Goal: Task Accomplishment & Management: Manage account settings

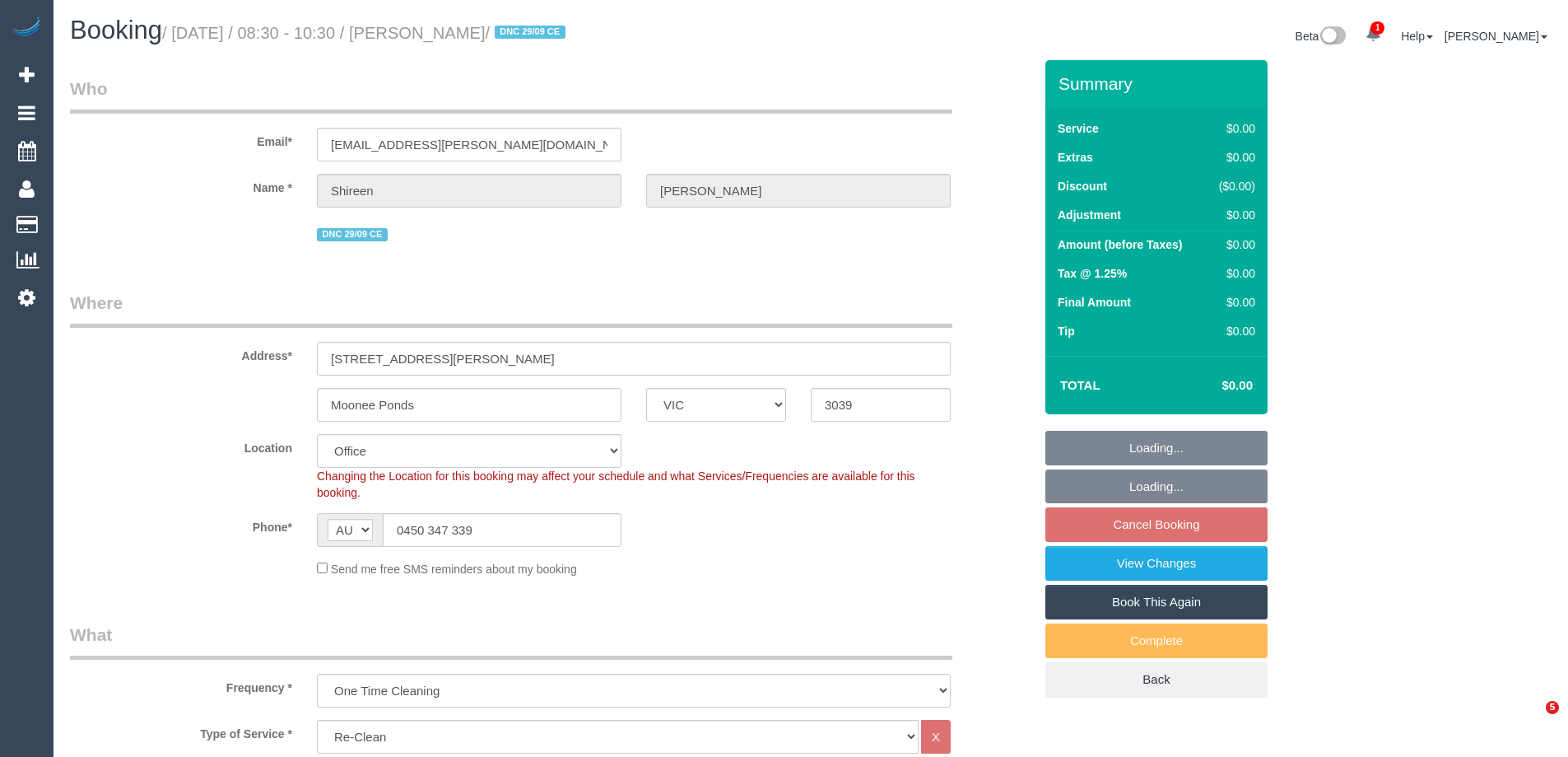
select select "VIC"
select select "number:27"
select select "number:14"
select select "number:18"
select select "number:25"
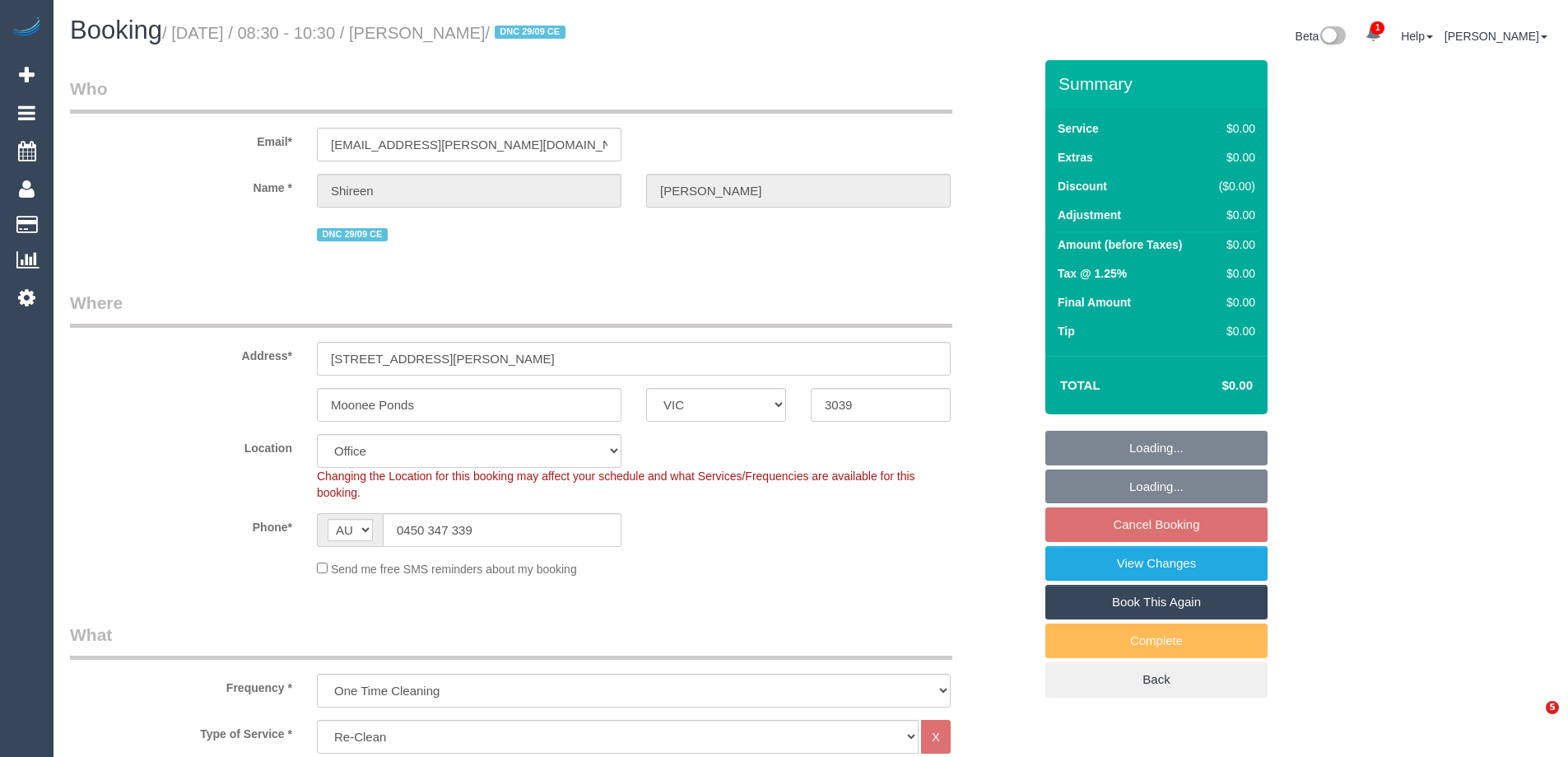
select select "number:26"
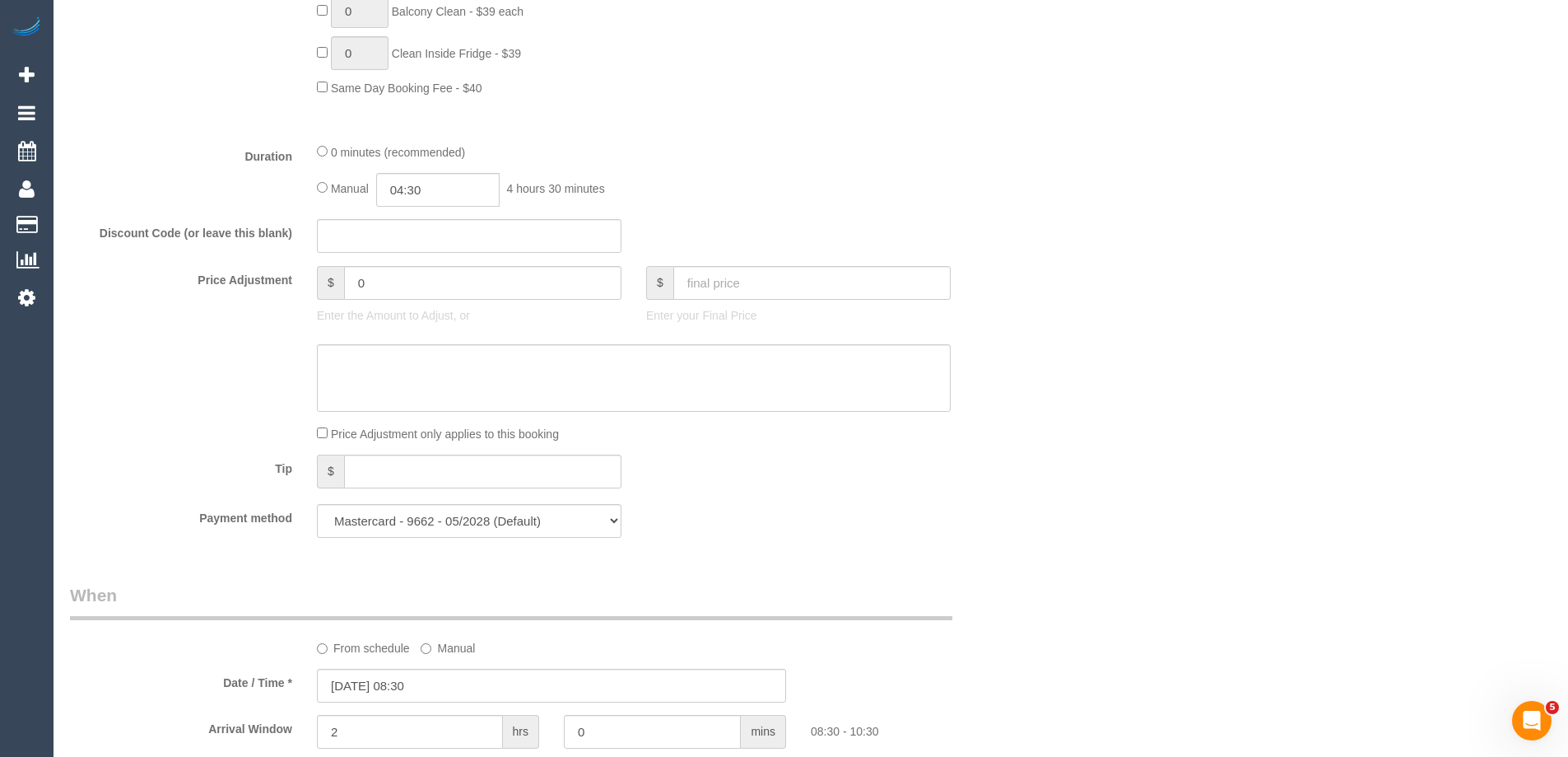
scroll to position [906, 0]
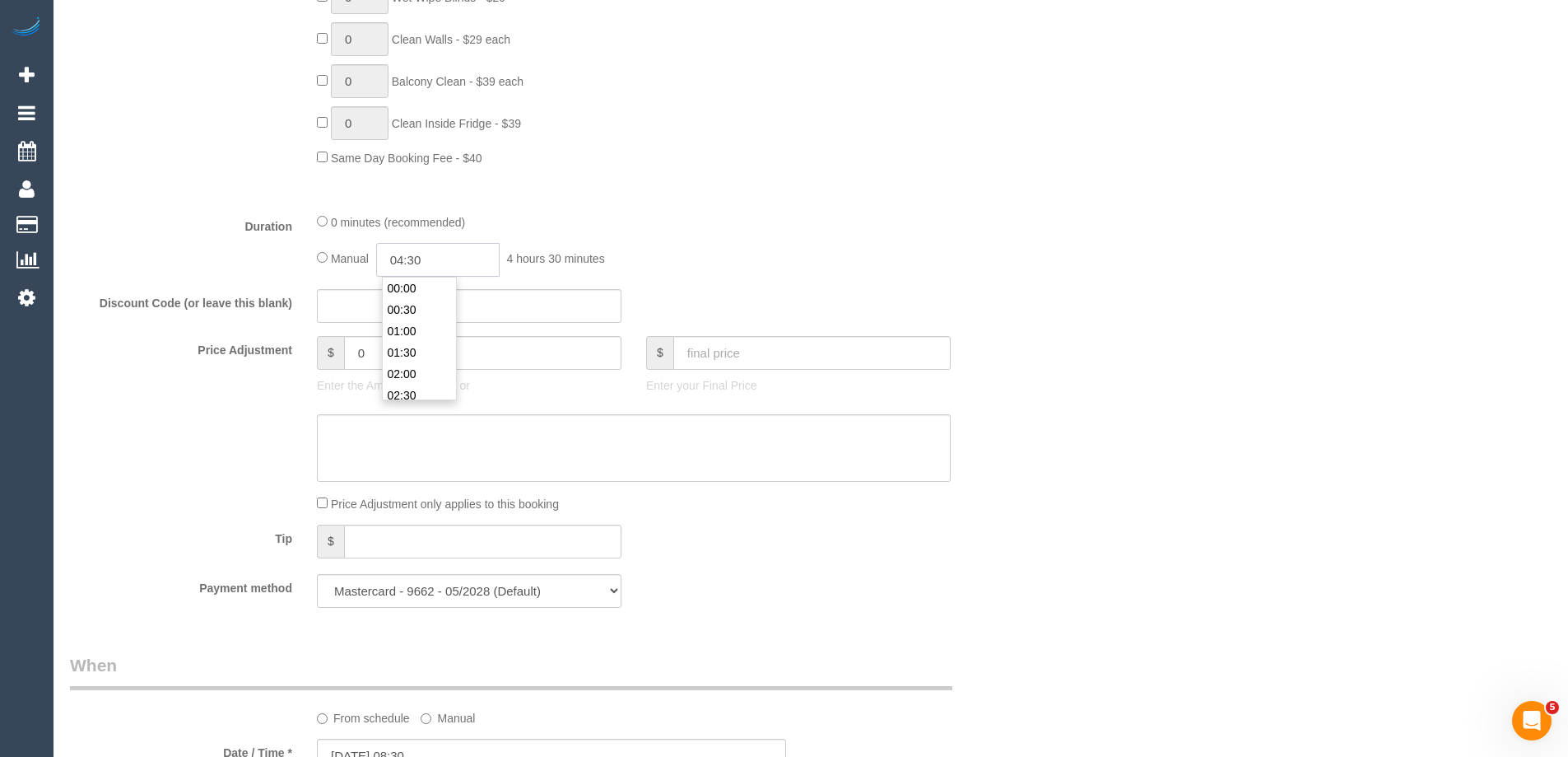
click at [434, 255] on input "04:30" at bounding box center [437, 259] width 123 height 34
type input "02:00"
click at [418, 295] on li "02:00" at bounding box center [419, 301] width 73 height 22
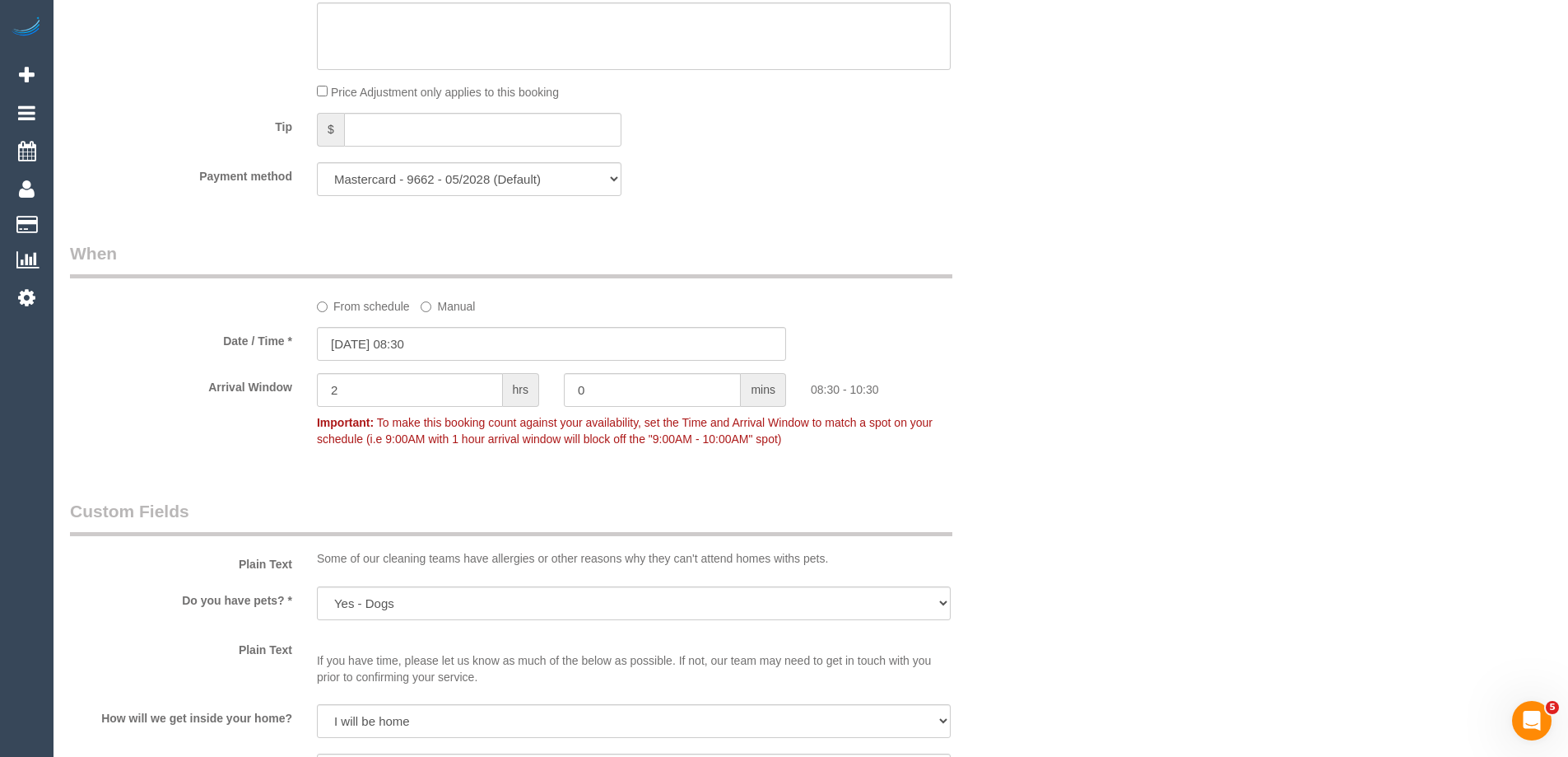
scroll to position [1400, 0]
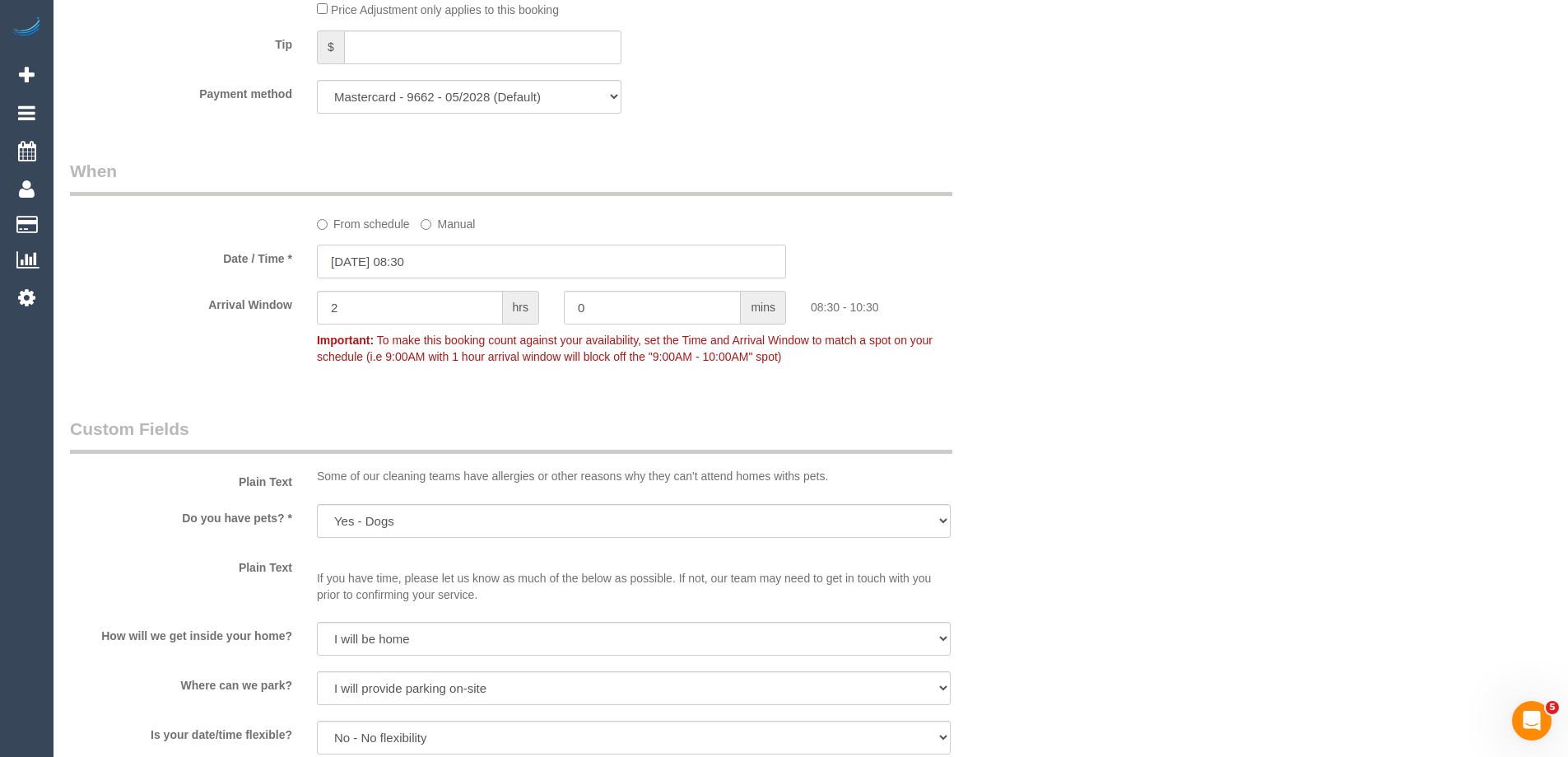
click at [419, 264] on input "03/10/2025 08:30" at bounding box center [550, 261] width 469 height 34
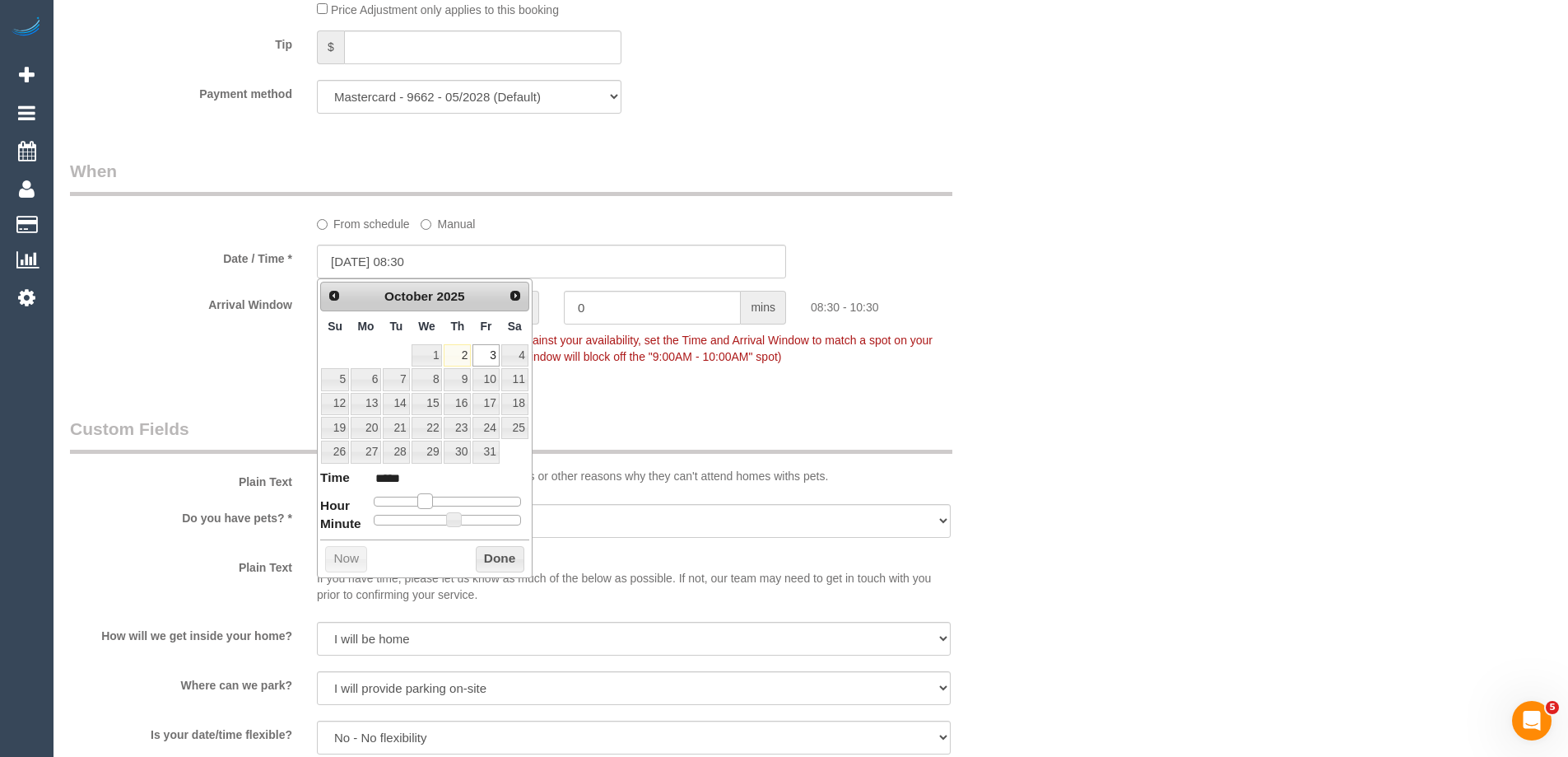
type input "03/10/2025 07:30"
type input "*****"
click at [417, 496] on span at bounding box center [418, 500] width 15 height 15
type input "03/10/2025 08:30"
type input "*****"
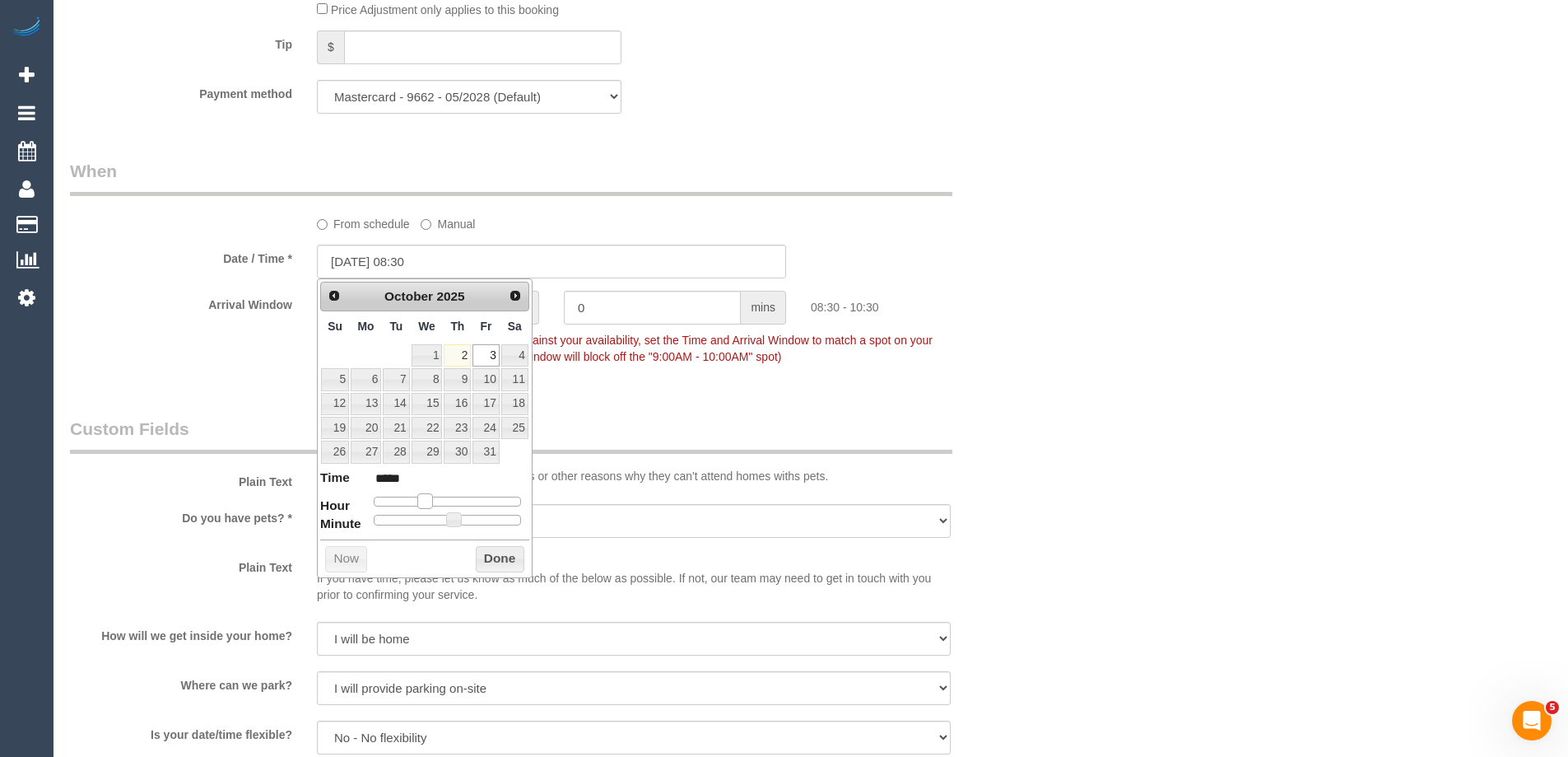
drag, startPoint x: 417, startPoint y: 496, endPoint x: 424, endPoint y: 499, distance: 7.6
click at [424, 499] on span at bounding box center [424, 500] width 15 height 15
type input "03/10/2025 08:25"
type input "*****"
type input "03/10/2025 08:20"
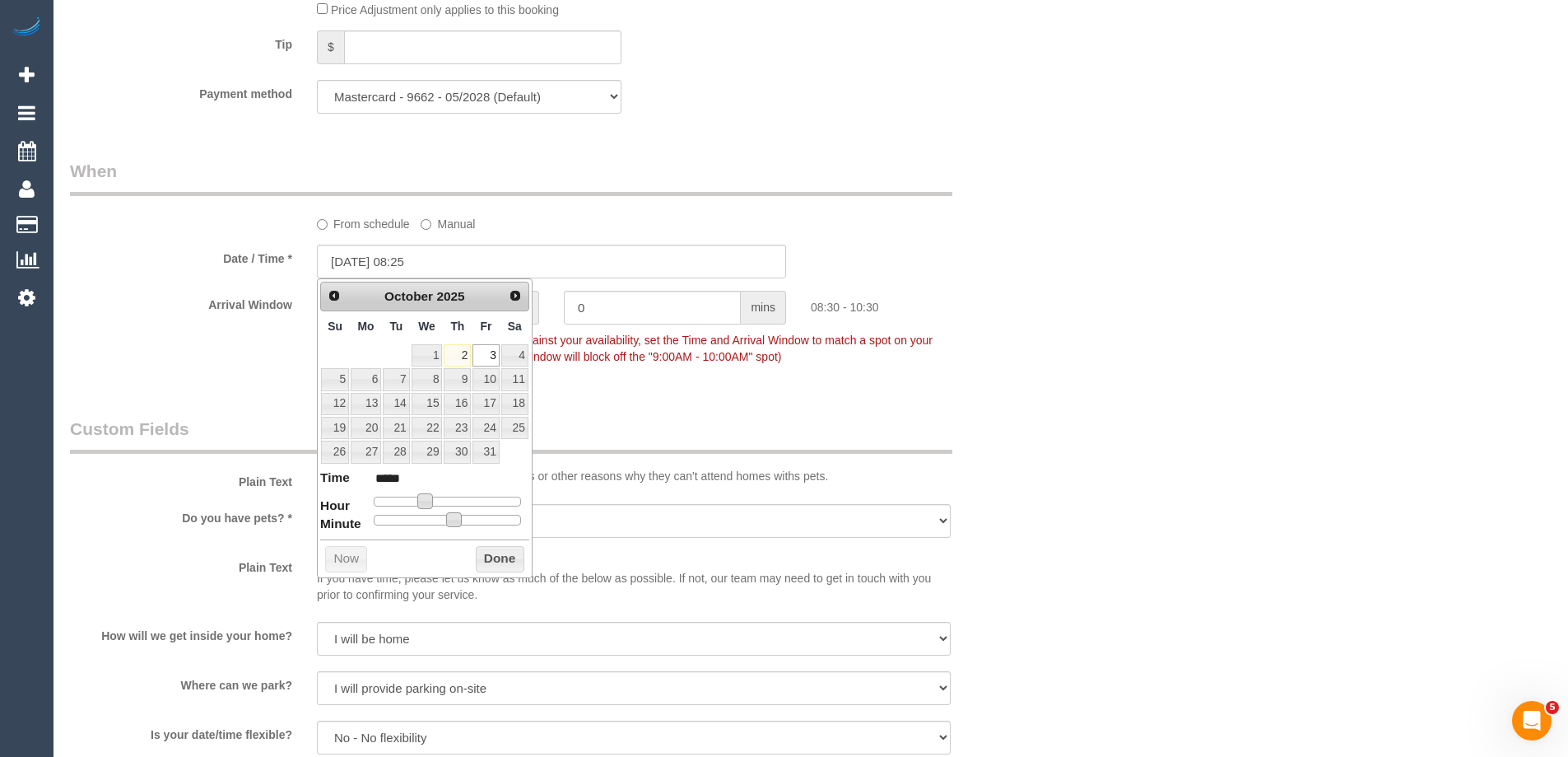
type input "*****"
type input "03/10/2025 08:15"
type input "*****"
type input "03/10/2025 08:10"
type input "*****"
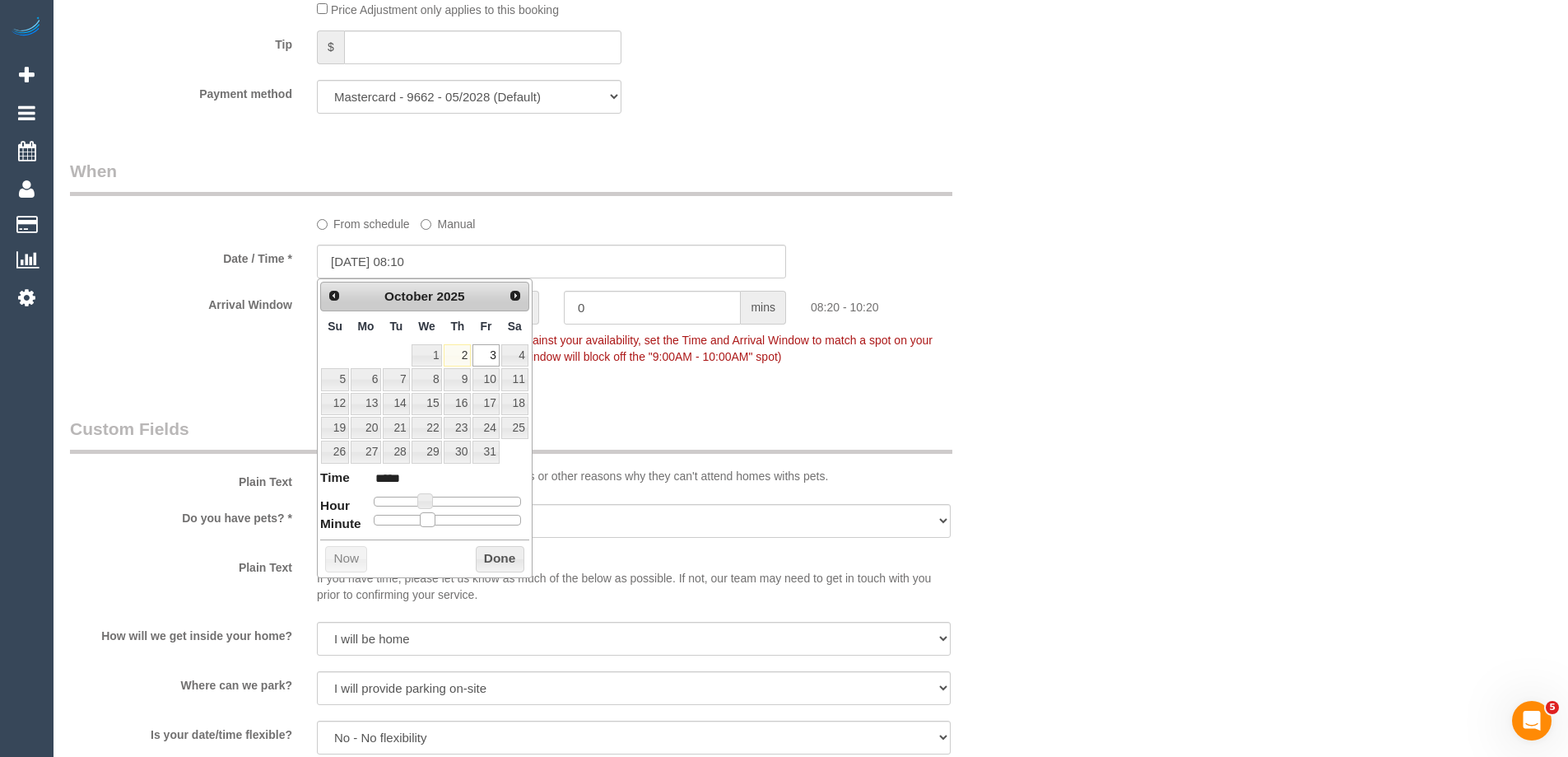
type input "03/10/2025 08:00"
type input "*****"
drag, startPoint x: 451, startPoint y: 522, endPoint x: 359, endPoint y: 502, distance: 94.1
click at [359, 502] on dl "Time ***** Hour Minute Second Millisecond Microsecond Time Zone ***** ***** ***…" at bounding box center [424, 496] width 209 height 57
click at [504, 553] on button "Done" at bounding box center [500, 559] width 49 height 26
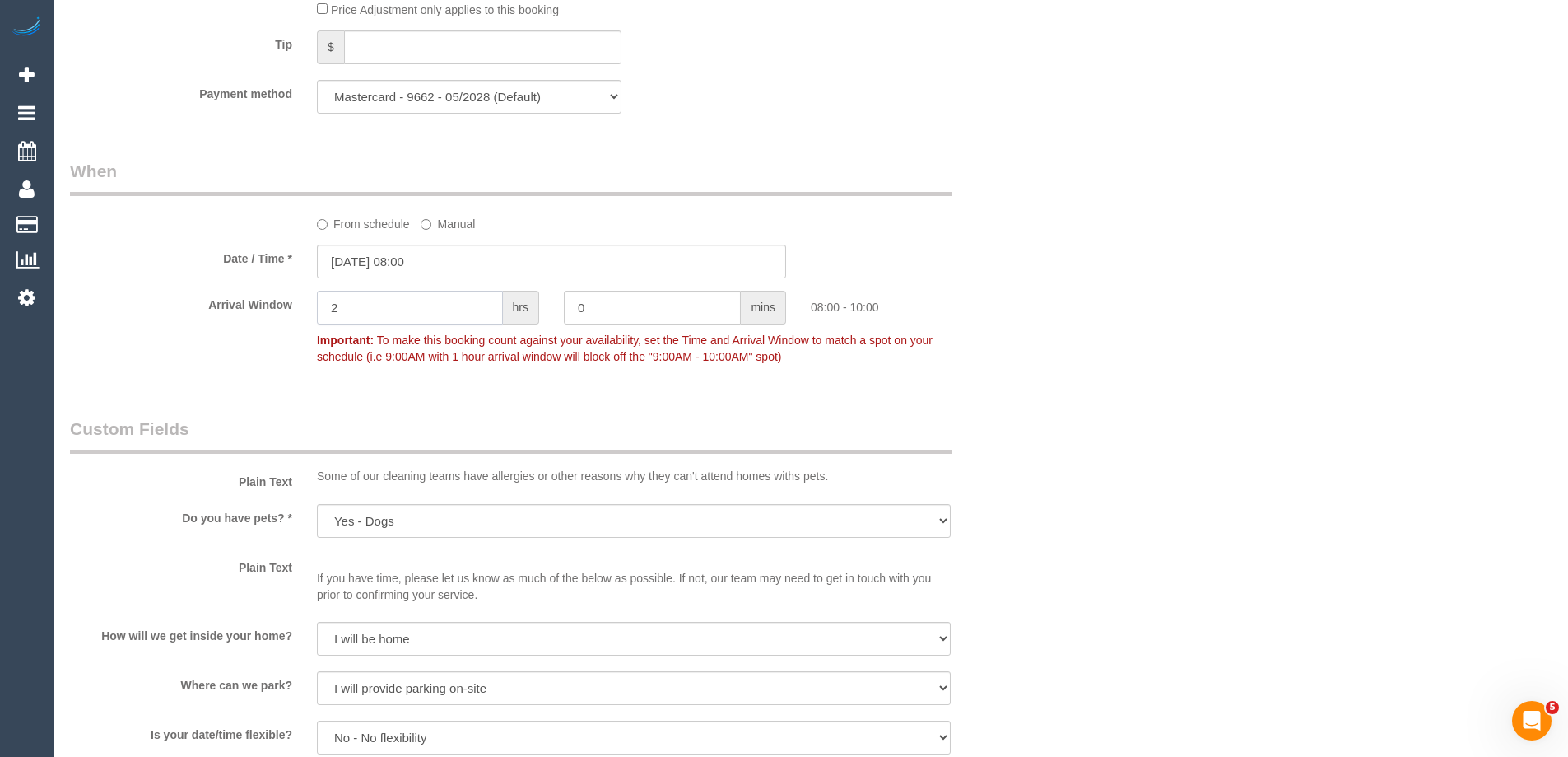
click at [223, 300] on div "Arrival Window 2 hrs 0 mins 08:00 - 10:00 Important: To make this booking count…" at bounding box center [551, 332] width 988 height 82
type input "0"
drag, startPoint x: 604, startPoint y: 311, endPoint x: 544, endPoint y: 305, distance: 60.3
click at [544, 305] on div "Arrival Window 0 hrs 0 mins Important: To make this booking count against your …" at bounding box center [551, 332] width 988 height 82
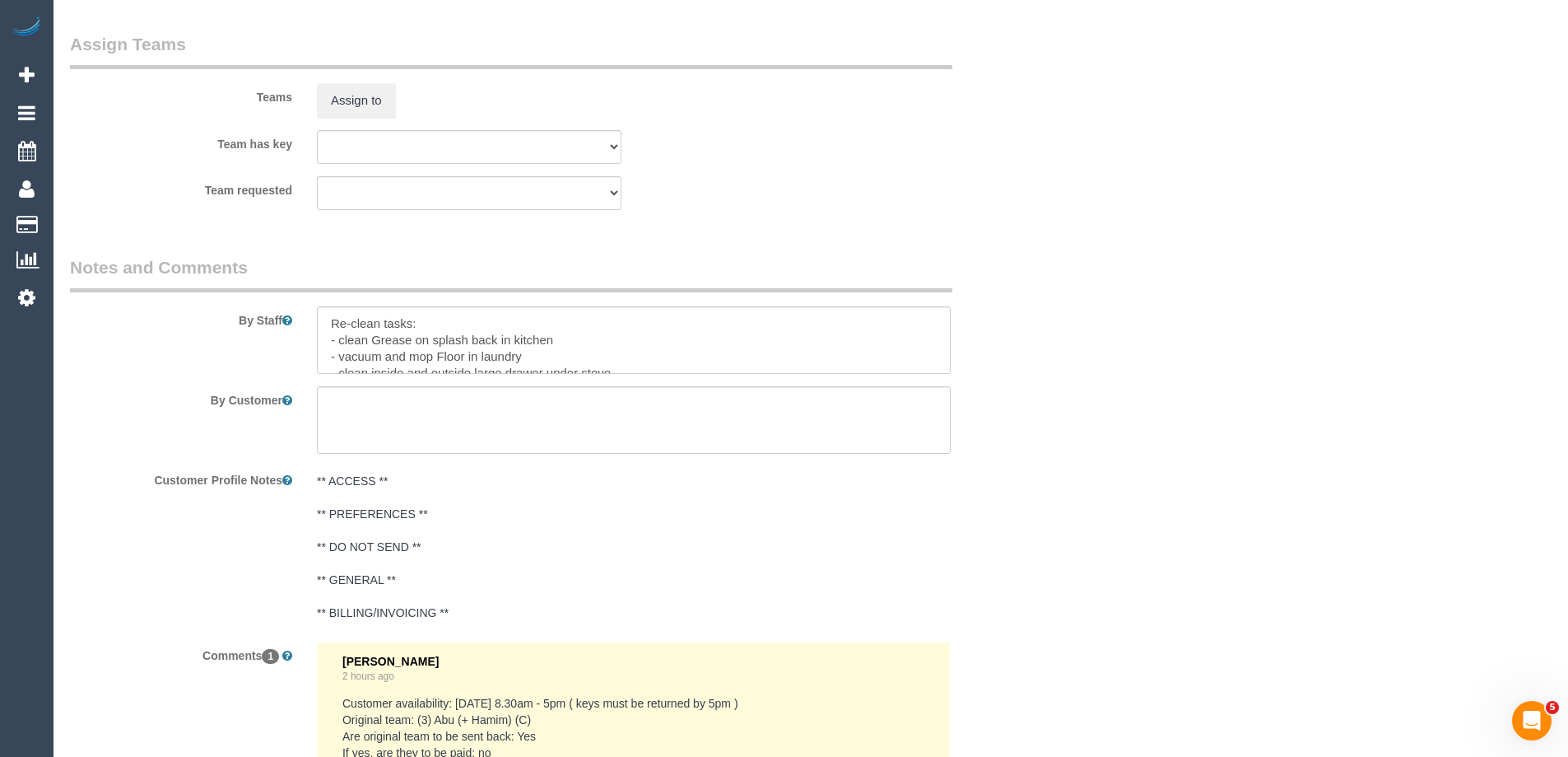
scroll to position [2553, 0]
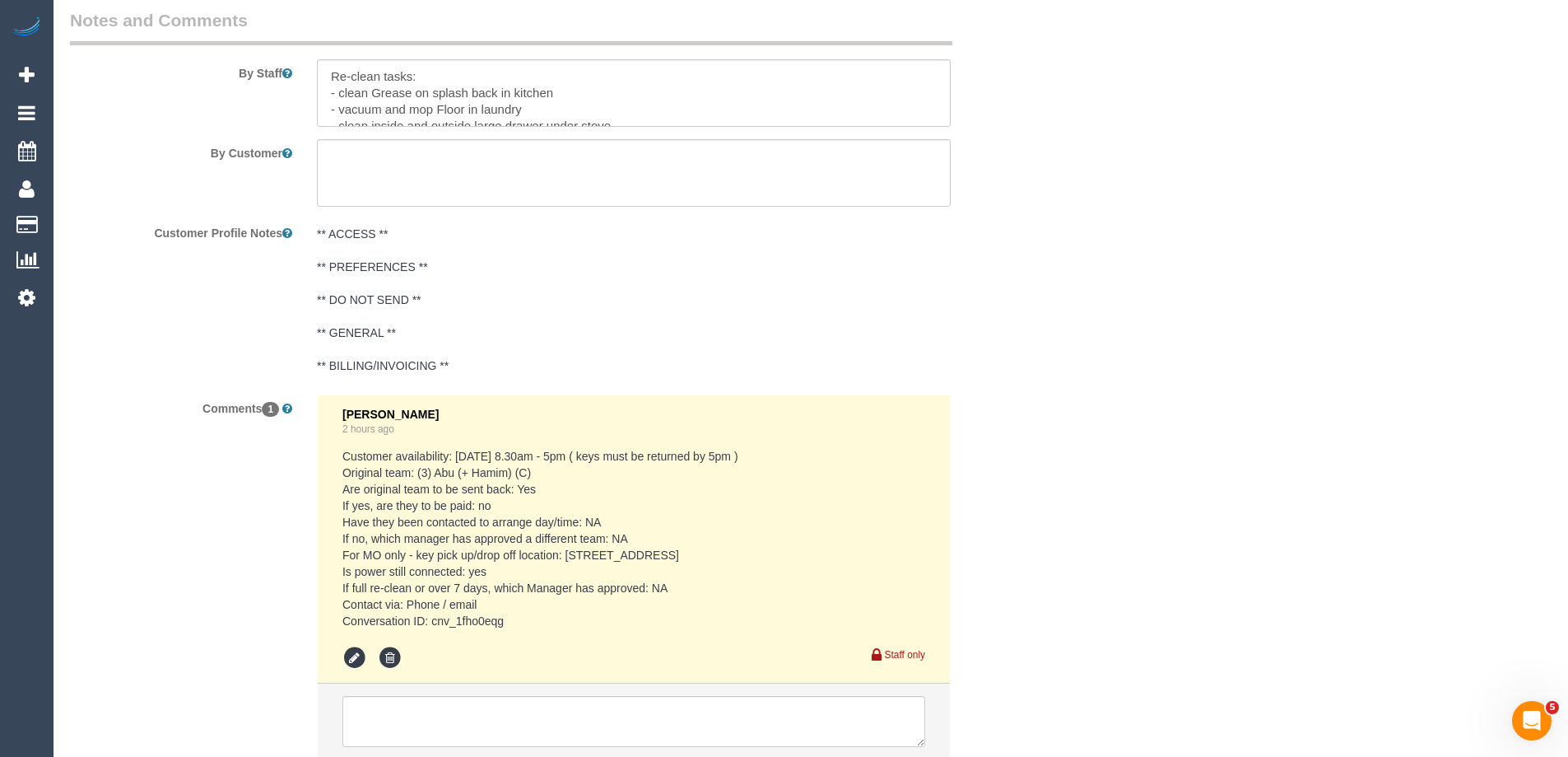
type input "30"
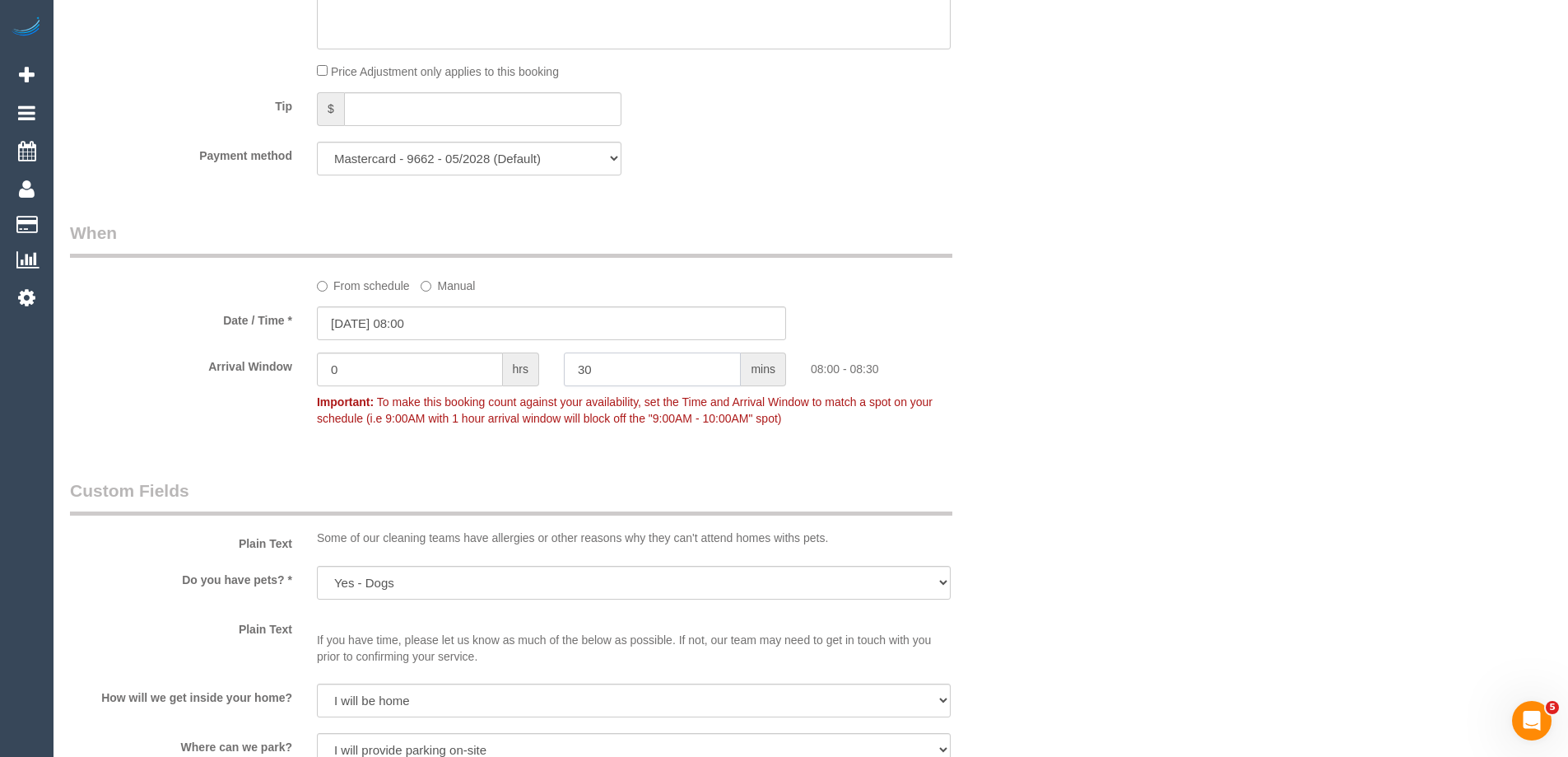
scroll to position [1400, 0]
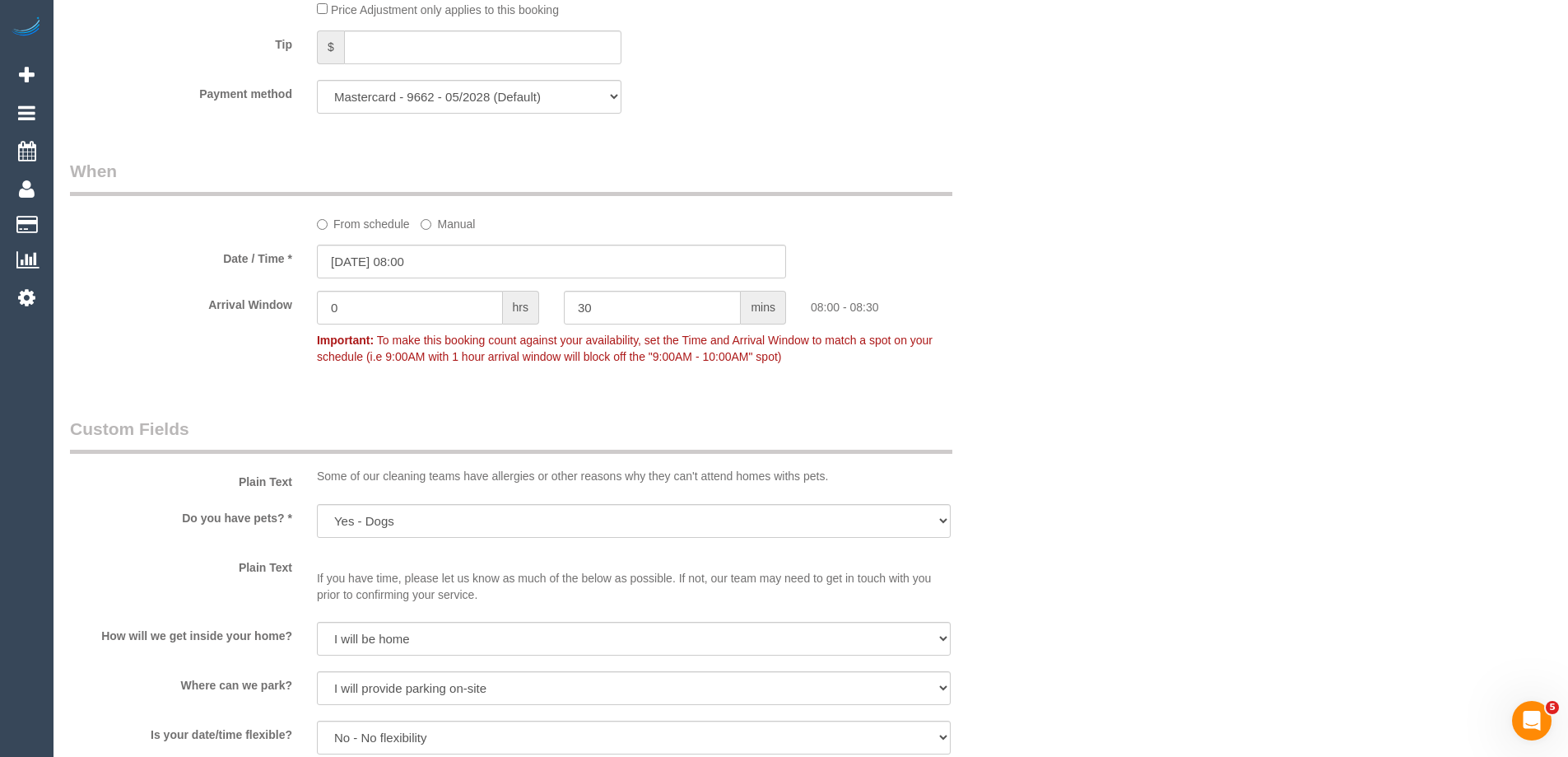
click at [264, 378] on fieldset "When From schedule Manual Date / Time * 03/10/2025 08:00 Arrival Window 0 hrs 3…" at bounding box center [550, 271] width 963 height 225
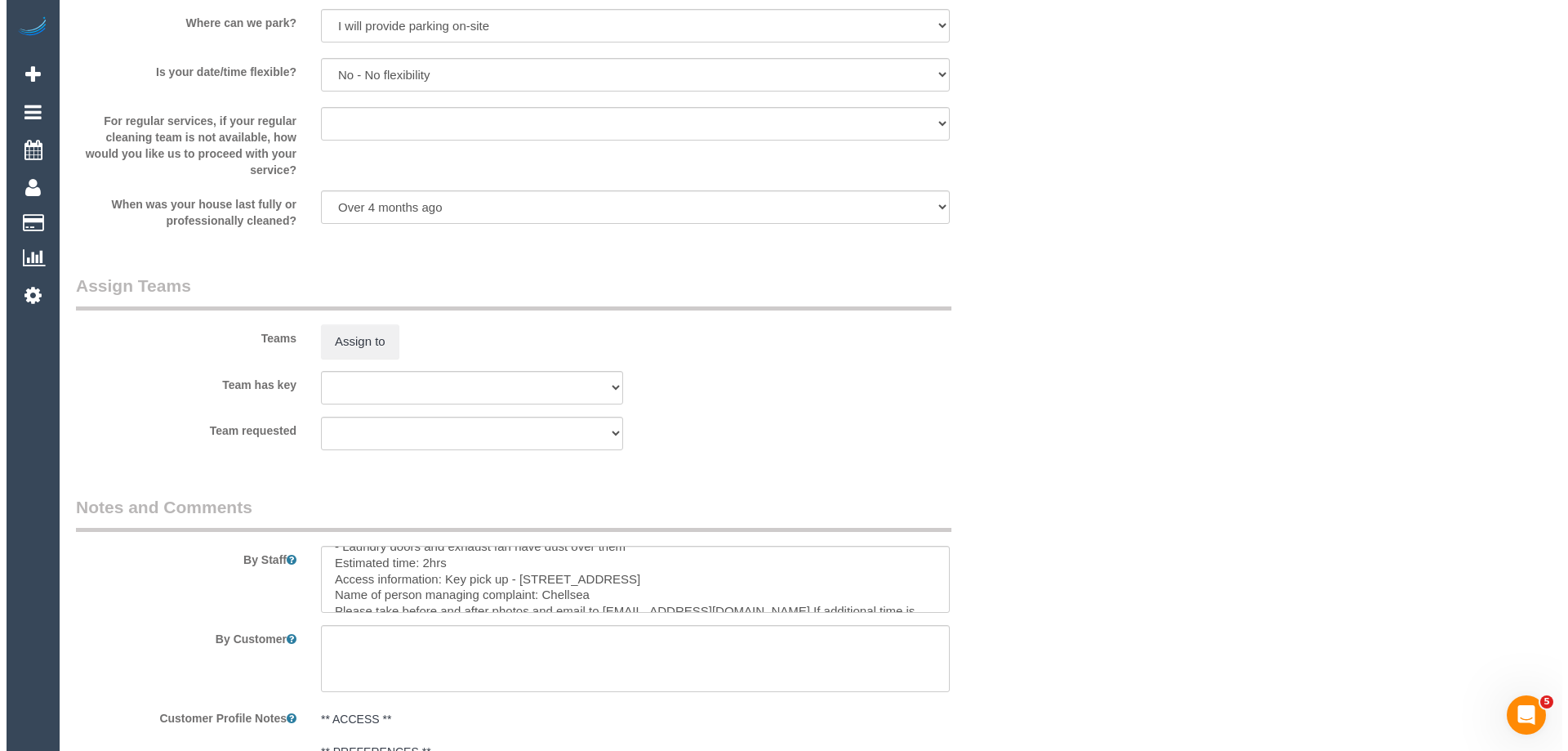
scroll to position [2124, 0]
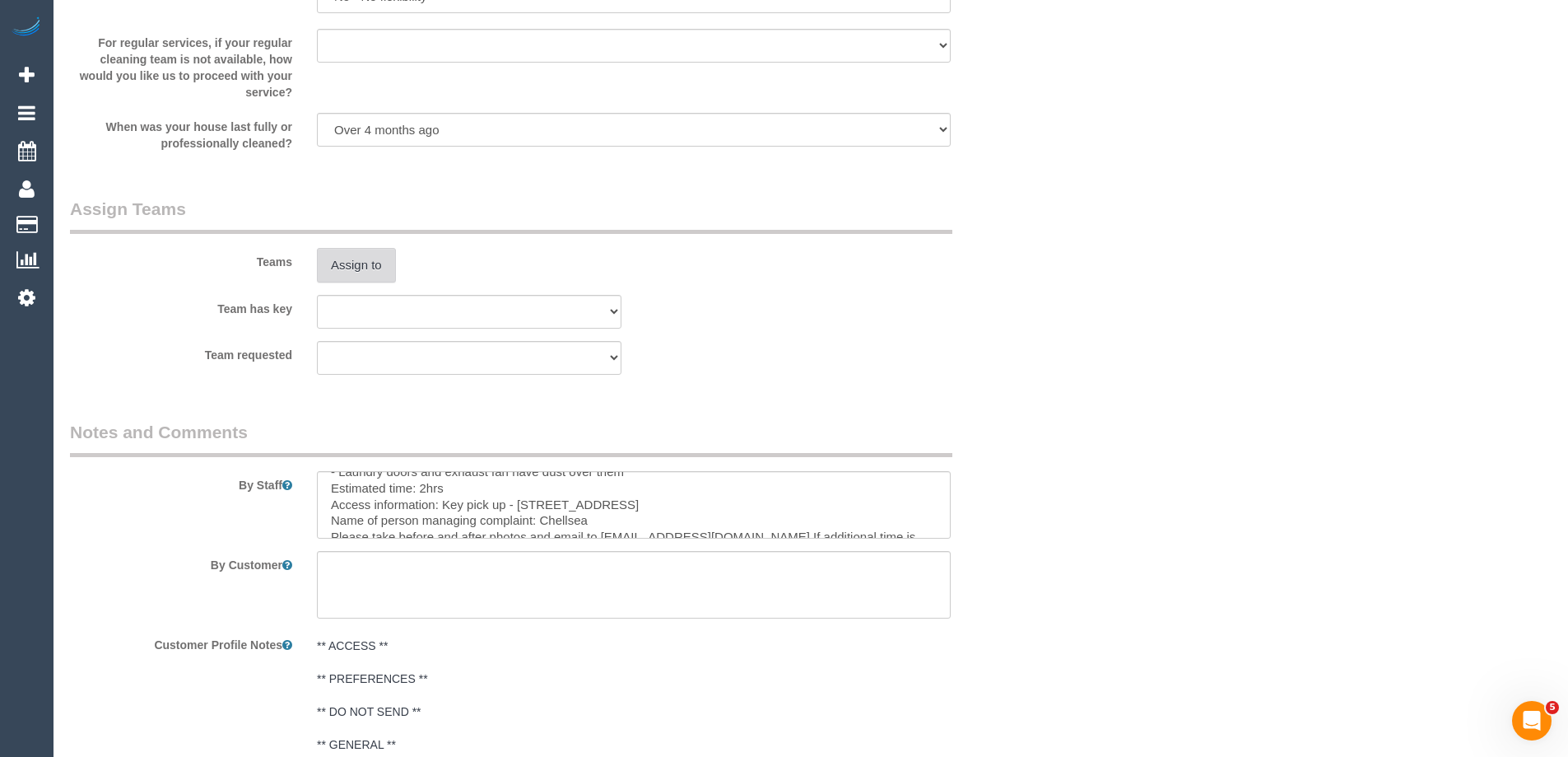
click at [359, 251] on button "Assign to" at bounding box center [356, 265] width 79 height 35
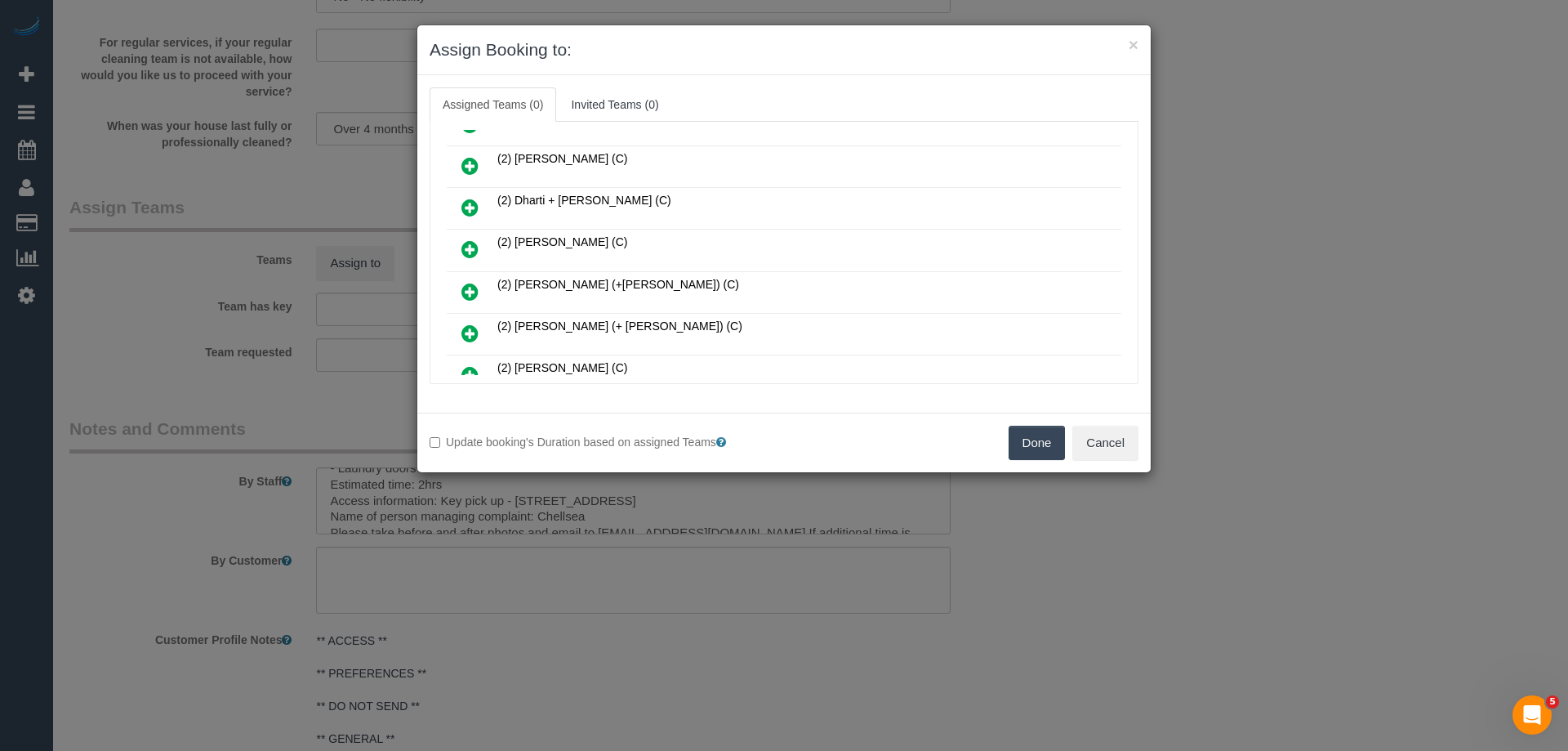
click at [469, 245] on icon at bounding box center [470, 249] width 17 height 20
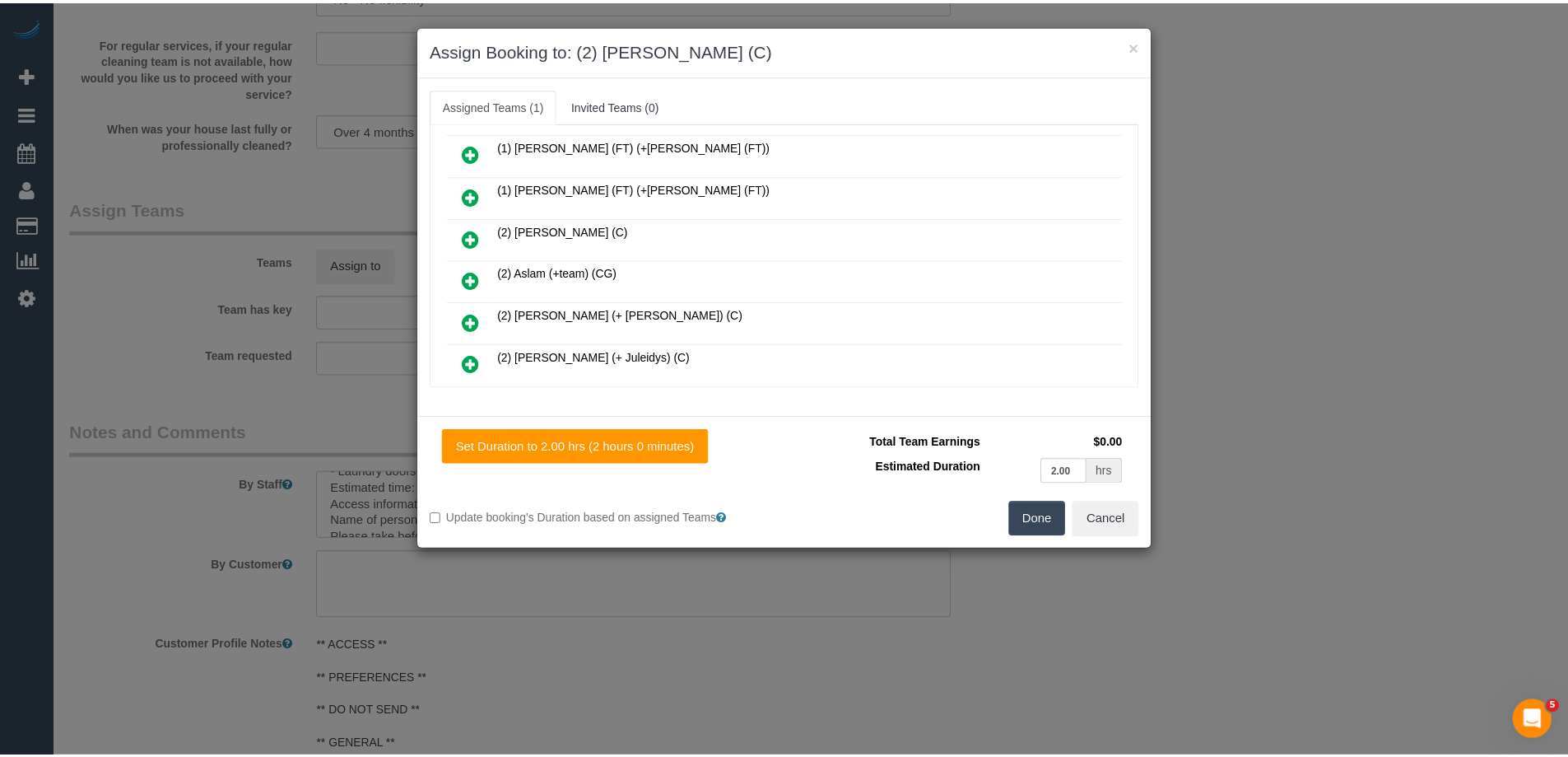
scroll to position [0, 0]
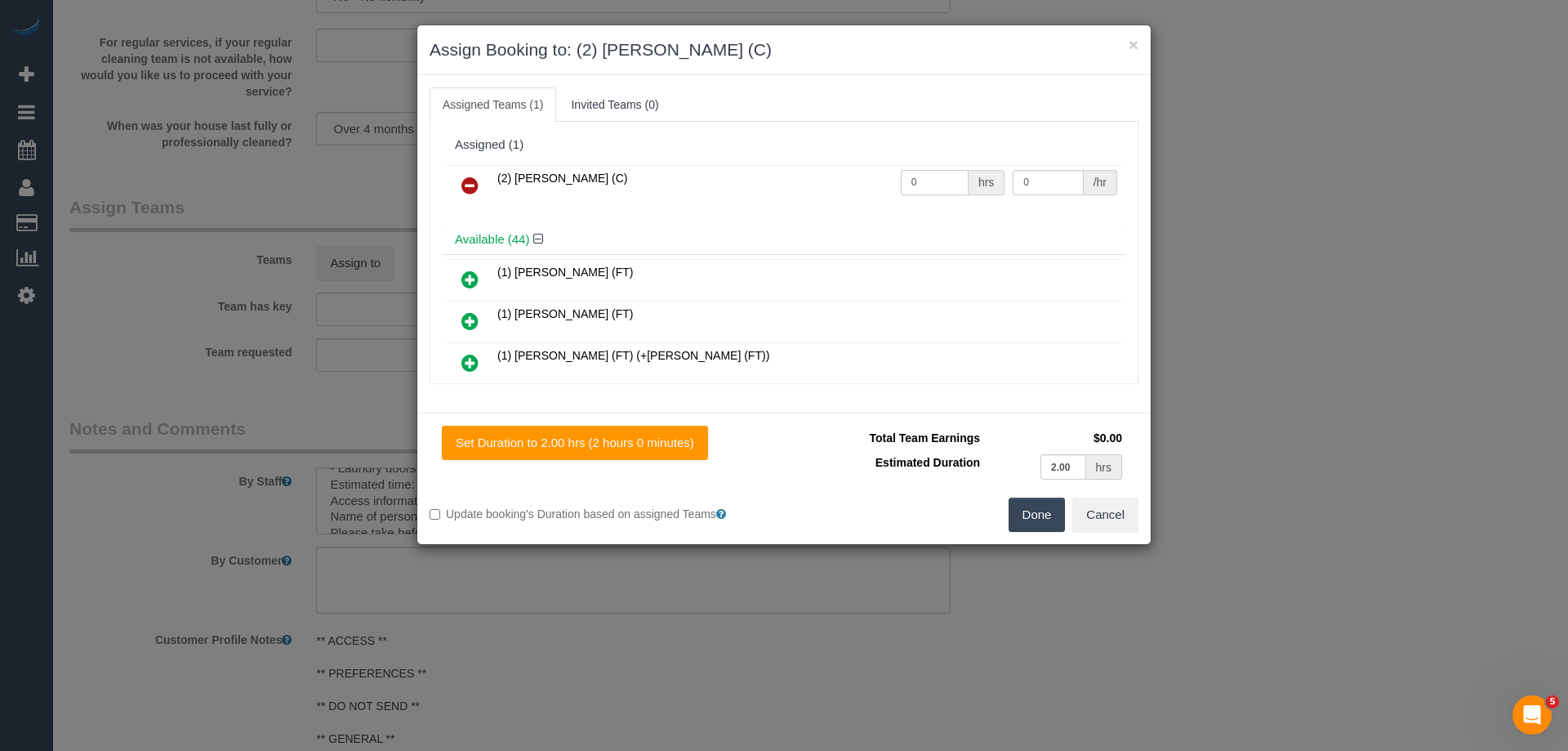
drag, startPoint x: 931, startPoint y: 180, endPoint x: 885, endPoint y: 174, distance: 46.4
click at [885, 174] on tr "(2) Eray Mertturk (C) 0 hrs 0 /hr" at bounding box center [784, 186] width 675 height 41
type input "2"
drag, startPoint x: 1025, startPoint y: 183, endPoint x: 977, endPoint y: 172, distance: 49.2
click at [977, 173] on tr "(2) Eray Mertturk (C) 2 hrs 0 /hr" at bounding box center [784, 186] width 675 height 41
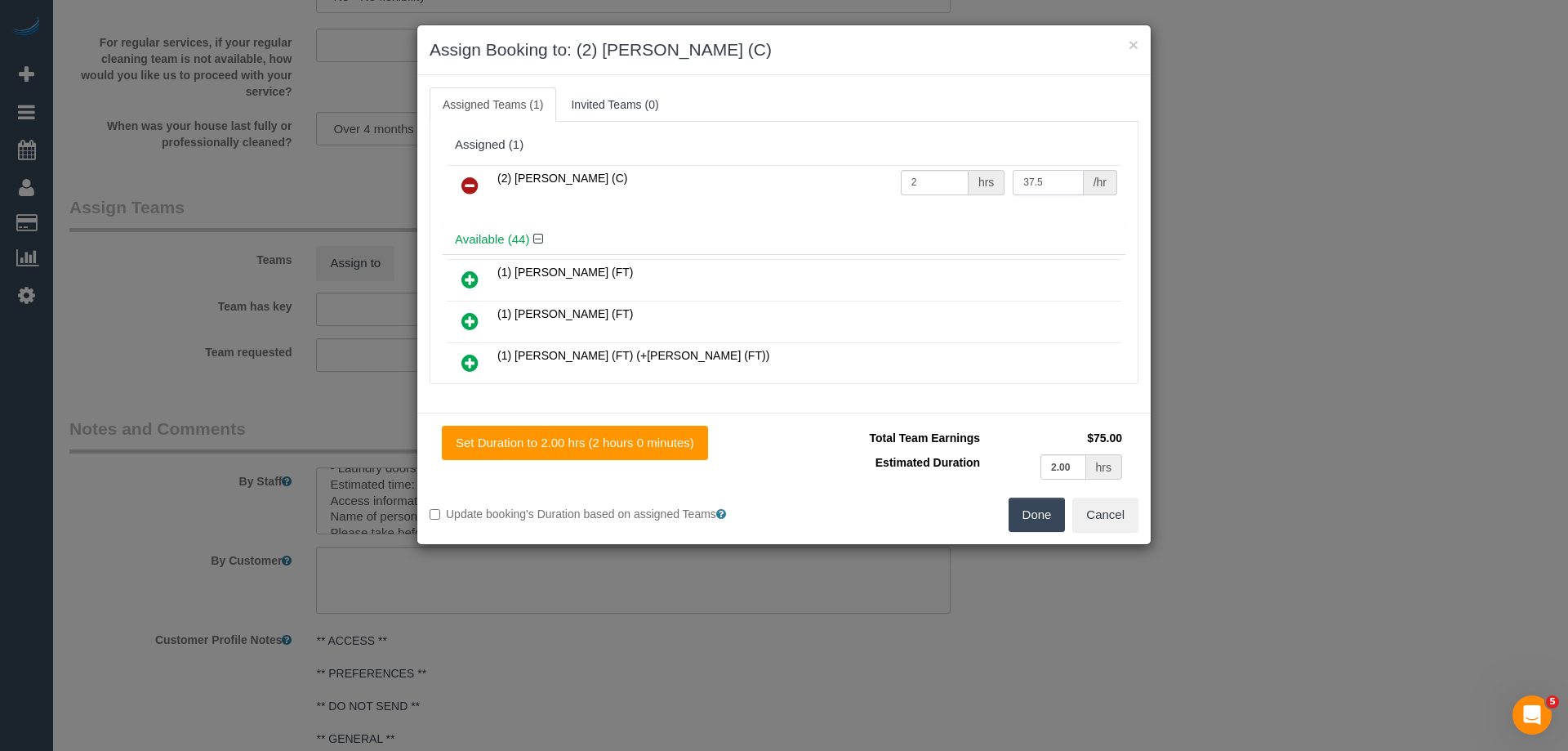
type input "37.5"
click at [1030, 516] on button "Done" at bounding box center [1037, 514] width 57 height 35
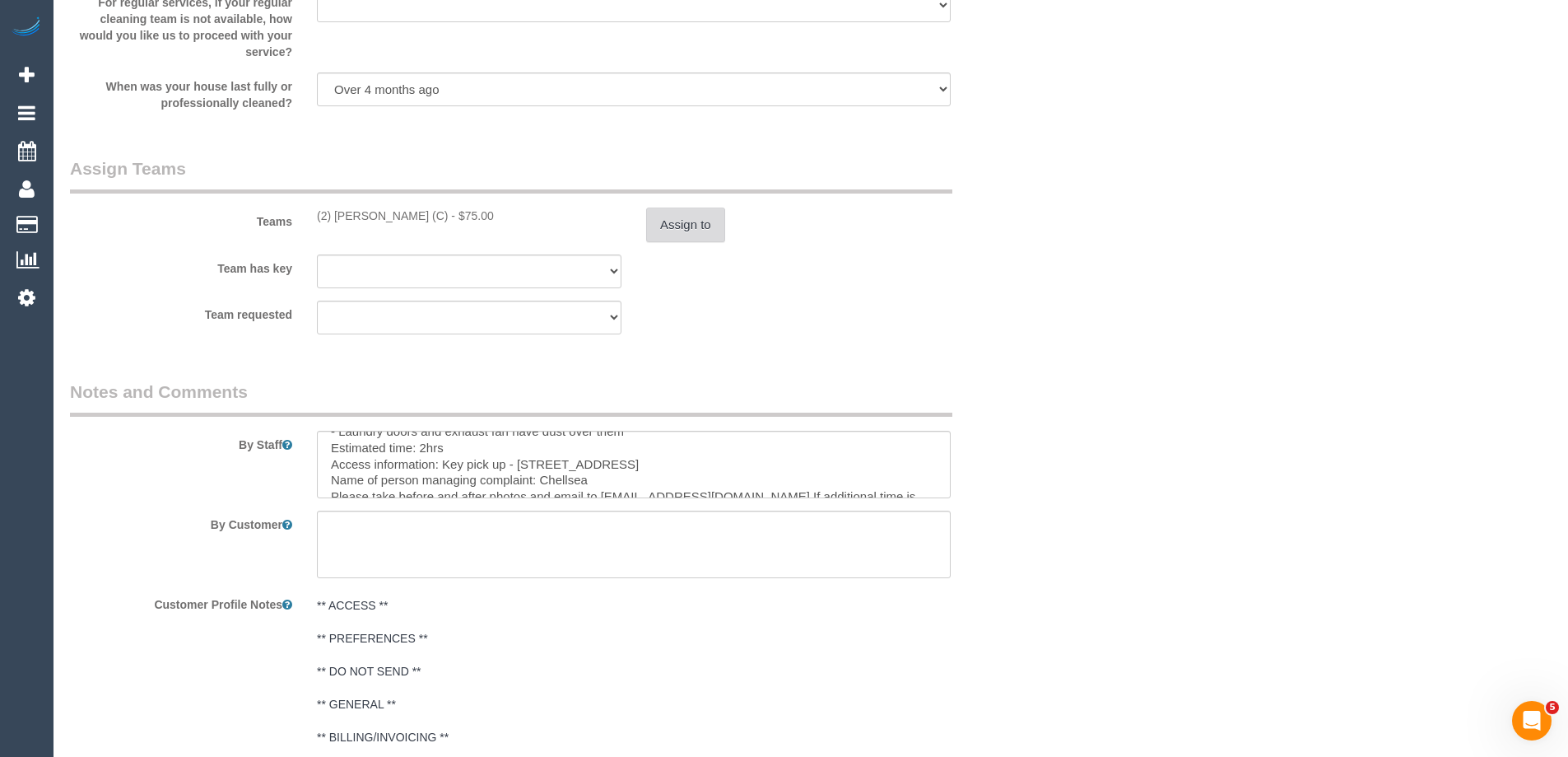
scroll to position [2676, 0]
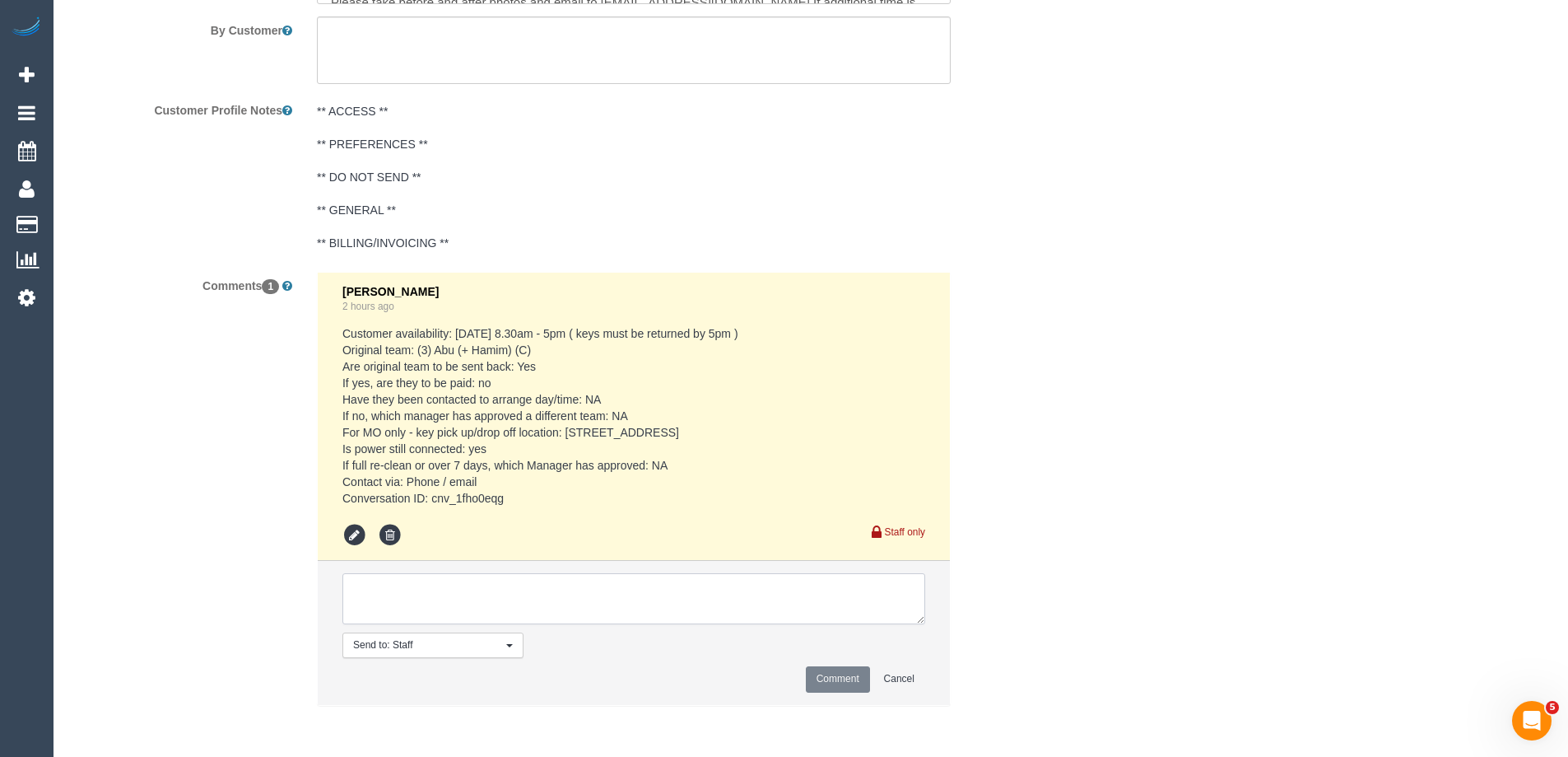
click at [406, 584] on textarea at bounding box center [634, 599] width 583 height 51
type textarea "Sorted with Chellsea via Teams"
click at [819, 668] on button "Comment" at bounding box center [837, 679] width 64 height 25
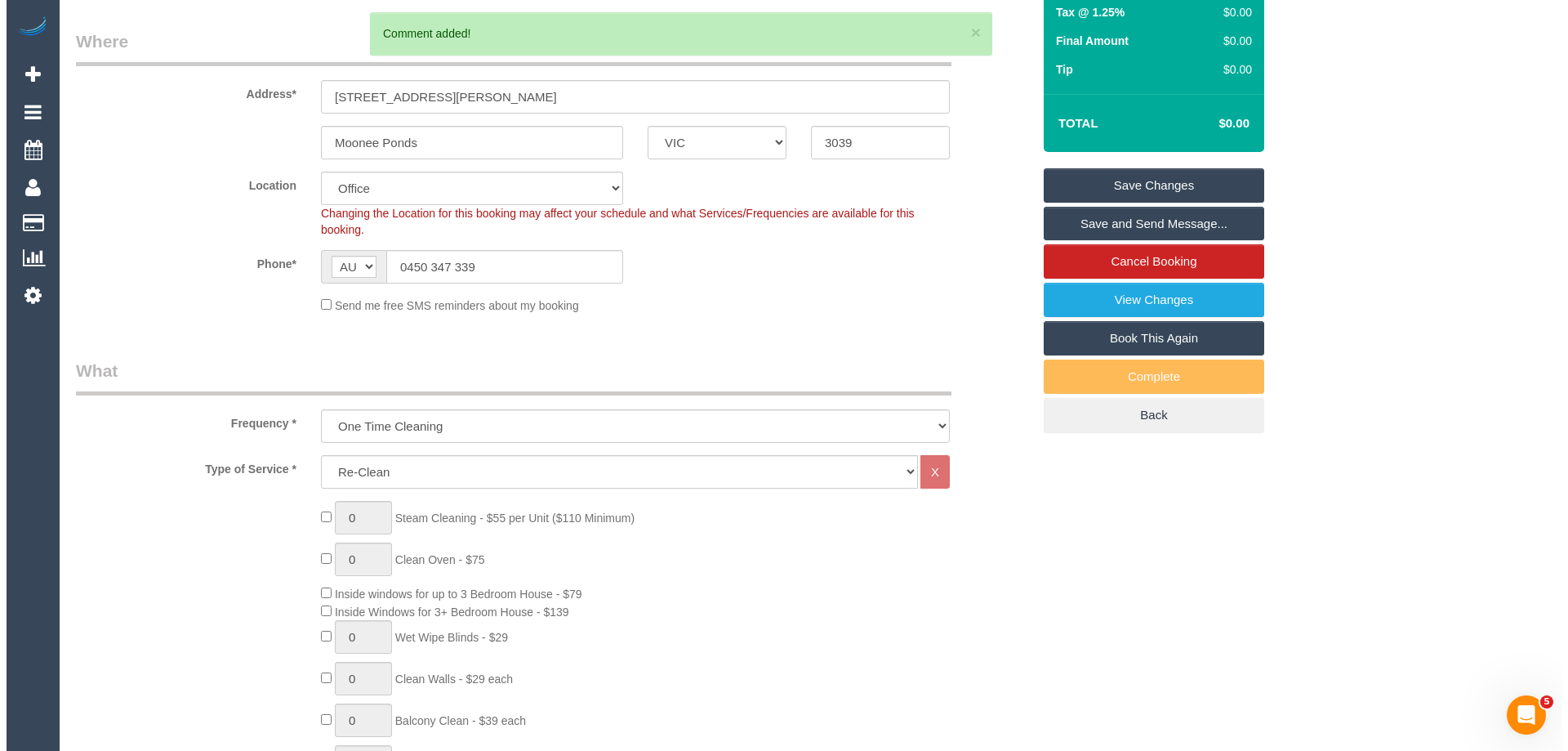
scroll to position [0, 0]
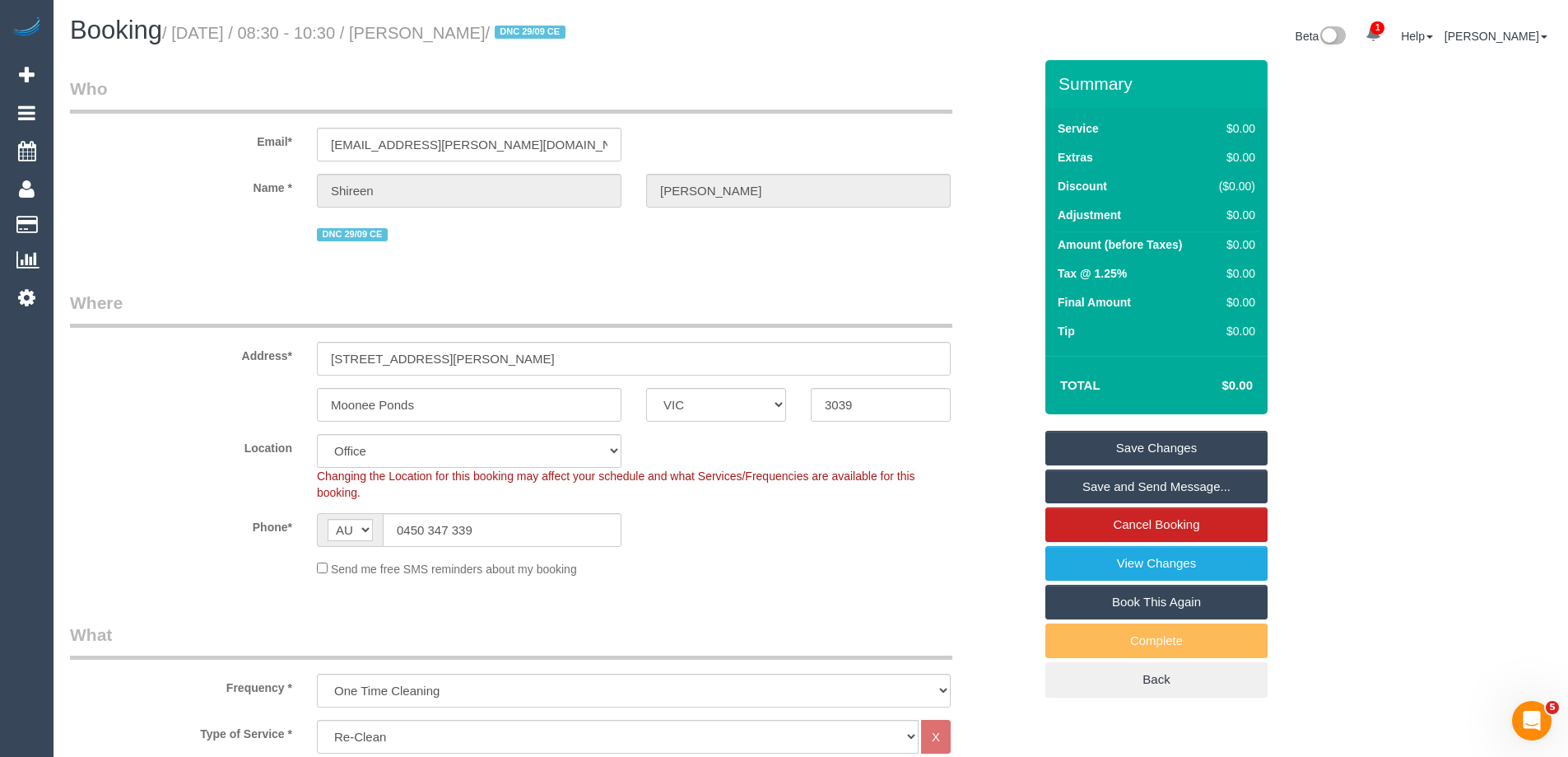
drag, startPoint x: 544, startPoint y: 31, endPoint x: 433, endPoint y: 34, distance: 111.0
click at [433, 34] on small "/ October 03, 2025 / 08:30 - 10:30 / Shireen Harper / DNC 29/09 CE" at bounding box center [365, 32] width 408 height 18
copy small "Shireen Harper"
click at [1067, 445] on link "Save Changes" at bounding box center [1157, 448] width 223 height 35
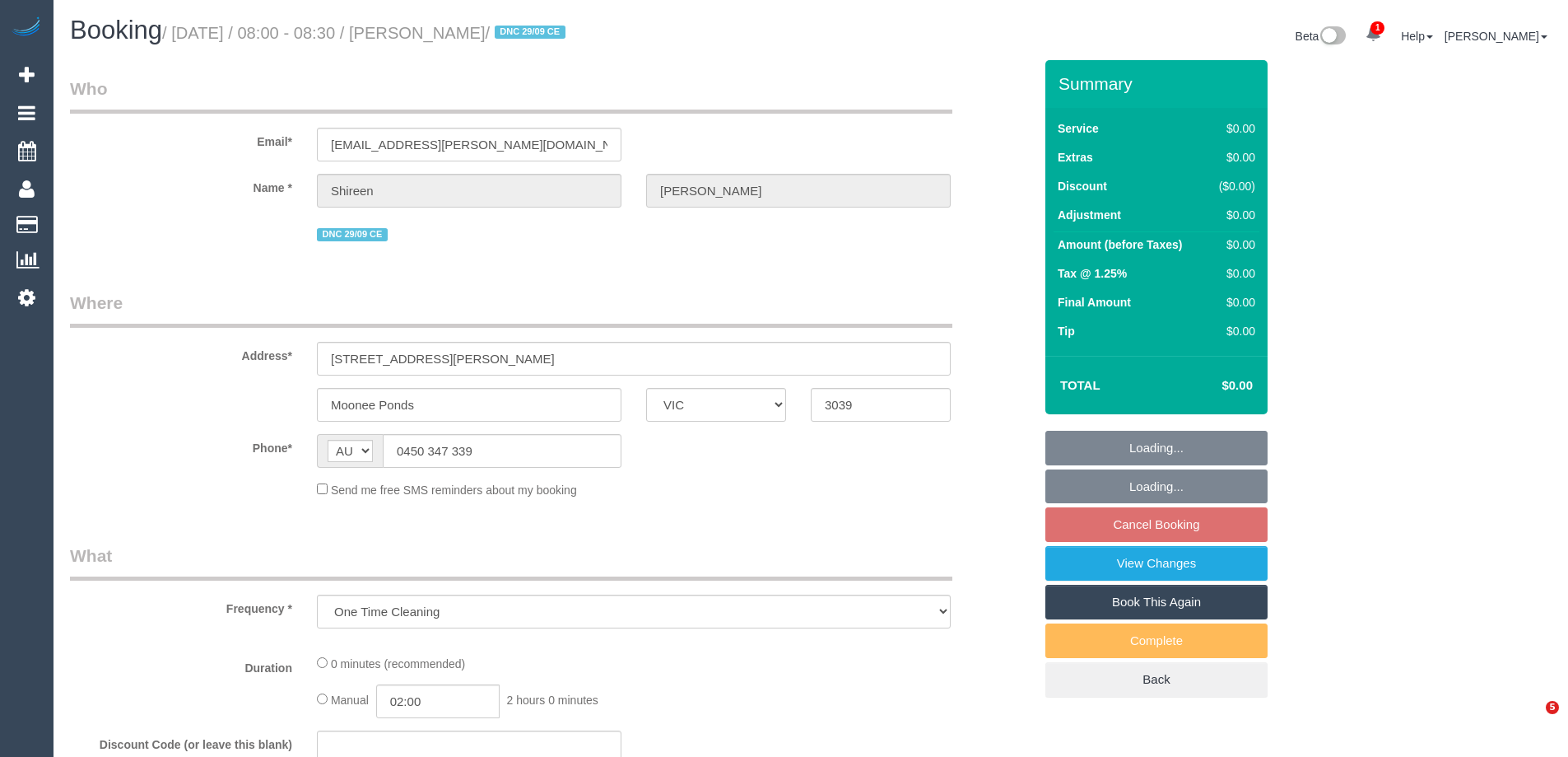
select select "VIC"
select select "string:stripe-pm_1S7UZm2GScqysDRVXrxO2n2B"
select select "number:27"
select select "number:14"
select select "number:18"
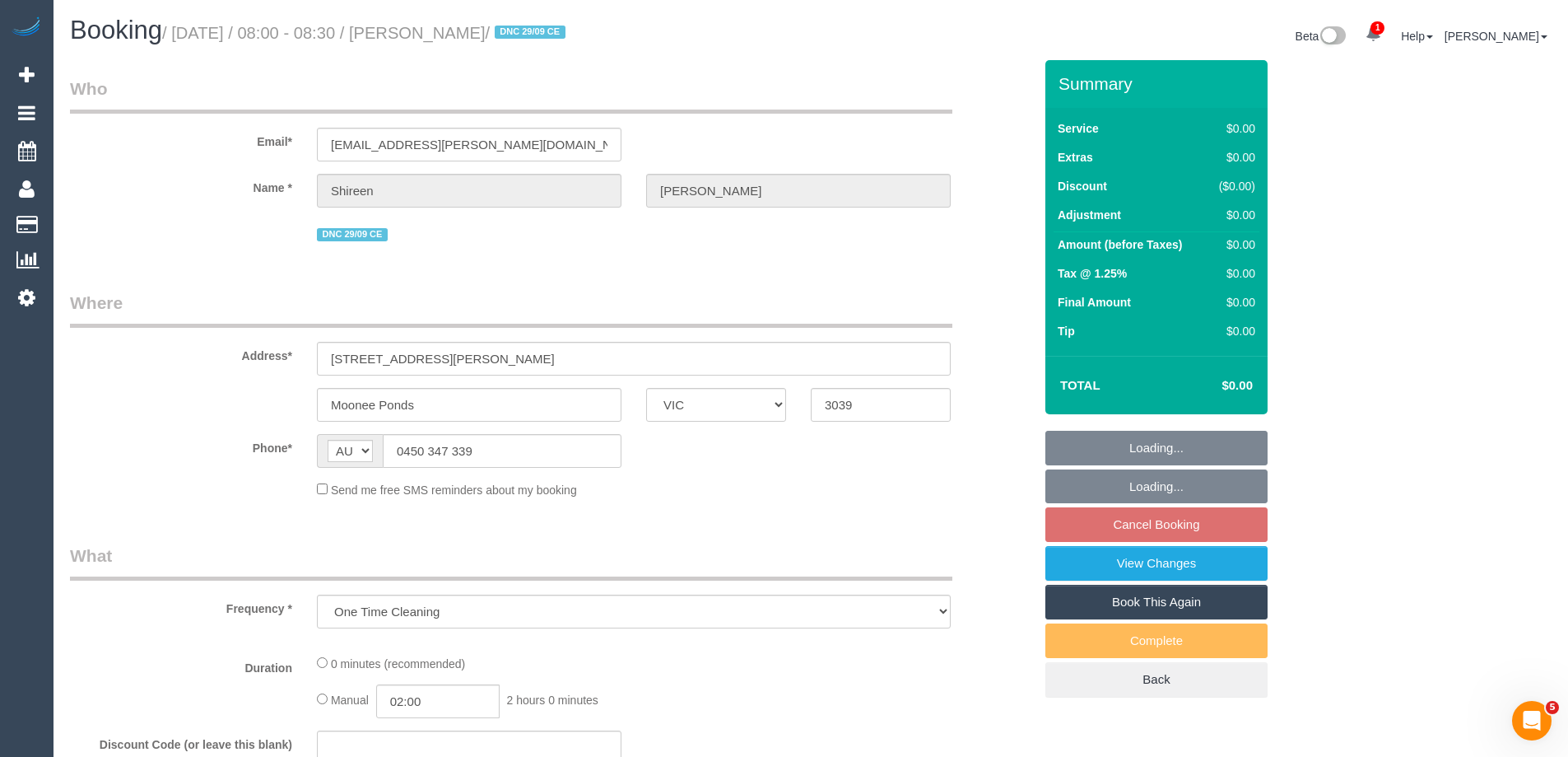
select select "number:25"
select select "number:26"
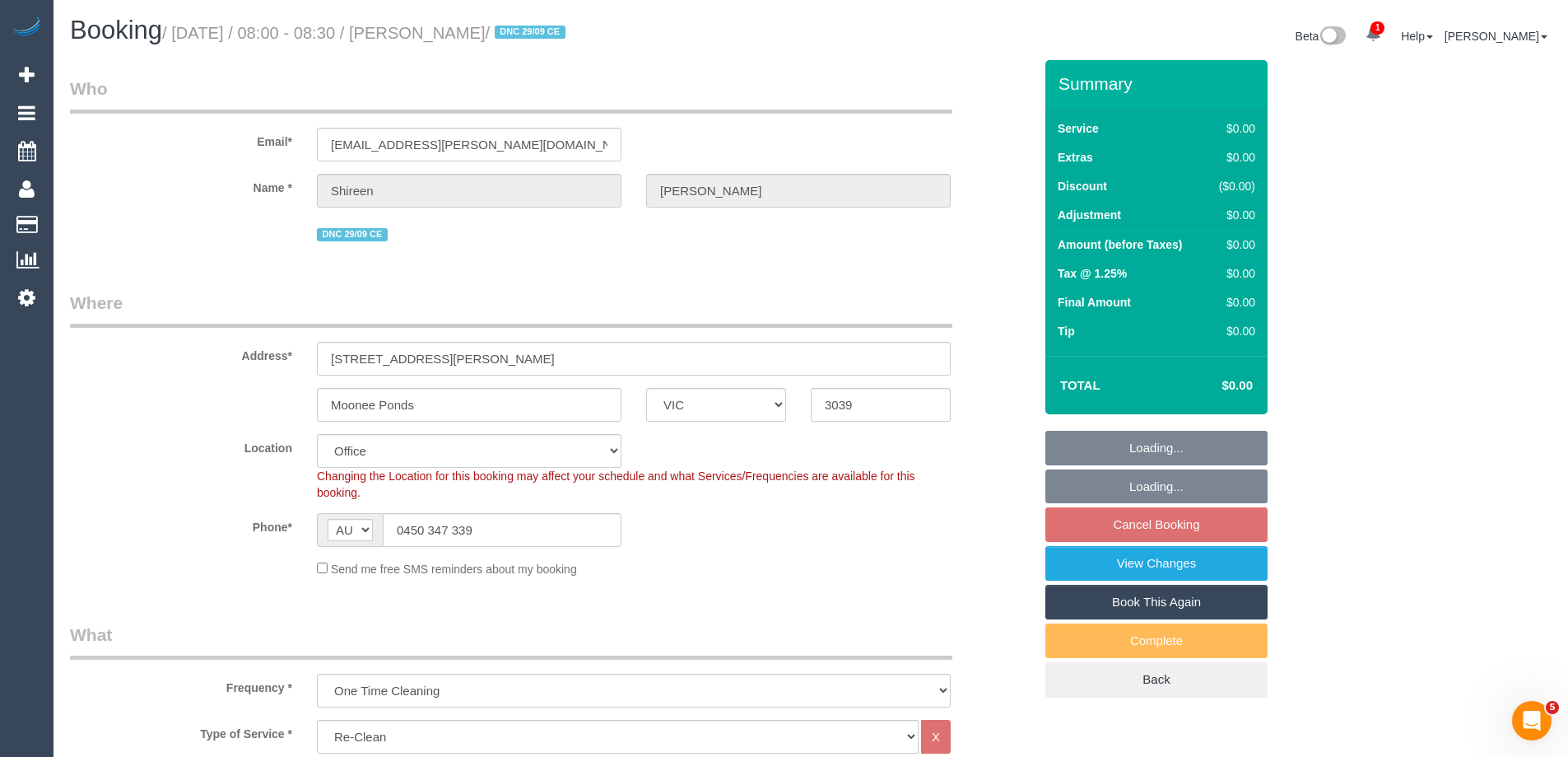
select select "object:795"
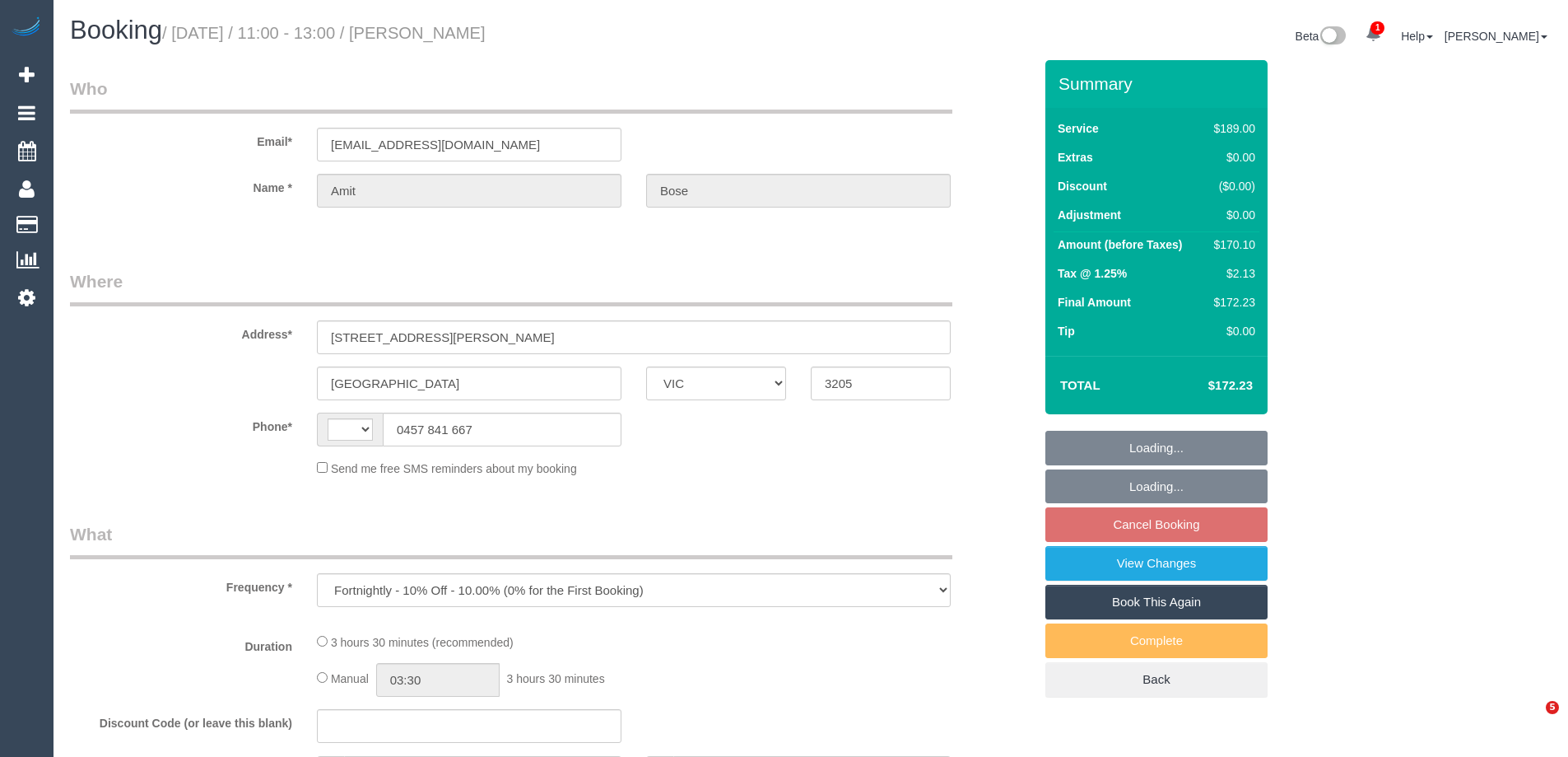
select select "VIC"
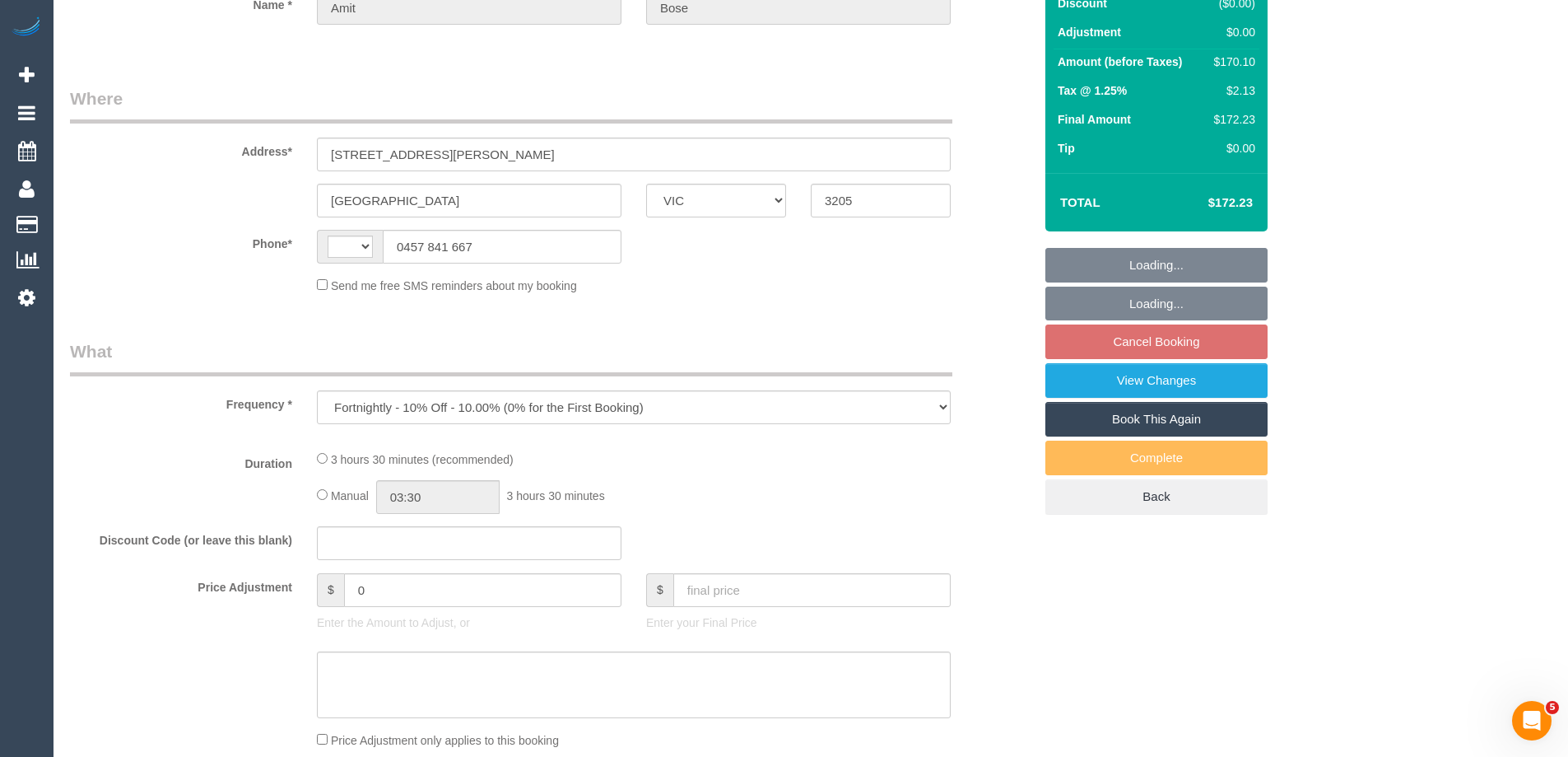
select select "string:stripe-pm_1QRLJa2GScqysDRVYDxksU4f"
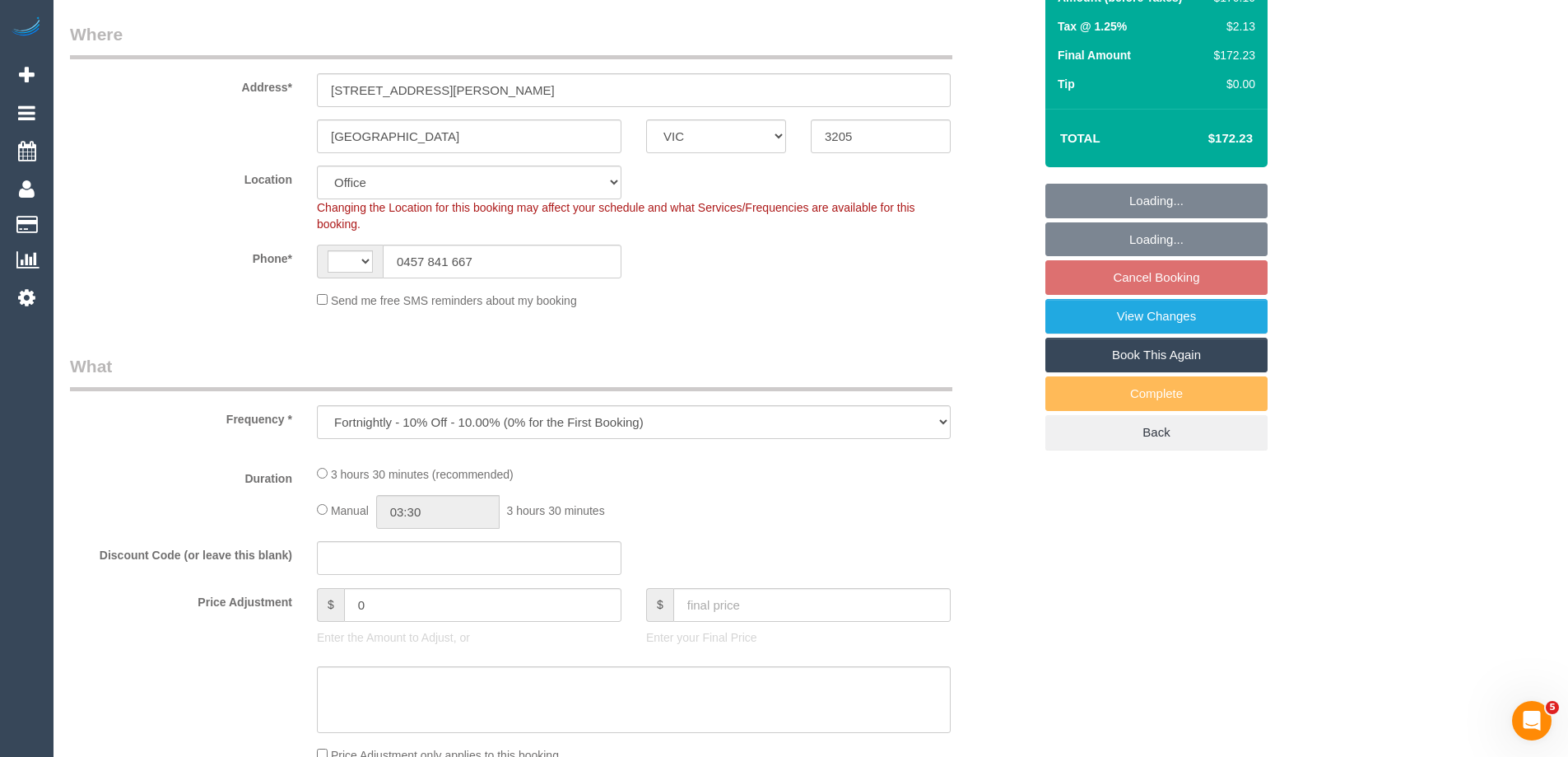
select select "object:565"
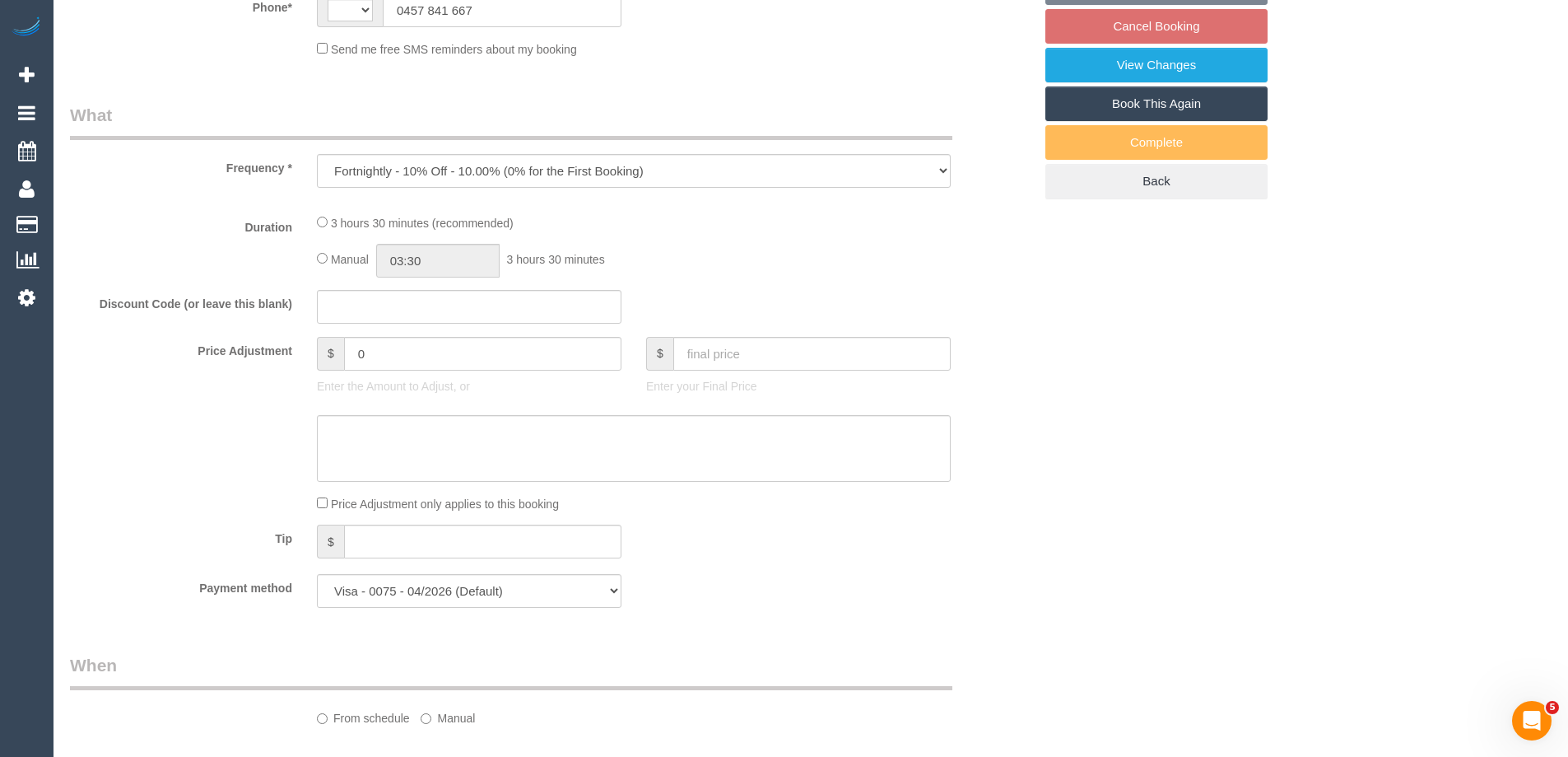
select select "string:AU"
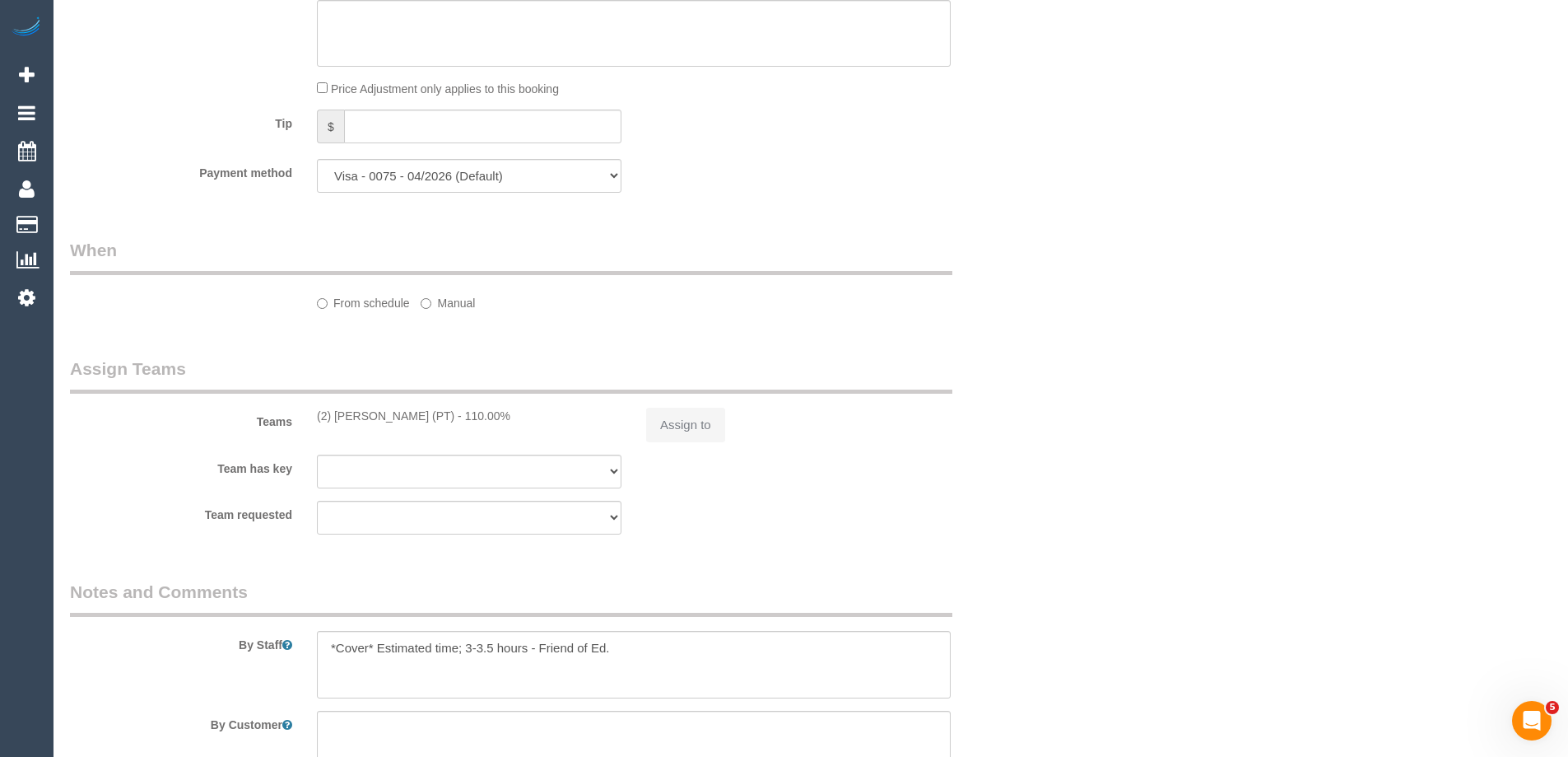
select select "number:32"
select select "number:14"
select select "number:20"
select select "number:22"
select select "number:13"
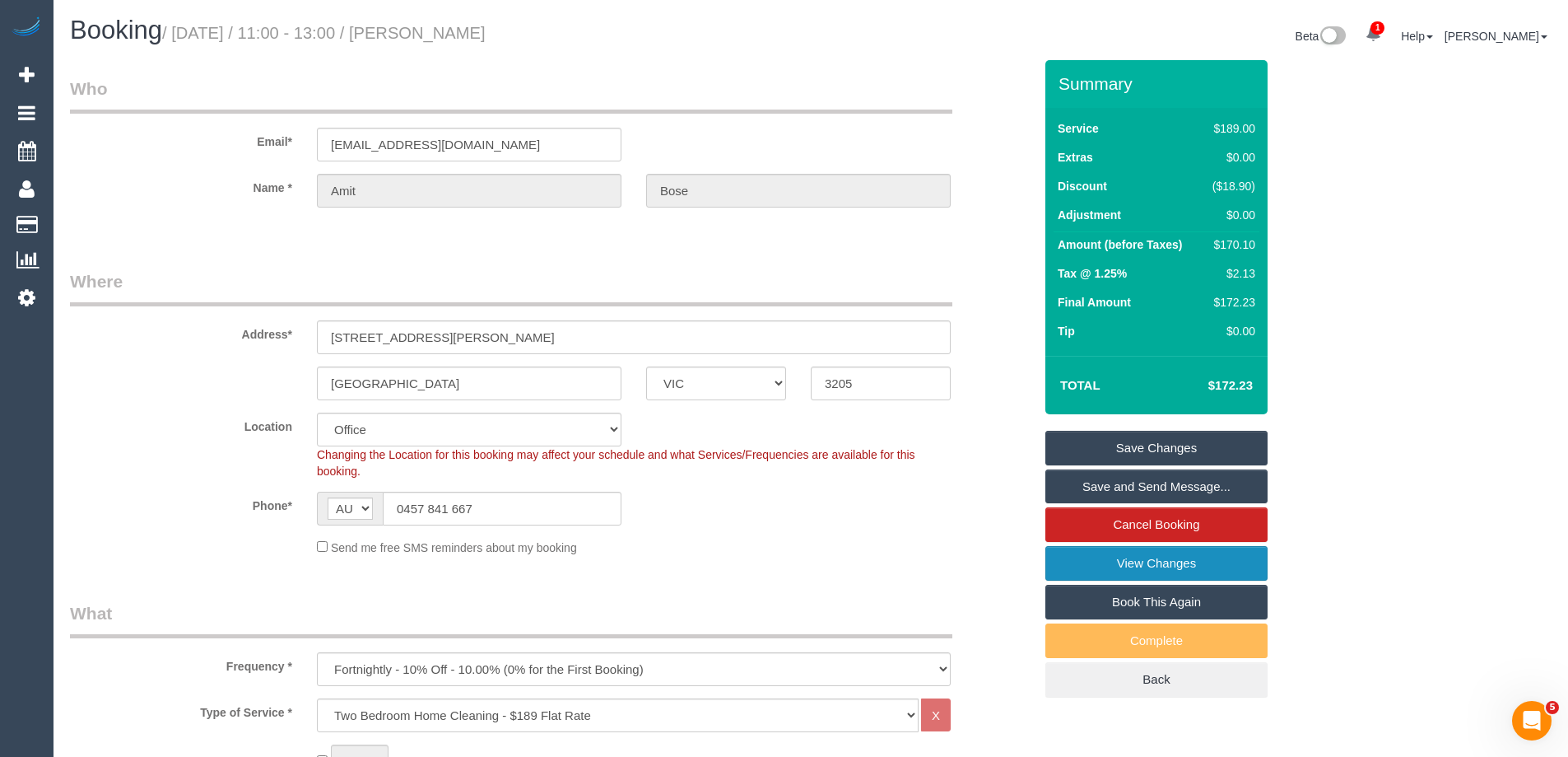
click at [1078, 563] on link "View Changes" at bounding box center [1157, 563] width 223 height 35
click at [1078, 491] on link "Save and Send Message..." at bounding box center [1157, 486] width 223 height 35
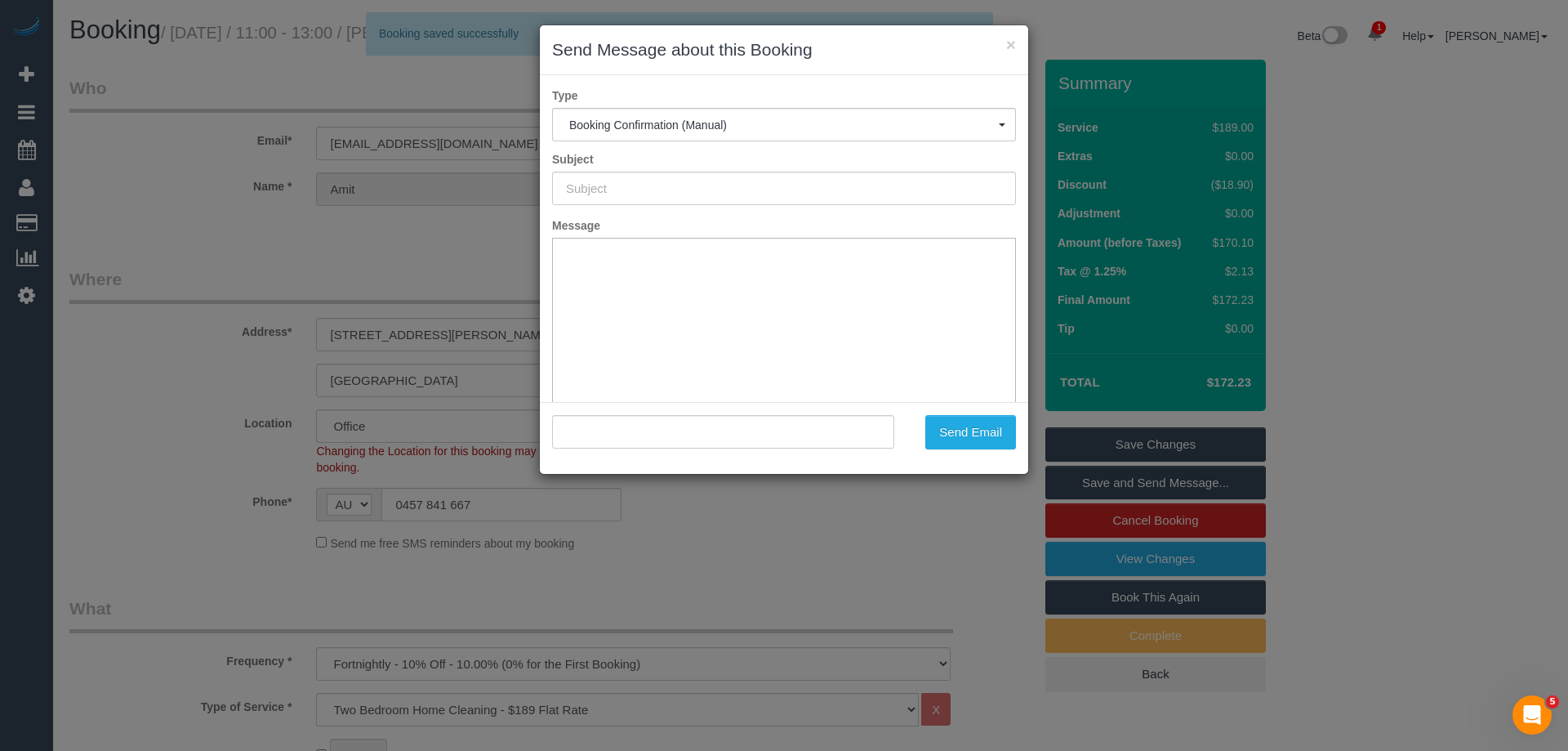
type input "Booking Confirmed"
type input ""Amit Bose" <bsunnyb@yahoo.com>"
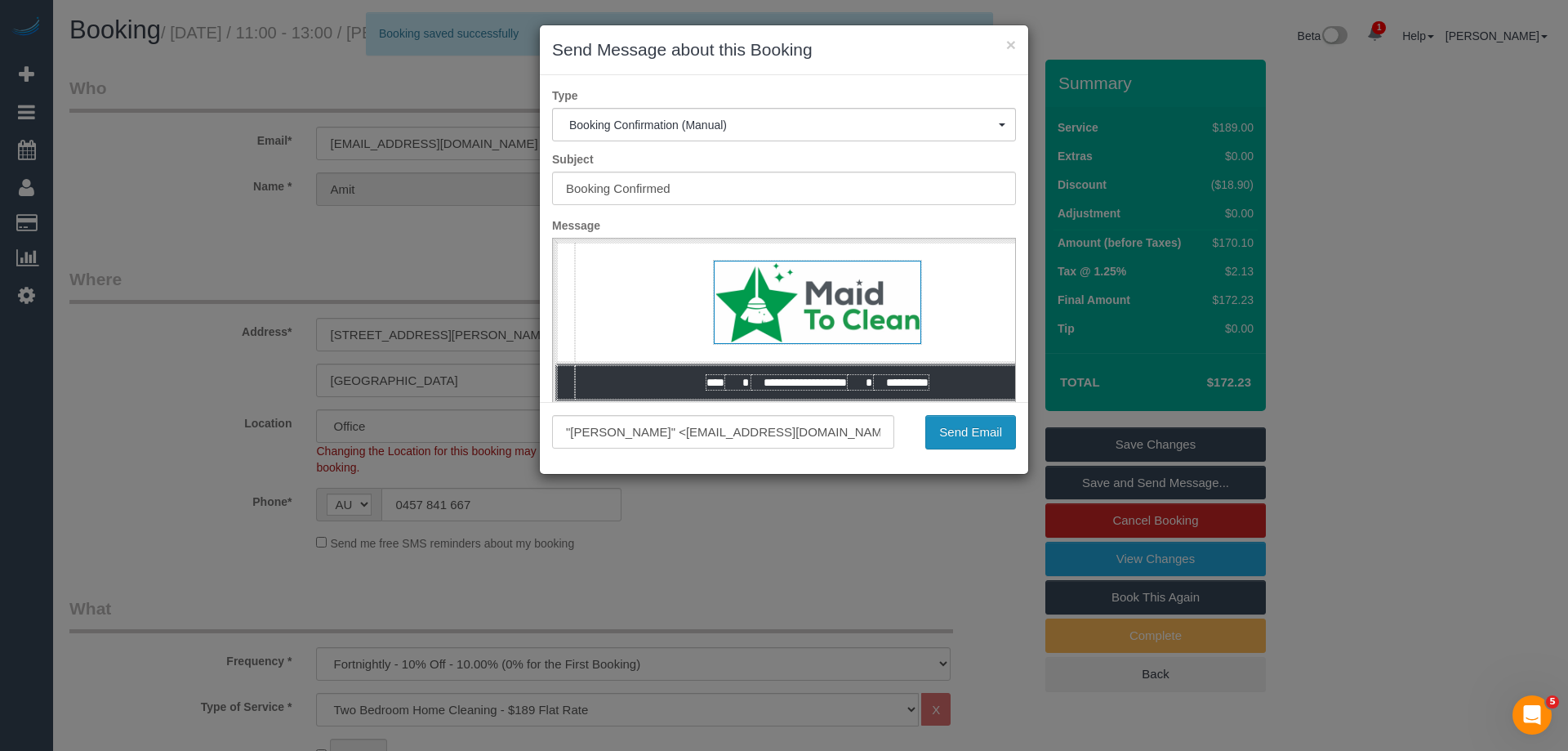
click at [991, 427] on button "Send Email" at bounding box center [970, 432] width 91 height 35
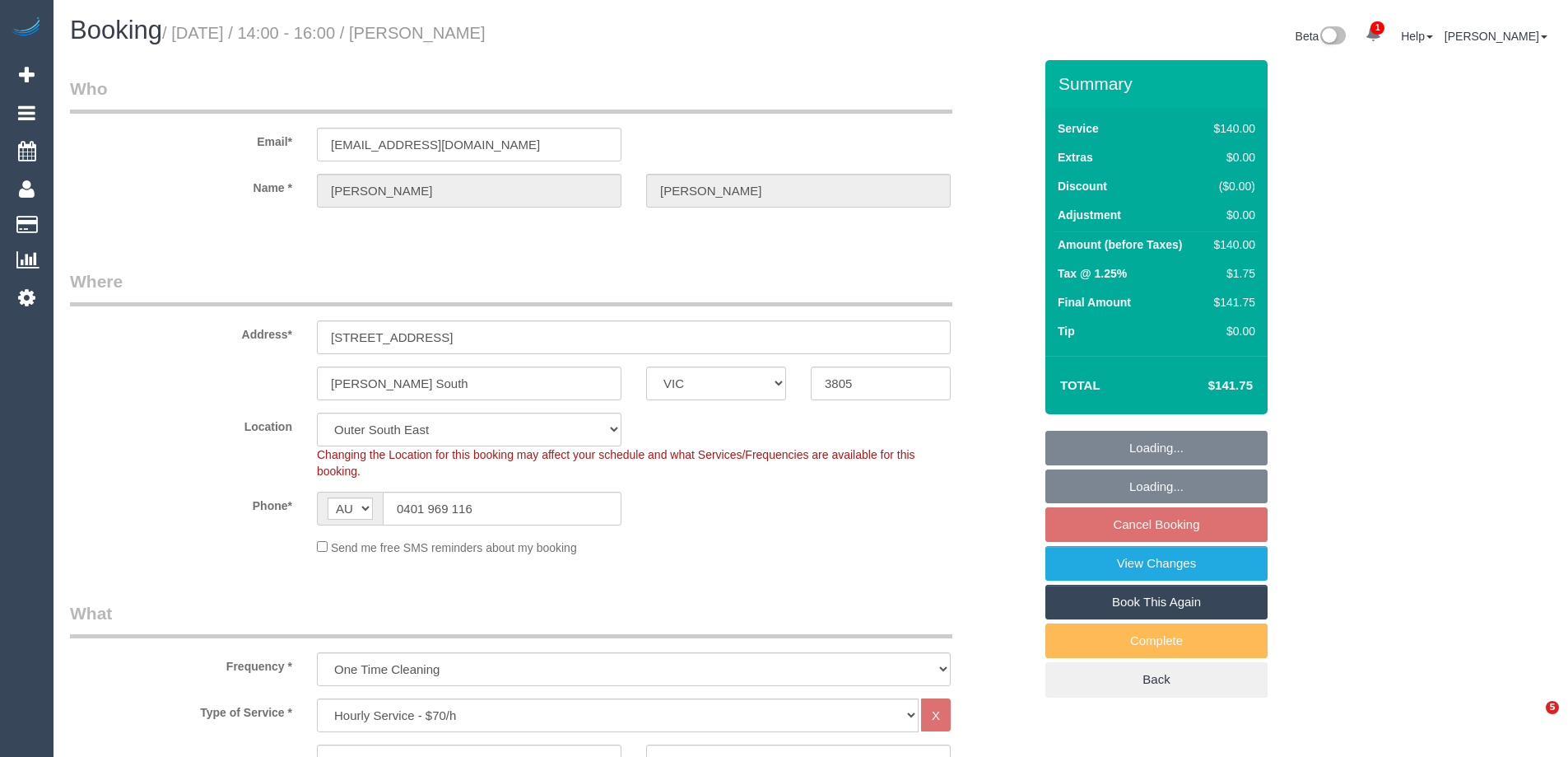
select select "VIC"
select select "string:stripe-pm_1S35Zl2GScqysDRVYC7YH6ve"
select select "number:27"
select select "number:14"
select select "number:19"
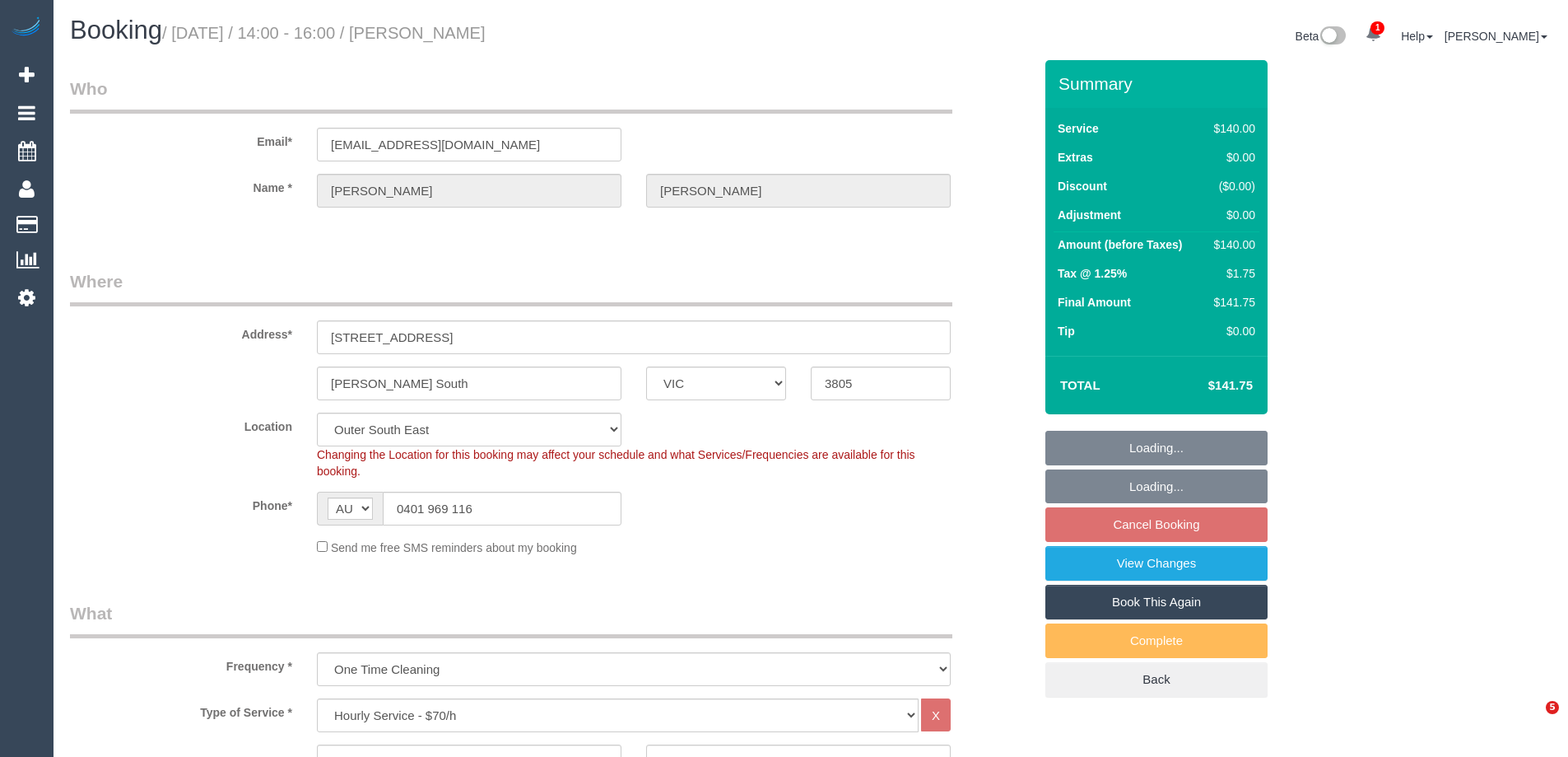
select select "number:22"
select select "number:35"
select select "number:13"
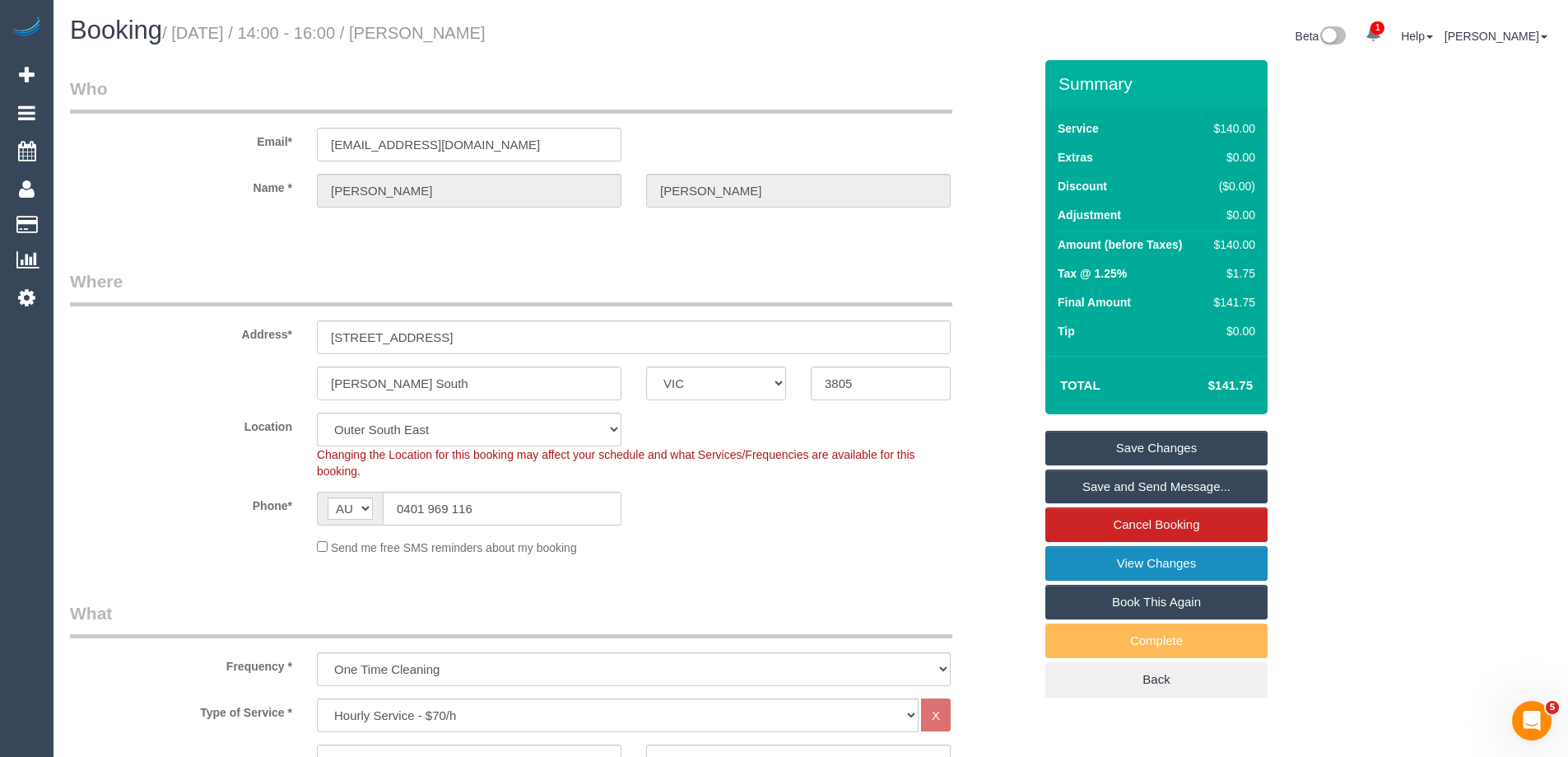
click at [1117, 567] on link "View Changes" at bounding box center [1157, 563] width 223 height 35
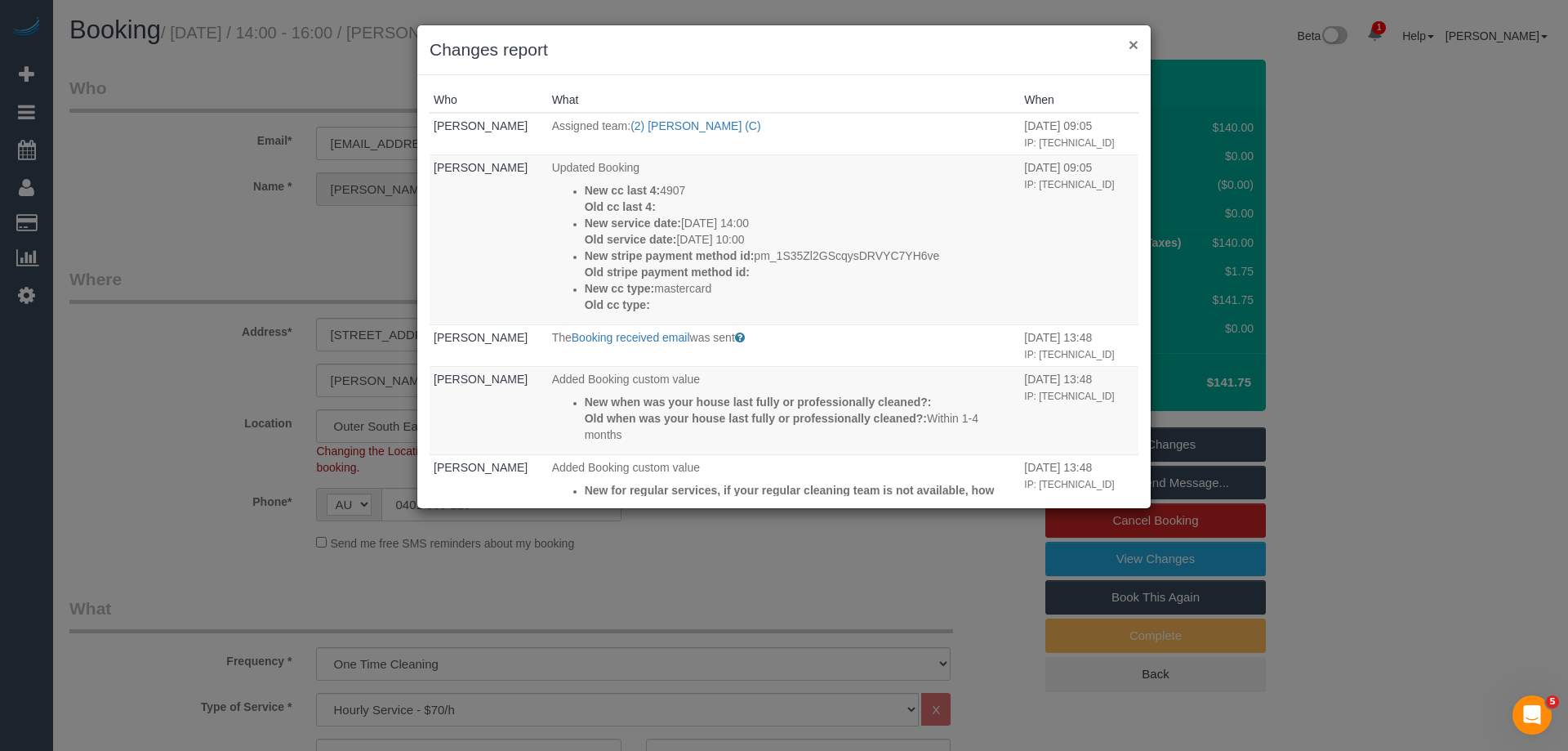
click at [1134, 47] on button "×" at bounding box center [1133, 45] width 9 height 17
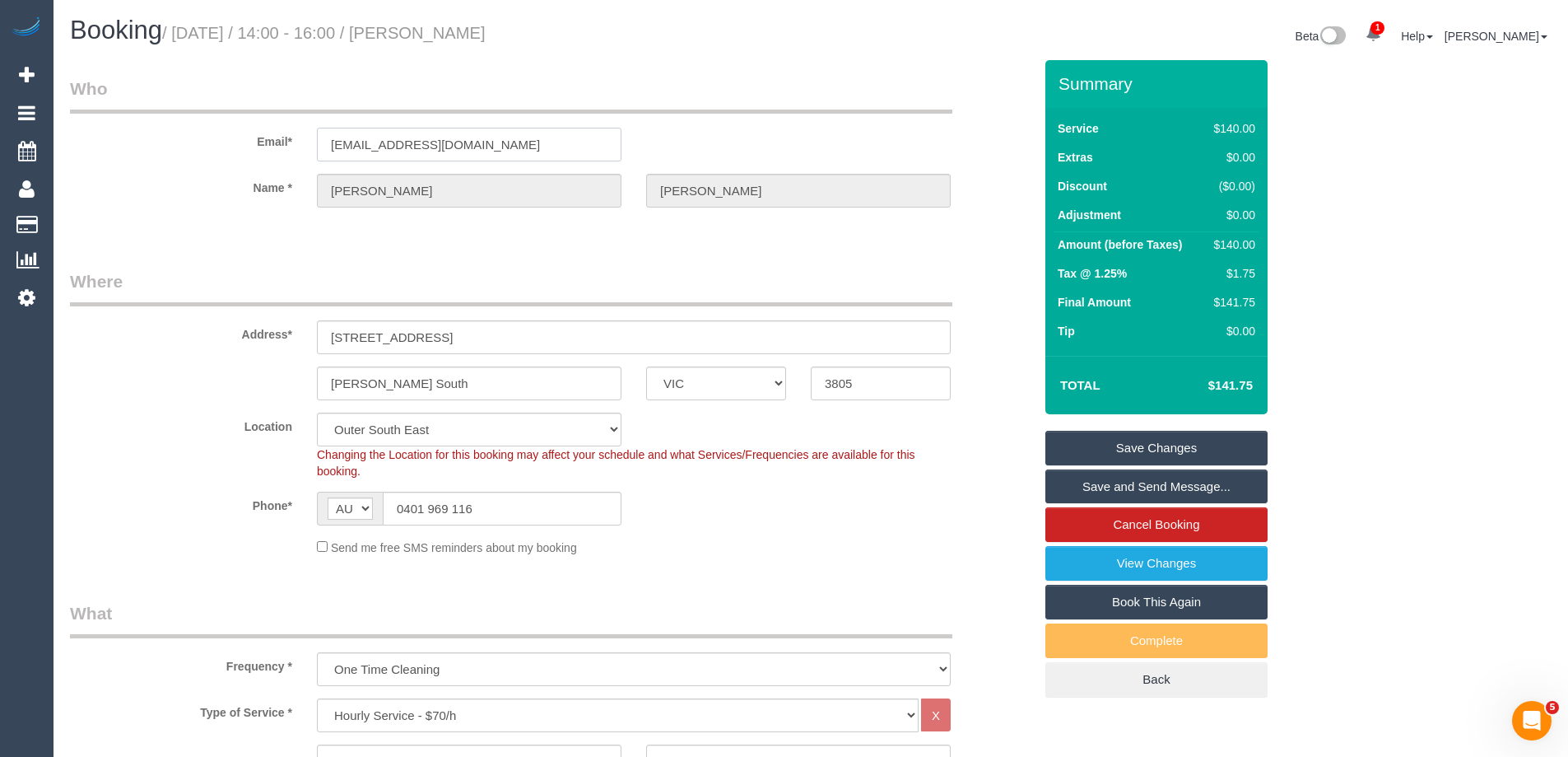
drag, startPoint x: 524, startPoint y: 149, endPoint x: 99, endPoint y: 133, distance: 425.3
click at [99, 133] on div "Email* davinagibson0905@gmail.com" at bounding box center [551, 118] width 988 height 84
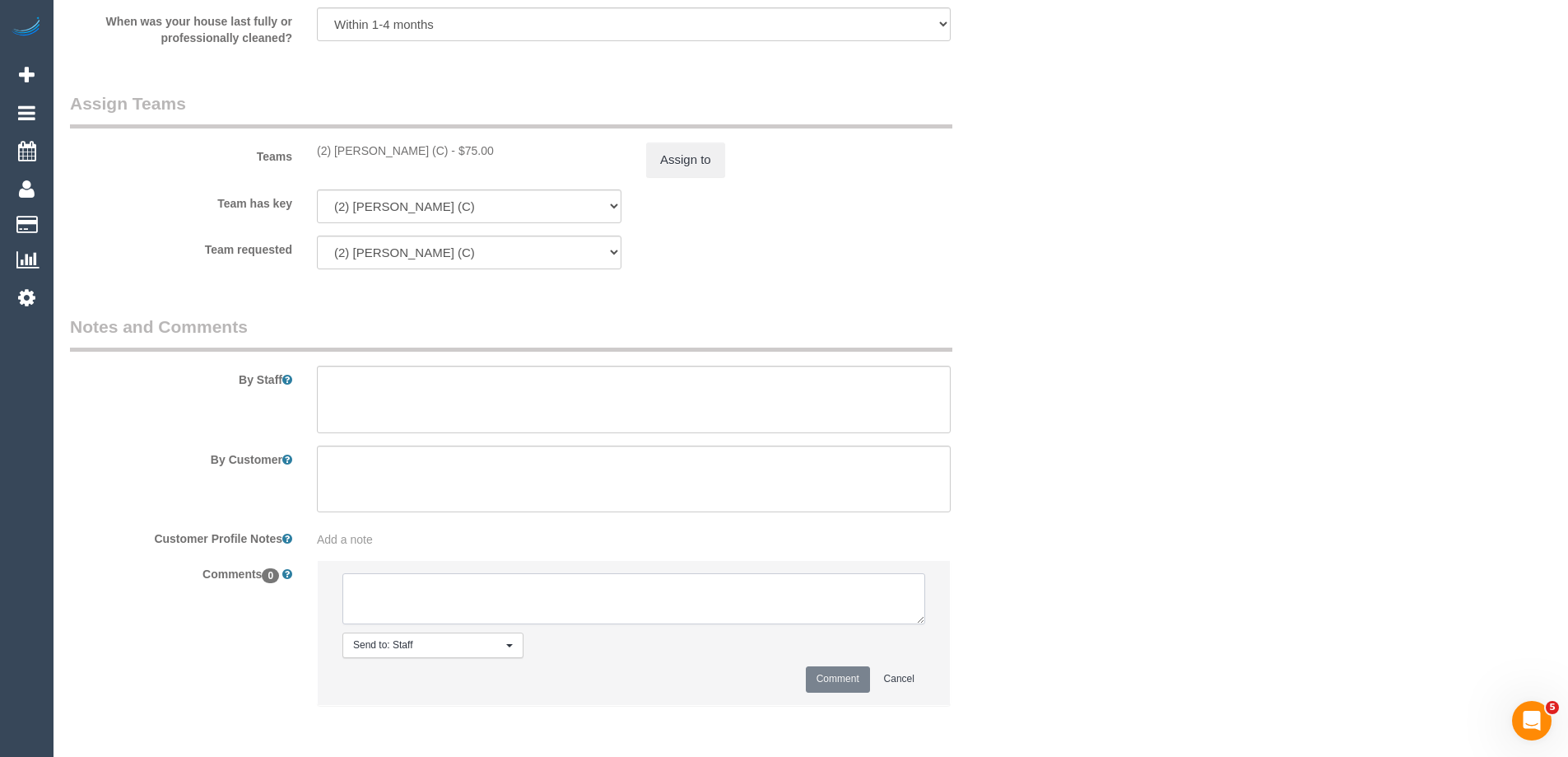
click at [409, 598] on textarea at bounding box center [634, 599] width 583 height 51
type textarea "Offered spot from 2-3pm. Pending response - via email"
click at [831, 681] on button "Comment" at bounding box center [837, 679] width 64 height 25
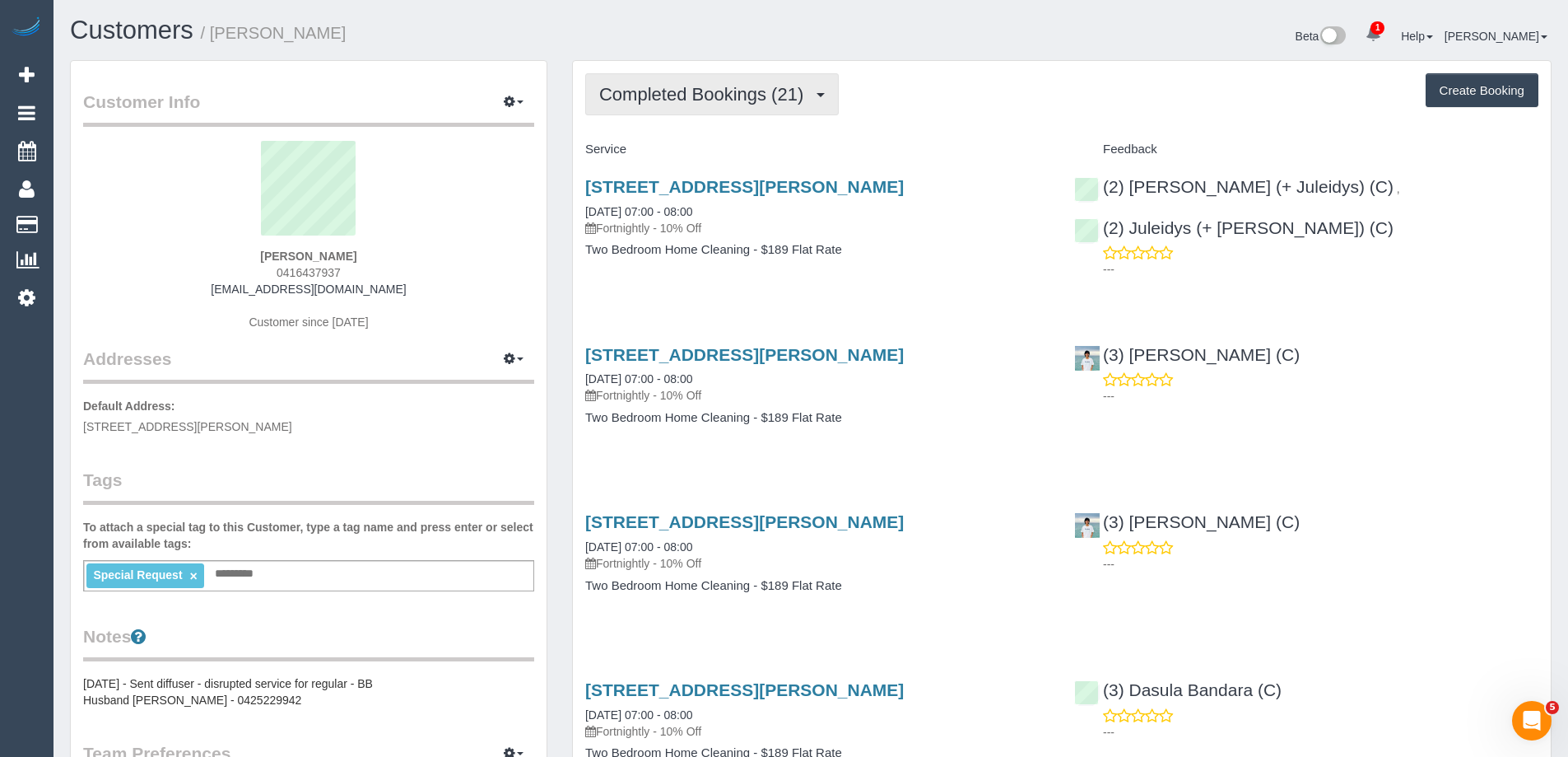
click at [636, 85] on span "Completed Bookings (21)" at bounding box center [705, 95] width 212 height 21
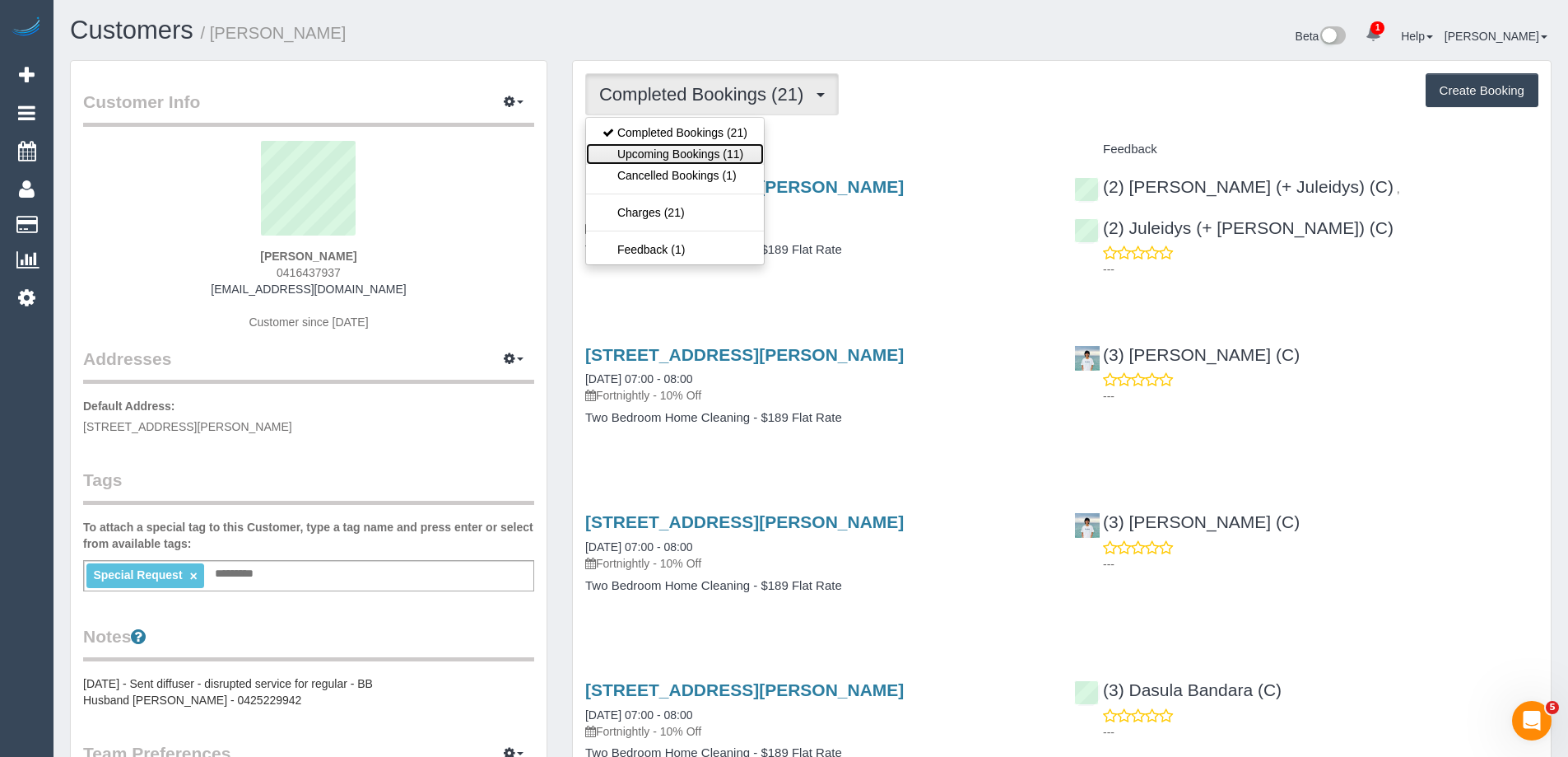
click at [657, 144] on link "Upcoming Bookings (11)" at bounding box center [675, 154] width 177 height 22
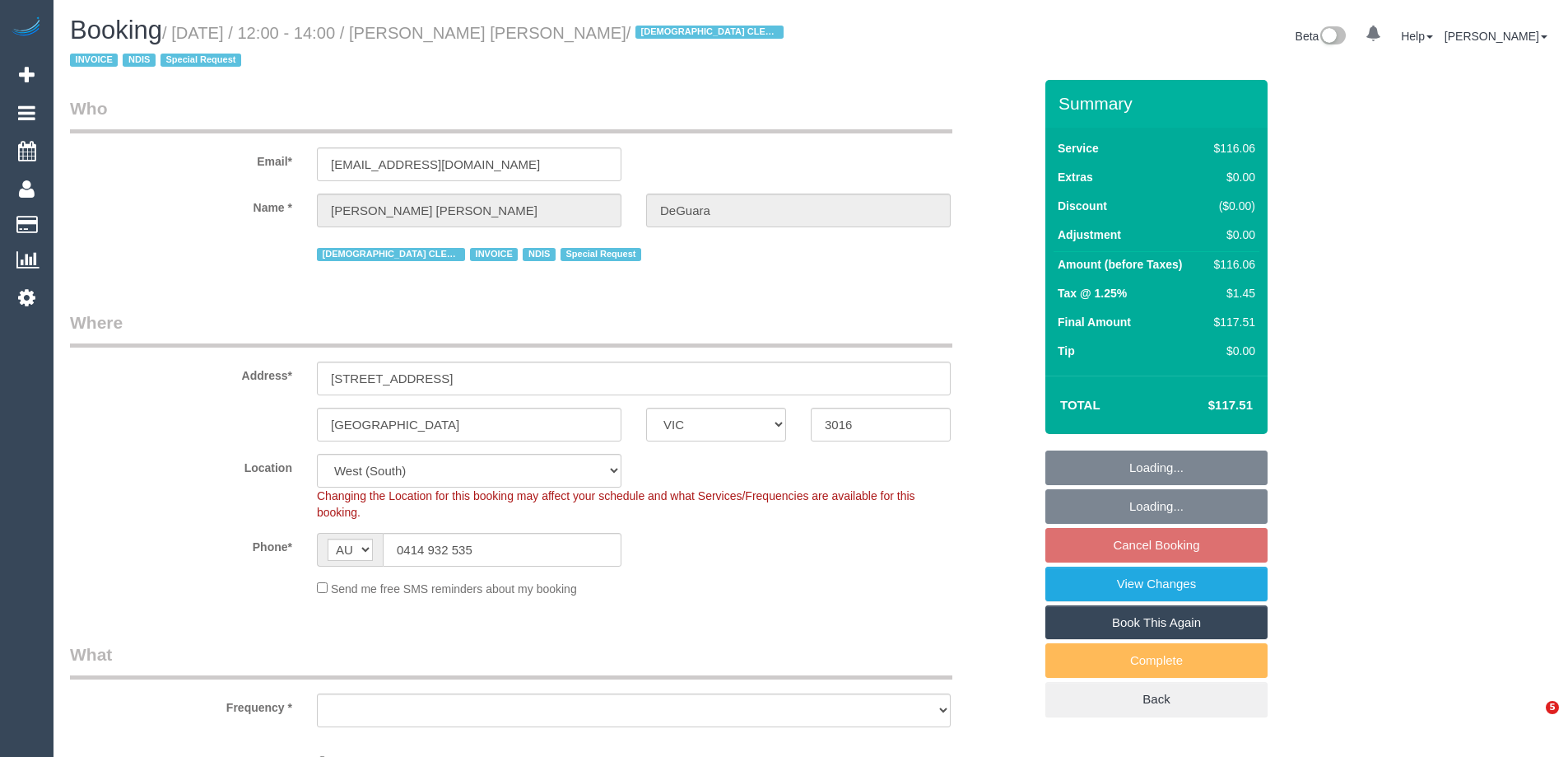
select select "VIC"
select select "object:751"
select select "number:27"
select select "number:14"
select select "number:18"
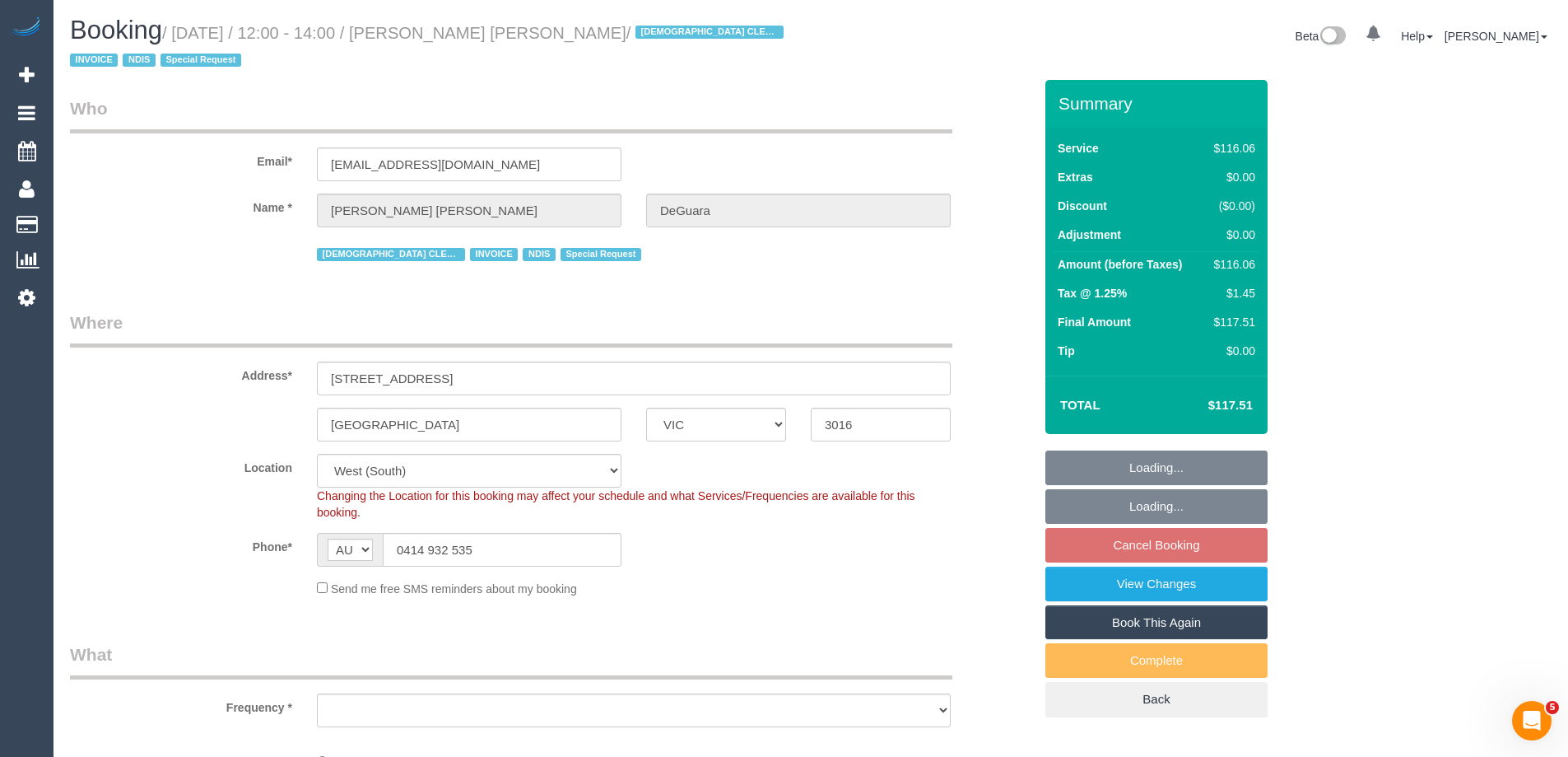
select select "number:36"
select select "number:35"
select select "object:815"
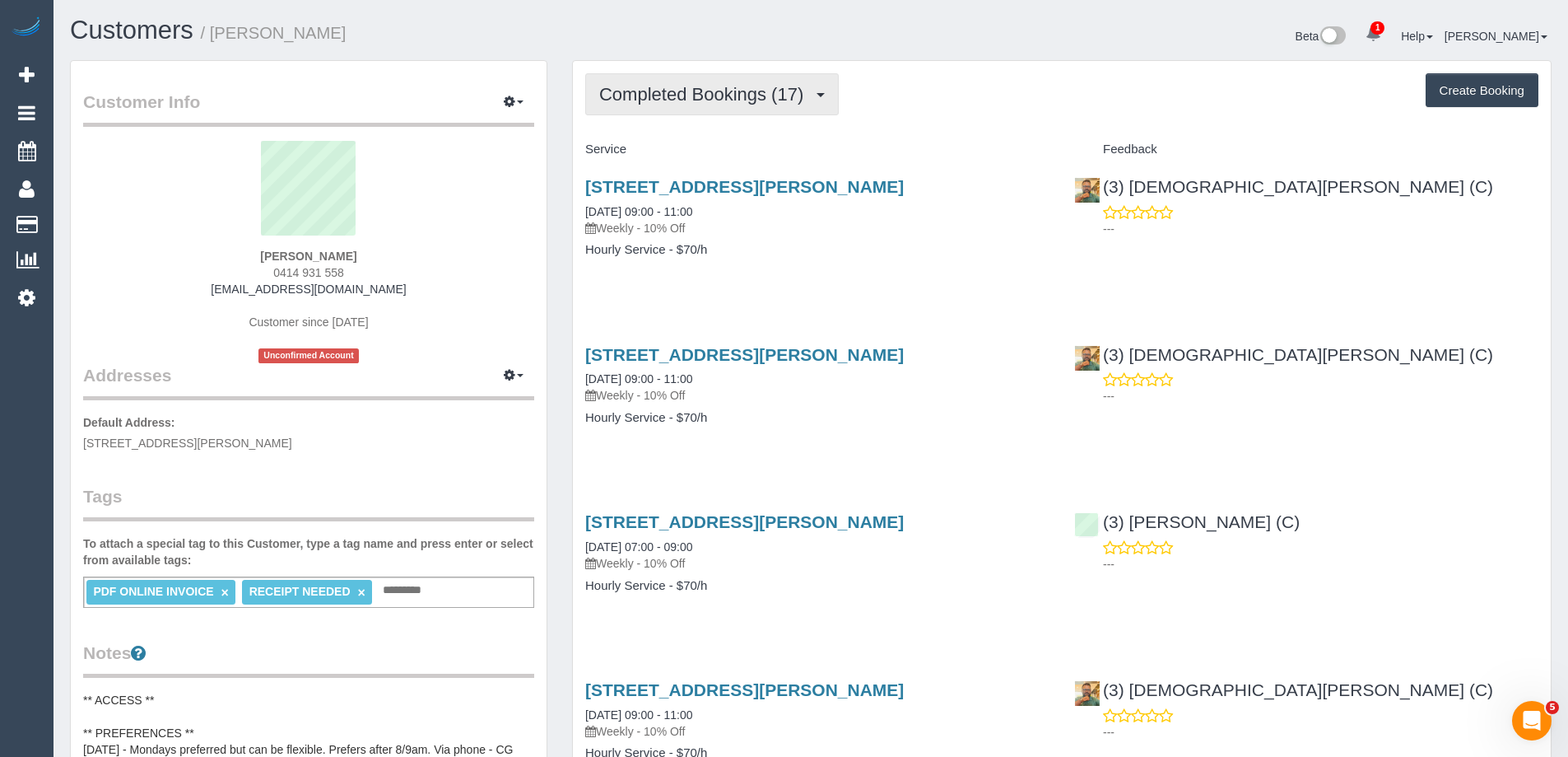
click at [684, 94] on span "Completed Bookings (17)" at bounding box center [705, 95] width 212 height 21
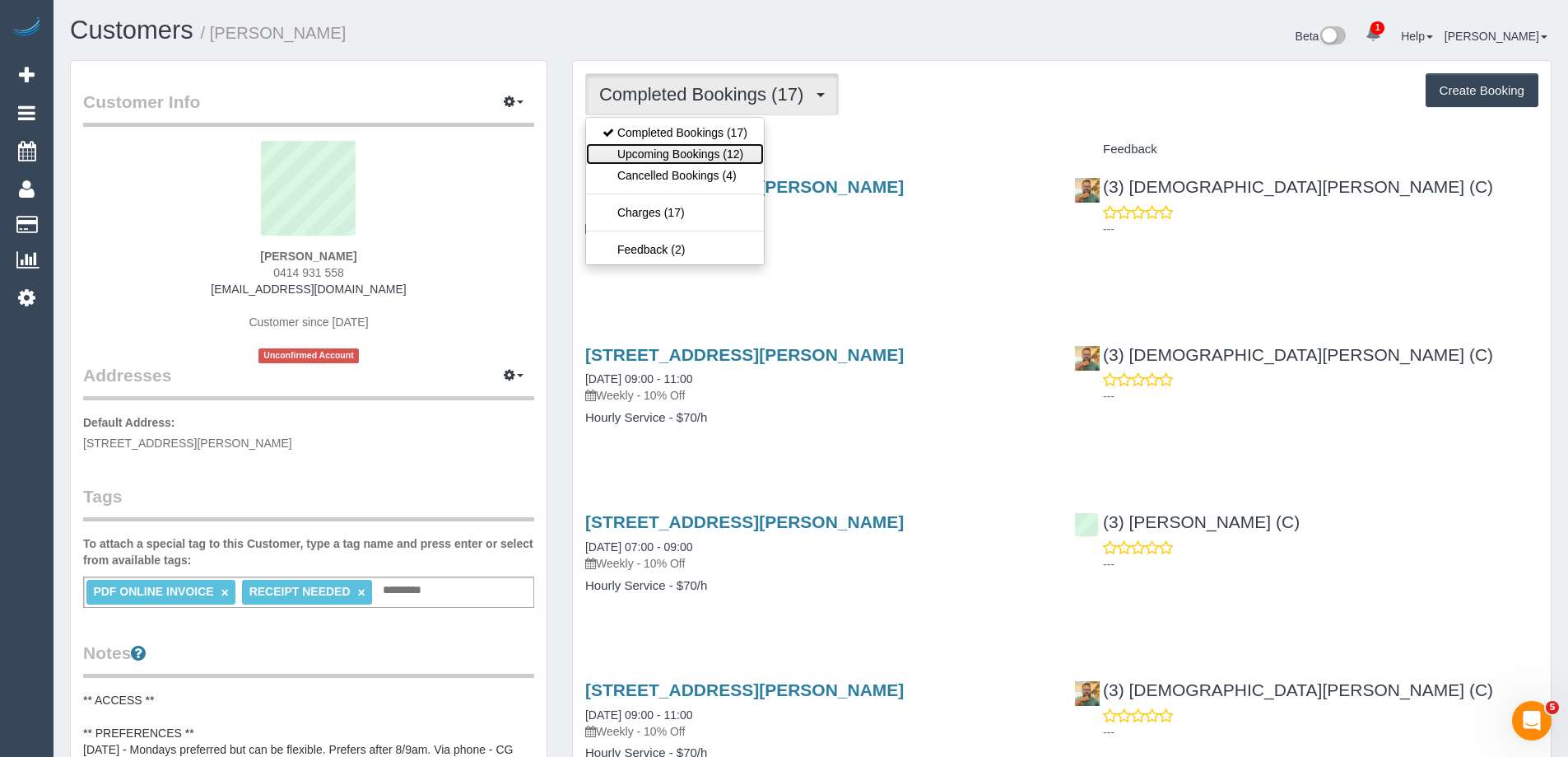
click at [692, 151] on link "Upcoming Bookings (12)" at bounding box center [675, 154] width 177 height 22
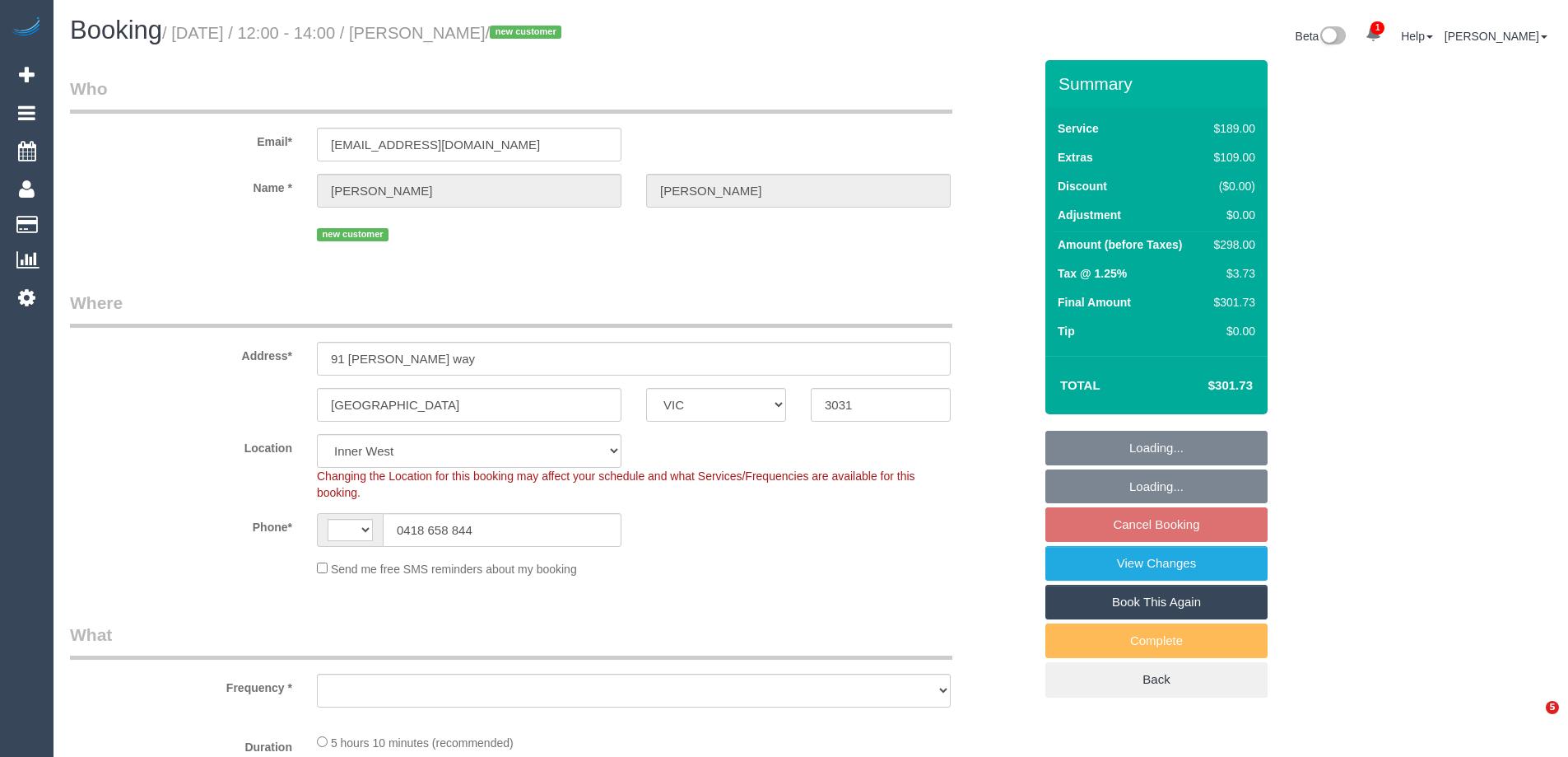
select select "VIC"
select select "number:29"
select select "number:14"
select select "number:18"
select select "string:AU"
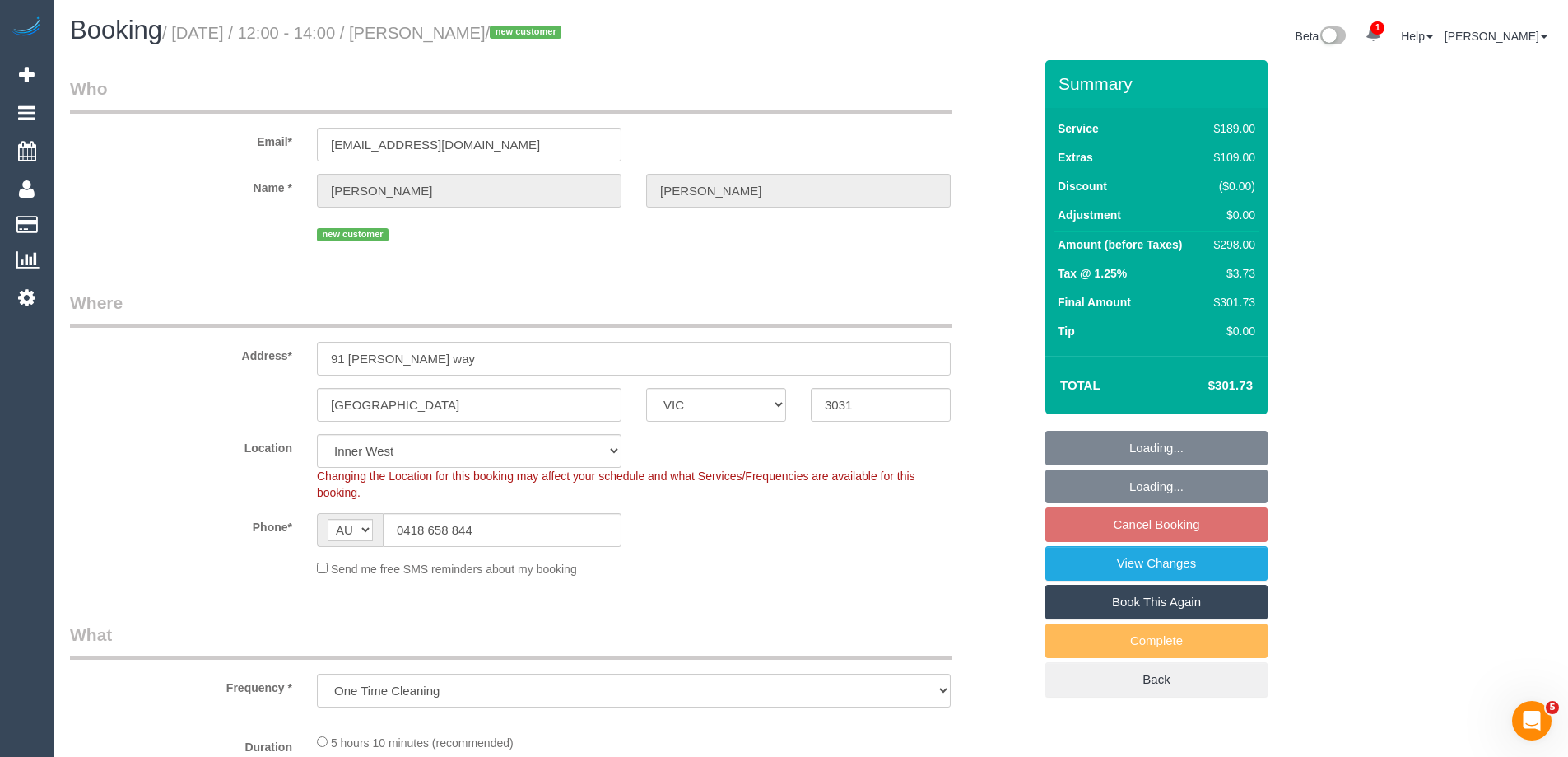
select select "object:1414"
select select "string:stripe-pm_1SDerx2GScqysDRVgXeXdpX4"
select select "object:1515"
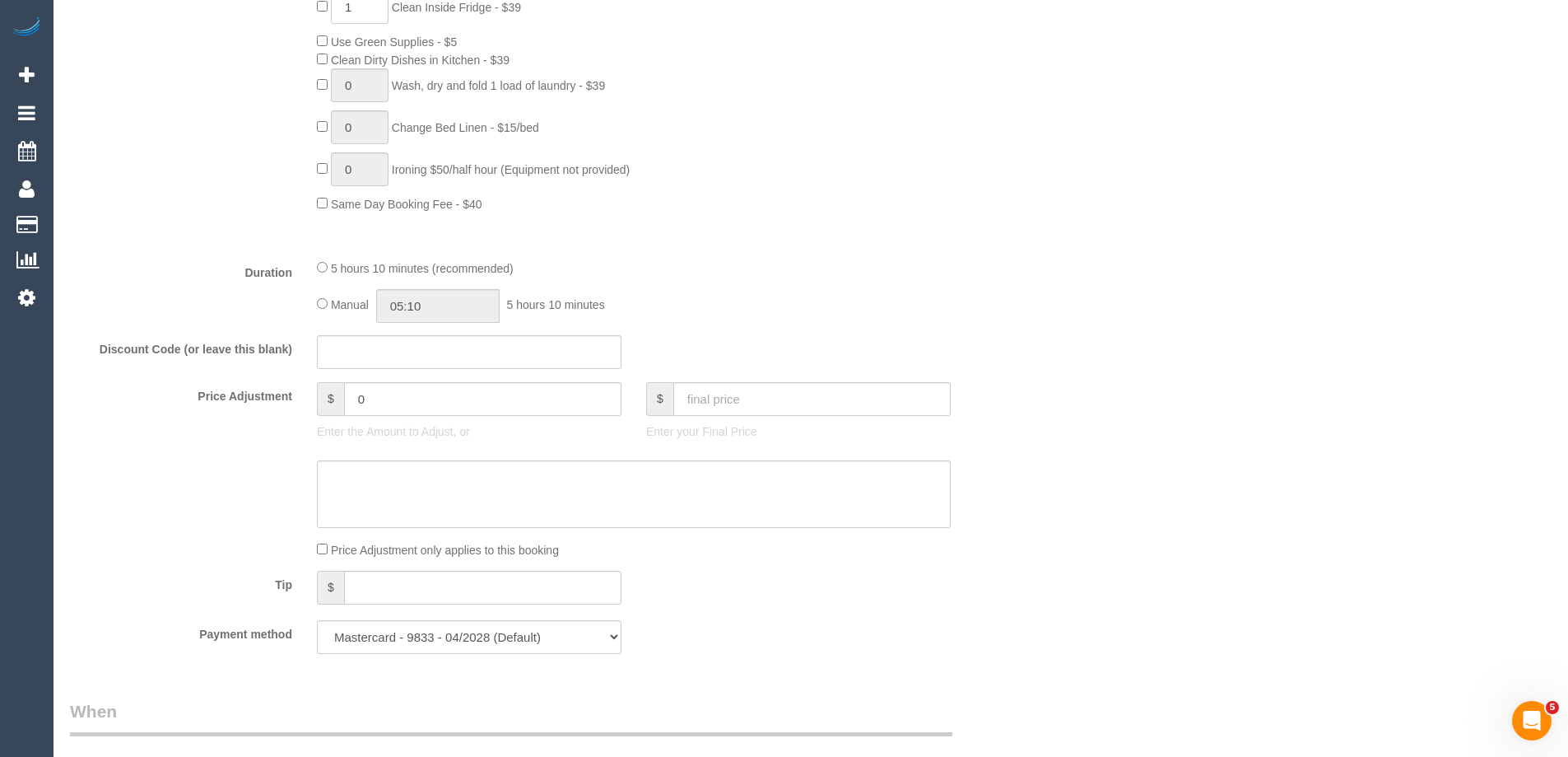
scroll to position [1153, 0]
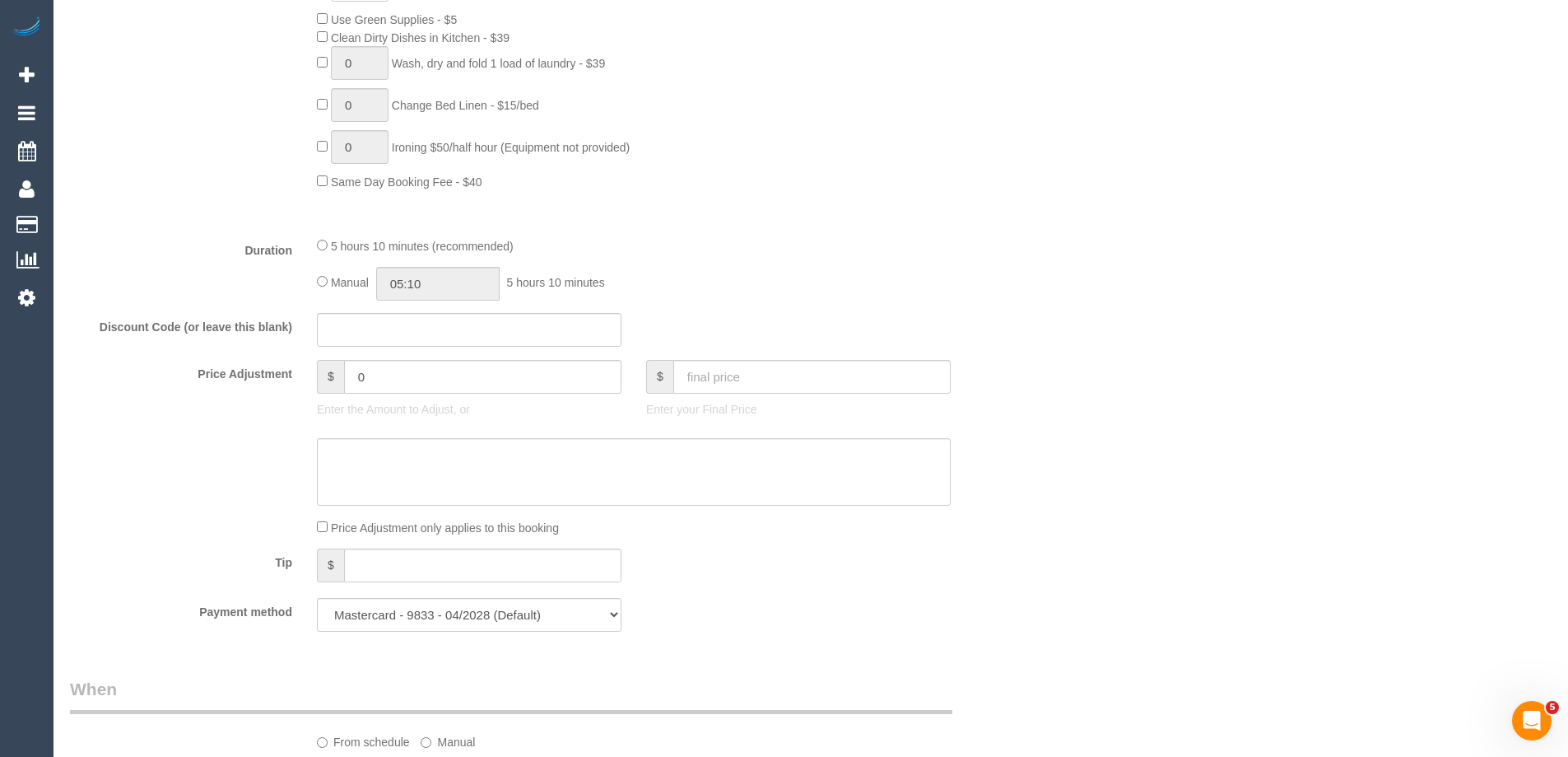
click at [319, 274] on div "Manual 05:10 5 hours 10 minutes" at bounding box center [633, 284] width 634 height 34
click at [414, 285] on input "05:10" at bounding box center [437, 284] width 123 height 34
click at [427, 413] on li "02:30" at bounding box center [419, 419] width 73 height 22
drag, startPoint x: 437, startPoint y: 280, endPoint x: 415, endPoint y: 280, distance: 22.0
click at [415, 280] on input "02:30" at bounding box center [437, 284] width 123 height 34
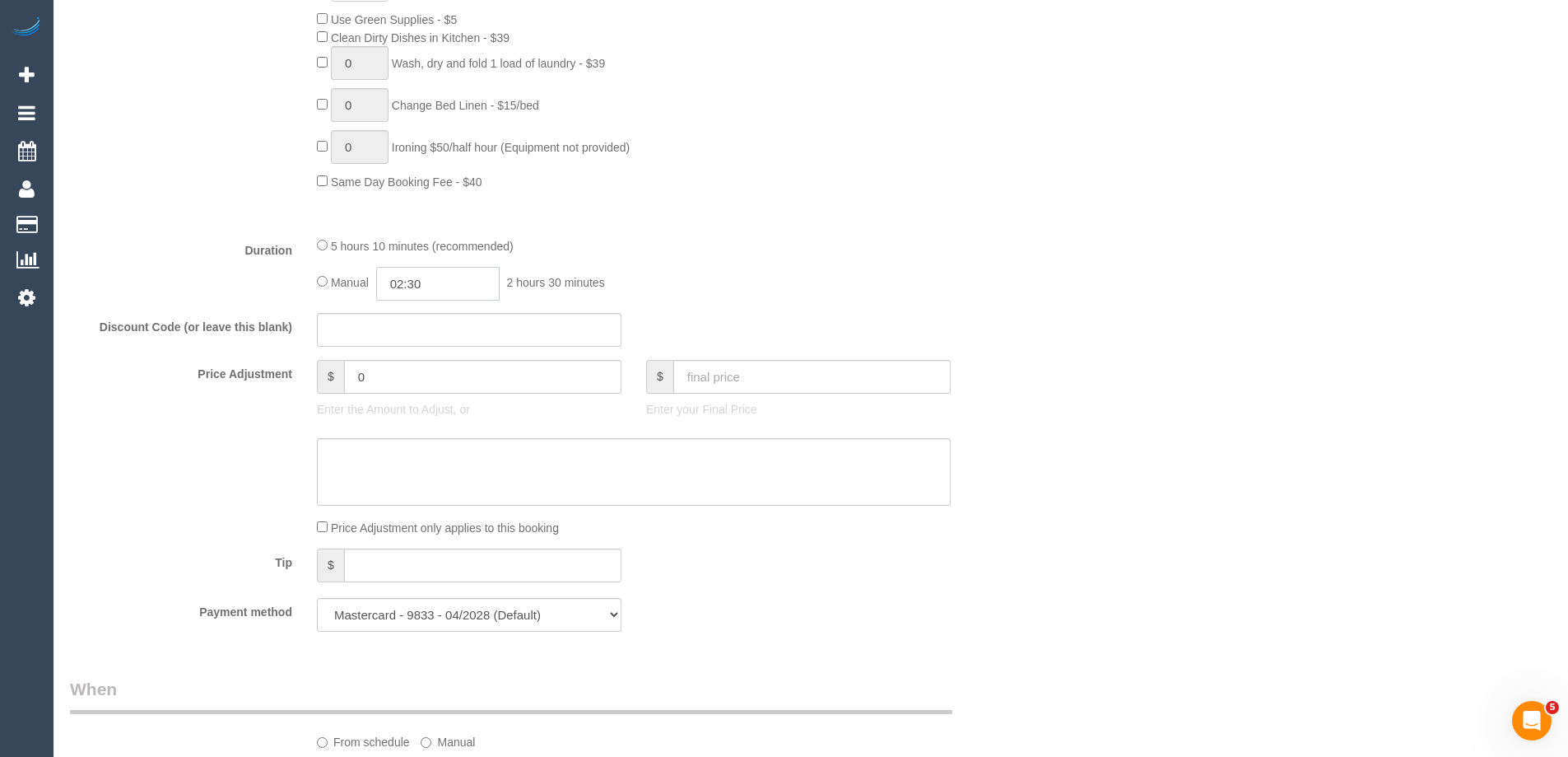
scroll to position [85, 0]
type input "02:45"
click at [613, 232] on fieldset "What Frequency * One Time Cleaning Weekly - 10% Off - 10.00% (0% for the First …" at bounding box center [550, 57] width 963 height 1174
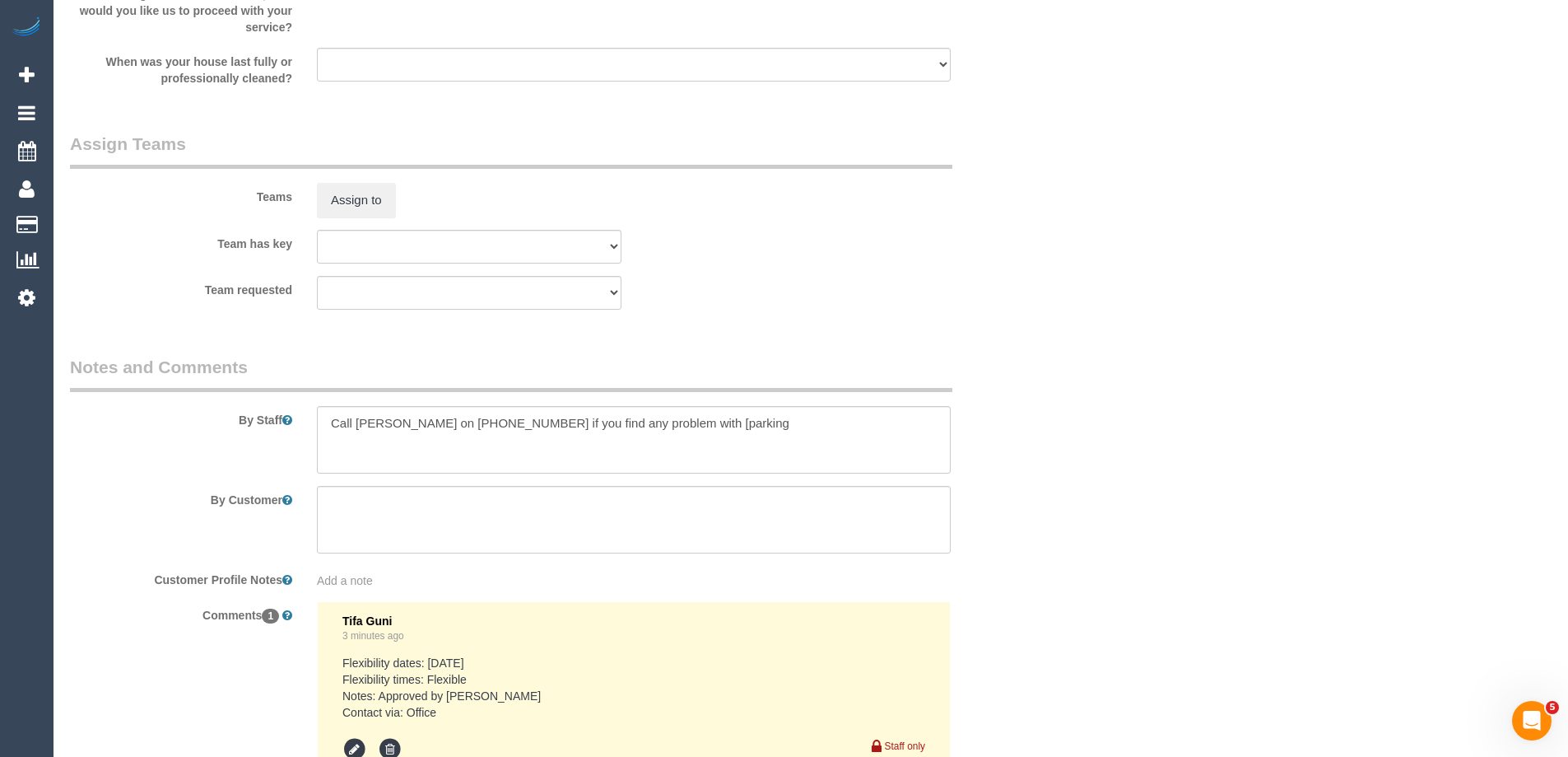
scroll to position [2691, 0]
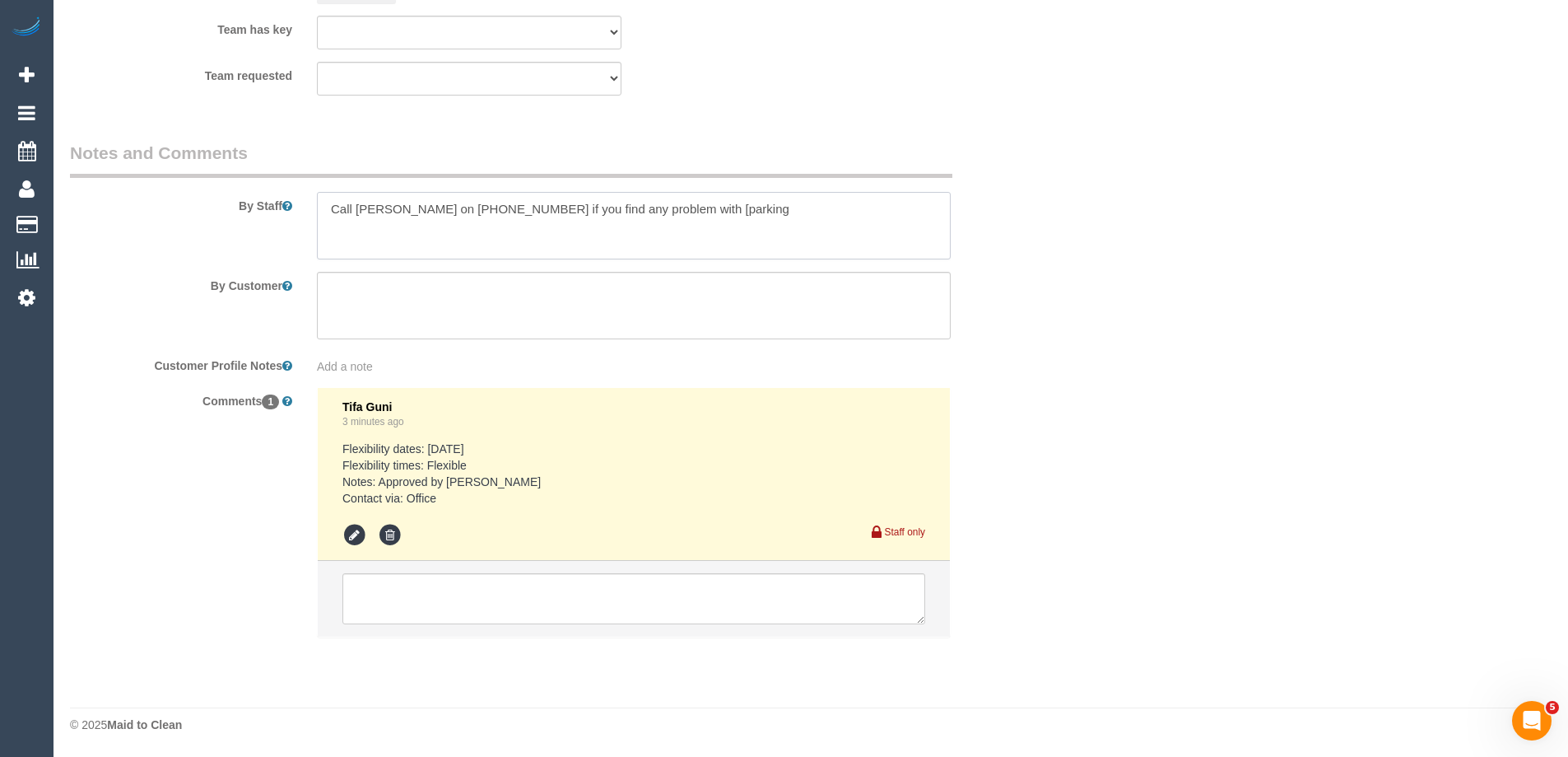
click at [330, 203] on textarea at bounding box center [633, 225] width 634 height 68
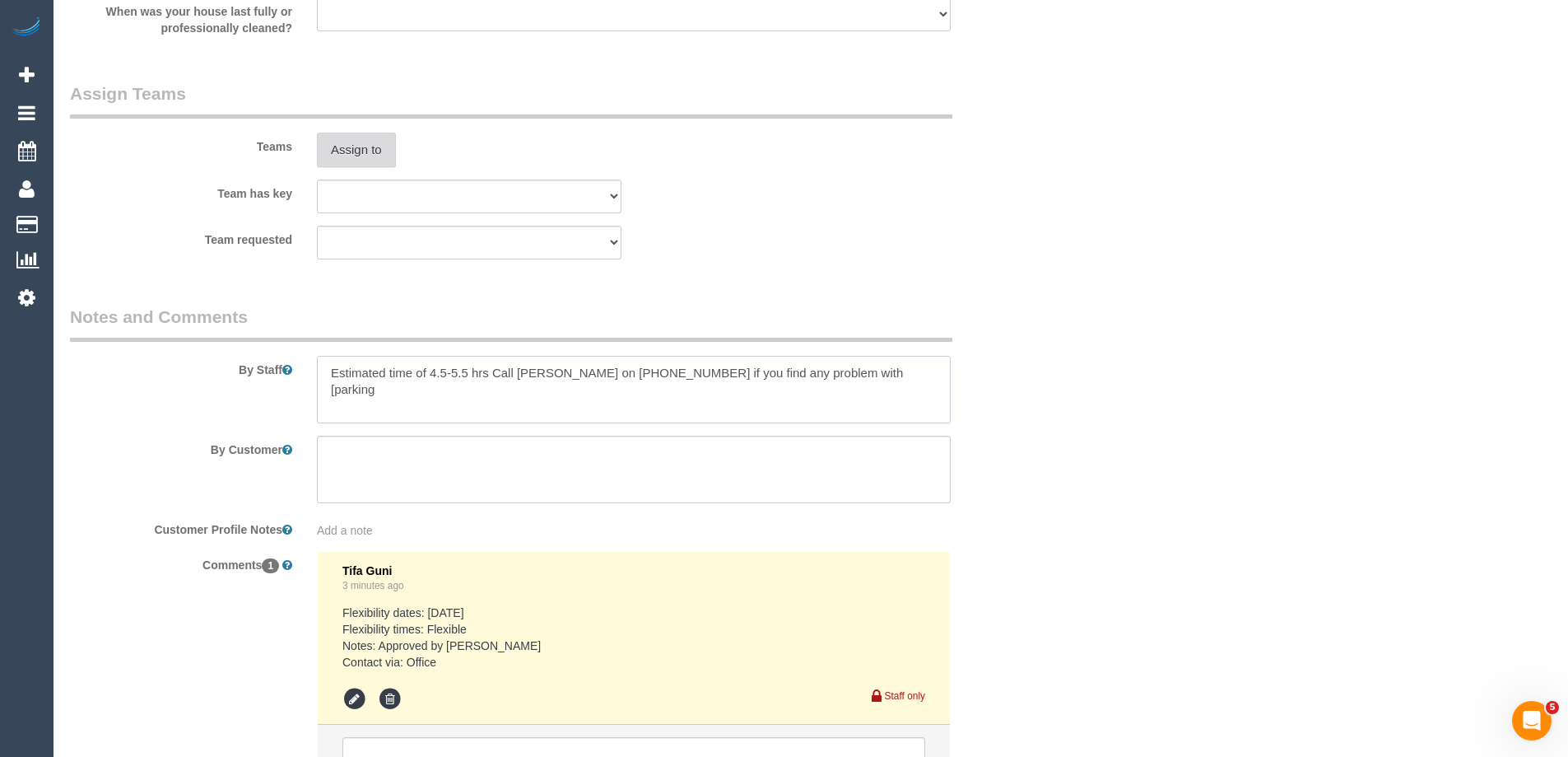
scroll to position [2526, 0]
type textarea "Estimated time of 4.5-5.5 hrs Call Anish on 61418658844 if you find any problem…"
click at [345, 151] on button "Assign to" at bounding box center [356, 151] width 79 height 35
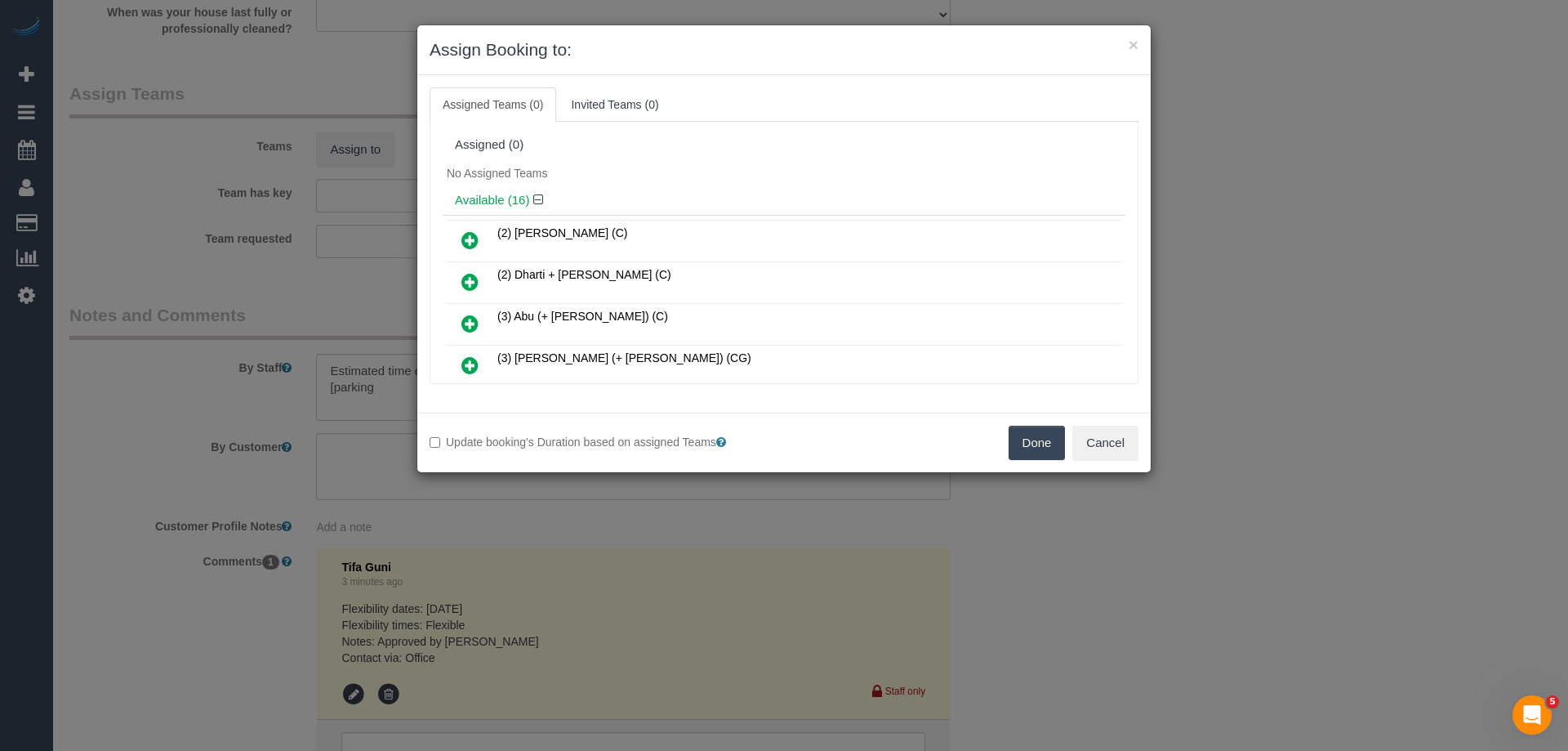
click at [466, 276] on icon at bounding box center [470, 281] width 17 height 20
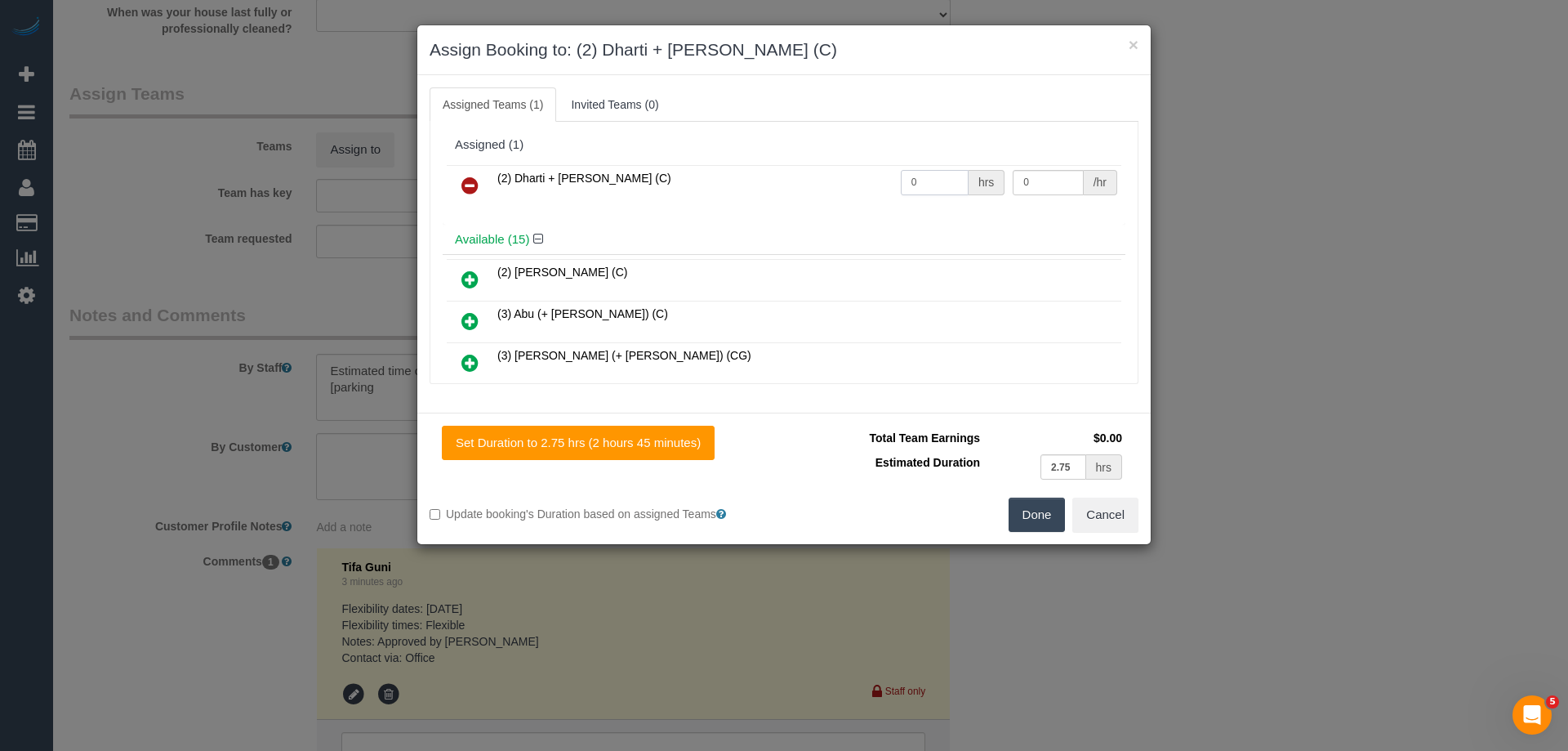
drag, startPoint x: 920, startPoint y: 187, endPoint x: 878, endPoint y: 185, distance: 42.0
click at [870, 186] on tr "(2) Dharti + Kishan (C) 0 hrs 0 /hr" at bounding box center [784, 186] width 675 height 41
type input "1"
drag, startPoint x: 998, startPoint y: 183, endPoint x: 917, endPoint y: 181, distance: 81.0
click at [920, 181] on tr "(2) Dharti + Kishan (C) 1 hrs 0 /hr" at bounding box center [784, 186] width 675 height 41
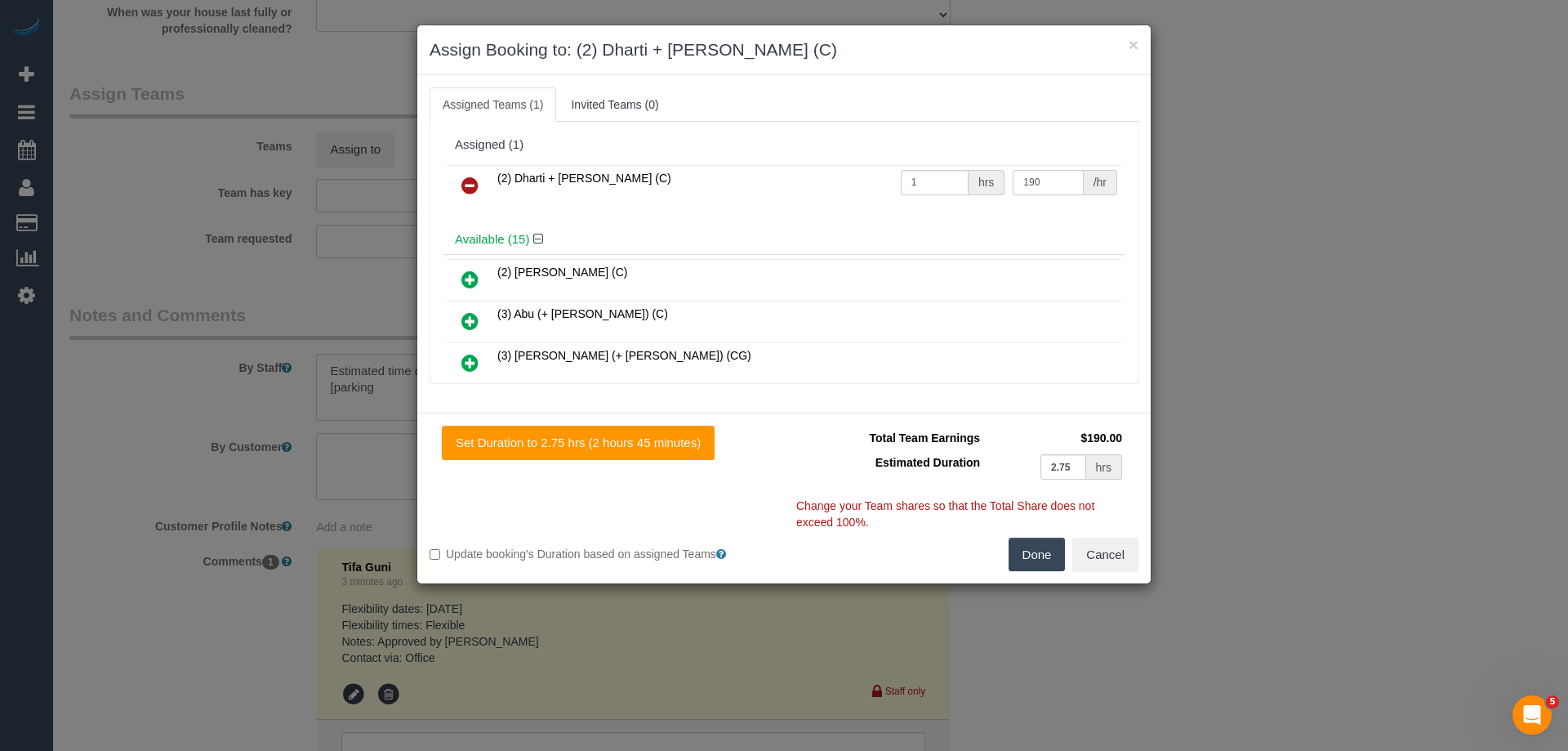
type input "190"
click at [1037, 542] on button "Done" at bounding box center [1037, 555] width 57 height 35
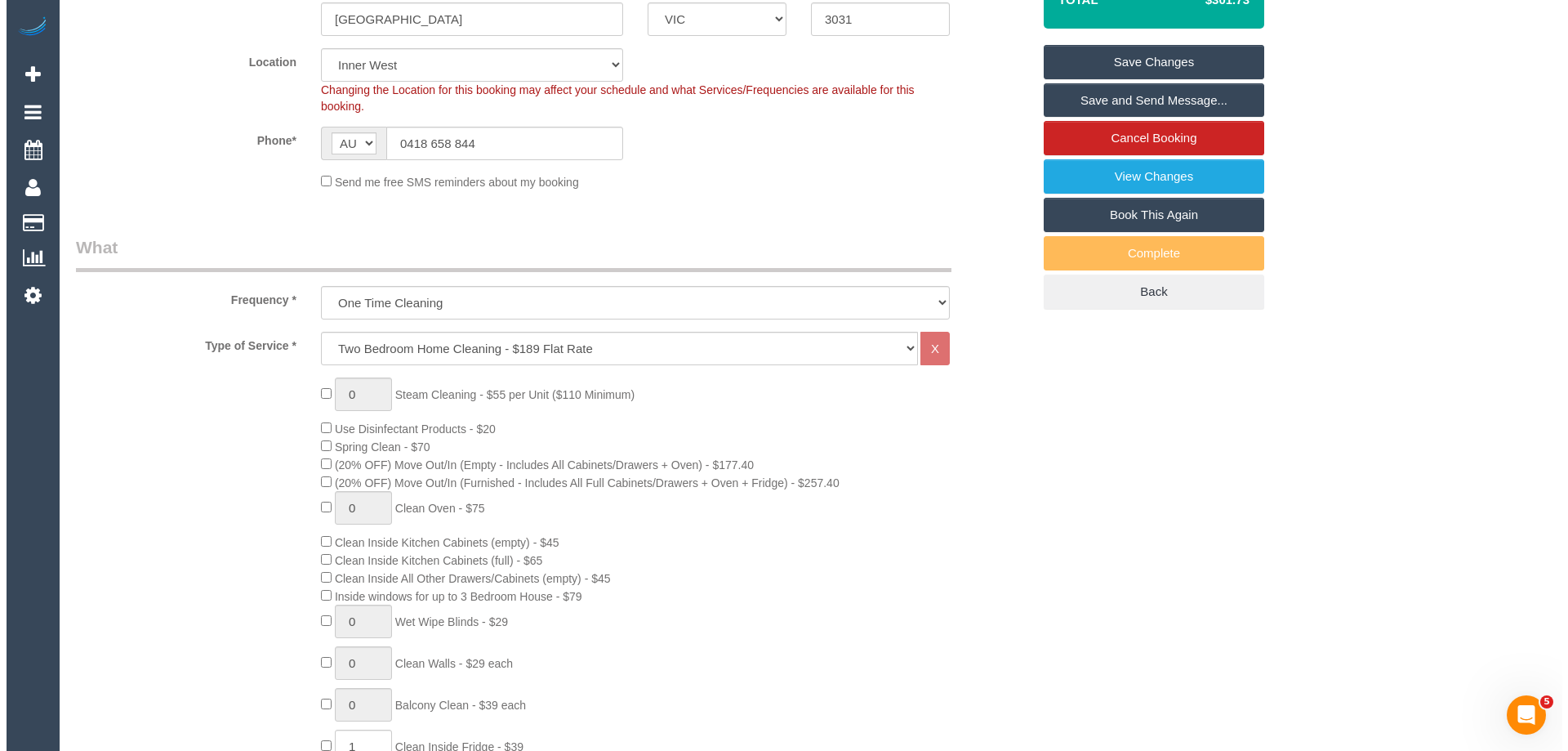
scroll to position [0, 0]
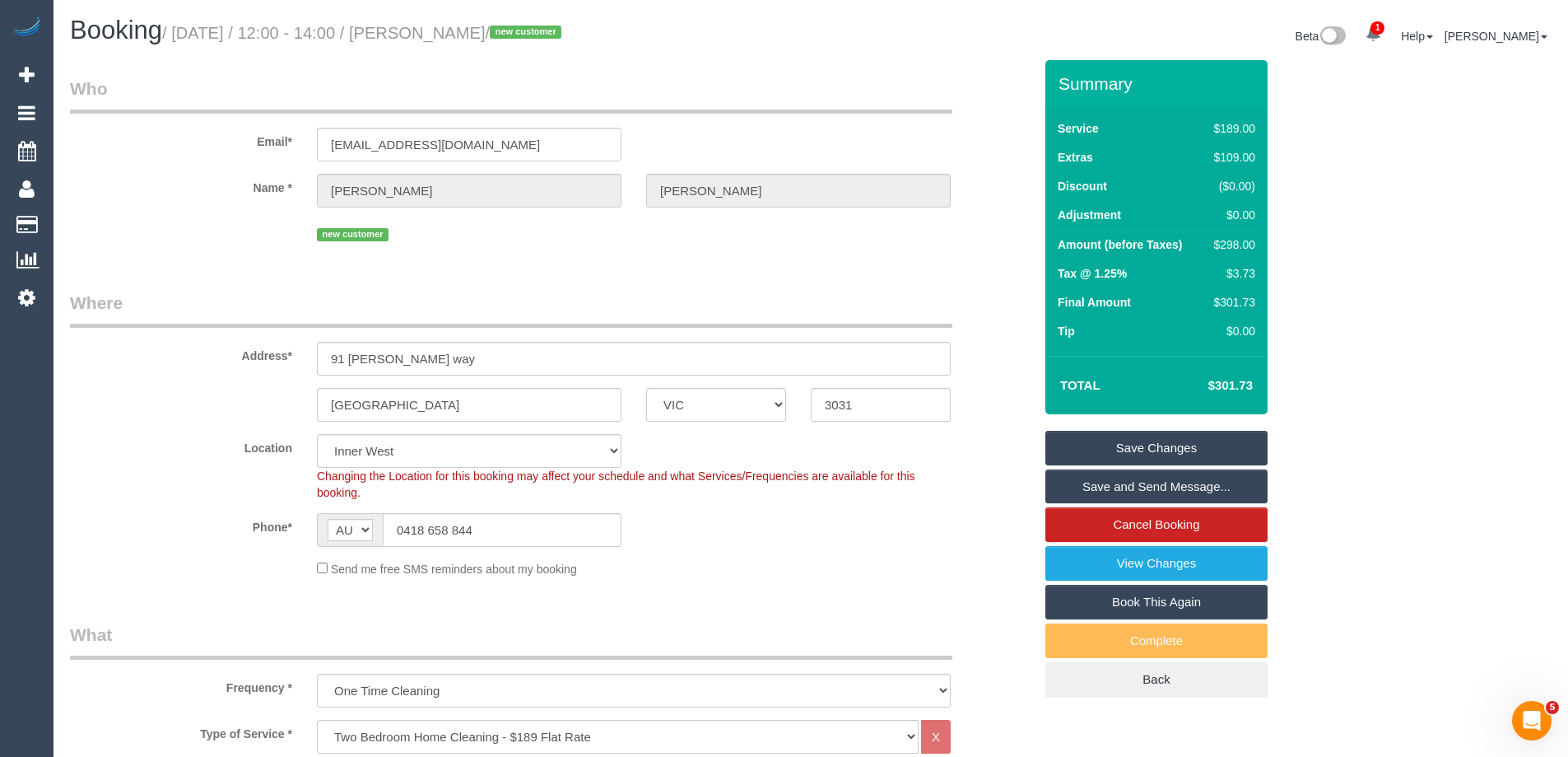
drag, startPoint x: 510, startPoint y: 30, endPoint x: 433, endPoint y: 30, distance: 77.0
click at [433, 30] on small "/ October 04, 2025 / 12:00 - 14:00 / Anish Koul / new customer" at bounding box center [364, 32] width 404 height 18
copy small "Anish Koul"
click at [1071, 483] on link "Save and Send Message..." at bounding box center [1157, 486] width 223 height 35
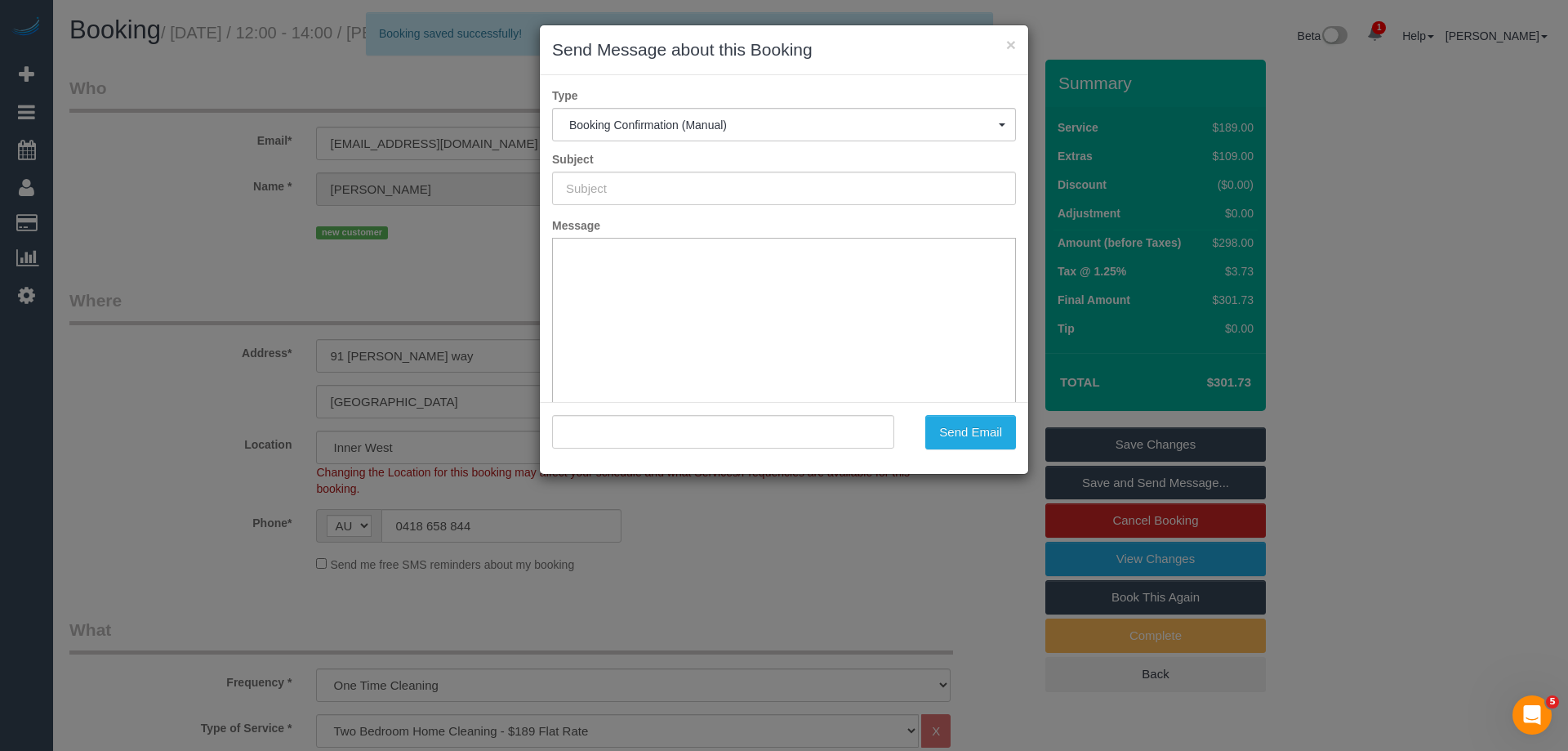
type input "Booking Confirmed"
type input ""Anish Koul" <aneeshkoul@gmail.com>"
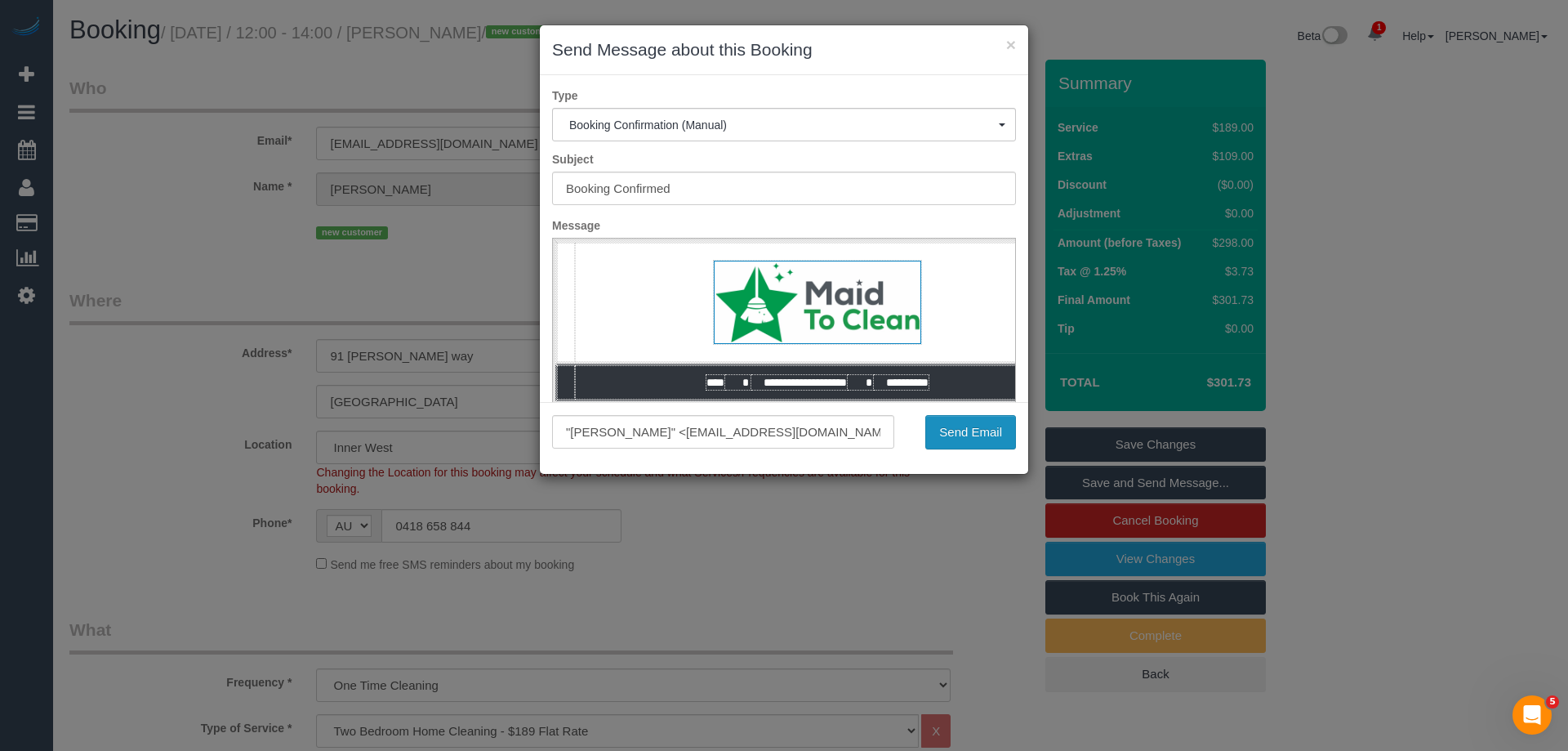
click at [967, 429] on button "Send Email" at bounding box center [970, 432] width 91 height 35
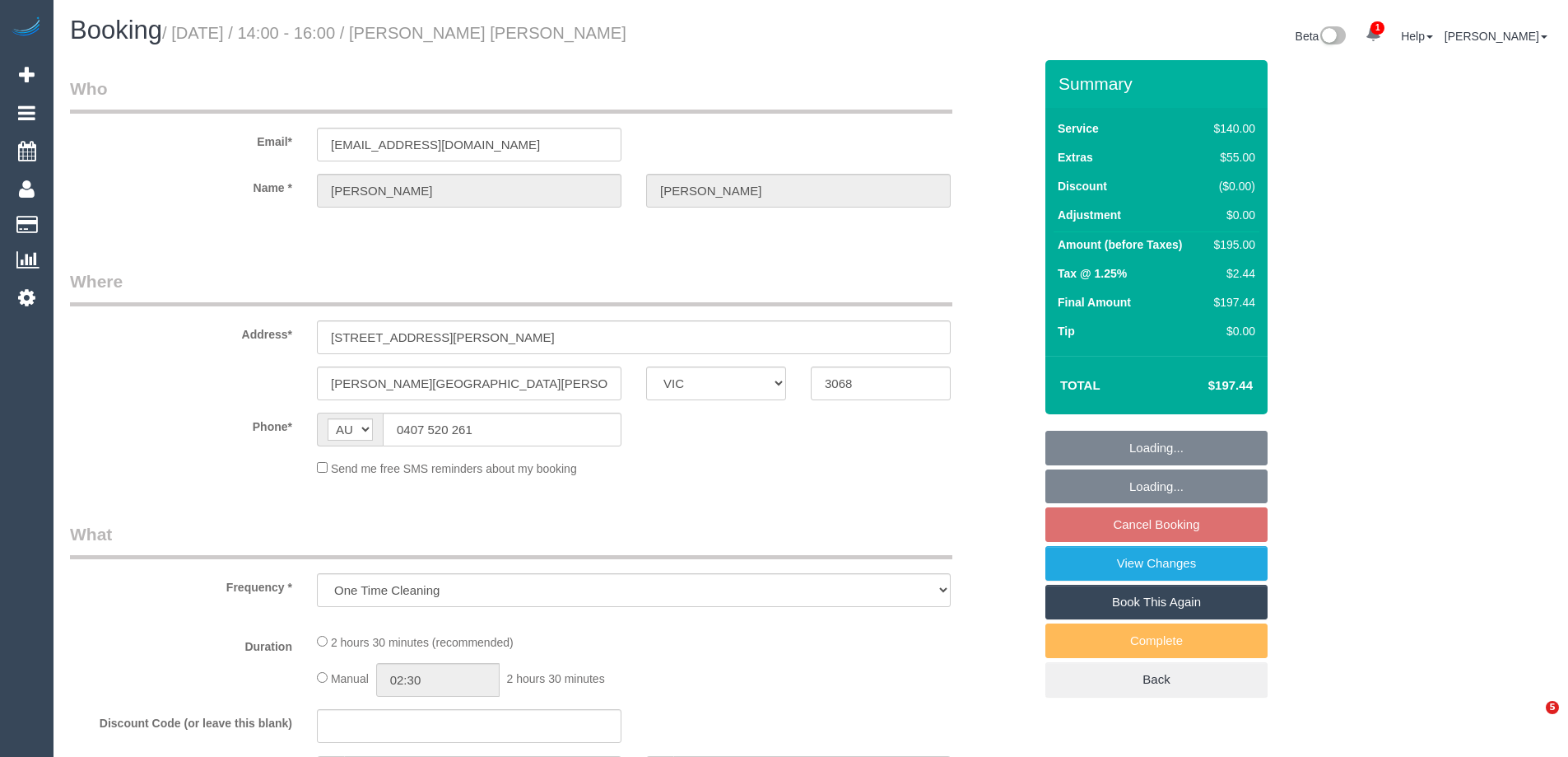
select select "VIC"
select select "string:stripe-pm_1Rhk6F2GScqysDRVcMBfQ4en"
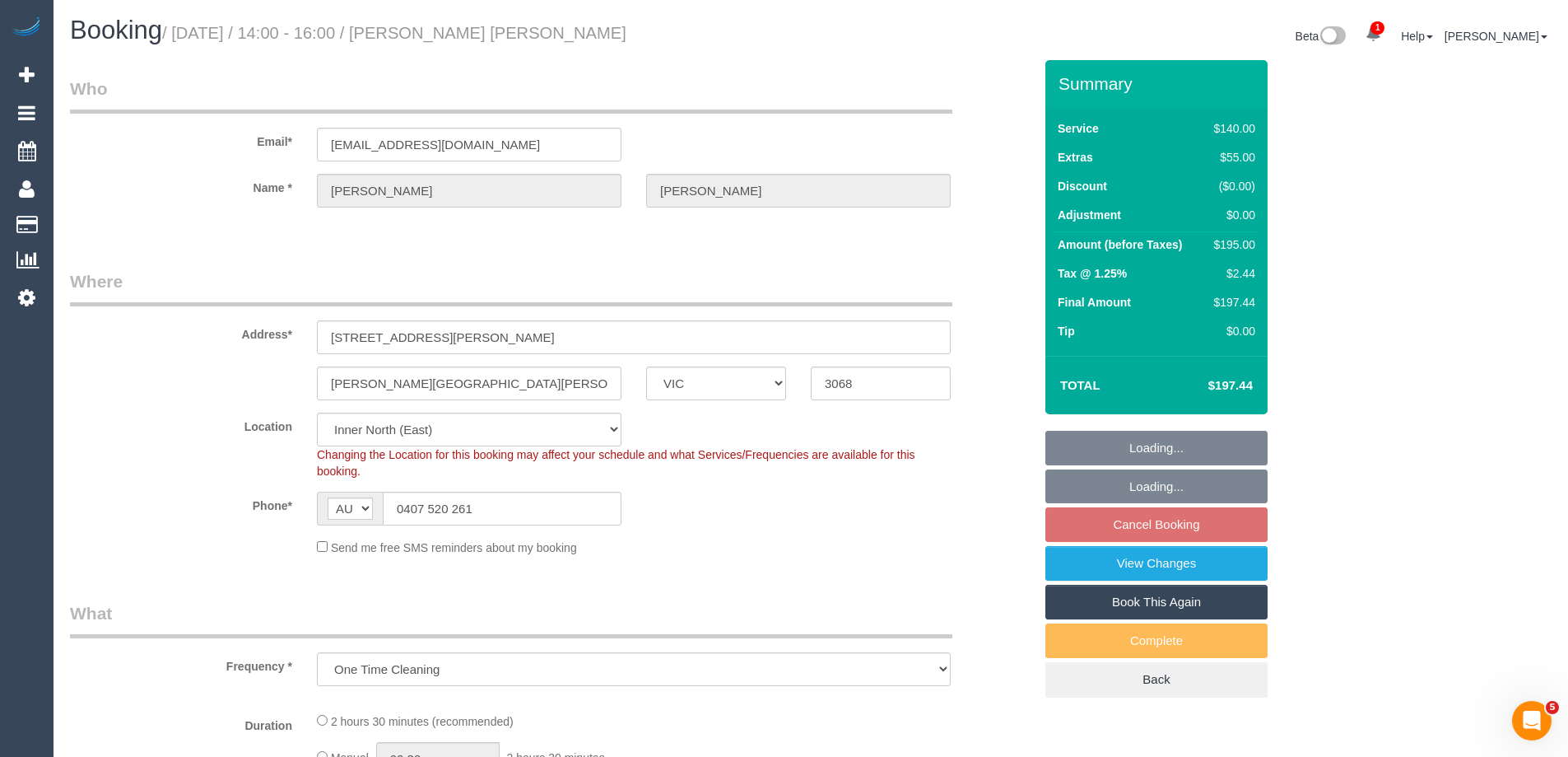
select select "object:1410"
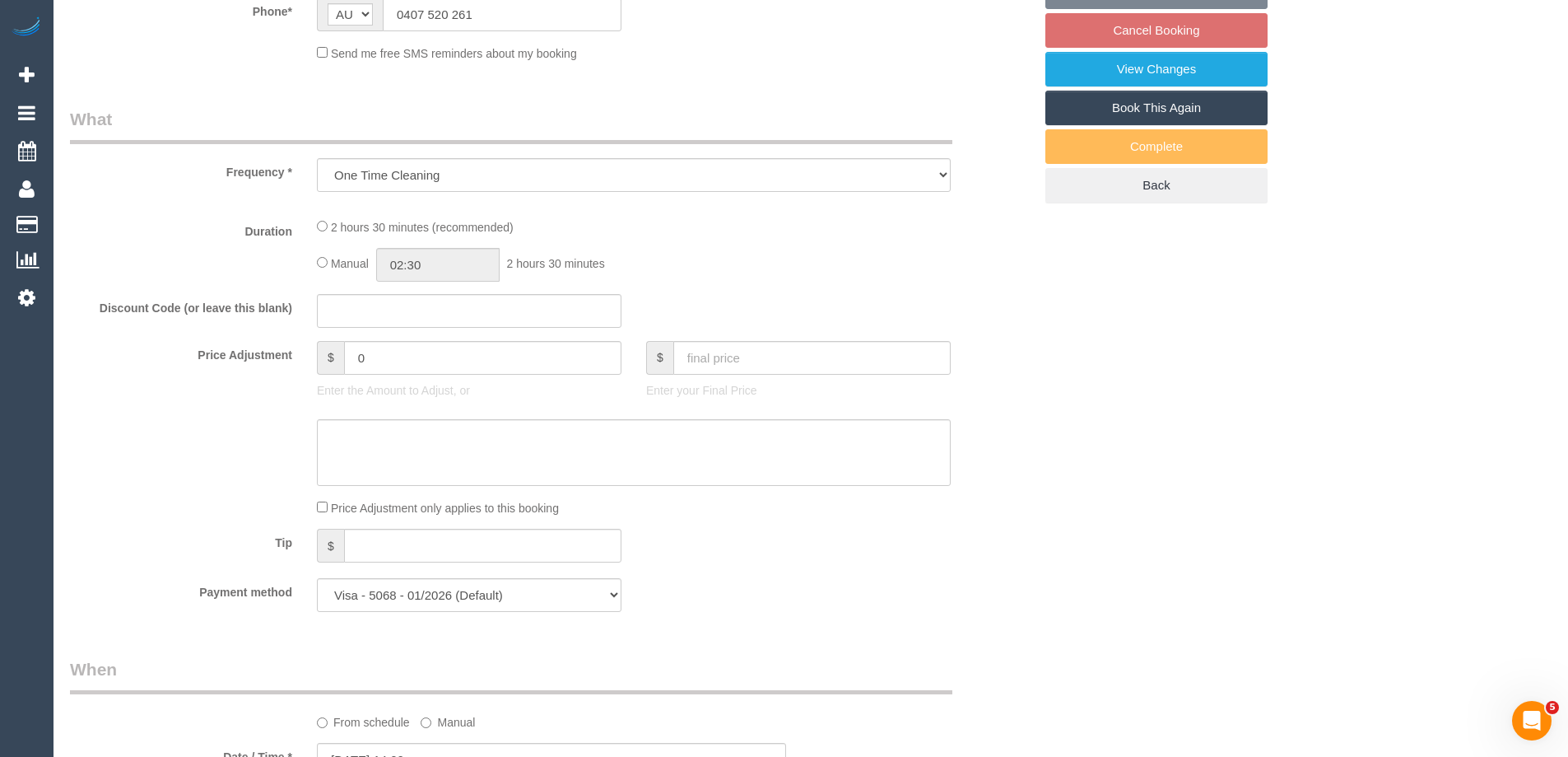
select select "number:27"
select select "number:14"
select select "number:19"
select select "number:22"
select select "number:13"
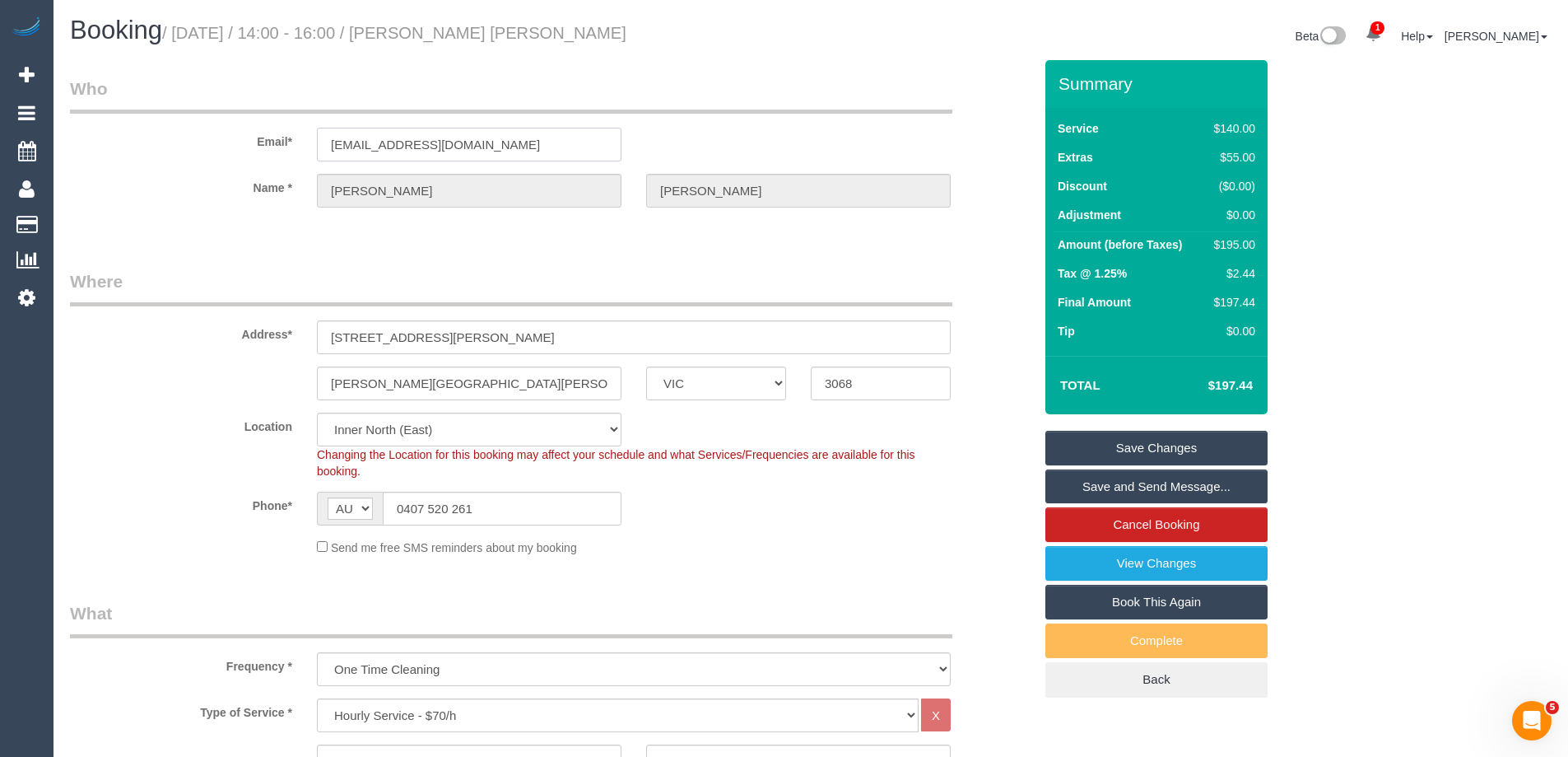
drag, startPoint x: 498, startPoint y: 138, endPoint x: 130, endPoint y: 146, distance: 368.1
click at [139, 149] on div "Email* amycrob88@gmail.com" at bounding box center [551, 118] width 988 height 84
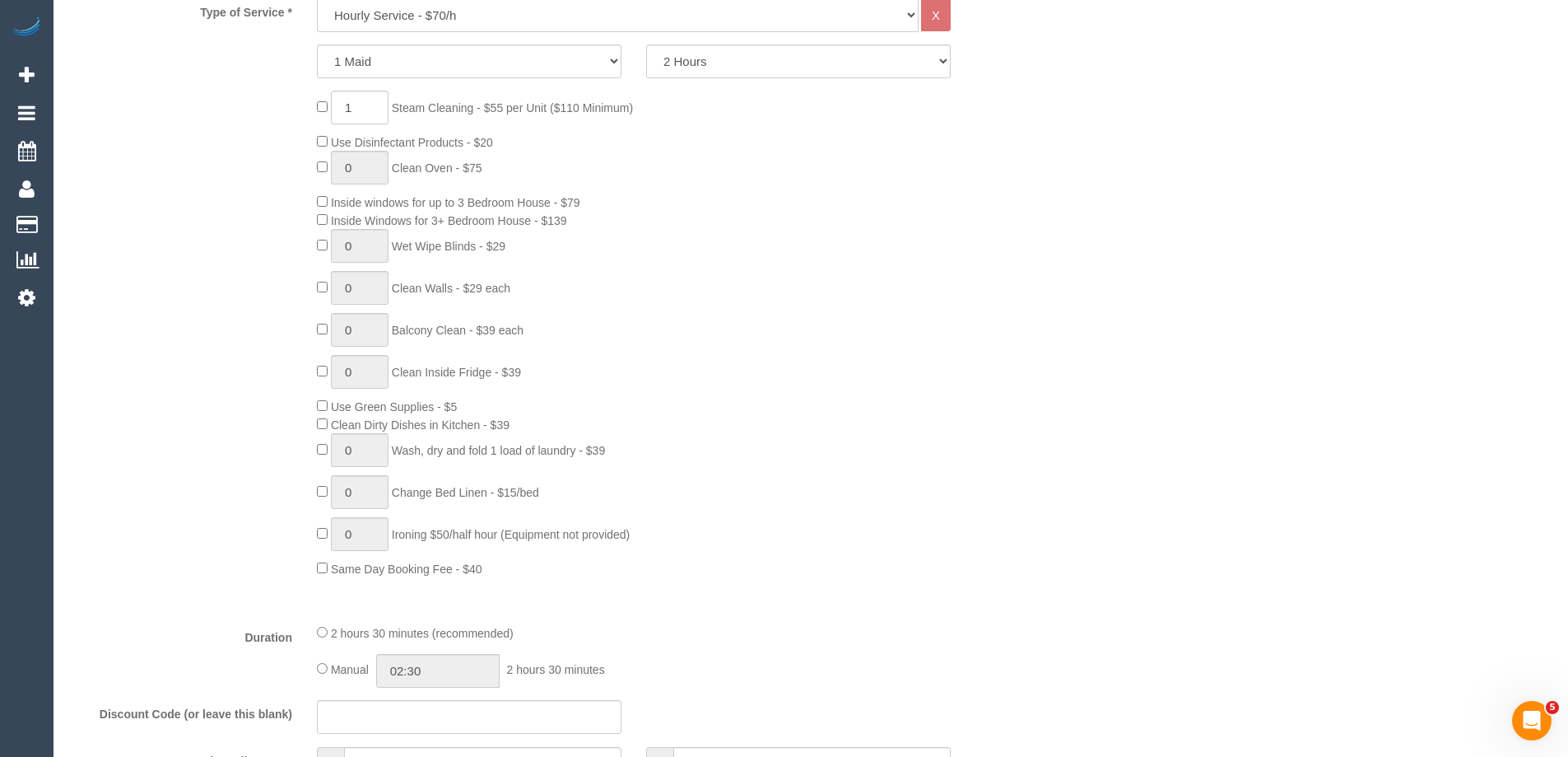
scroll to position [576, 0]
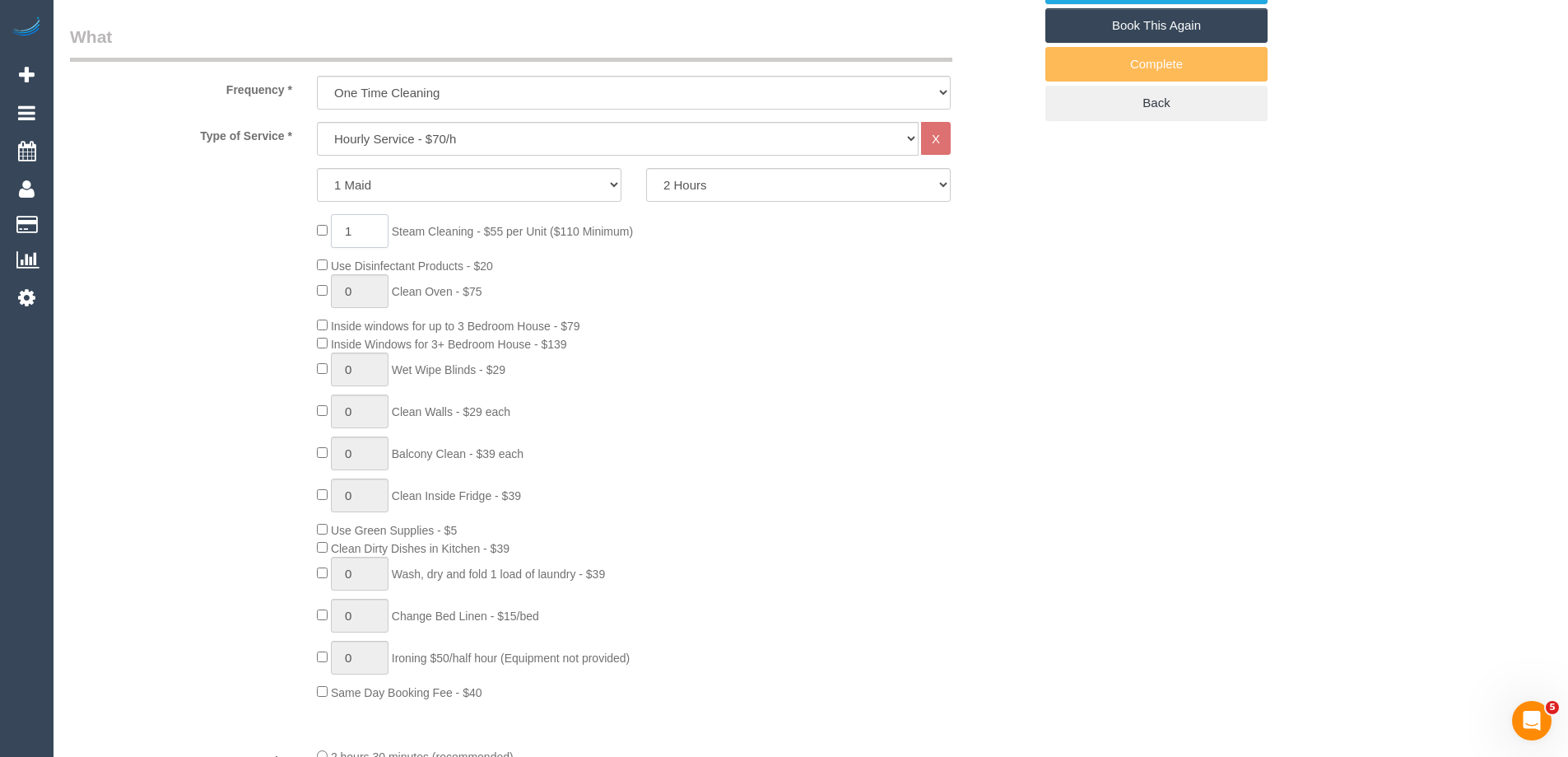
drag, startPoint x: 358, startPoint y: 238, endPoint x: 302, endPoint y: 225, distance: 57.5
click at [303, 225] on div "1 Steam Cleaning - $55 per Unit ($110 Minimum) Use Disinfectant Products - $20 …" at bounding box center [551, 457] width 988 height 486
type input "2"
click at [810, 362] on div "2 Steam Cleaning - $55 per Unit ($110 Minimum) Use Disinfectant Products - $20 …" at bounding box center [675, 457] width 741 height 486
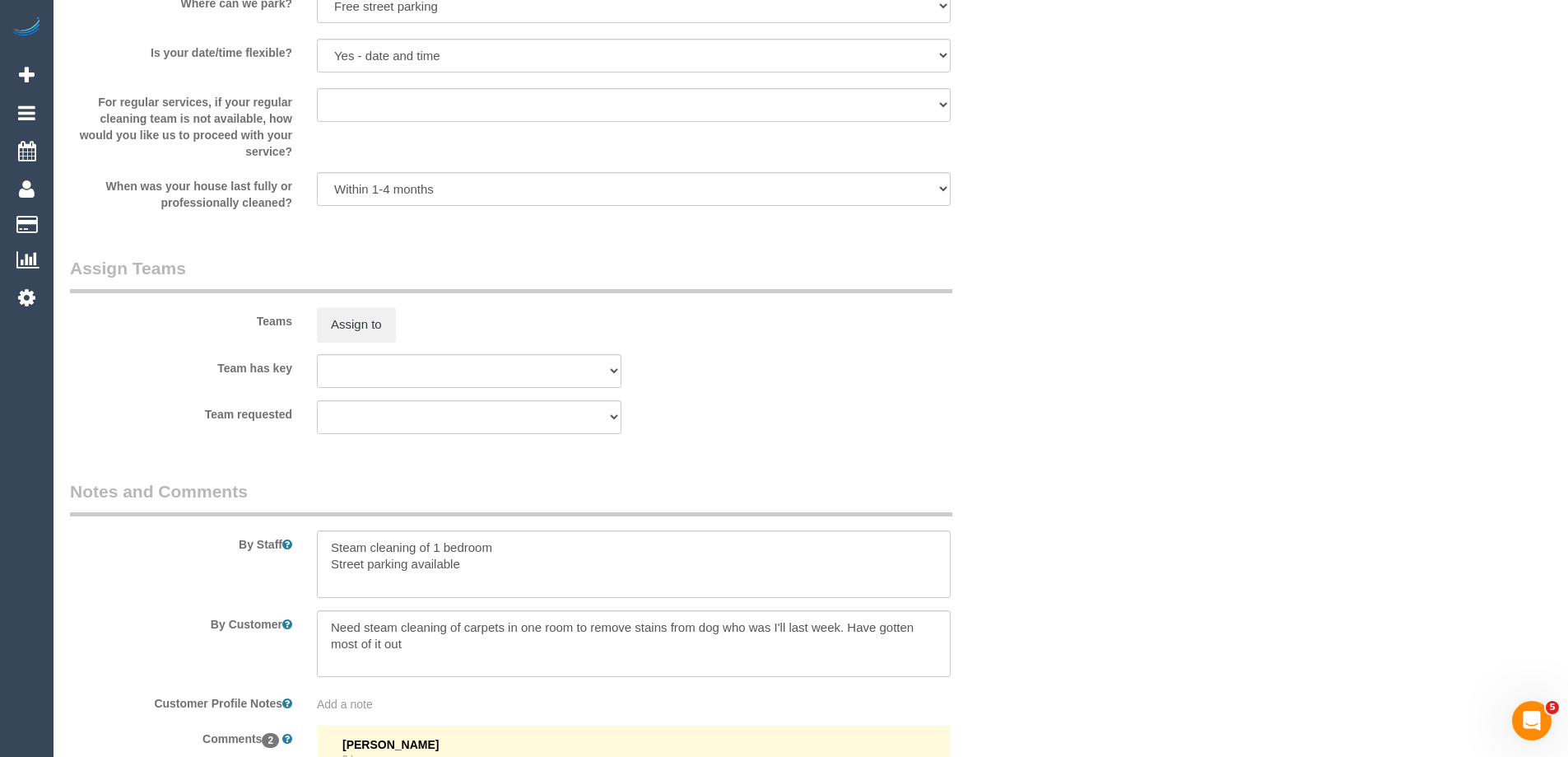
scroll to position [2306, 0]
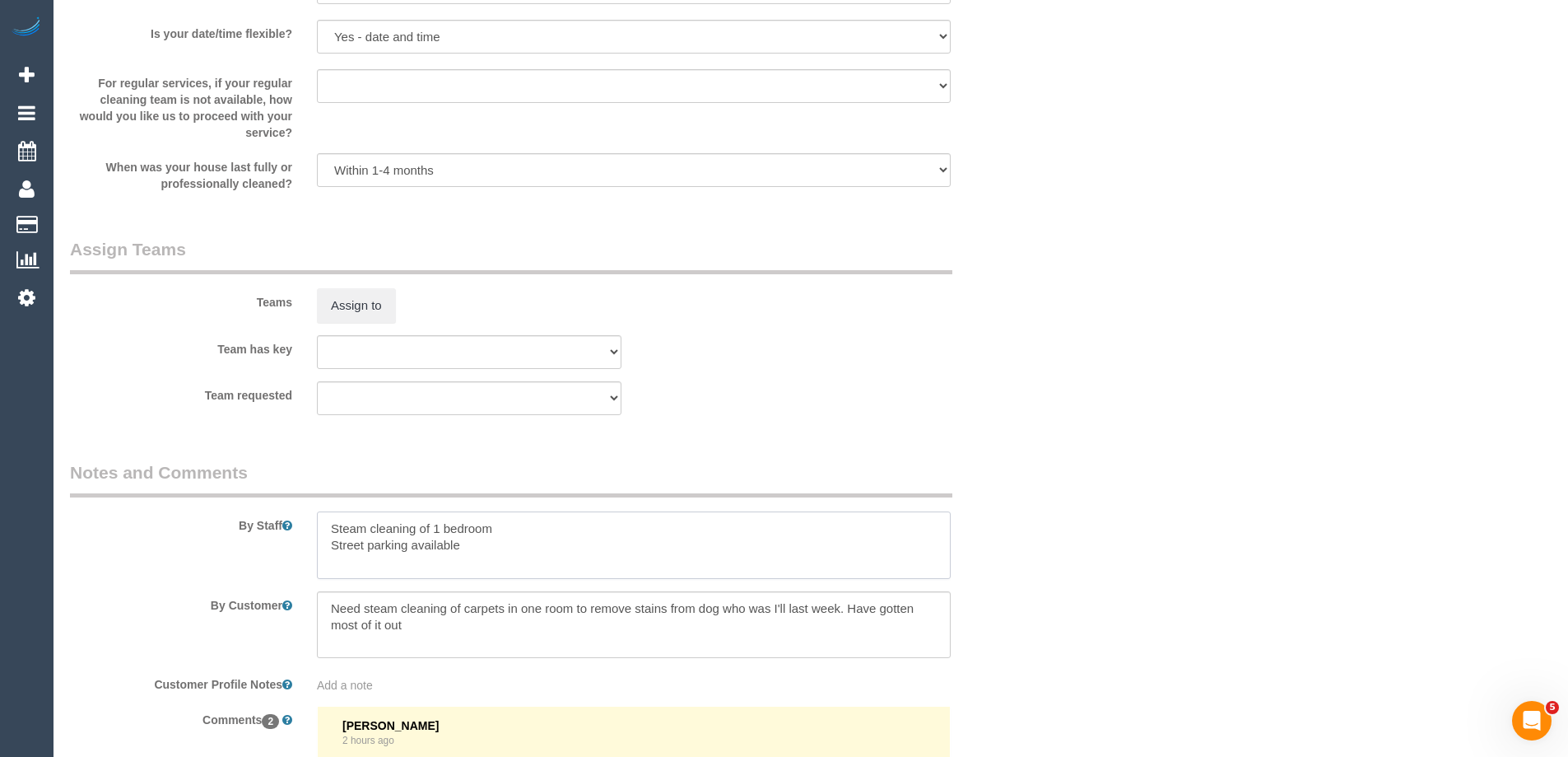
click at [471, 546] on textarea at bounding box center [633, 546] width 634 height 68
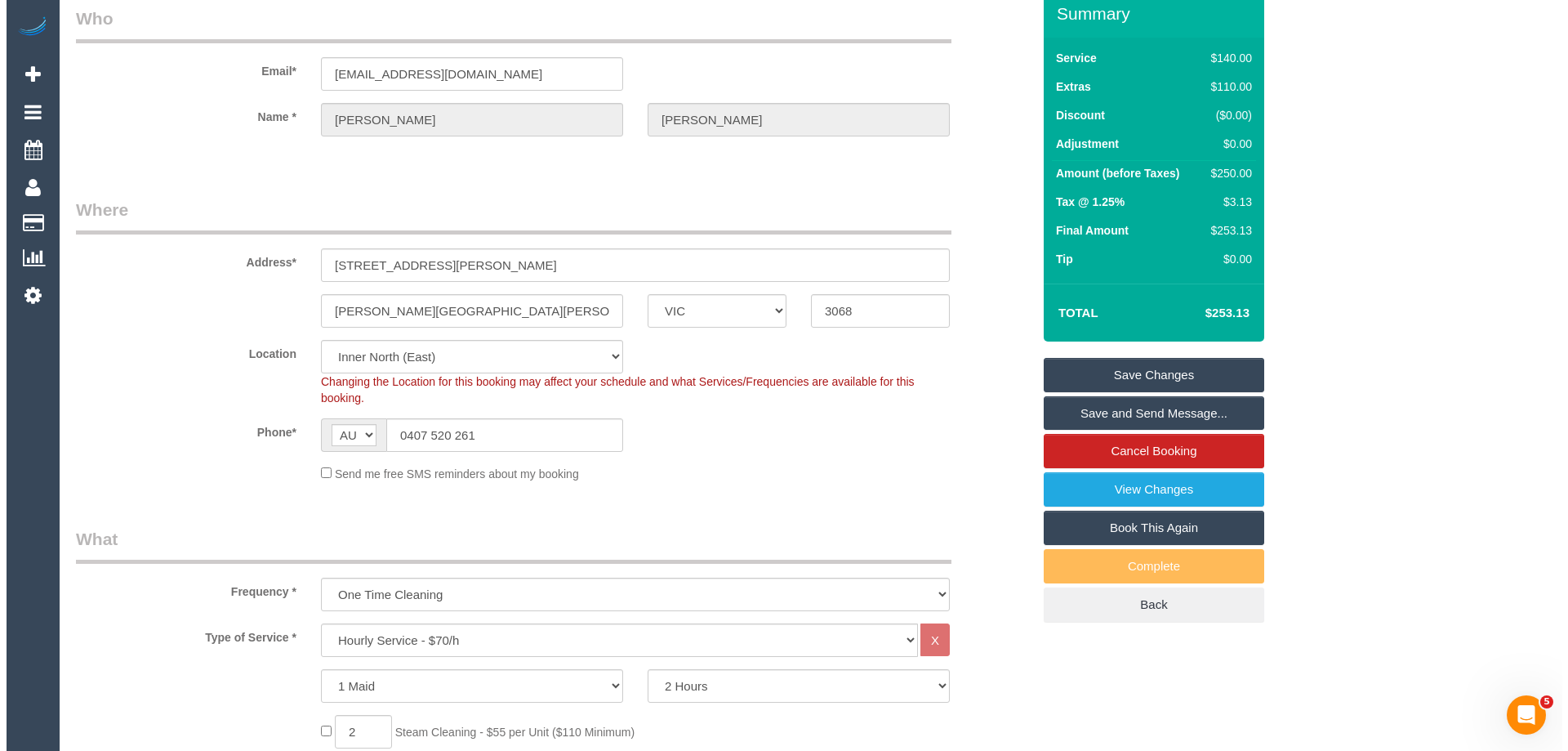
scroll to position [0, 0]
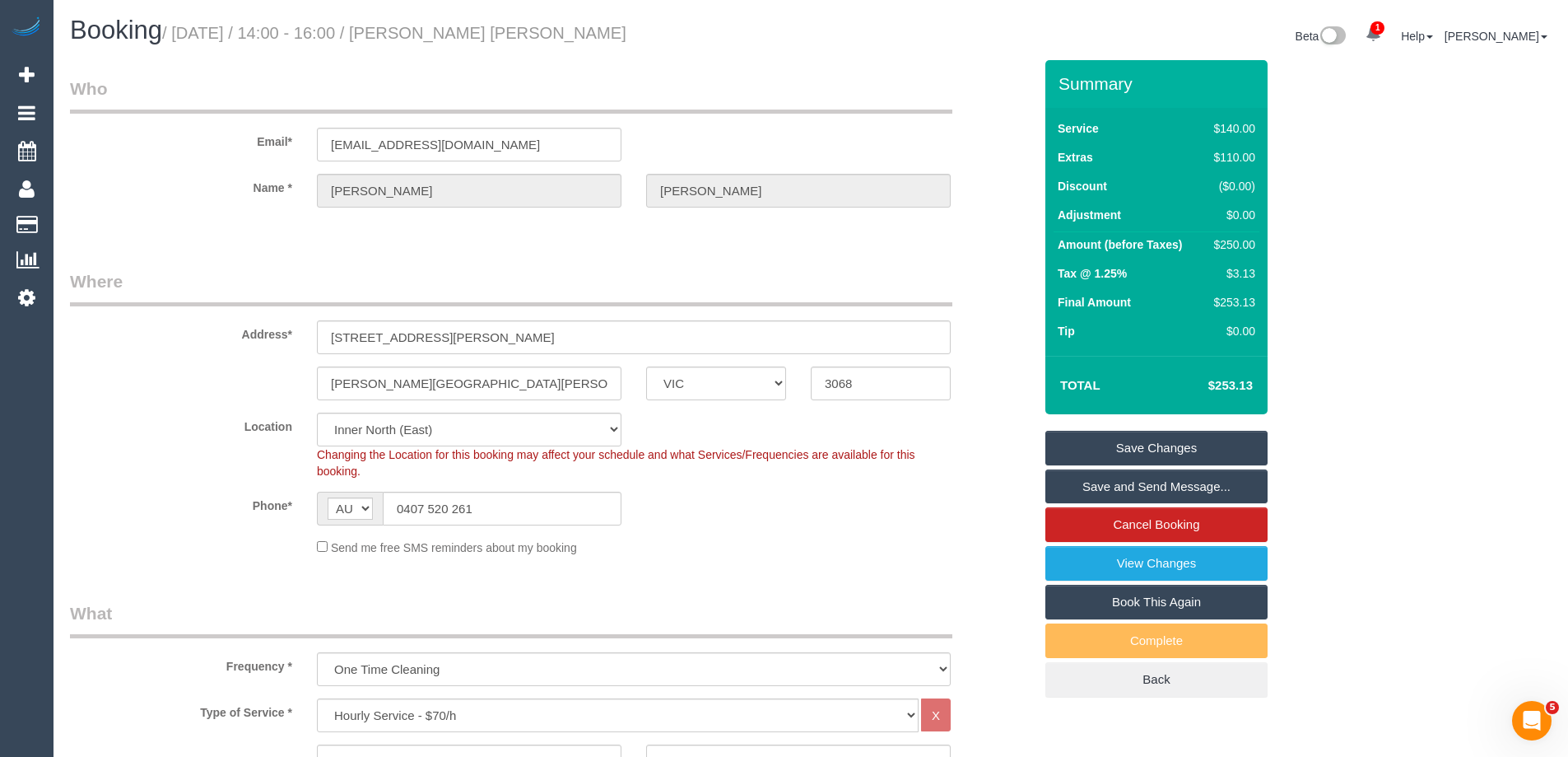
type textarea "Steam cleaning of 1 bedroom Street parking available. No lift access, stair cas…"
click at [1072, 450] on link "Save Changes" at bounding box center [1157, 448] width 223 height 35
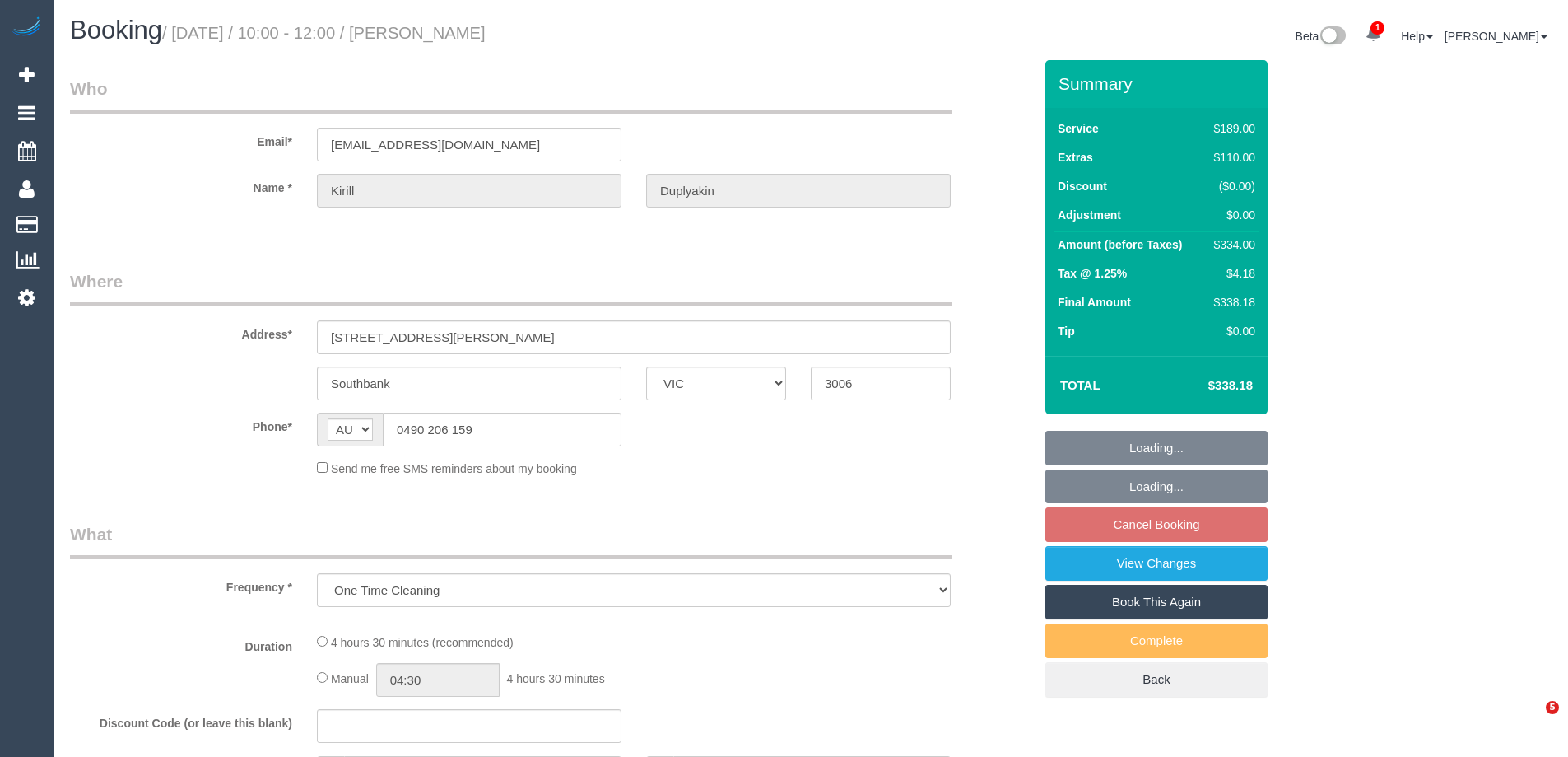
select select "VIC"
select select "string:stripe-pm_1RGZ9a2GScqysDRVAO1pQKqS"
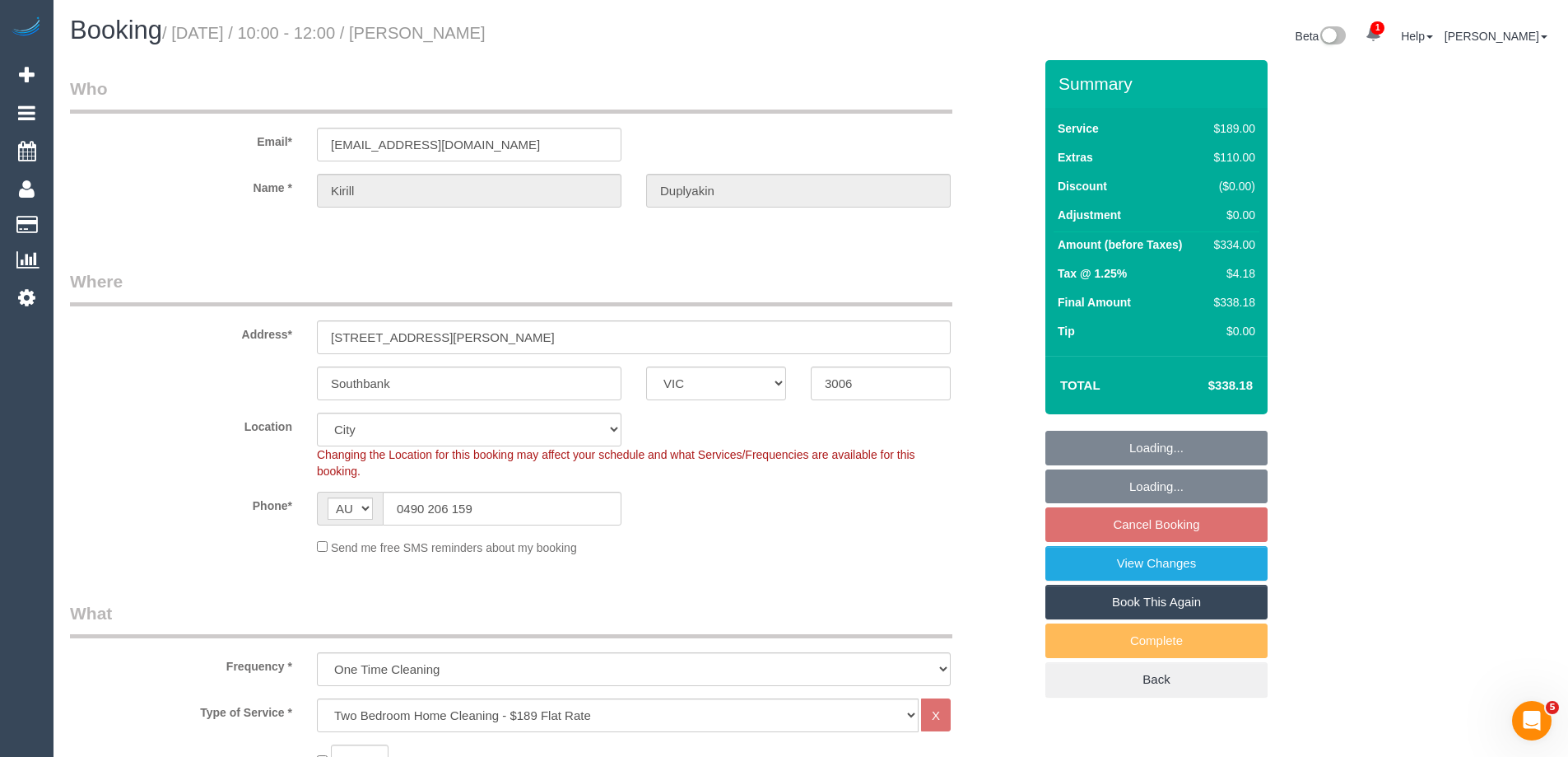
select select "object:640"
select select "number:28"
select select "number:14"
select select "number:20"
select select "number:25"
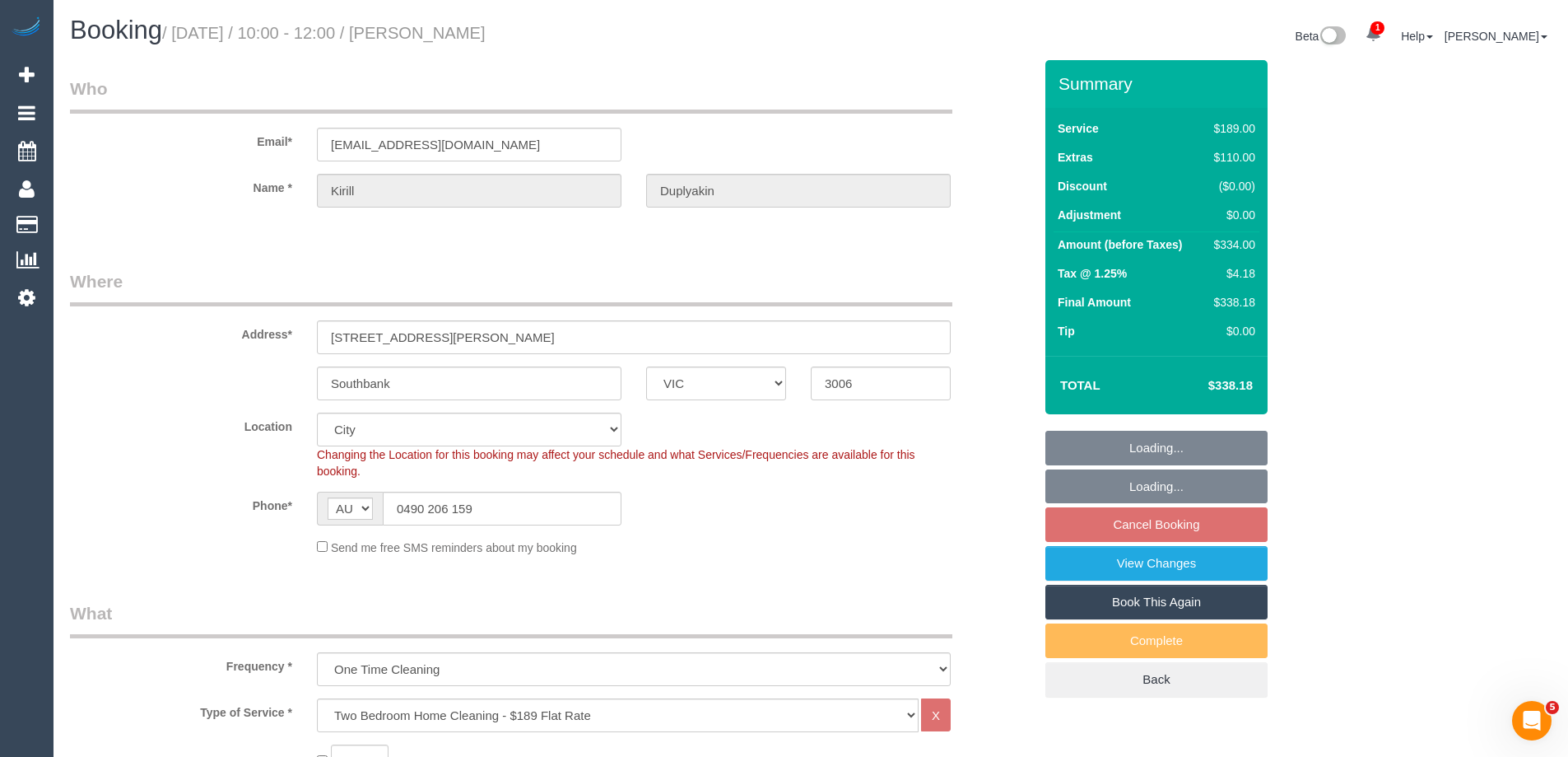
select select "number:13"
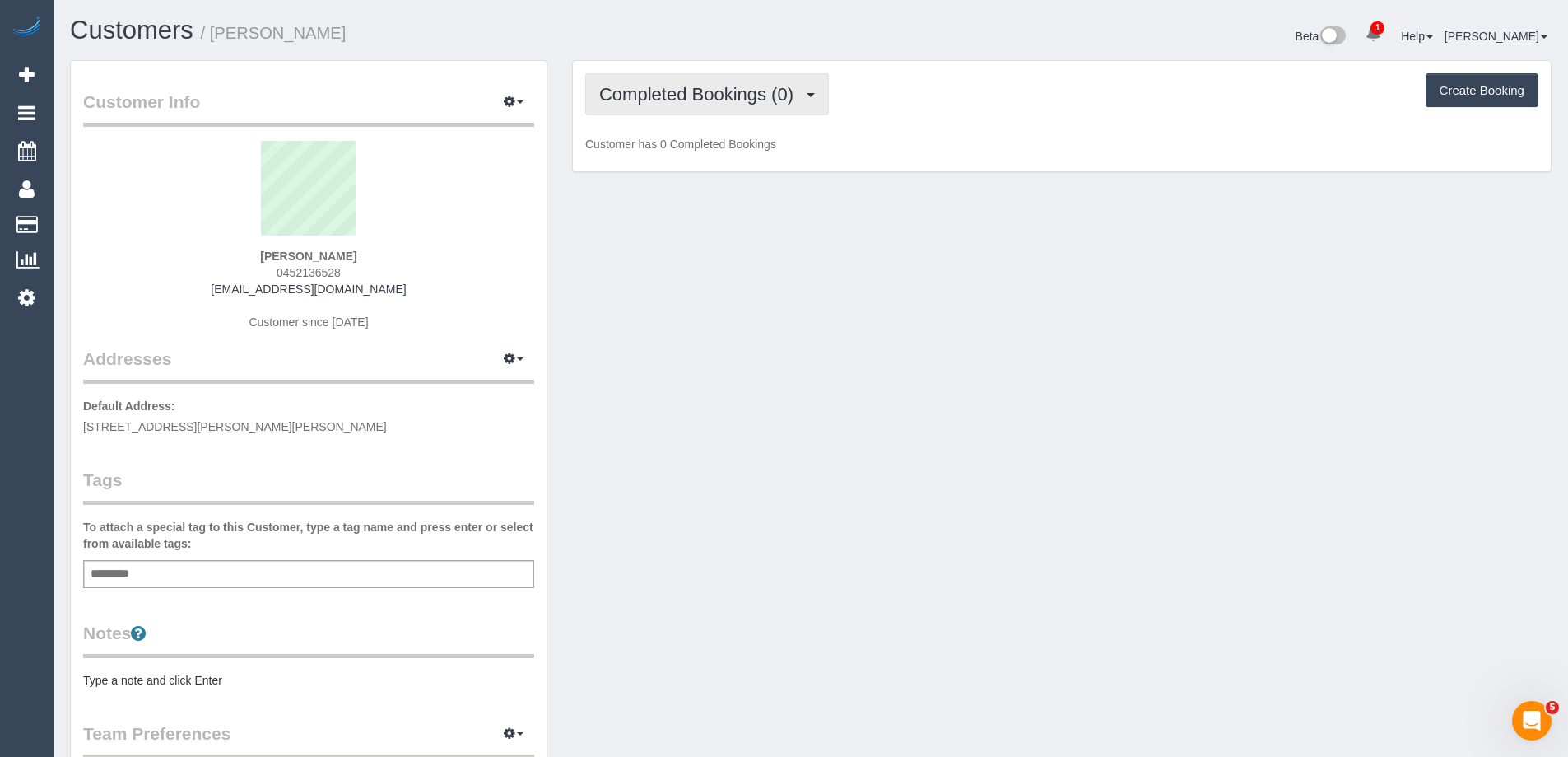
click at [661, 102] on span "Completed Bookings (0)" at bounding box center [700, 95] width 203 height 21
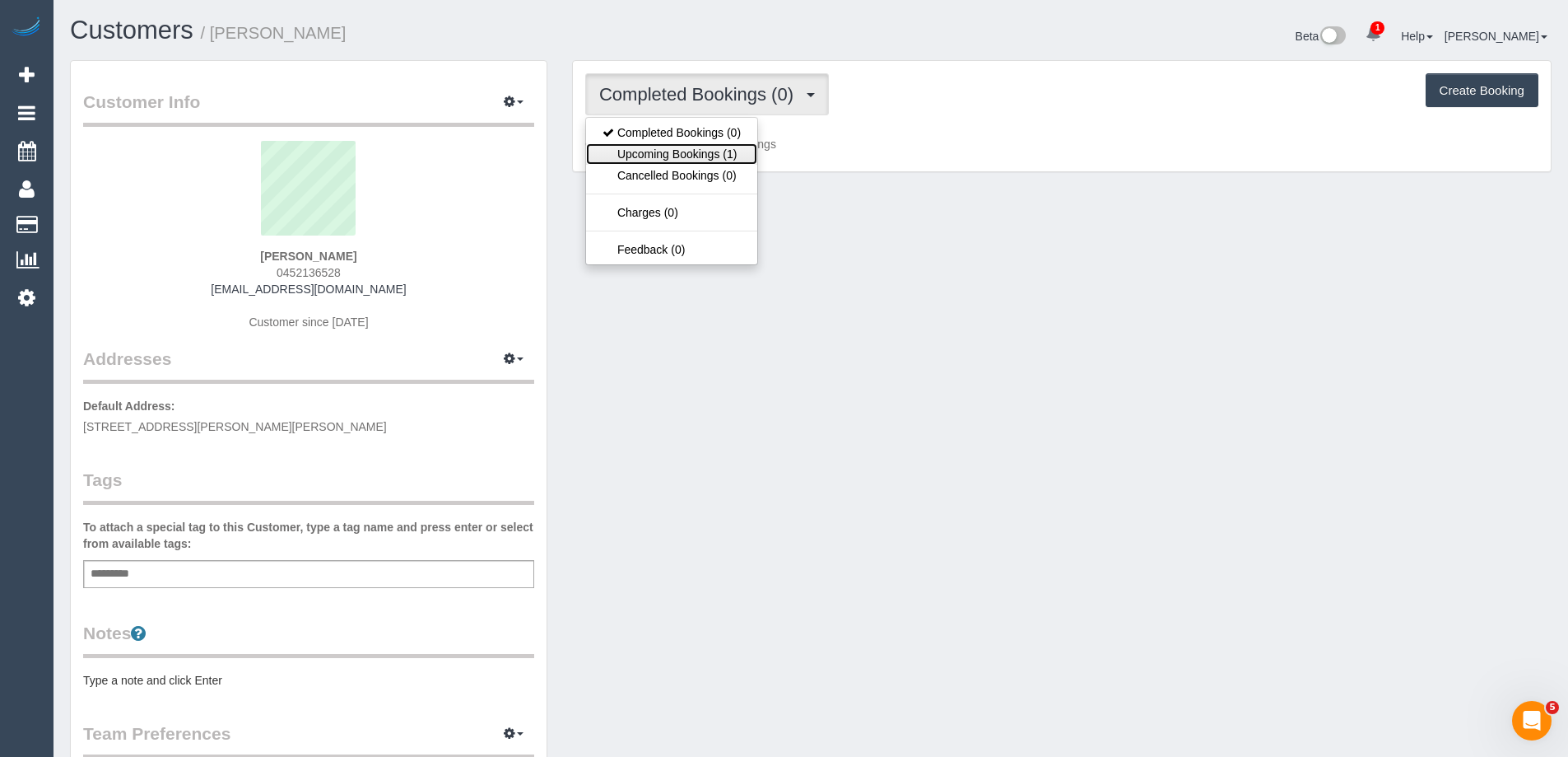
click at [677, 147] on link "Upcoming Bookings (1)" at bounding box center [671, 154] width 171 height 22
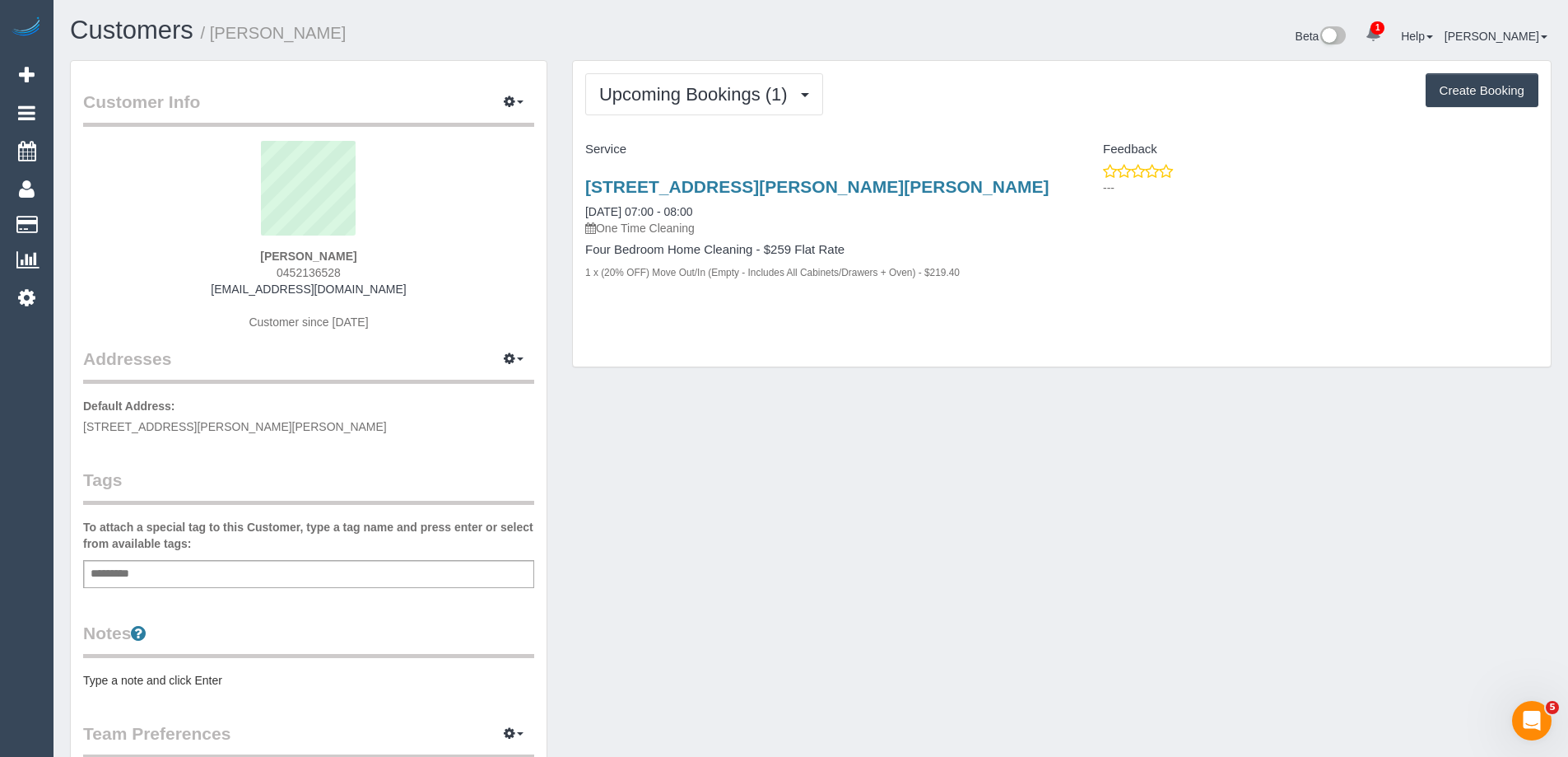
click at [1031, 475] on div "Customer Info Edit Contact Info Send Message Email Preferences Special Sales Ta…" at bounding box center [811, 603] width 1506 height 1087
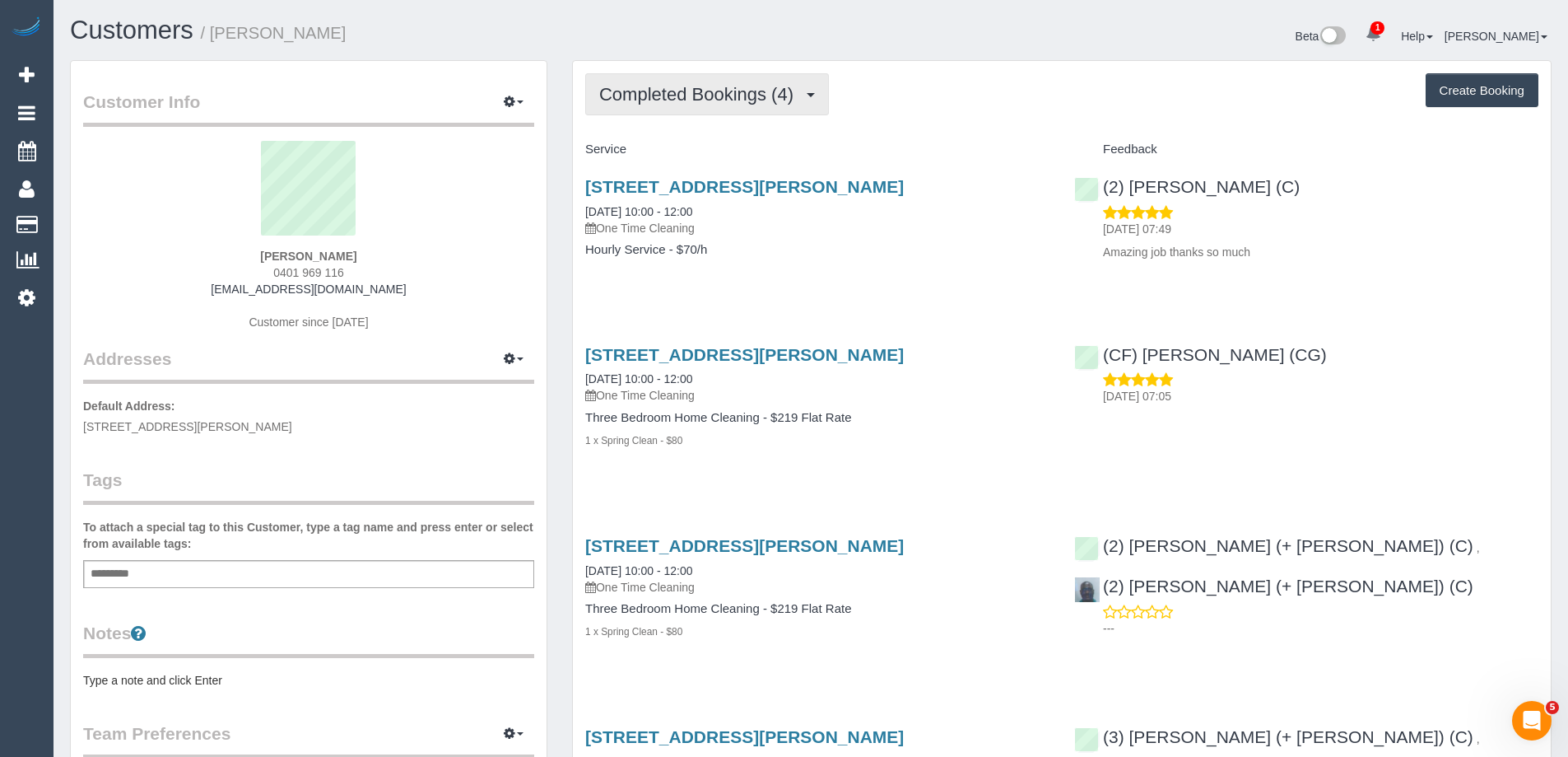
click at [708, 100] on span "Completed Bookings (4)" at bounding box center [700, 95] width 203 height 21
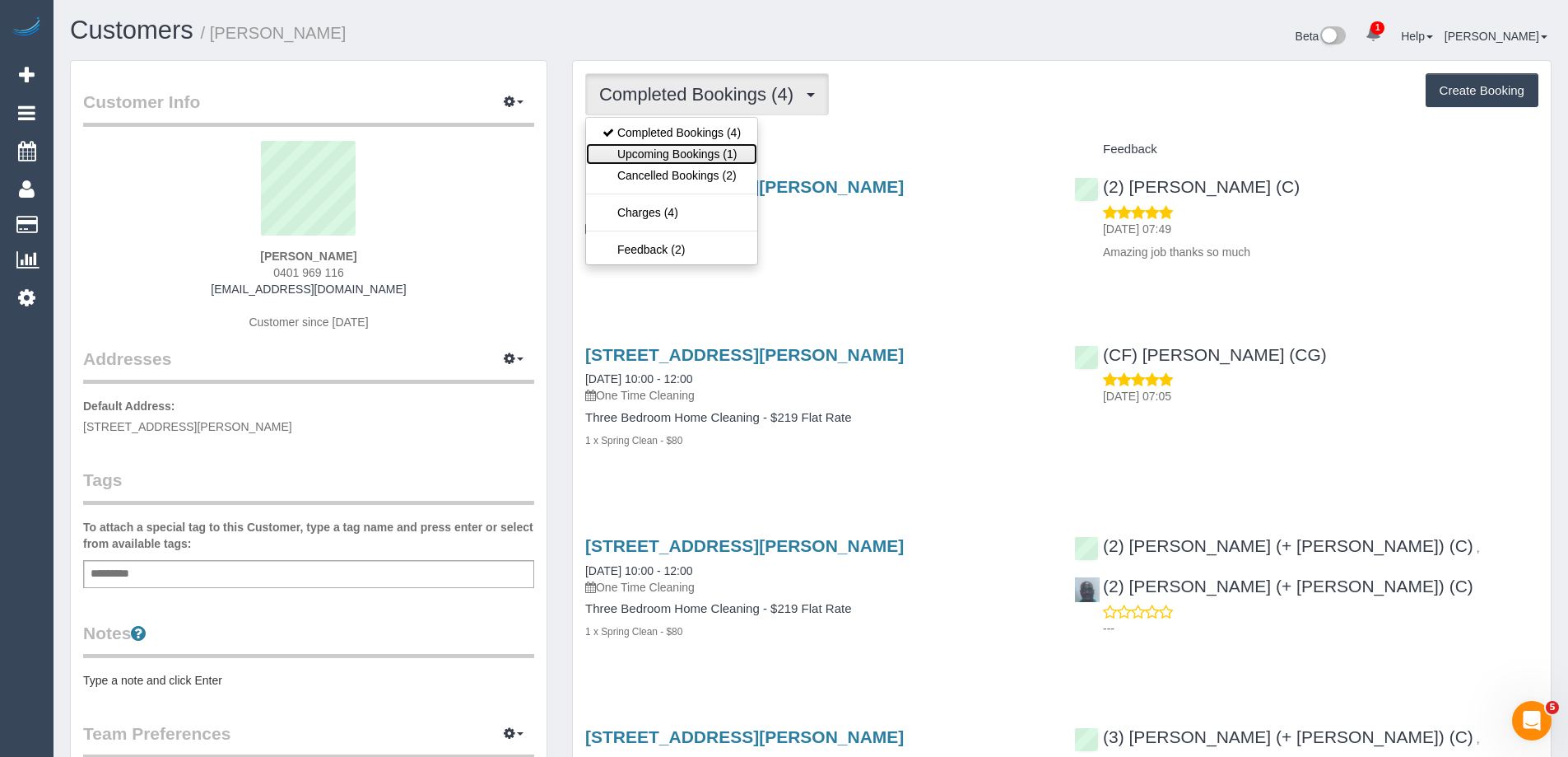
click at [682, 146] on link "Upcoming Bookings (1)" at bounding box center [671, 154] width 171 height 22
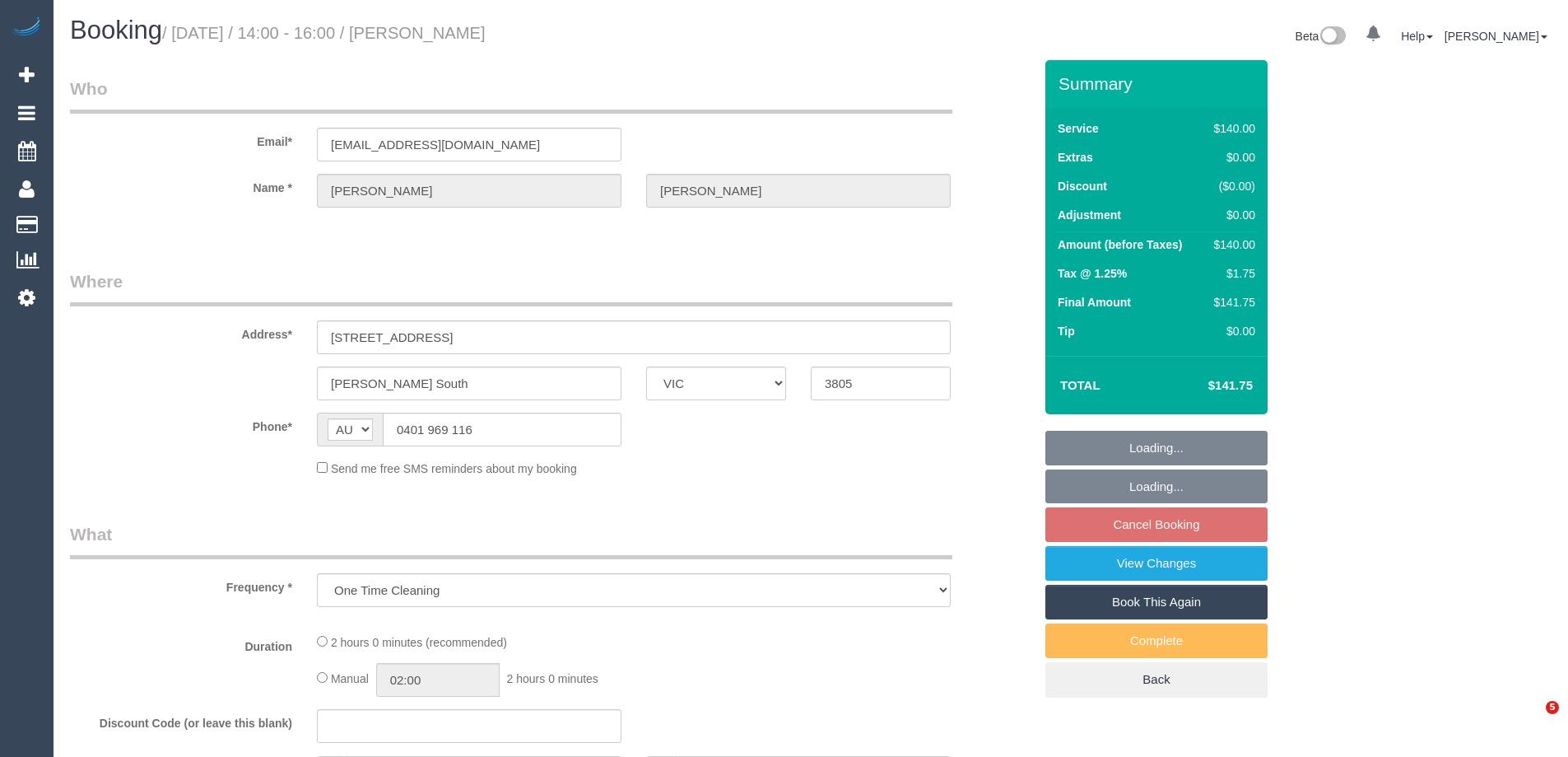
select select "VIC"
select select "string:stripe-pm_1S35Zl2GScqysDRVYC7YH6ve"
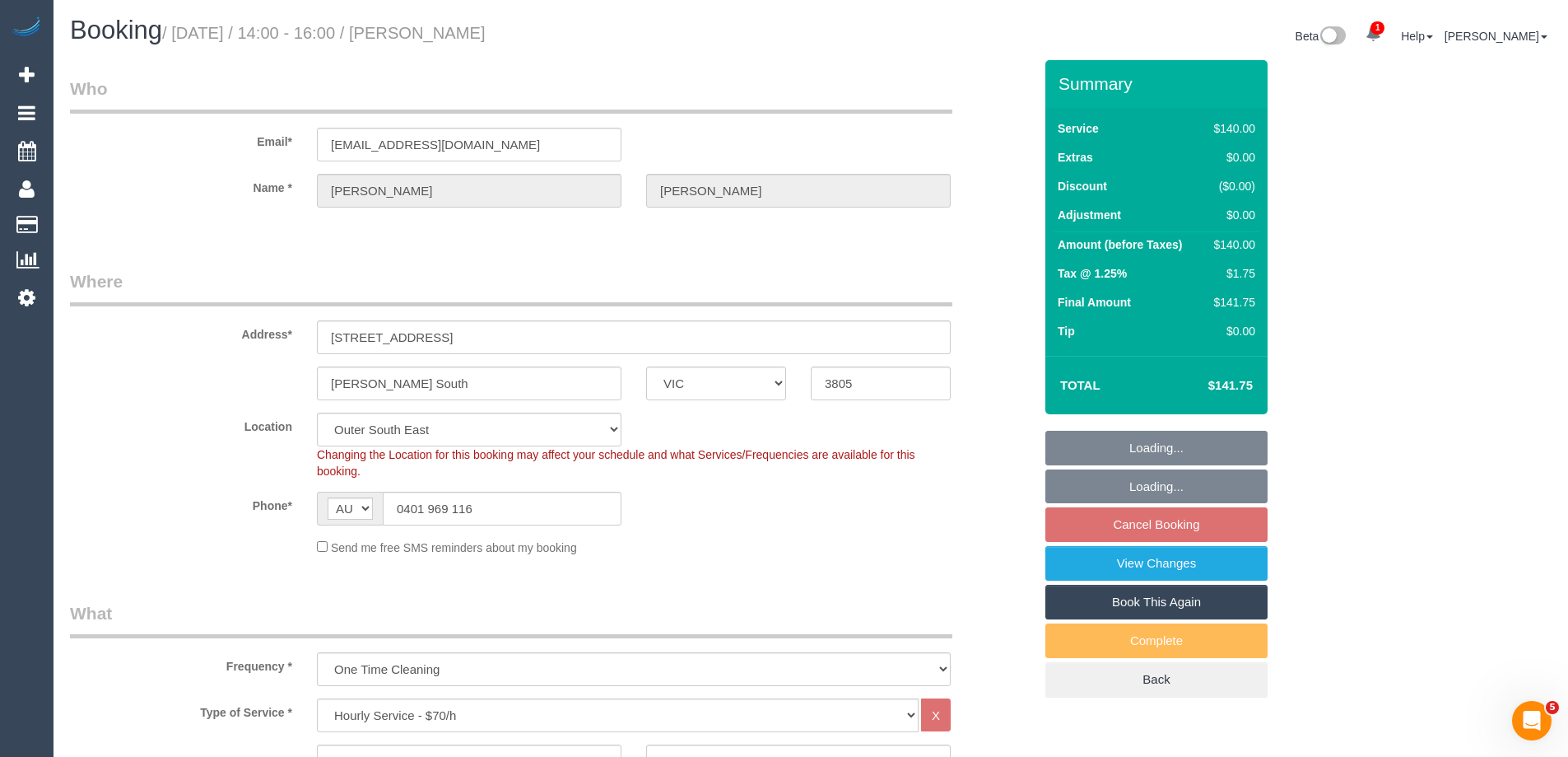
select select "object:875"
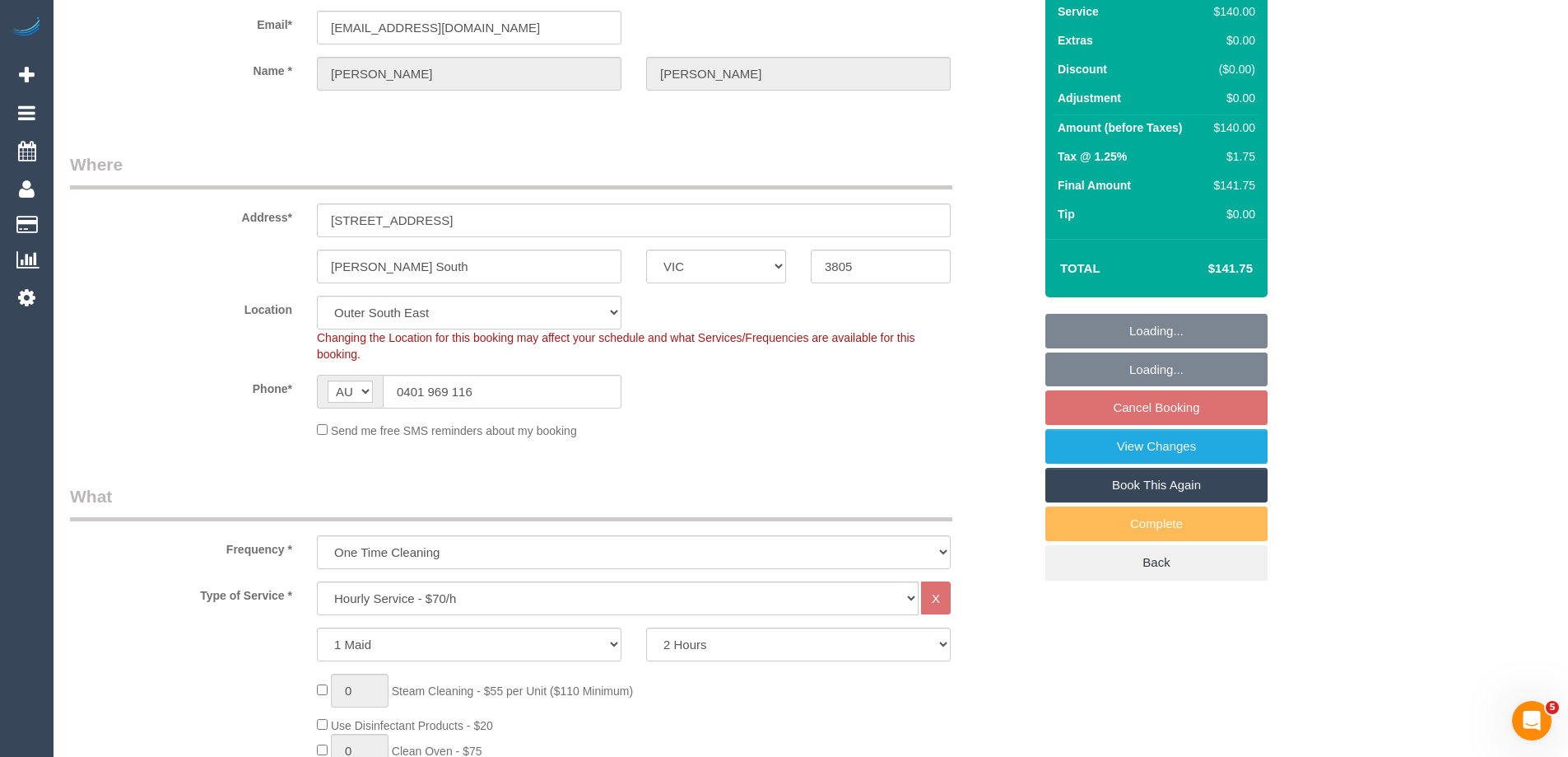
select select "number:27"
select select "number:14"
select select "number:19"
select select "number:22"
select select "number:35"
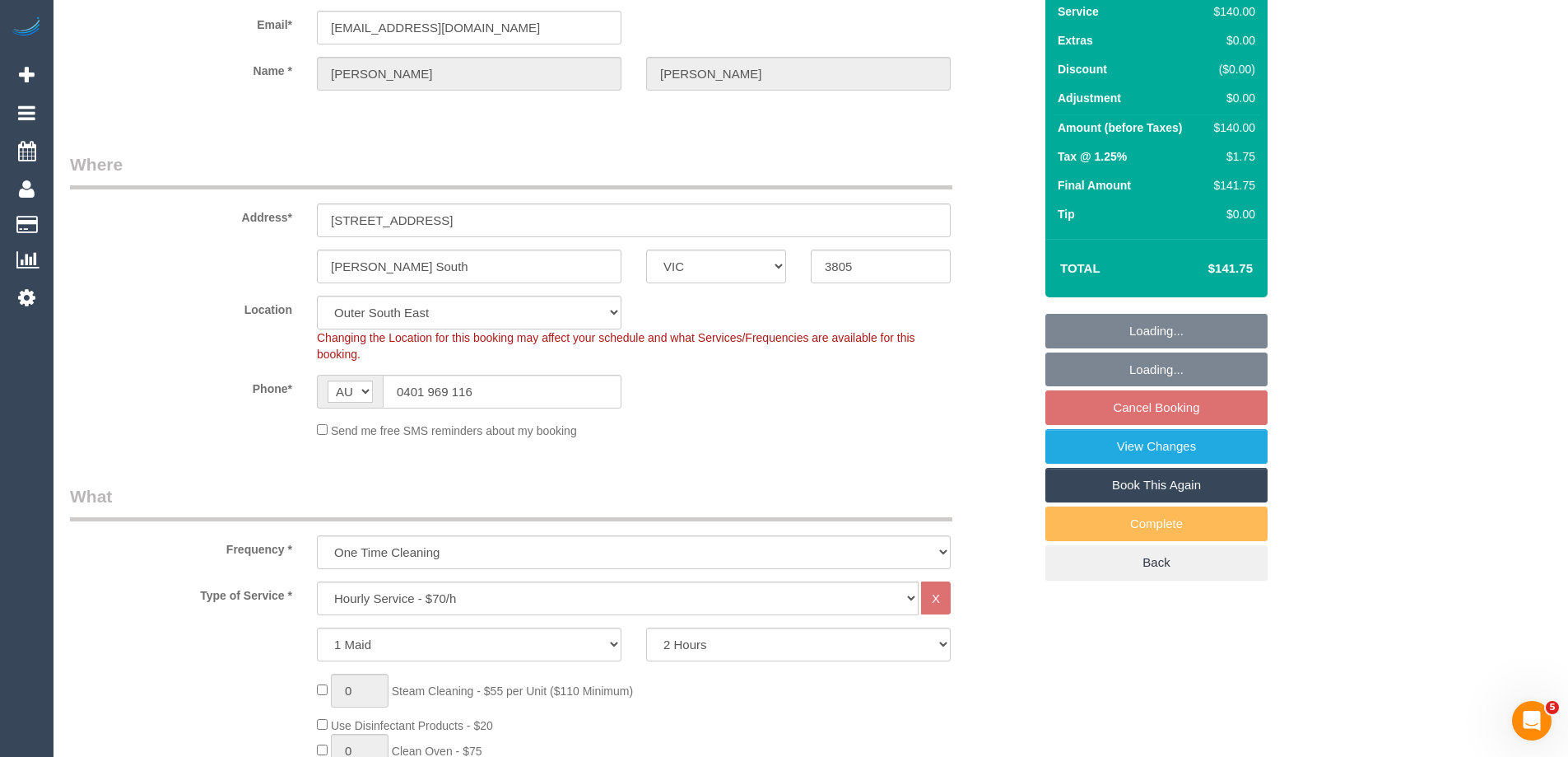
select select "number:13"
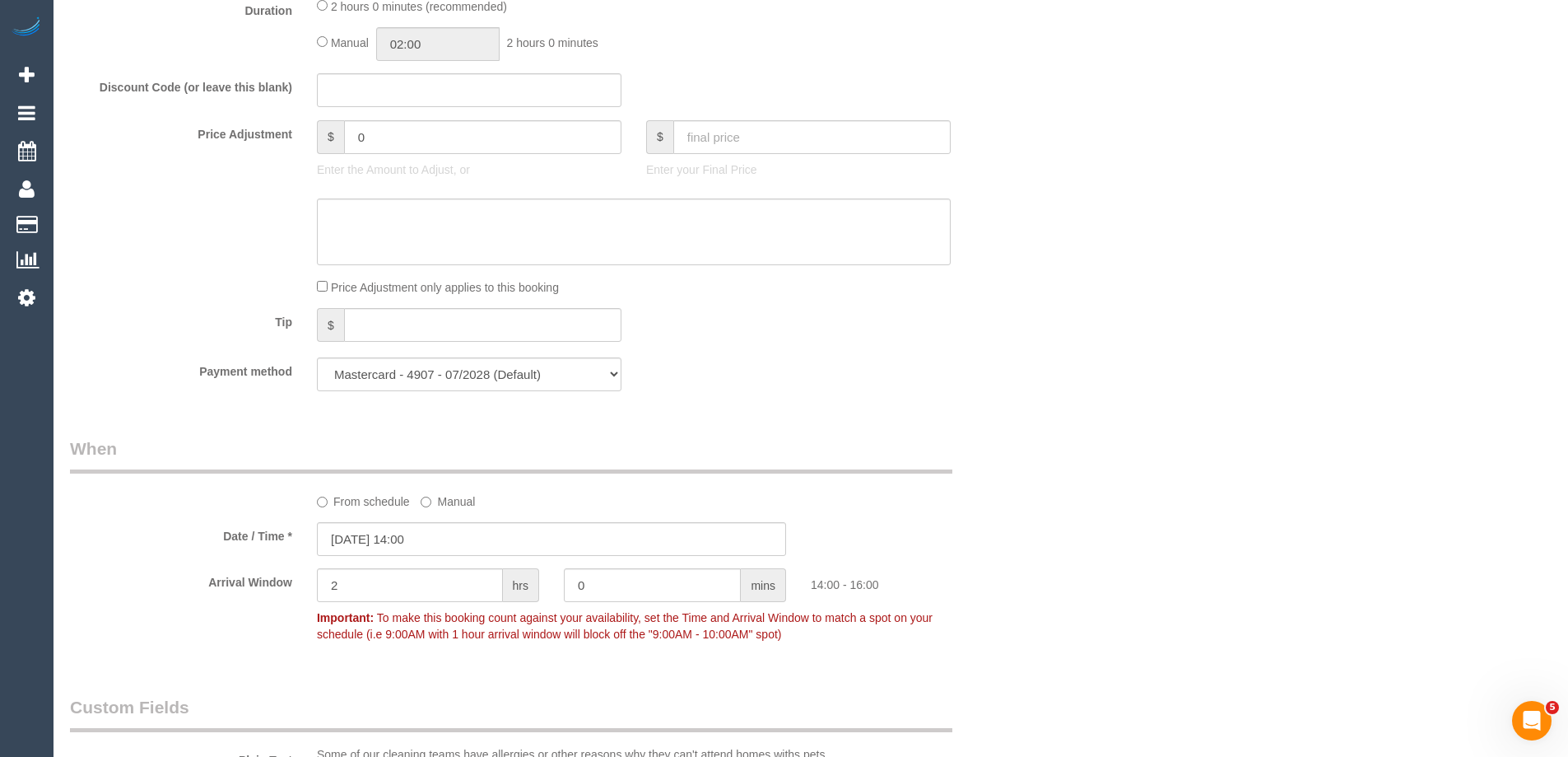
scroll to position [1564, 0]
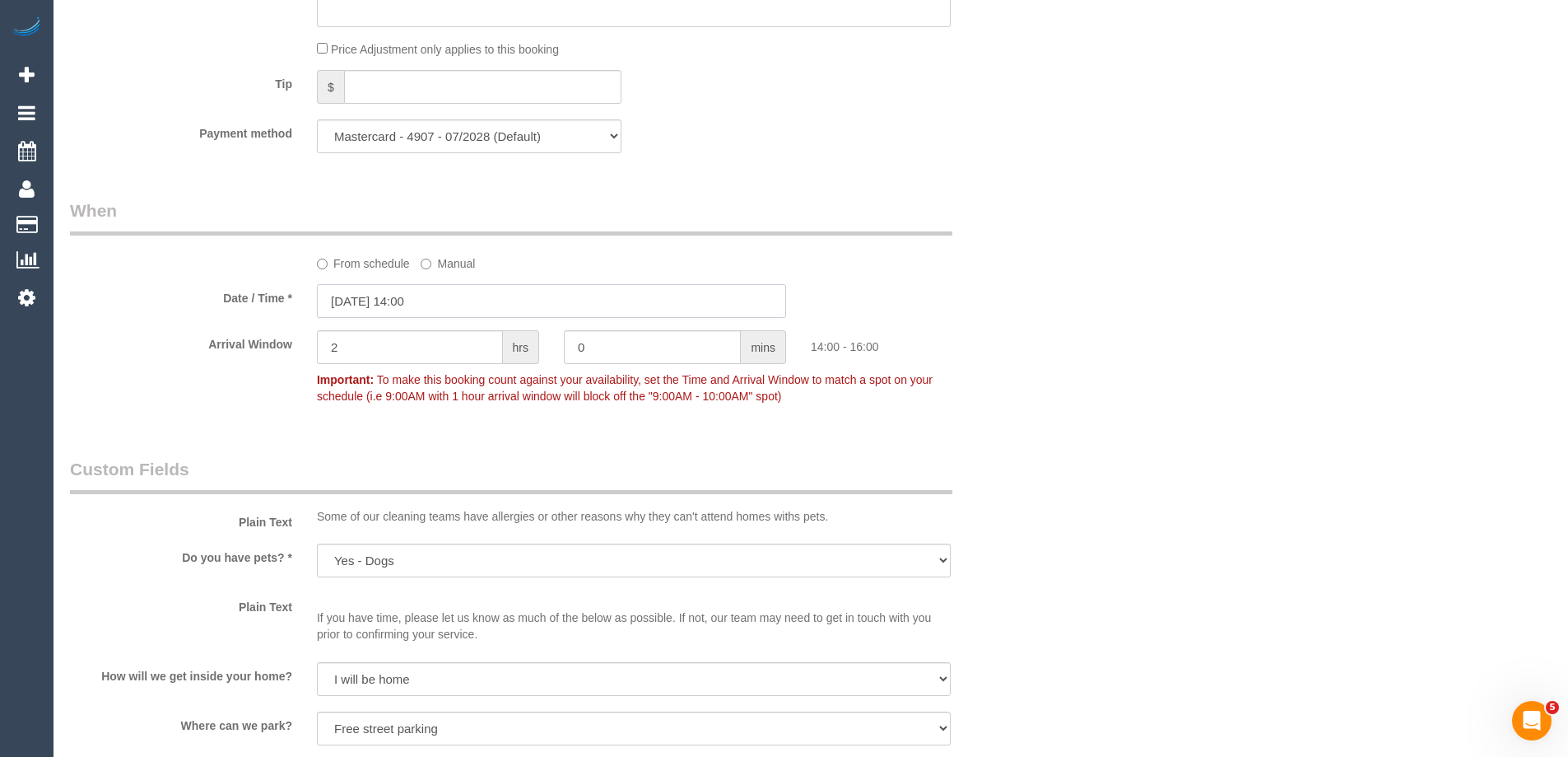
click at [404, 300] on input "06/10/2025 14:00" at bounding box center [550, 300] width 469 height 34
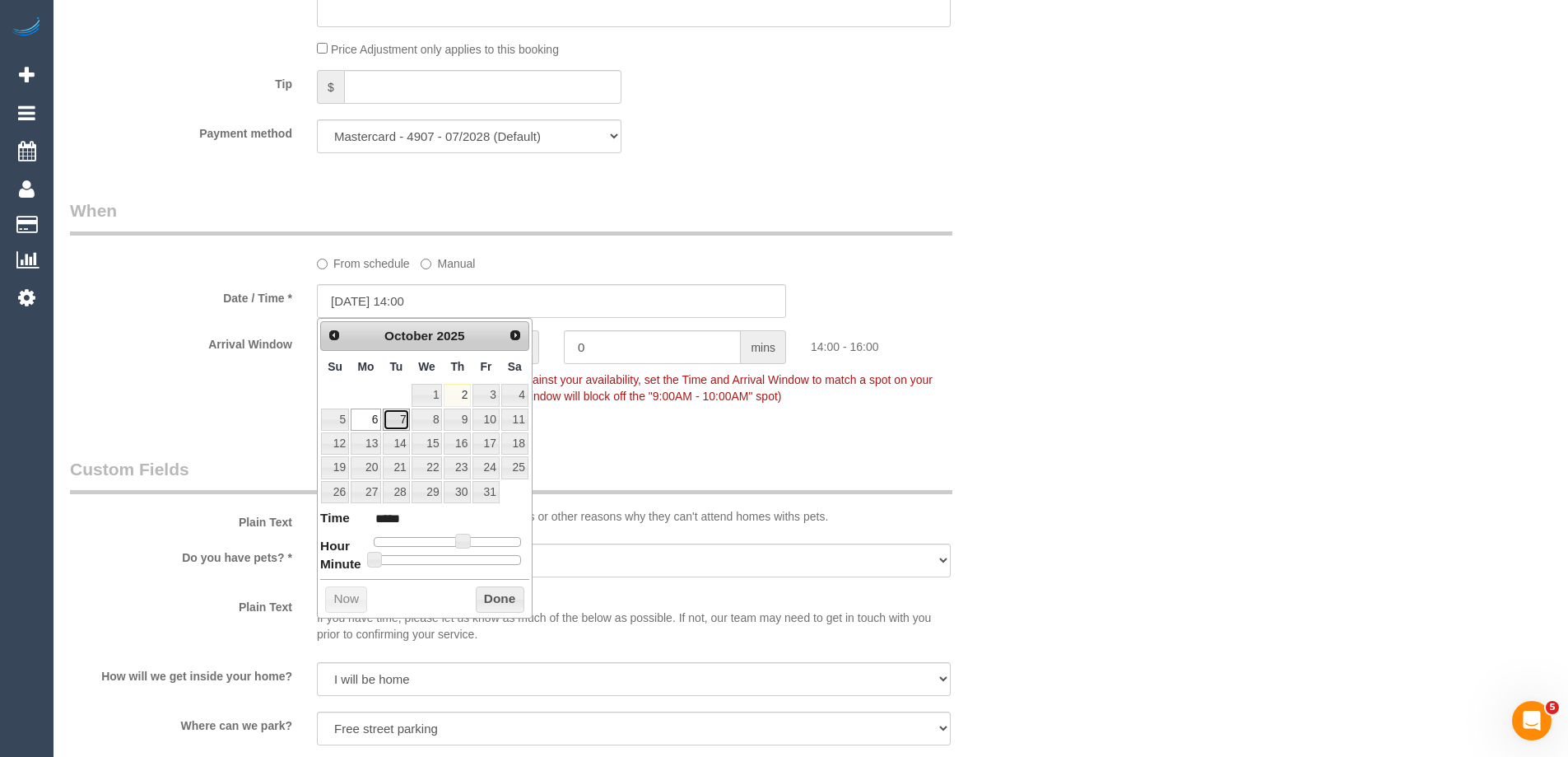
click at [395, 422] on link "7" at bounding box center [396, 419] width 26 height 23
type input "07/10/2025 13:00"
type input "*****"
type input "07/10/2025 12:00"
type input "*****"
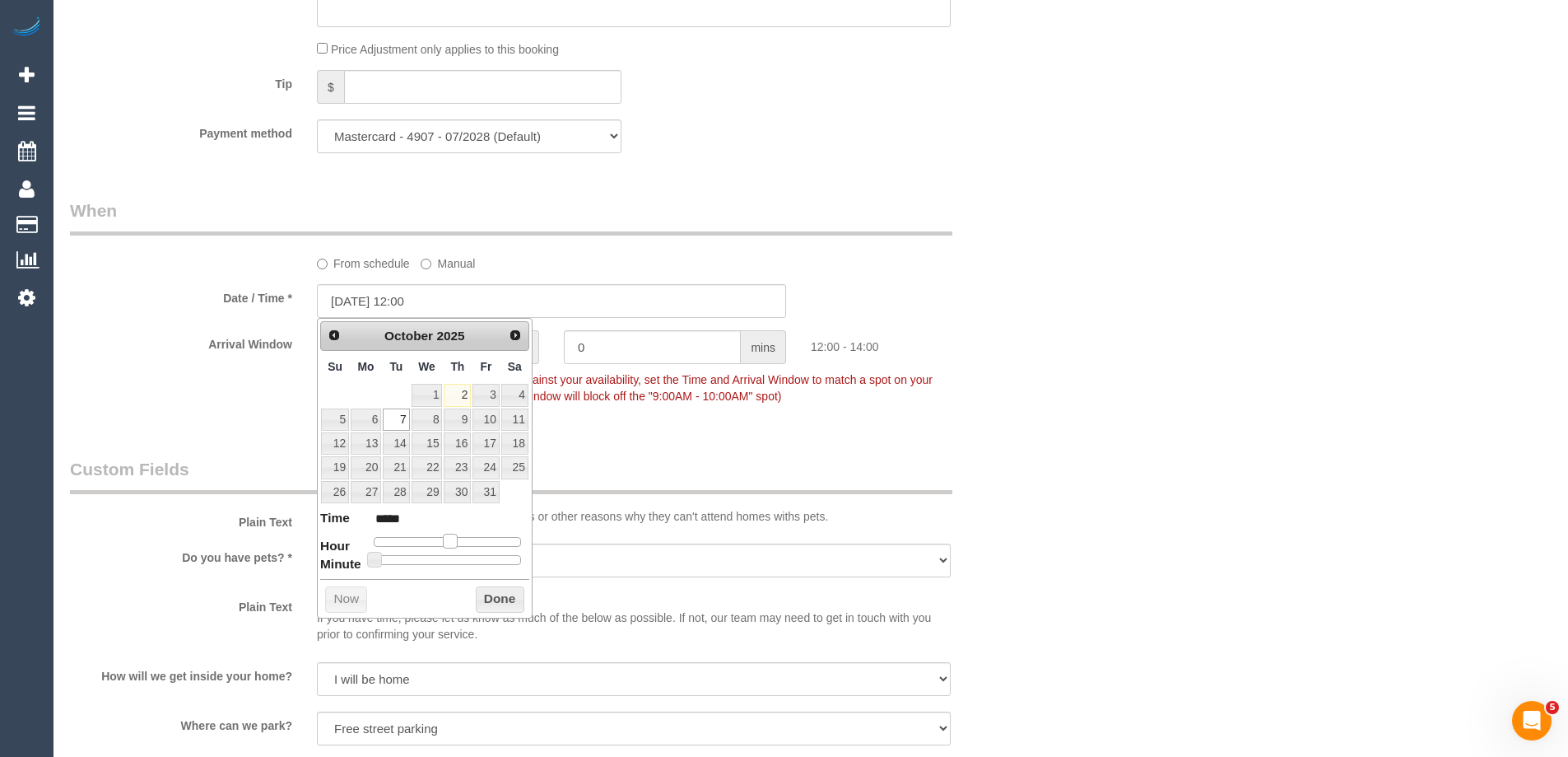
type input "07/10/2025 11:00"
type input "*****"
type input "07/10/2025 10:00"
type input "*****"
drag, startPoint x: 459, startPoint y: 538, endPoint x: 434, endPoint y: 539, distance: 25.0
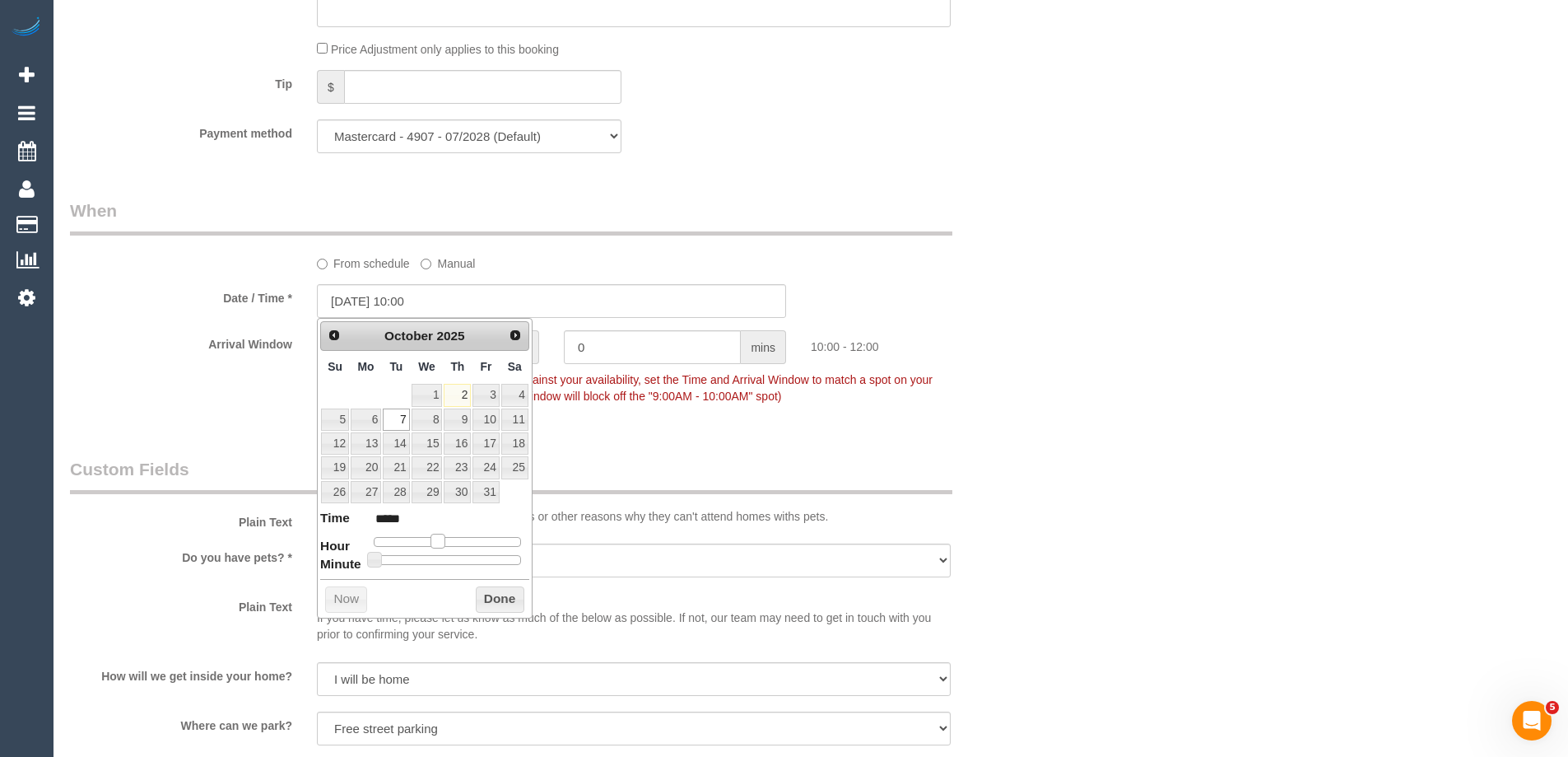
click at [434, 539] on span at bounding box center [437, 540] width 15 height 15
click at [493, 589] on button "Done" at bounding box center [500, 600] width 49 height 26
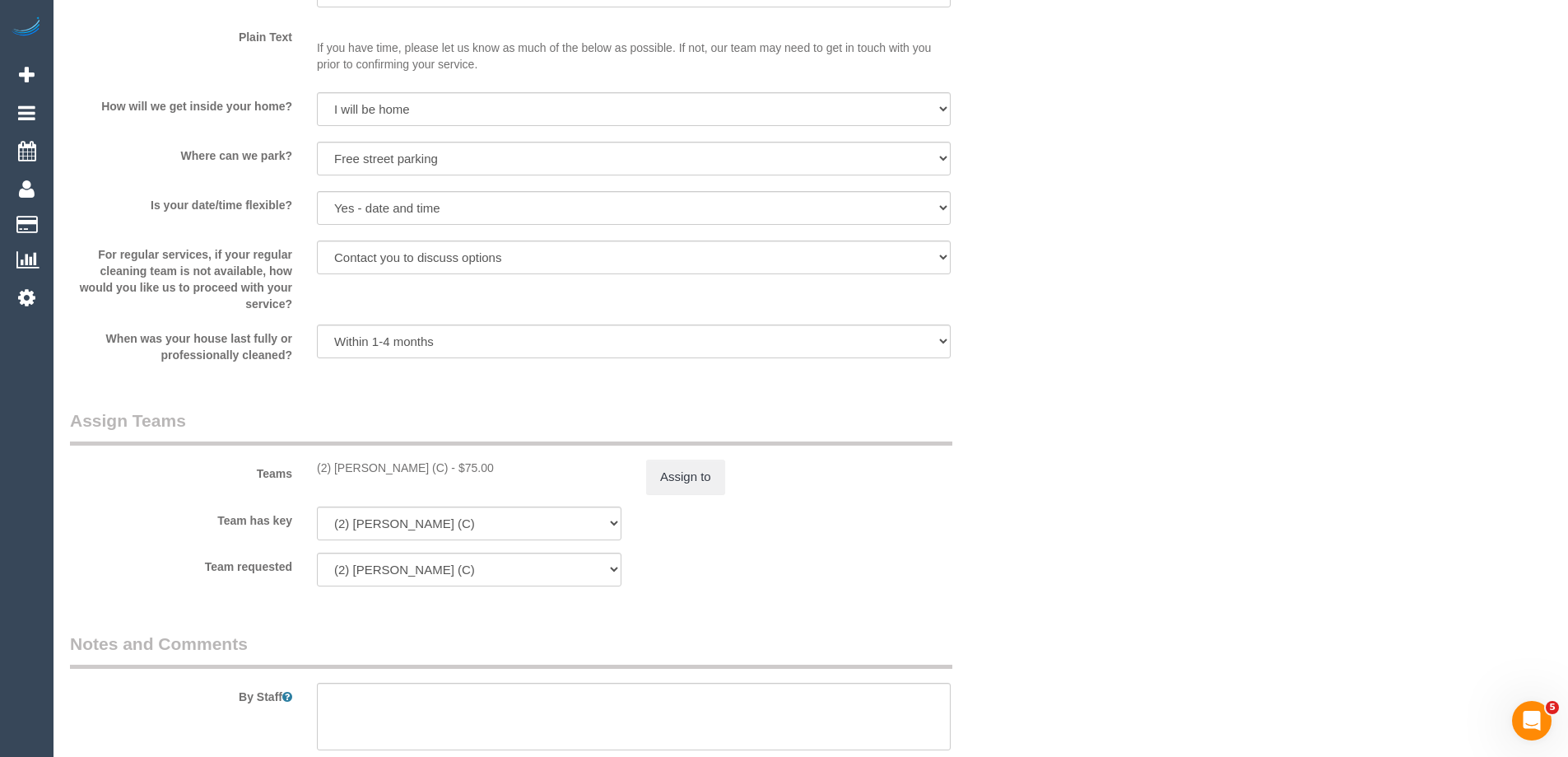
scroll to position [2140, 0]
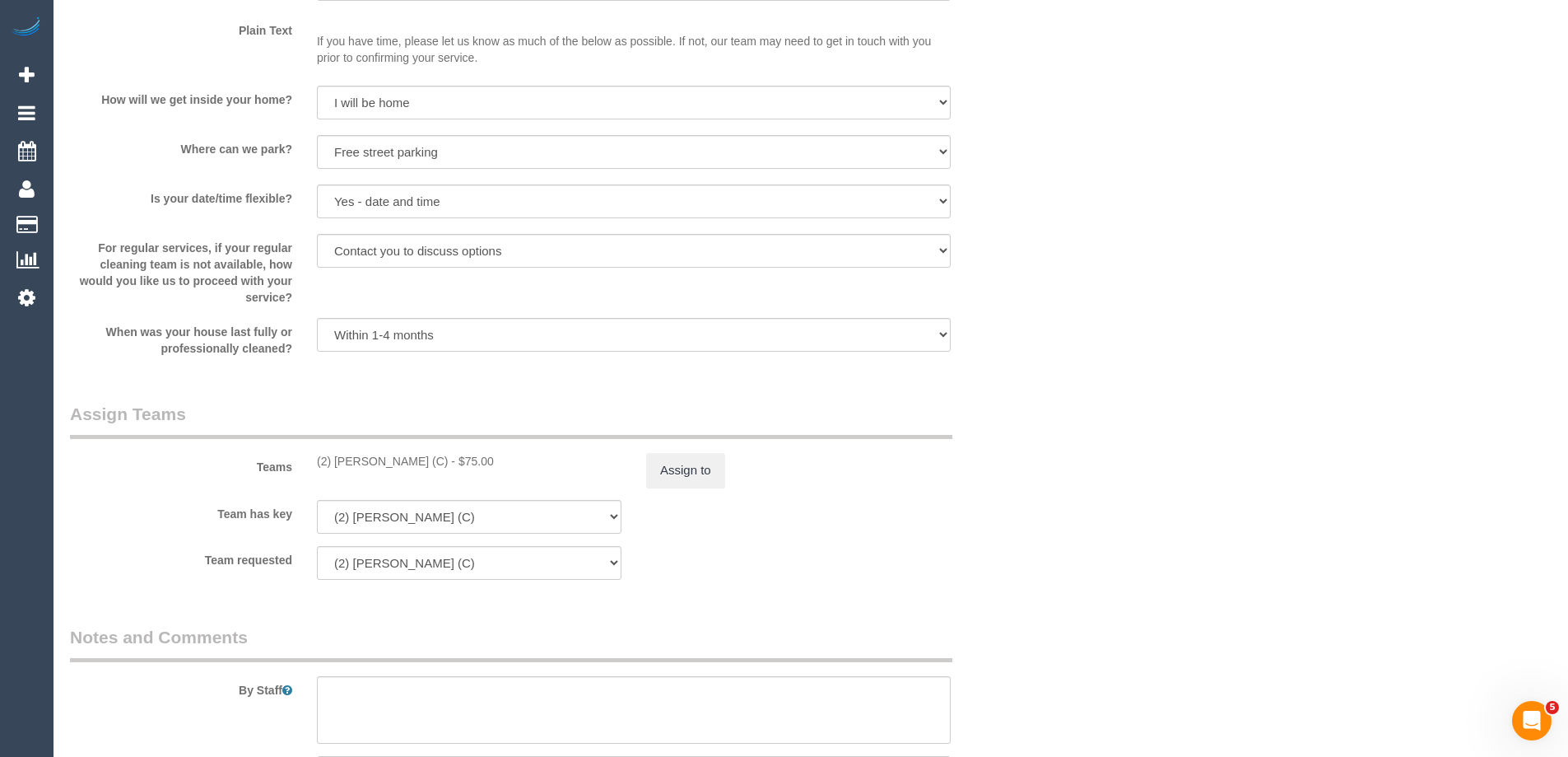
click at [652, 448] on div "Teams (2) Priyanshi Patel (C) - $75.00 Assign to" at bounding box center [551, 445] width 988 height 85
click at [697, 477] on button "Assign to" at bounding box center [685, 470] width 79 height 35
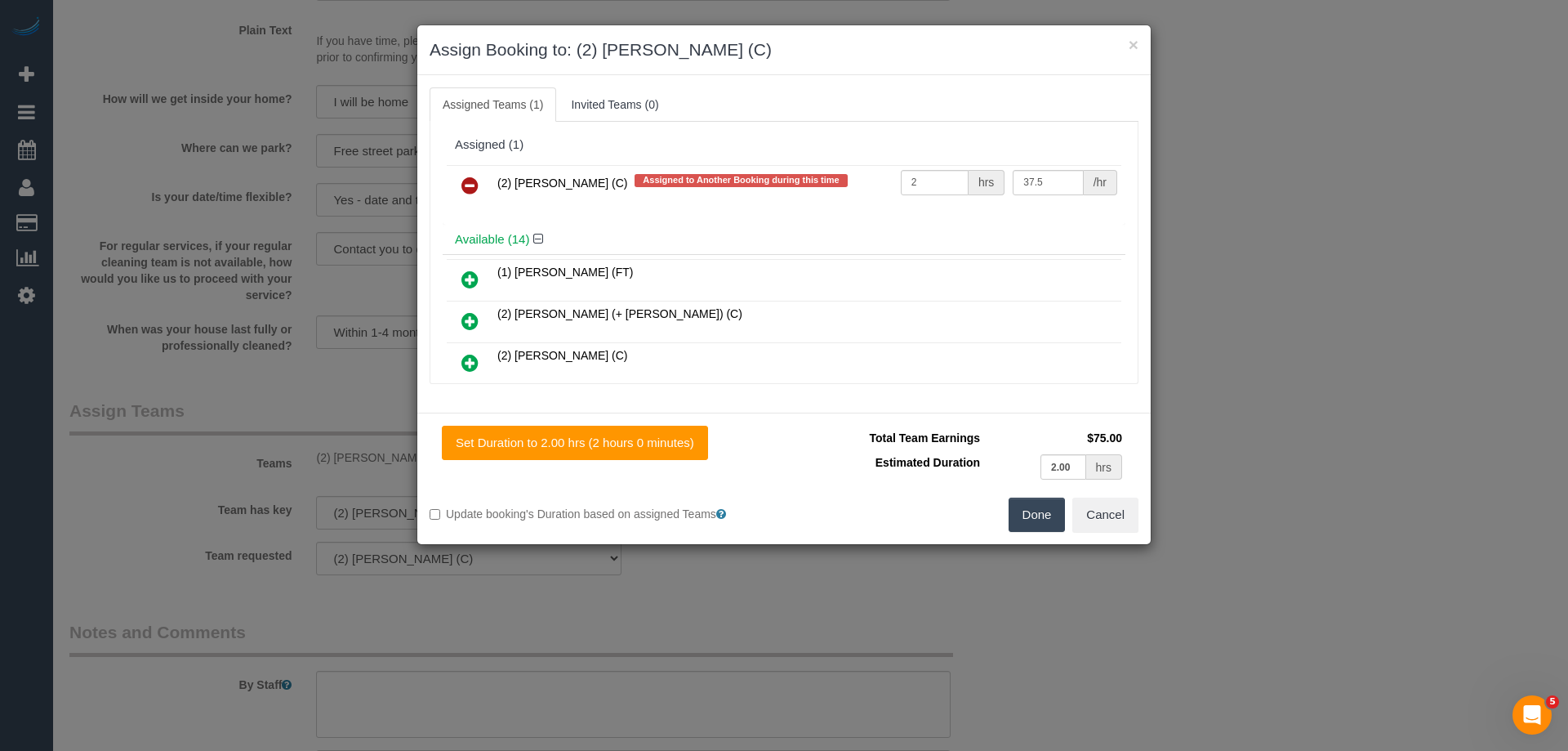
click at [460, 176] on link at bounding box center [469, 186] width 38 height 33
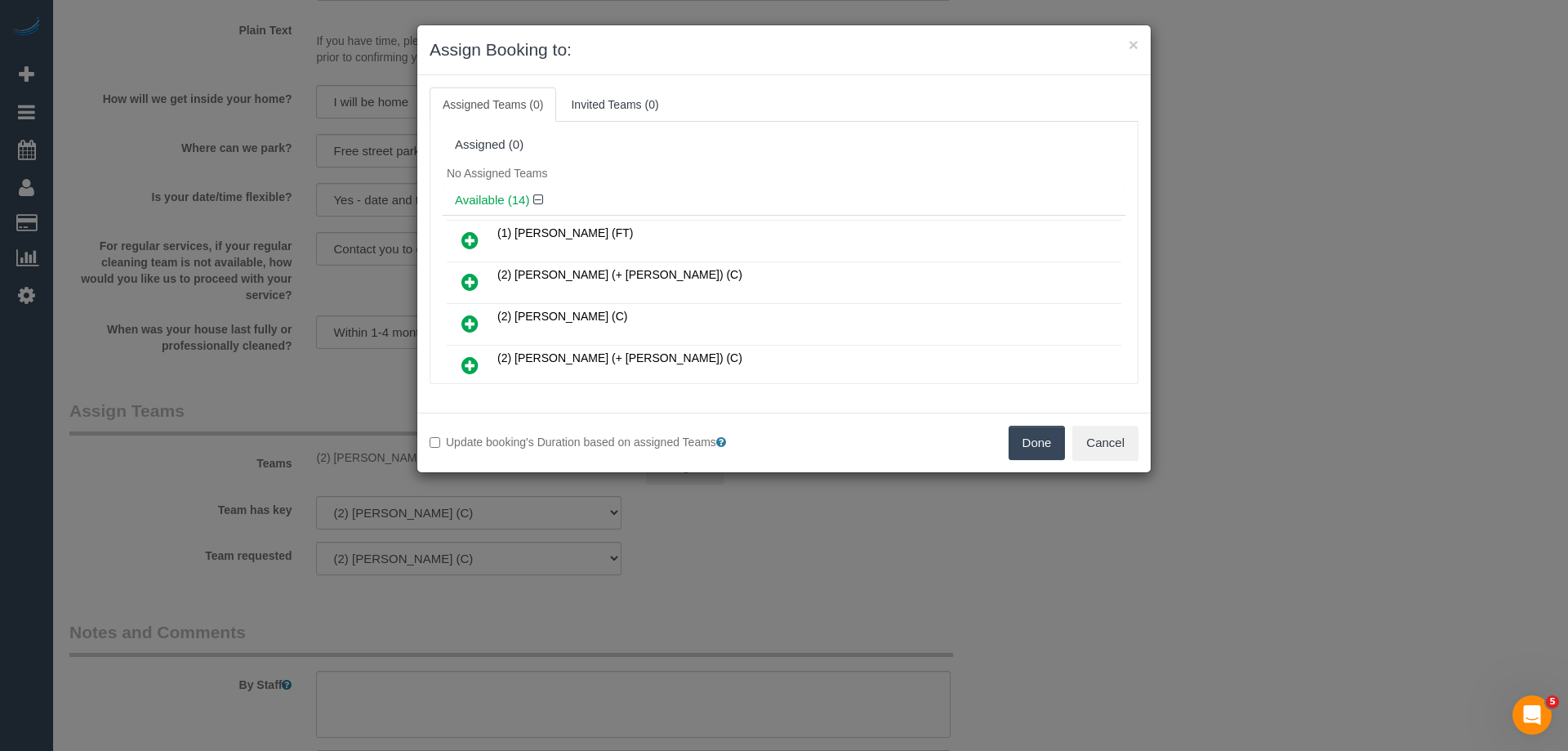
click at [1035, 450] on button "Done" at bounding box center [1037, 443] width 57 height 35
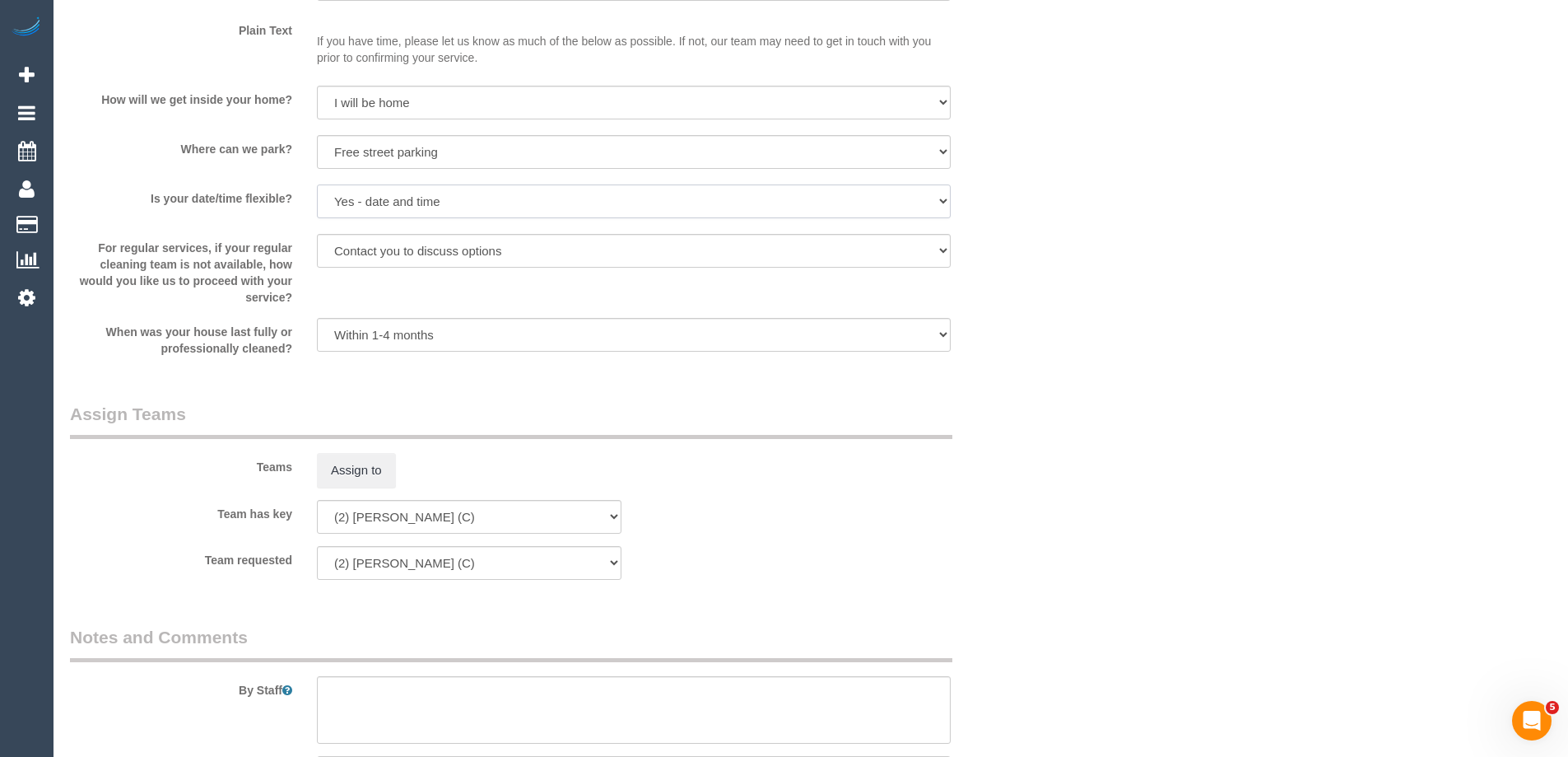
click at [389, 204] on select "Yes - date and time Yes - date but not time Yes - time but not date No - No fle…" at bounding box center [633, 201] width 634 height 34
select select "number:23"
click at [317, 184] on select "Yes - date and time Yes - date but not time Yes - time but not date No - No fle…" at bounding box center [633, 201] width 634 height 34
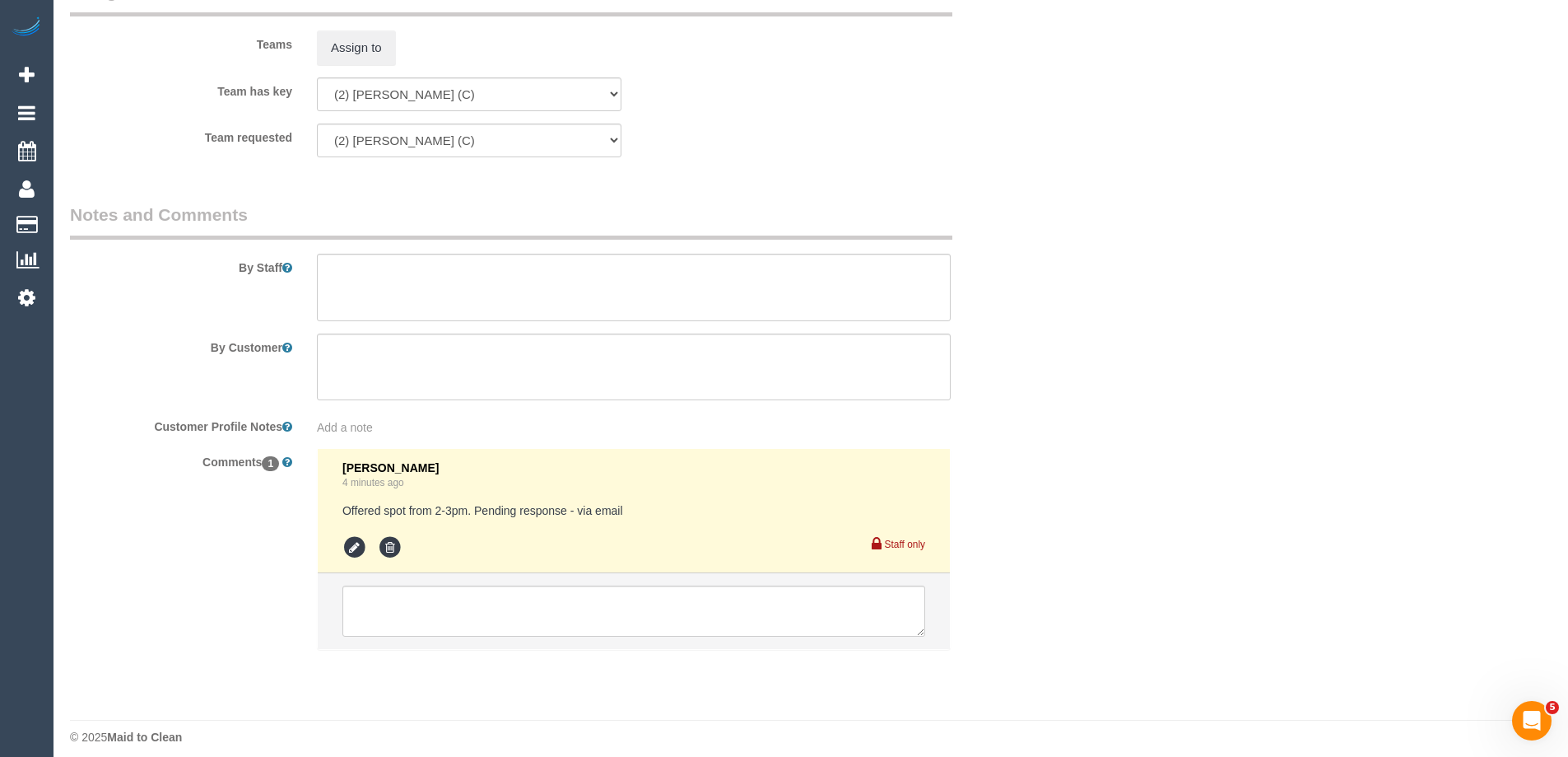
scroll to position [2576, 0]
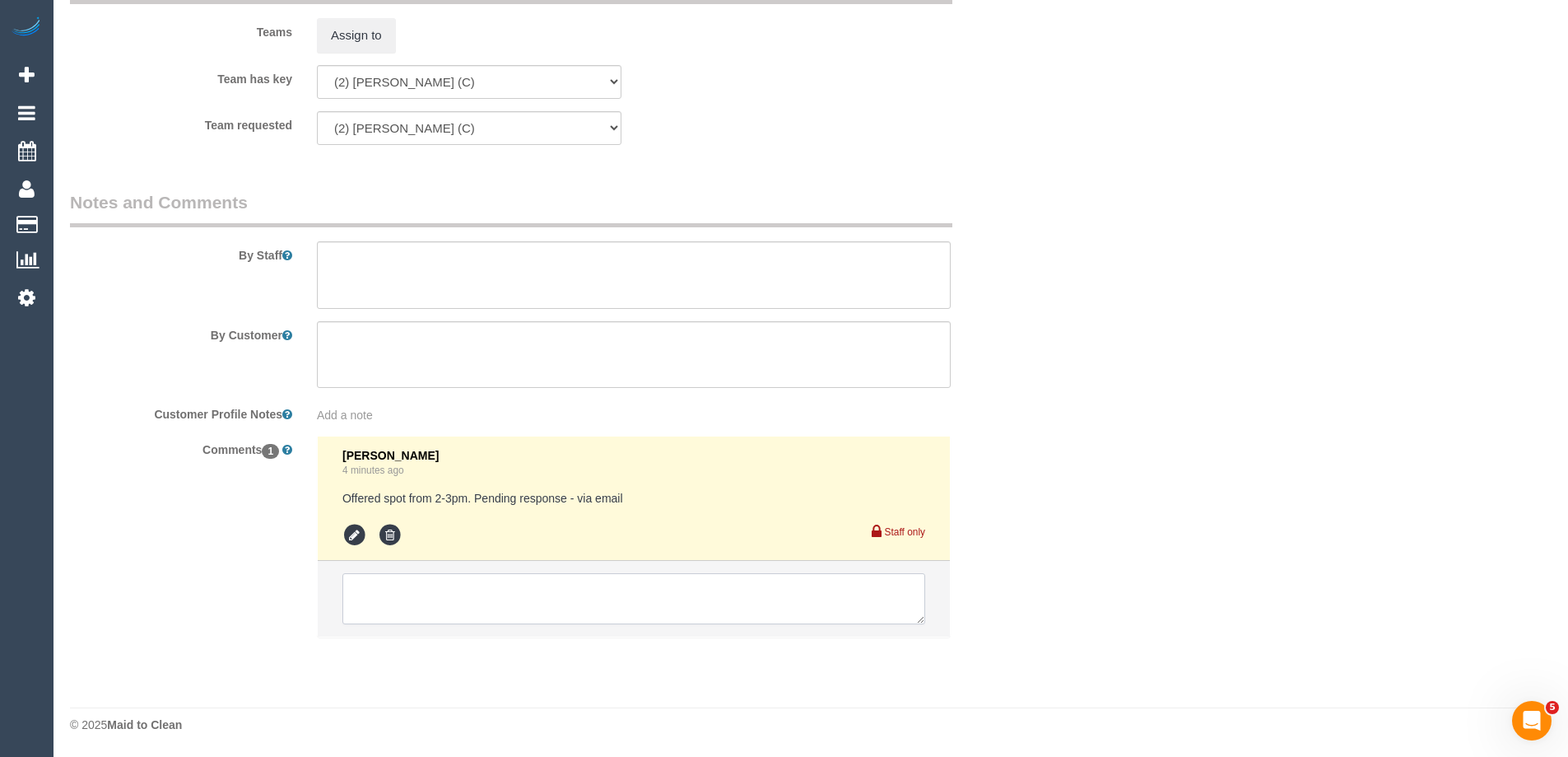
click at [370, 604] on textarea at bounding box center [634, 599] width 583 height 51
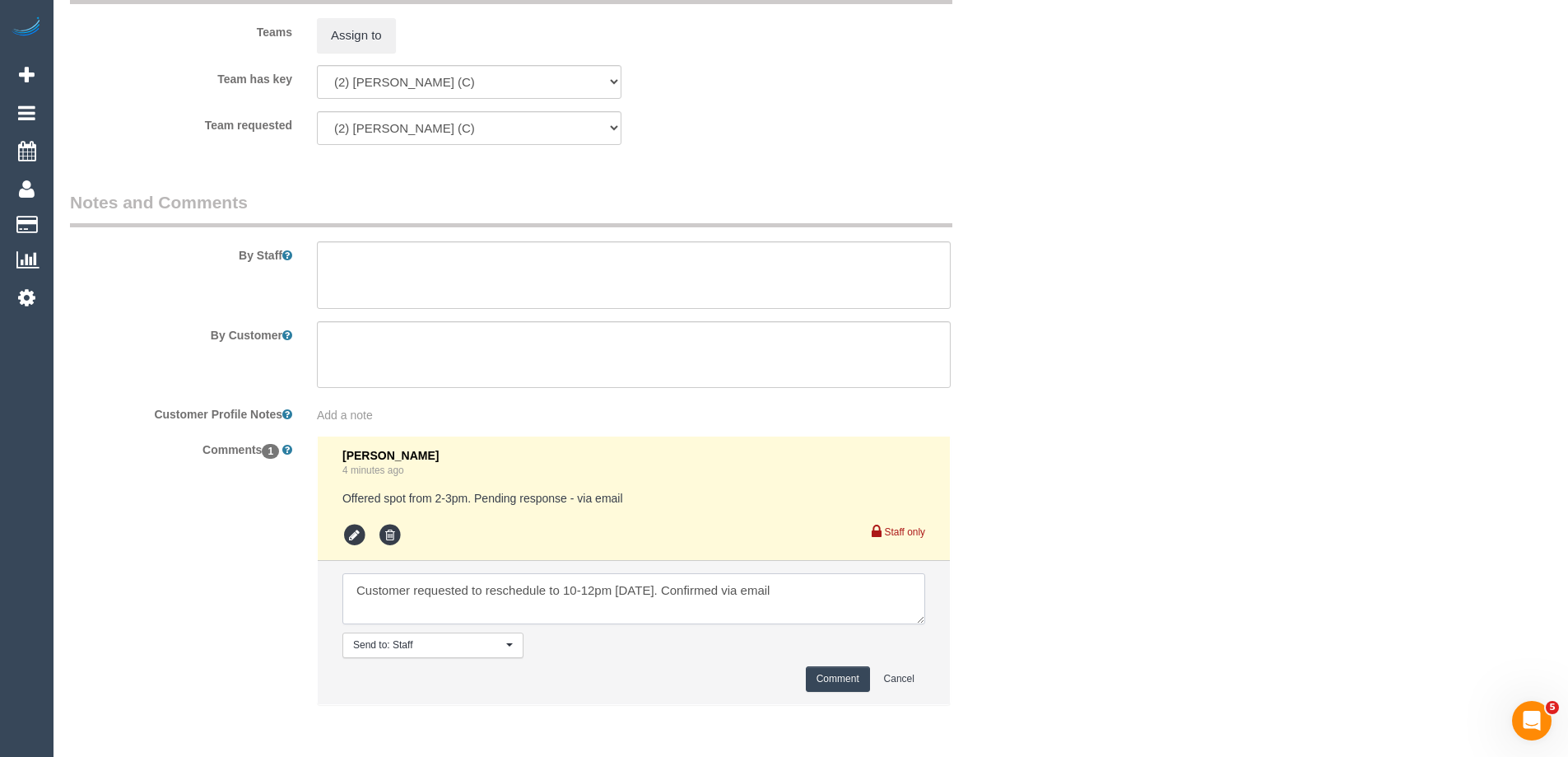
type textarea "Customer requested to reschedule to 10-12pm on Tuesday. Confirmed via email"
click at [833, 680] on button "Comment" at bounding box center [837, 679] width 64 height 25
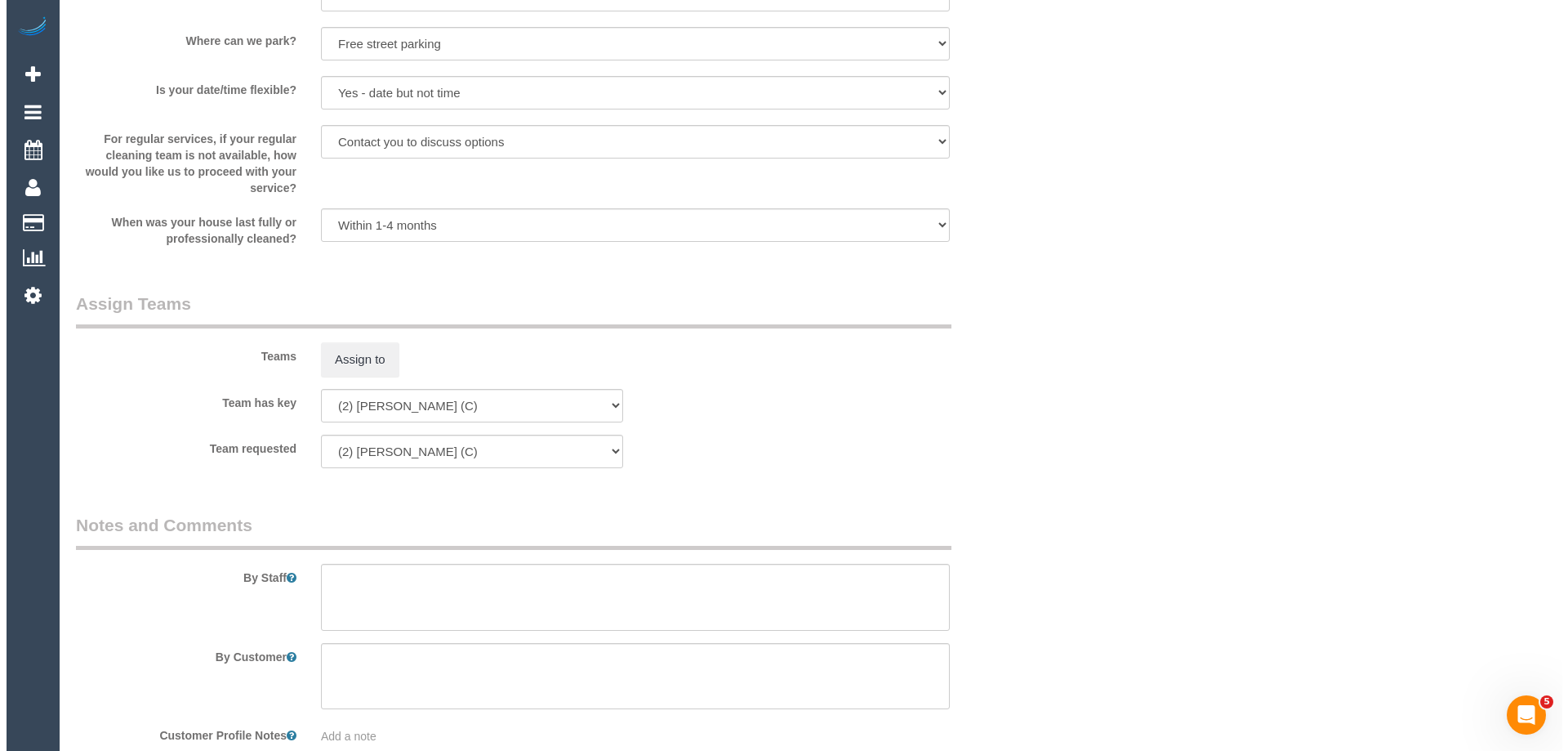
scroll to position [2229, 0]
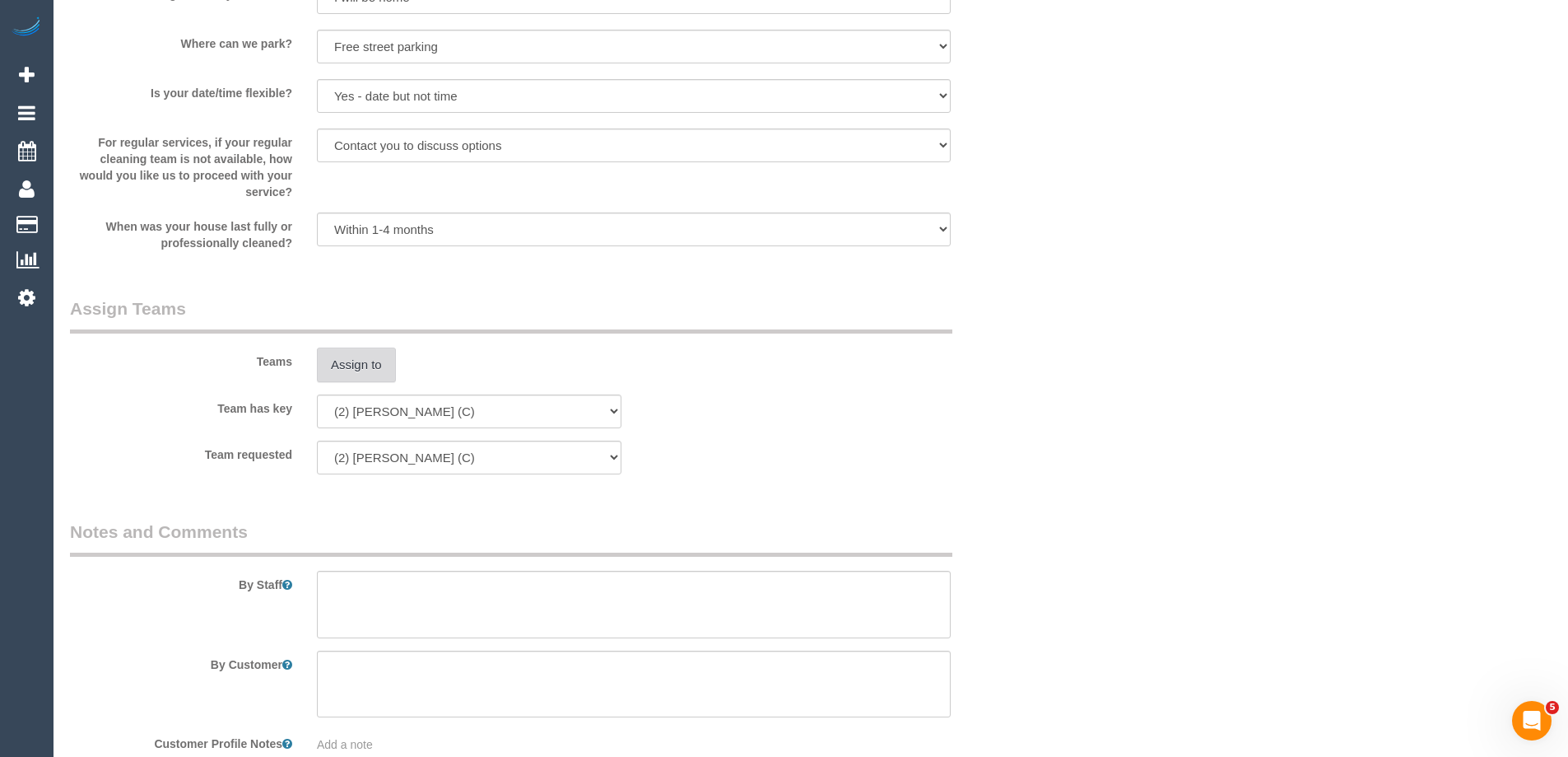
click at [364, 347] on button "Assign to" at bounding box center [356, 365] width 79 height 35
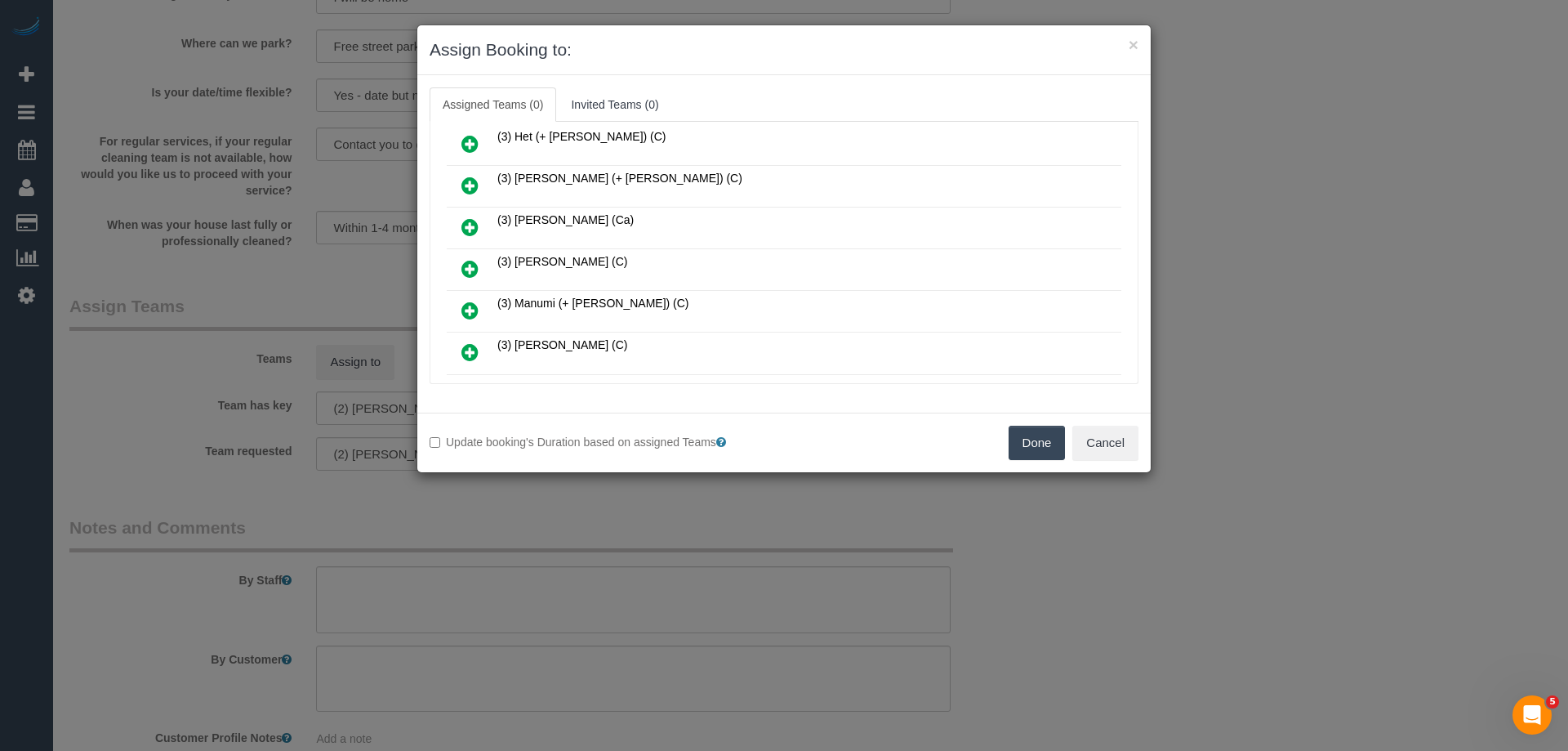
scroll to position [327, 0]
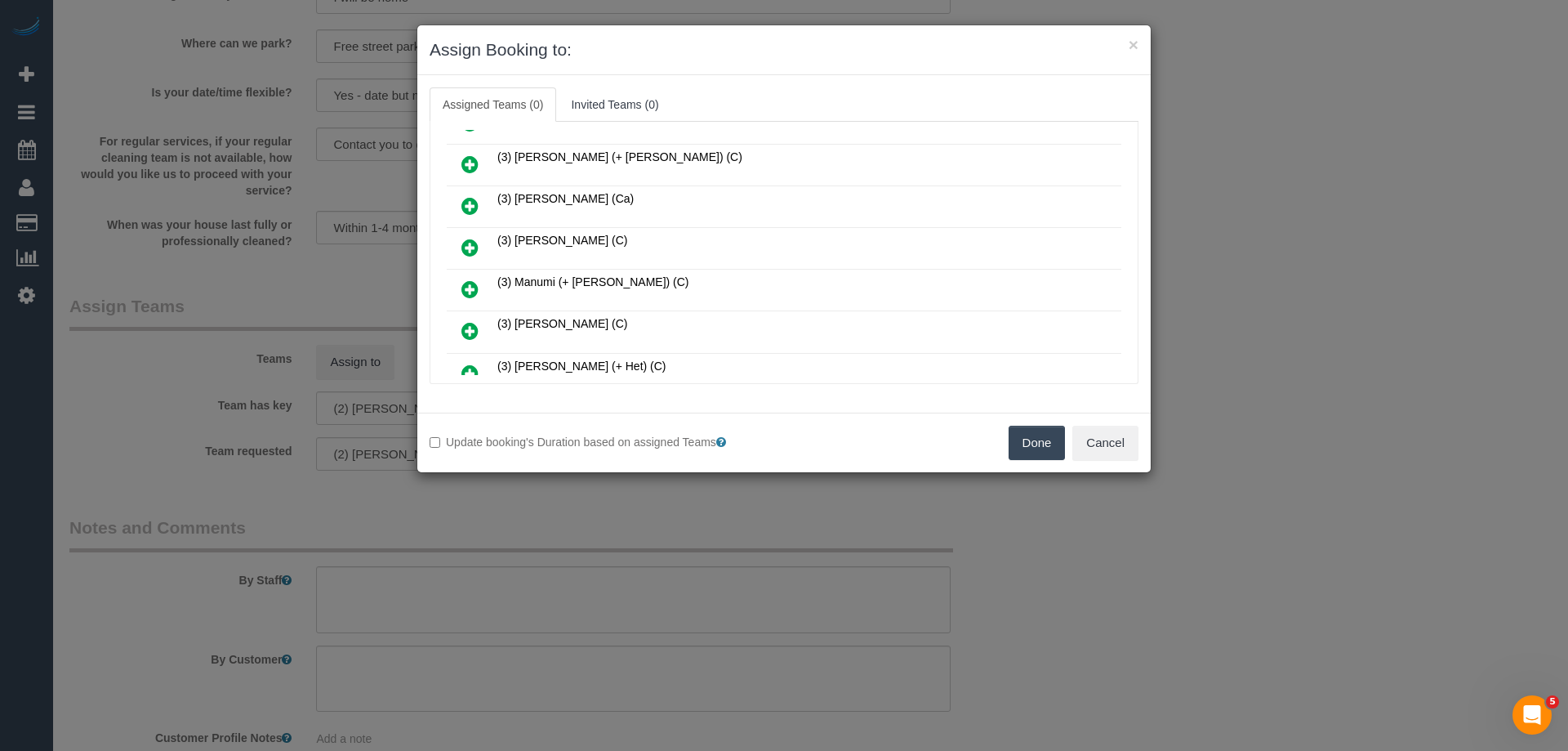
click at [469, 240] on icon at bounding box center [470, 247] width 17 height 20
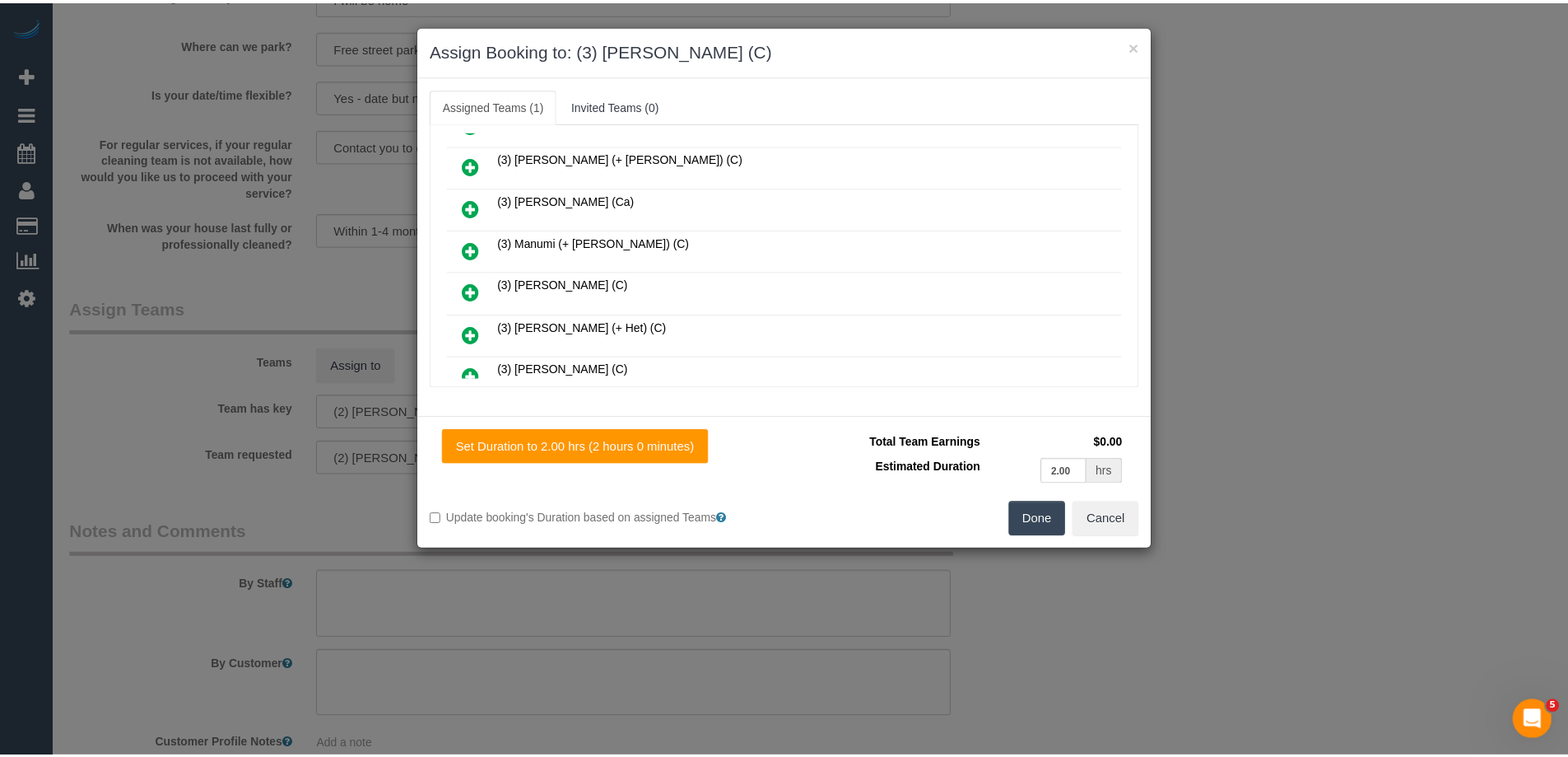
scroll to position [0, 0]
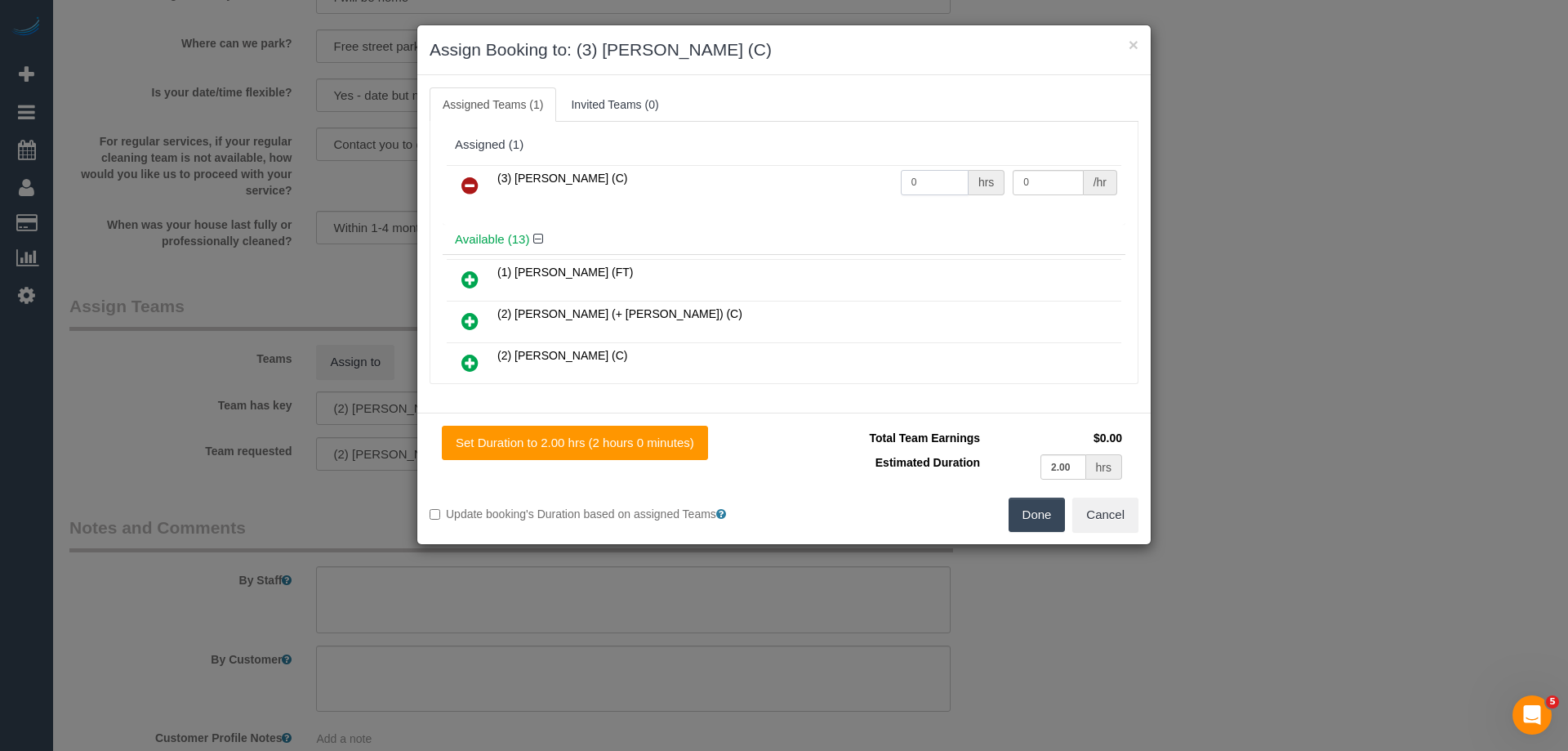
drag, startPoint x: 886, startPoint y: 174, endPoint x: 852, endPoint y: 168, distance: 34.5
click at [852, 168] on tr "(3) Lakitha Wathsara (C) 0 hrs 0 /hr" at bounding box center [784, 186] width 675 height 41
type input "2"
drag, startPoint x: 1042, startPoint y: 180, endPoint x: 860, endPoint y: 182, distance: 182.0
click at [869, 180] on tr "(3) Lakitha Wathsara (C) 2 hrs 0 /hr" at bounding box center [784, 186] width 675 height 41
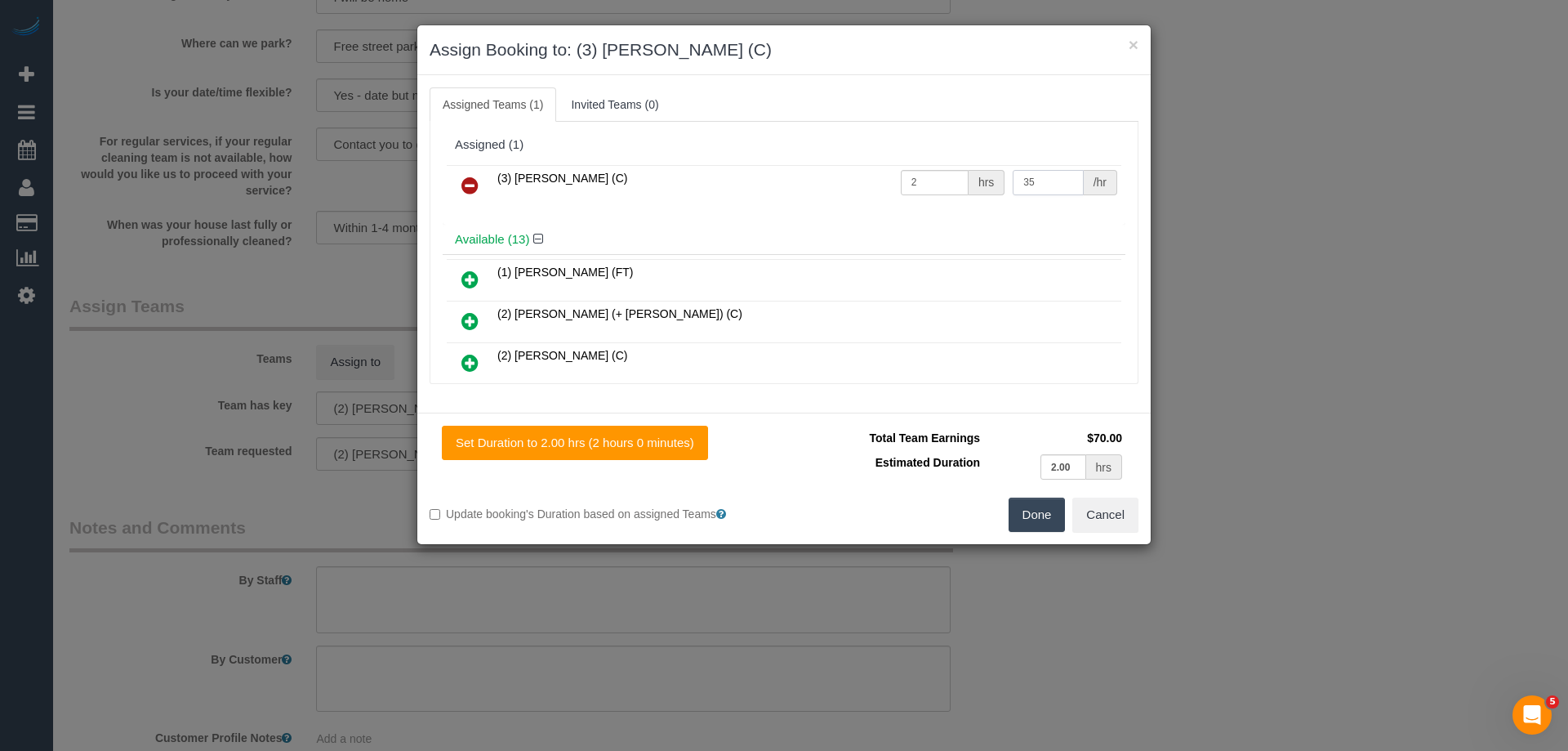
type input "35"
click at [1031, 521] on button "Done" at bounding box center [1037, 514] width 57 height 35
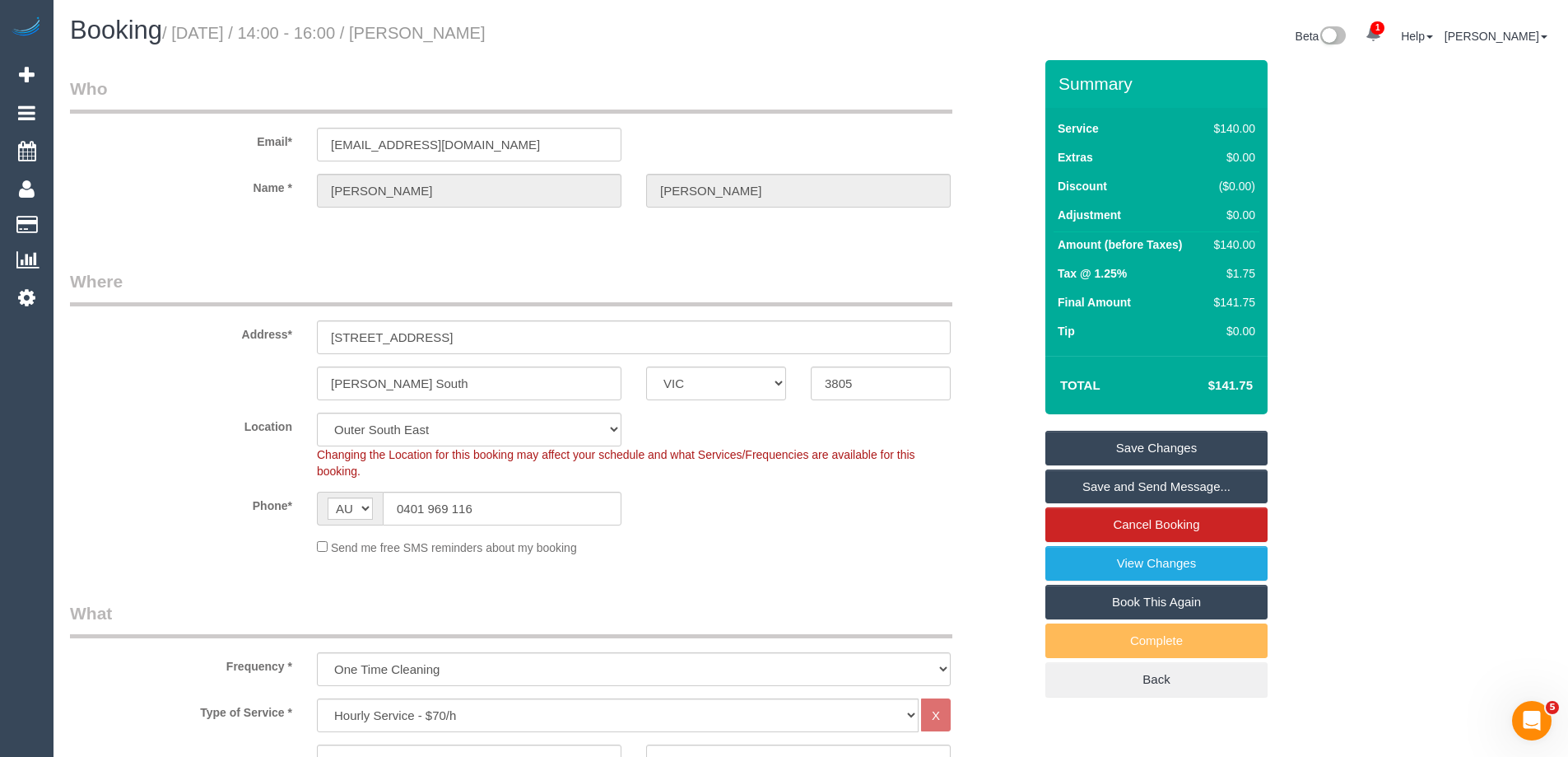
drag, startPoint x: 552, startPoint y: 30, endPoint x: 434, endPoint y: 28, distance: 118.0
click at [434, 28] on h1 "Booking / October 06, 2025 / 14:00 - 16:00 / Davina Gibson" at bounding box center [434, 30] width 729 height 28
copy small "Davina Gibson"
click at [1089, 479] on link "Save and Send Message..." at bounding box center [1157, 486] width 223 height 35
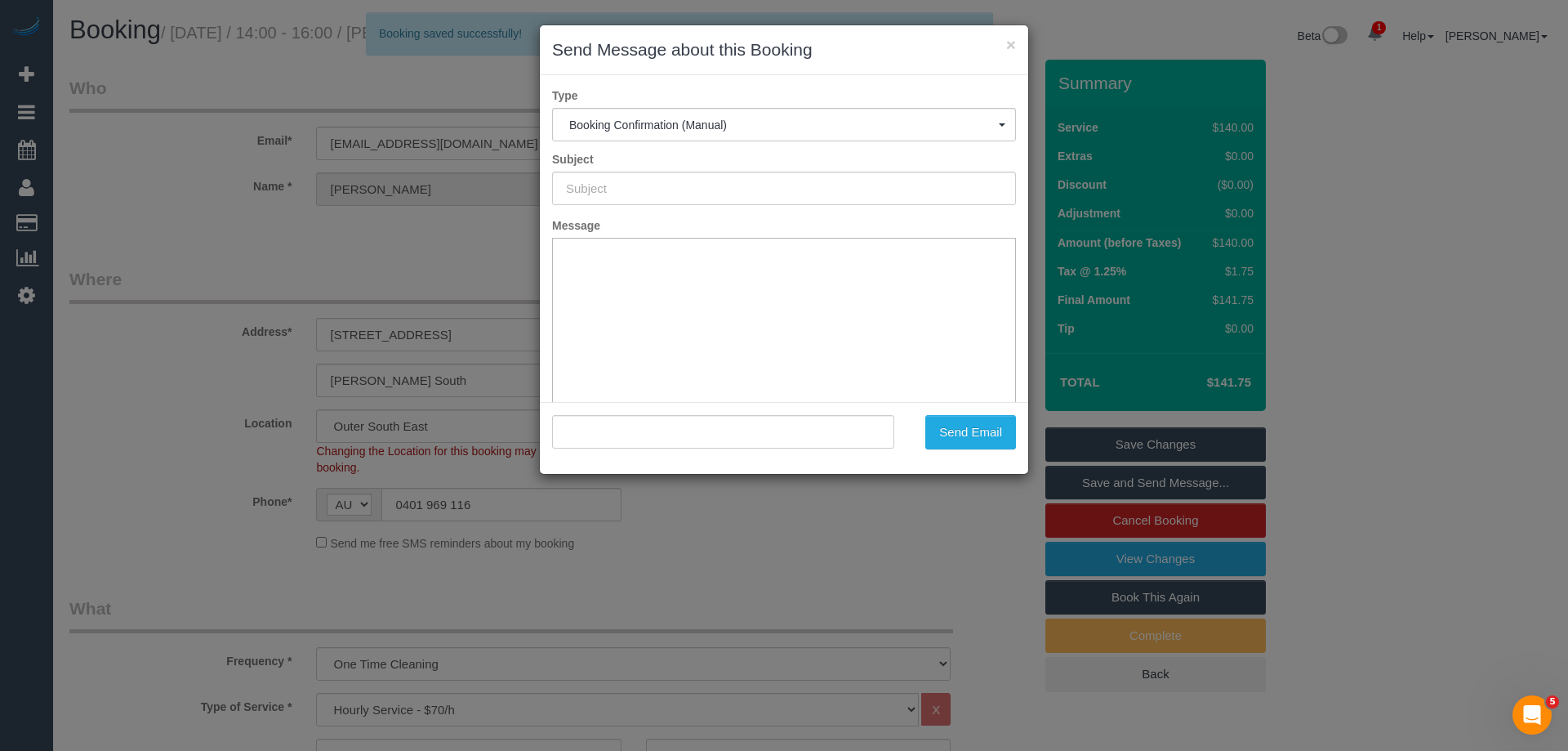
type input "Booking Confirmed"
type input ""Davina Gibson" <davinagibson0905@gmail.com>"
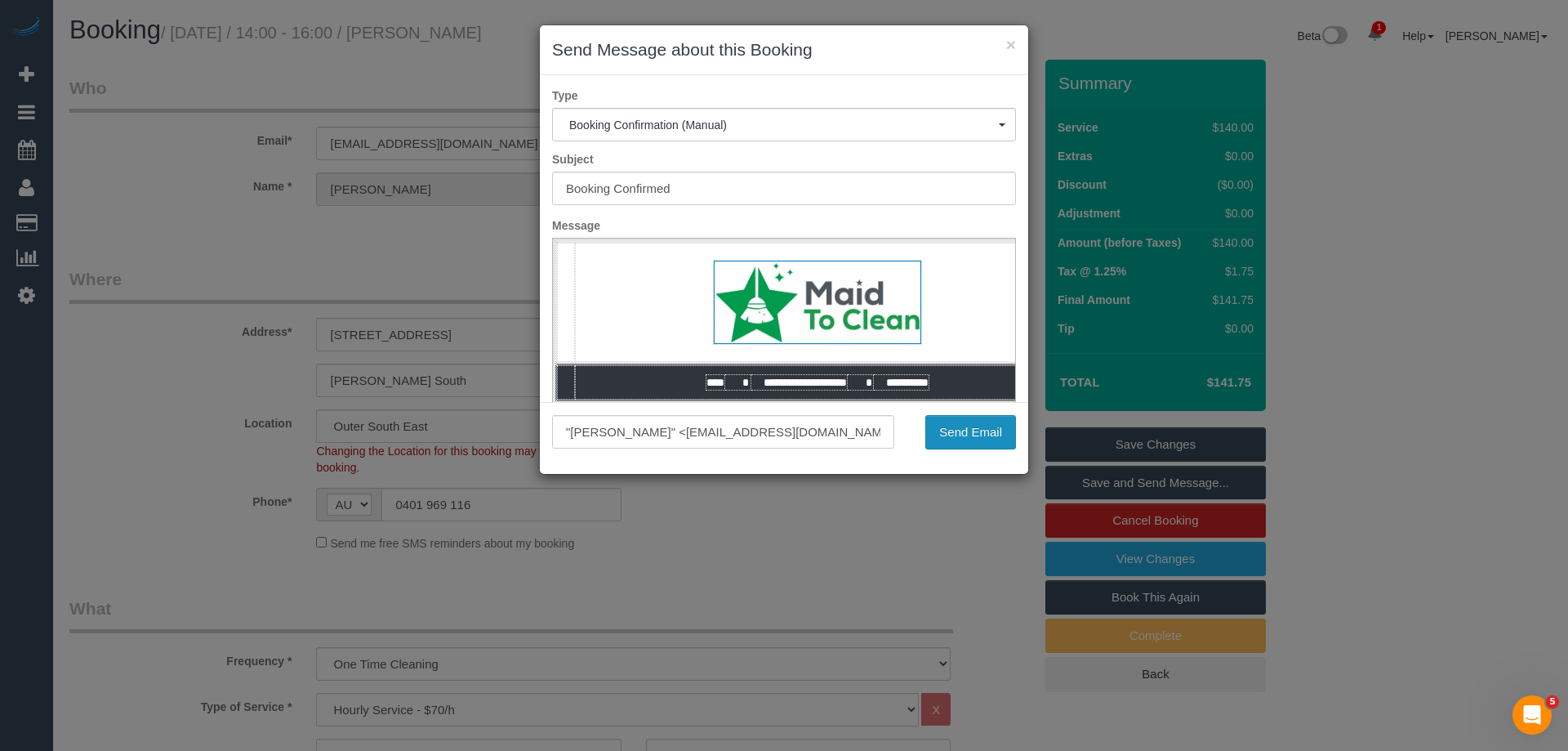
click at [970, 425] on button "Send Email" at bounding box center [970, 432] width 91 height 35
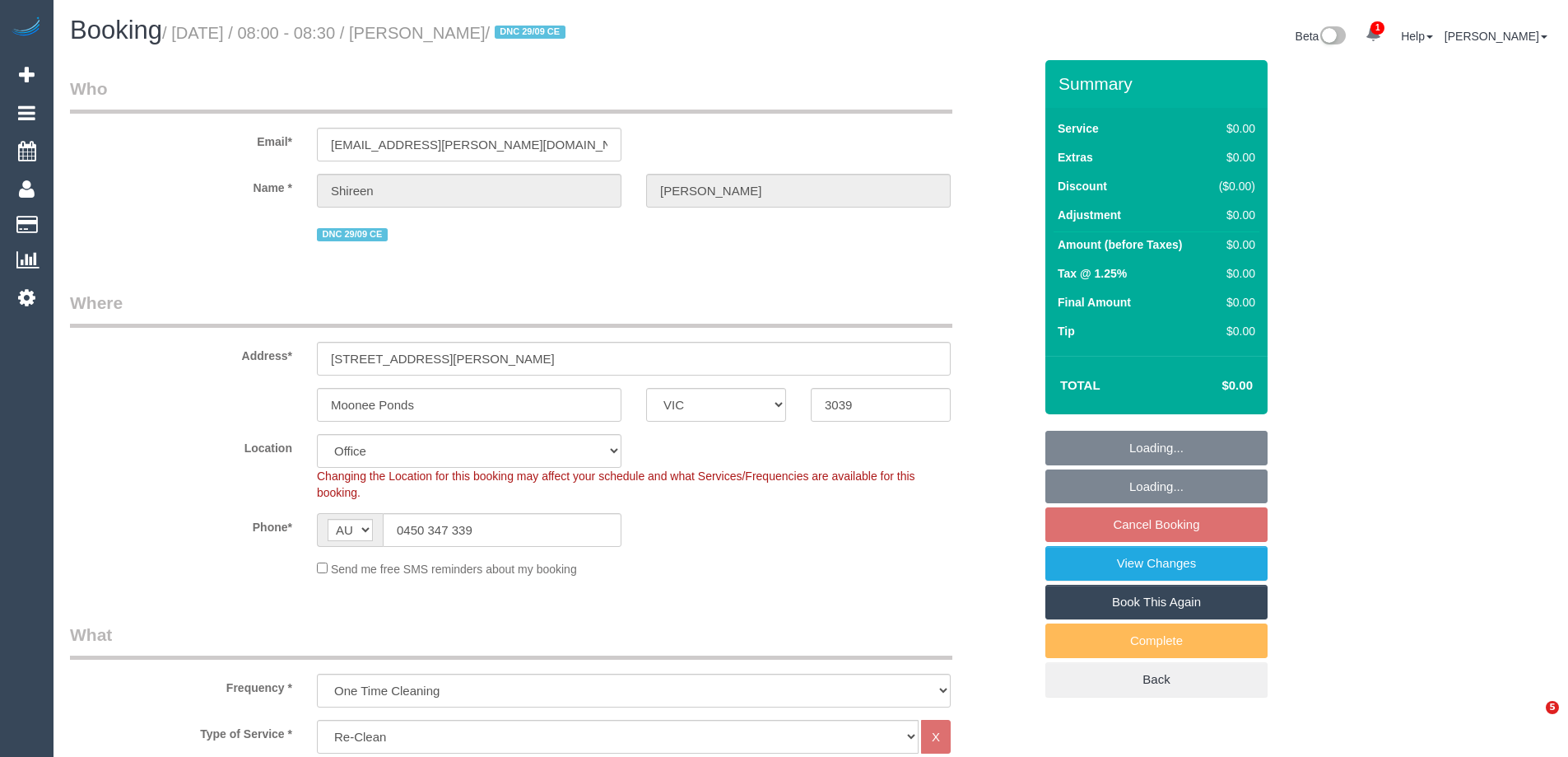
select select "VIC"
select select "string:stripe-pm_1S7UZm2GScqysDRVXrxO2n2B"
select select "number:27"
select select "number:14"
select select "number:18"
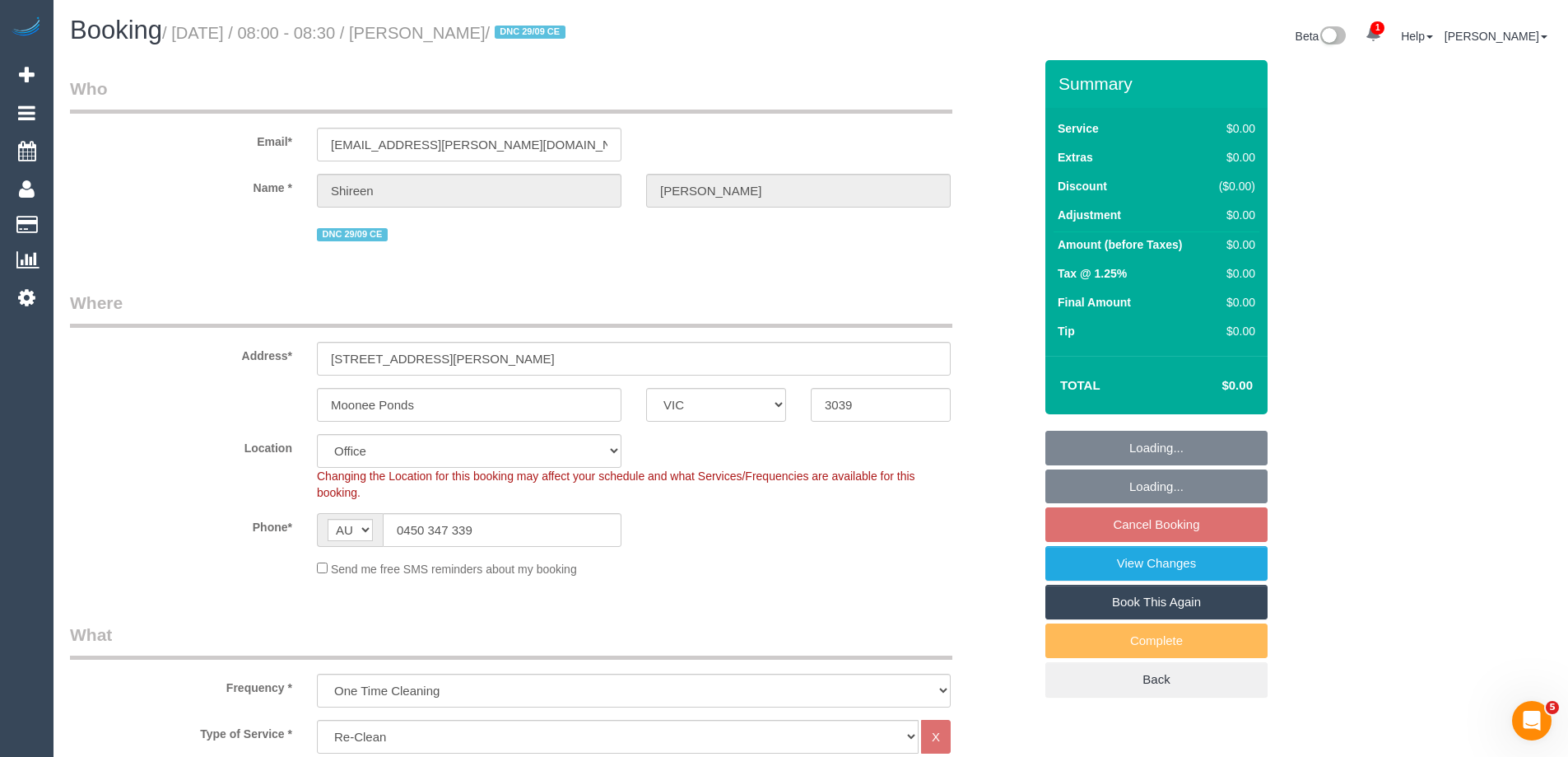
select select "number:25"
select select "number:26"
select select "object:795"
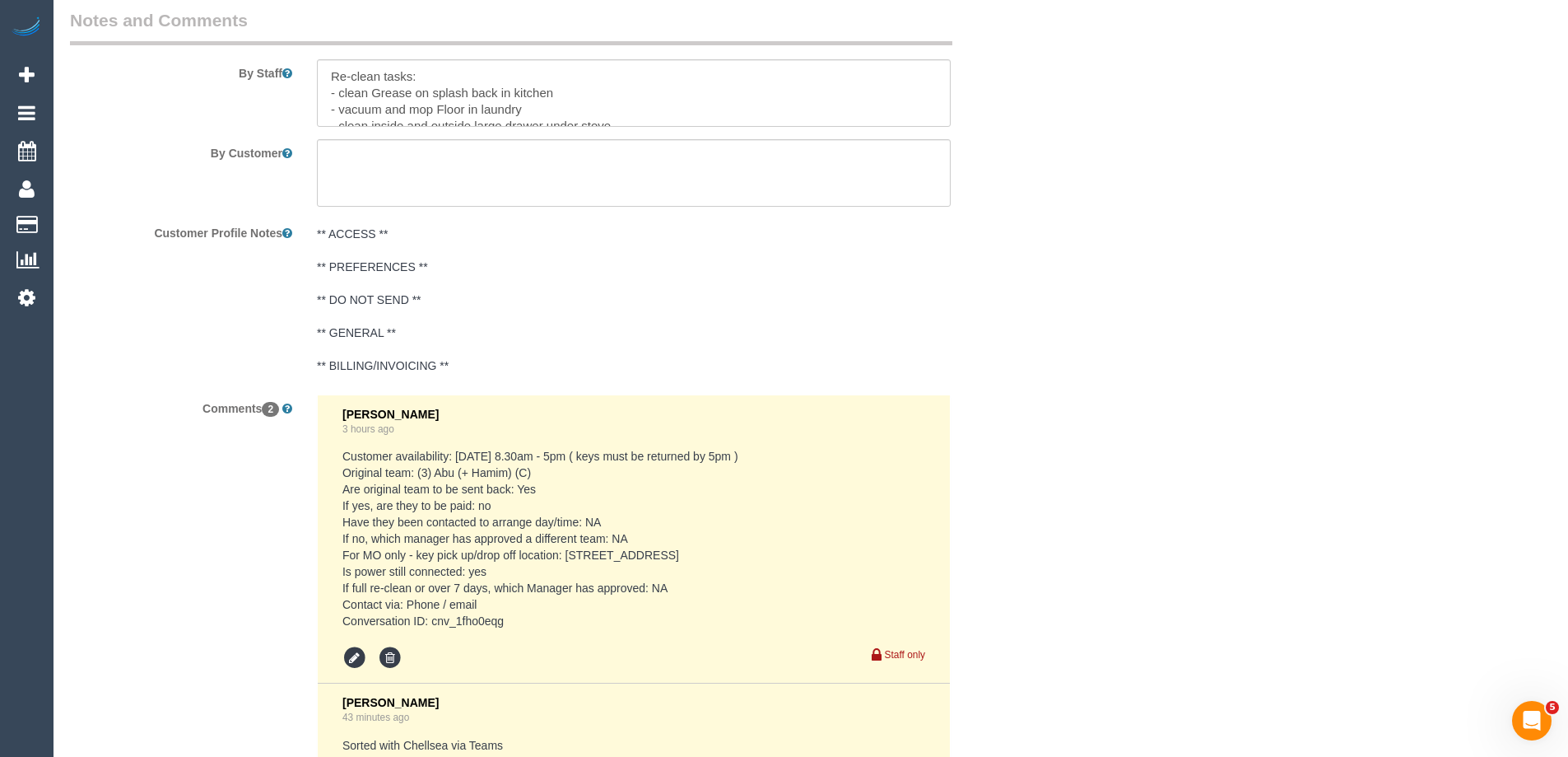
scroll to position [2800, 0]
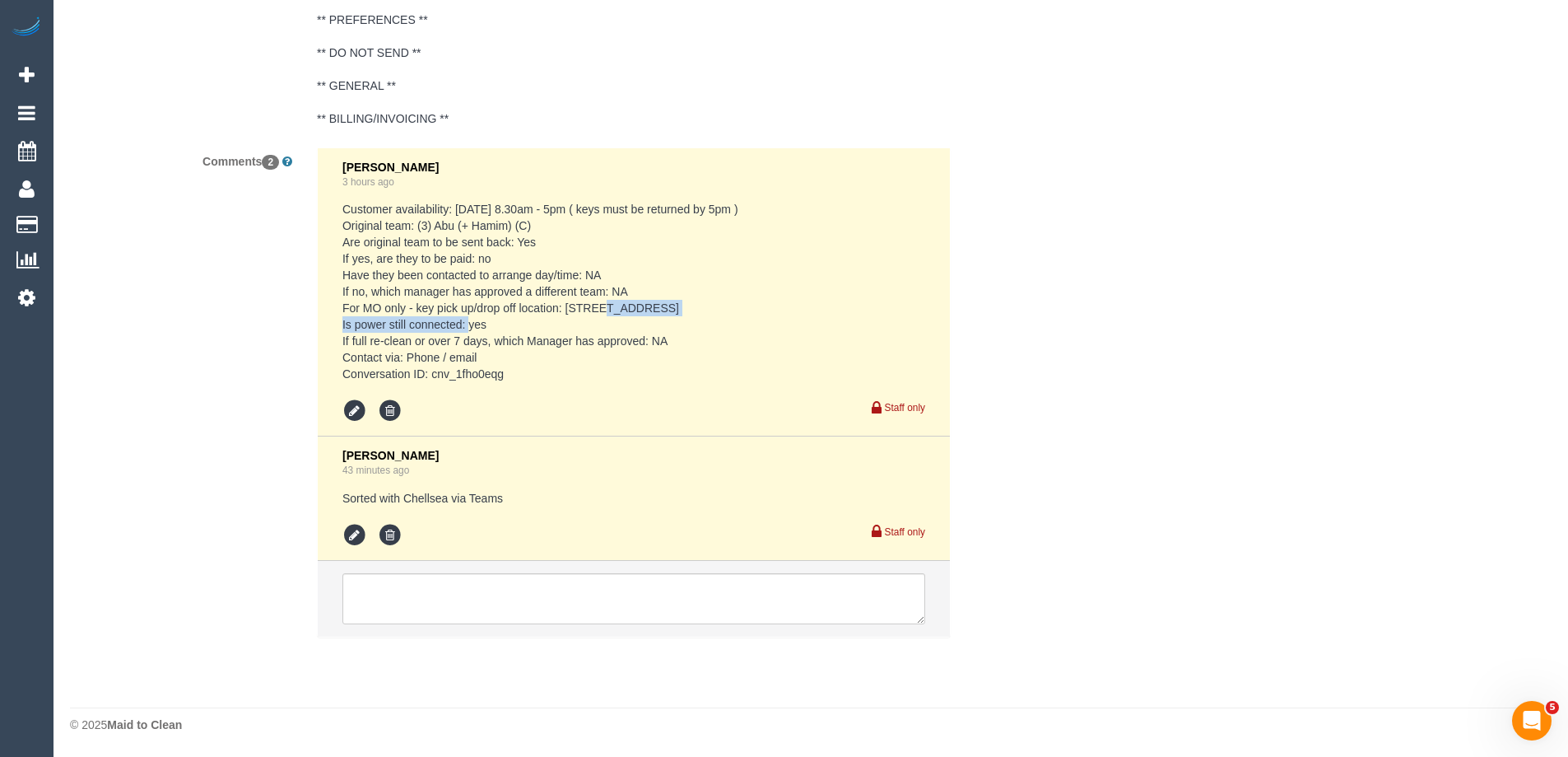
drag, startPoint x: 762, startPoint y: 303, endPoint x: 566, endPoint y: 306, distance: 196.0
click at [566, 306] on pre "Customer availability: Friday 03/10 8.30am - 5pm ( keys must be returned by 5pm…" at bounding box center [634, 291] width 583 height 181
copy pre "904/12 Yarra St, South Yarra VIC 3141"
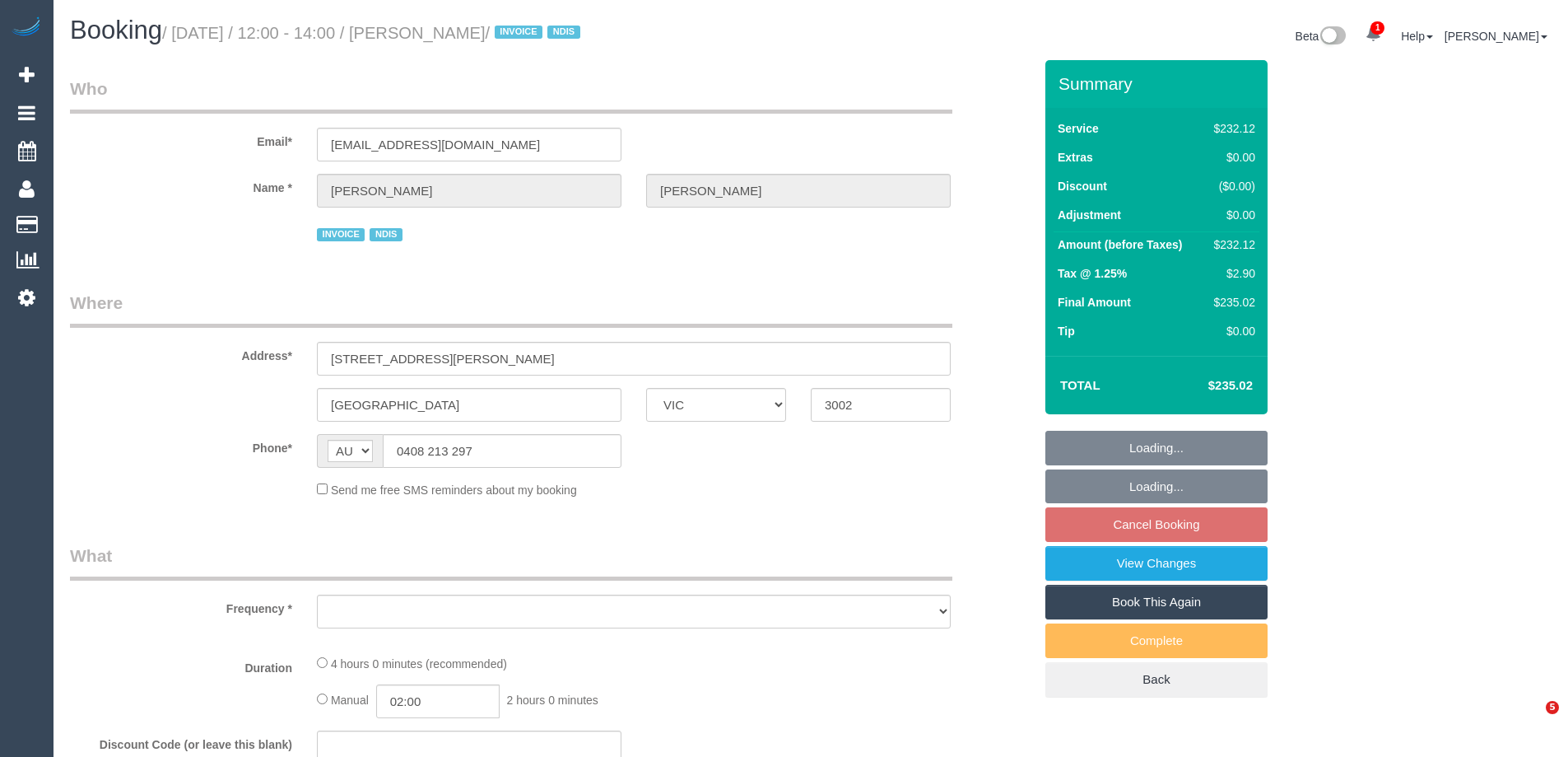
select select "VIC"
select select "240"
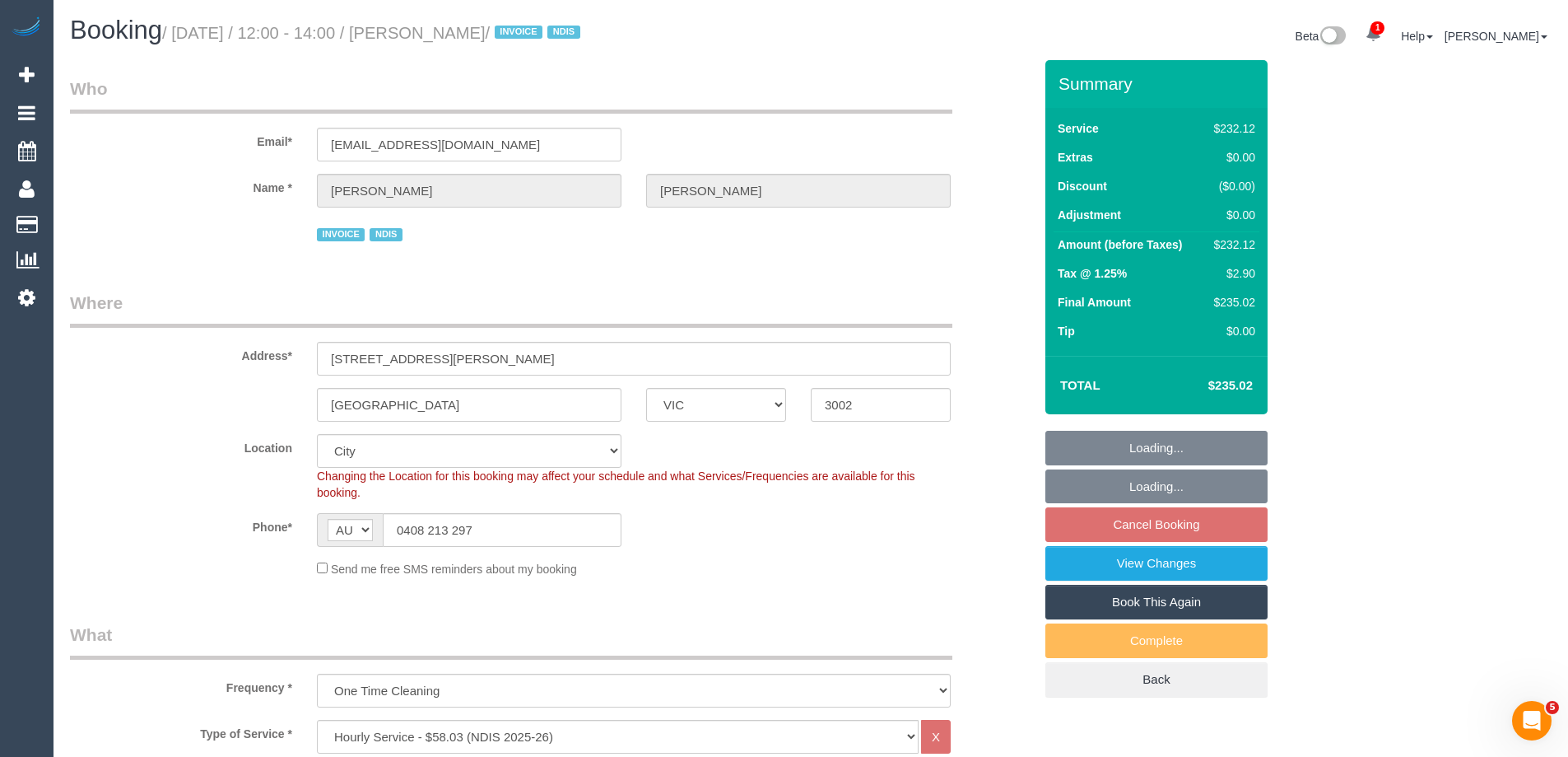
select select "object:854"
select select "number:28"
select select "number:14"
select select "number:19"
select select "number:23"
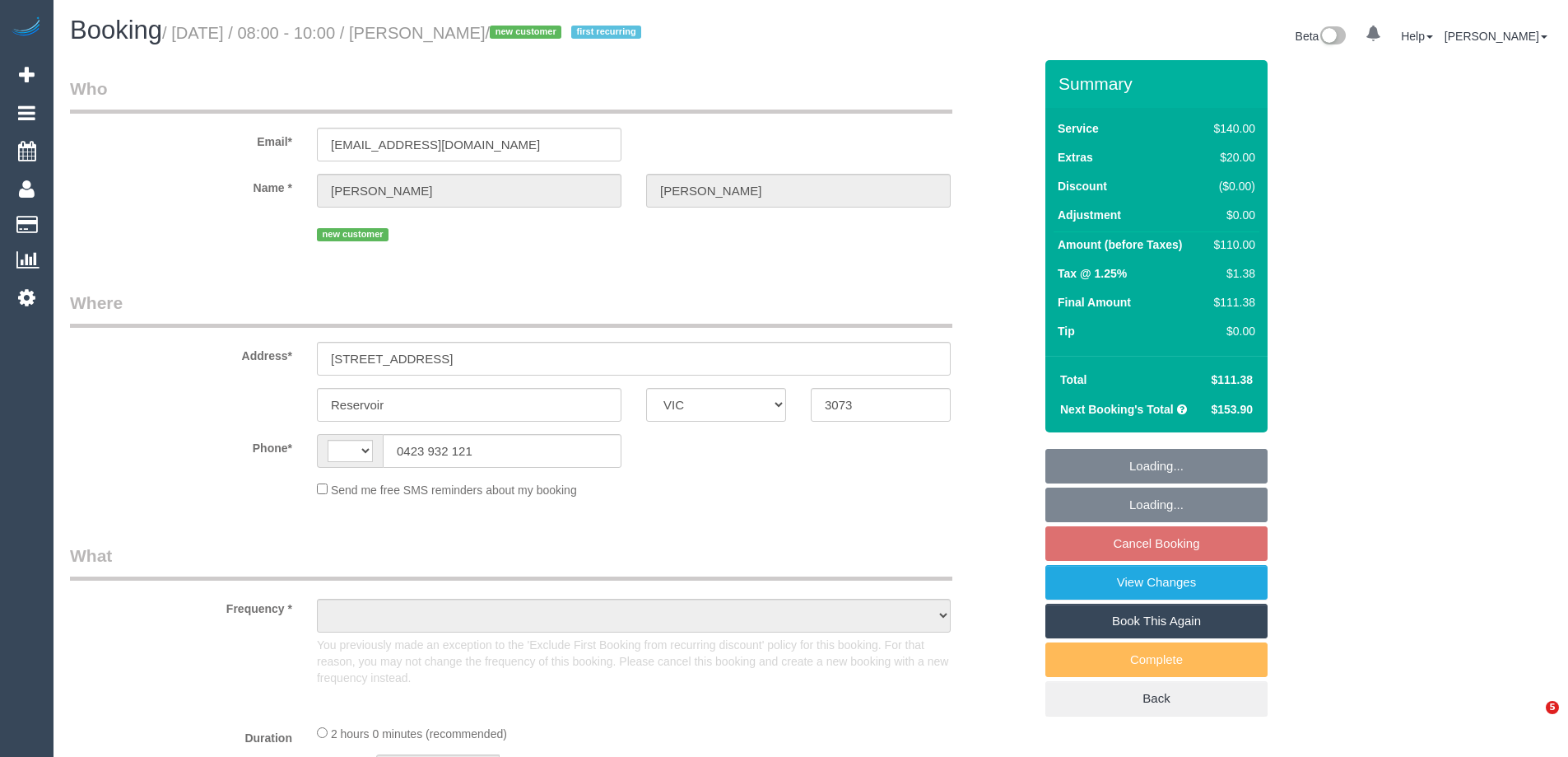
select select "VIC"
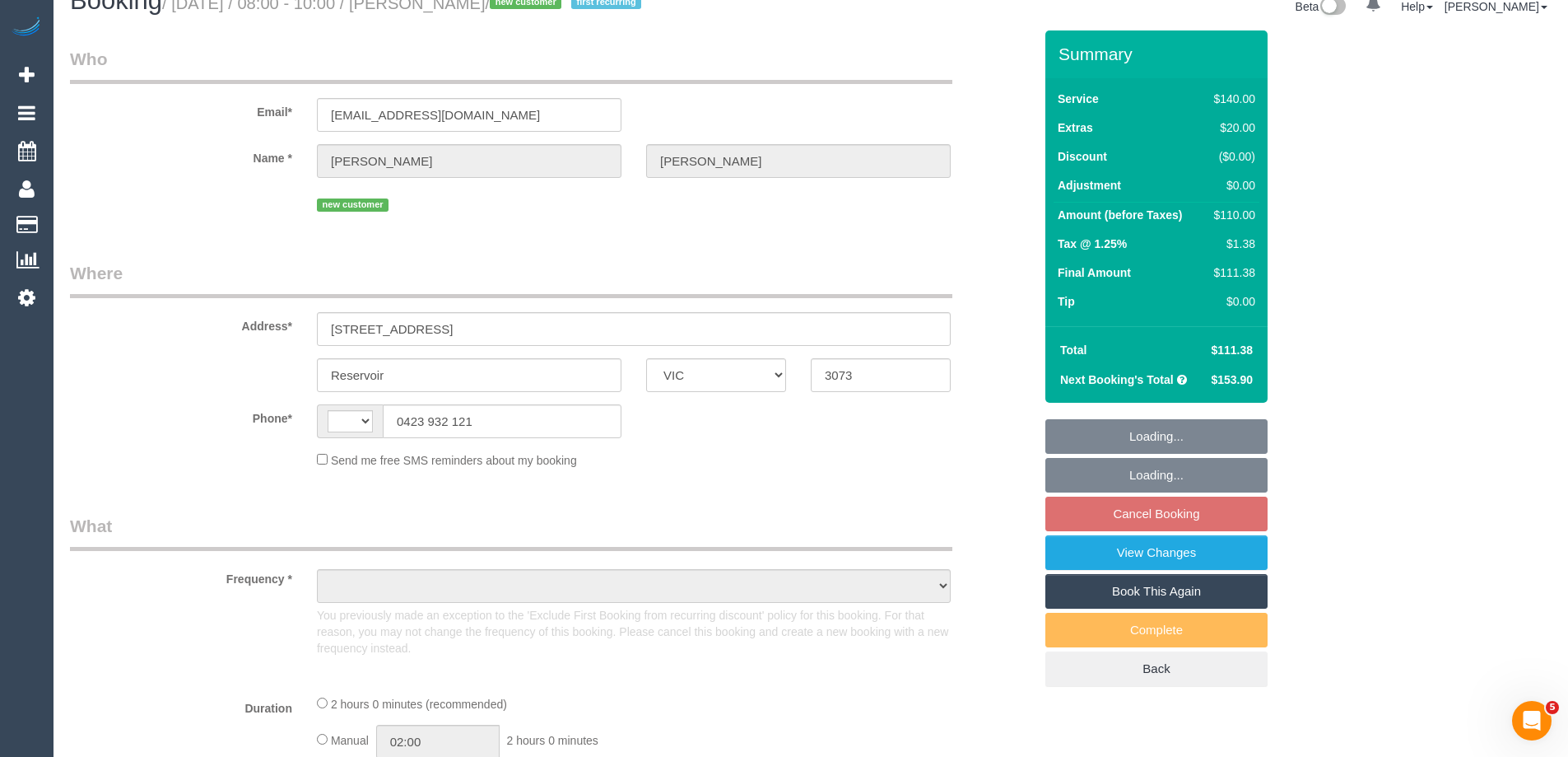
select select "string:AU"
select select "object:907"
select select "number:28"
select select "number:14"
select select "number:19"
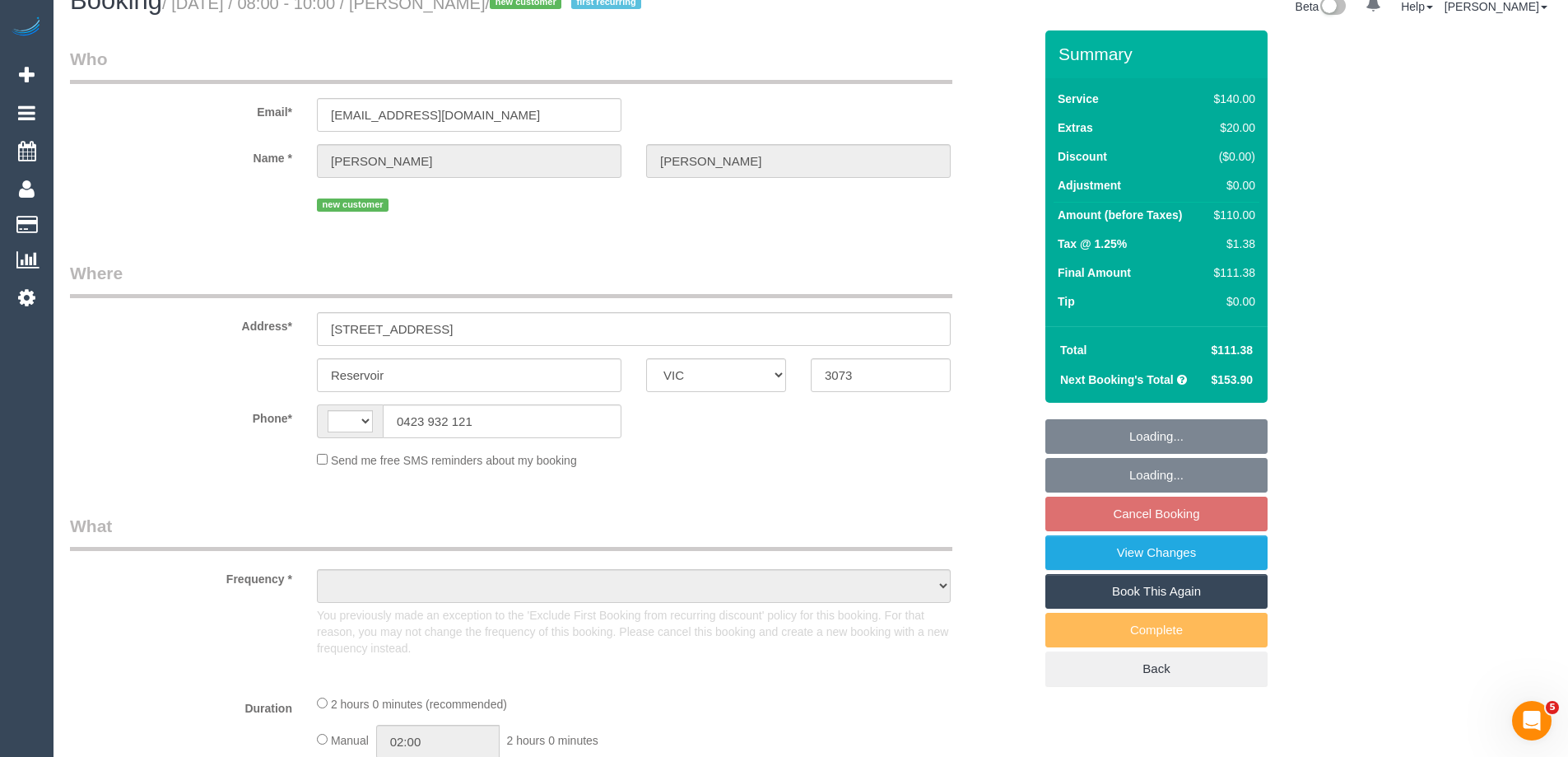
select select "number:22"
select select "number:34"
select select "number:26"
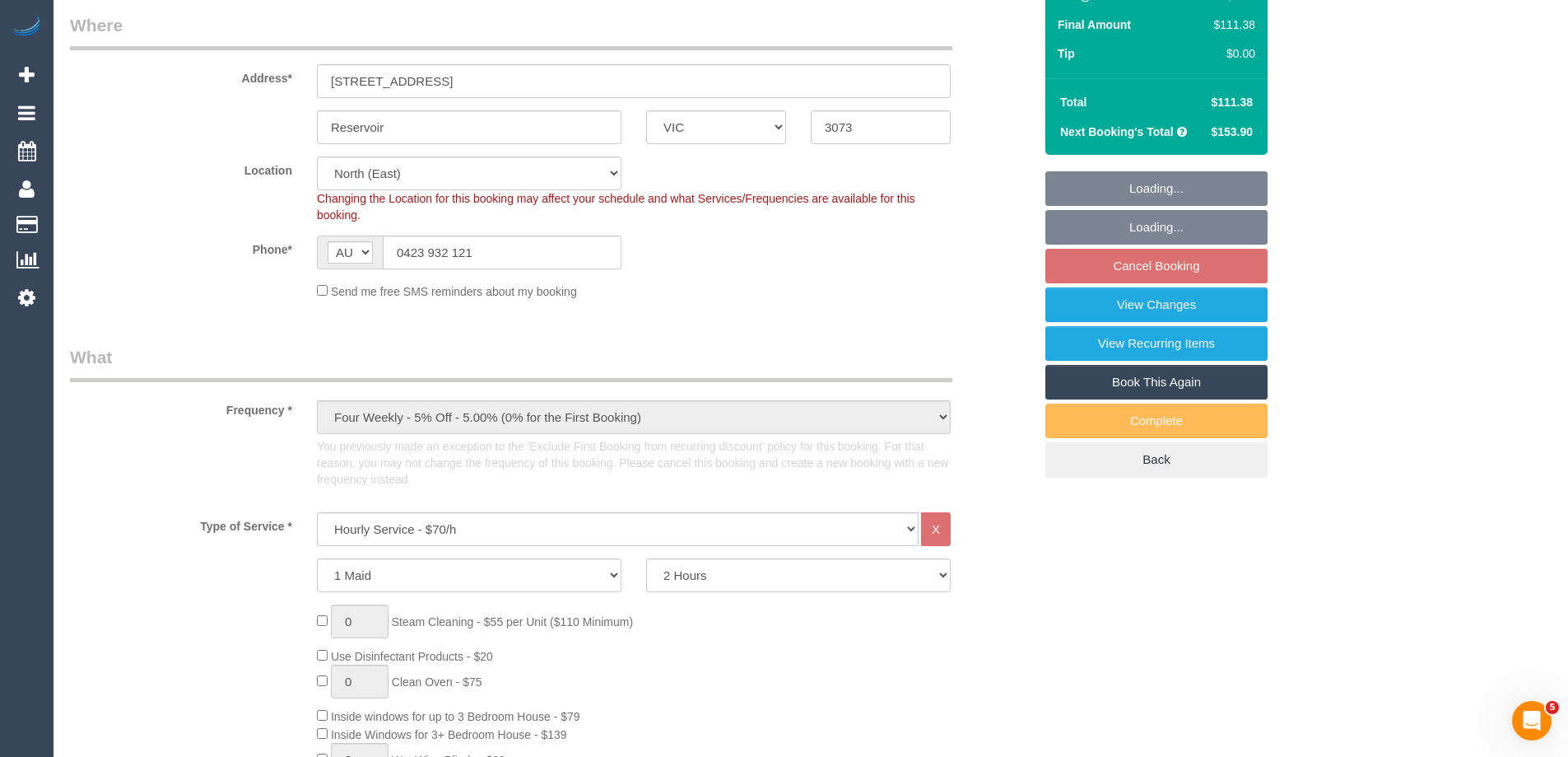
select select "object:1551"
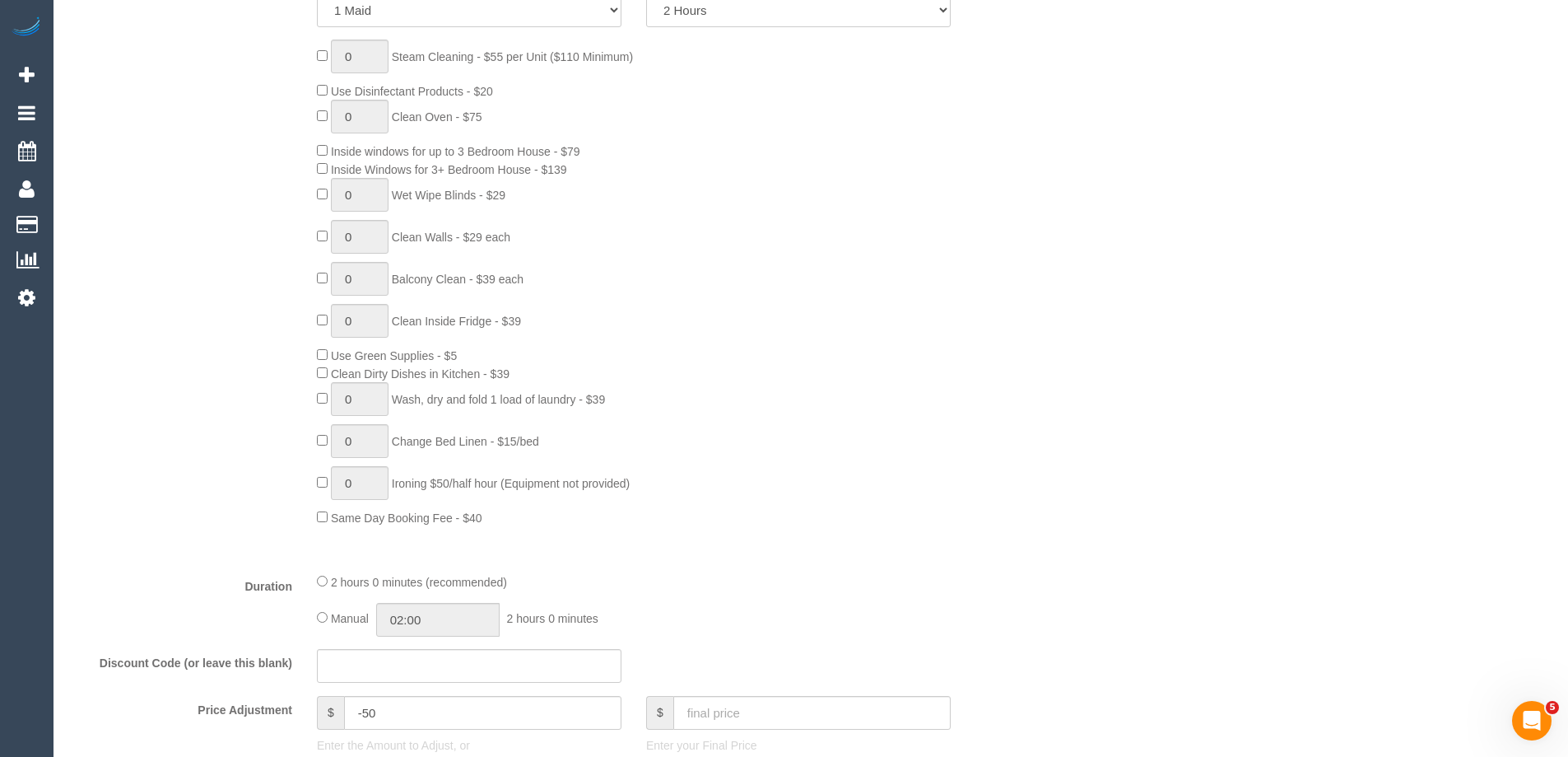
scroll to position [988, 0]
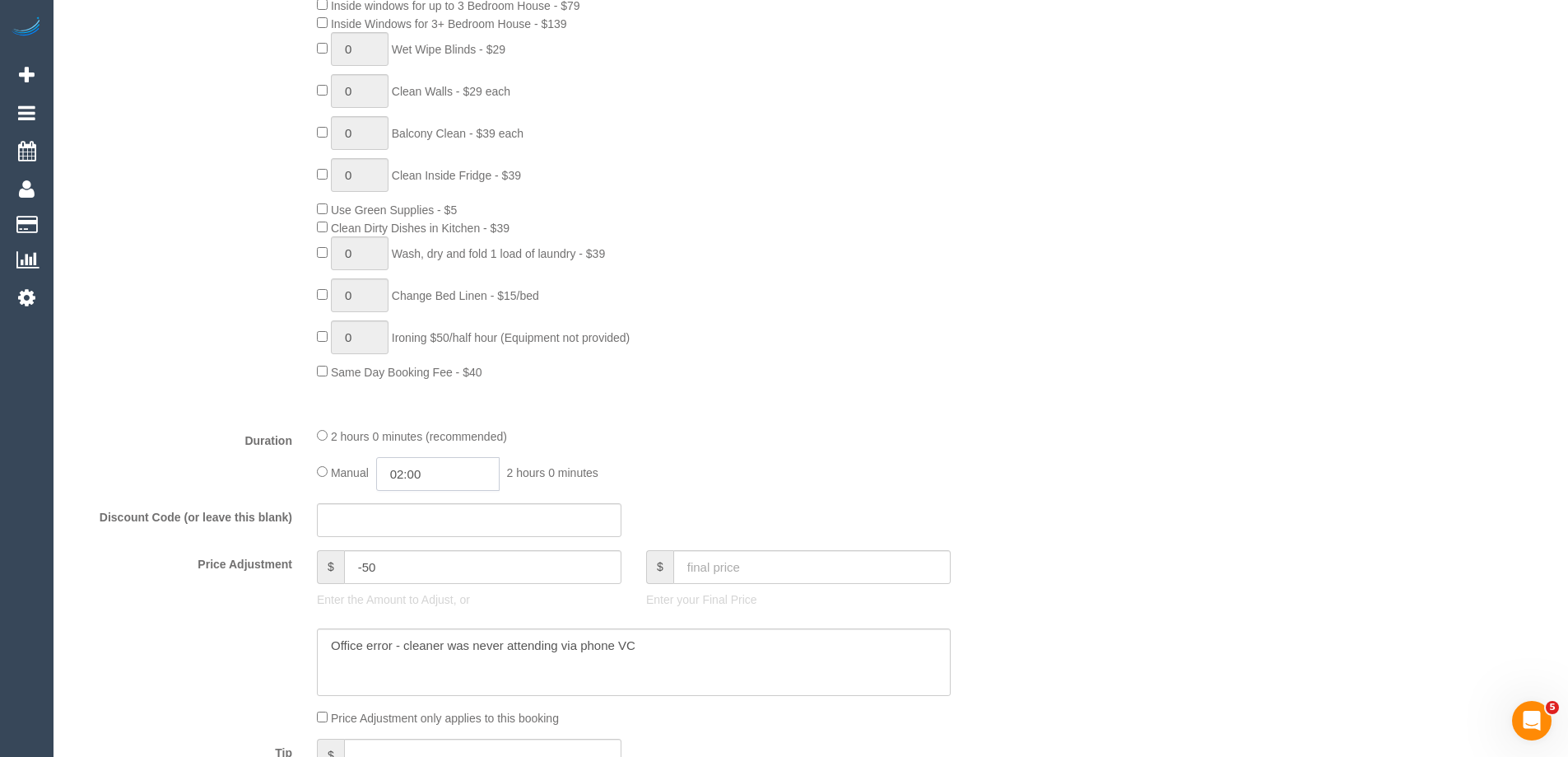
click at [447, 476] on input "02:00" at bounding box center [437, 473] width 123 height 34
type input "01:00"
click at [408, 544] on li "01:00" at bounding box center [419, 545] width 73 height 22
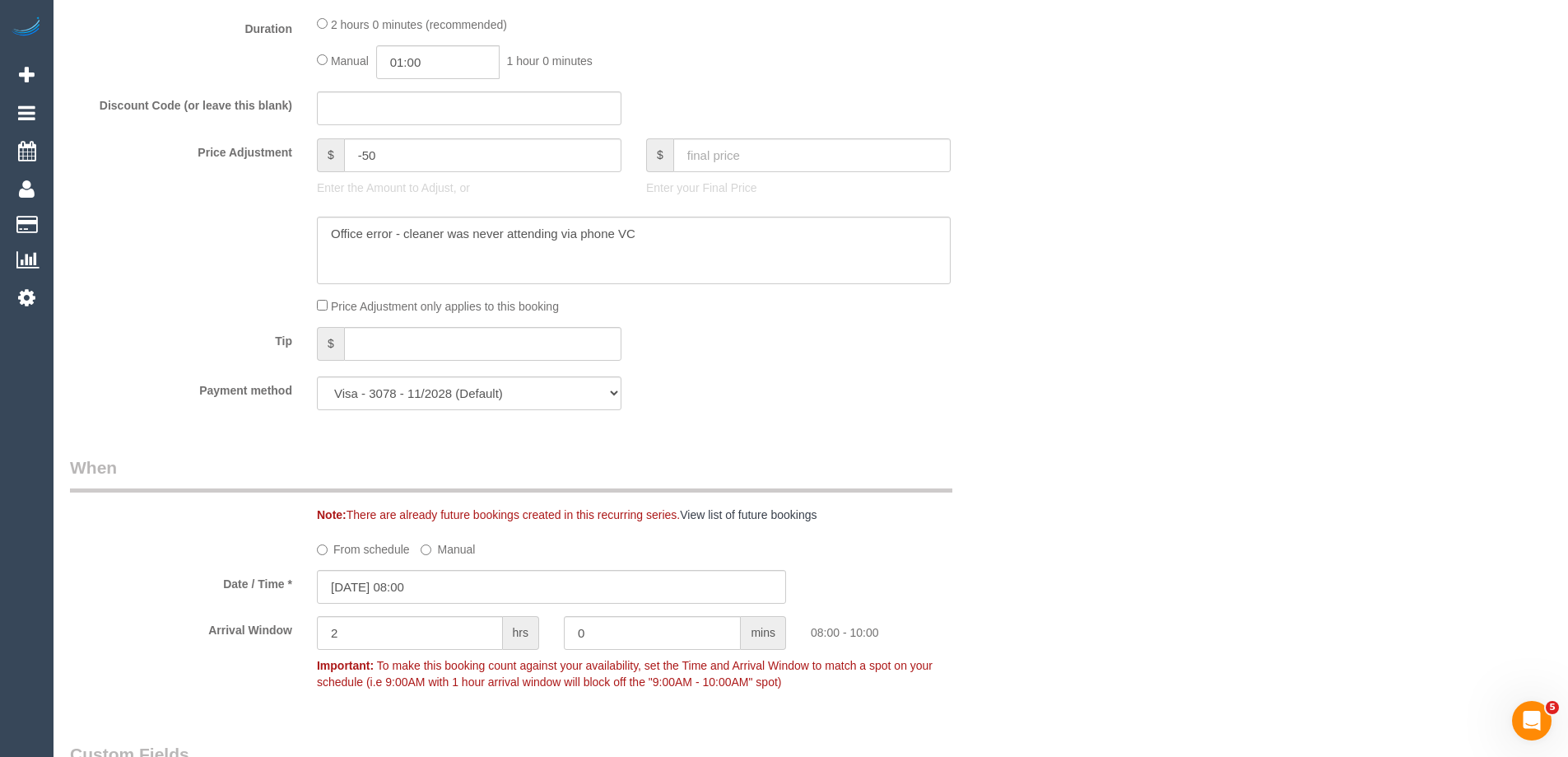
scroll to position [1647, 0]
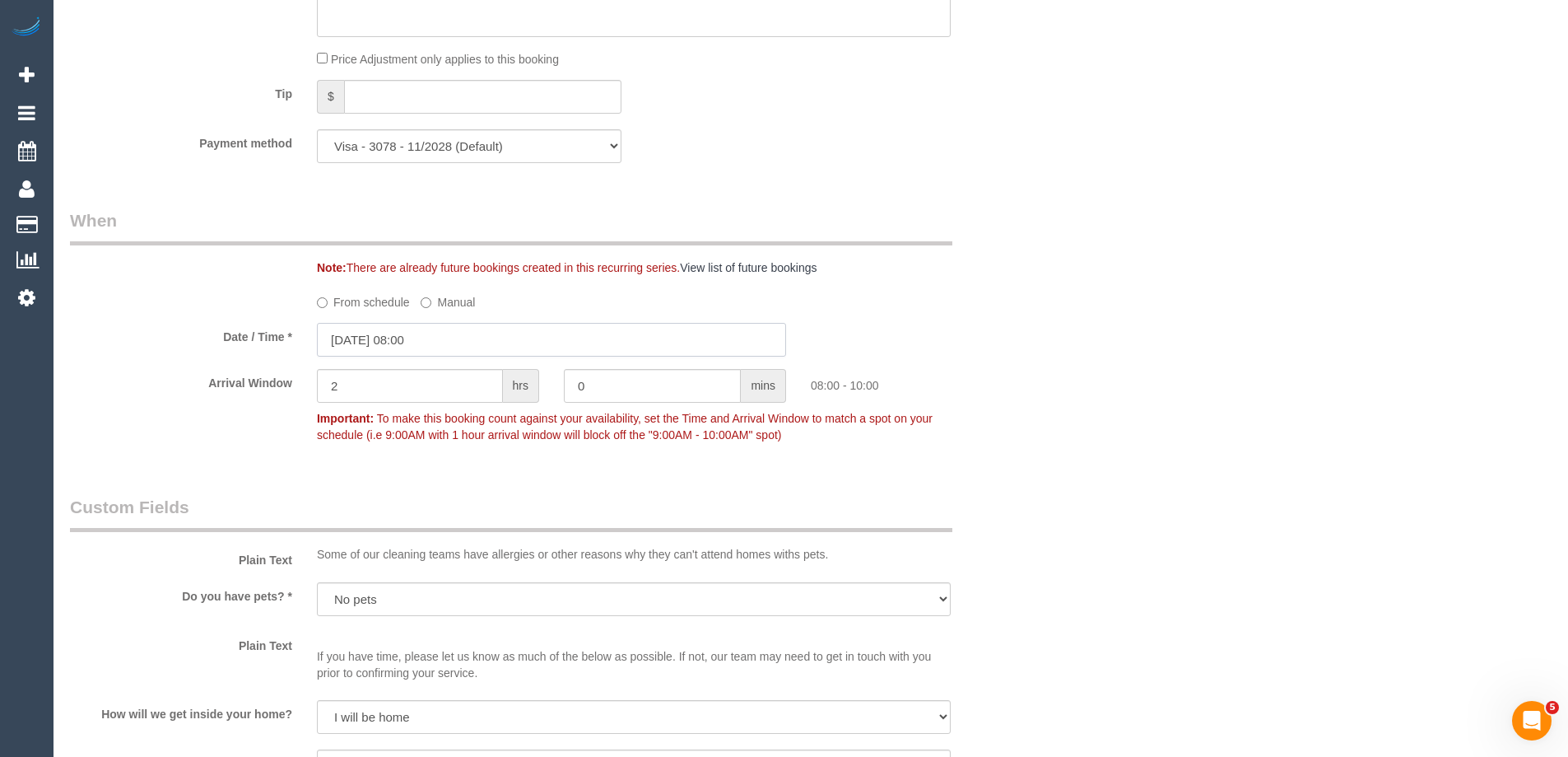
click at [413, 341] on input "03/10/2025 08:00" at bounding box center [550, 339] width 469 height 34
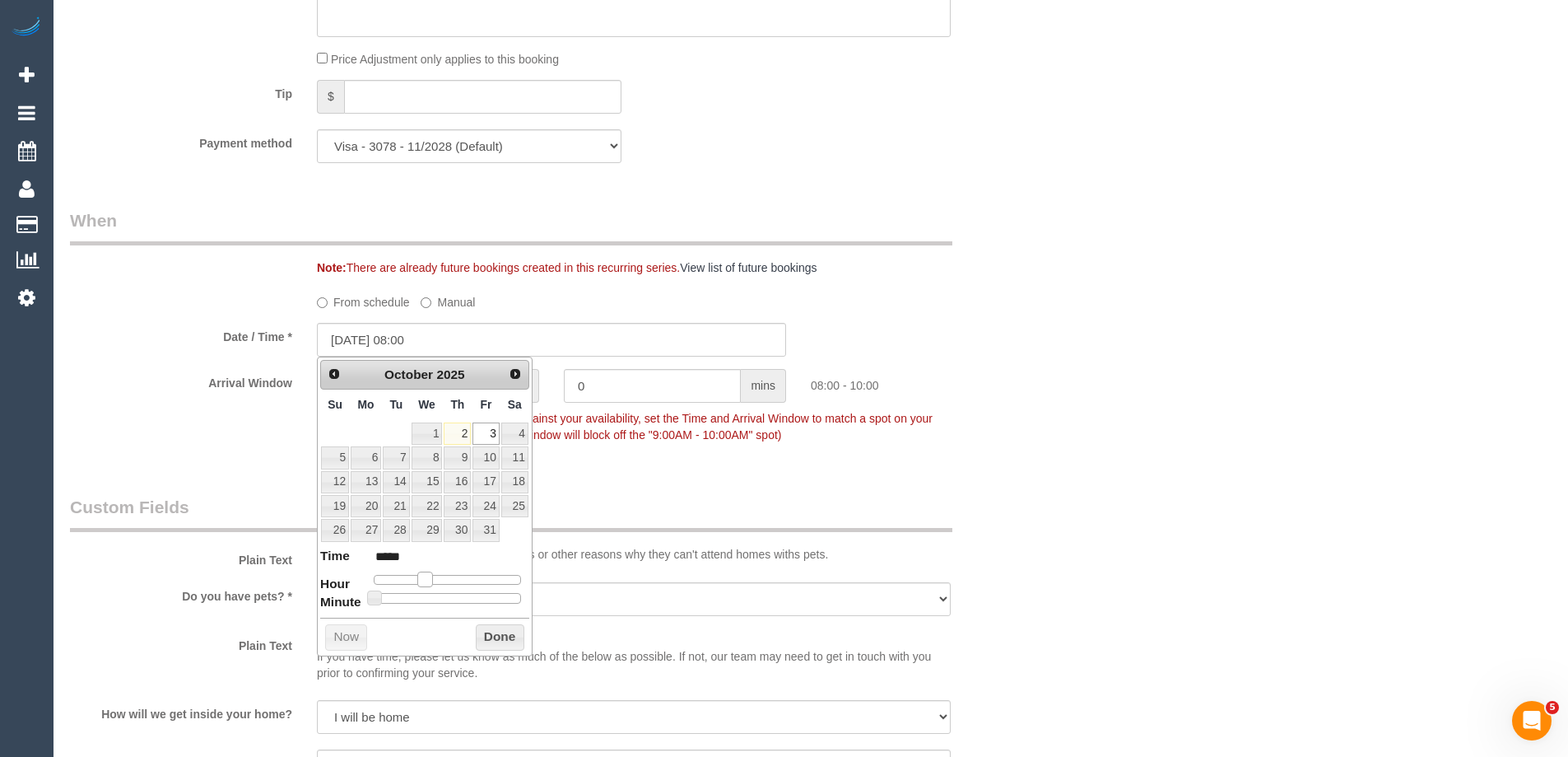
type input "03/10/2025 09:00"
type input "*****"
click at [430, 579] on span at bounding box center [430, 579] width 15 height 15
click at [504, 639] on button "Done" at bounding box center [500, 637] width 49 height 26
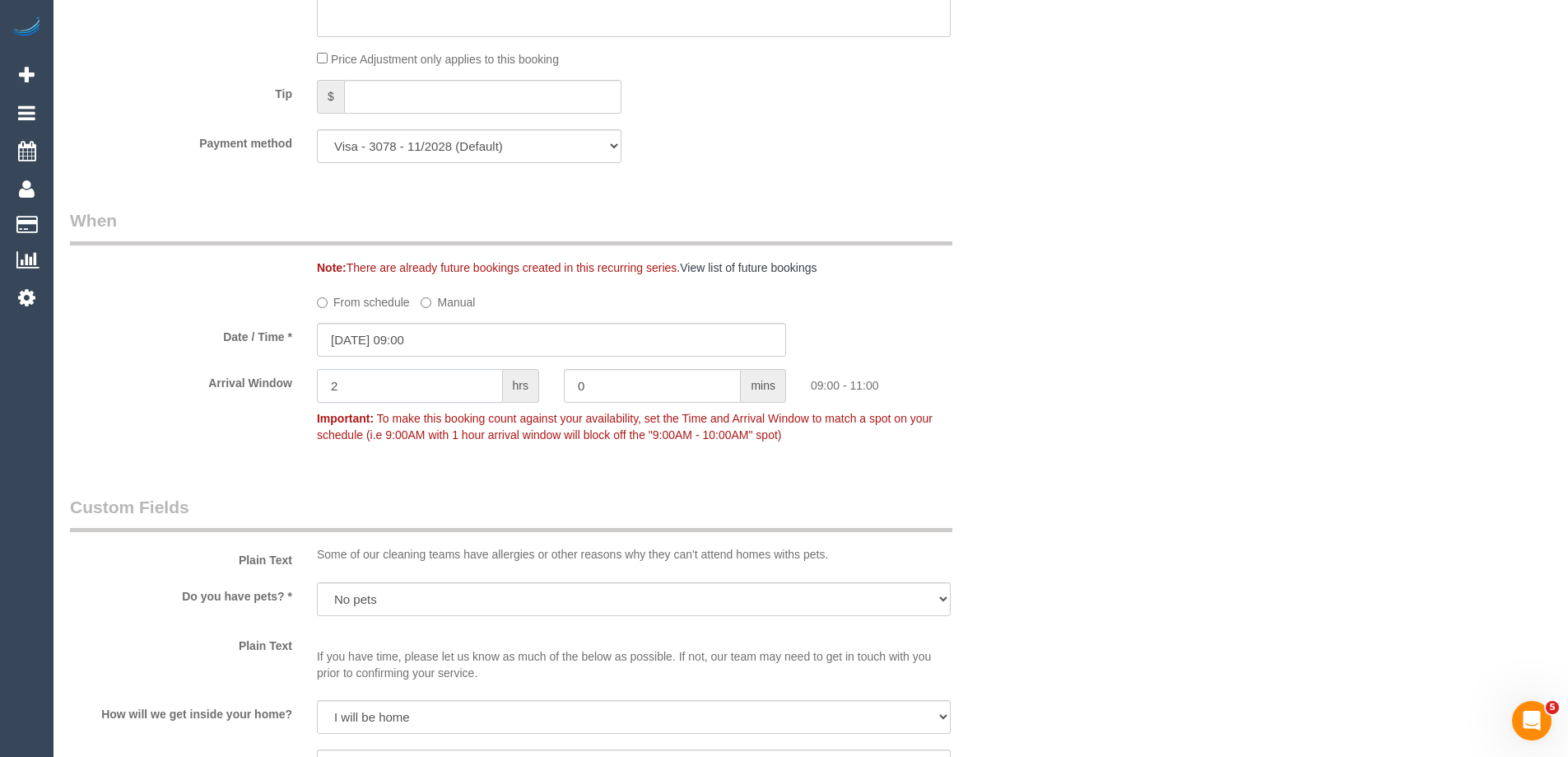
drag, startPoint x: 364, startPoint y: 385, endPoint x: 232, endPoint y: 374, distance: 132.5
click at [232, 374] on div "Arrival Window 2 hrs 0 mins 09:00 - 11:00 Important: To make this booking count…" at bounding box center [551, 410] width 988 height 82
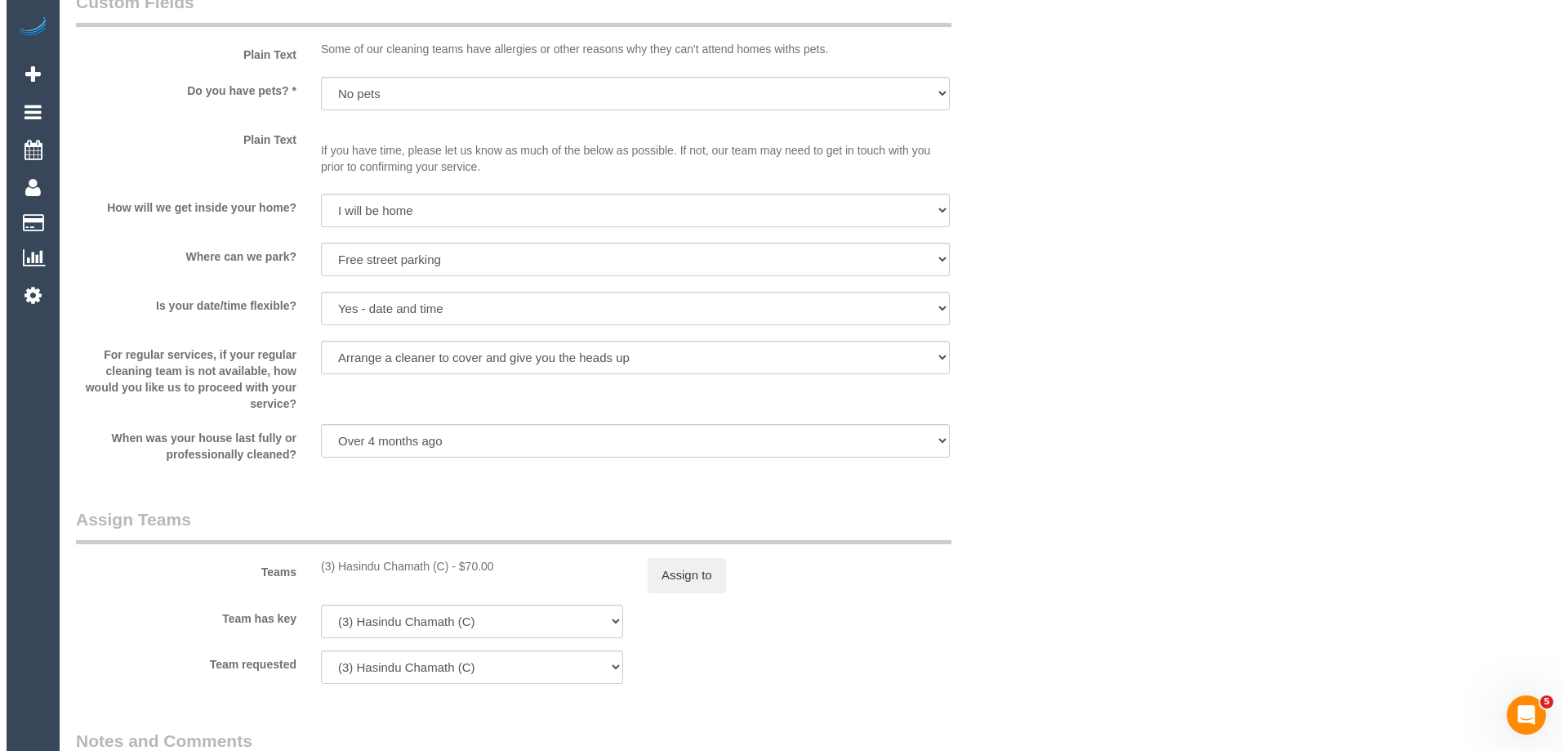
scroll to position [2206, 0]
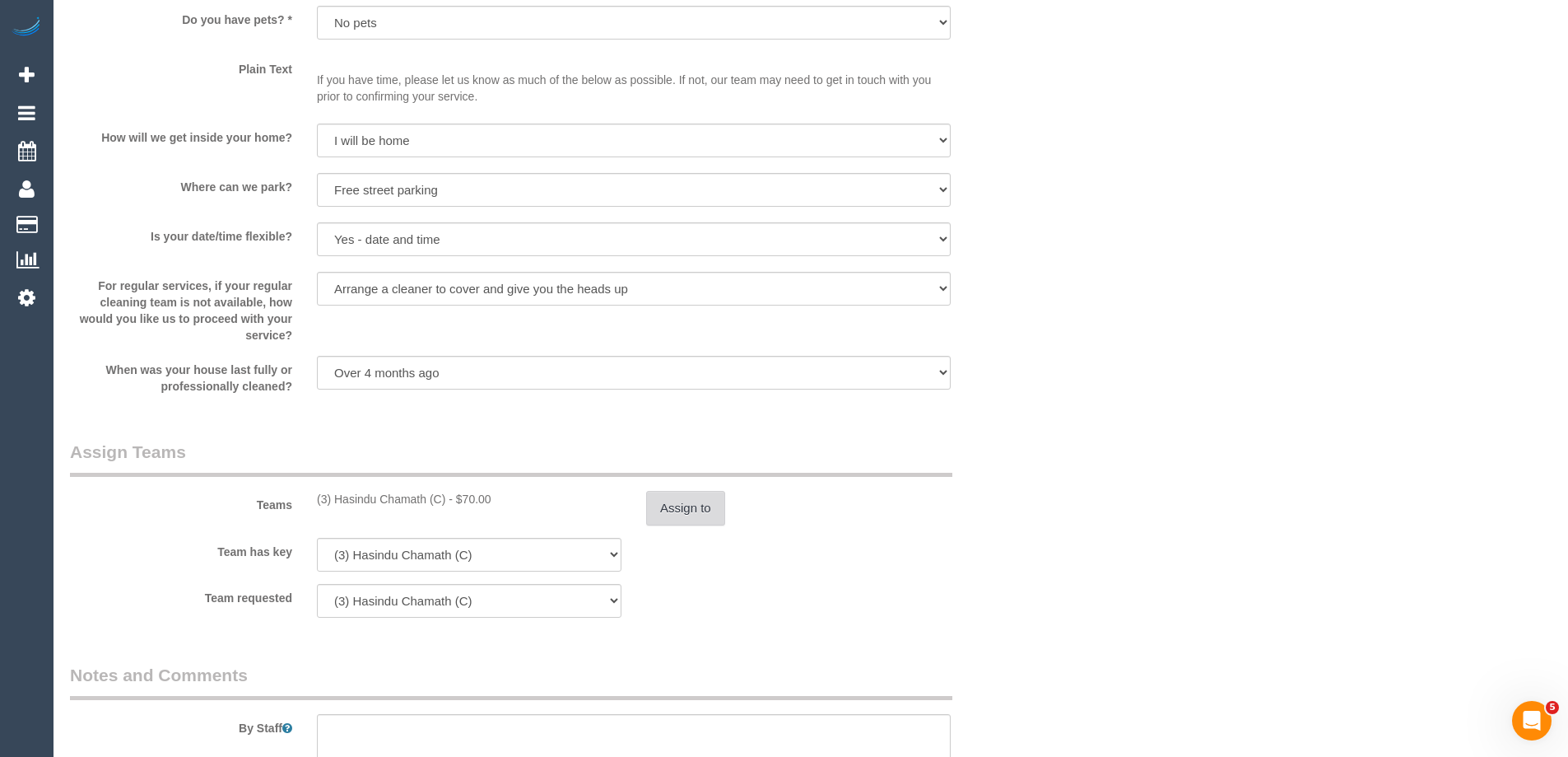
type input "1"
click at [677, 506] on button "Assign to" at bounding box center [685, 508] width 79 height 35
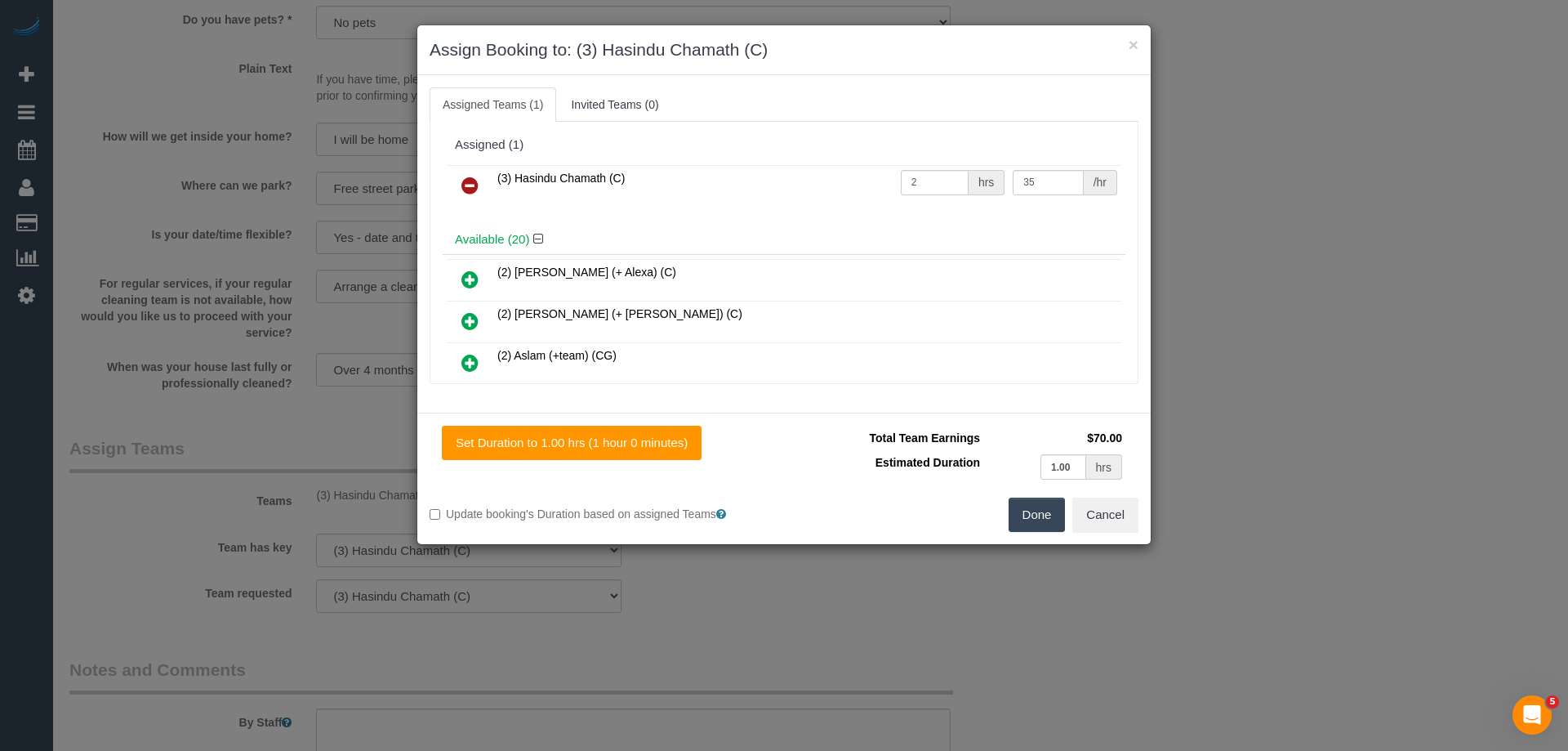
click at [480, 186] on link at bounding box center [469, 186] width 38 height 33
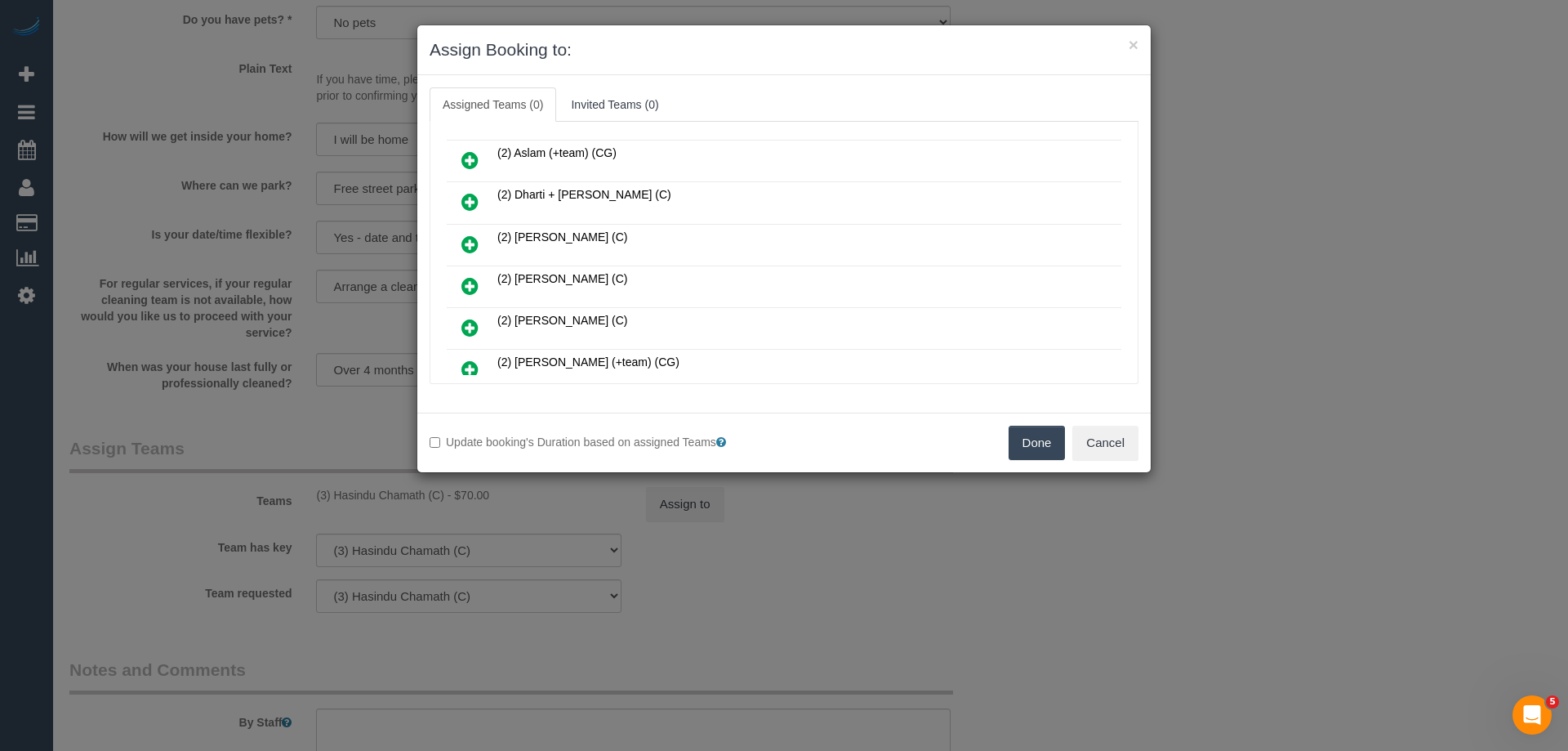
click at [464, 198] on icon at bounding box center [470, 201] width 17 height 20
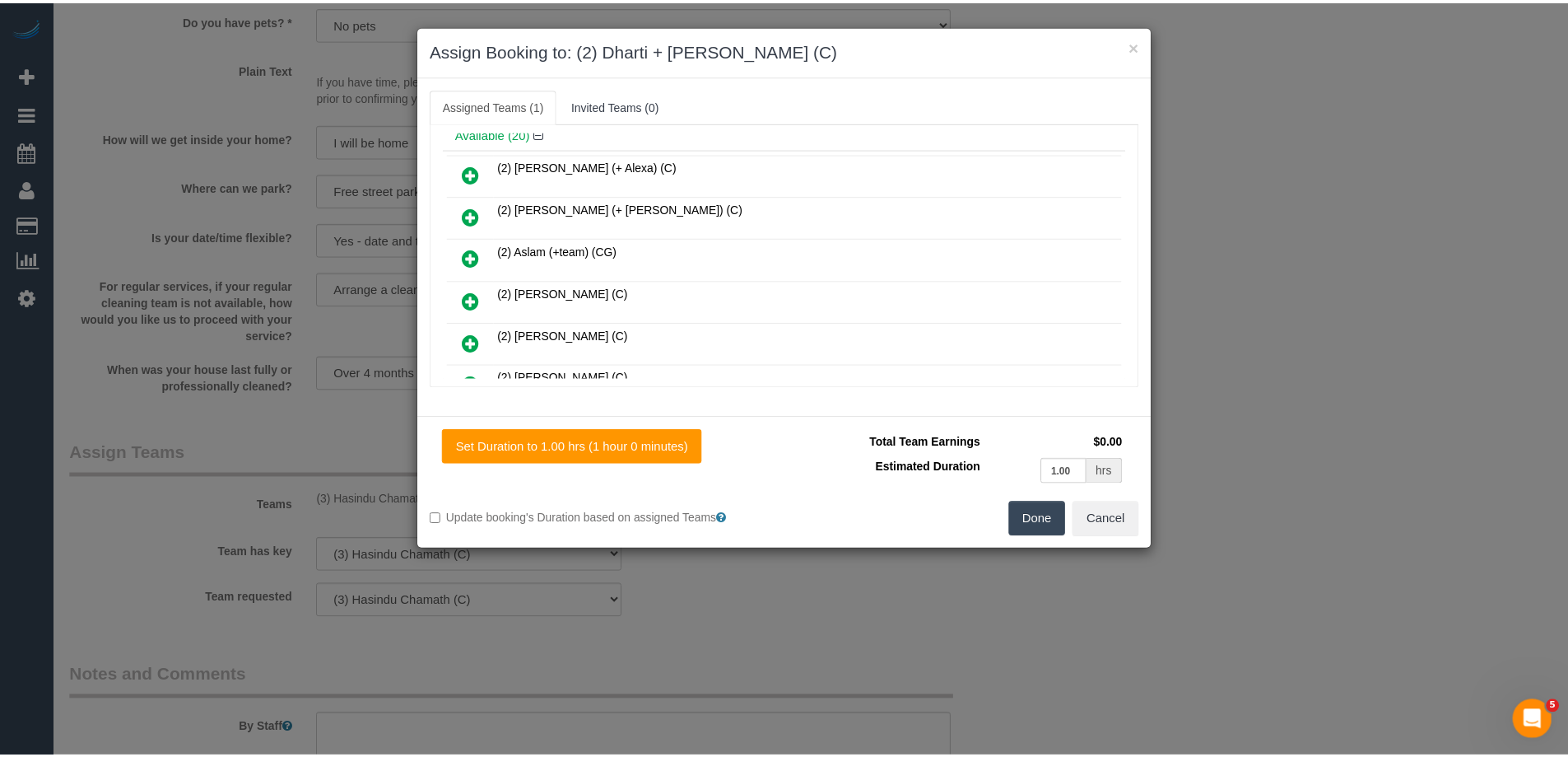
scroll to position [0, 0]
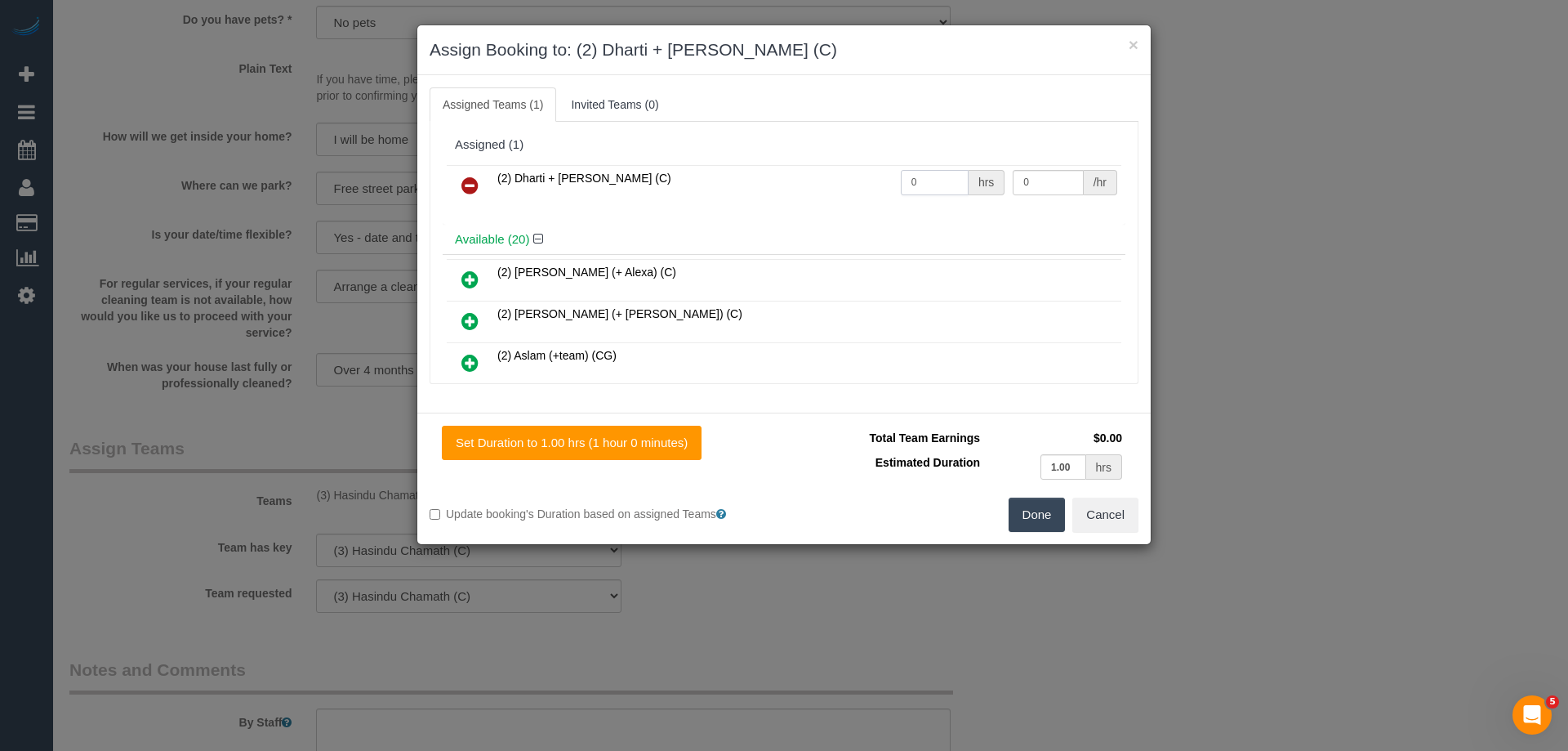
click at [835, 177] on tr "(2) Dharti + Kishan (C) 0 hrs 0 /hr" at bounding box center [784, 186] width 675 height 41
type input "2"
drag, startPoint x: 1049, startPoint y: 180, endPoint x: 968, endPoint y: 177, distance: 81.1
click at [968, 177] on tr "(2) Dharti + Kishan (C) 2 hrs 0 /hr" at bounding box center [784, 186] width 675 height 41
type input "42.5"
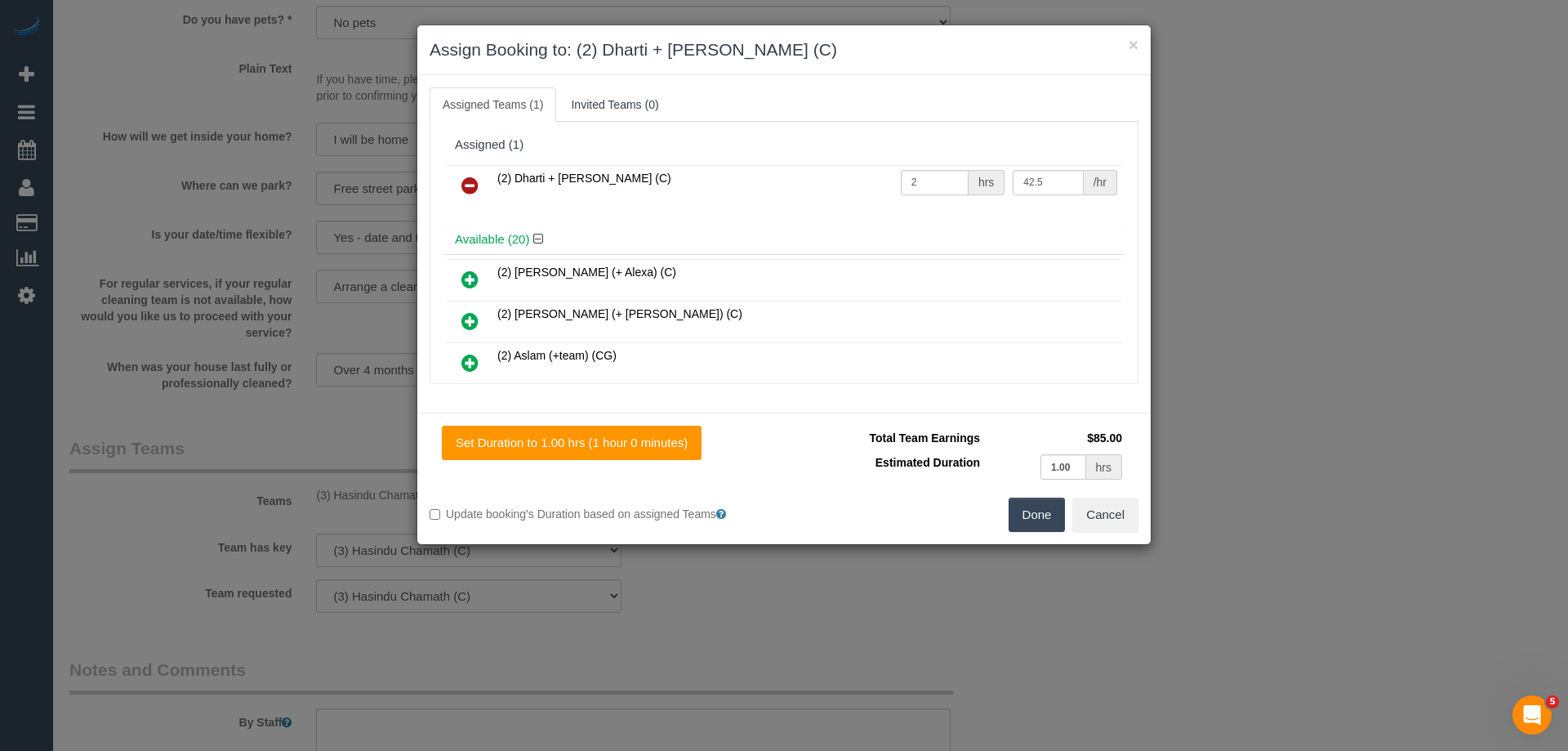
click at [1017, 514] on button "Done" at bounding box center [1037, 514] width 57 height 35
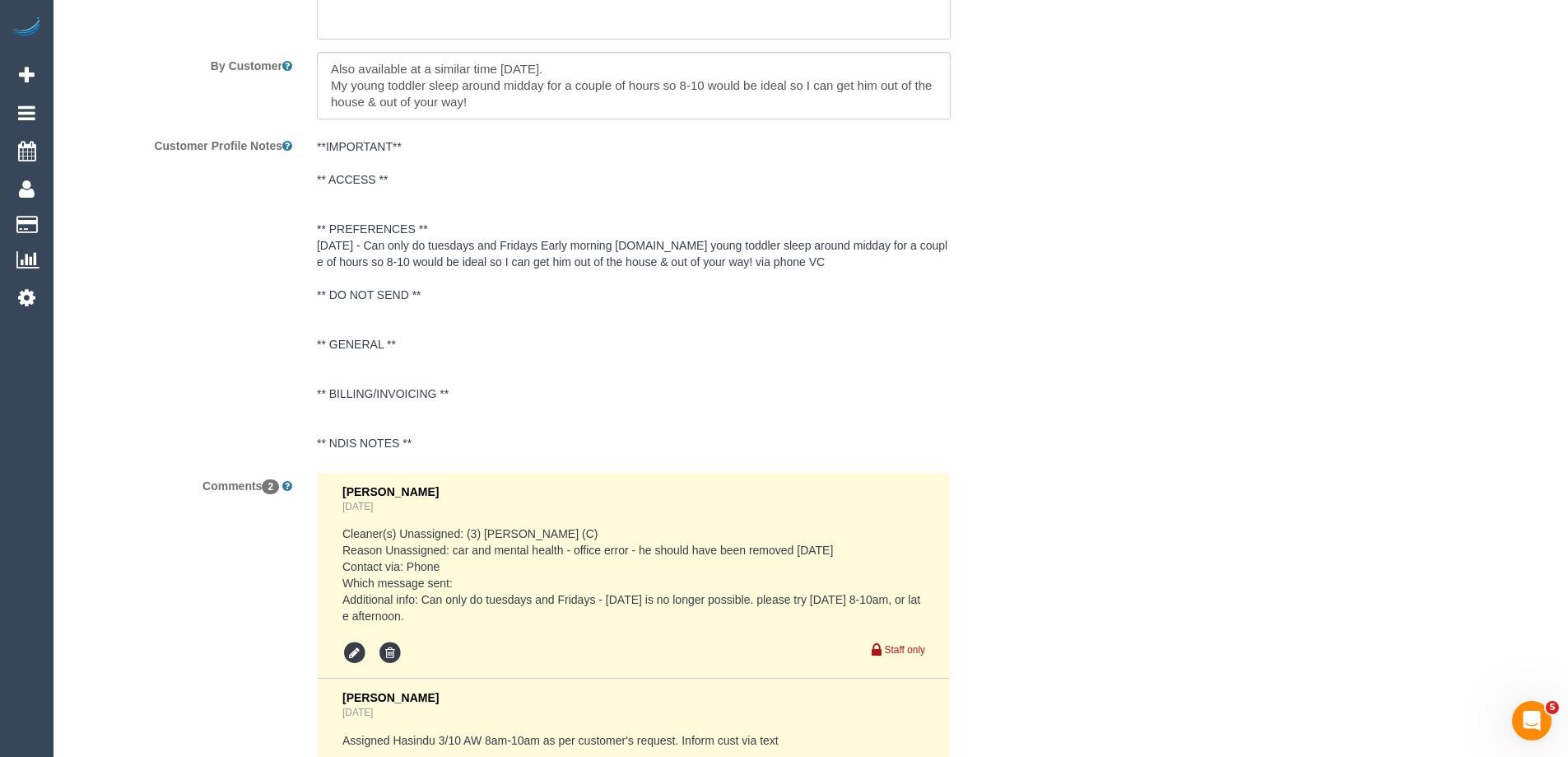
scroll to position [3207, 0]
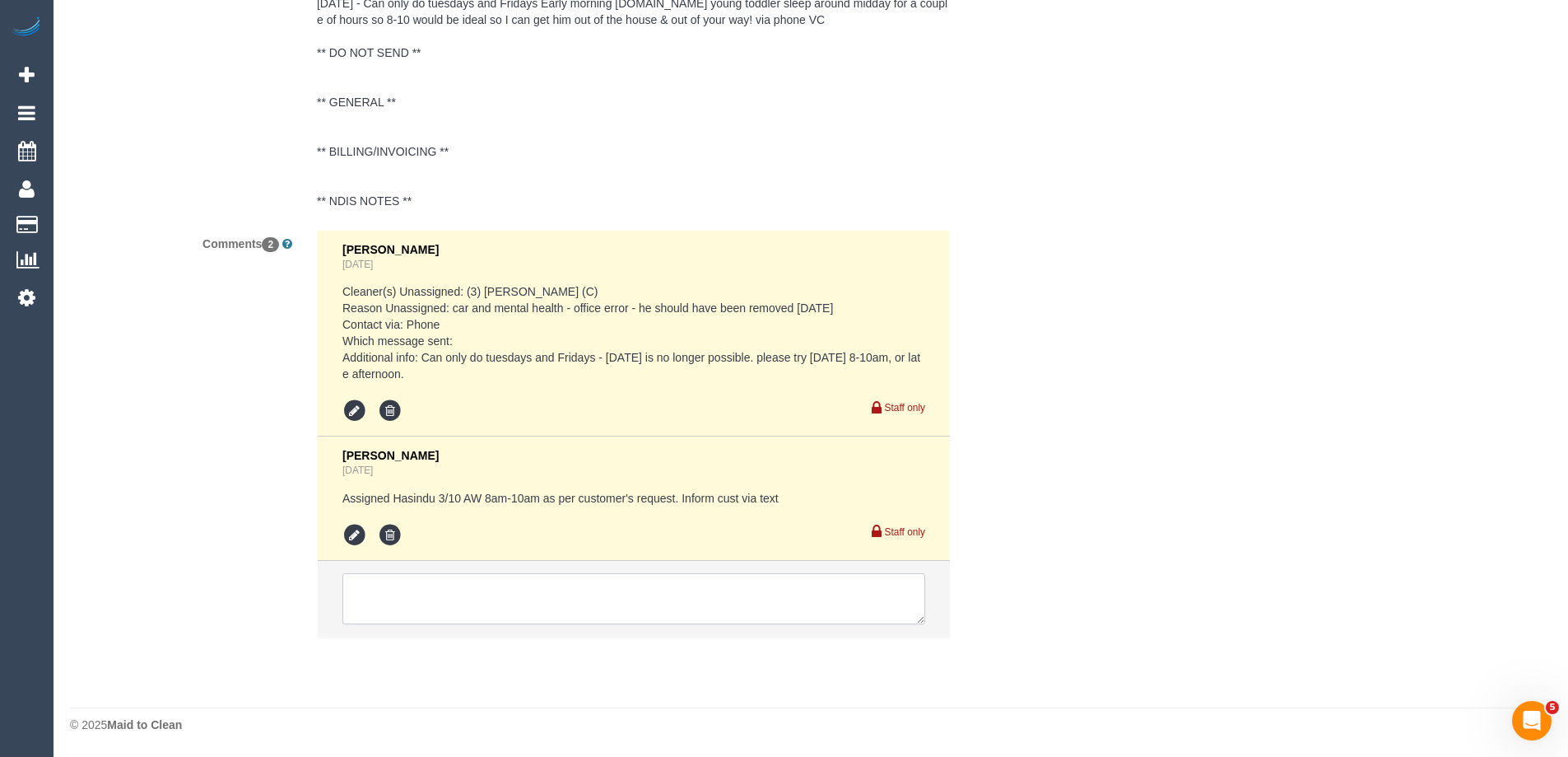
click at [398, 598] on textarea at bounding box center [634, 599] width 583 height 51
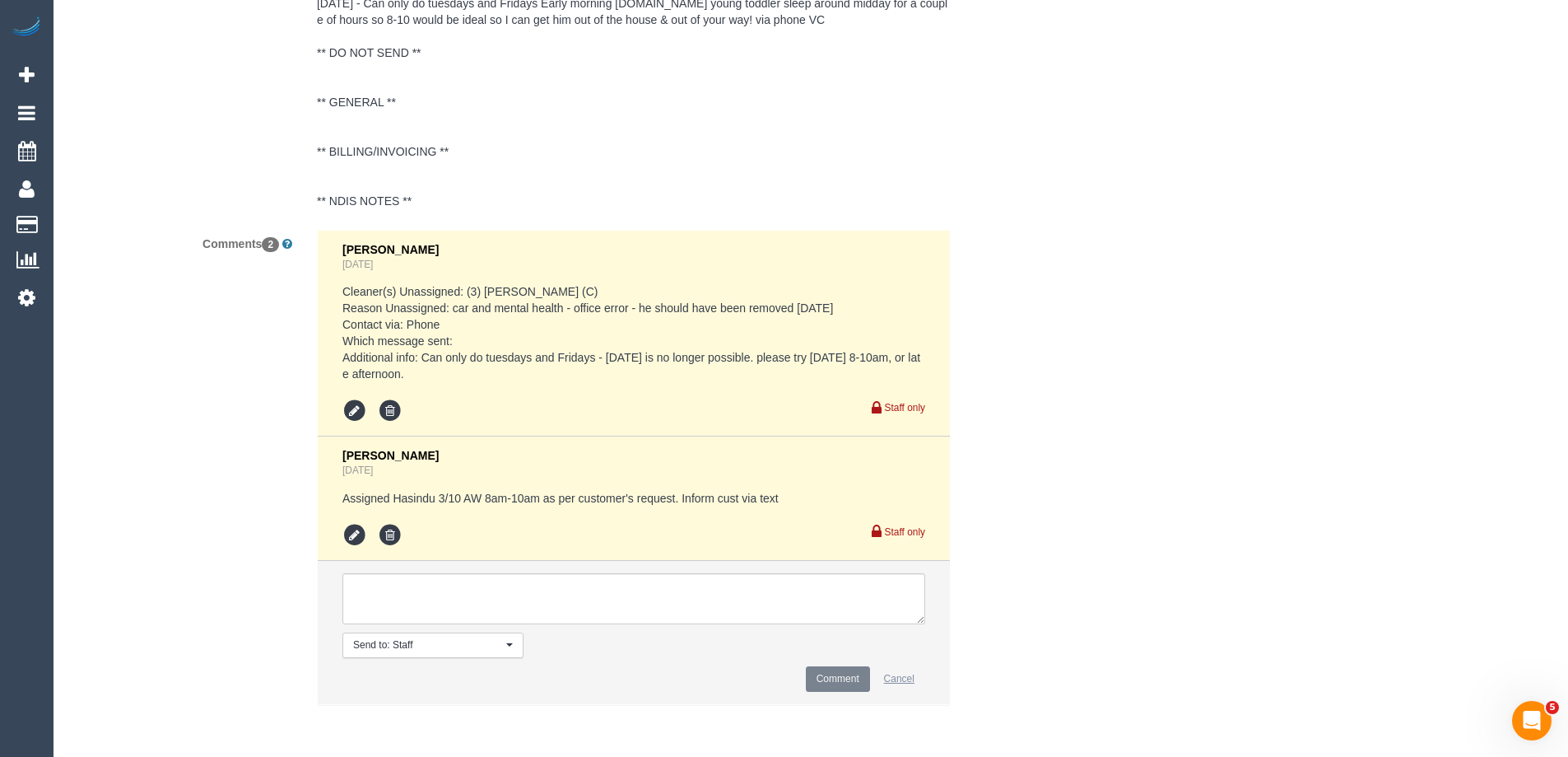
click at [912, 677] on button "Cancel" at bounding box center [899, 679] width 52 height 25
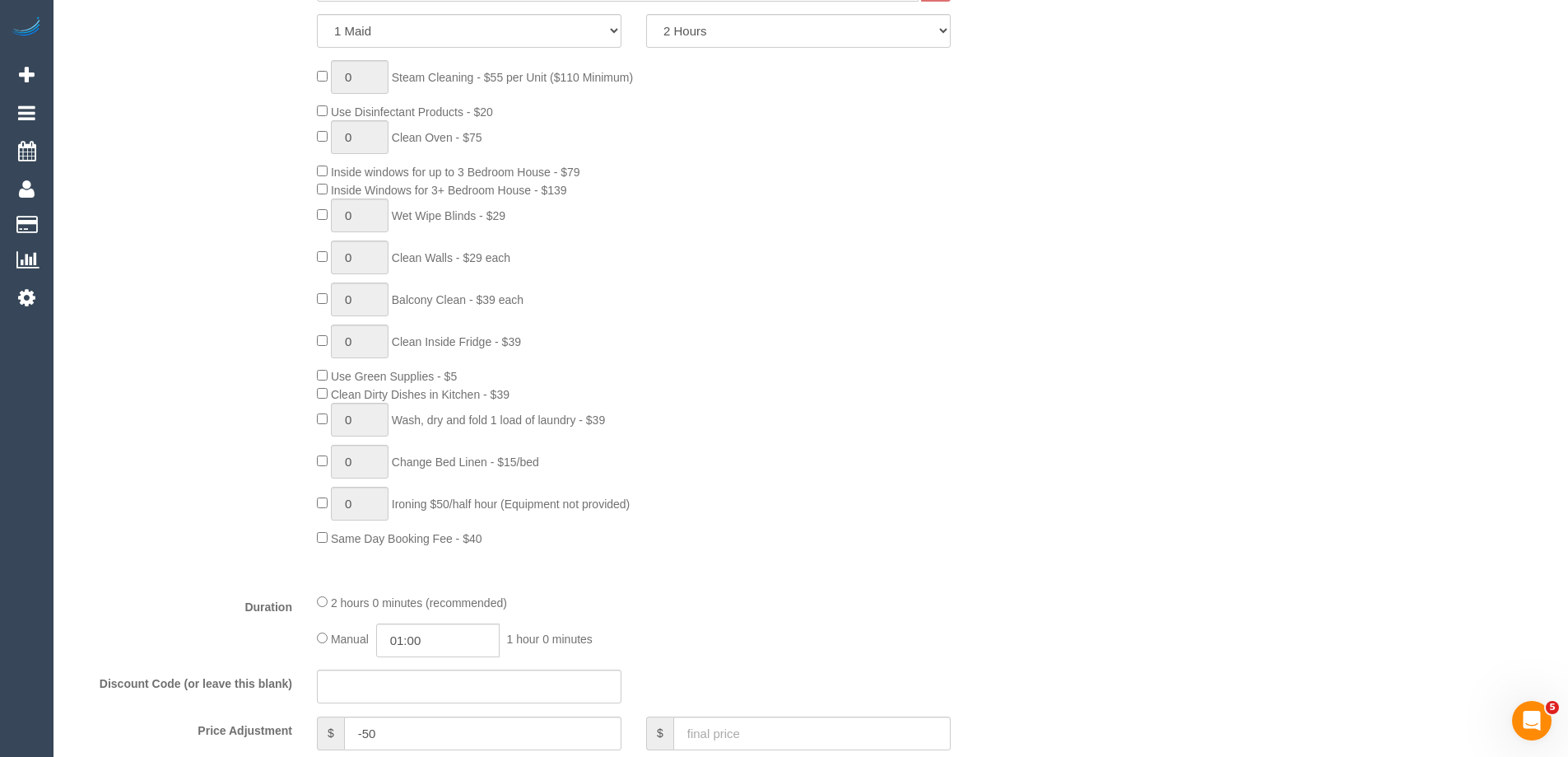
scroll to position [0, 0]
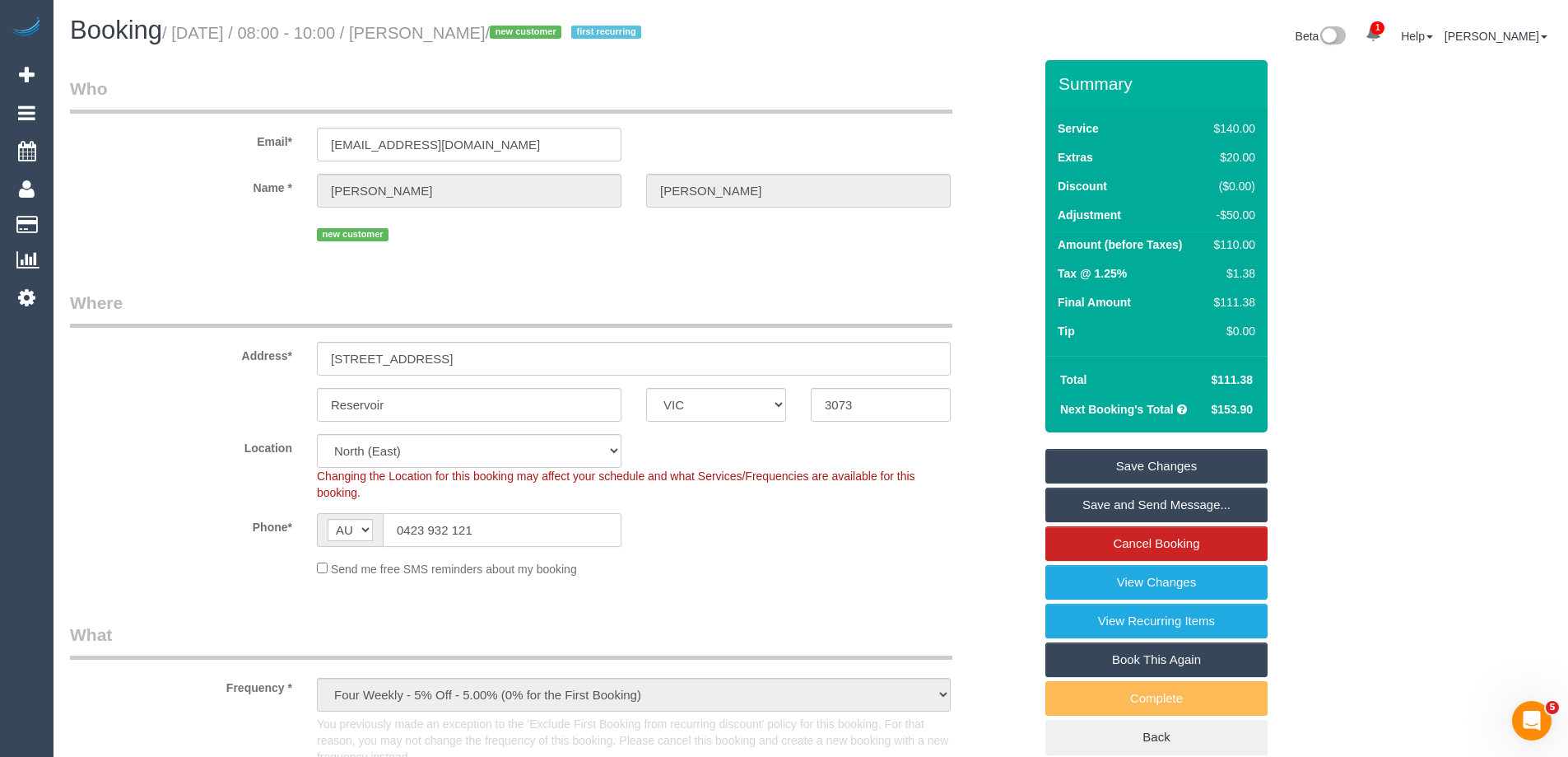
drag, startPoint x: 484, startPoint y: 529, endPoint x: 204, endPoint y: 498, distance: 281.7
click at [207, 498] on sui-booking-location "Location Office City East (North) East (South) Inner East Inner North (East) In…" at bounding box center [550, 506] width 963 height 144
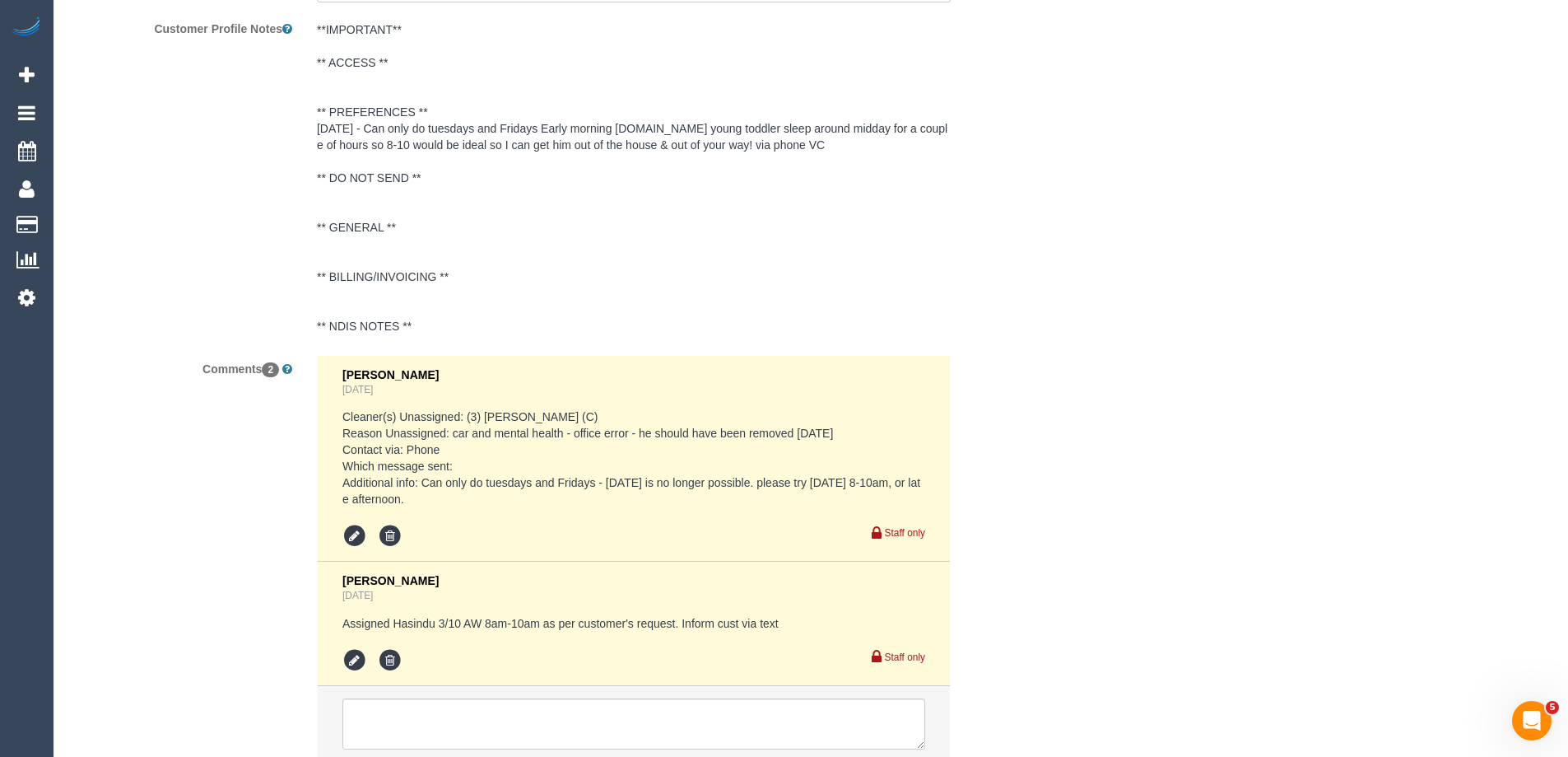
scroll to position [3207, 0]
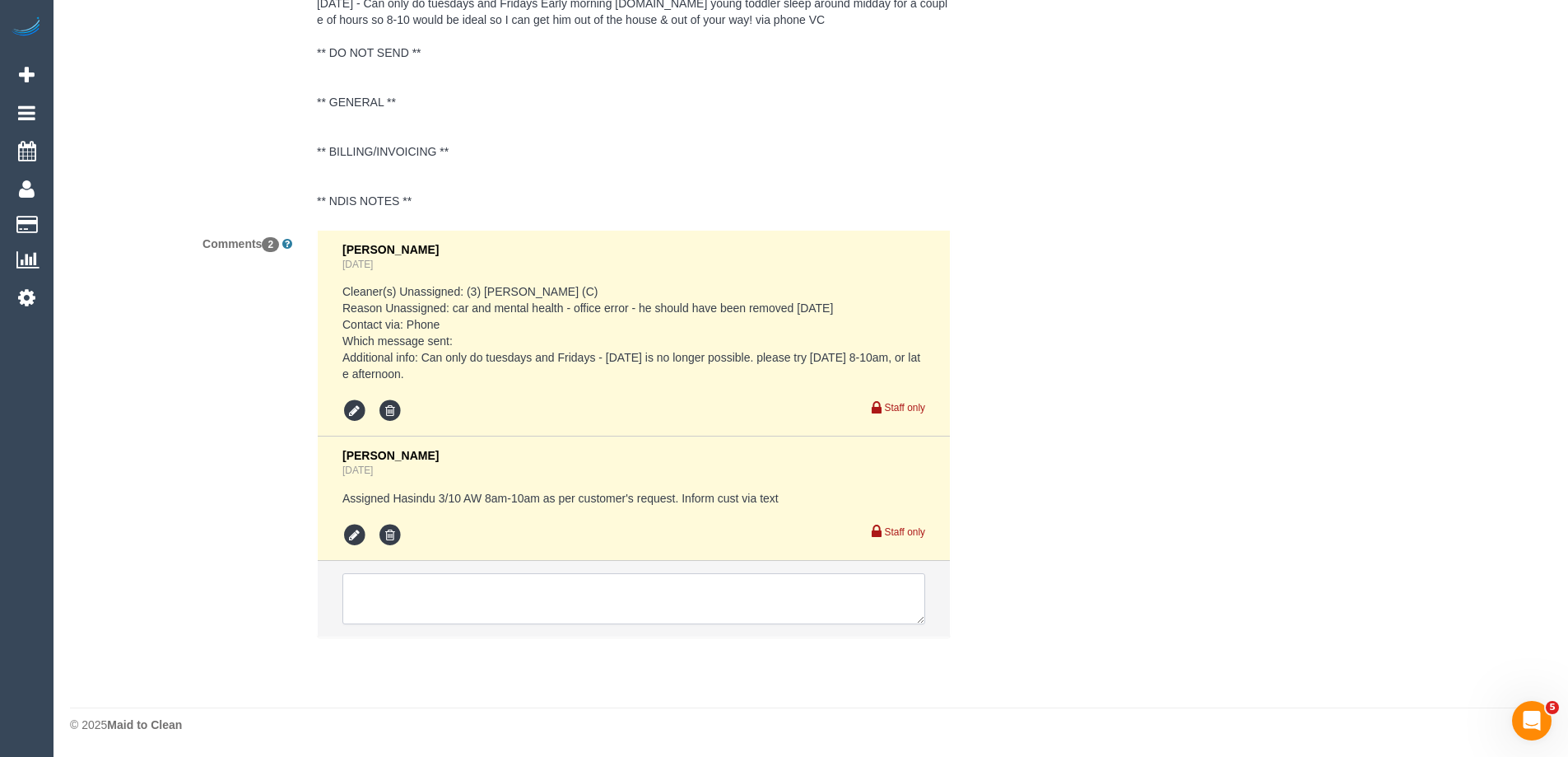
click at [401, 593] on textarea at bounding box center [634, 599] width 583 height 51
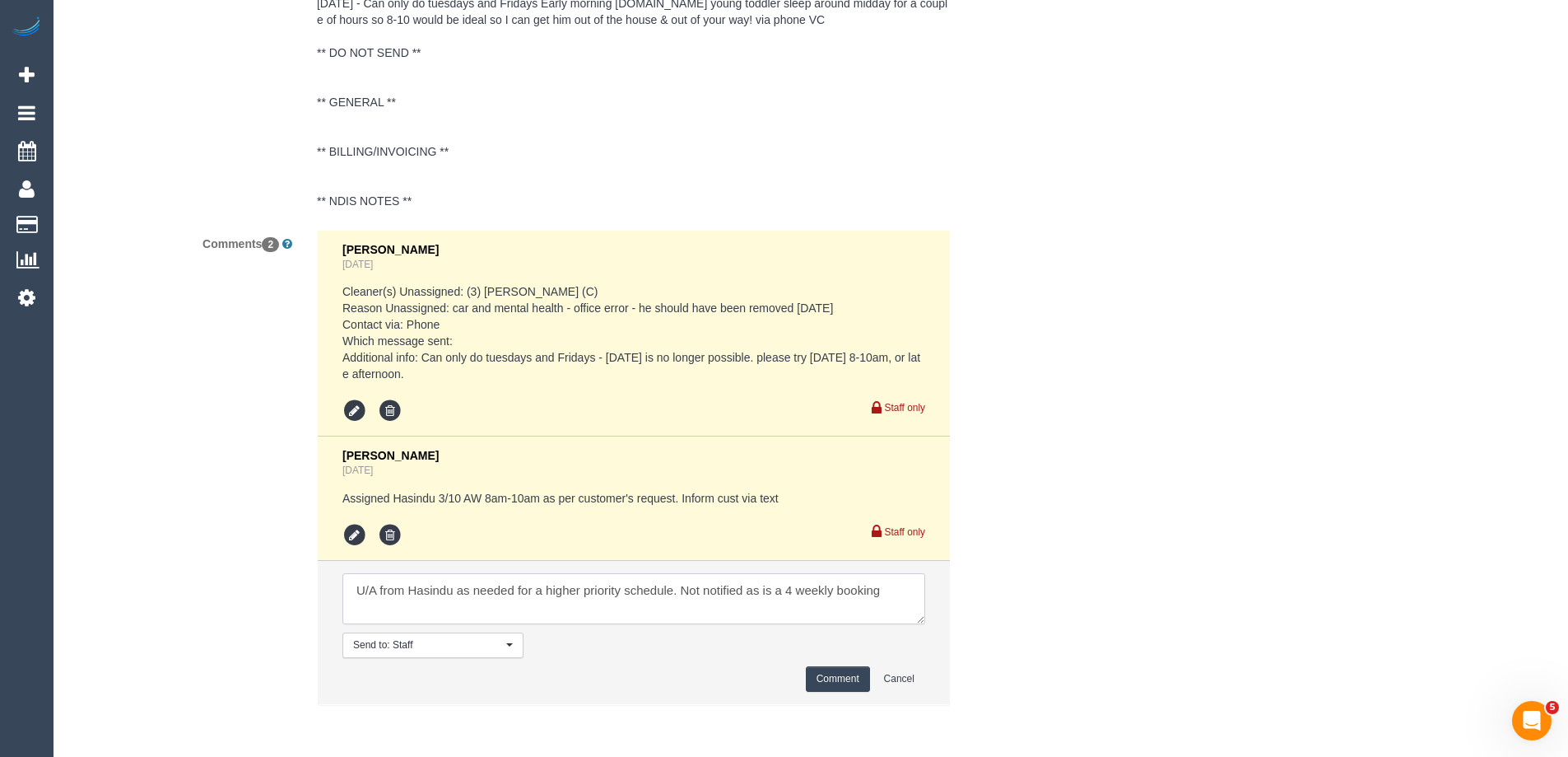
type textarea "U/A from Hasindu as needed for a higher priority schedule. Not notified as is a…"
click at [822, 674] on button "Comment" at bounding box center [837, 679] width 64 height 25
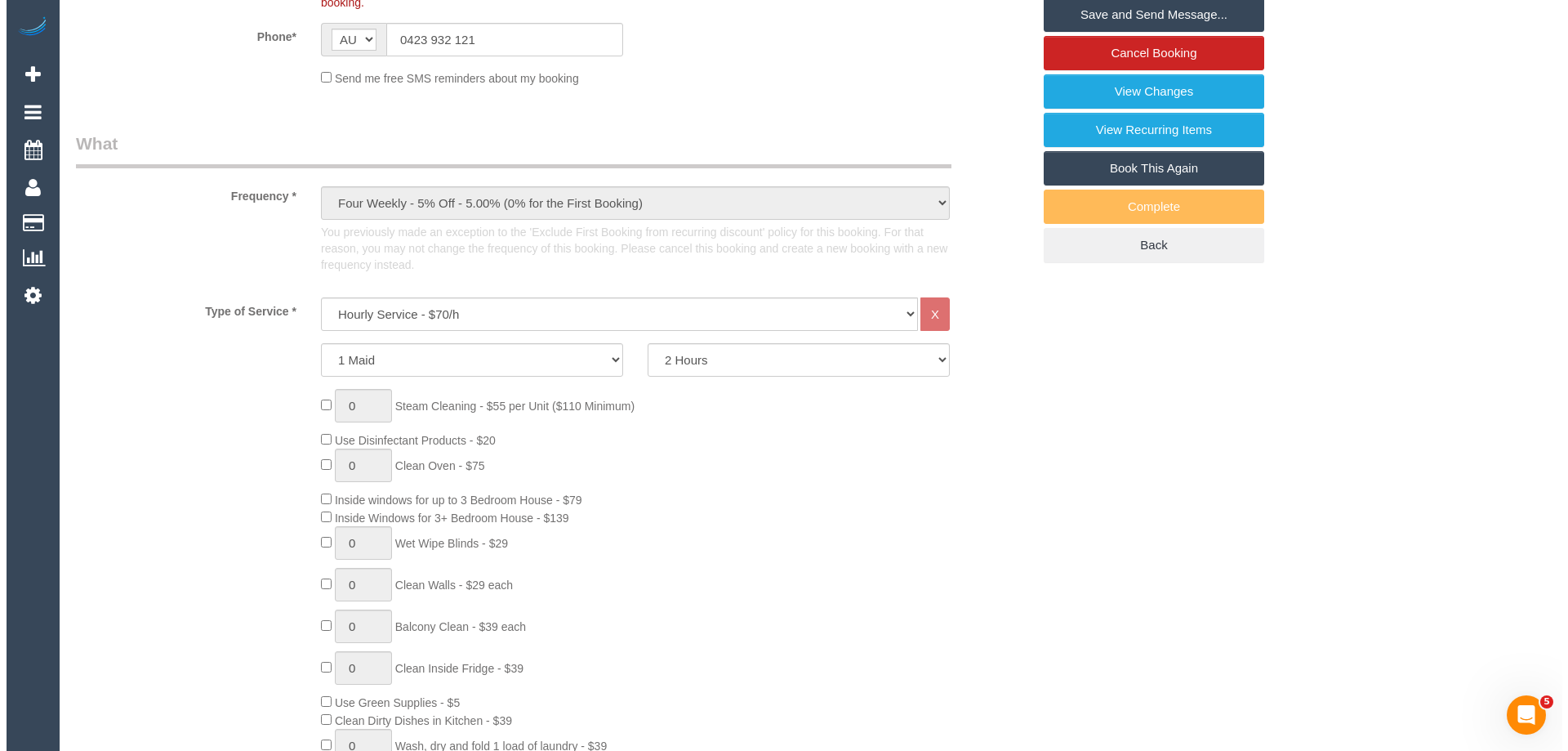
scroll to position [0, 0]
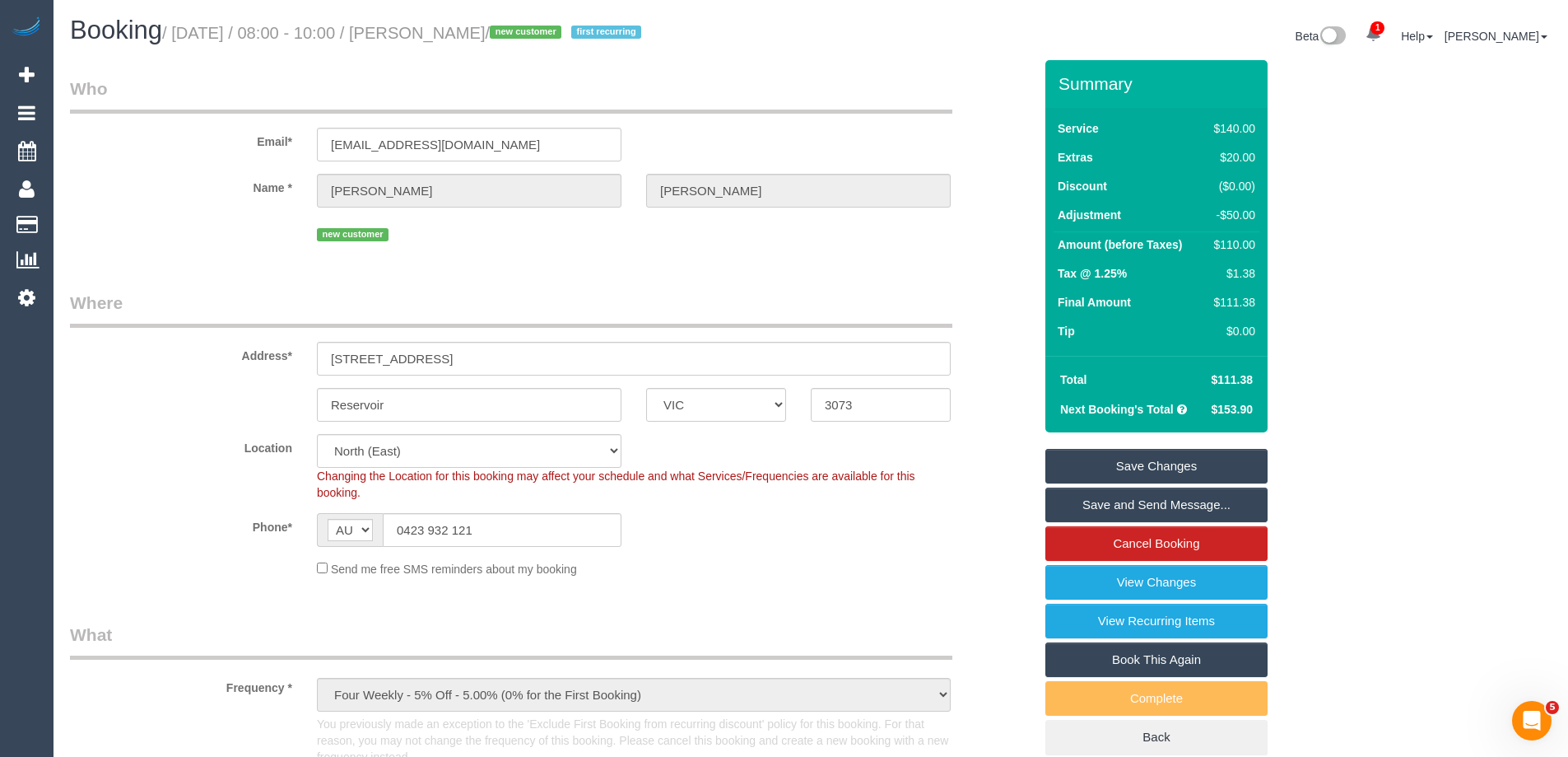
drag, startPoint x: 517, startPoint y: 31, endPoint x: 432, endPoint y: 38, distance: 85.3
click at [432, 38] on small "/ October 03, 2025 / 08:00 - 10:00 / Estelle Zajac / new customer first recurri…" at bounding box center [404, 32] width 484 height 18
copy small "Estelle Zajac"
click at [1117, 470] on link "Save Changes" at bounding box center [1157, 466] width 223 height 35
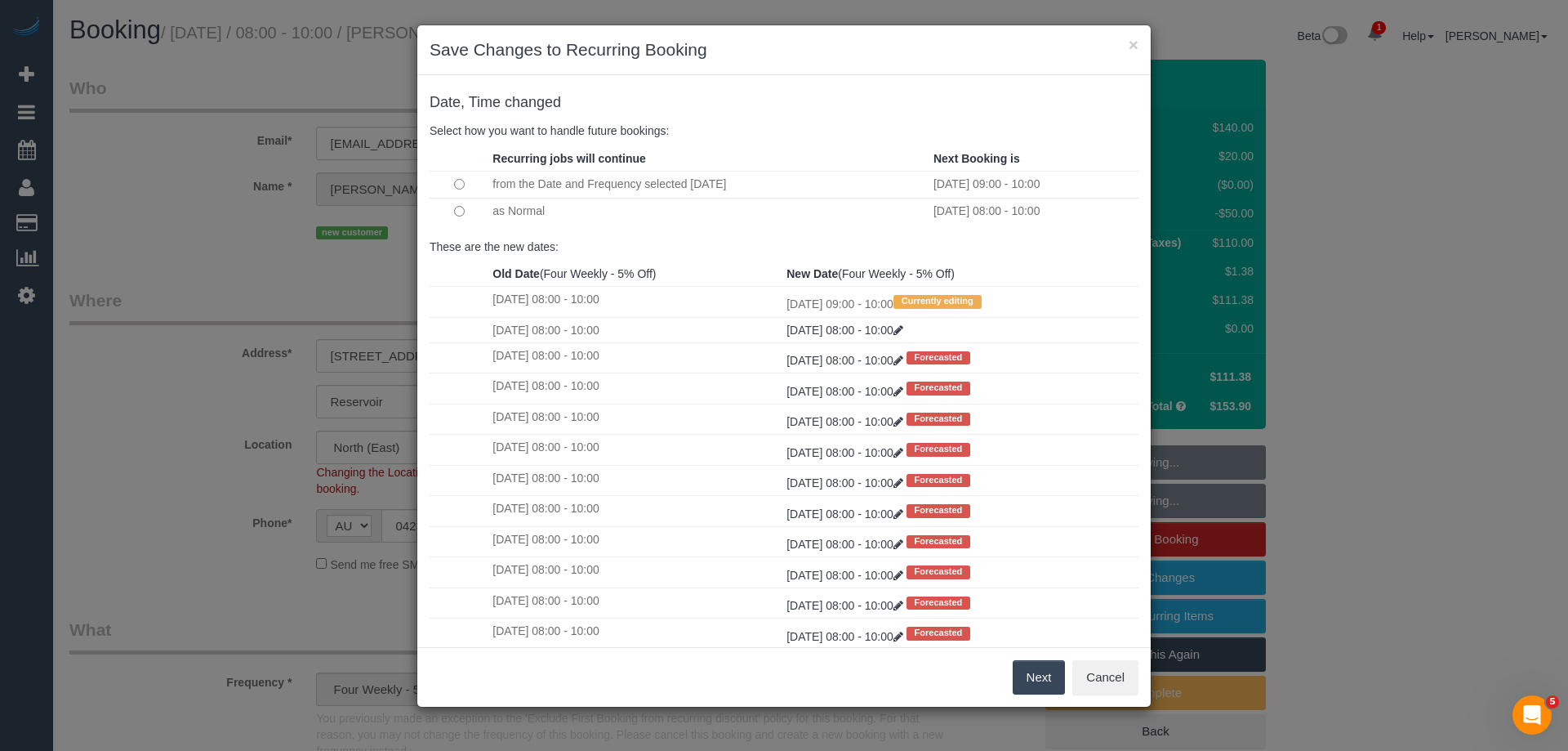
click at [1029, 668] on button "Next" at bounding box center [1039, 678] width 54 height 35
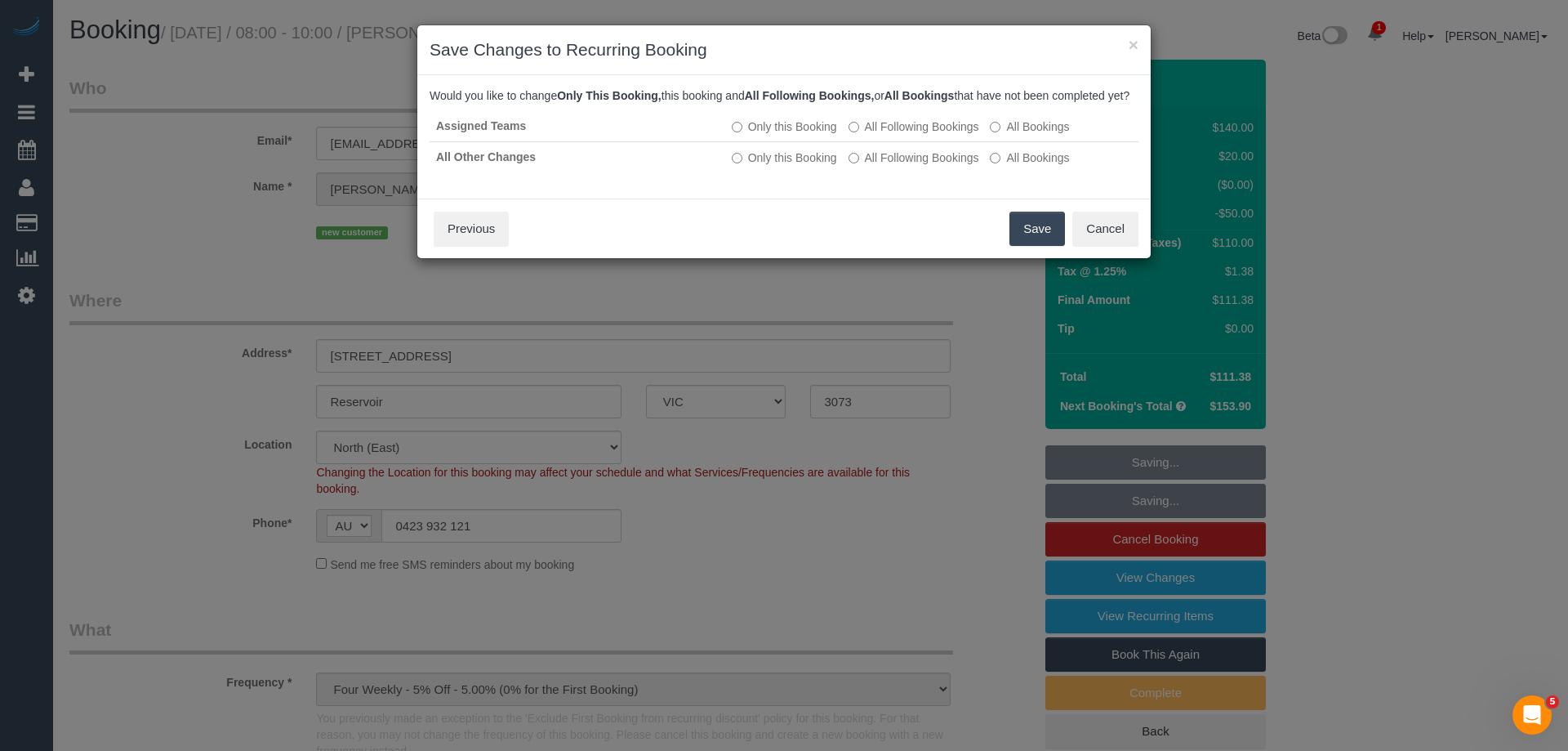
click at [1044, 246] on button "Save" at bounding box center [1037, 229] width 55 height 35
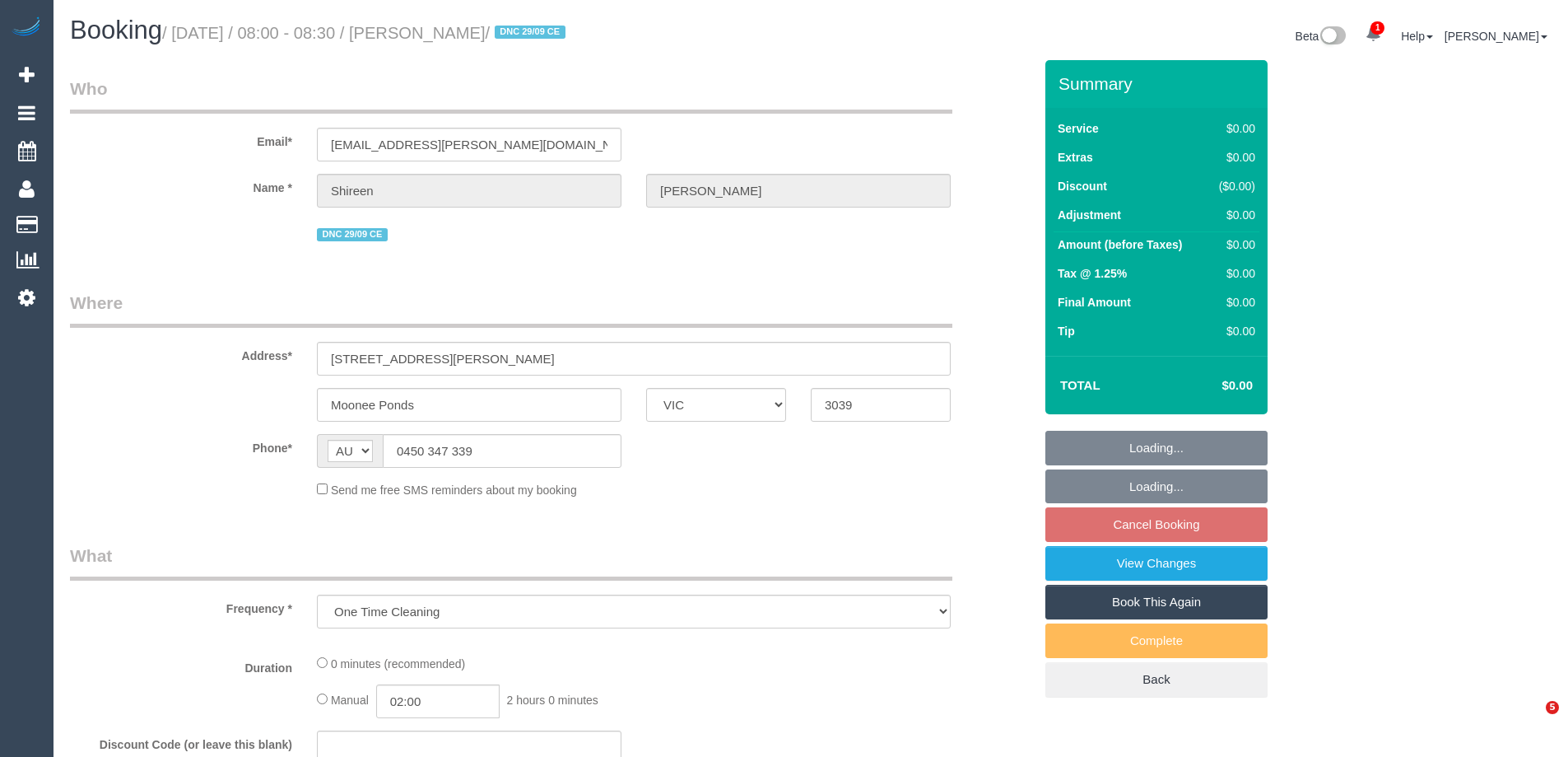
select select "VIC"
select select "object:795"
select select "string:stripe-pm_1S7UZm2GScqysDRVXrxO2n2B"
select select "number:27"
select select "number:14"
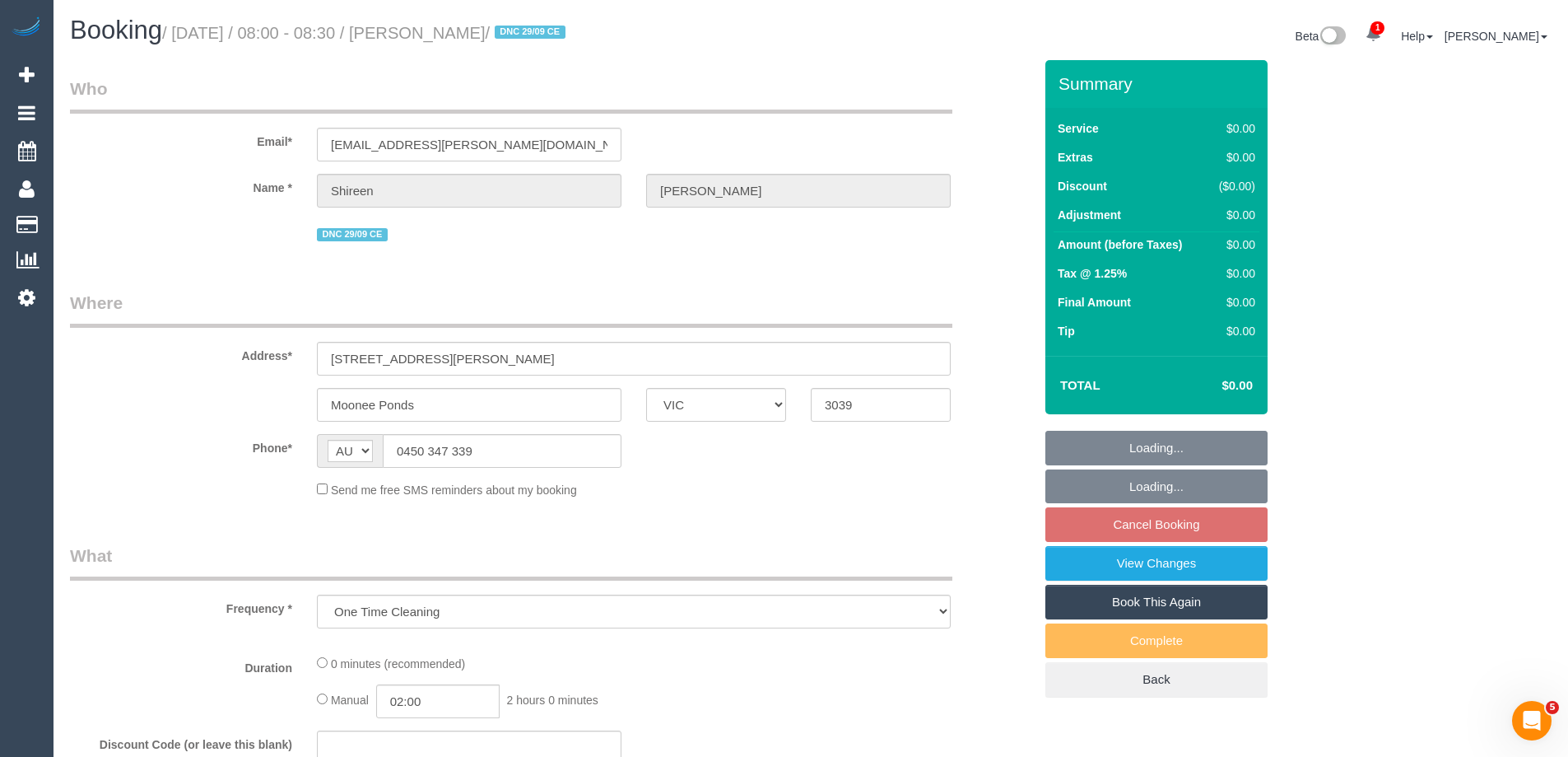
select select "number:18"
select select "number:25"
select select "number:26"
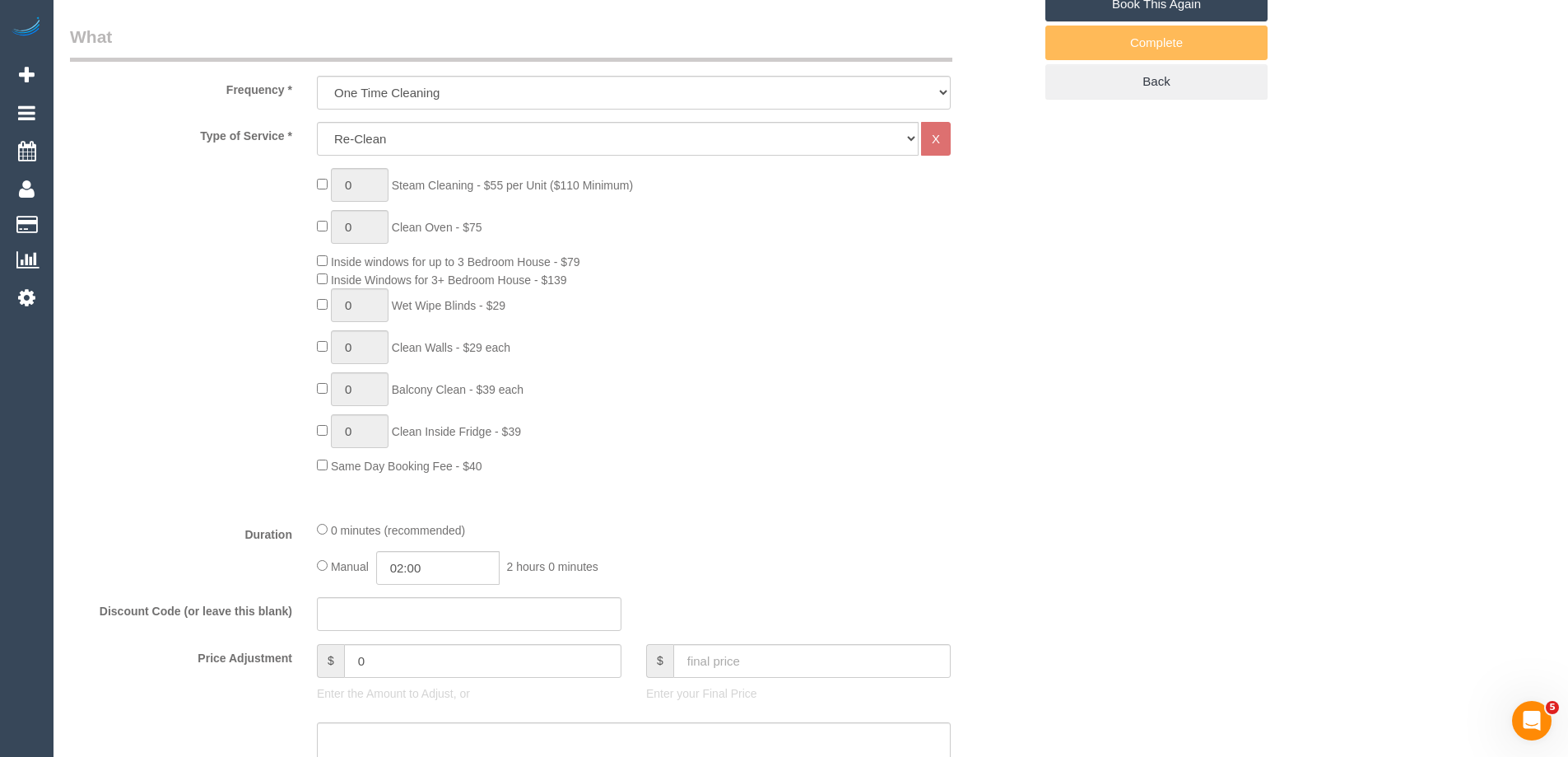
scroll to position [906, 0]
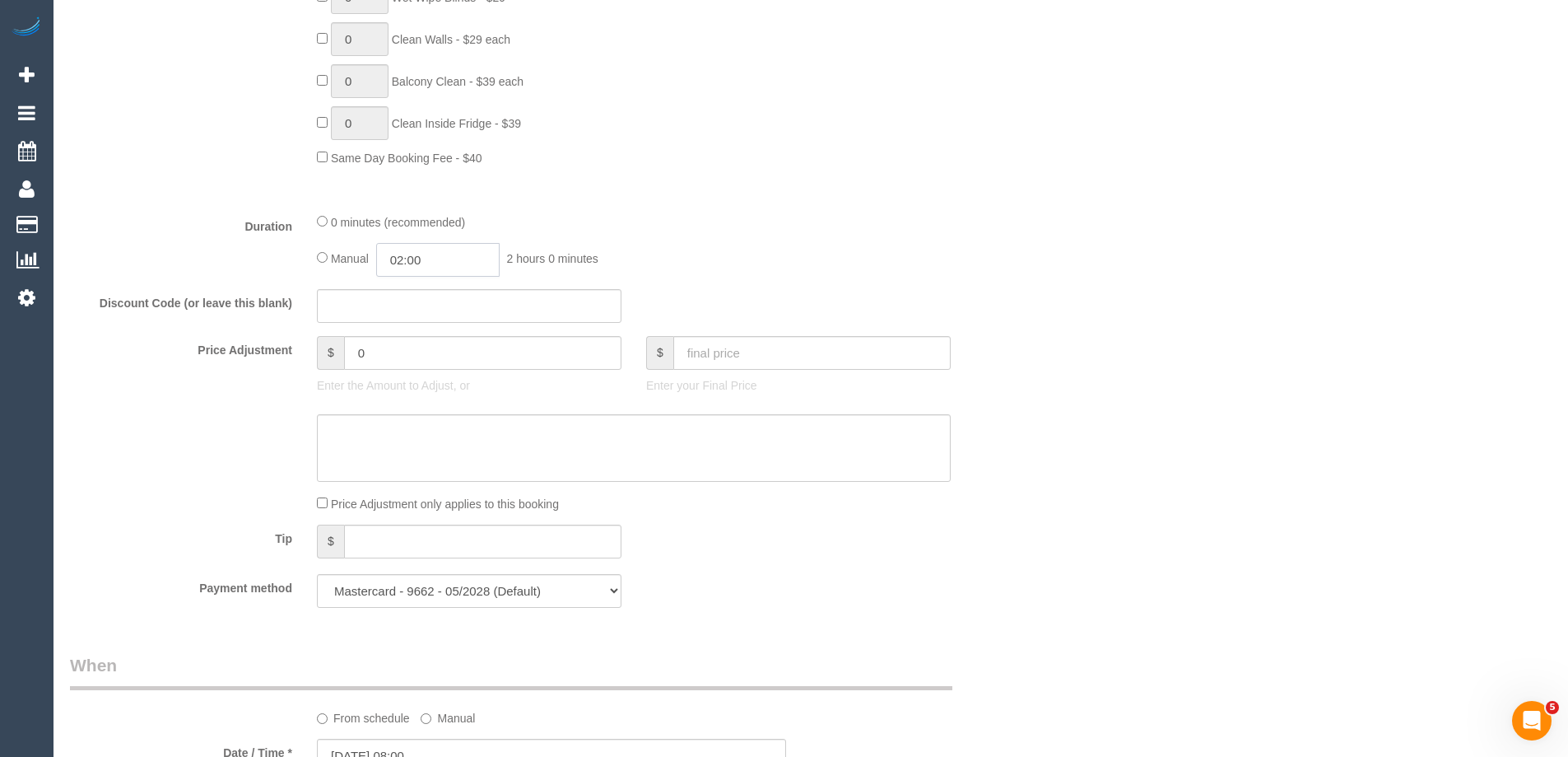
click at [446, 257] on input "02:00" at bounding box center [437, 259] width 123 height 34
type input "01:00"
click at [410, 294] on li "01:00" at bounding box center [419, 299] width 73 height 22
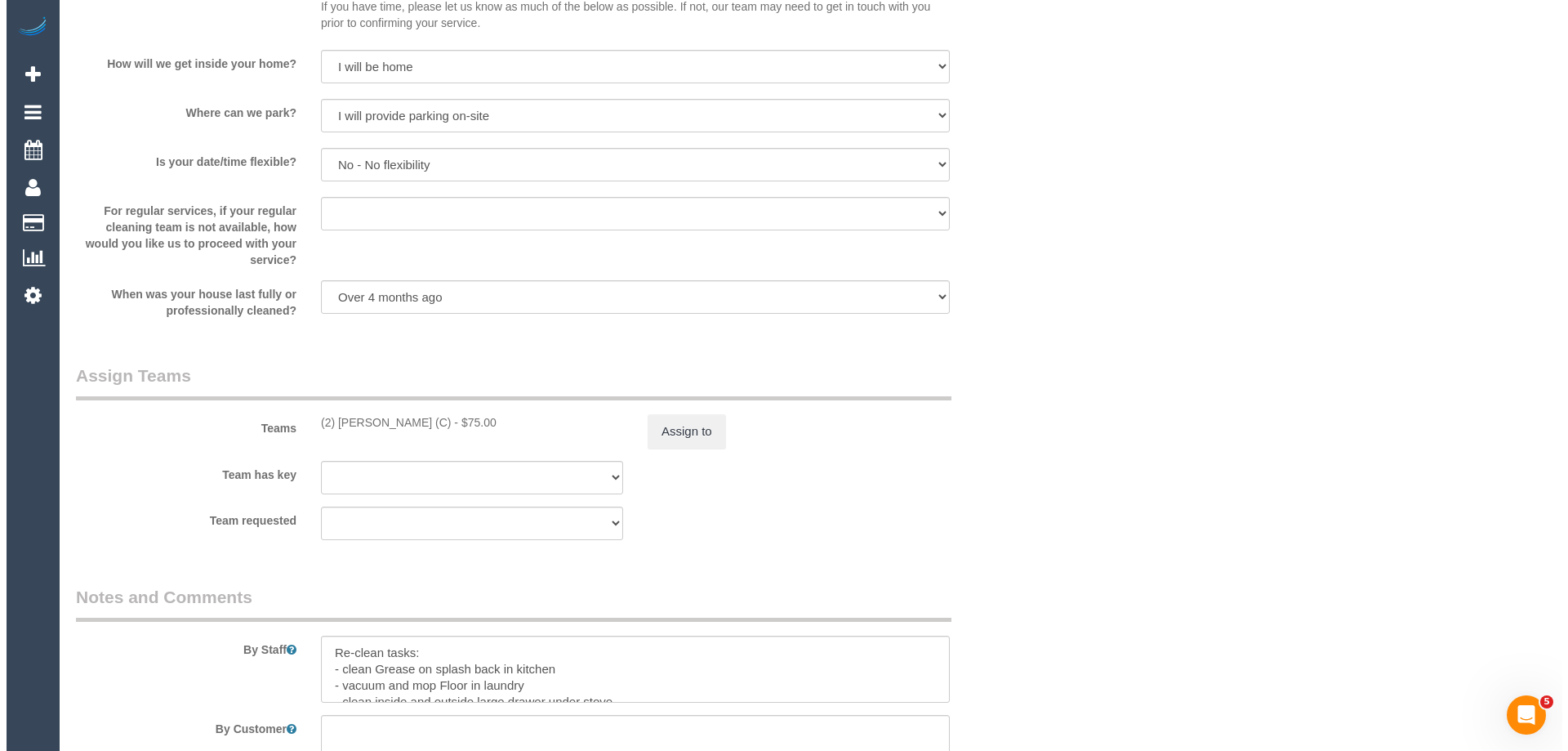
scroll to position [1960, 0]
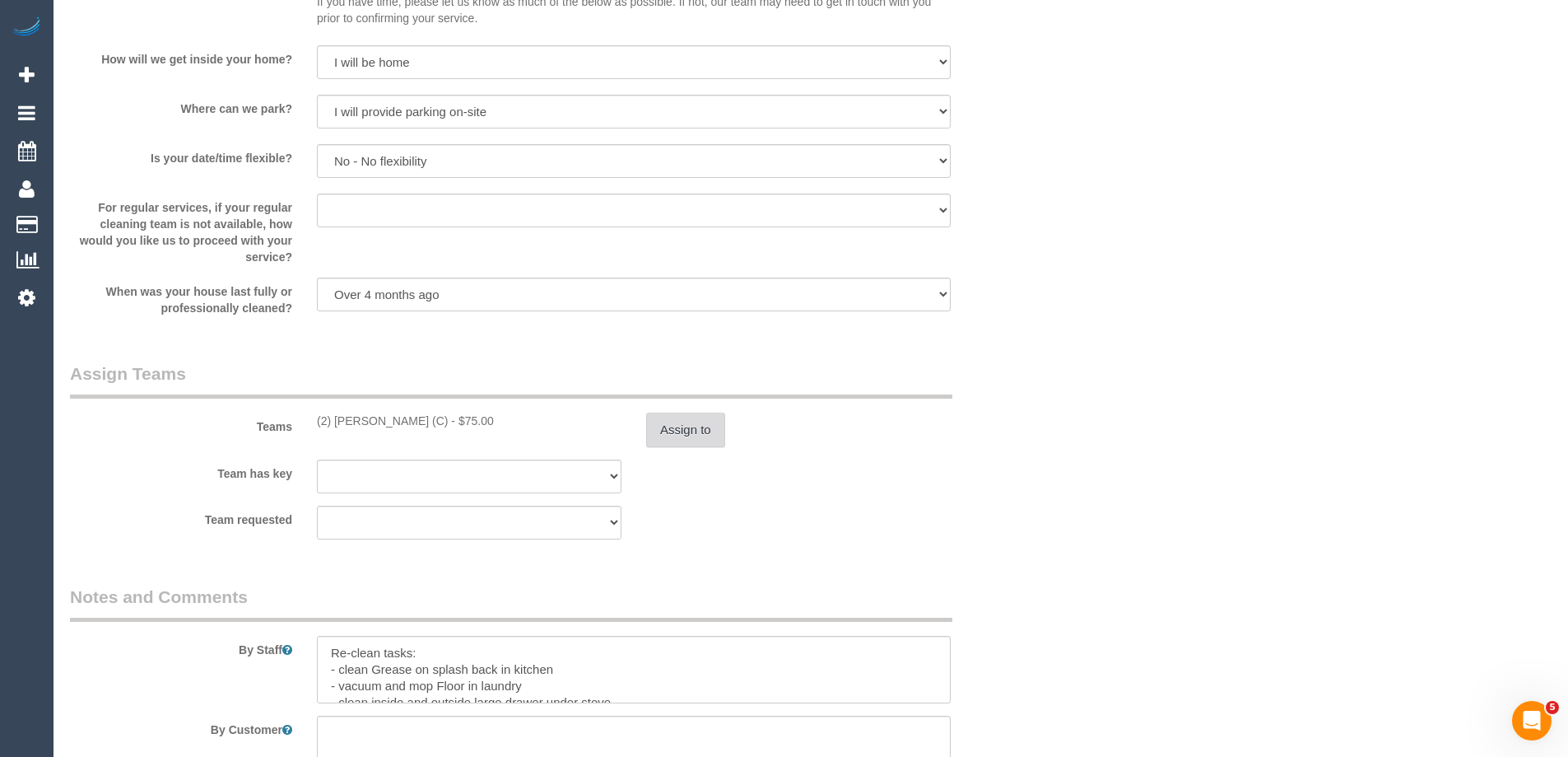
click at [701, 438] on button "Assign to" at bounding box center [685, 430] width 79 height 35
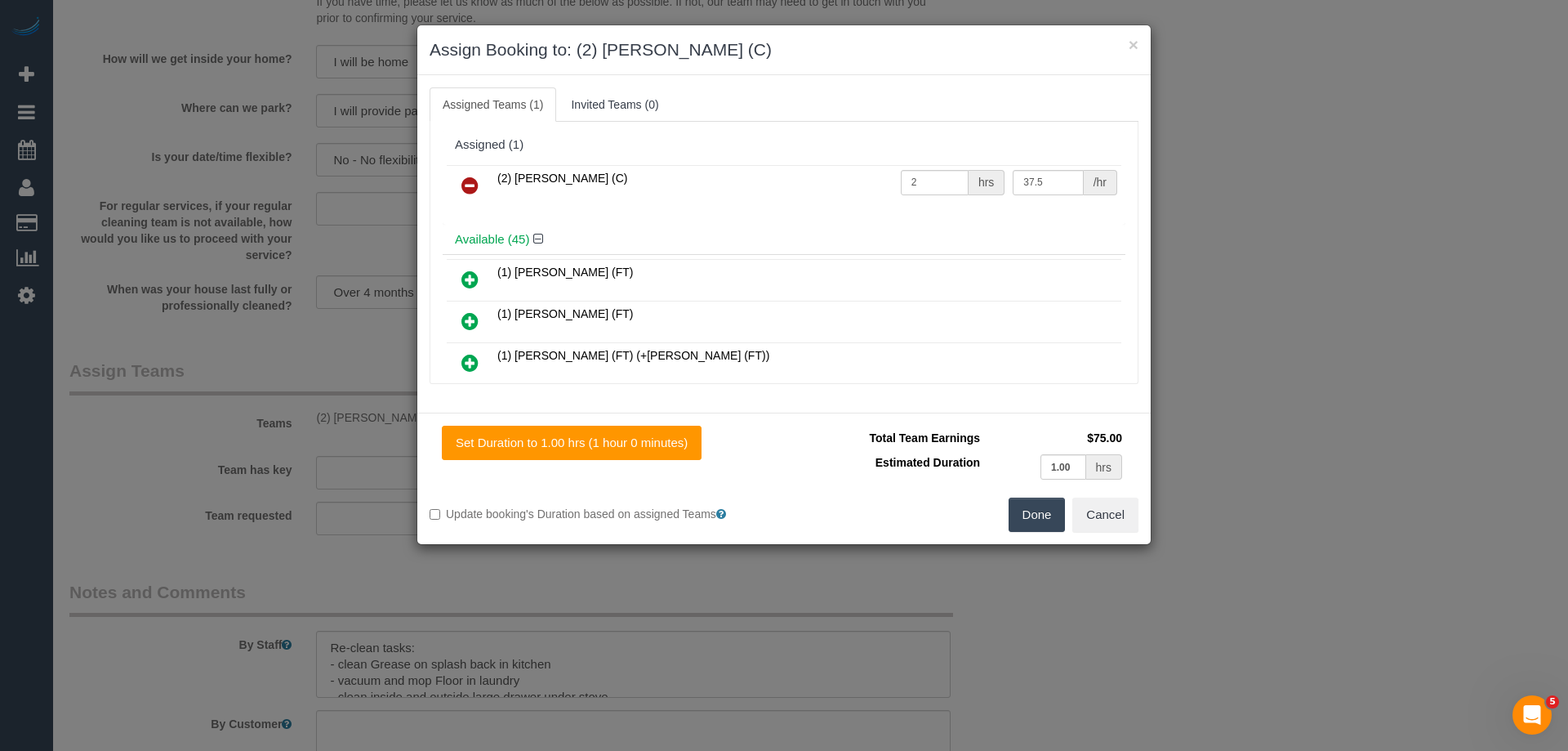
click at [456, 184] on link at bounding box center [469, 186] width 38 height 33
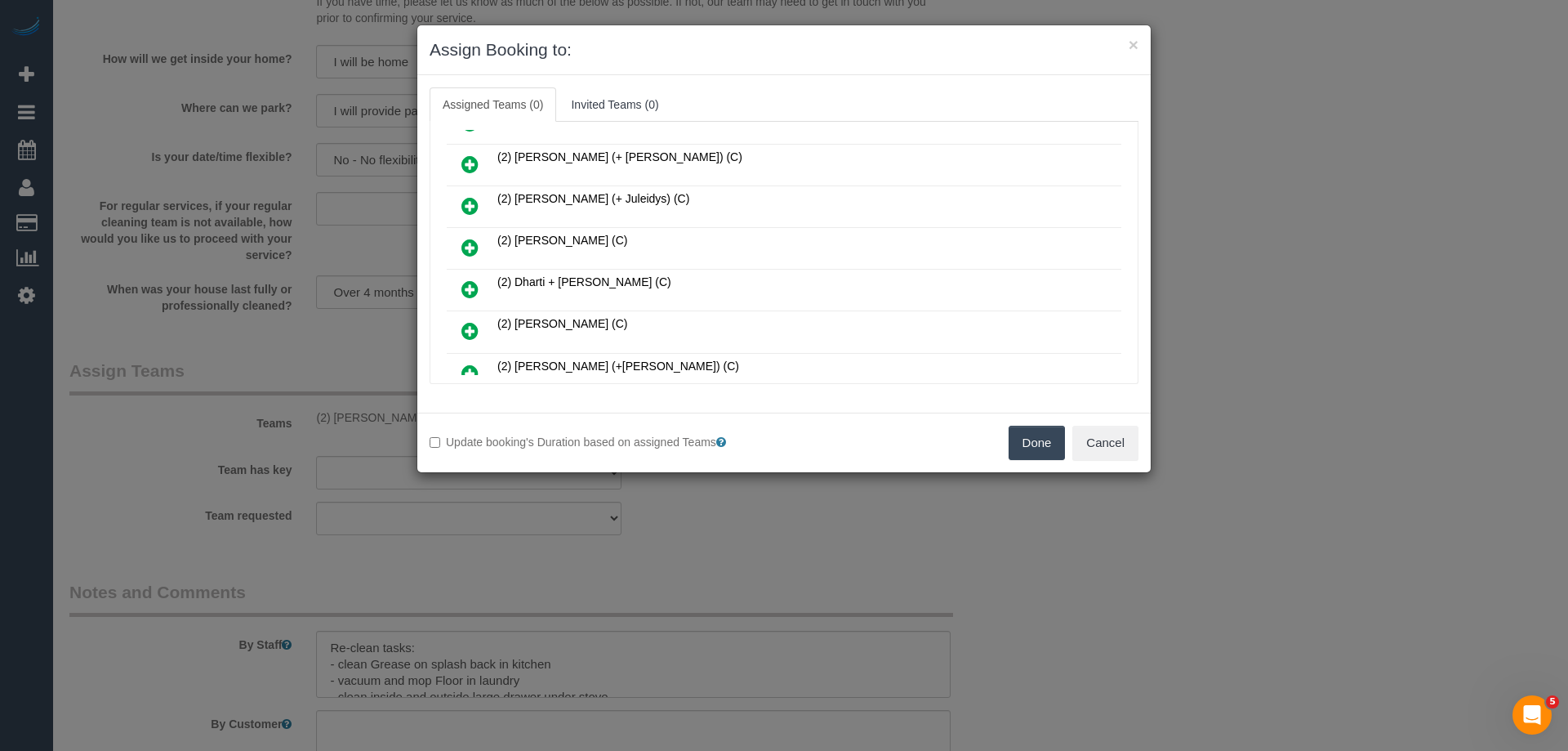
click at [477, 288] on icon at bounding box center [470, 289] width 17 height 20
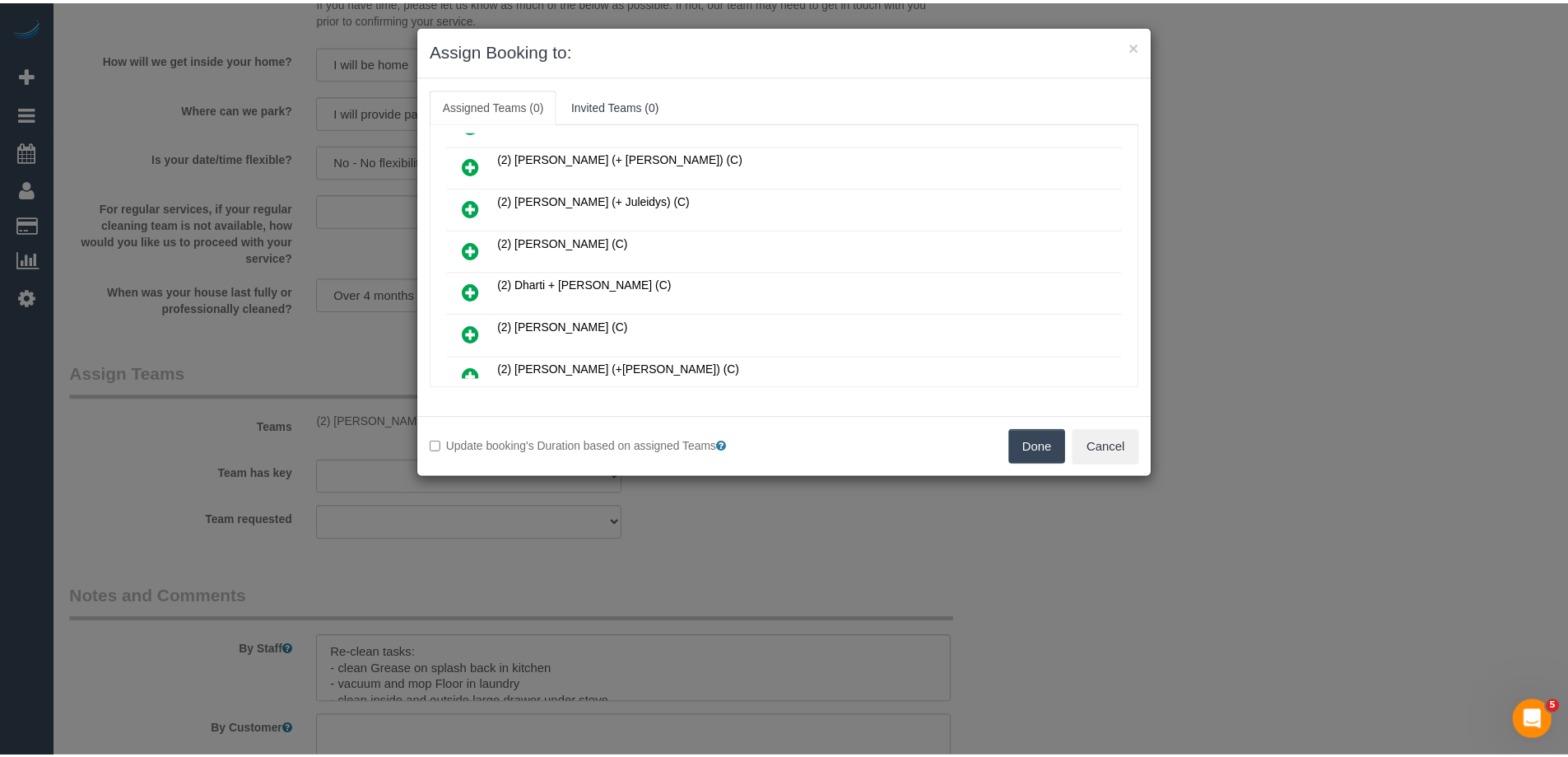
scroll to position [369, 0]
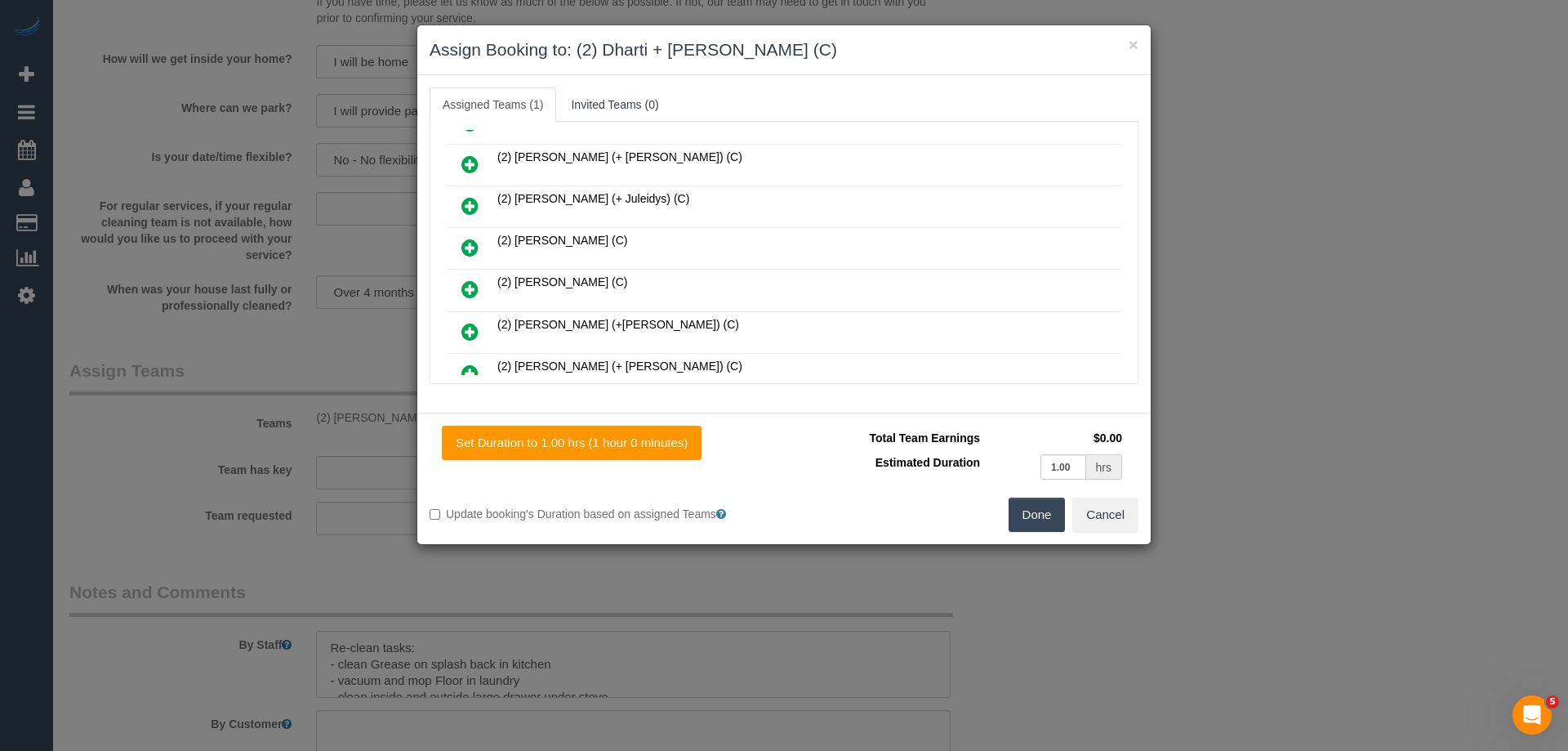
click at [1039, 501] on button "Done" at bounding box center [1037, 514] width 57 height 35
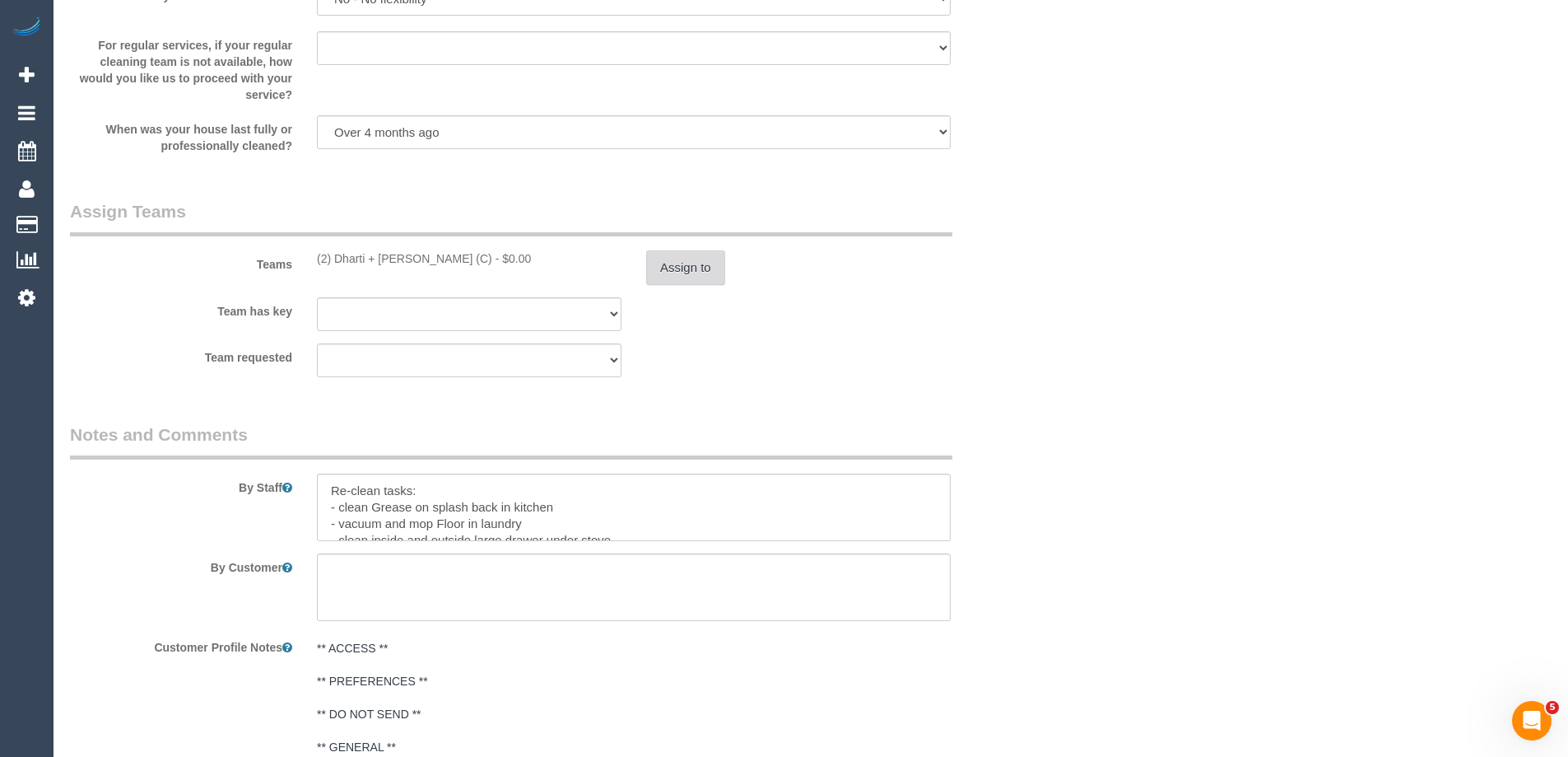
scroll to position [2140, 0]
click at [667, 255] on button "Assign to" at bounding box center [685, 265] width 79 height 35
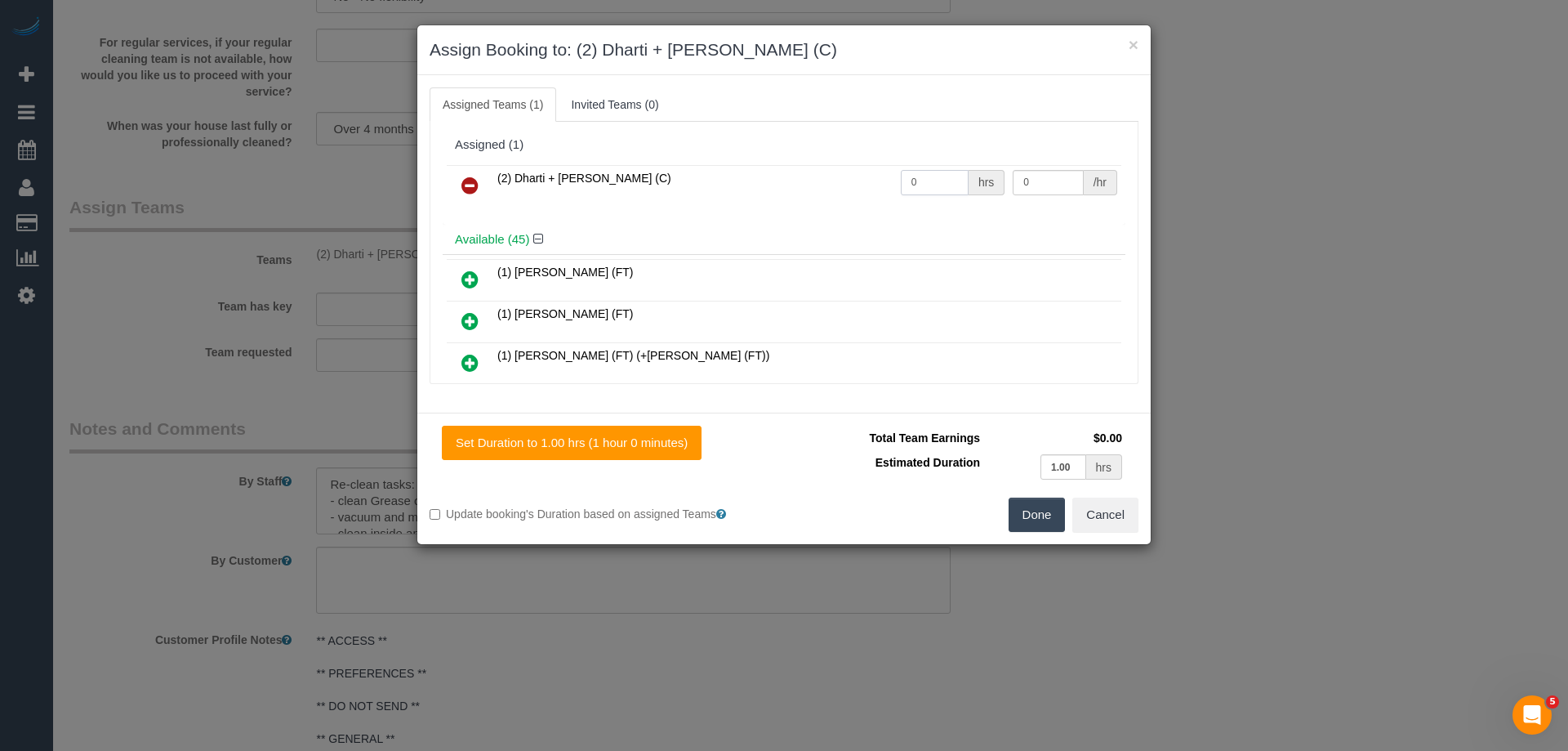
drag, startPoint x: 937, startPoint y: 192, endPoint x: 859, endPoint y: 175, distance: 79.8
click at [860, 175] on tr "(2) Dharti + Kishan (C) 0 hrs 0 /hr" at bounding box center [784, 186] width 675 height 41
type input "2"
drag, startPoint x: 1041, startPoint y: 181, endPoint x: 932, endPoint y: 171, distance: 109.5
click at [932, 171] on tr "(2) Dharti + Kishan (C) 2 hrs 0 /hr" at bounding box center [784, 186] width 675 height 41
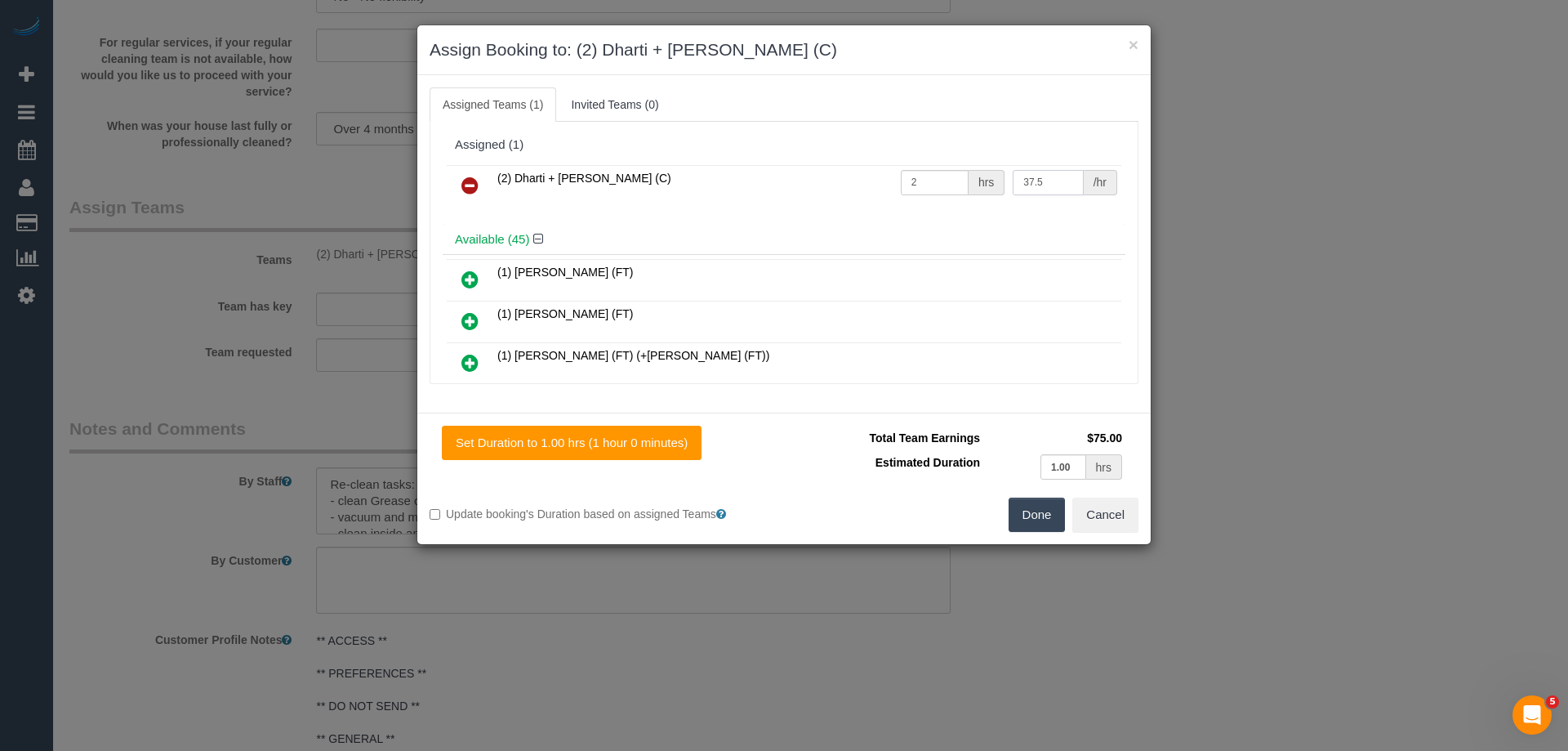
type input "37.5"
click at [1026, 515] on button "Done" at bounding box center [1037, 514] width 57 height 35
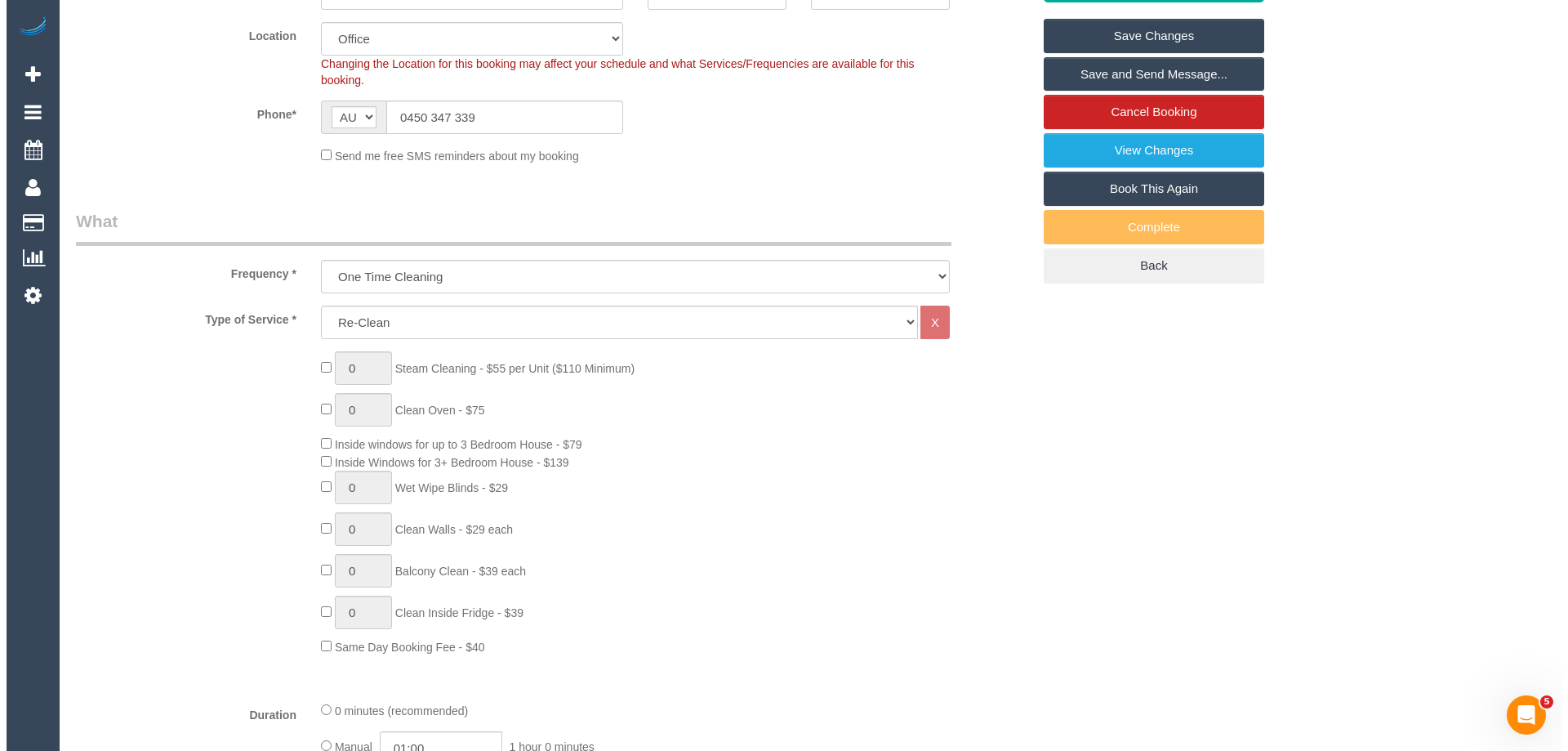
scroll to position [0, 0]
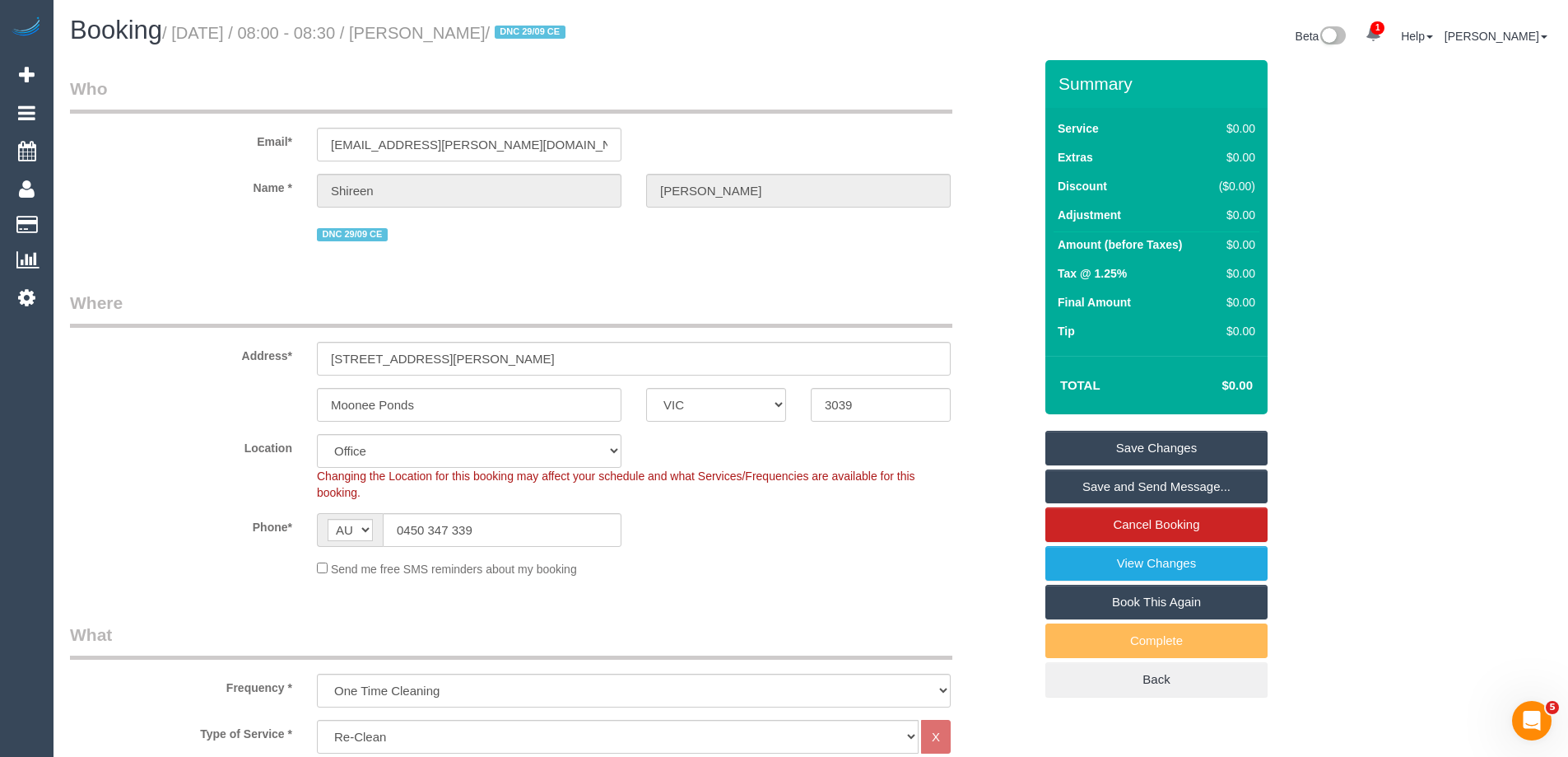
drag, startPoint x: 546, startPoint y: 34, endPoint x: 436, endPoint y: 27, distance: 110.2
click at [436, 27] on small "/ October 03, 2025 / 08:00 - 08:30 / Shireen Harper / DNC 29/09 CE" at bounding box center [365, 32] width 408 height 18
copy small "Shireen Harper"
click at [1102, 450] on link "Save Changes" at bounding box center [1157, 448] width 223 height 35
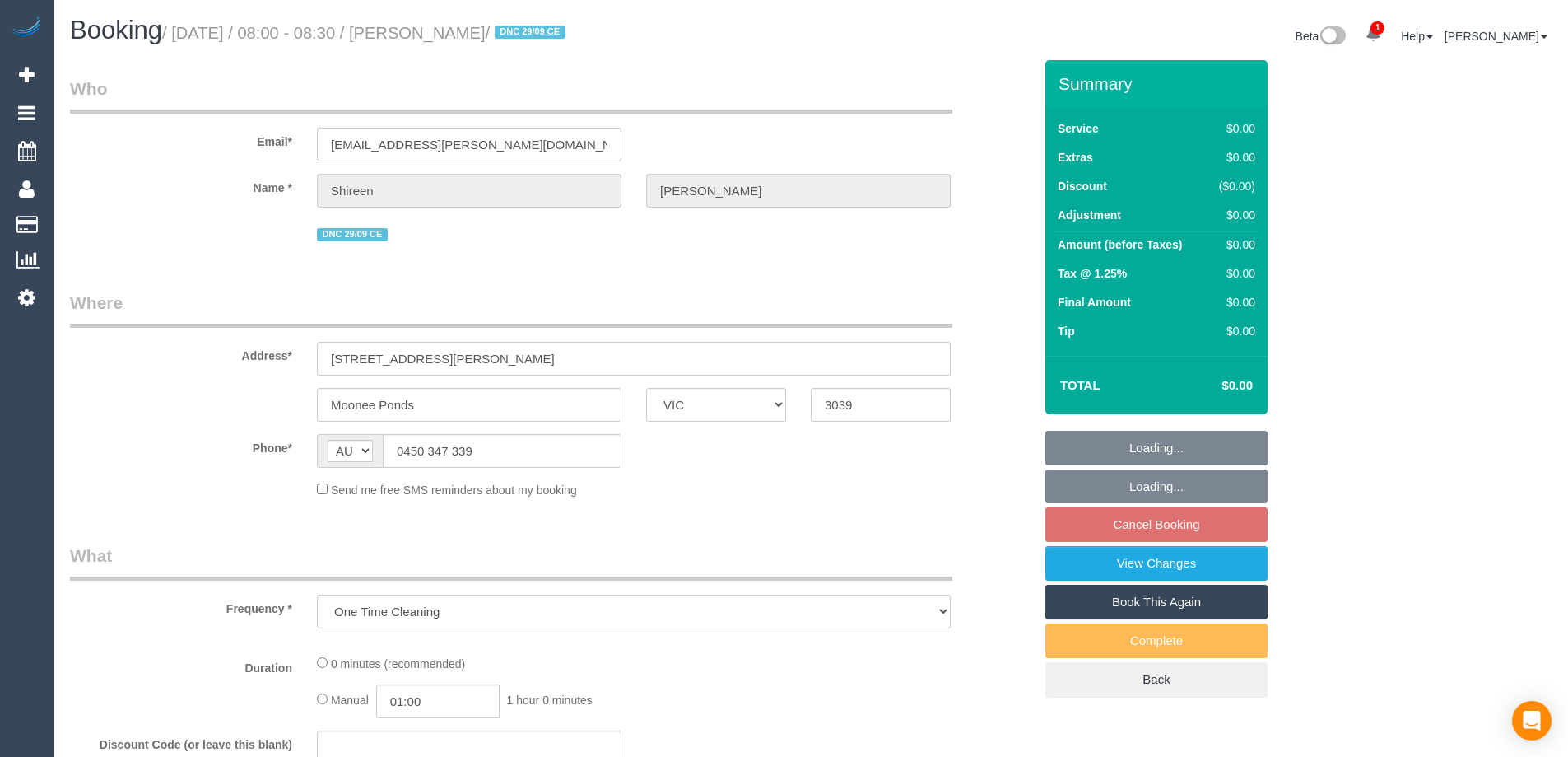
select select "VIC"
select select "string:stripe-pm_1S7UZm2GScqysDRVXrxO2n2B"
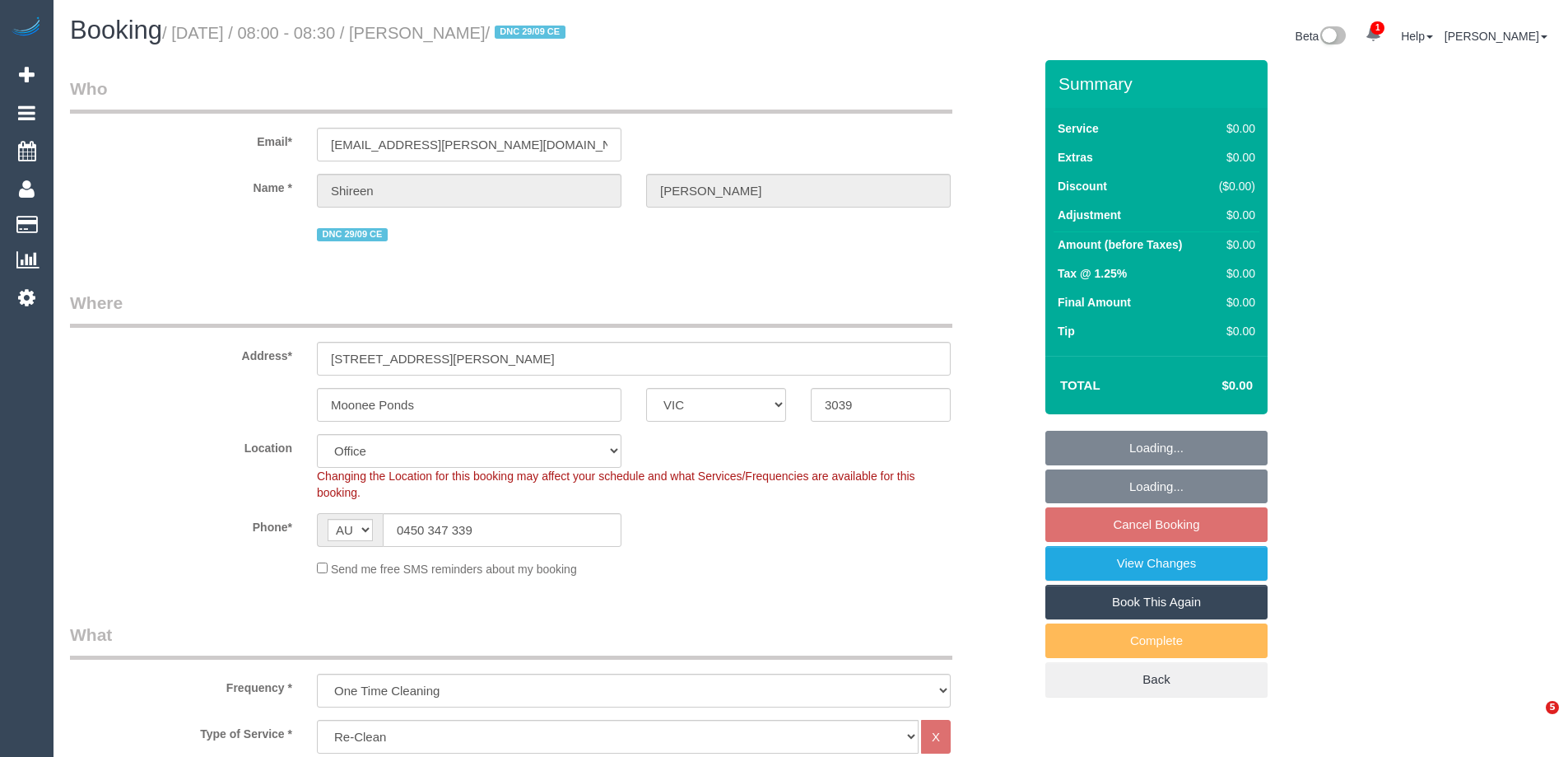
select select "number:27"
select select "number:14"
select select "number:18"
select select "number:25"
select select "number:26"
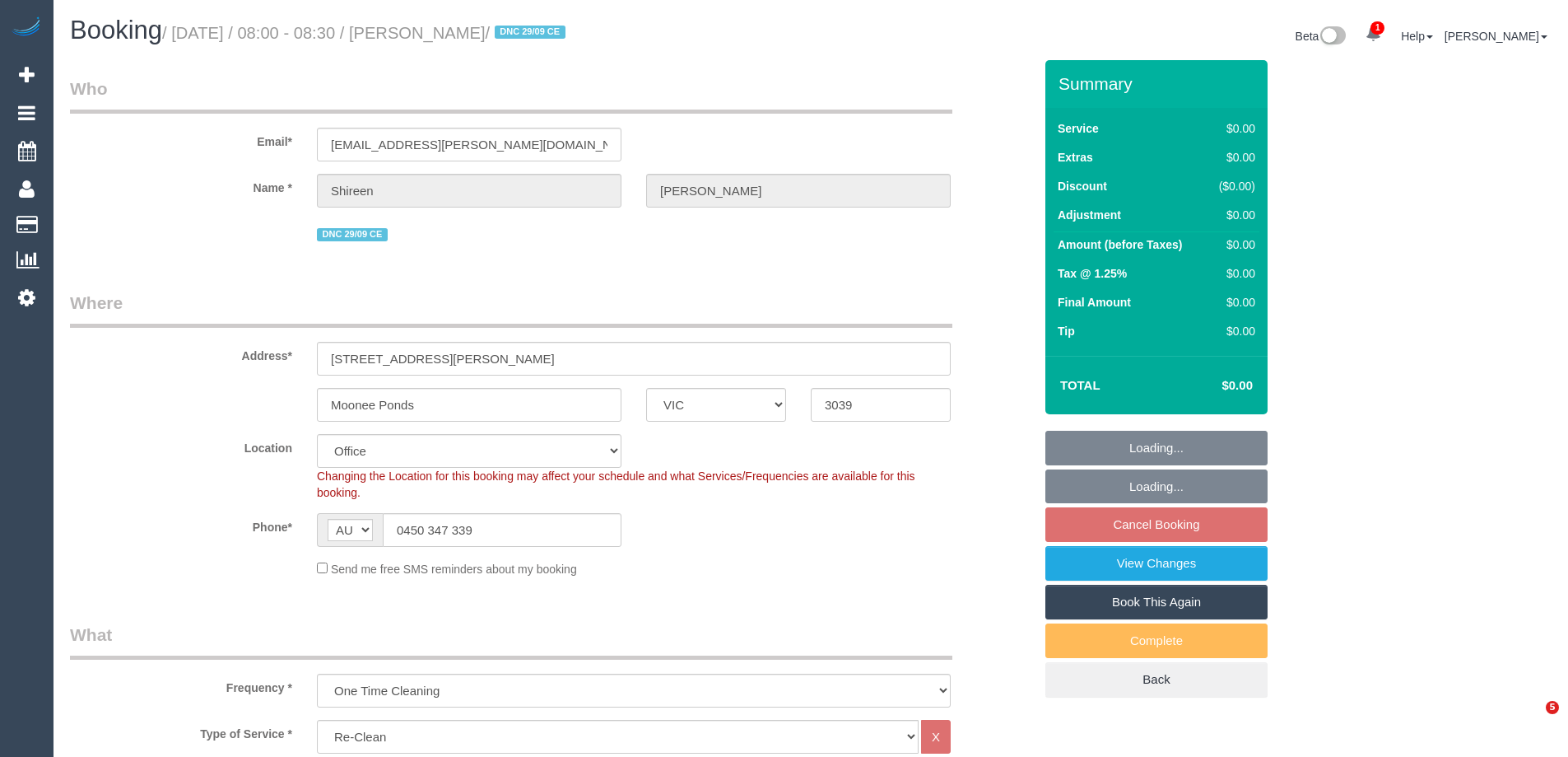
select select "object:2148"
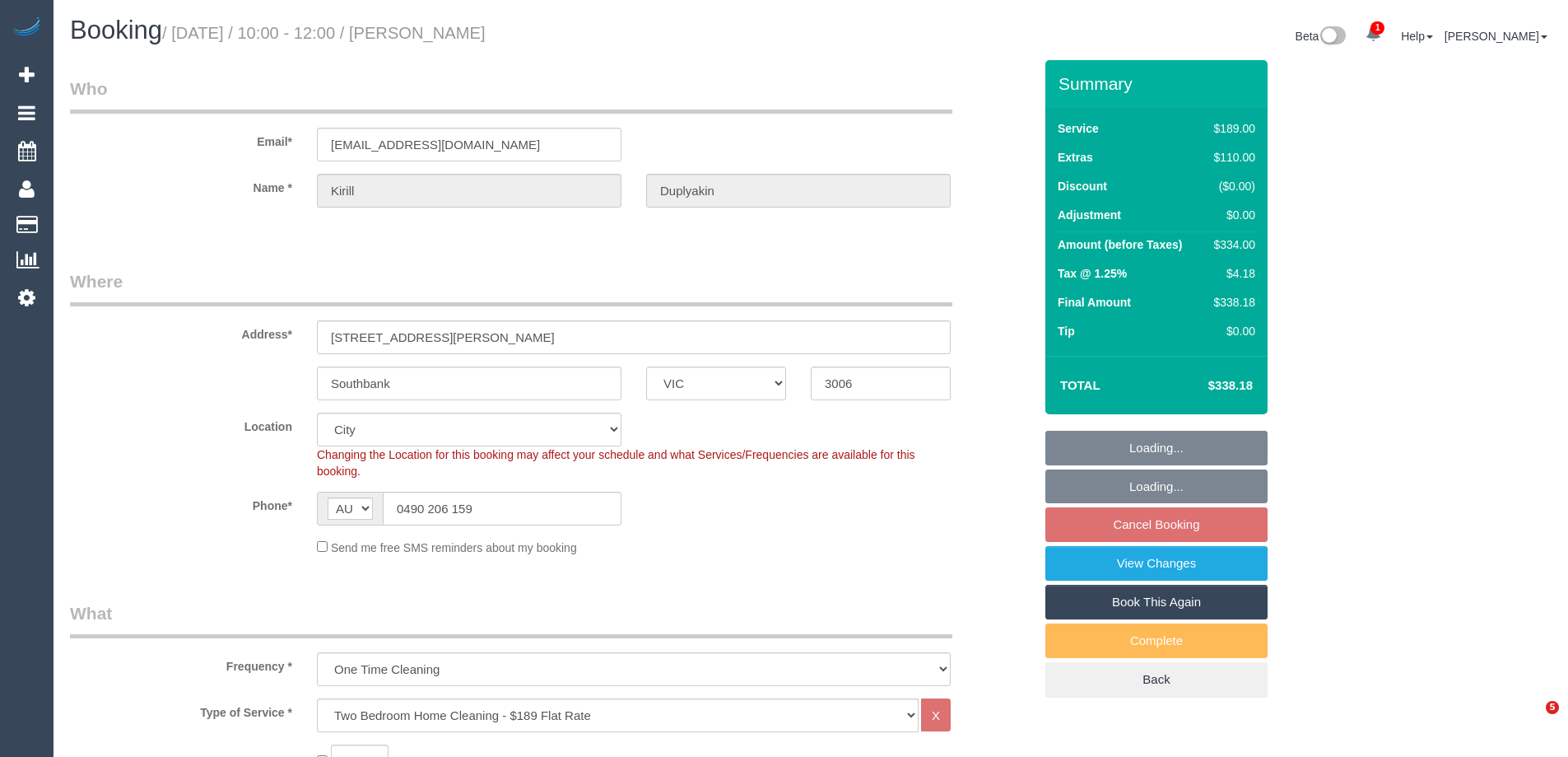
select select "VIC"
select select "number:28"
select select "number:14"
select select "number:20"
select select "number:25"
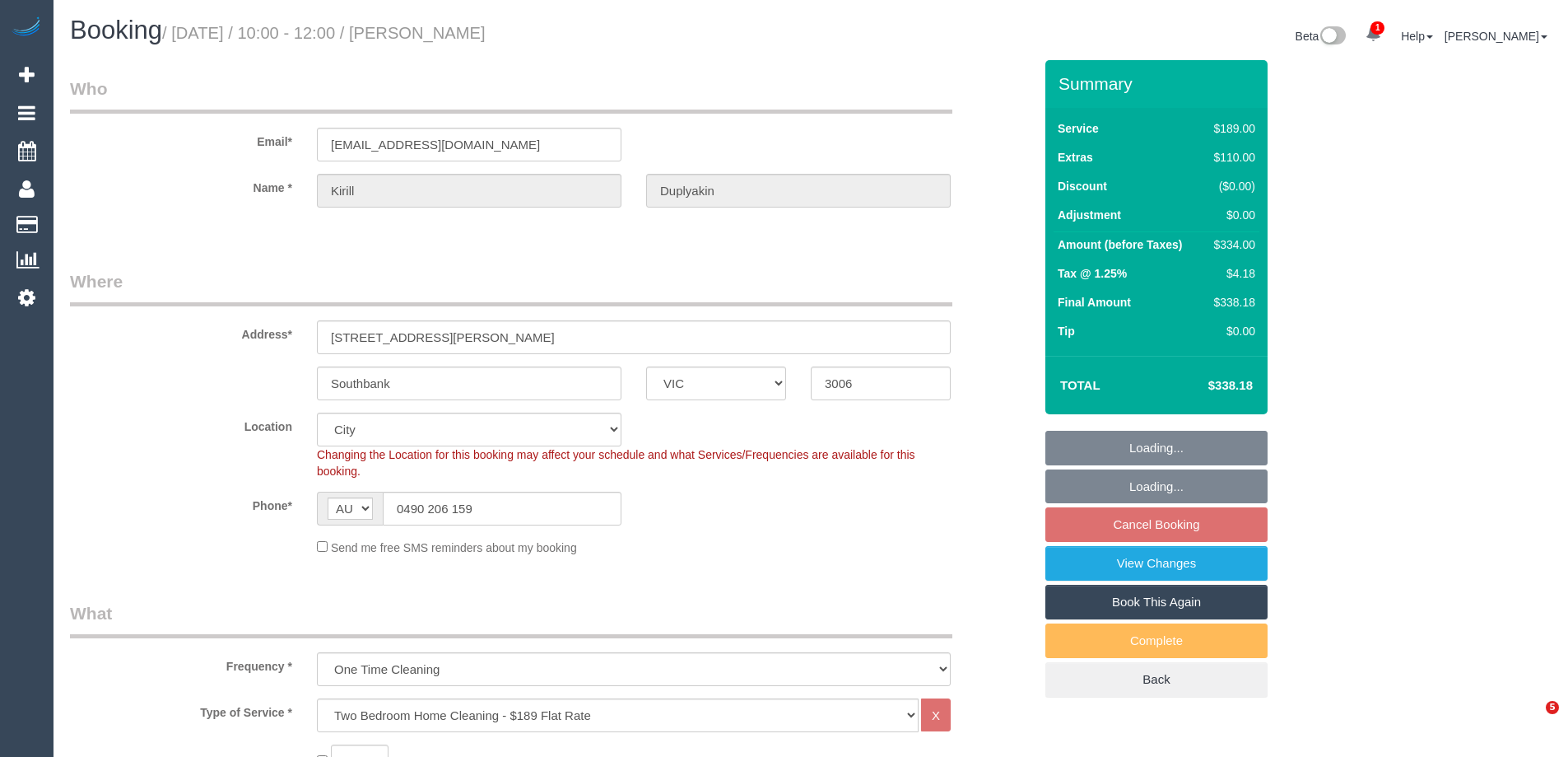
select select "number:13"
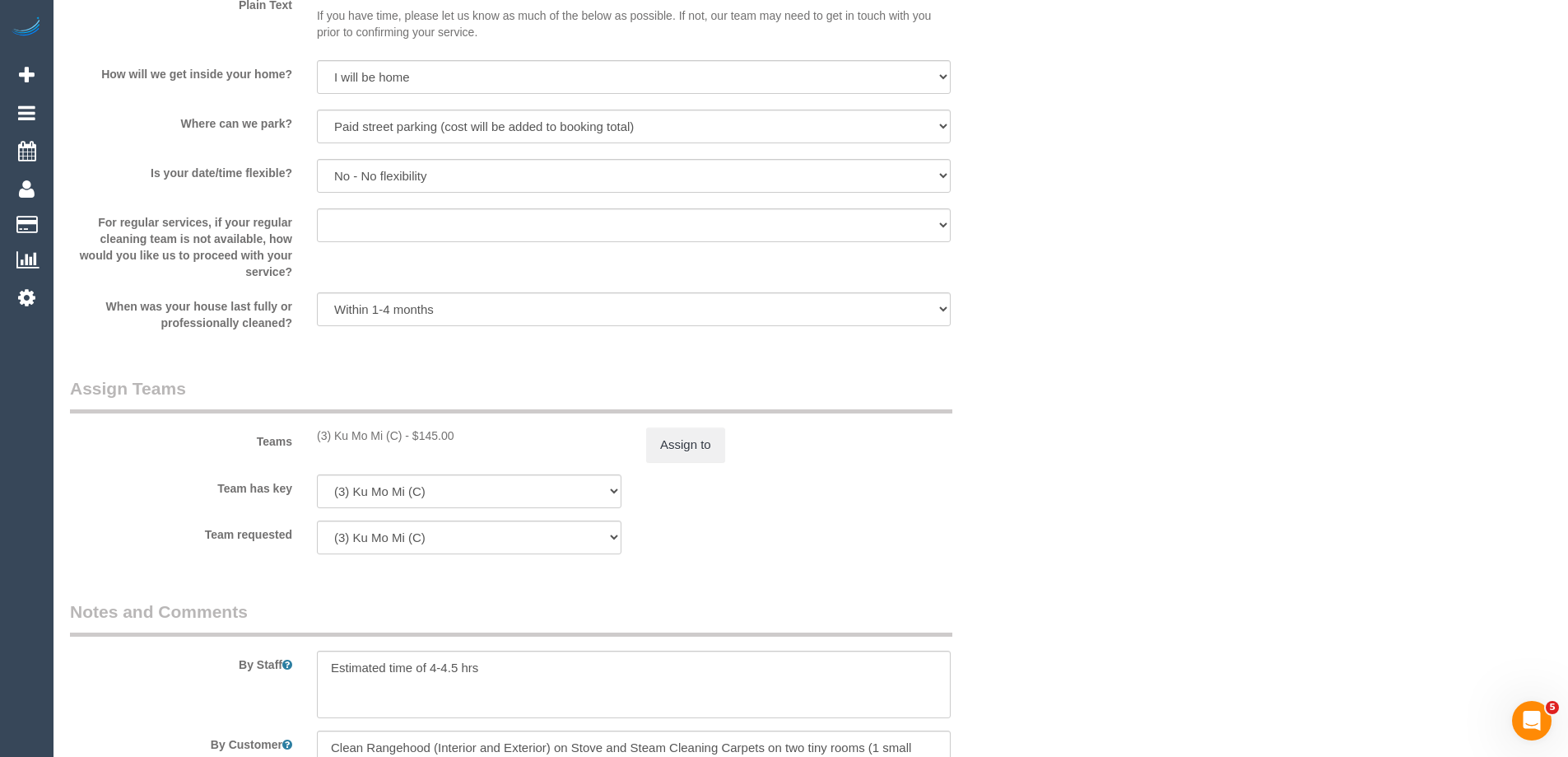
scroll to position [2223, 0]
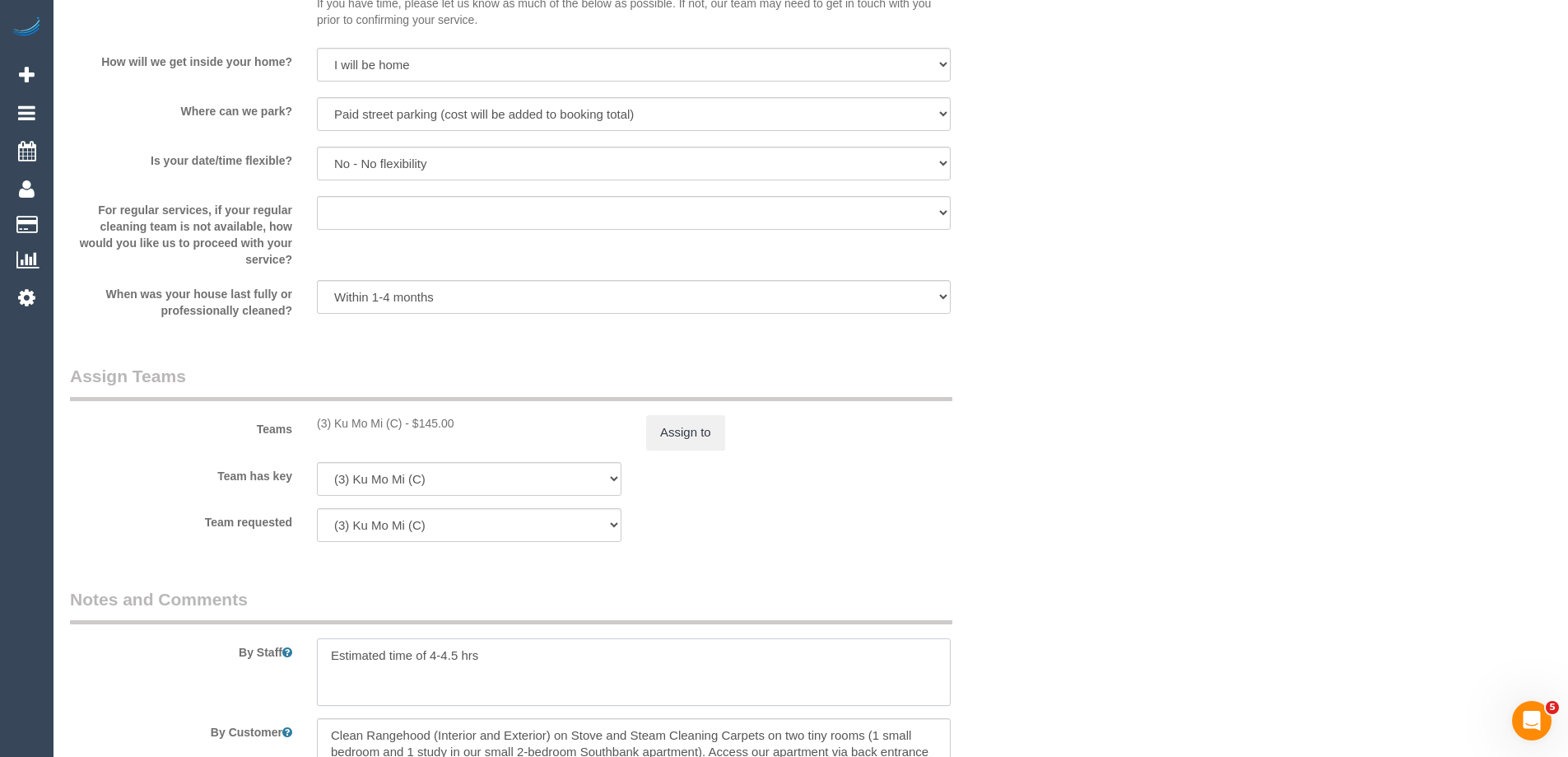
click at [527, 659] on textarea at bounding box center [633, 672] width 634 height 68
paste textarea "Steam cleaner to arrive at ___ Please ensure areas for steam cleaning are clean…"
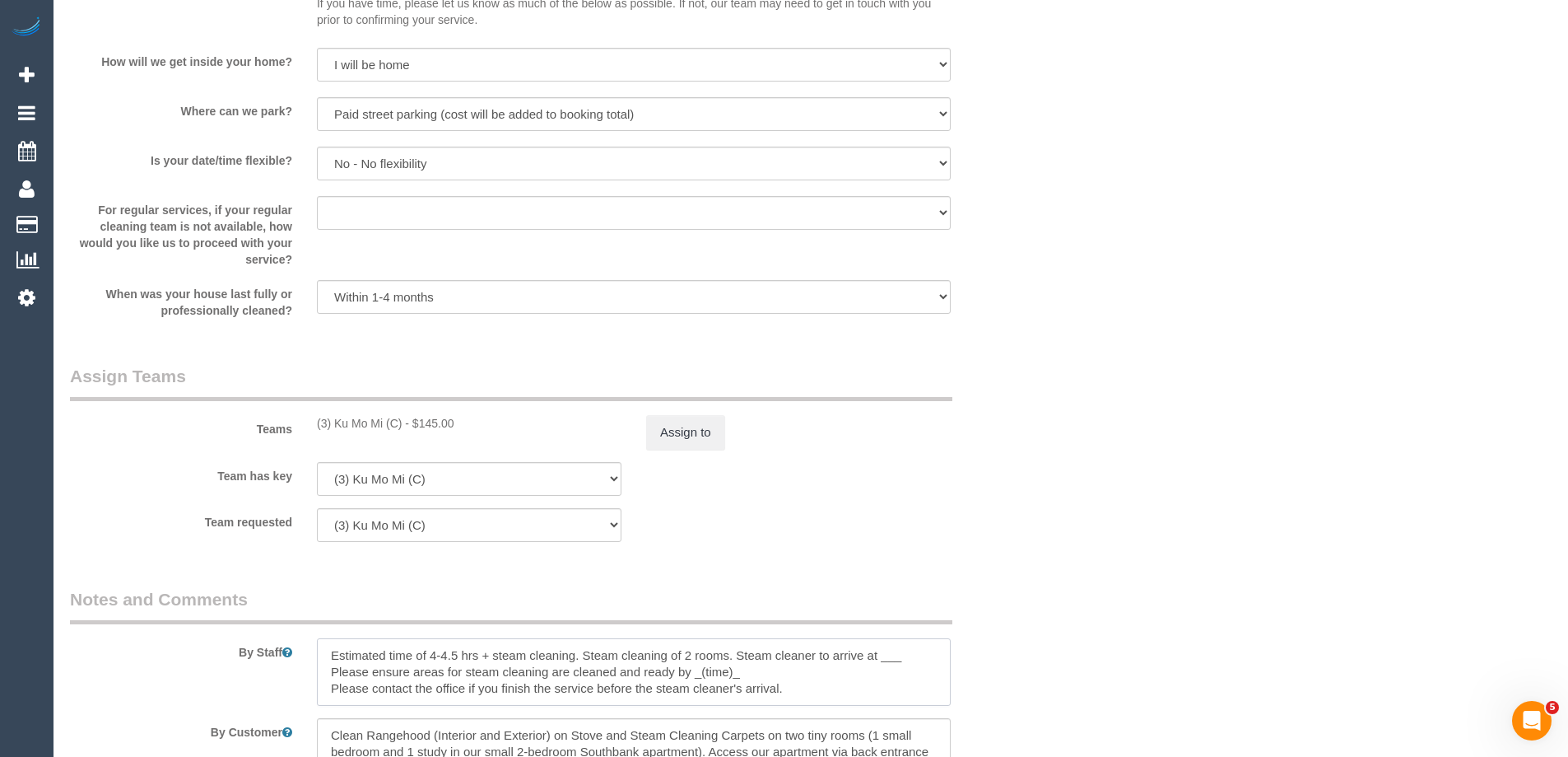
drag, startPoint x: 883, startPoint y: 653, endPoint x: 915, endPoint y: 655, distance: 32.1
click at [915, 655] on textarea at bounding box center [633, 672] width 634 height 68
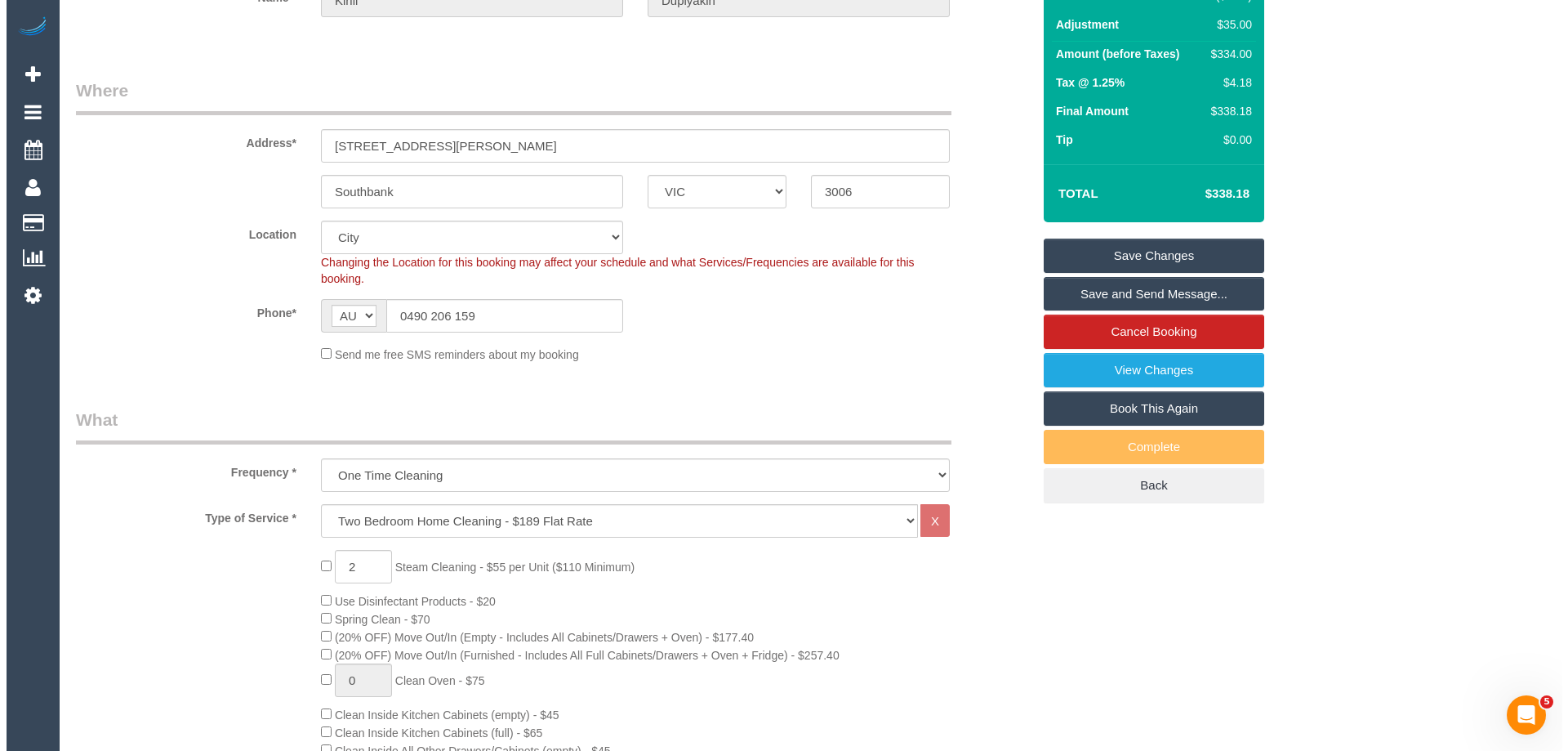
scroll to position [0, 0]
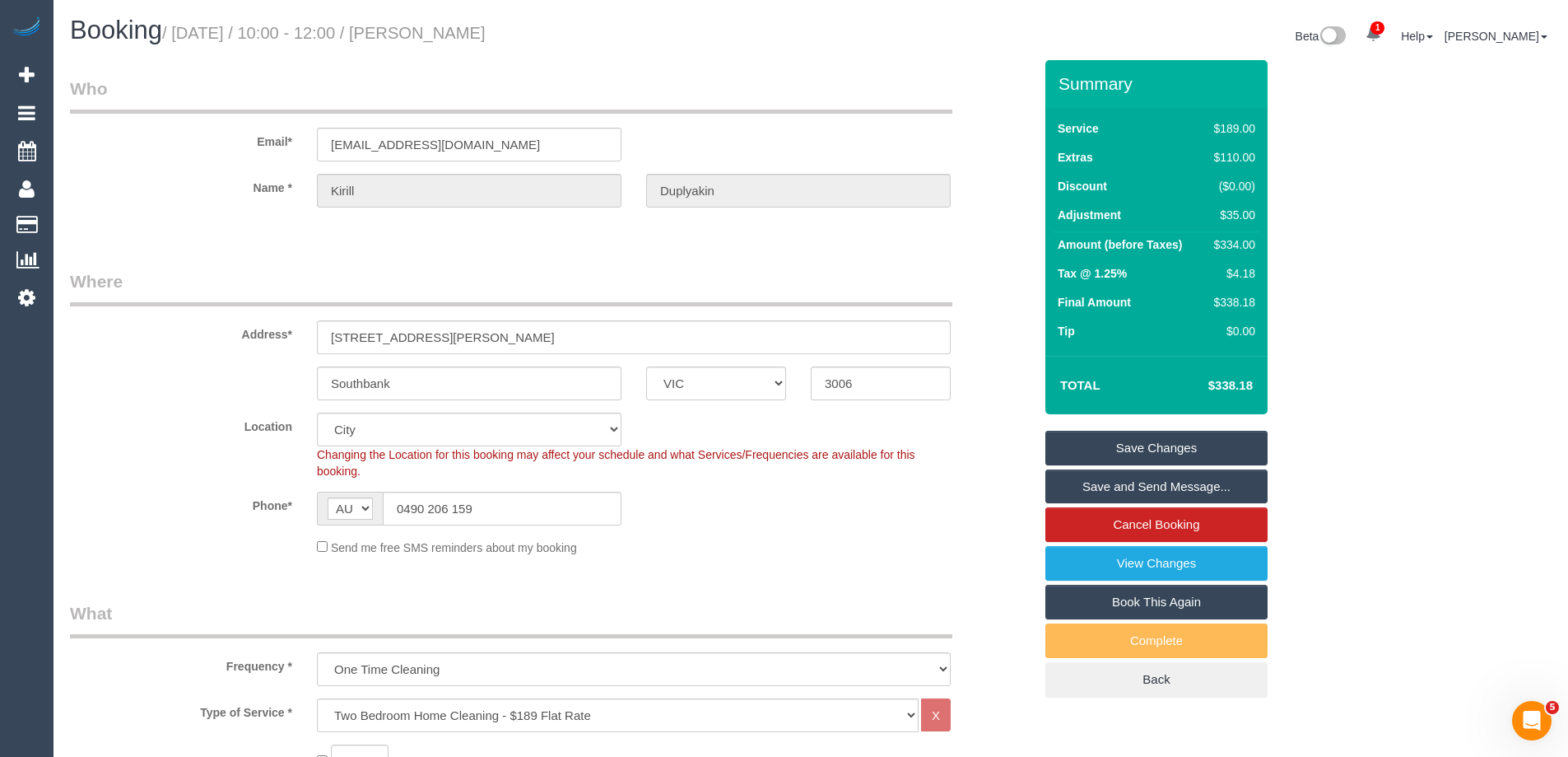
type textarea "Estimated time of 4-4.5 hrs + steam cleaning. Steam cleaning of 2 rooms. Steam …"
drag, startPoint x: 555, startPoint y: 31, endPoint x: 435, endPoint y: 30, distance: 120.0
click at [435, 30] on h1 "Booking / [DATE] / 10:00 - 12:00 / [PERSON_NAME]" at bounding box center [434, 30] width 729 height 28
copy small "[PERSON_NAME]"
click at [1083, 486] on link "Save and Send Message..." at bounding box center [1157, 486] width 223 height 35
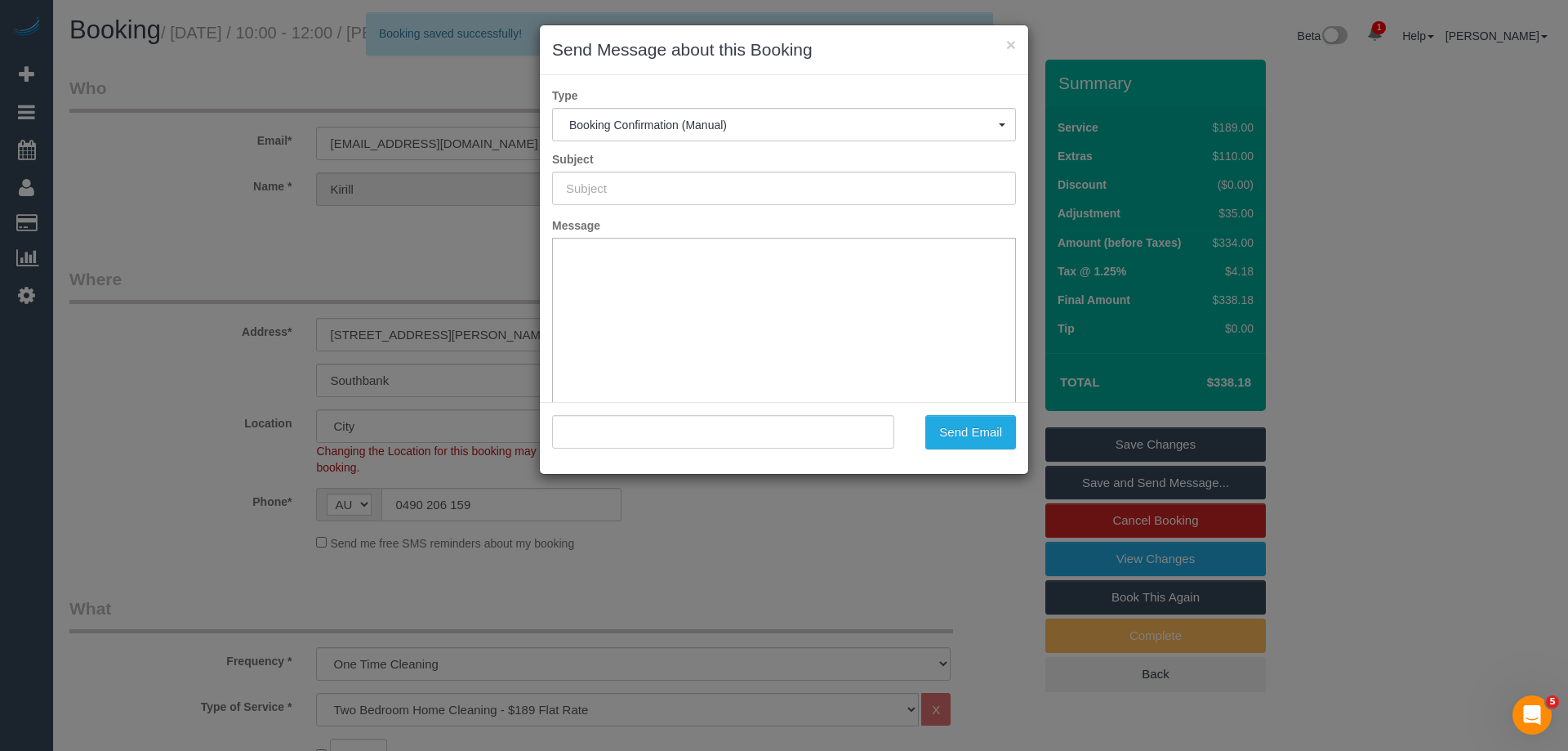
type input "Booking Confirmed"
type input ""[PERSON_NAME]" <[EMAIL_ADDRESS][DOMAIN_NAME]>"
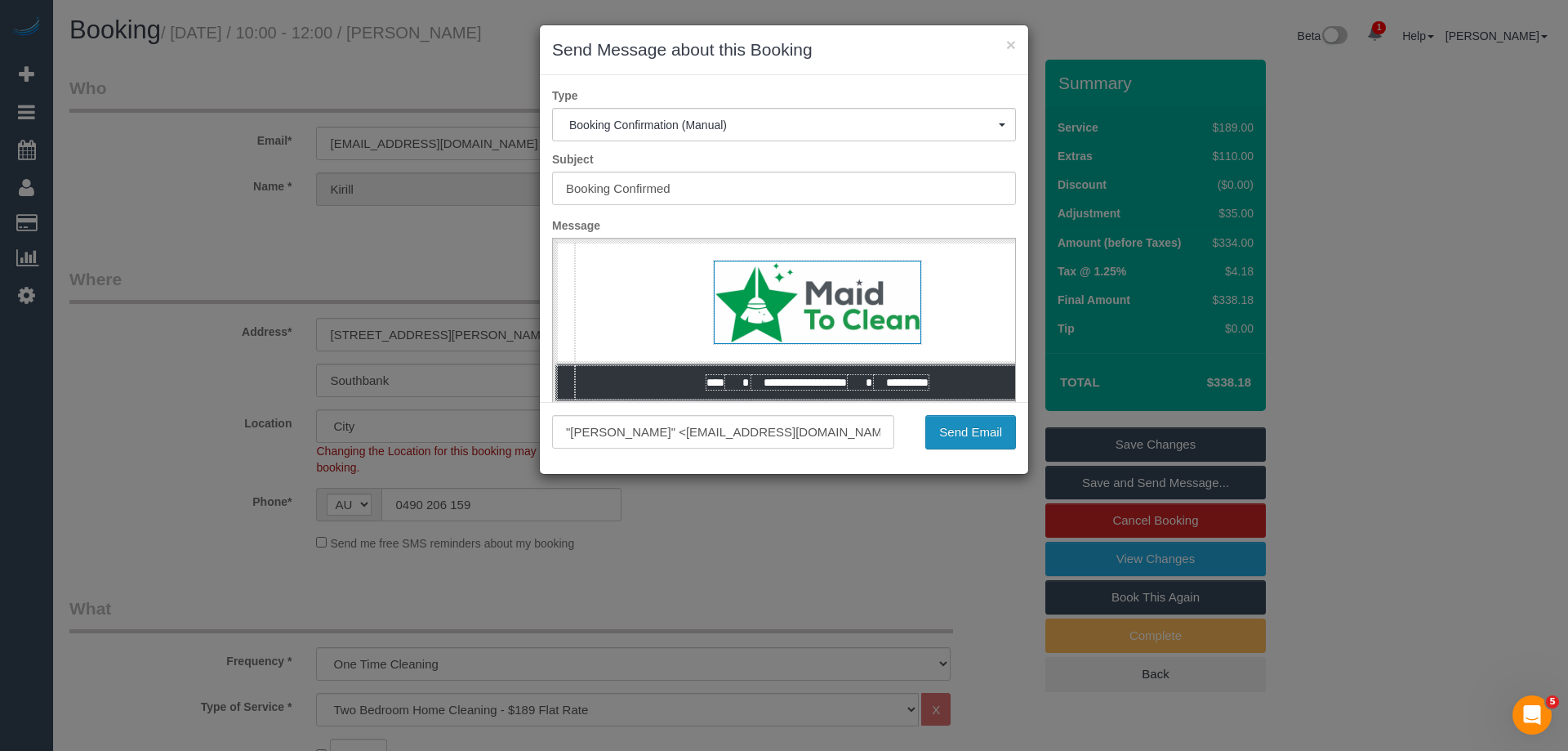
click at [973, 432] on button "Send Email" at bounding box center [970, 432] width 91 height 35
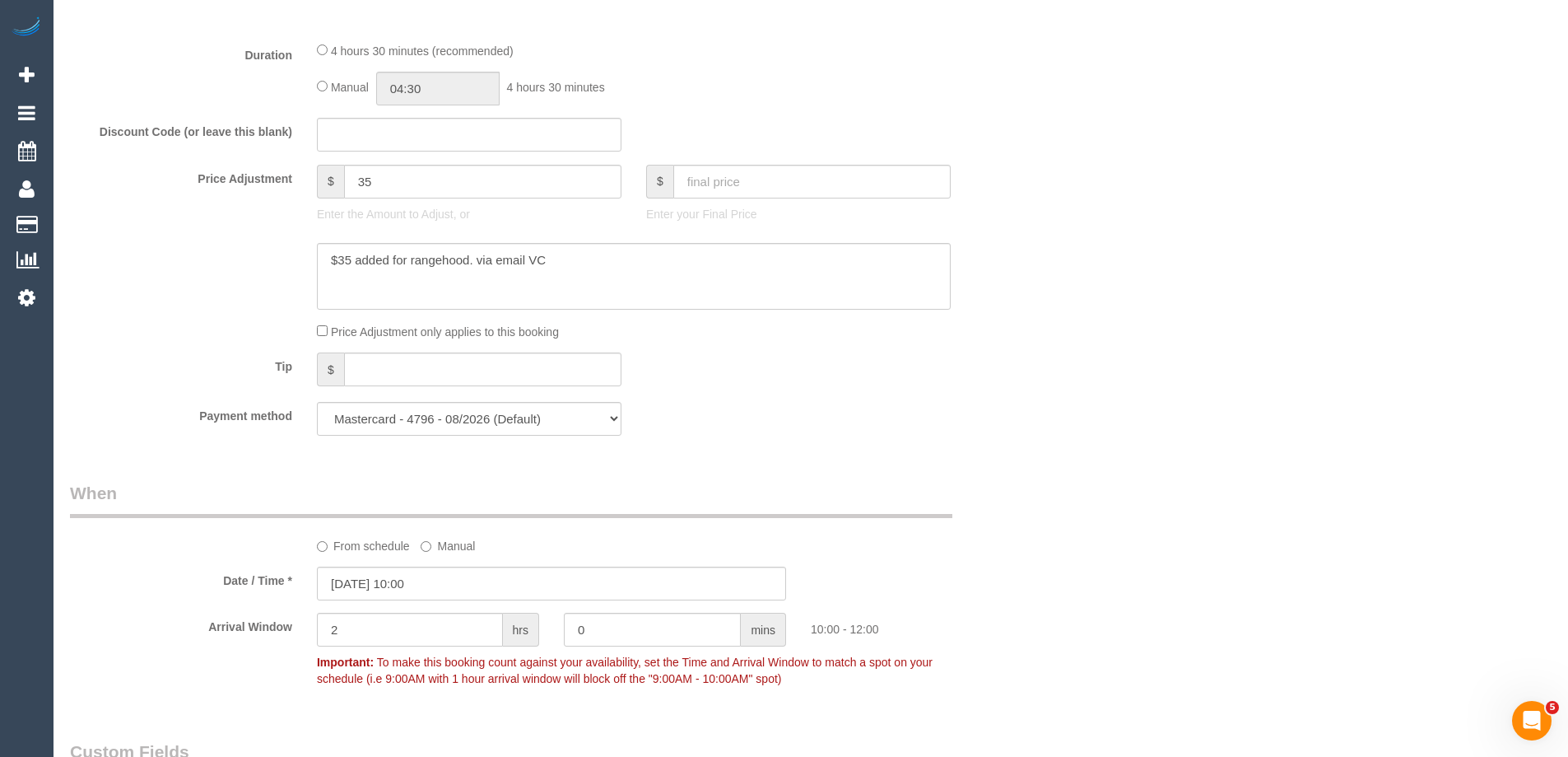
scroll to position [1564, 0]
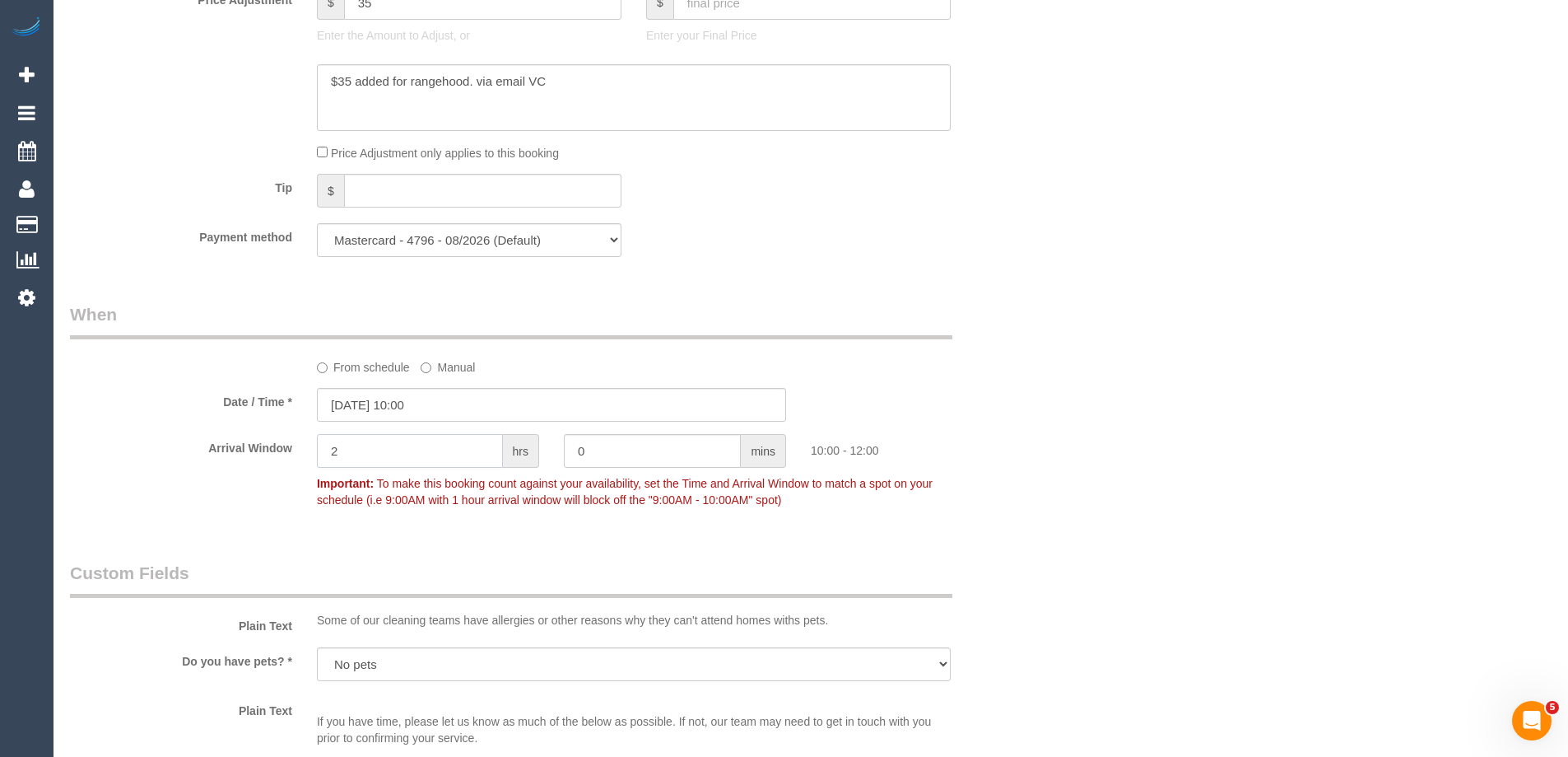
drag, startPoint x: 365, startPoint y: 456, endPoint x: 253, endPoint y: 447, distance: 112.4
click at [253, 447] on div "Arrival Window 2 hrs 0 mins 10:00 - 12:00 Important: To make this booking count…" at bounding box center [551, 475] width 988 height 82
type input "1"
click at [1016, 249] on div "Payment method Mastercard - 4796 - 08/2026 (Default) Add Credit Card ──────────…" at bounding box center [551, 239] width 988 height 34
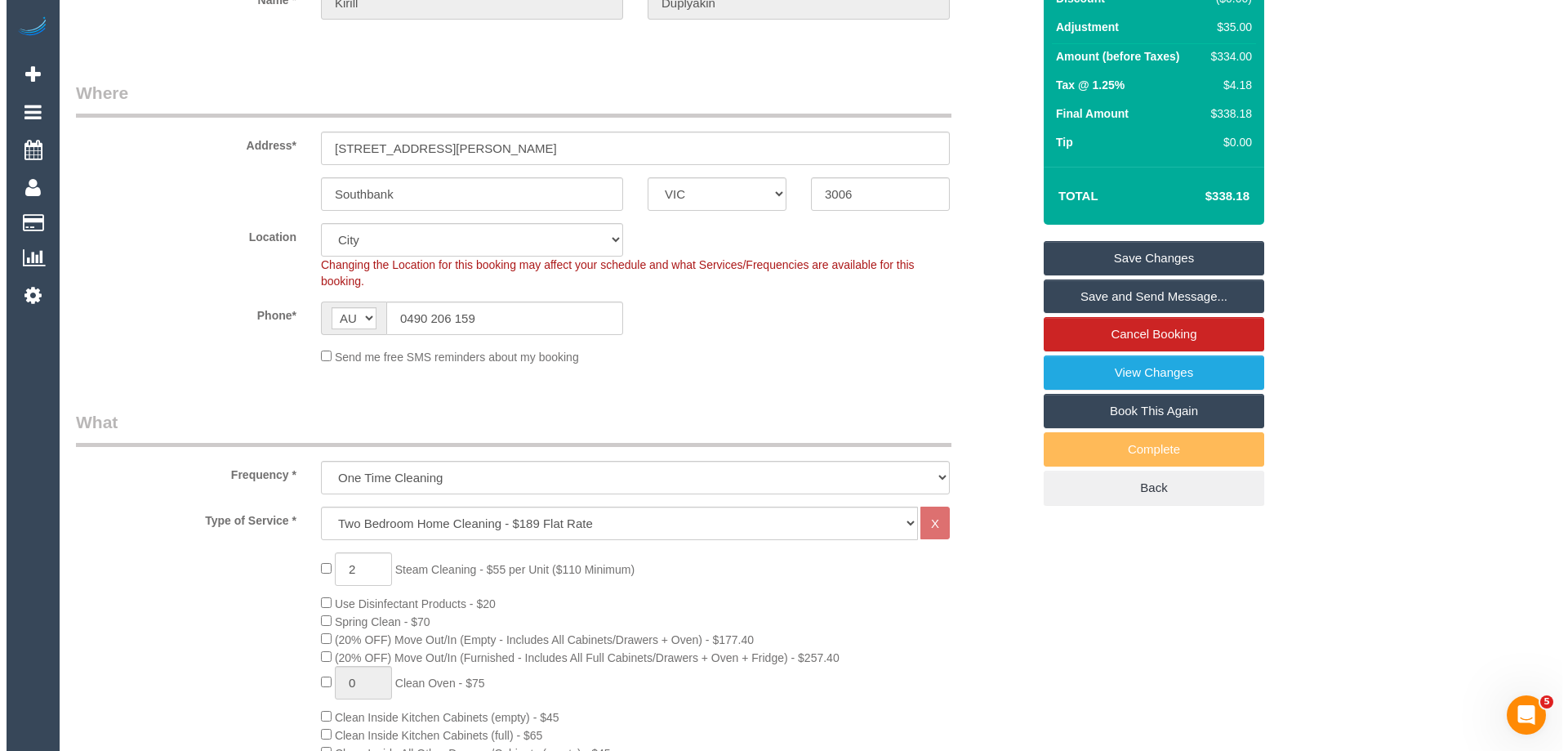
scroll to position [0, 0]
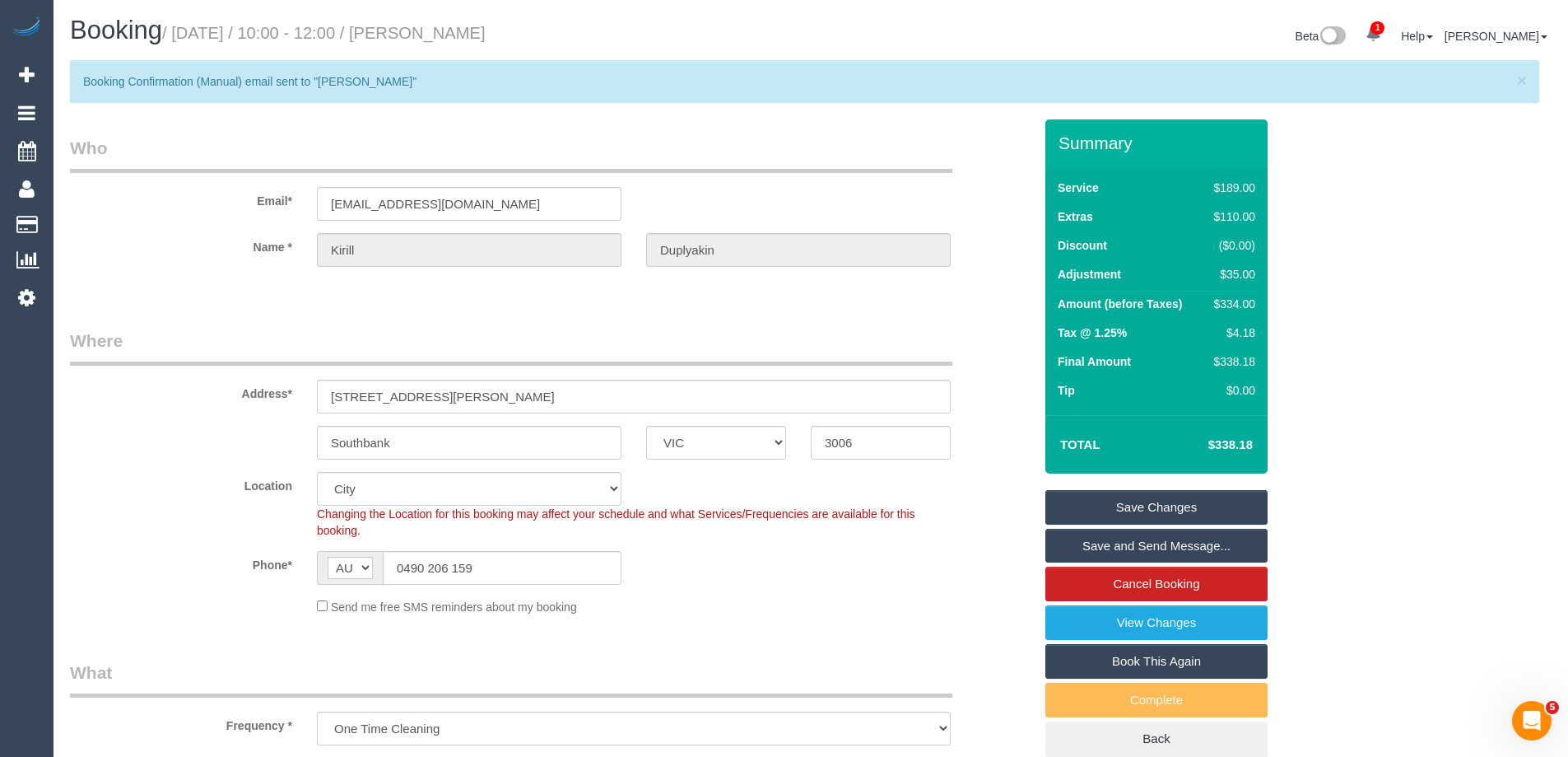
click at [1121, 506] on link "Save Changes" at bounding box center [1157, 507] width 223 height 35
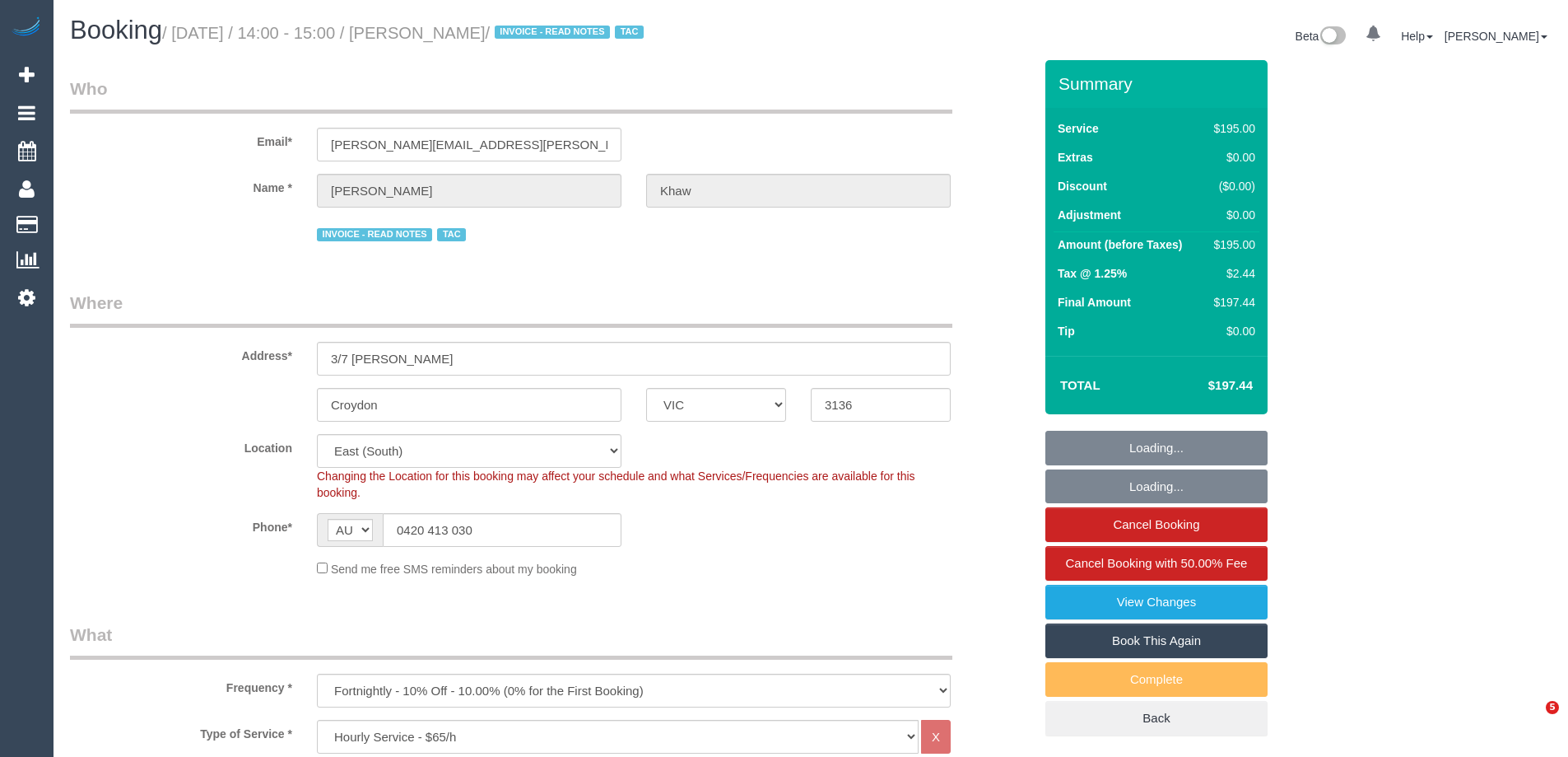
select select "VIC"
select select "180"
select select "number:27"
select select "number:14"
select select "number:18"
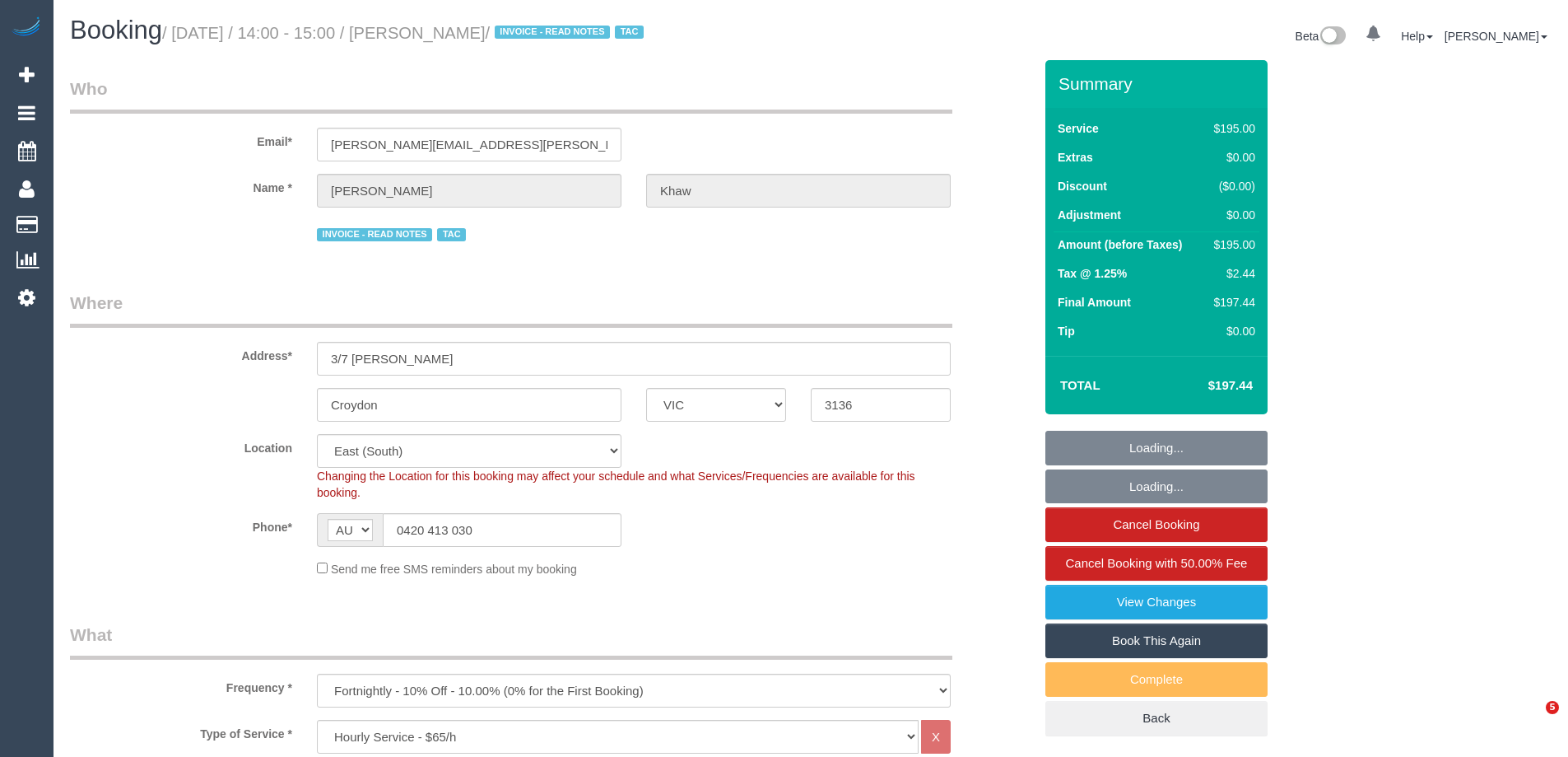
select select "number:22"
select select "number:34"
select select "number:26"
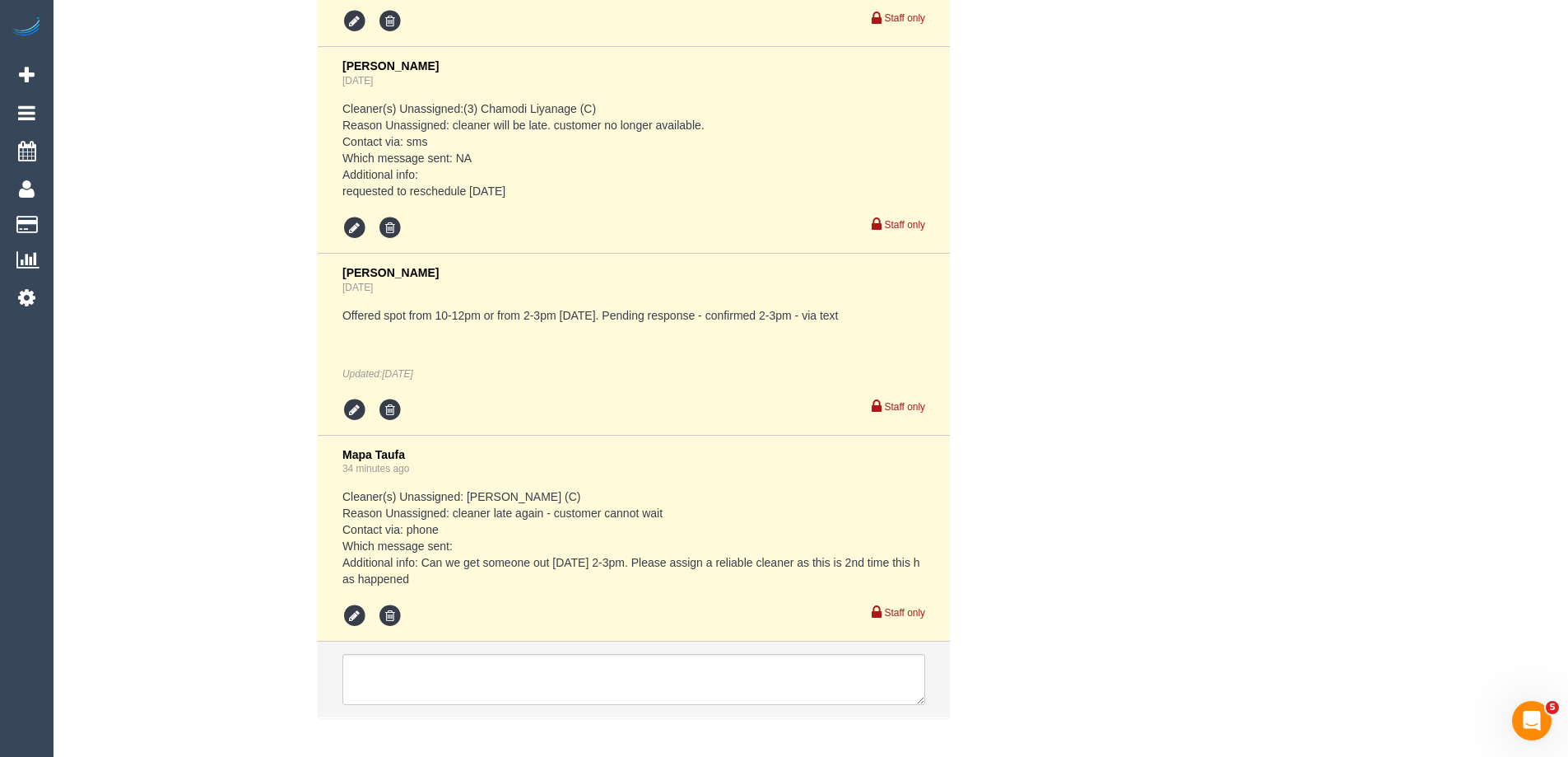
scroll to position [4199, 0]
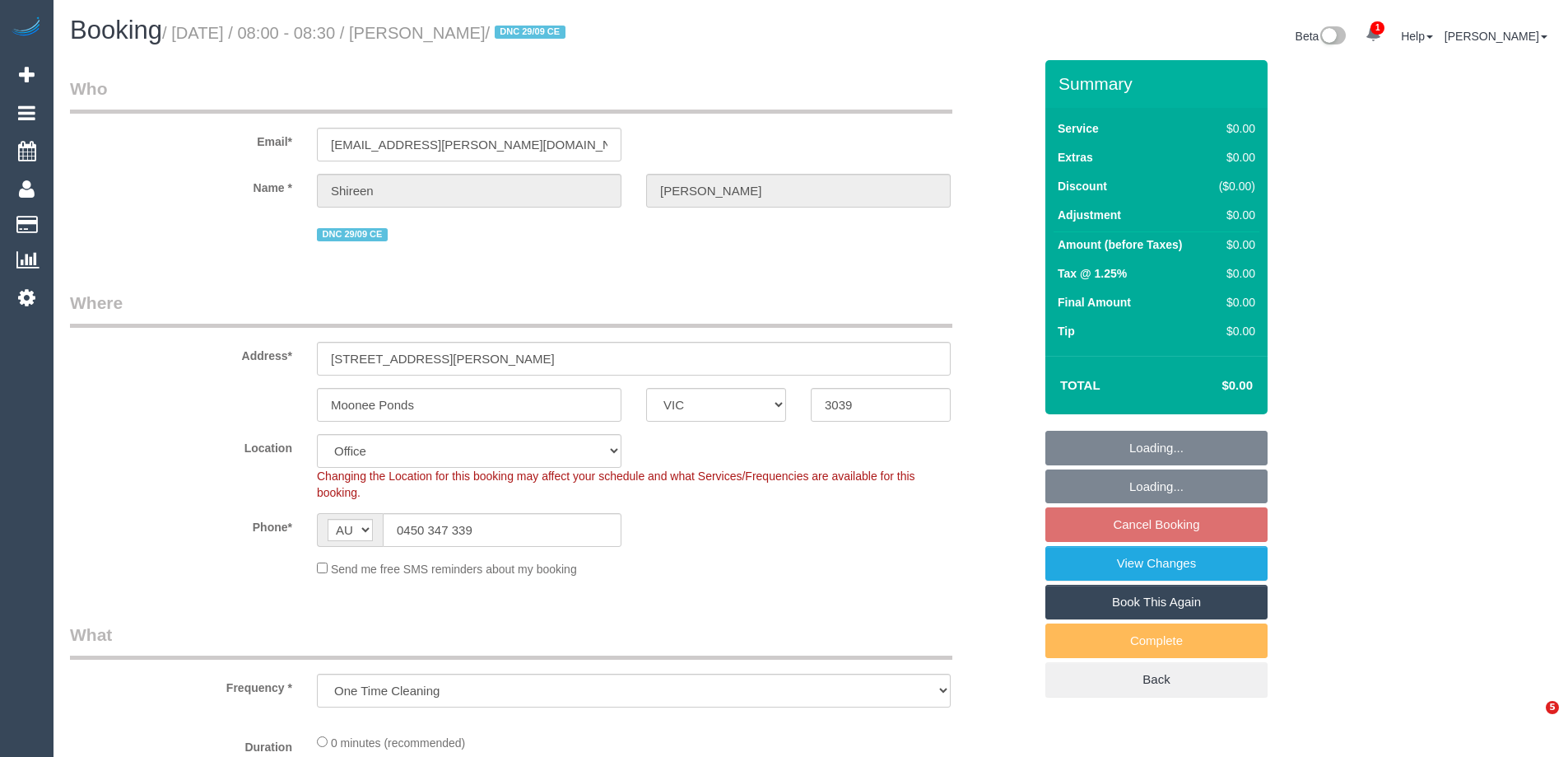
select select "VIC"
select select "object:795"
select select "string:stripe-pm_1S7UZm2GScqysDRVXrxO2n2B"
select select "number:27"
select select "number:14"
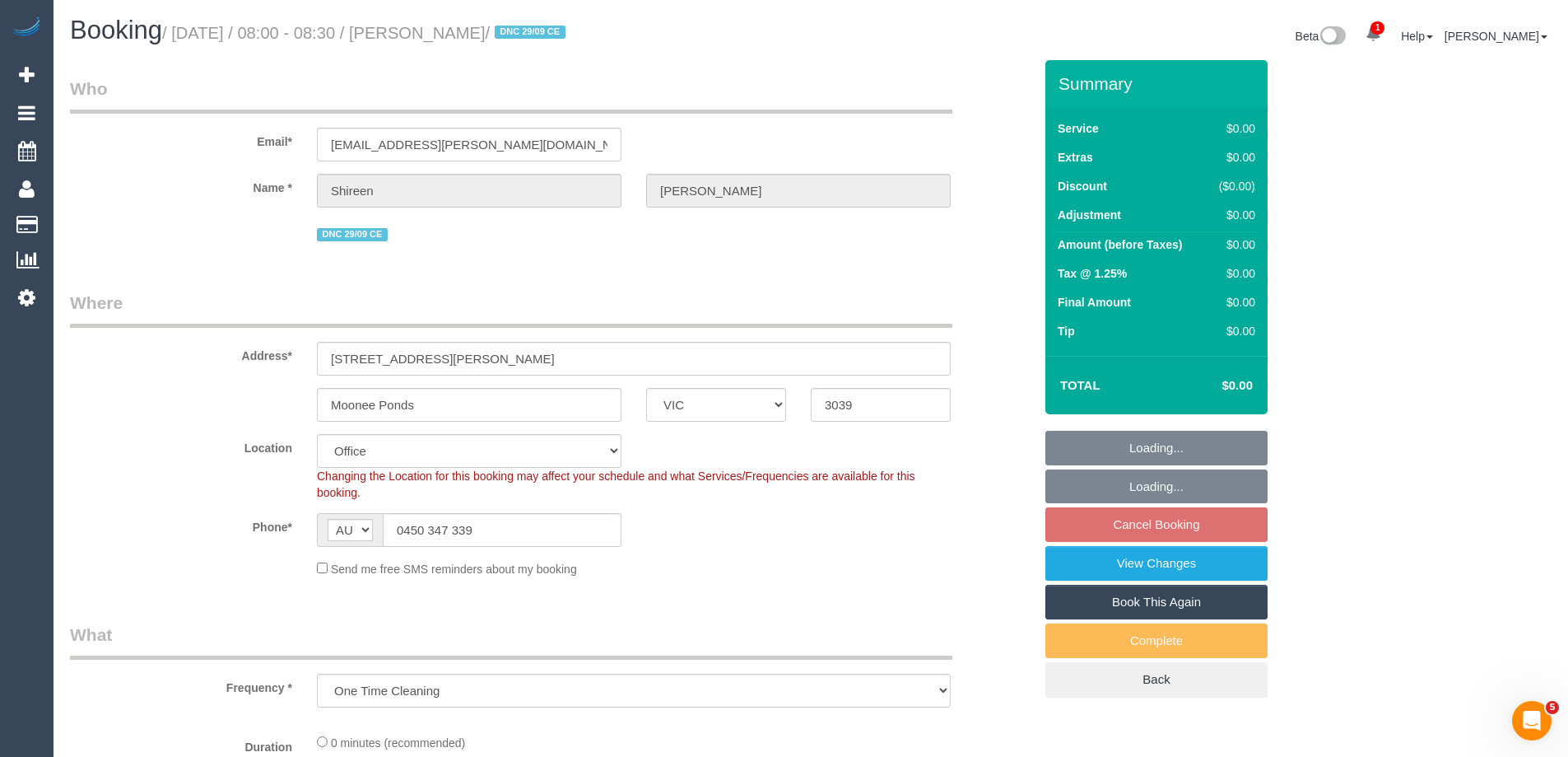
select select "number:18"
select select "number:25"
select select "number:26"
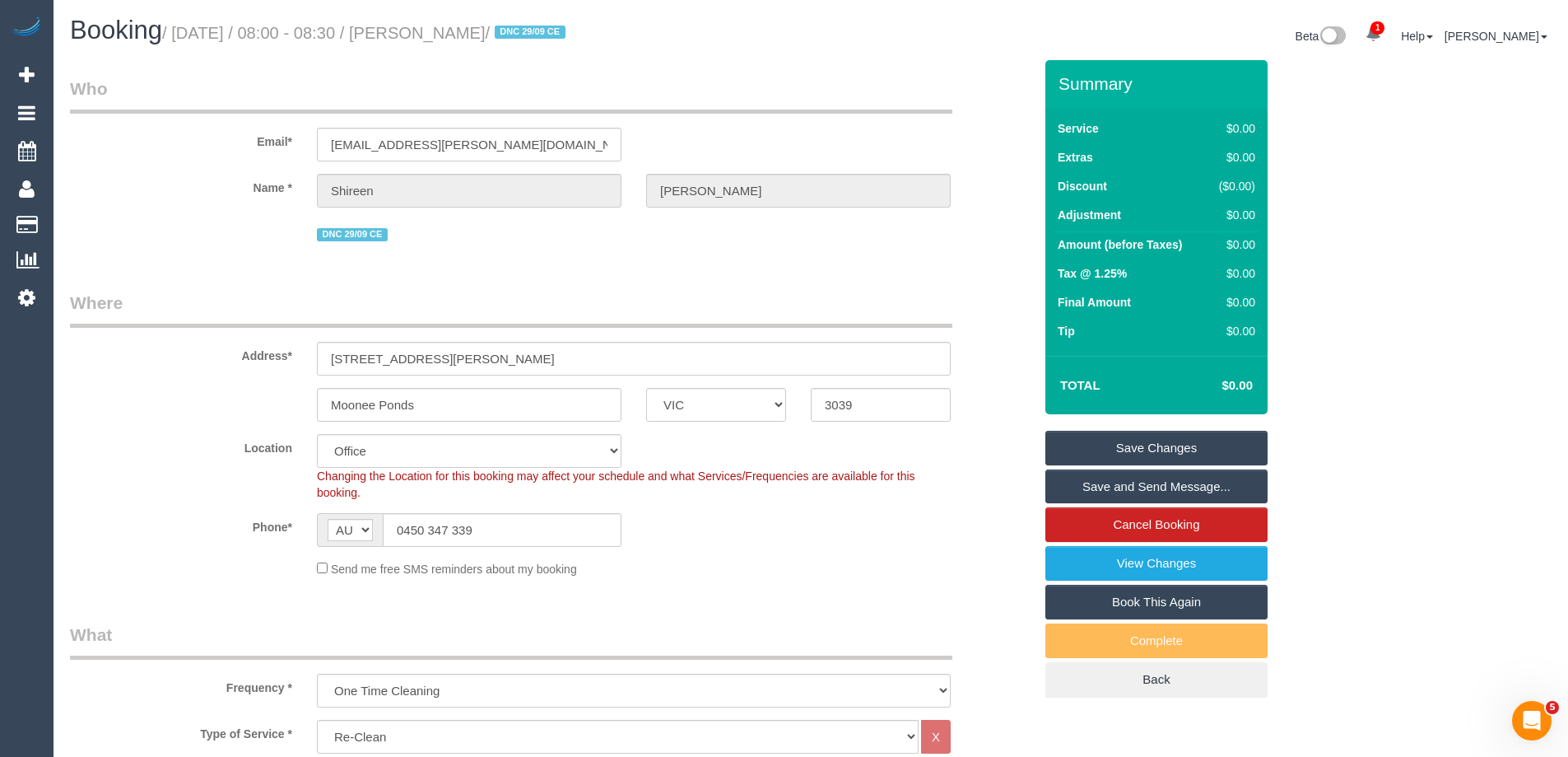
click at [1091, 484] on link "Save and Send Message..." at bounding box center [1157, 486] width 223 height 35
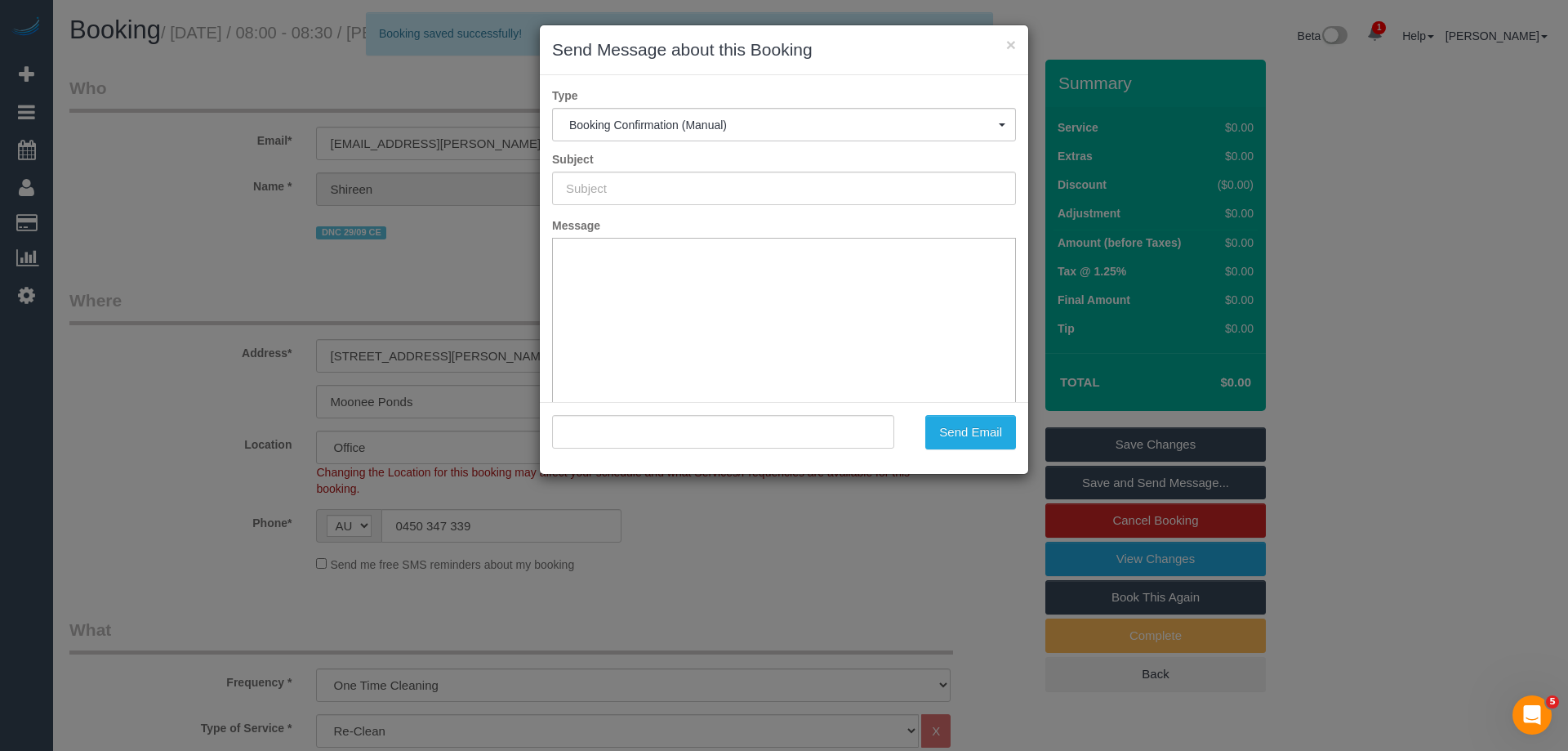
type input "Booking Confirmed"
type input ""[PERSON_NAME]" <[PERSON_NAME][EMAIL_ADDRESS][PERSON_NAME][DOMAIN_NAME]>"
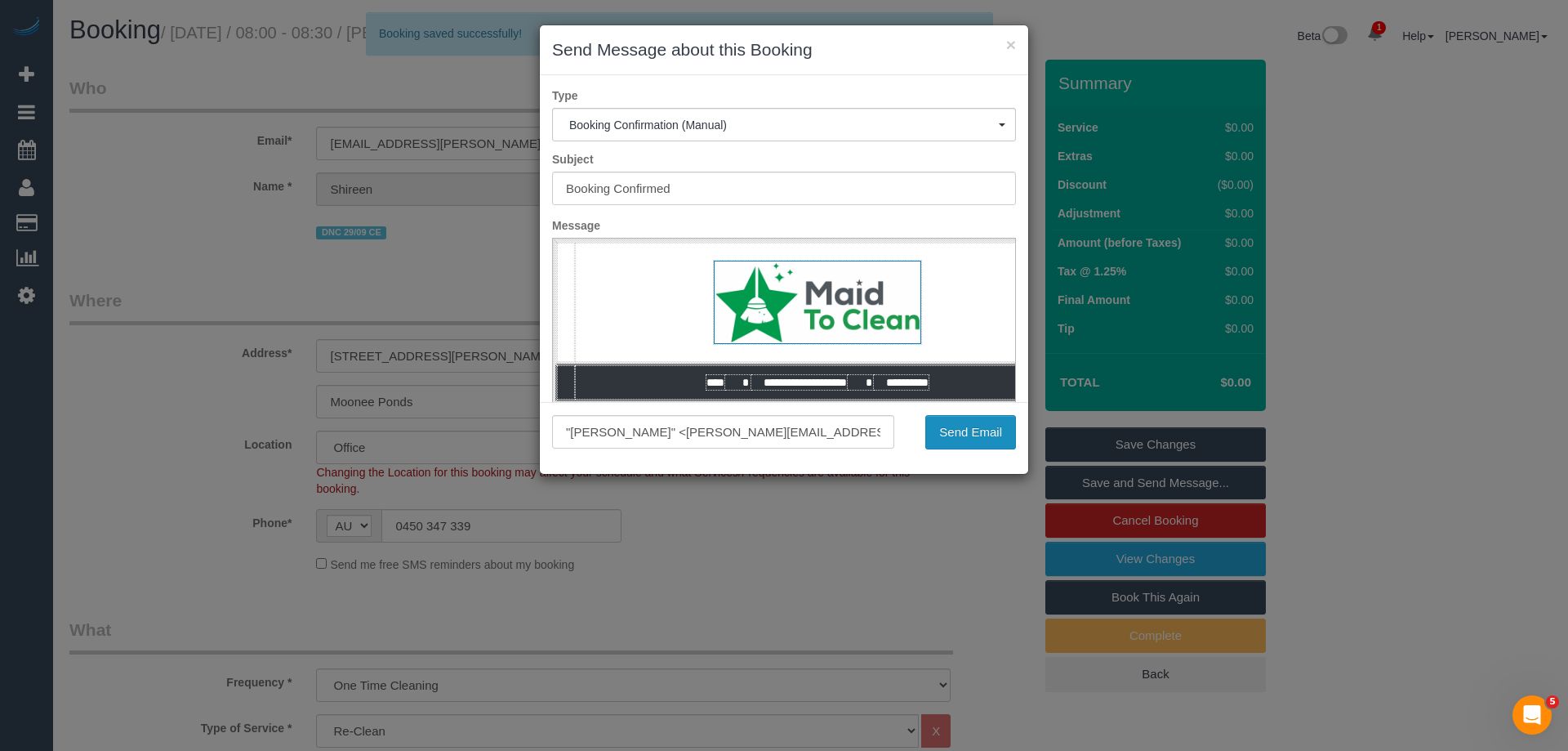
click at [957, 439] on button "Send Email" at bounding box center [970, 432] width 91 height 35
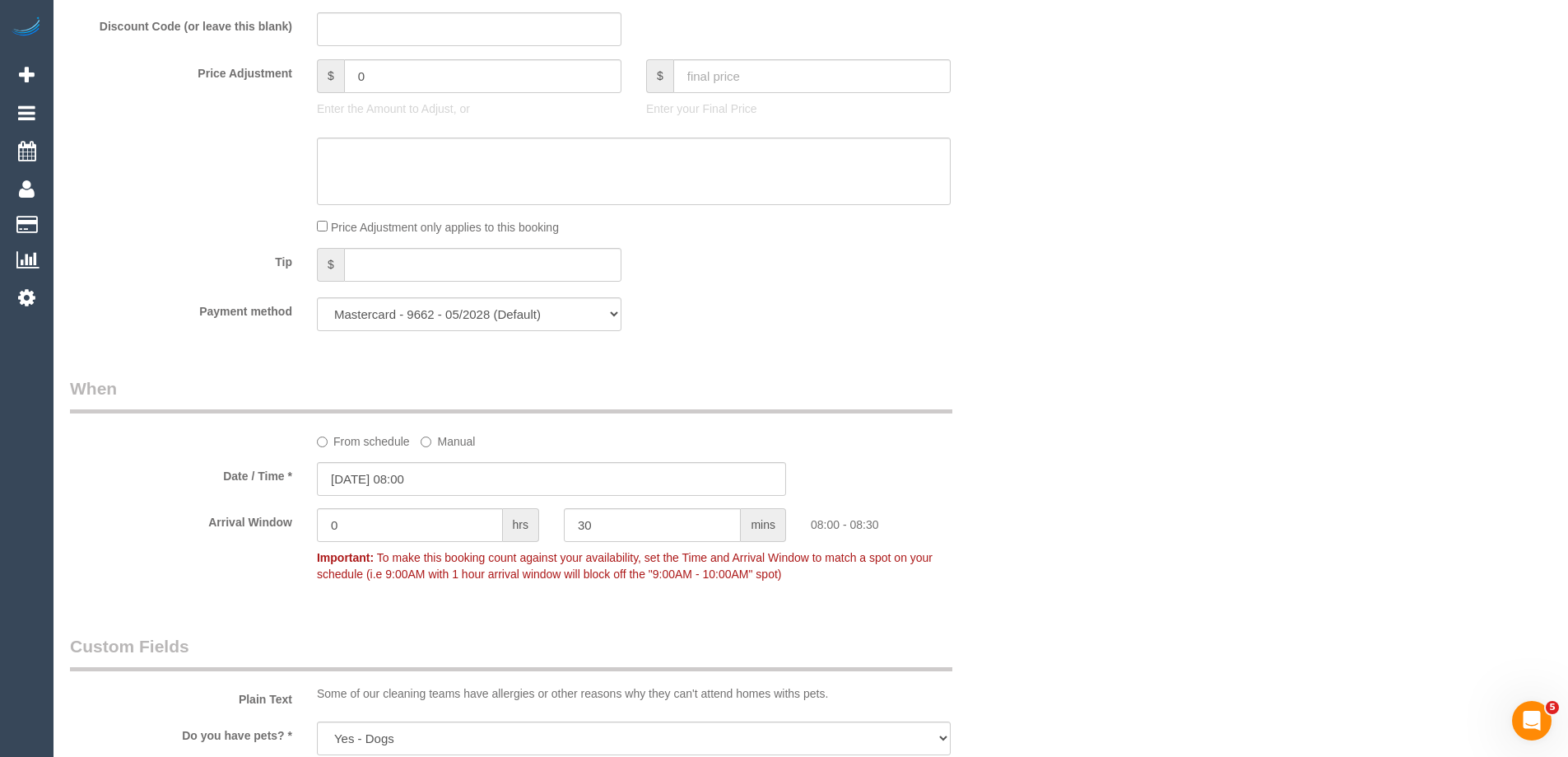
scroll to position [1317, 0]
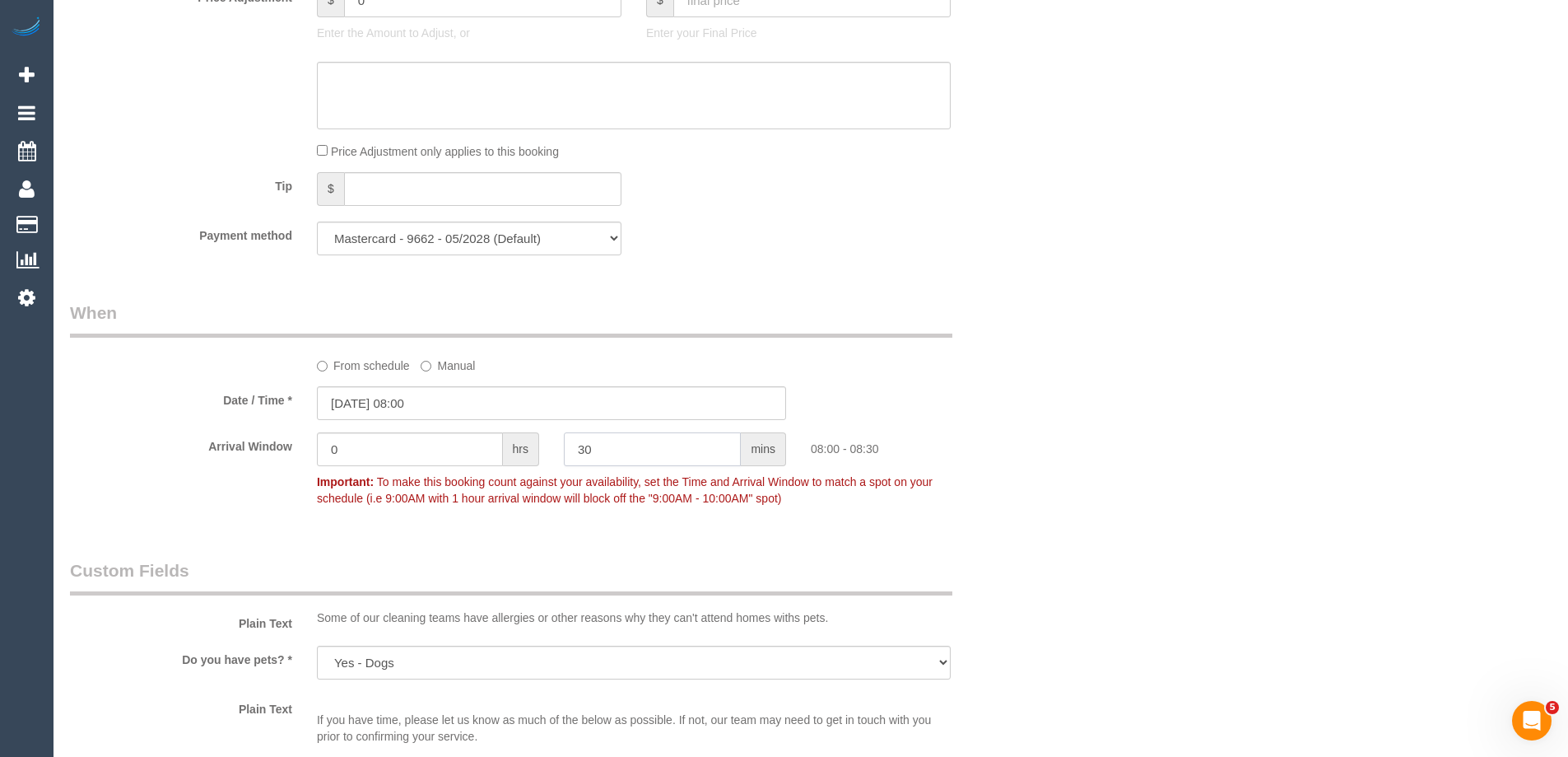
drag, startPoint x: 604, startPoint y: 464, endPoint x: 401, endPoint y: 423, distance: 207.1
click at [401, 423] on sui-booking-spot "From schedule Manual Date / Time * [DATE] 08:00 Arrival Window 0 hrs 30 mins 08…" at bounding box center [550, 406] width 963 height 213
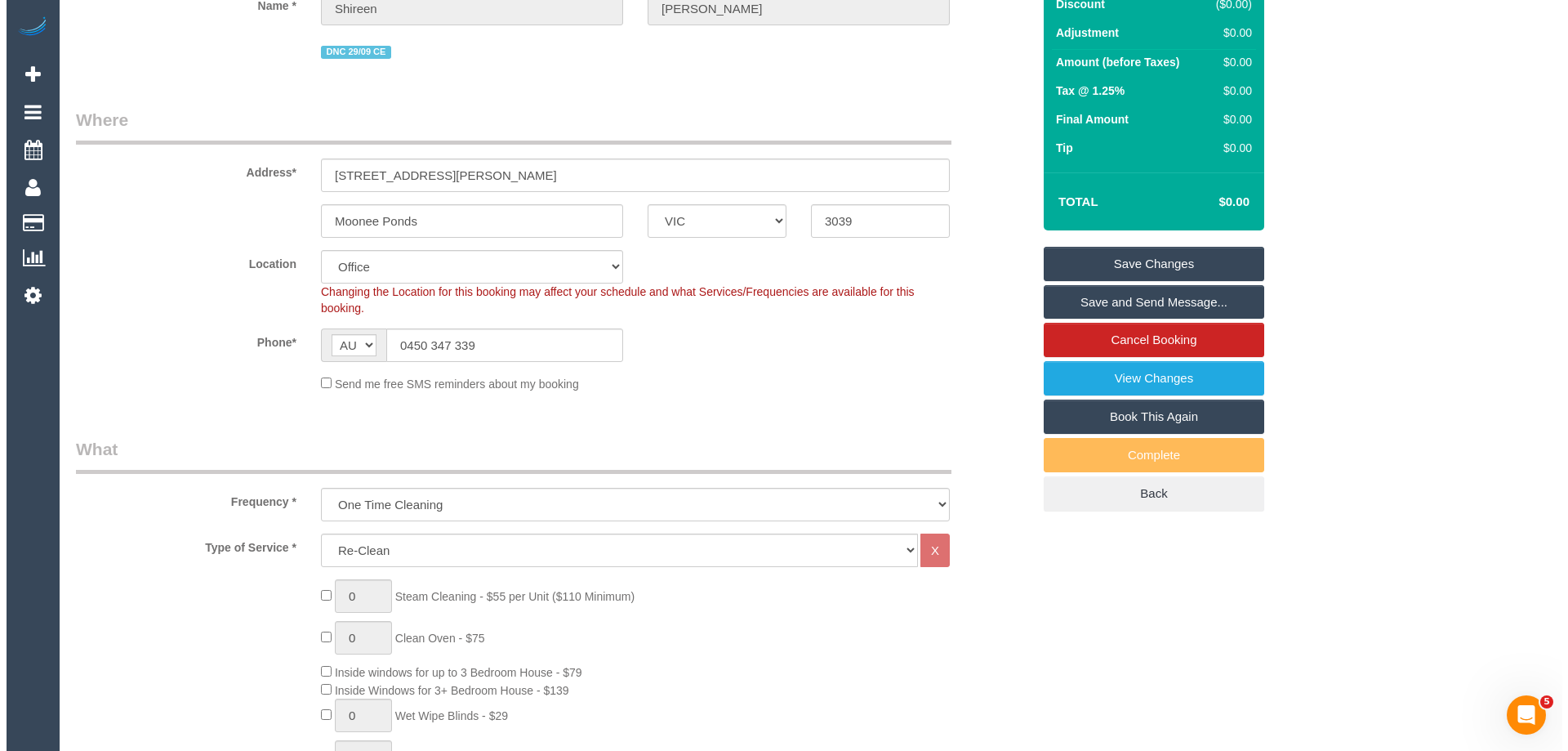
scroll to position [0, 0]
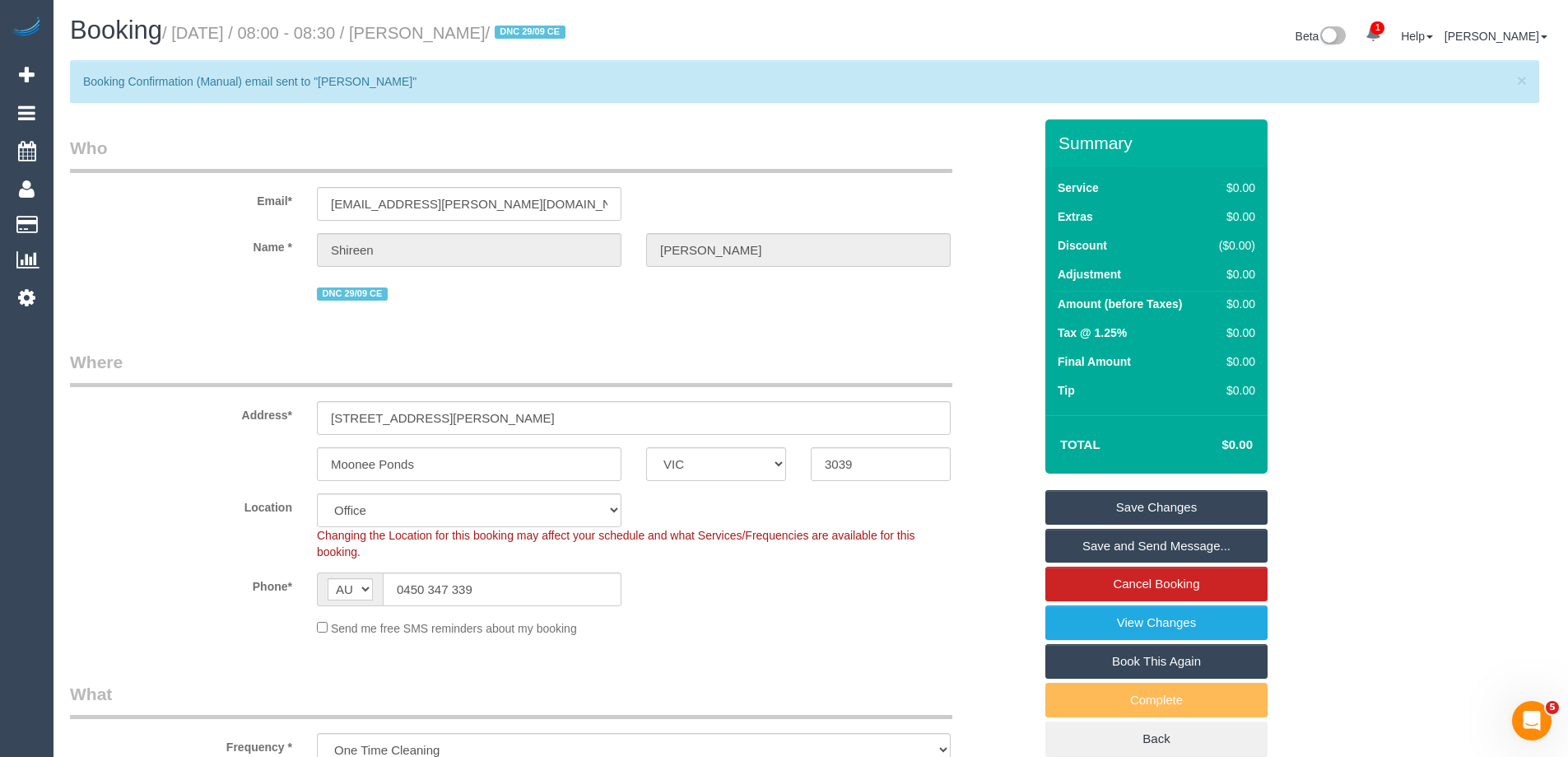
type input "0"
click at [1084, 511] on link "Save Changes" at bounding box center [1157, 507] width 223 height 35
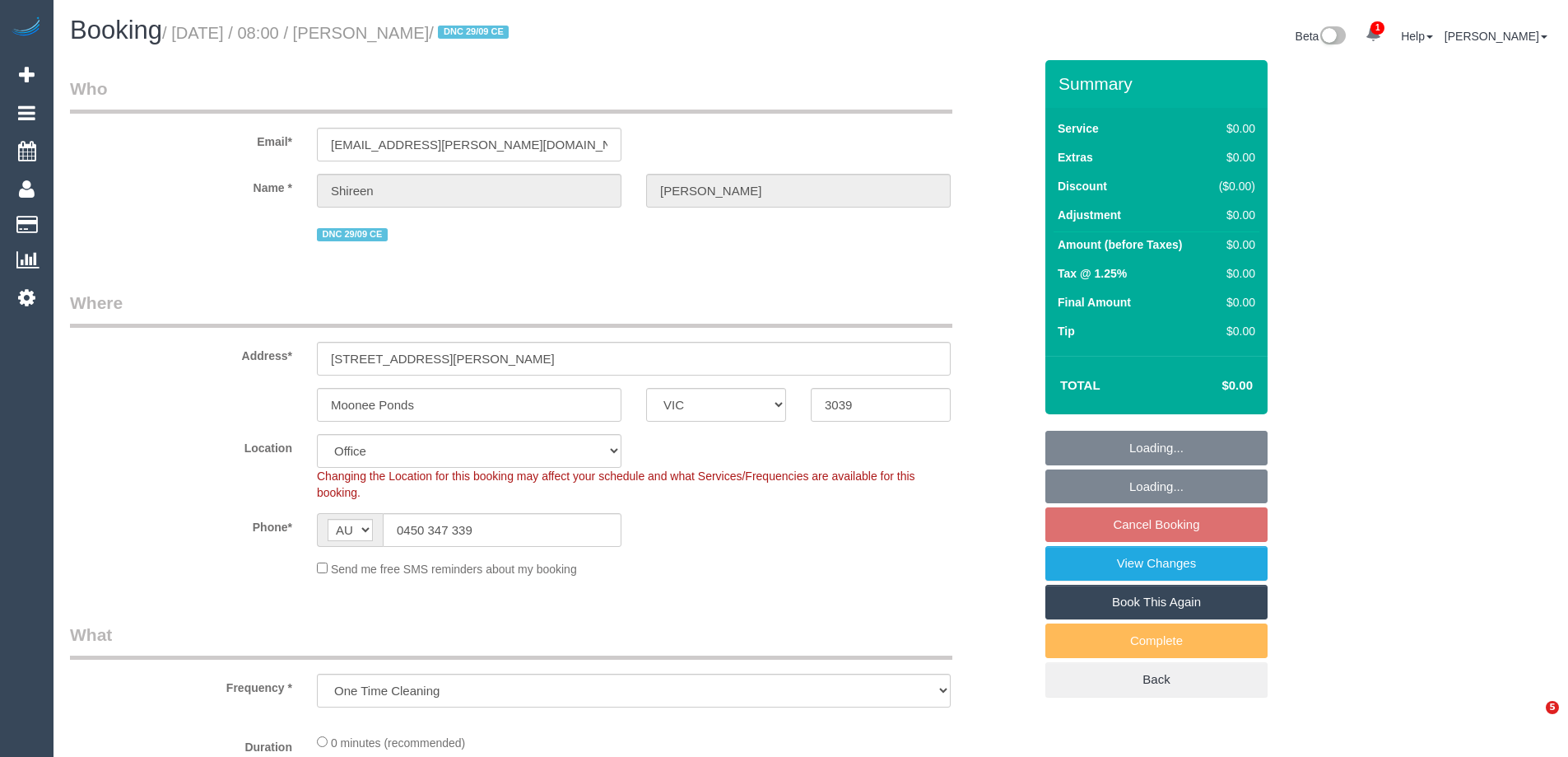
select select "VIC"
select select "object:795"
select select "string:stripe-pm_1S7UZm2GScqysDRVXrxO2n2B"
select select "number:27"
select select "number:14"
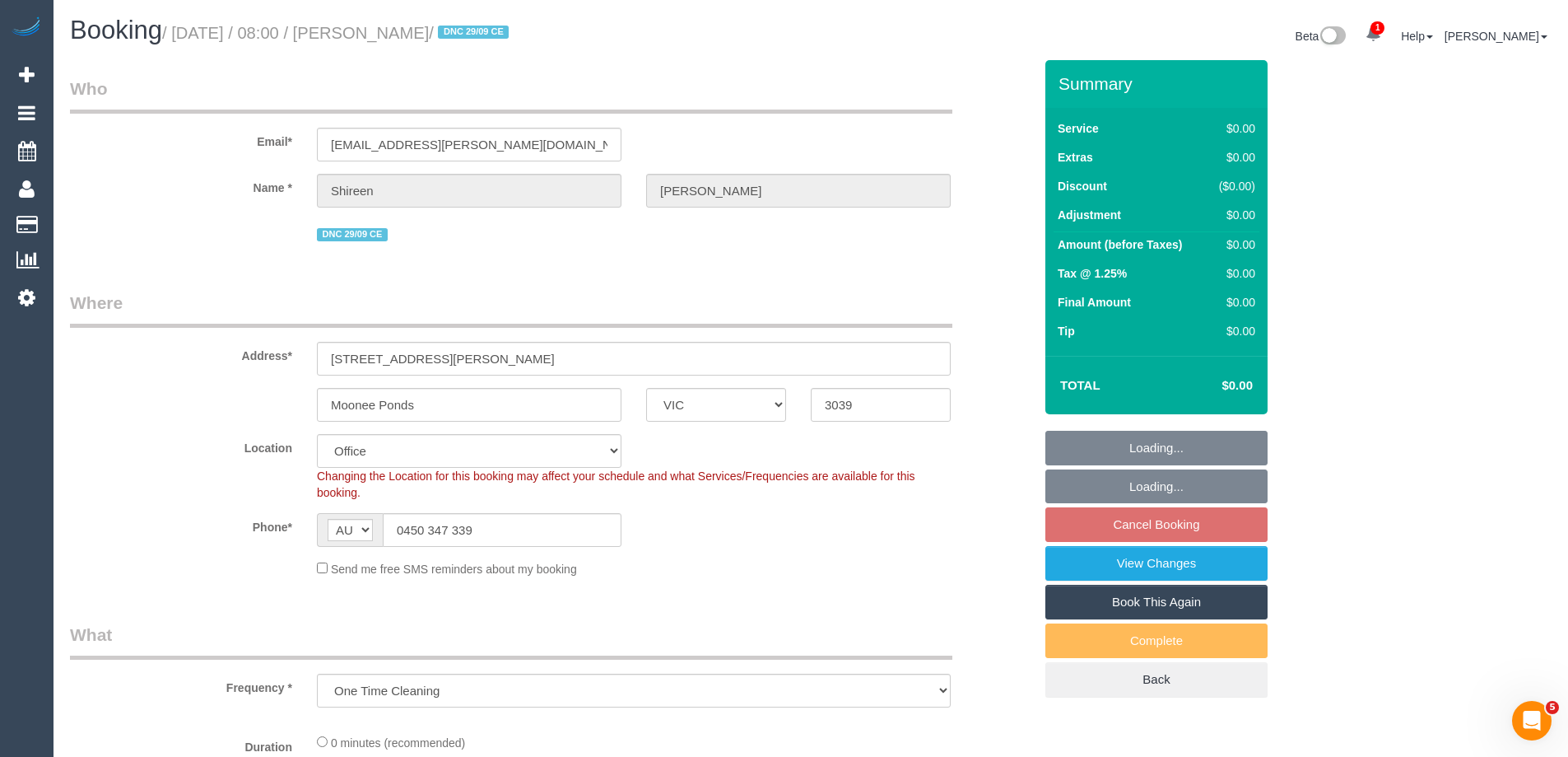
select select "number:18"
select select "number:25"
select select "number:26"
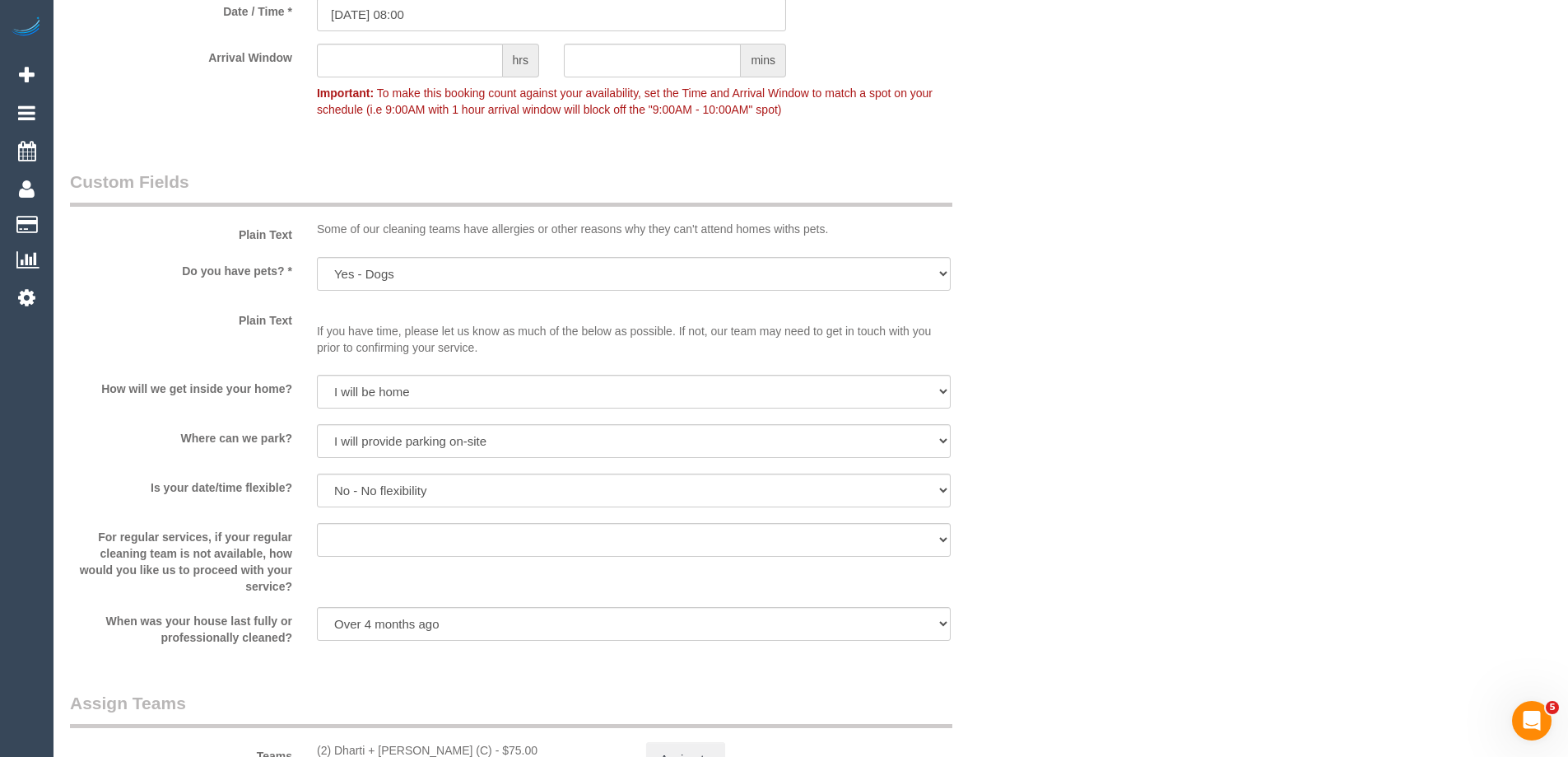
scroll to position [2140, 0]
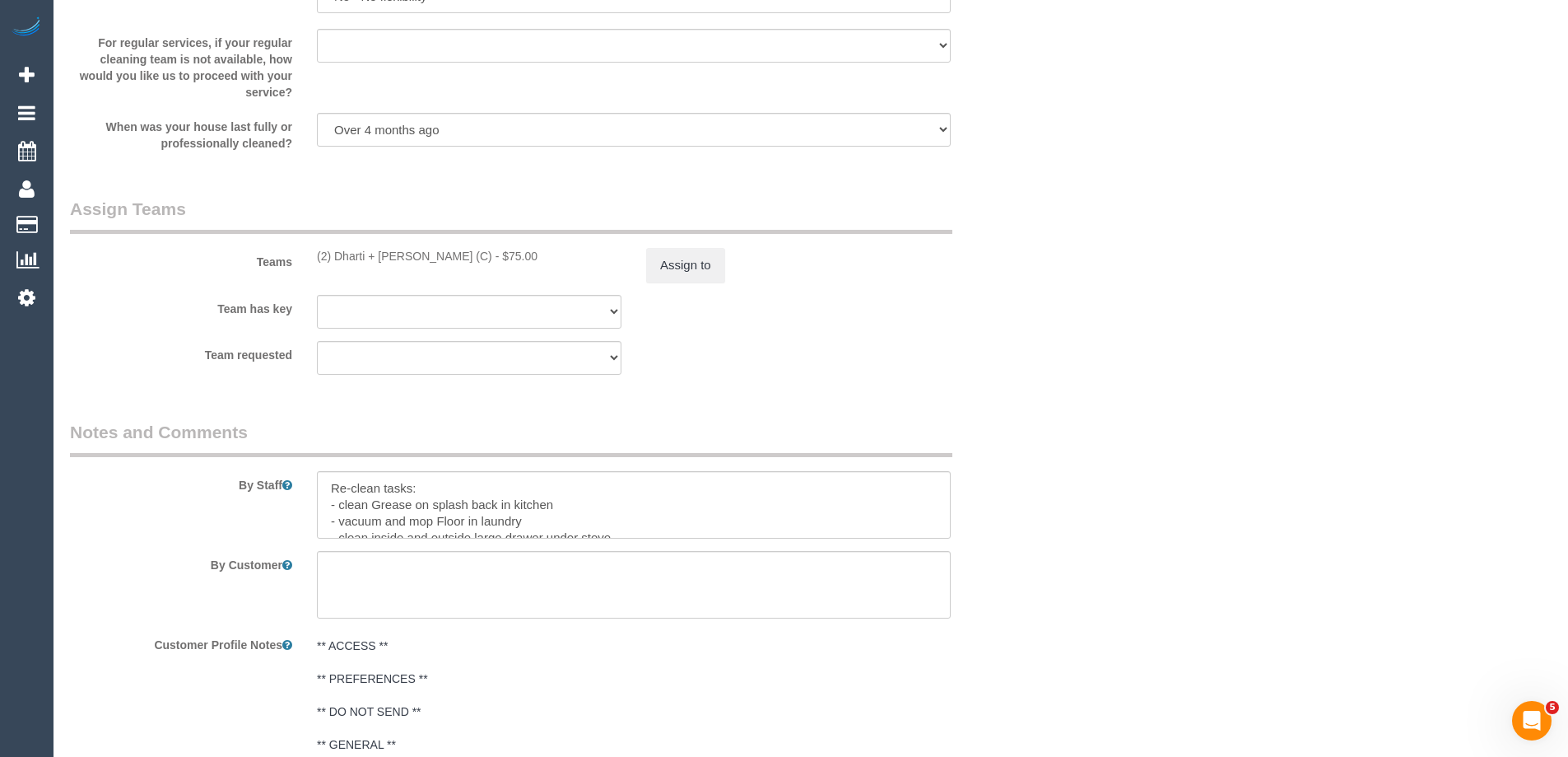
click at [315, 488] on div at bounding box center [633, 505] width 658 height 68
click at [344, 477] on textarea at bounding box center [633, 505] width 634 height 68
click at [321, 493] on textarea at bounding box center [633, 505] width 634 height 68
click at [325, 492] on textarea at bounding box center [633, 505] width 634 height 68
click at [330, 488] on textarea at bounding box center [633, 505] width 634 height 68
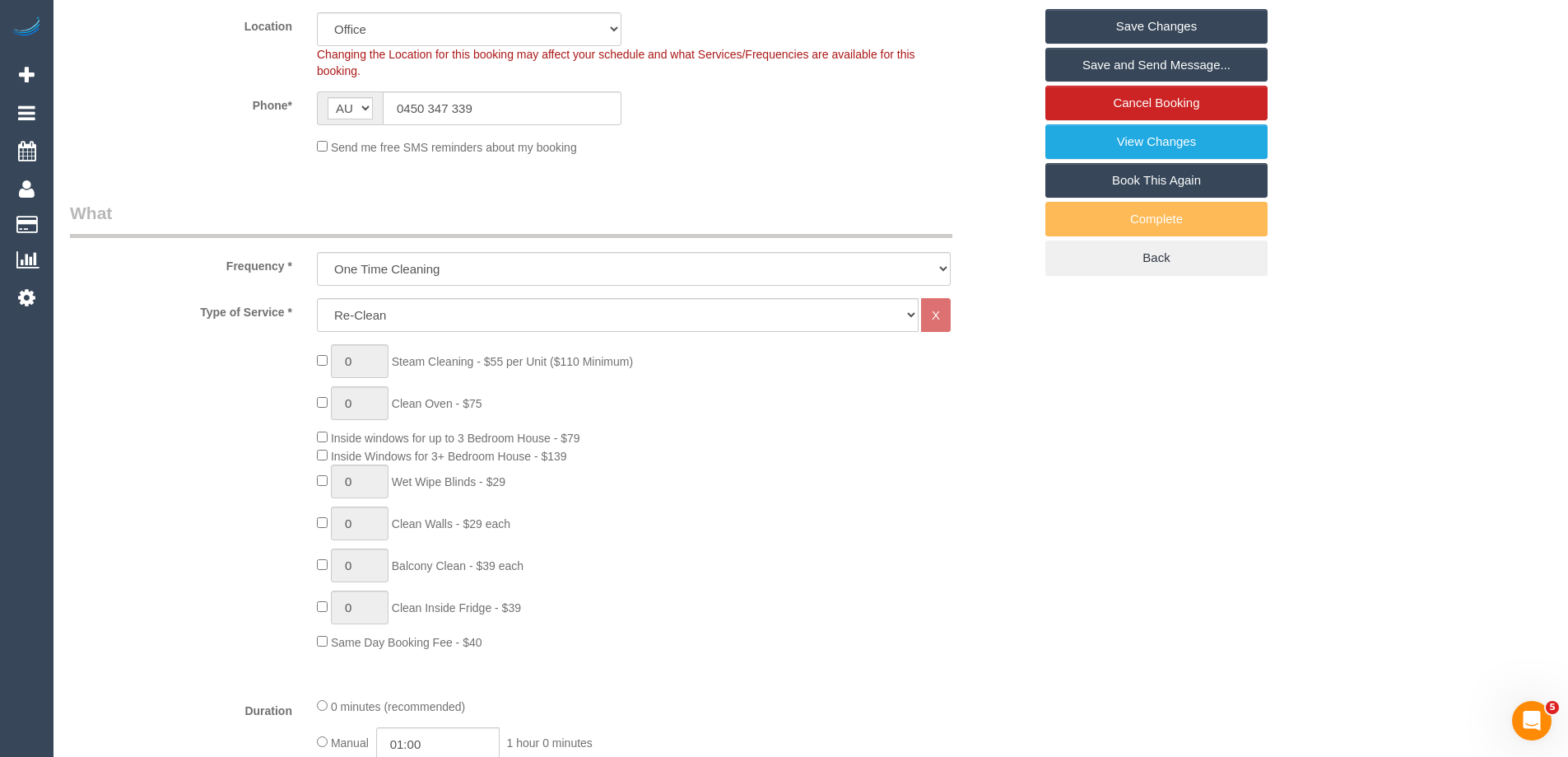
scroll to position [83, 0]
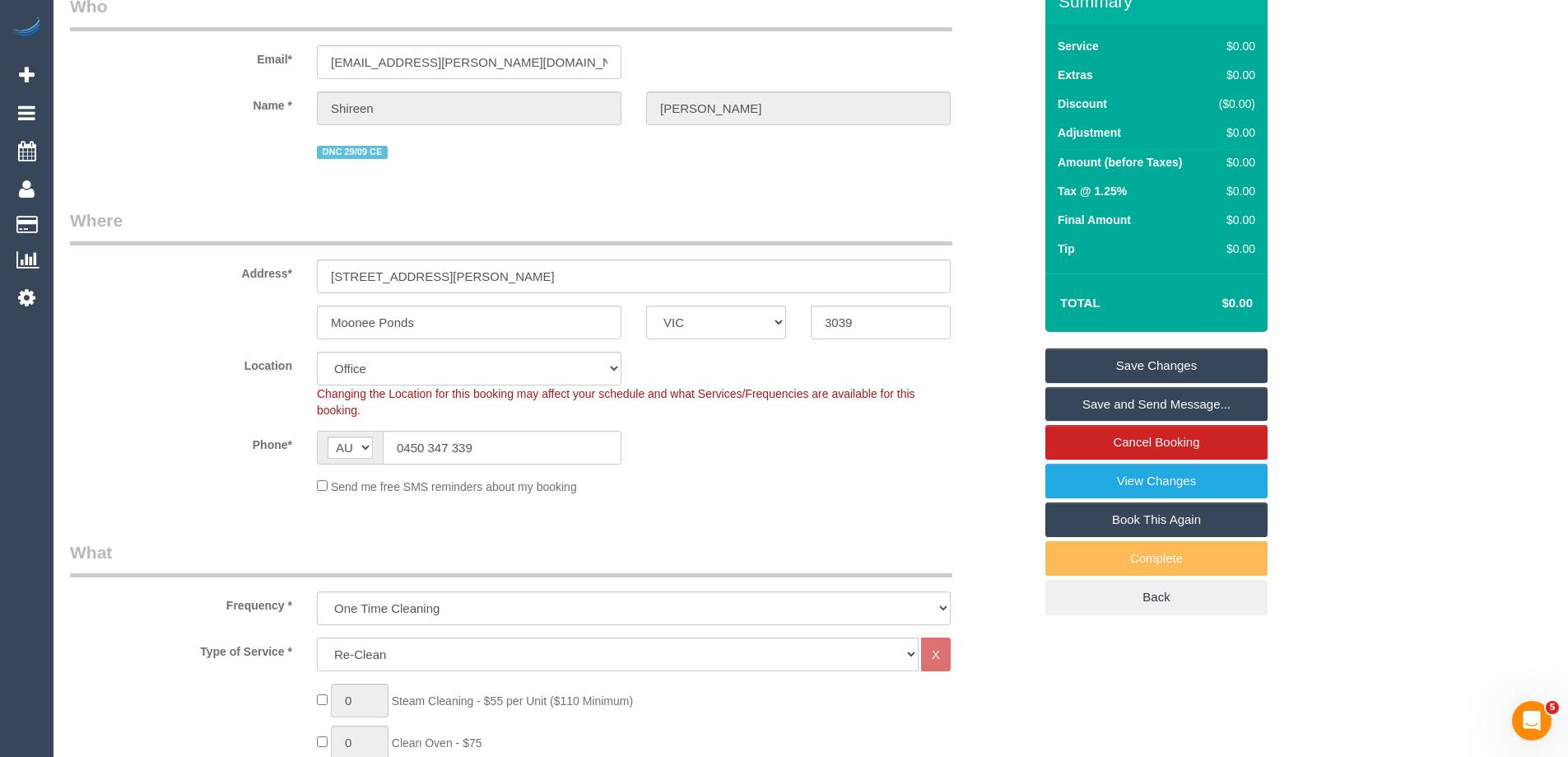
type textarea "PLEASE DO NOT BE LATE!! Re-clean tasks: - clean Grease on splash back in kitche…"
click at [1087, 367] on link "Save Changes" at bounding box center [1157, 365] width 223 height 35
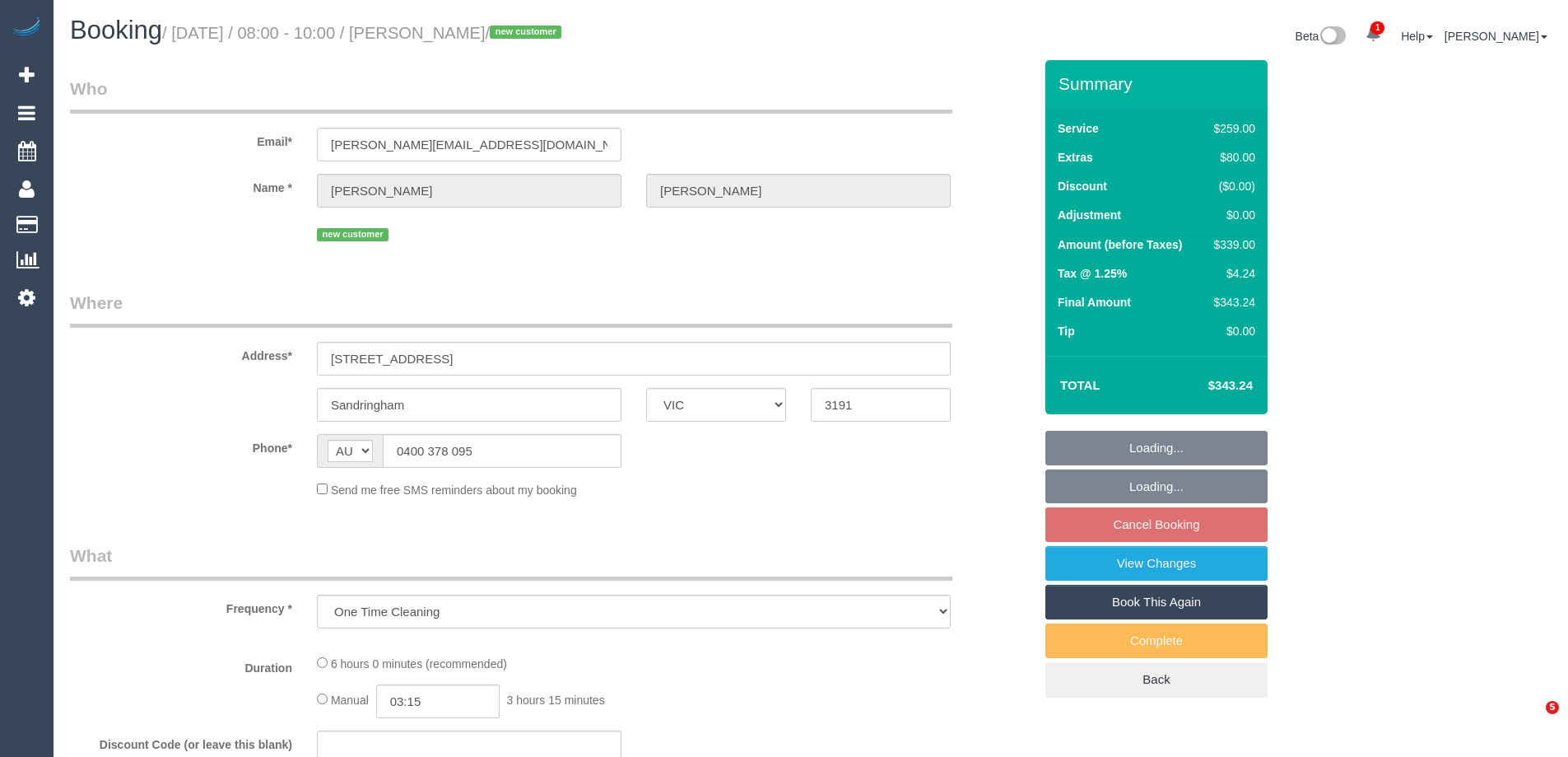
select select "VIC"
select select "number:28"
select select "number:14"
select select "number:19"
select select "number:36"
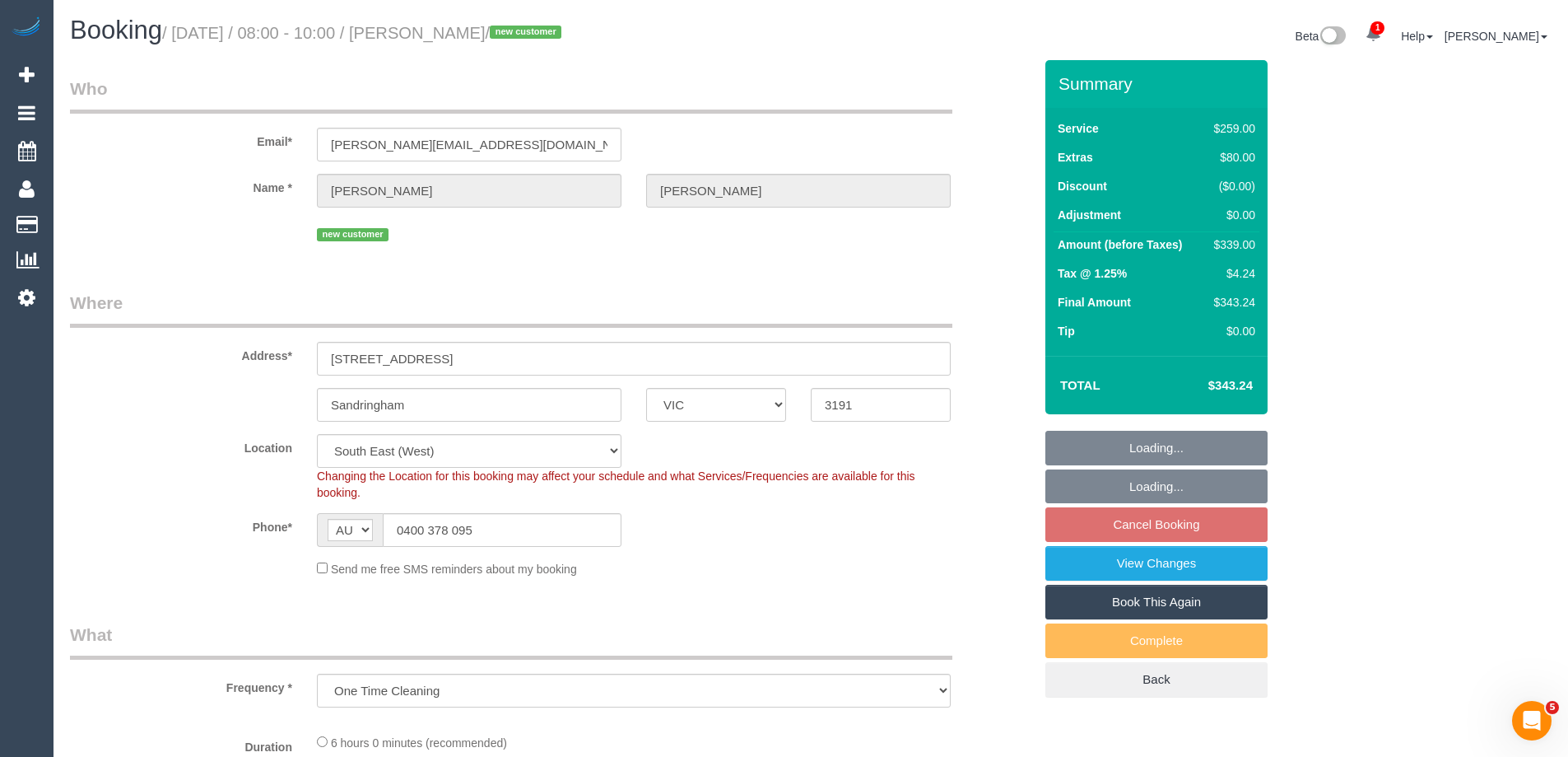
select select "object:742"
select select "string:stripe-pm_1S2Lc32GScqysDRV4qm0GIZ0"
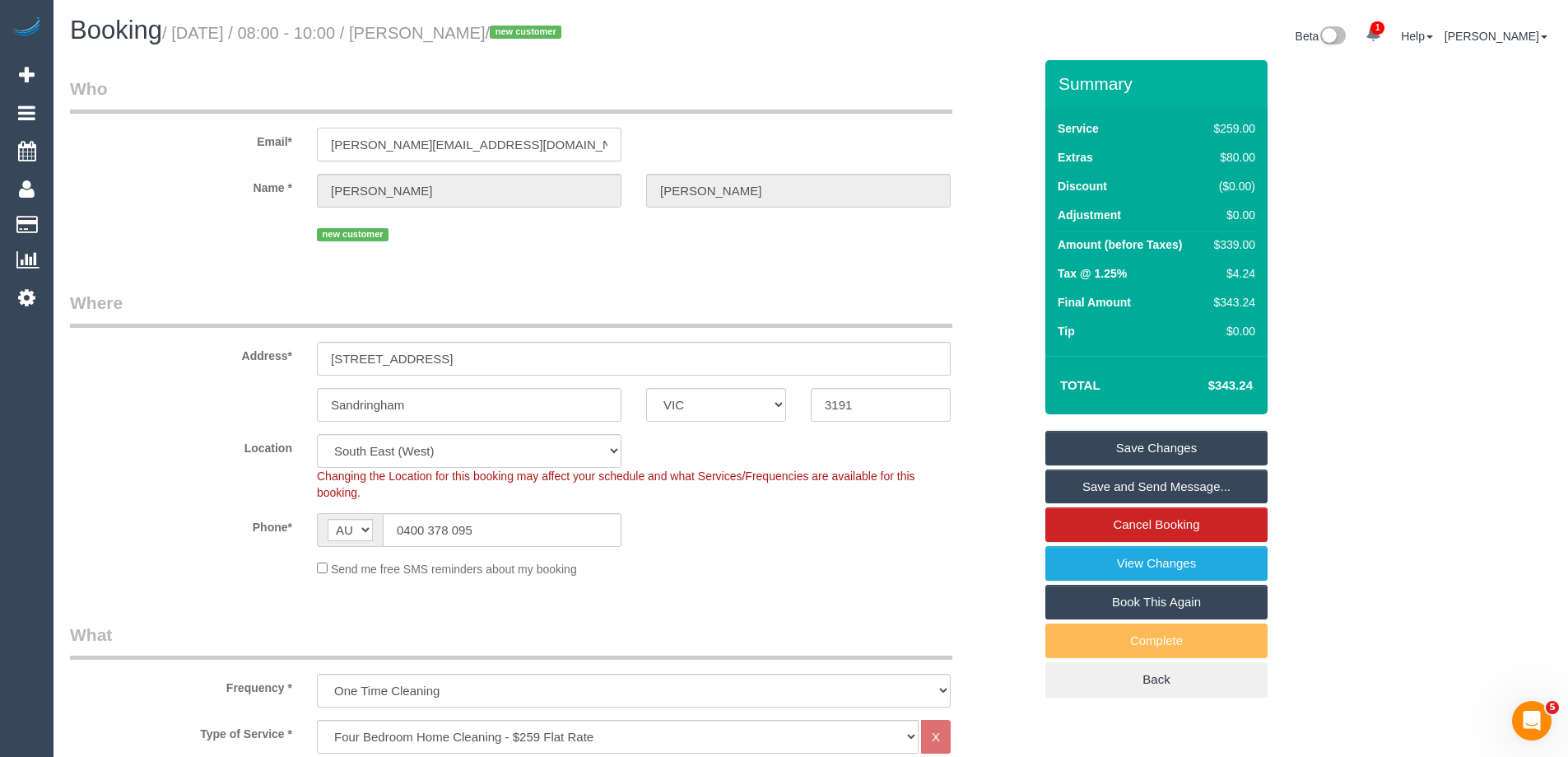
drag, startPoint x: 575, startPoint y: 138, endPoint x: 130, endPoint y: 131, distance: 445.1
click at [130, 131] on div "Email* [PERSON_NAME][EMAIL_ADDRESS][DOMAIN_NAME]" at bounding box center [551, 118] width 988 height 84
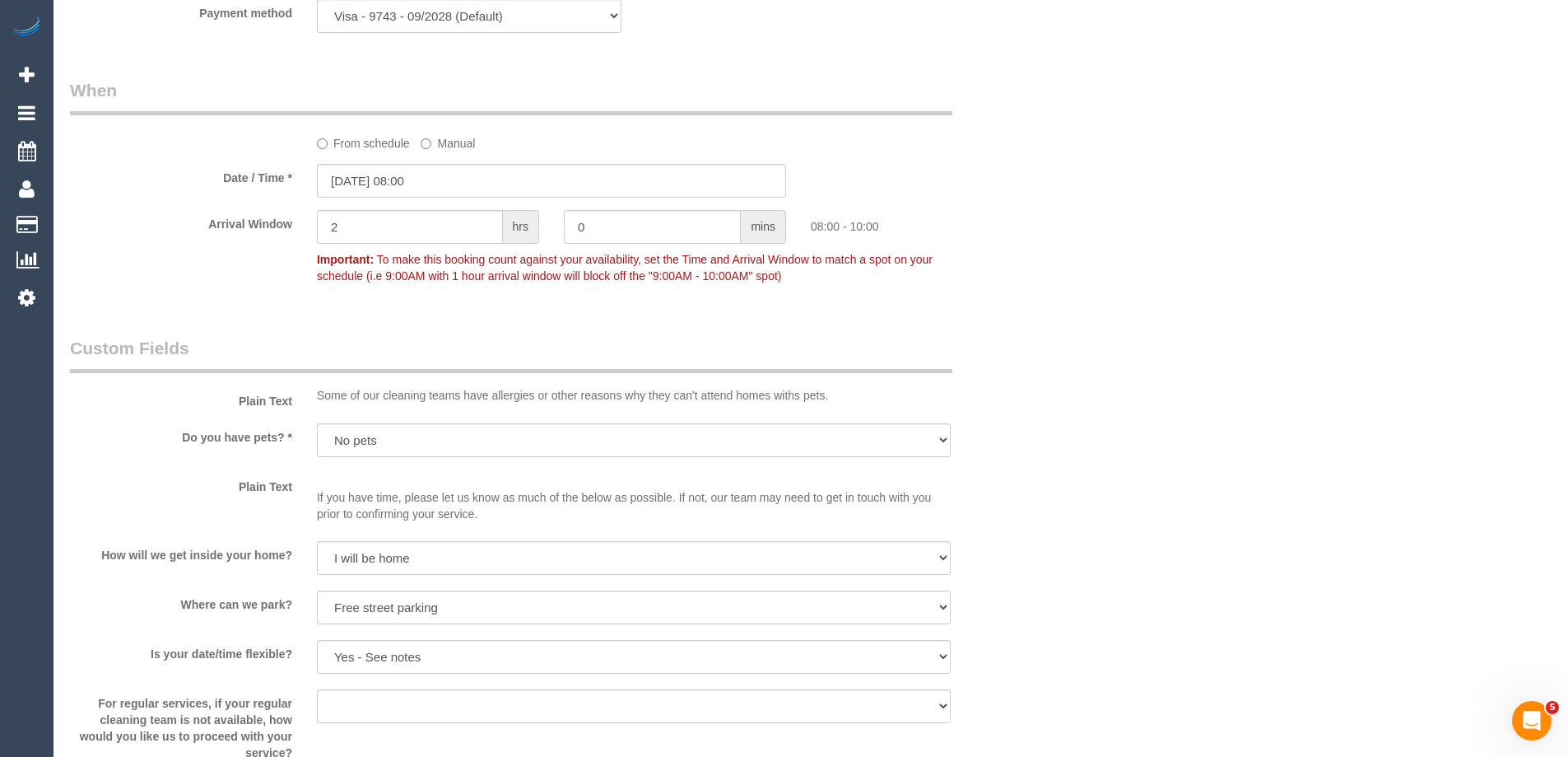
scroll to position [2816, 0]
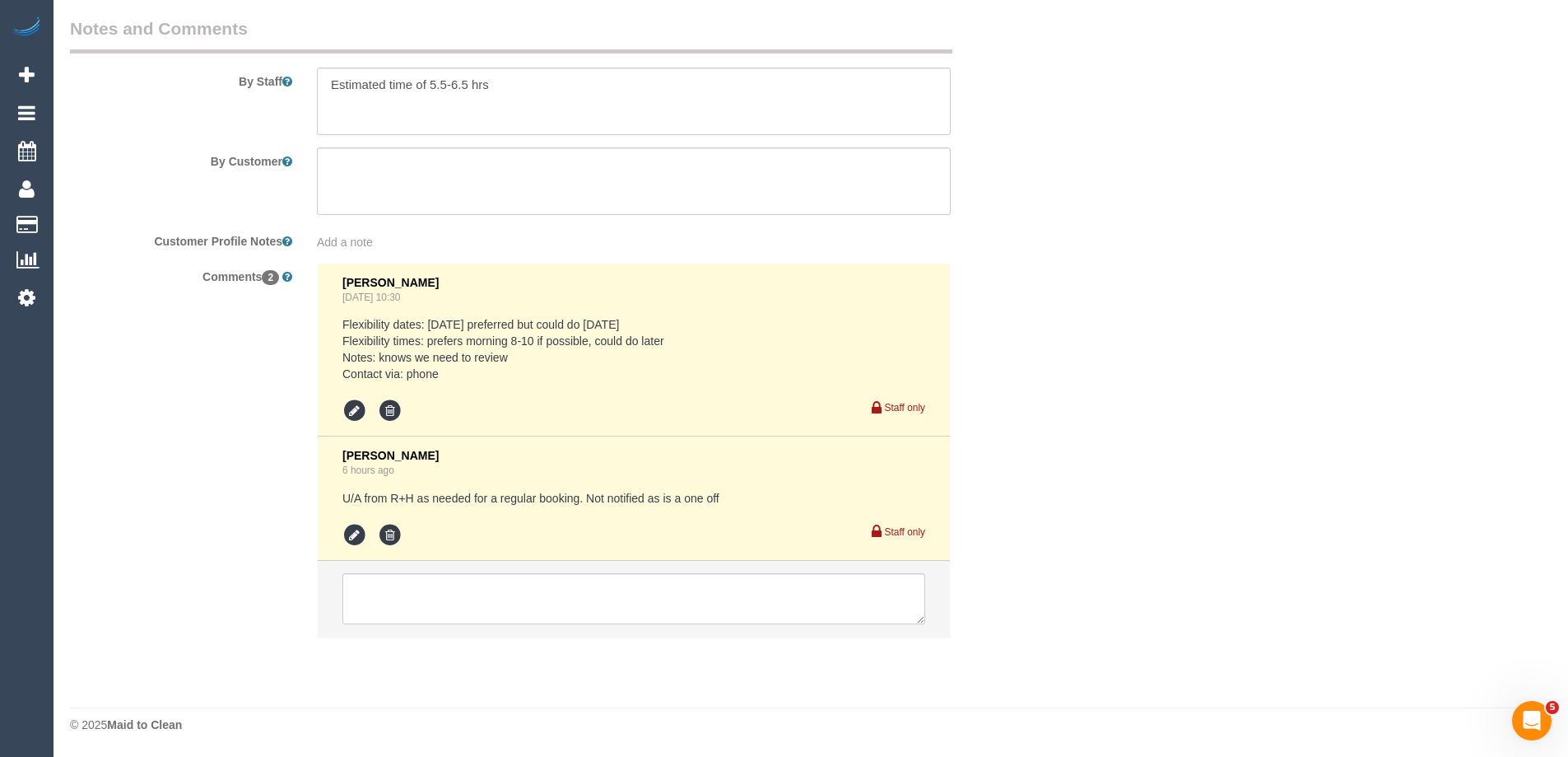
click at [186, 239] on label "Customer Profile Notes" at bounding box center [181, 238] width 247 height 23
click at [450, 612] on textarea at bounding box center [634, 599] width 583 height 51
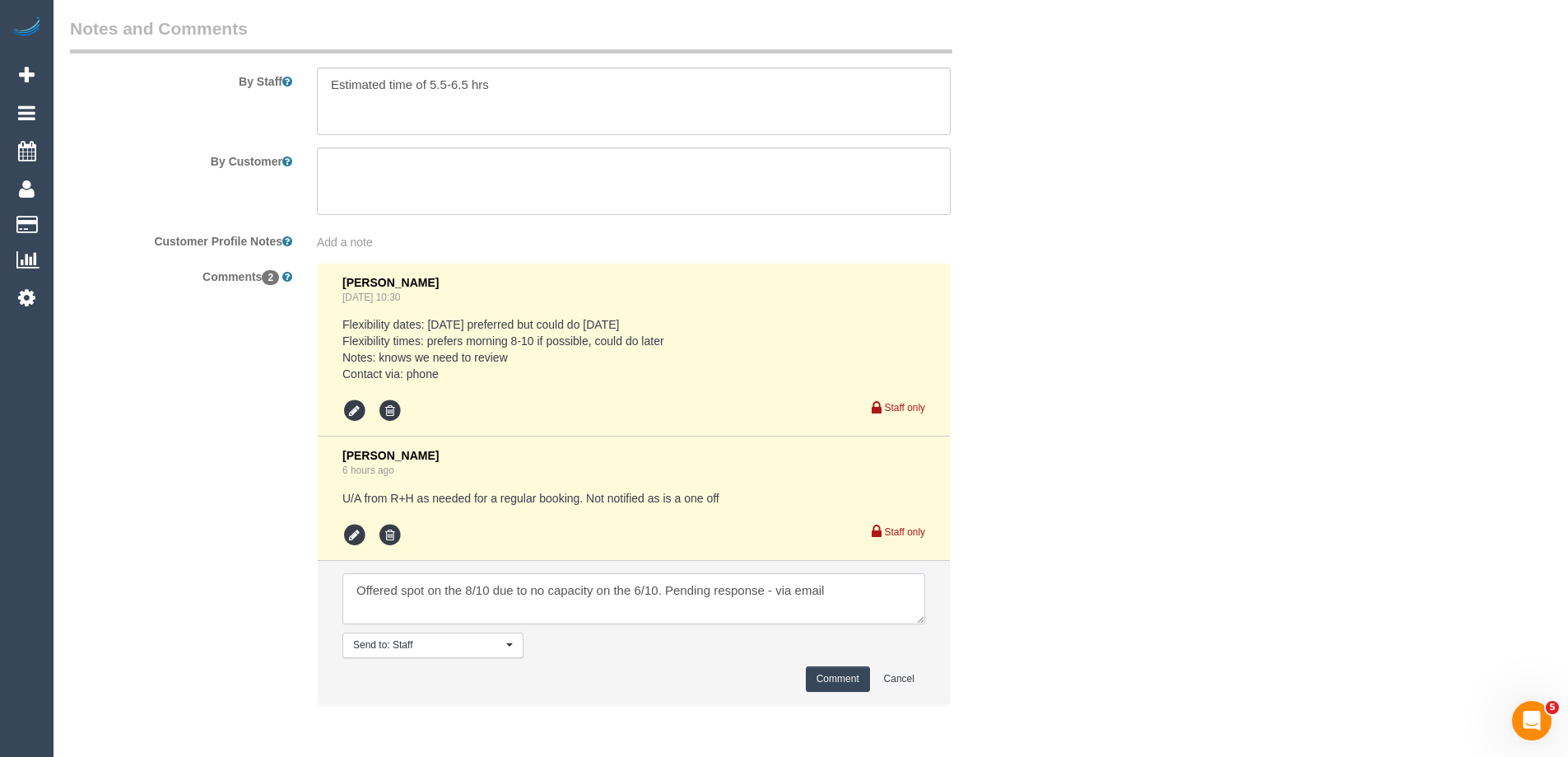
type textarea "Offered spot on the 8/10 due to no capacity on the 6/10. Pending response - via…"
click at [838, 680] on button "Comment" at bounding box center [837, 679] width 64 height 25
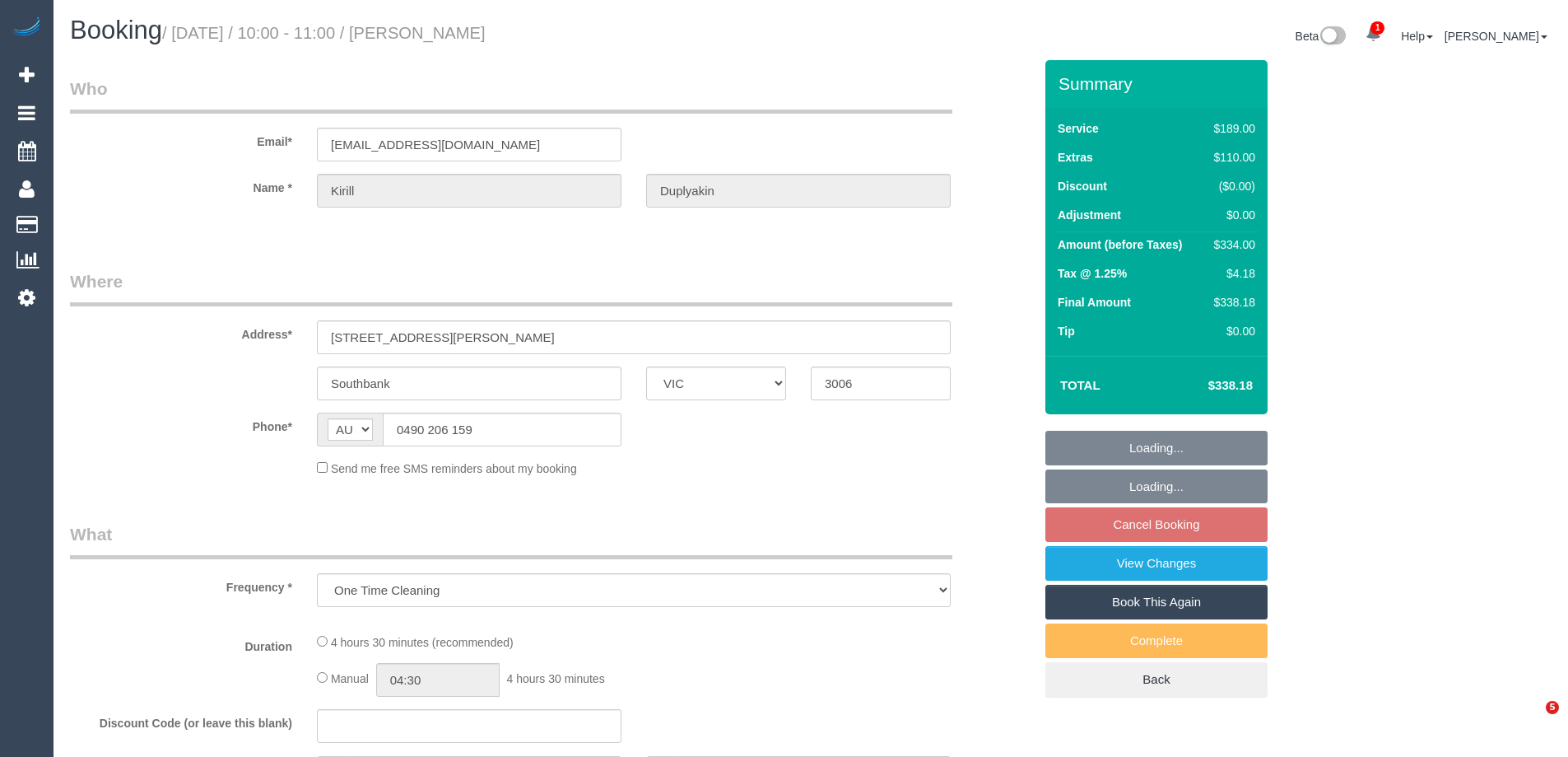
select select "VIC"
select select "string:stripe-pm_1RGZ9a2GScqysDRVAO1pQKqS"
select select "number:28"
select select "number:14"
select select "number:20"
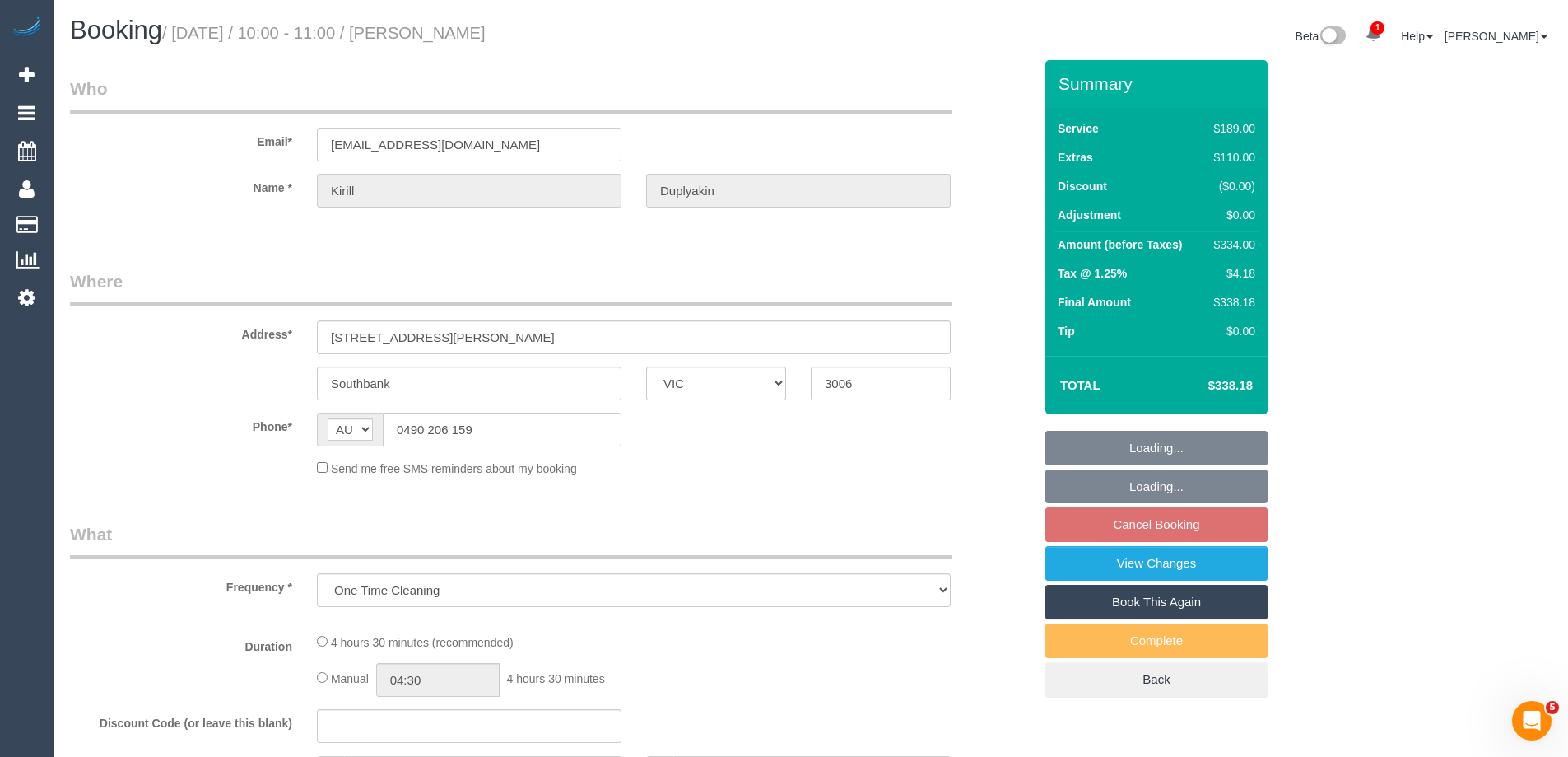
select select "number:25"
select select "number:13"
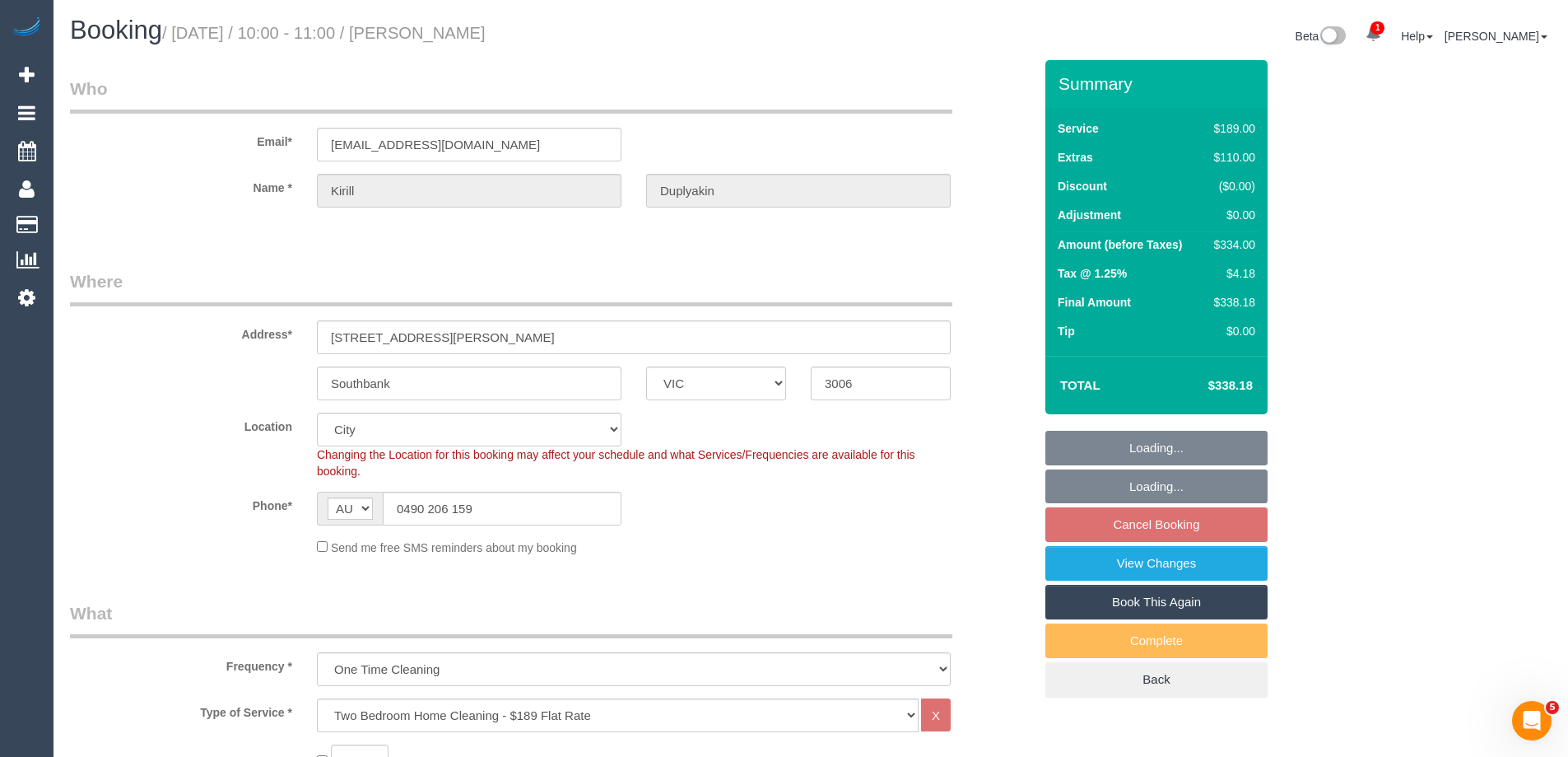
select select "object:786"
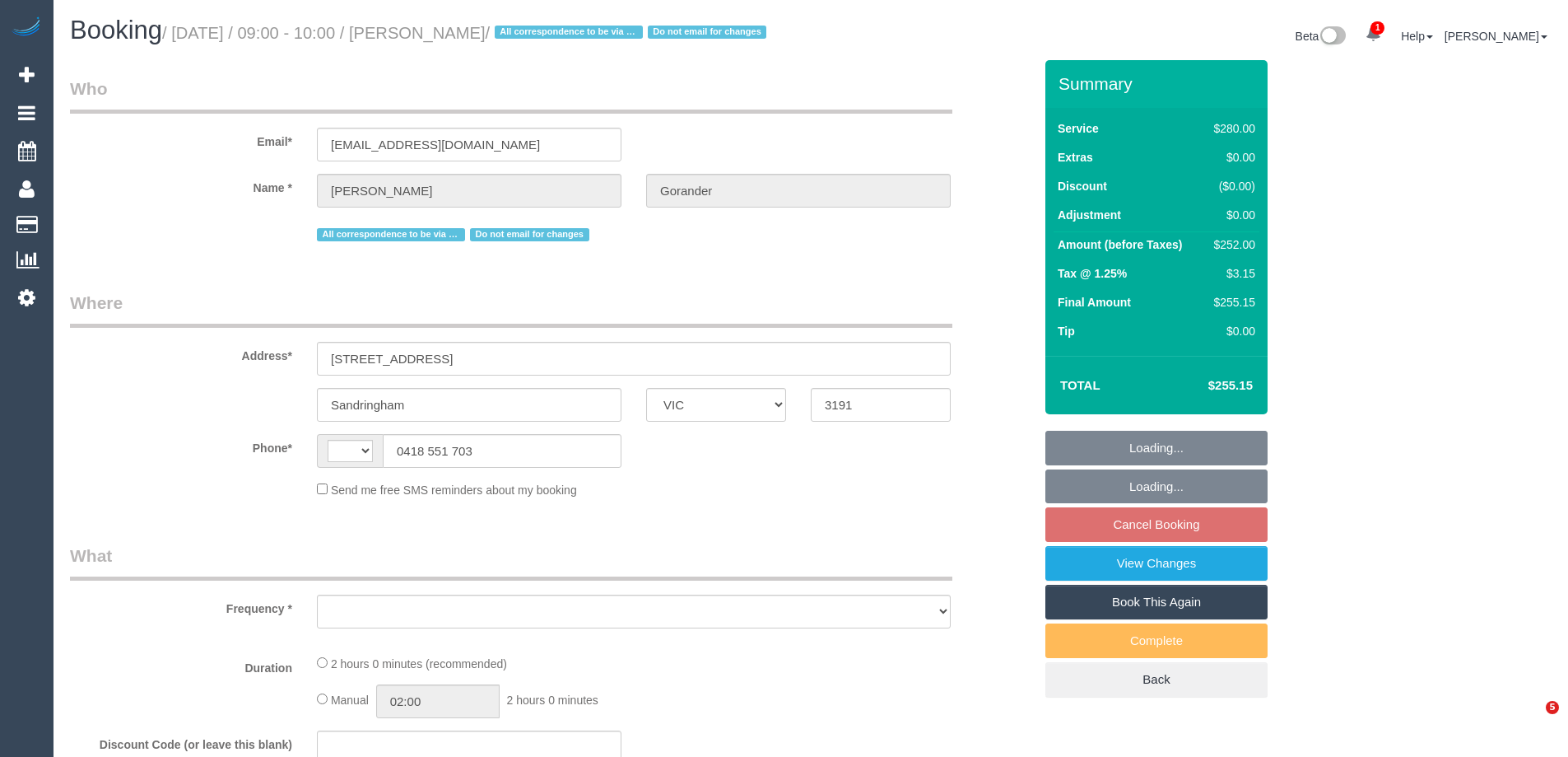
select select "VIC"
select select "string:stripe-pm_1Gmrcl2GScqysDRVmcm1JmZh"
select select "2"
select select "number:32"
select select "number:14"
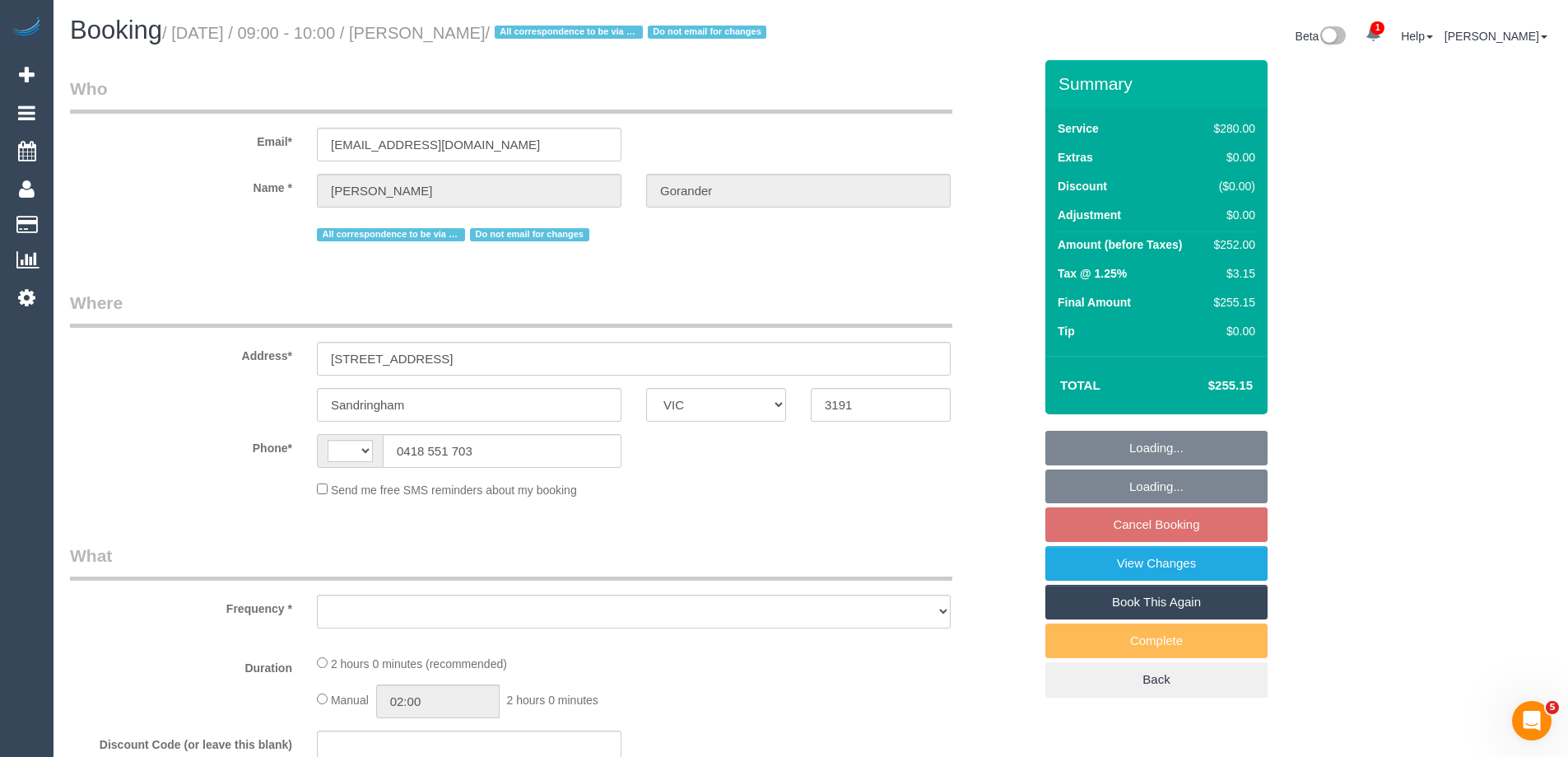
select select "number:19"
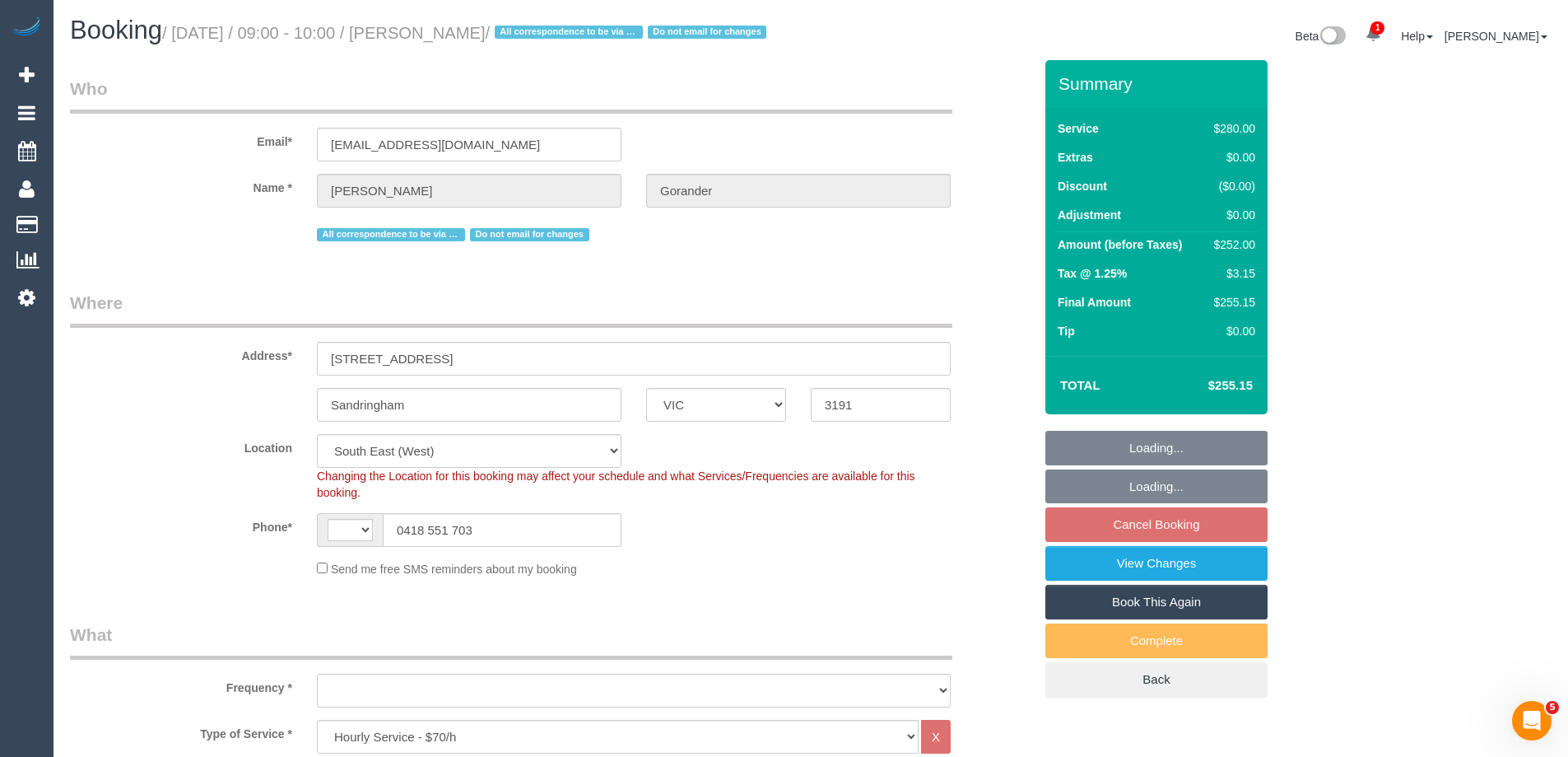
select select "string:AU"
select select "object:892"
drag, startPoint x: 268, startPoint y: 553, endPoint x: 257, endPoint y: 536, distance: 20.2
click at [266, 546] on div "Phone* AF AL DZ AD AO AI AQ AG AR AM AW AU AT AZ BS BH BD BB BY BE BZ BJ BM BT …" at bounding box center [551, 530] width 988 height 34
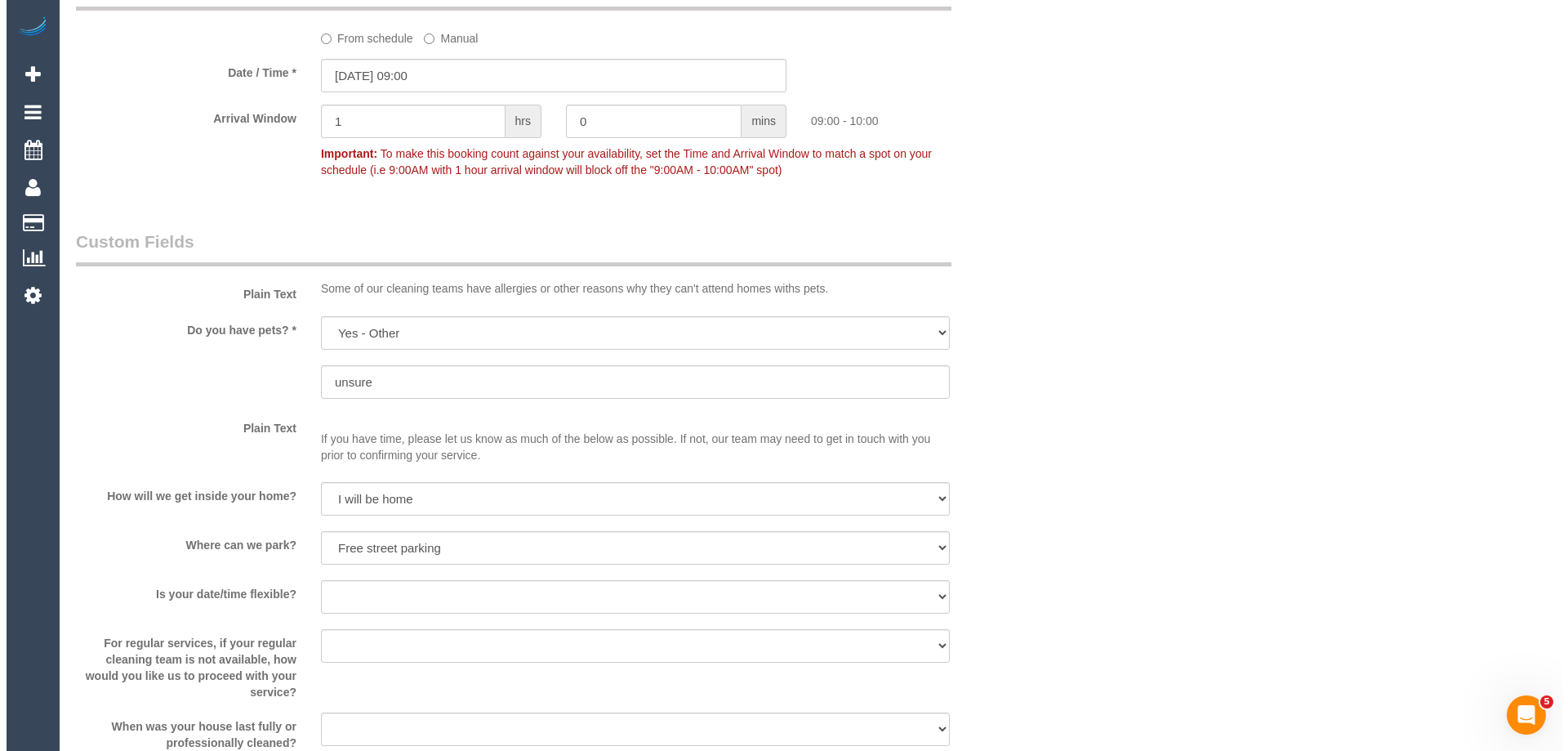
scroll to position [2042, 0]
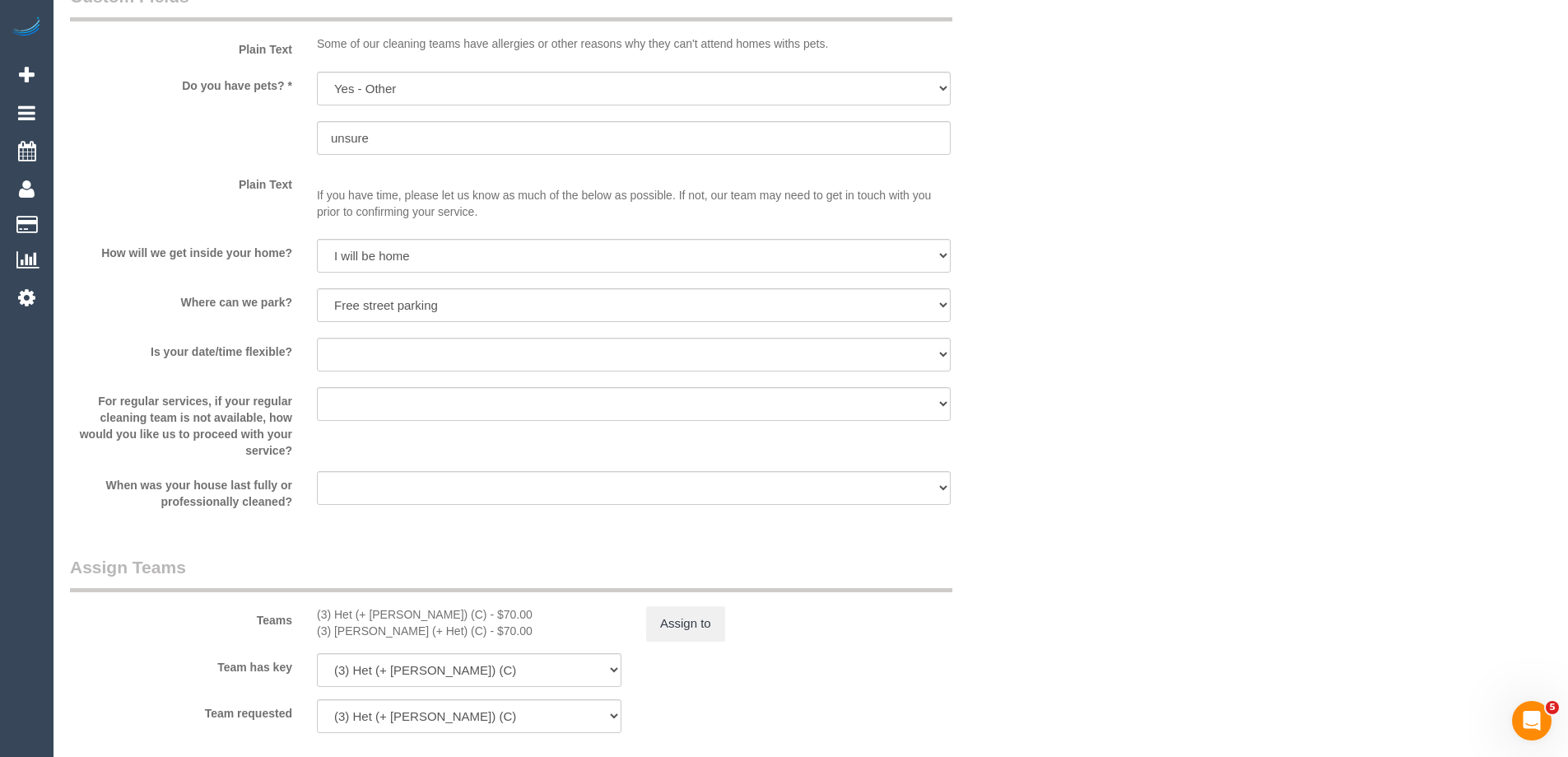
click at [529, 522] on fieldset "Custom Fields Plain Text Some of our cleaning teams have [MEDICAL_DATA] or othe…" at bounding box center [550, 253] width 963 height 538
click at [665, 638] on button "Assign to" at bounding box center [685, 624] width 79 height 35
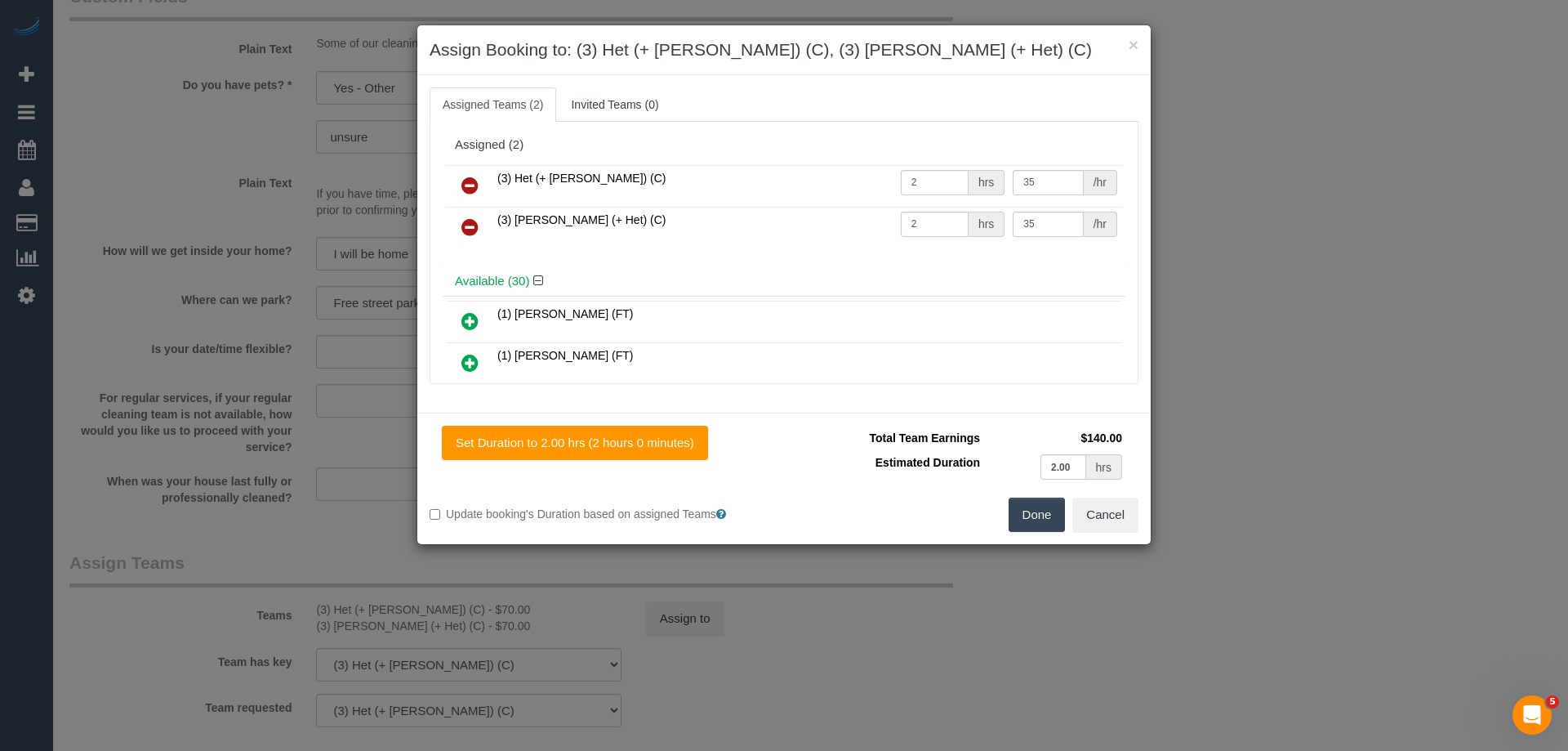
click at [456, 180] on link at bounding box center [469, 186] width 38 height 33
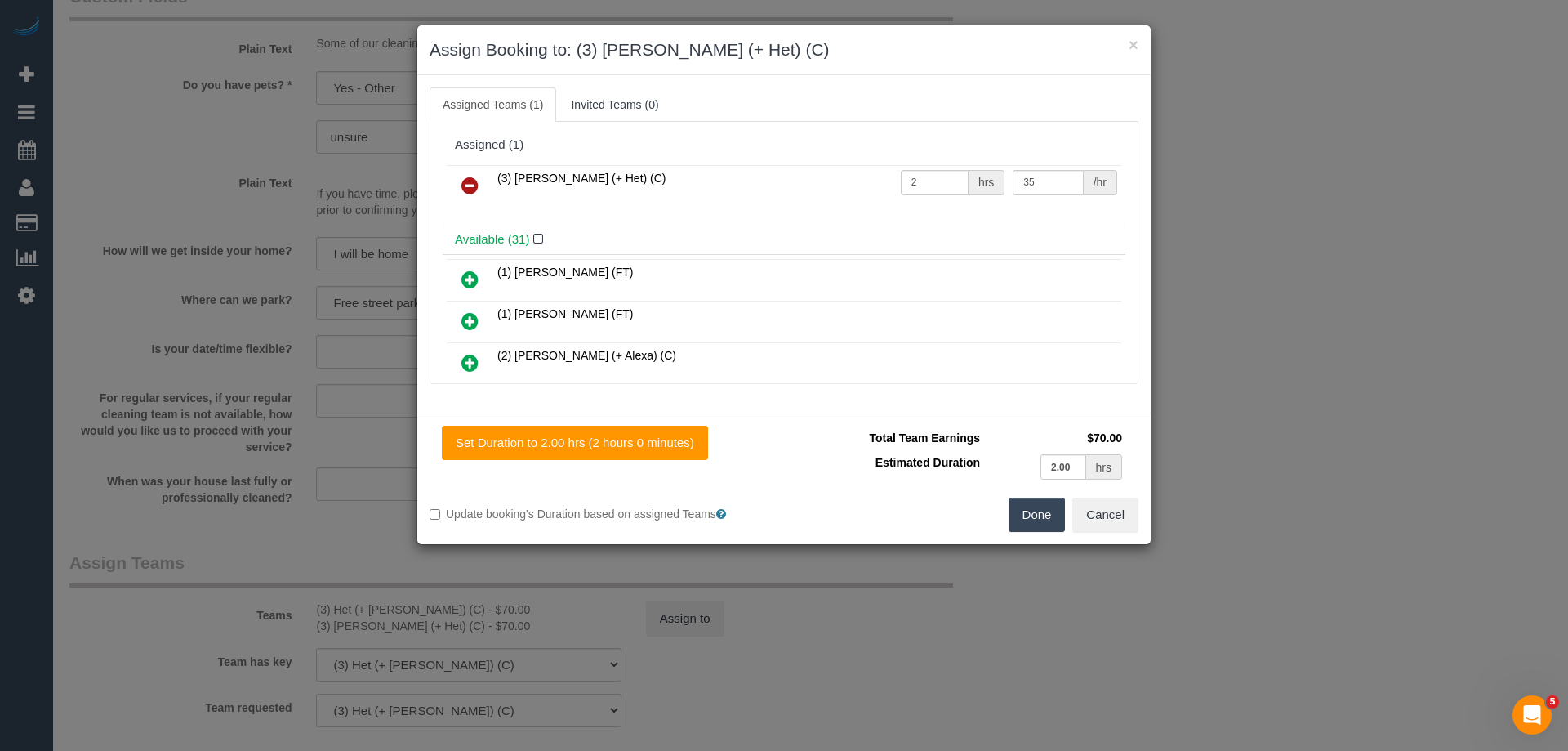
click at [463, 181] on icon at bounding box center [470, 185] width 17 height 20
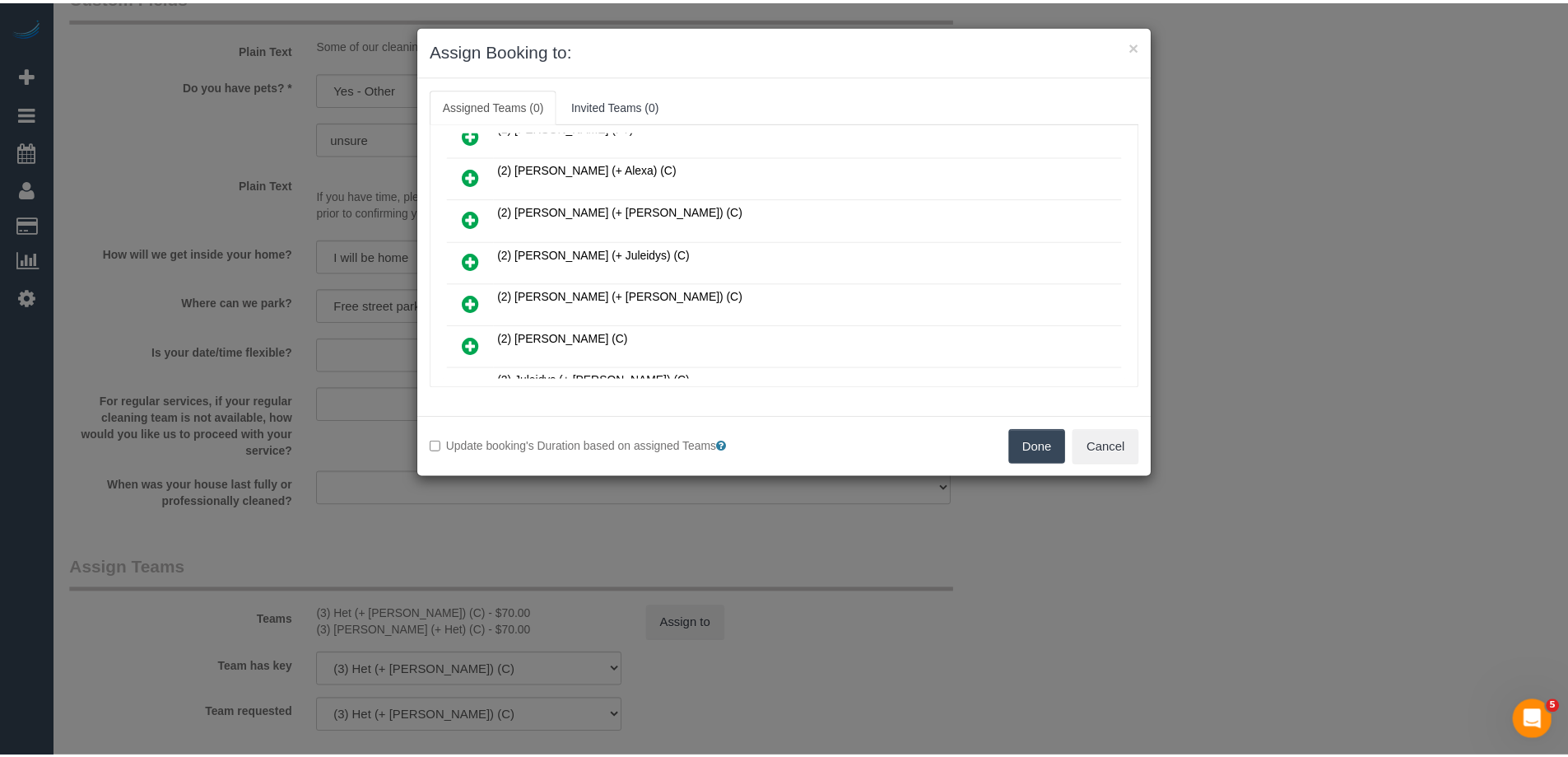
scroll to position [164, 0]
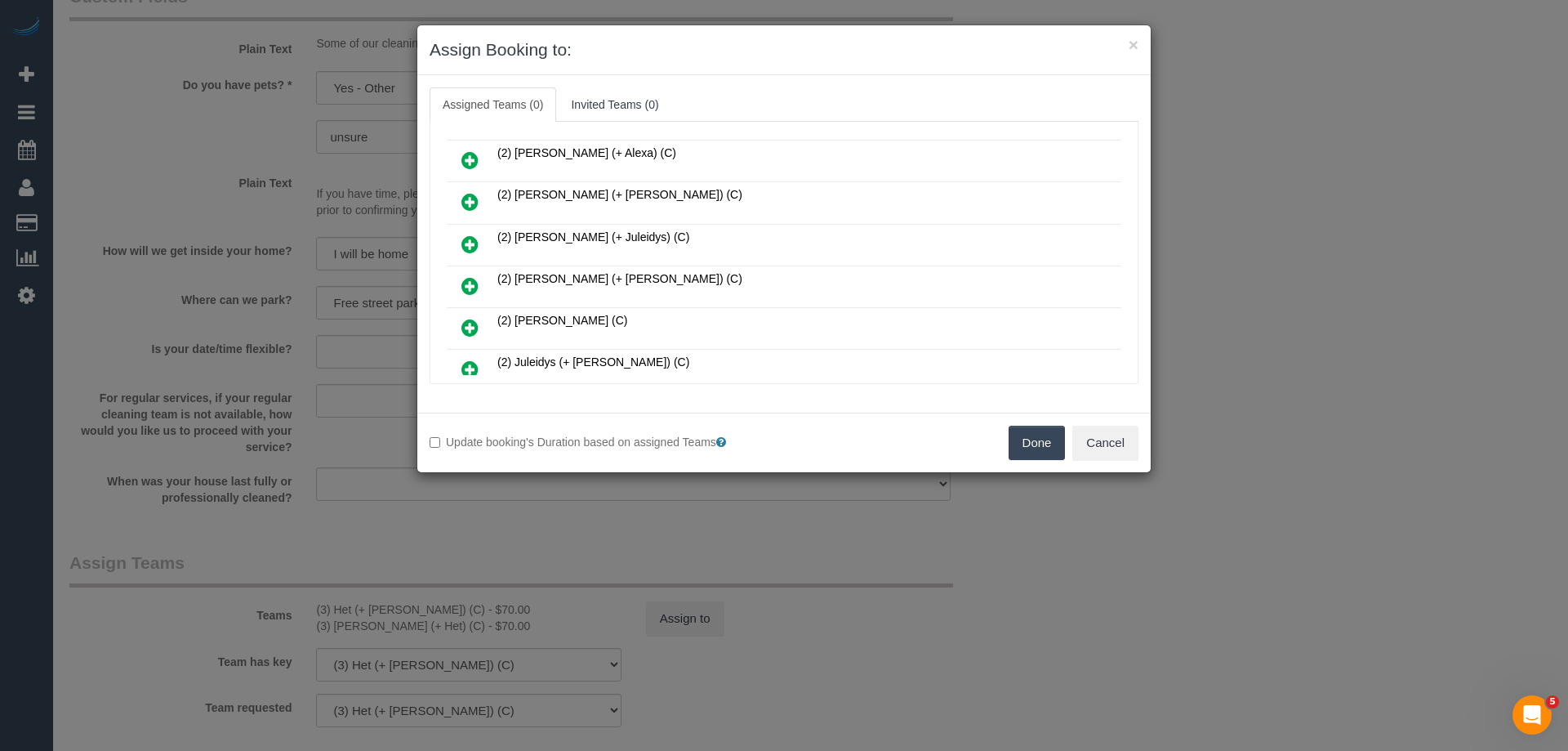
click at [1012, 444] on button "Done" at bounding box center [1037, 443] width 57 height 35
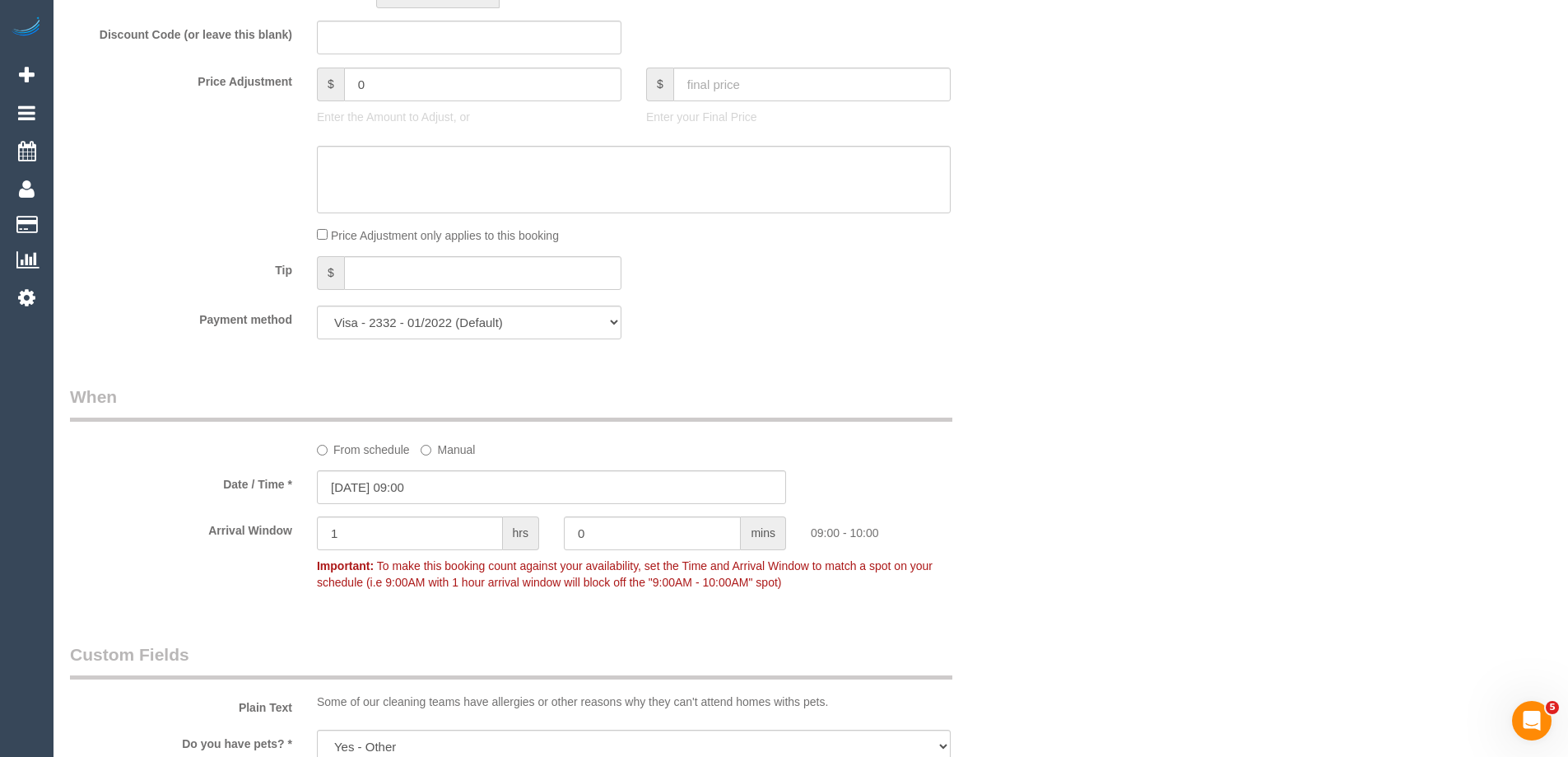
scroll to position [1400, 0]
click at [364, 505] on input "07/10/2025 09:00" at bounding box center [550, 487] width 469 height 34
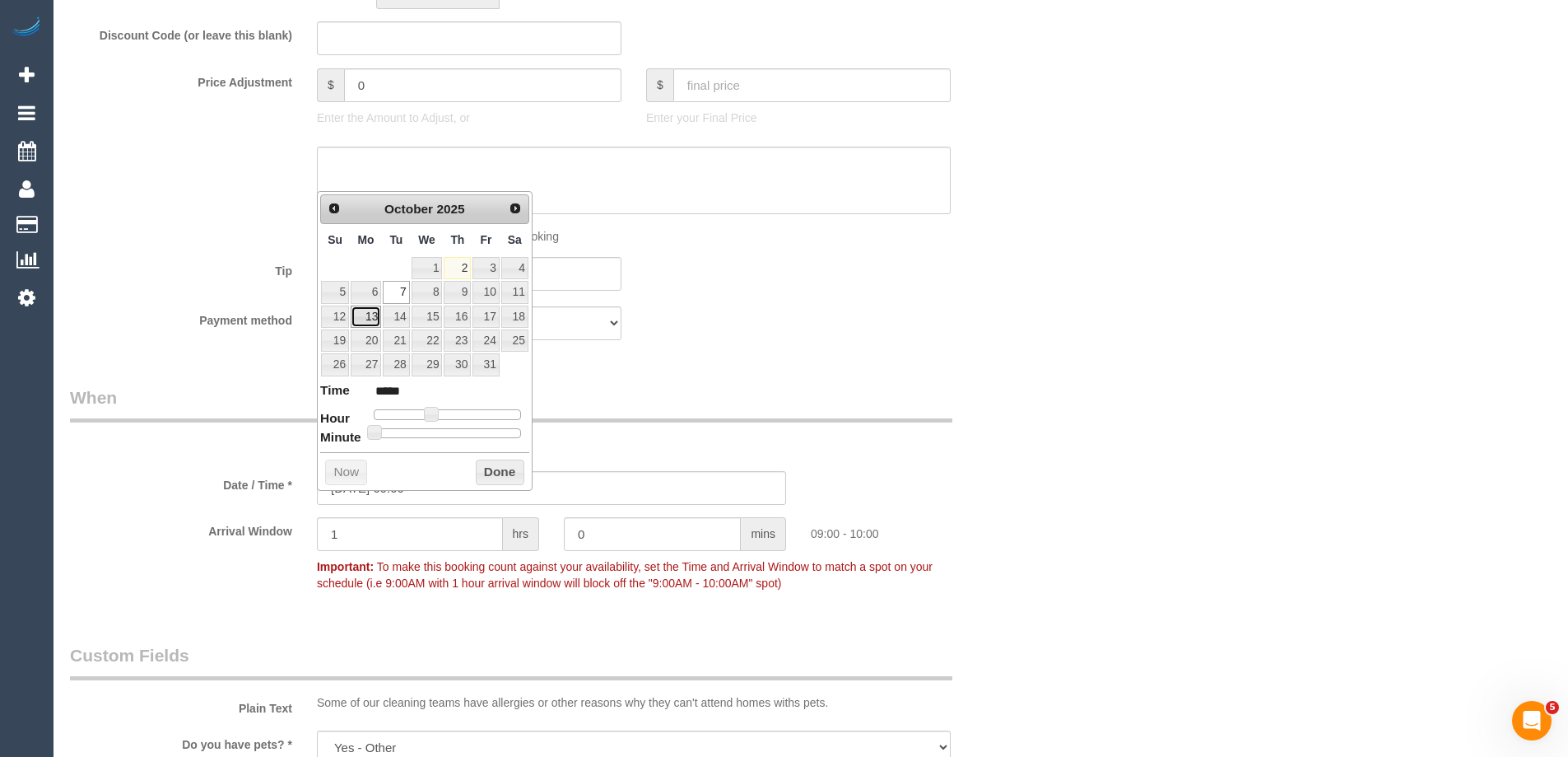
click at [365, 315] on link "13" at bounding box center [365, 317] width 30 height 23
type input "13/10/2025 09:00"
click at [500, 467] on button "Done" at bounding box center [500, 472] width 49 height 26
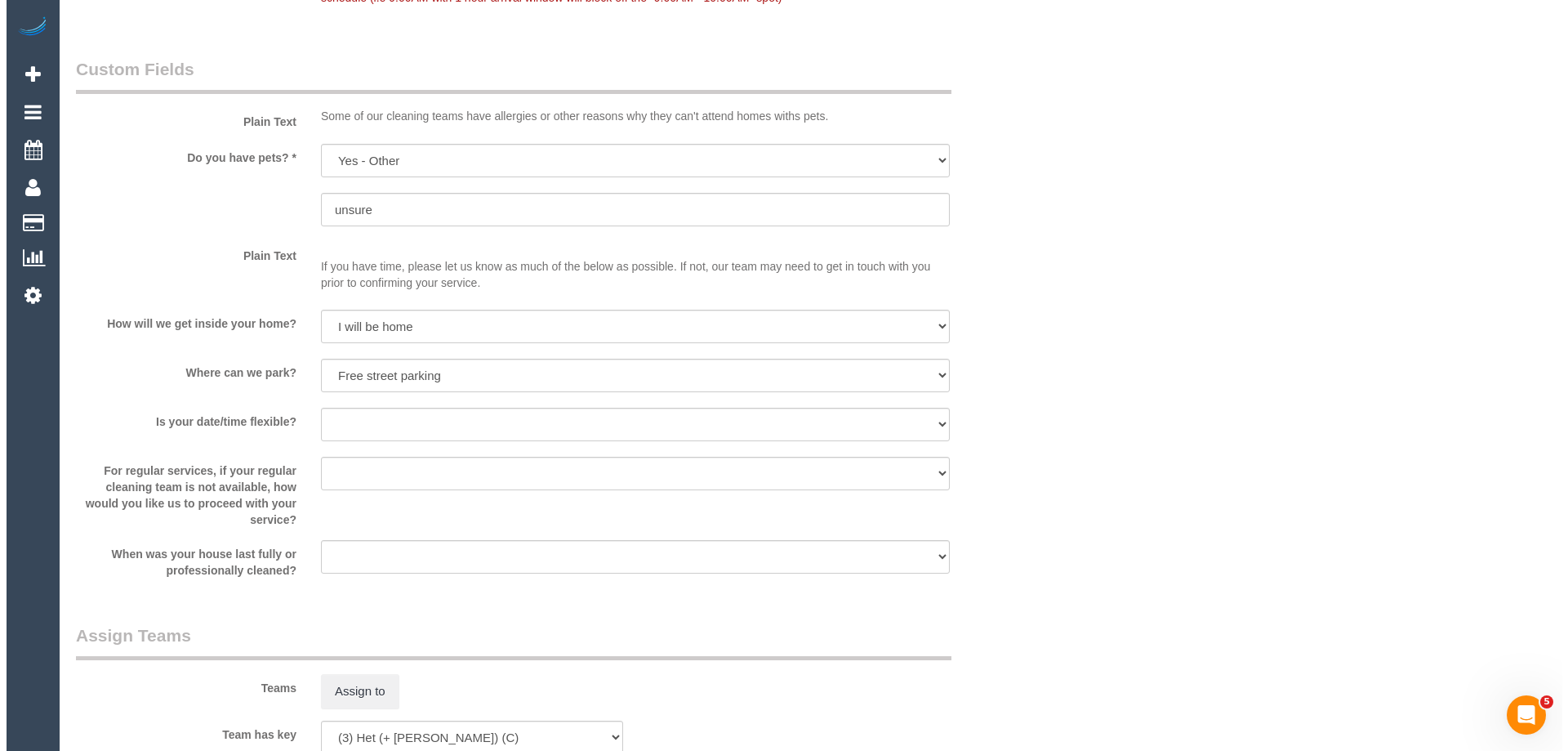
scroll to position [2206, 0]
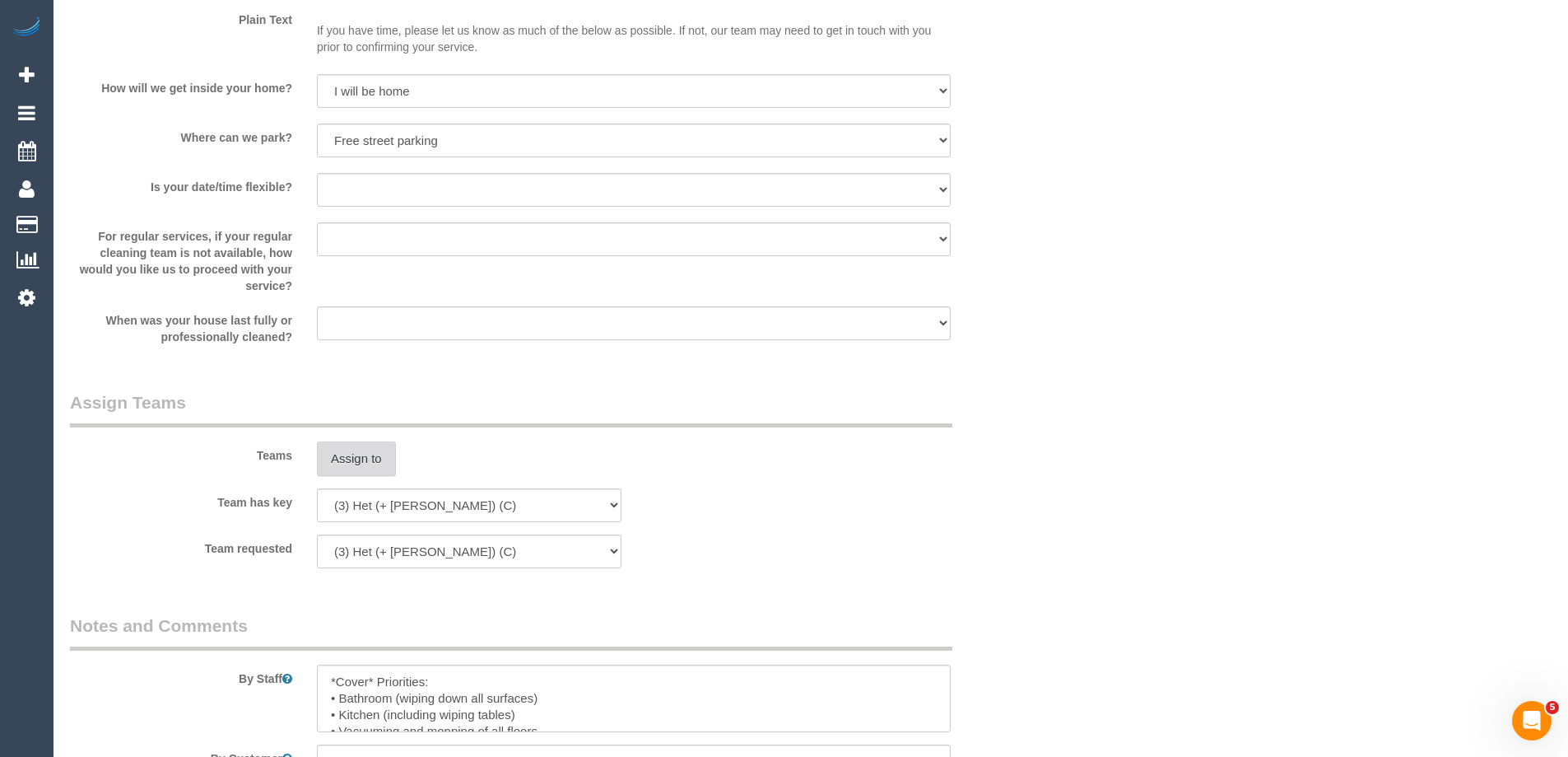
click at [357, 472] on button "Assign to" at bounding box center [356, 459] width 79 height 35
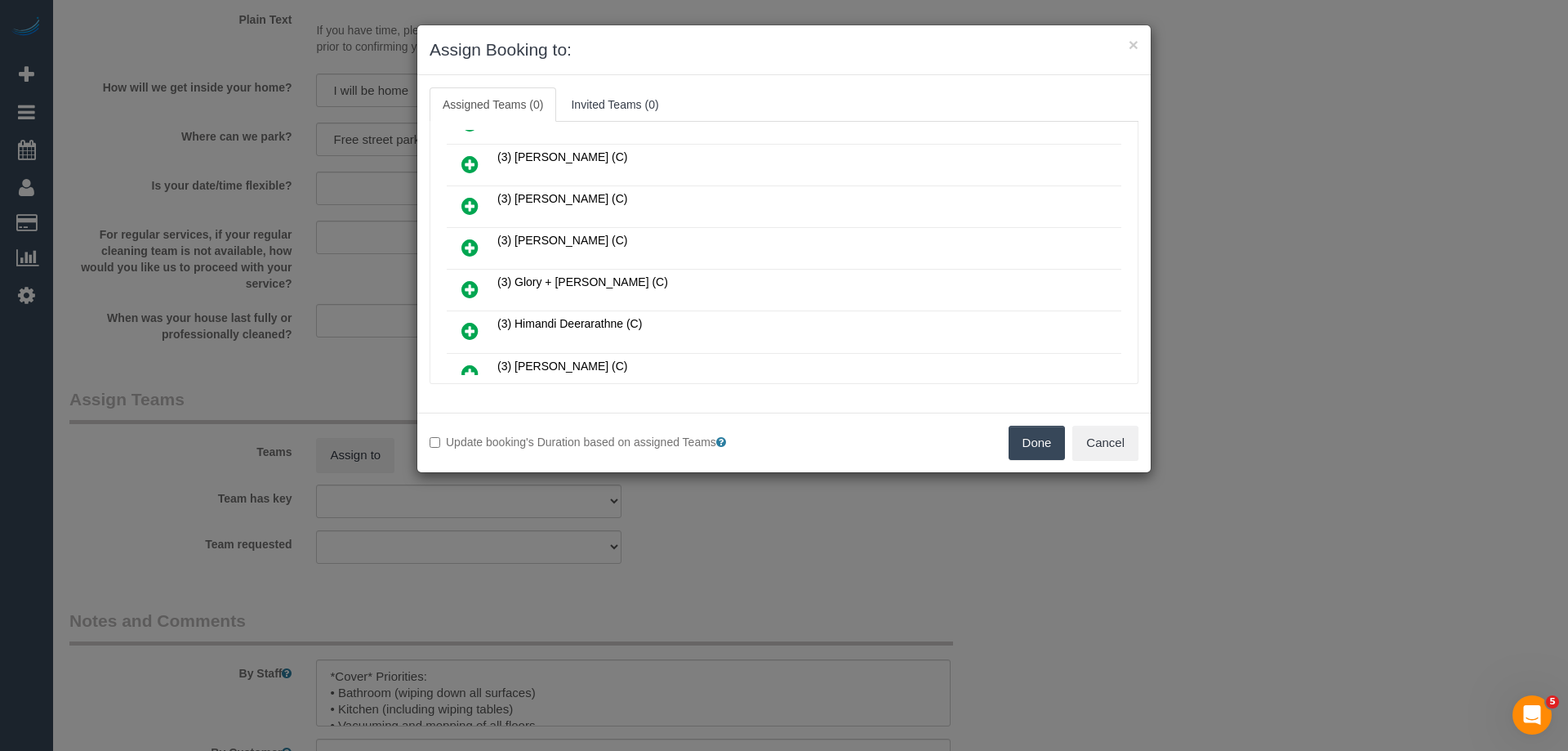
click at [464, 293] on icon at bounding box center [470, 289] width 17 height 20
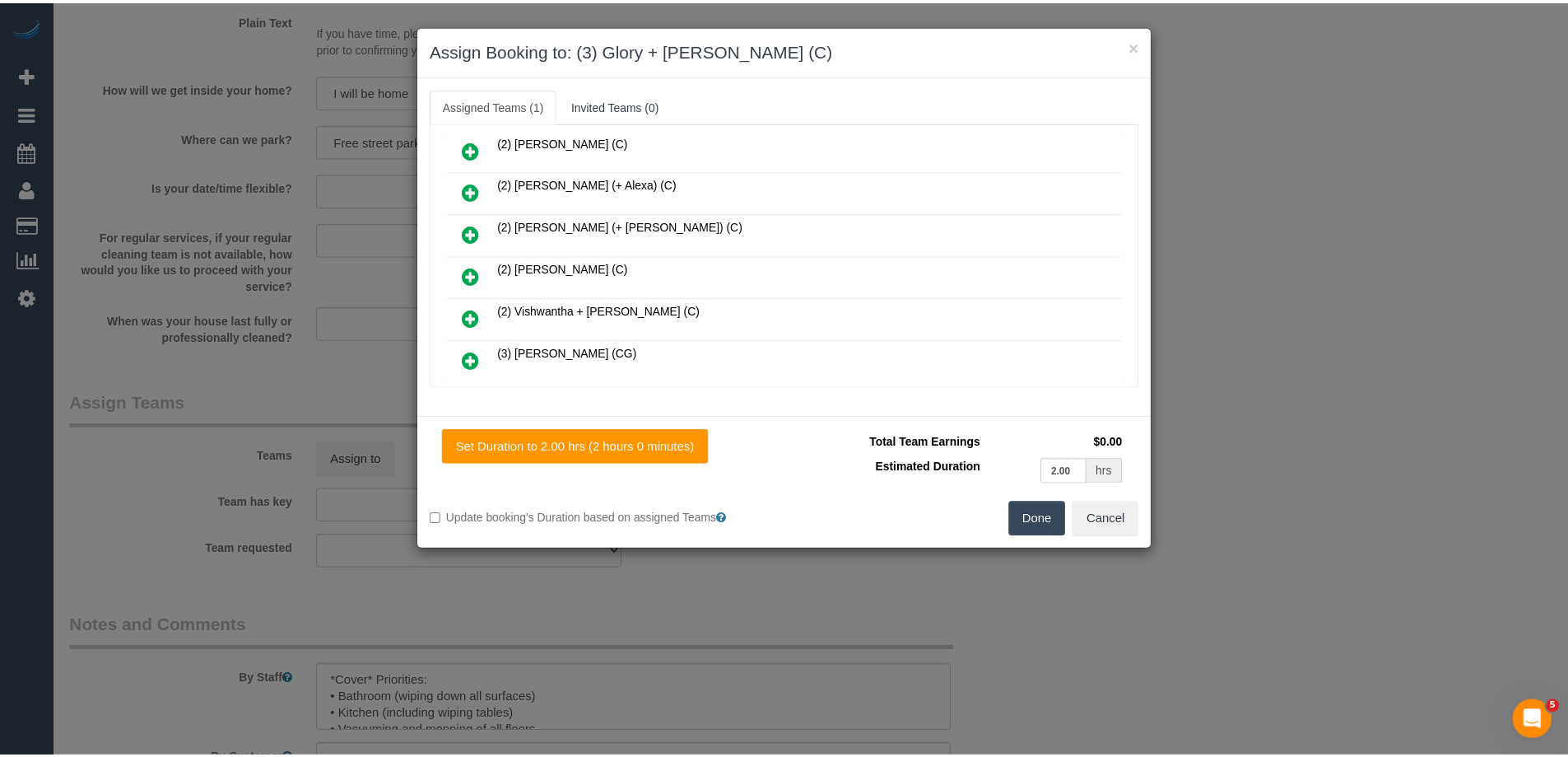
scroll to position [0, 0]
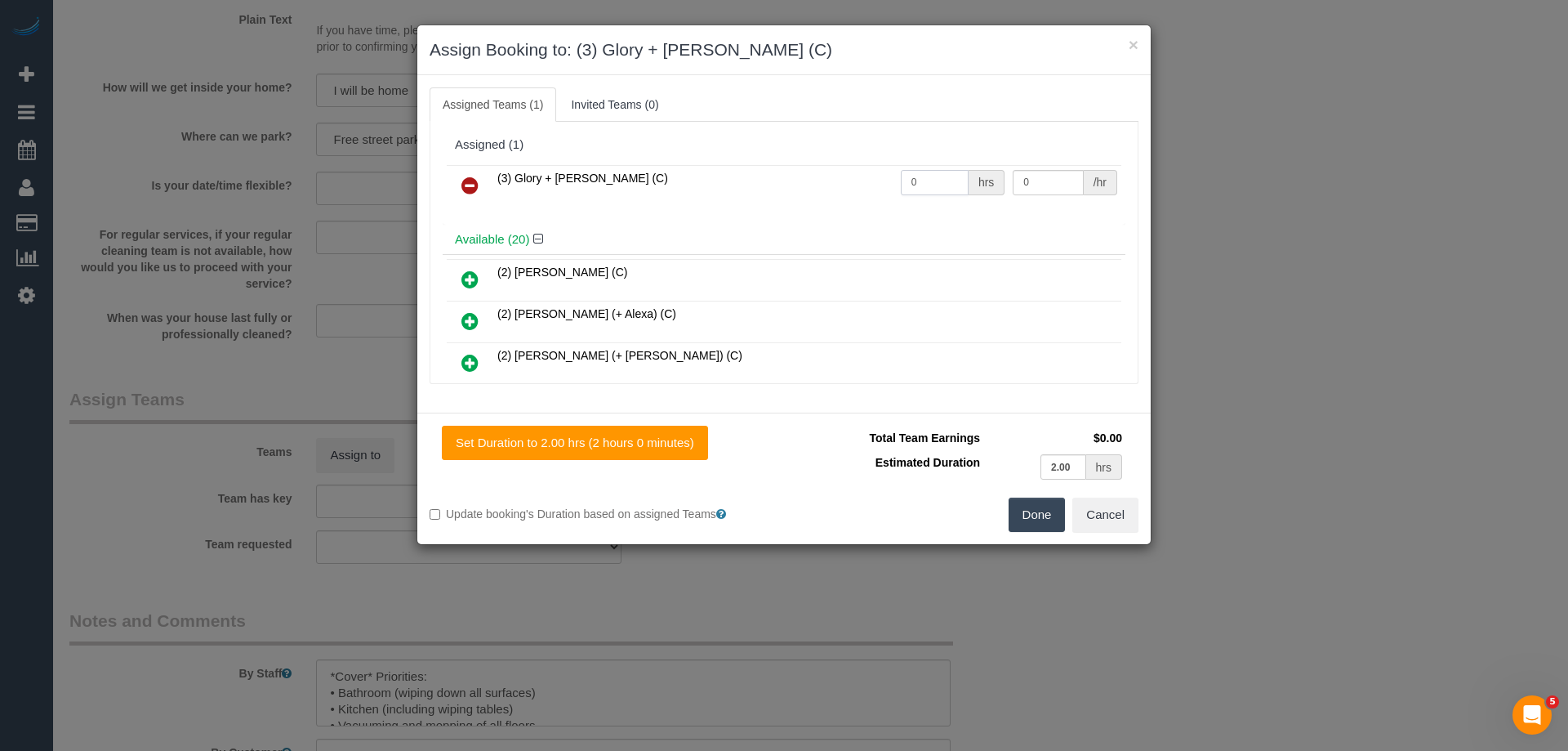
drag, startPoint x: 933, startPoint y: 181, endPoint x: 803, endPoint y: 174, distance: 130.2
click at [803, 174] on tr "(3) Glory + Mary (C) 0 hrs 0 /hr" at bounding box center [784, 186] width 675 height 41
type input "4"
click at [966, 174] on tr "(3) Glory + Mary (C) 4 hrs 0 /hr" at bounding box center [784, 186] width 675 height 41
type input "35"
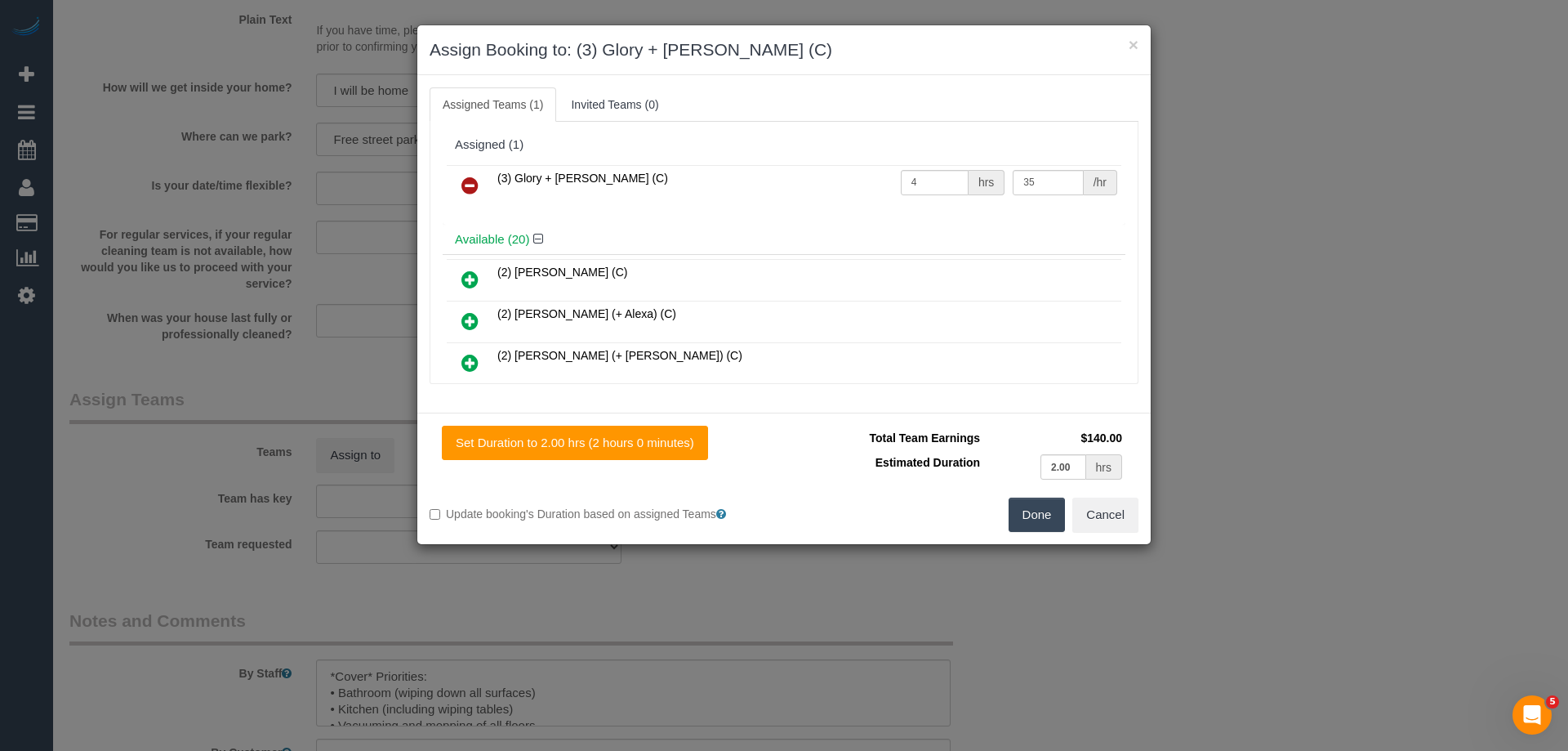
click at [1038, 516] on button "Done" at bounding box center [1037, 514] width 57 height 35
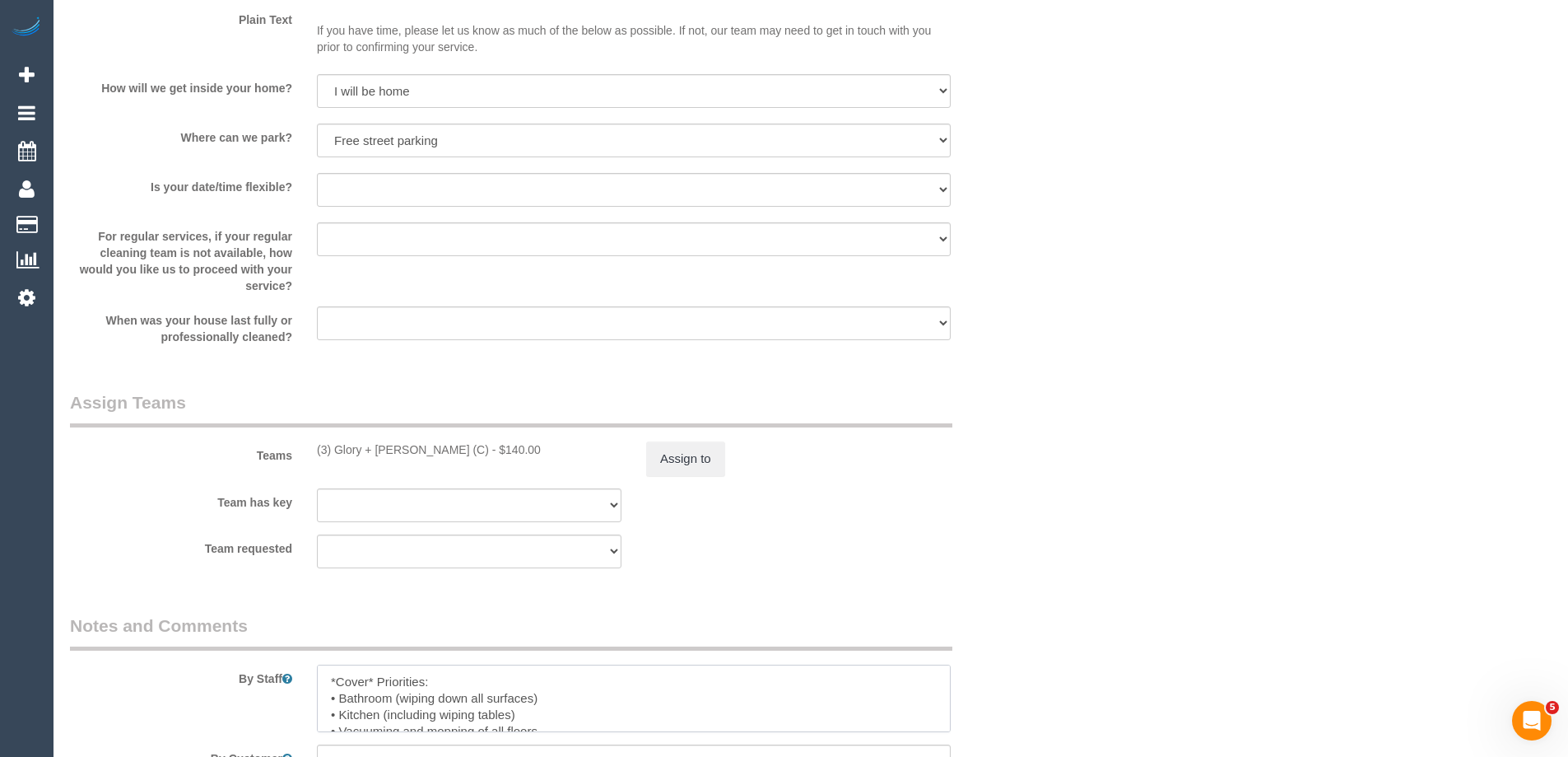
drag, startPoint x: 379, startPoint y: 694, endPoint x: 301, endPoint y: 688, distance: 78.2
click at [301, 688] on div "By Staff" at bounding box center [551, 673] width 988 height 118
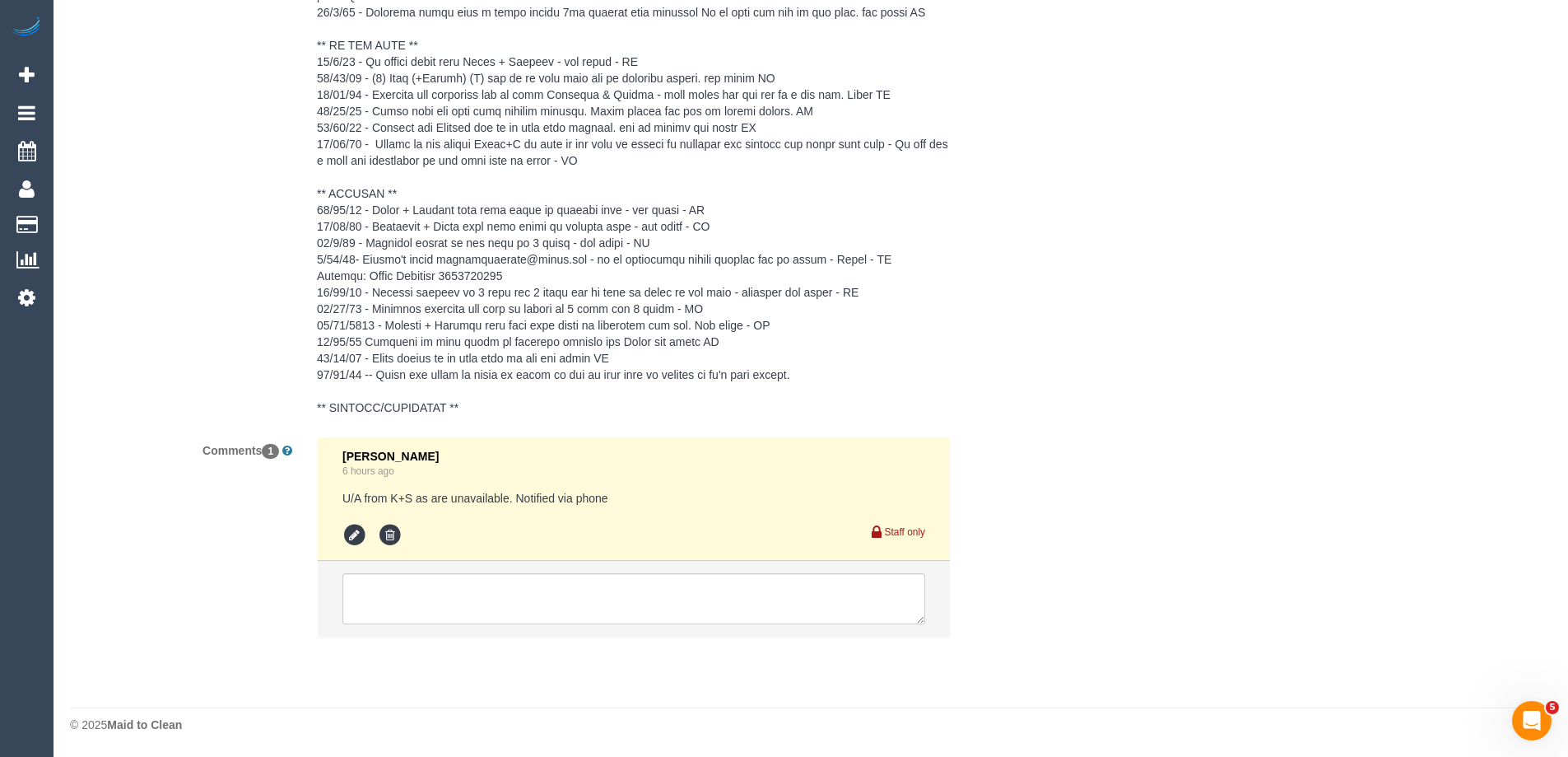
scroll to position [3235, 0]
type textarea "Priorities: • Bathroom (wiping down all surfaces) • Kitchen (including wiping t…"
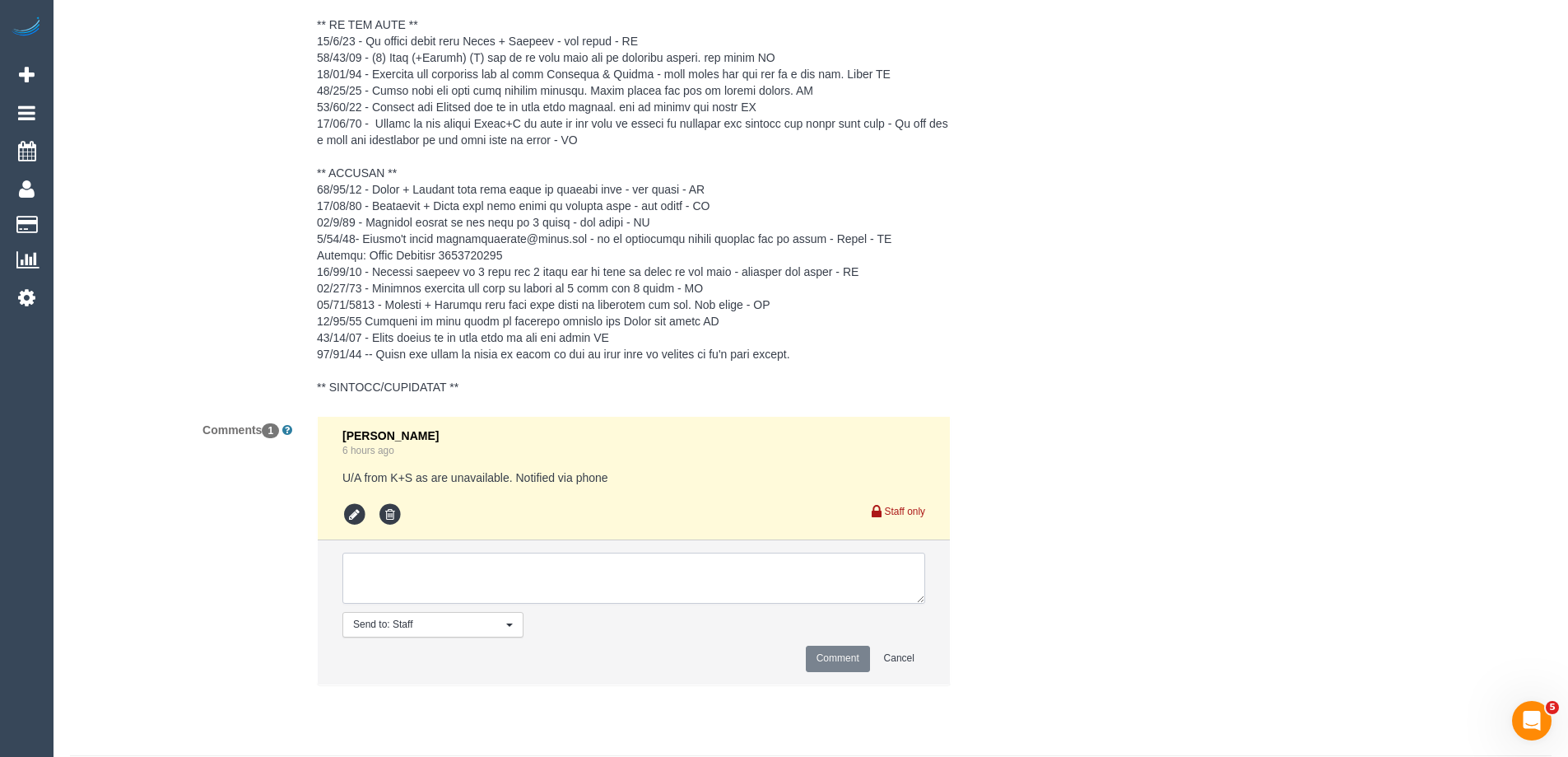
click at [377, 601] on textarea at bounding box center [634, 578] width 583 height 51
type textarea "Rescheduled to the 13/10 with new ongoing team - via phone"
click at [847, 671] on button "Comment" at bounding box center [837, 658] width 64 height 25
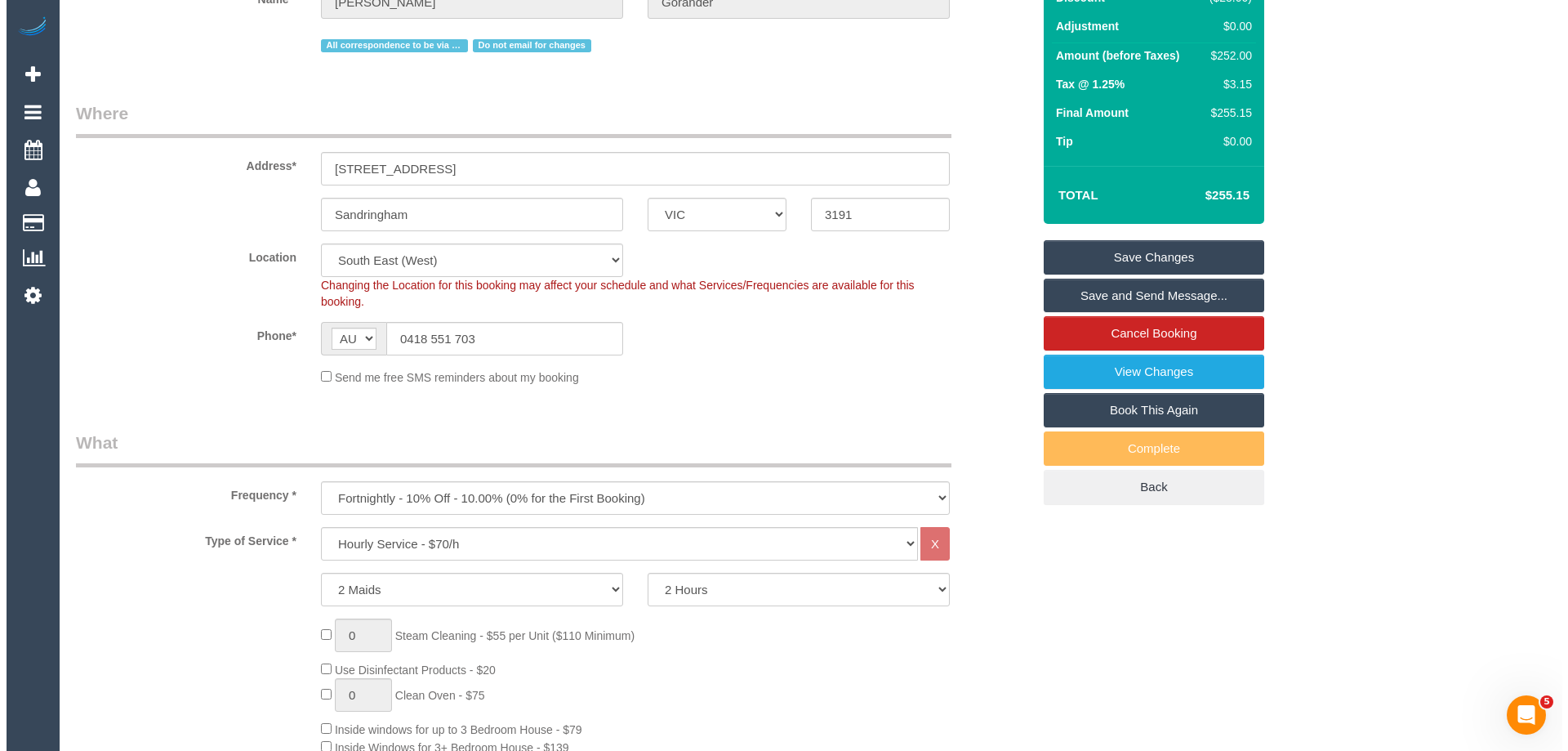
scroll to position [0, 0]
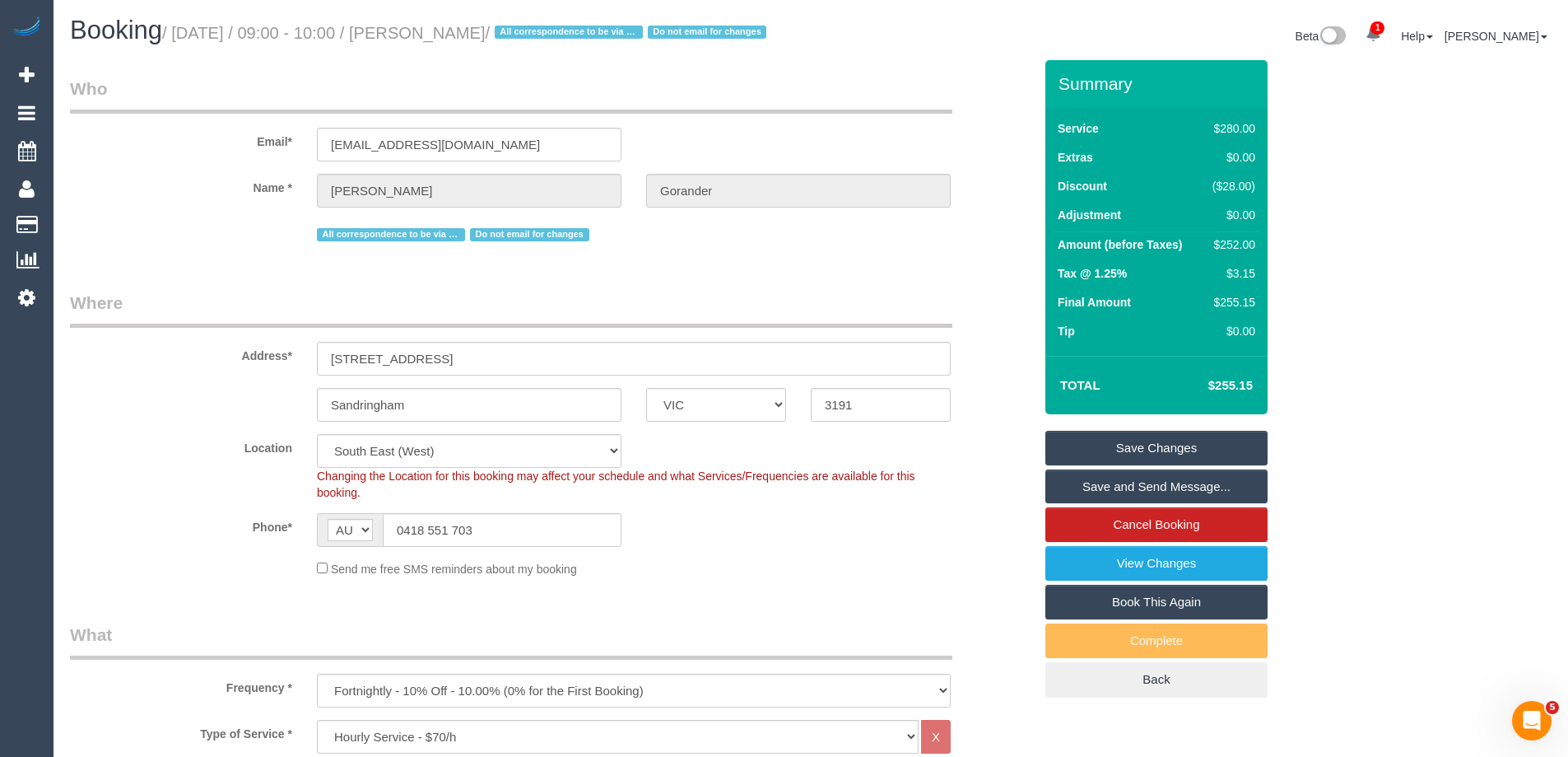
drag, startPoint x: 544, startPoint y: 30, endPoint x: 431, endPoint y: 23, distance: 113.2
click at [431, 23] on small "/ October 07, 2025 / 09:00 - 10:00 / Alicia Gorander / All correspondence to be…" at bounding box center [466, 32] width 609 height 18
copy small "Alicia Gorander"
click at [1081, 502] on link "Save and Send Message..." at bounding box center [1157, 486] width 223 height 35
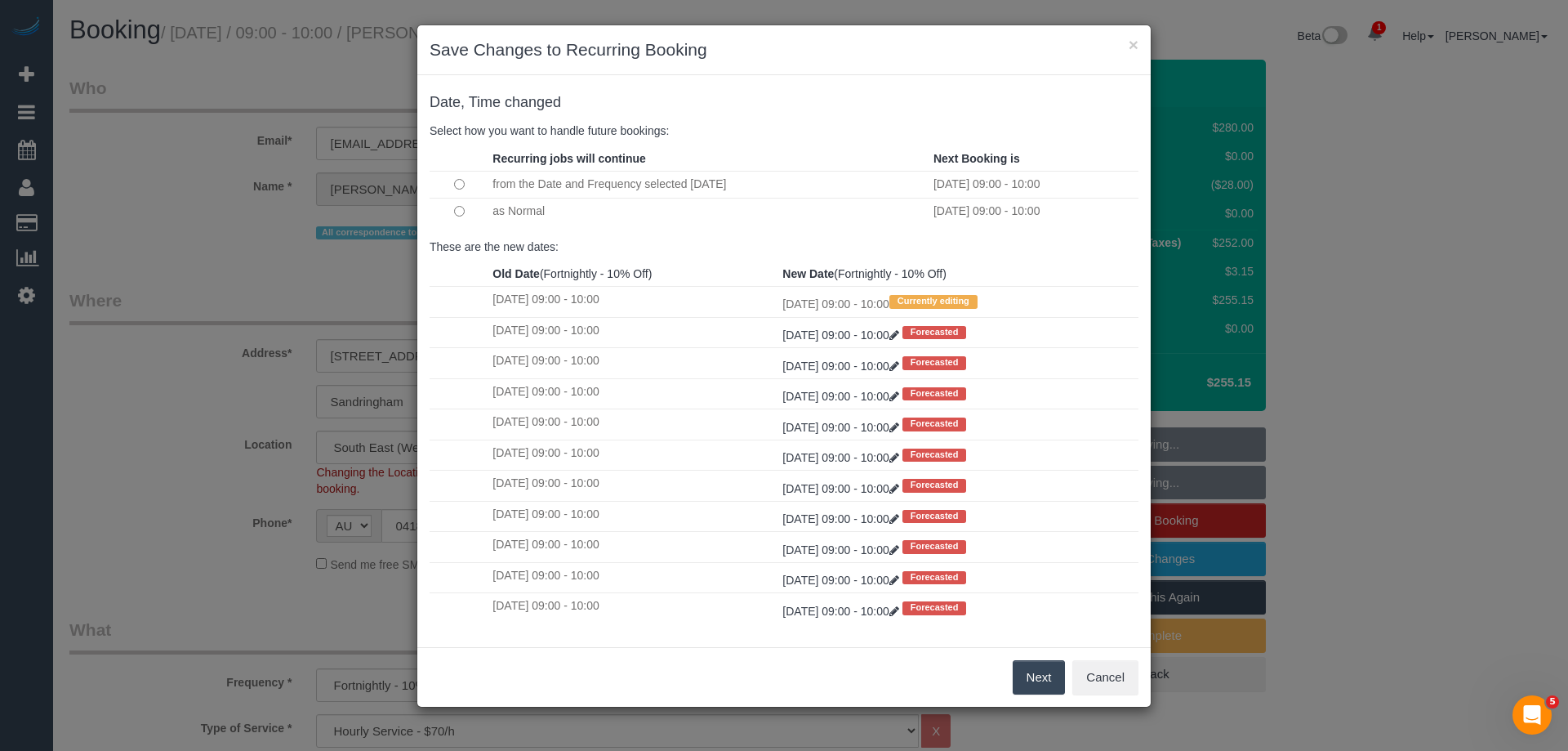
click at [1042, 675] on button "Next" at bounding box center [1039, 678] width 54 height 35
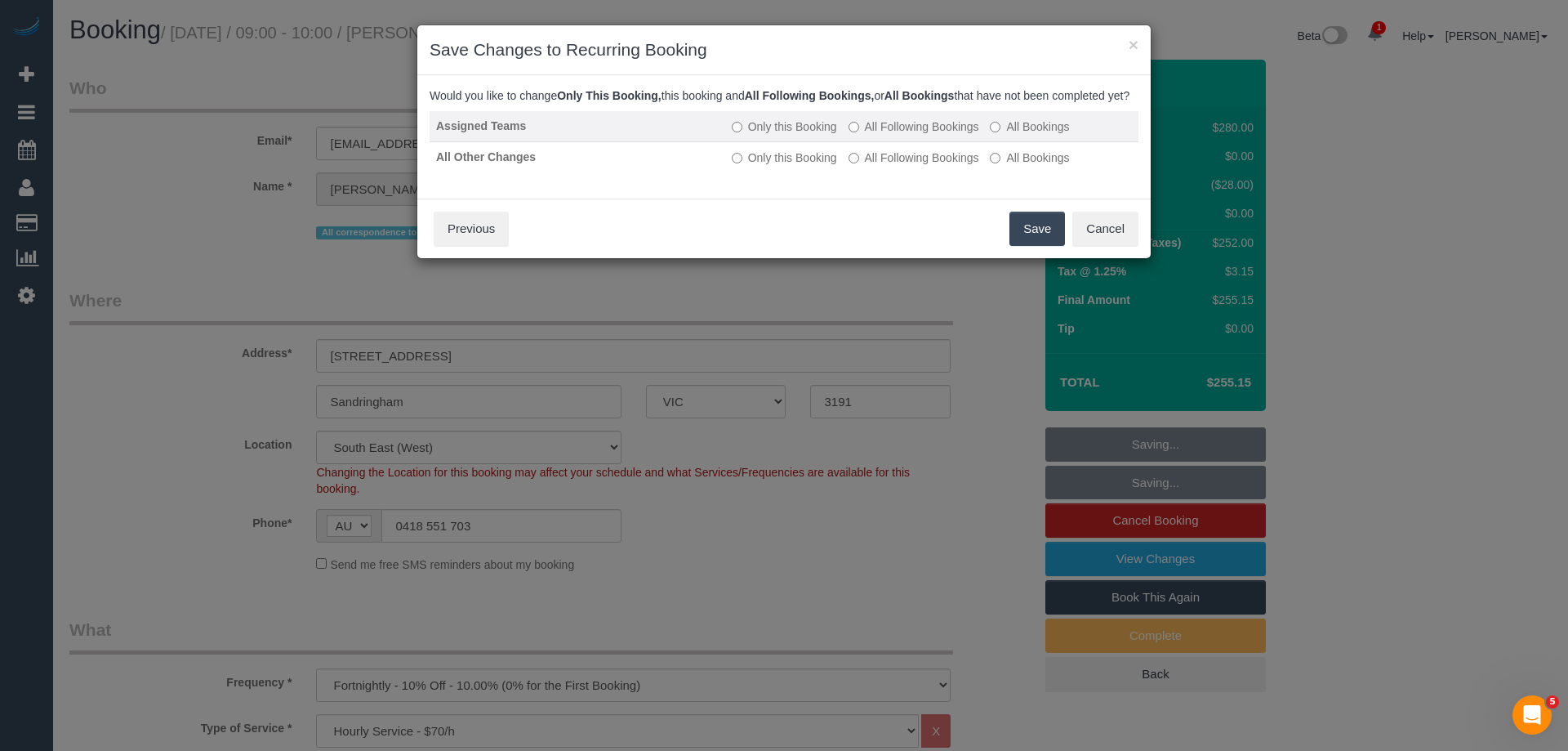
click at [878, 133] on td "Only this Booking All Following Bookings All Bookings" at bounding box center [931, 127] width 413 height 31
click at [878, 135] on label "All Following Bookings" at bounding box center [913, 126] width 130 height 16
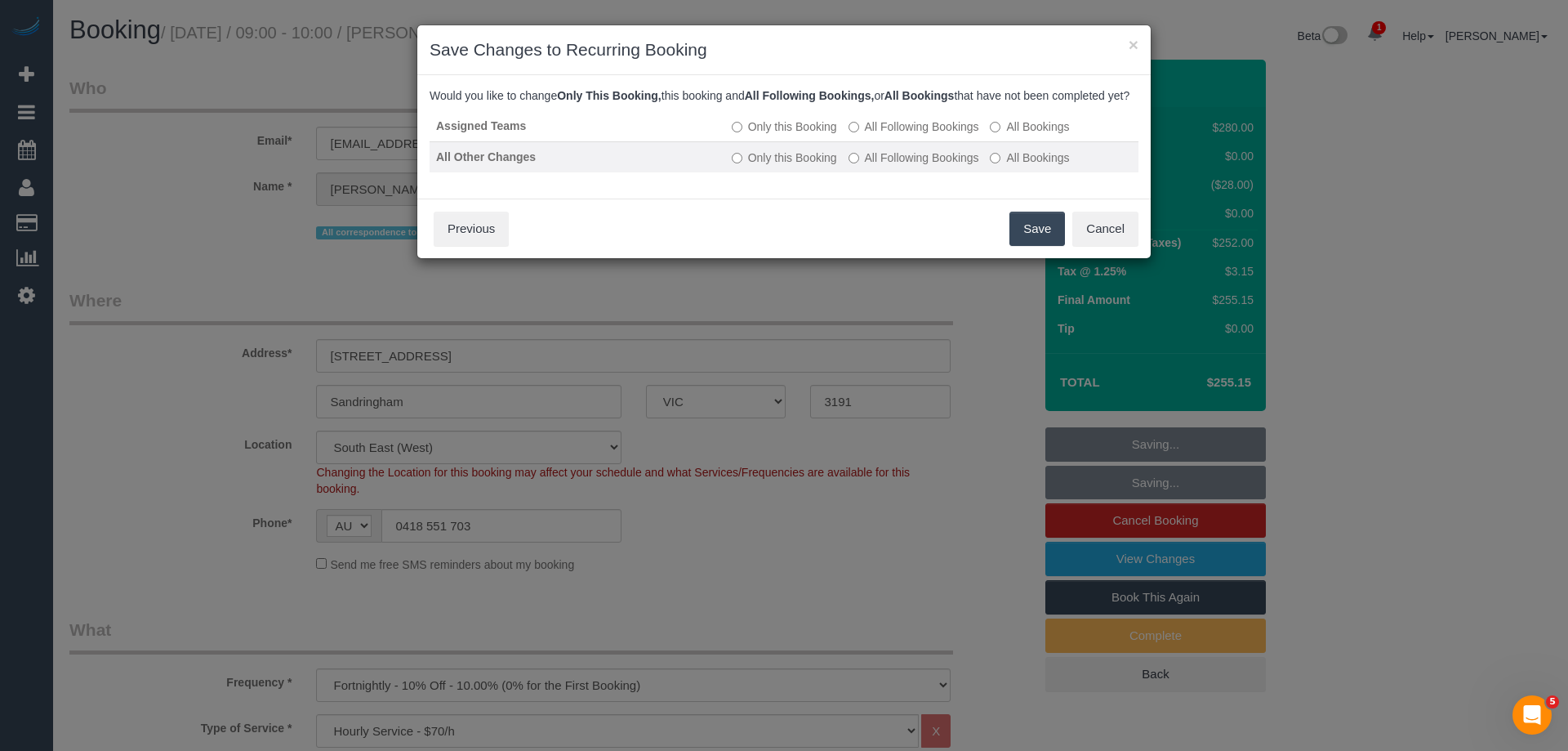
click at [881, 166] on label "All Following Bookings" at bounding box center [913, 157] width 130 height 16
click at [1046, 239] on button "Save" at bounding box center [1037, 229] width 55 height 35
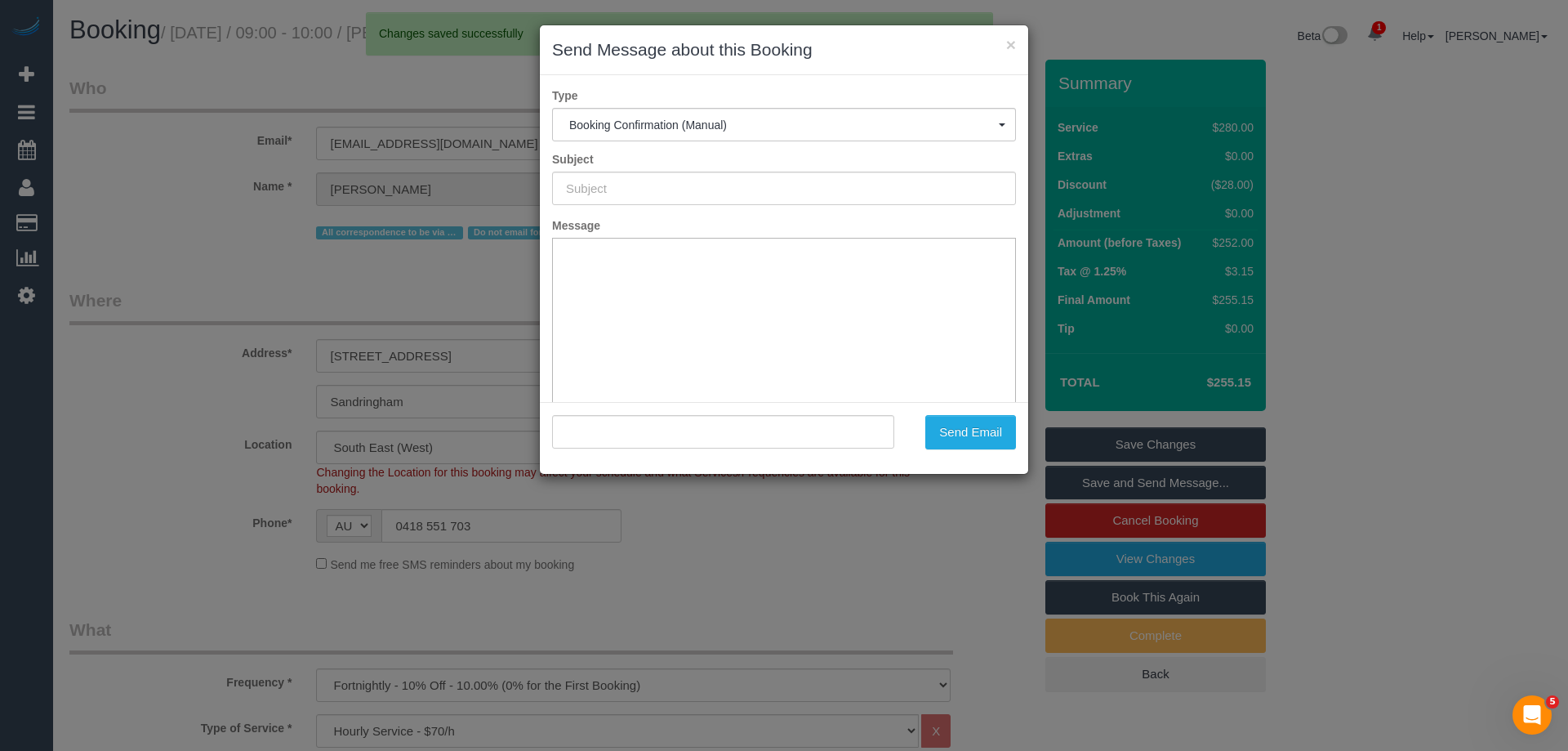
type input "Booking Confirmed"
type input ""Alicia Gorander" <aliciagorander@gmail.com>"
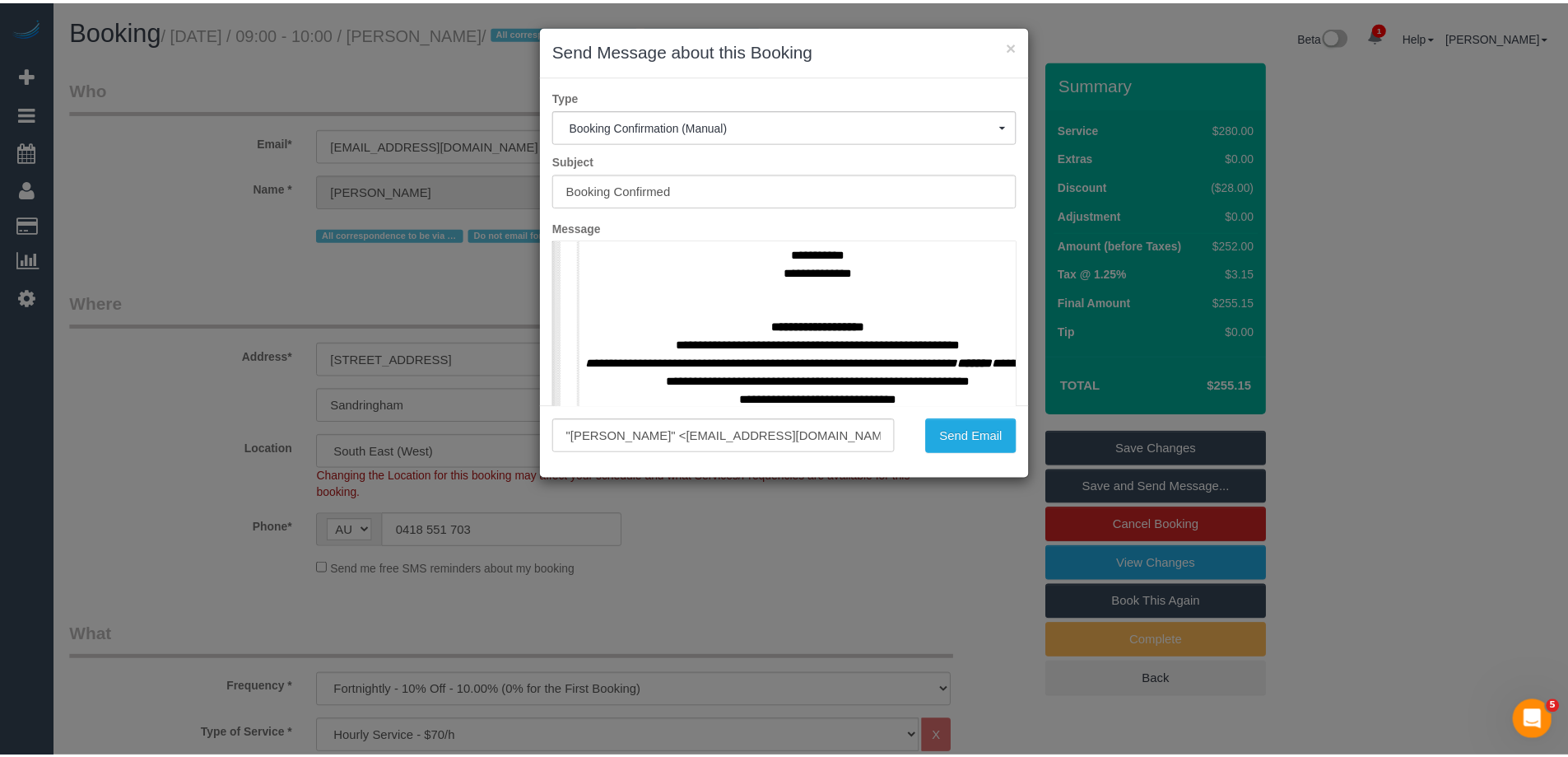
scroll to position [741, 0]
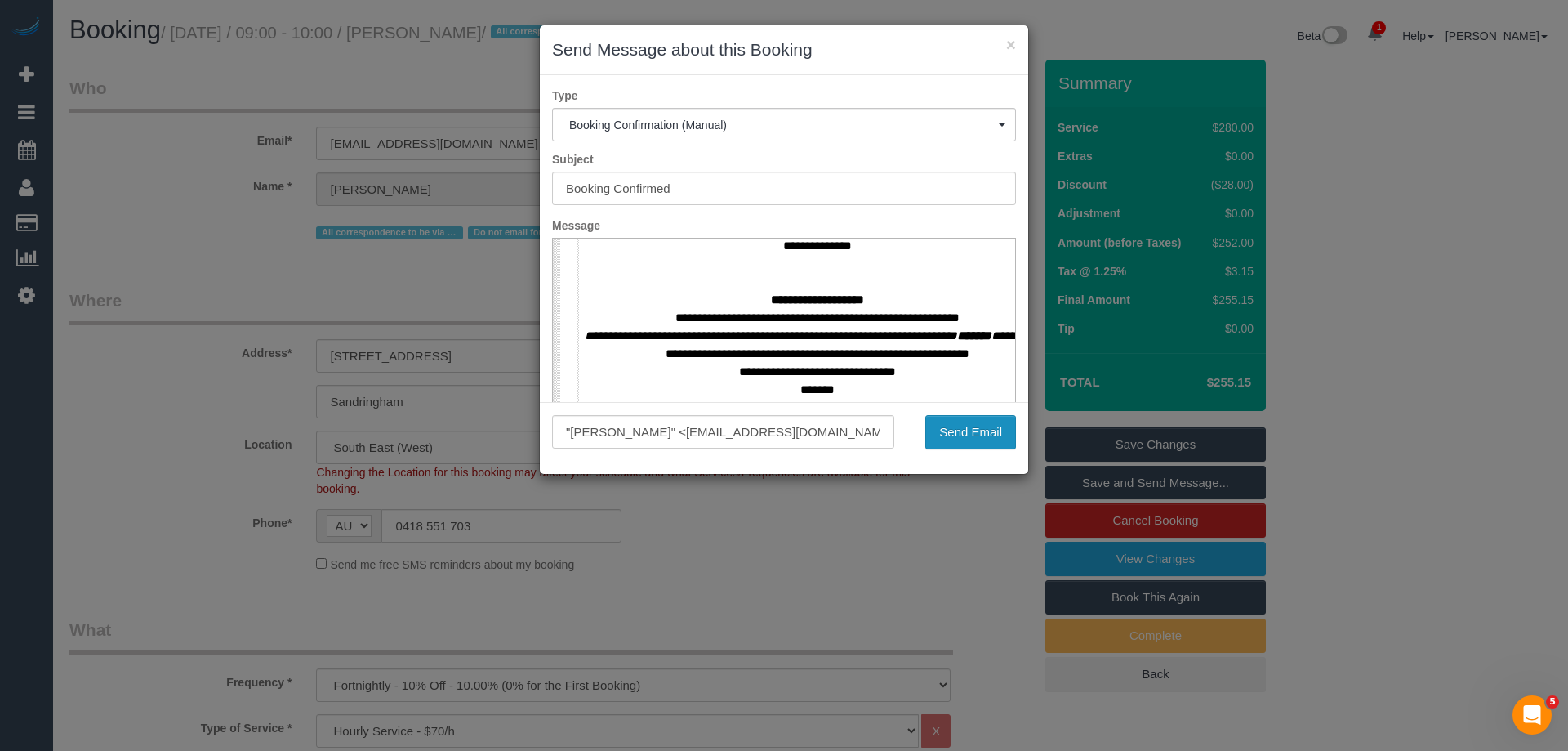
click at [968, 435] on button "Send Email" at bounding box center [970, 432] width 91 height 35
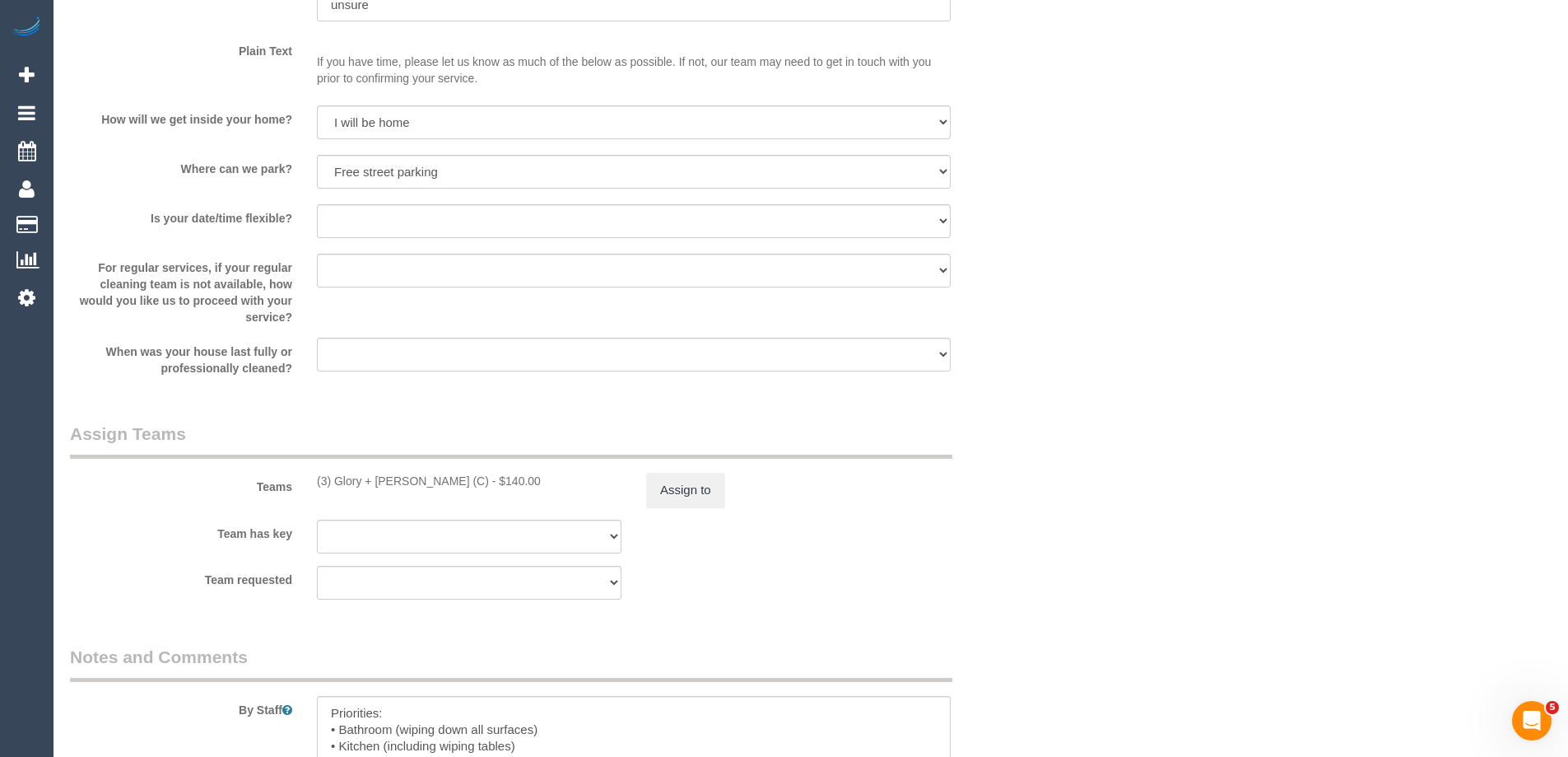
scroll to position [2306, 0]
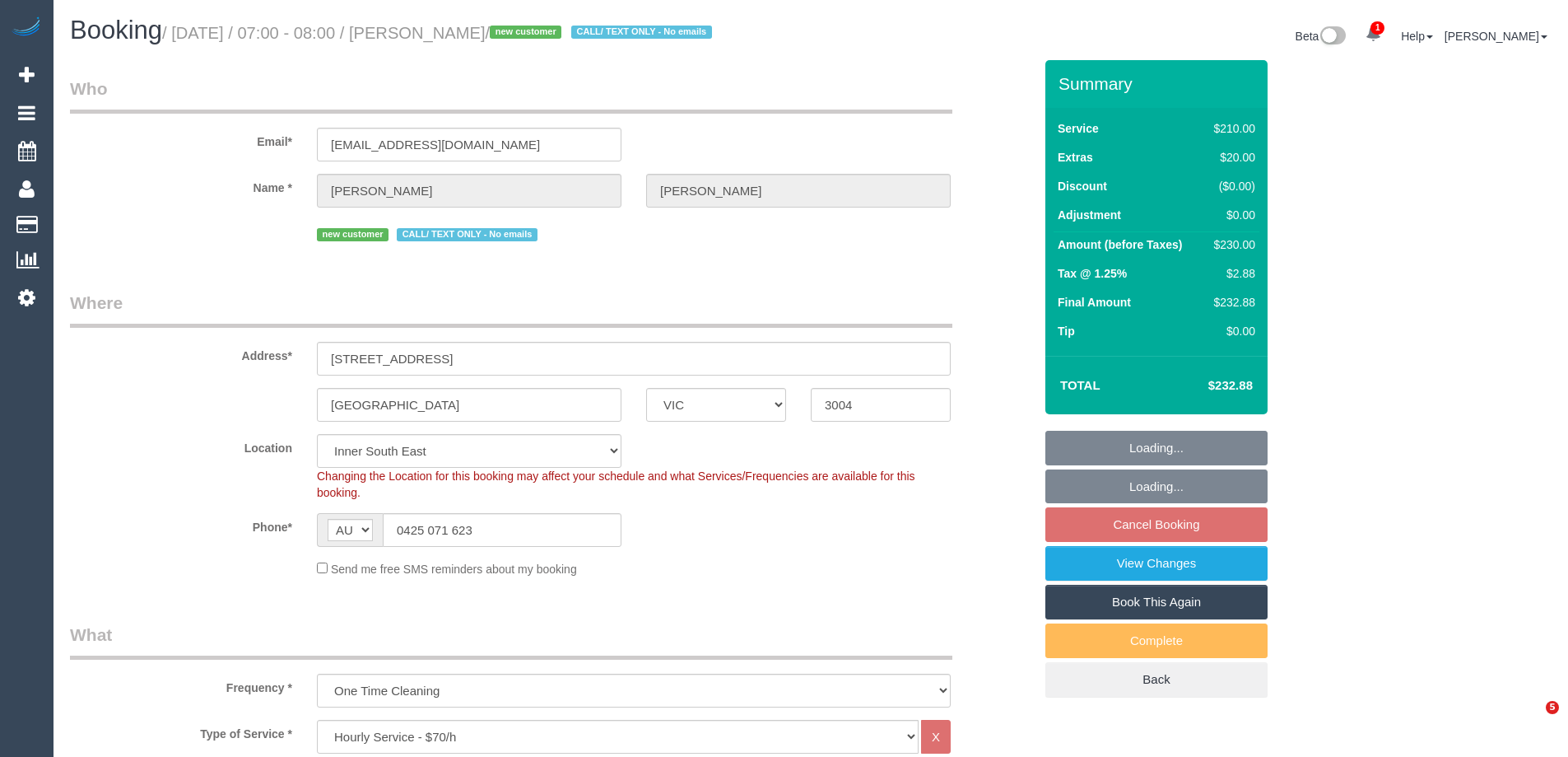
select select "VIC"
select select "180"
select select "number:28"
select select "number:14"
select select "number:20"
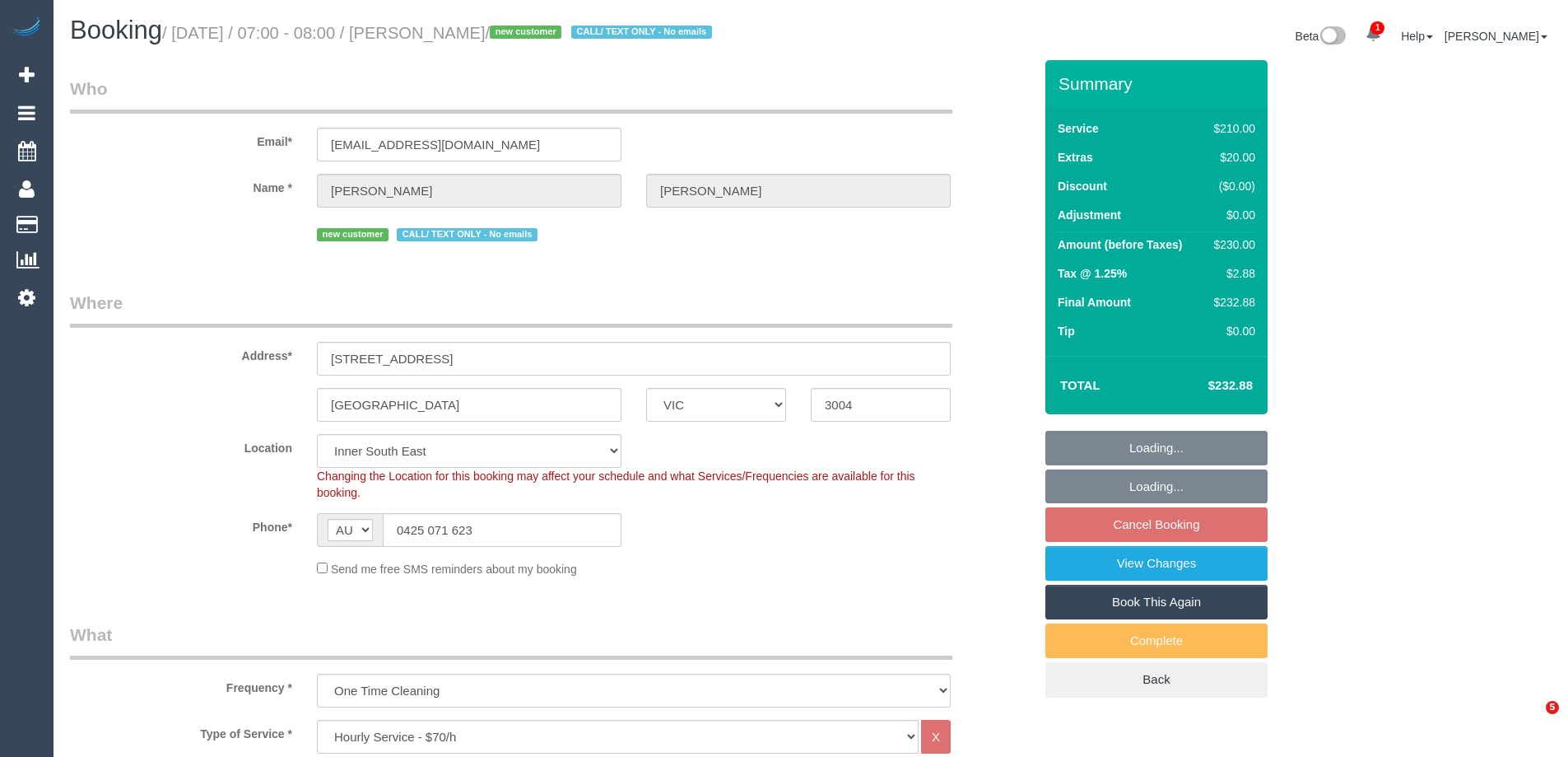
select select "number:25"
select select "number:26"
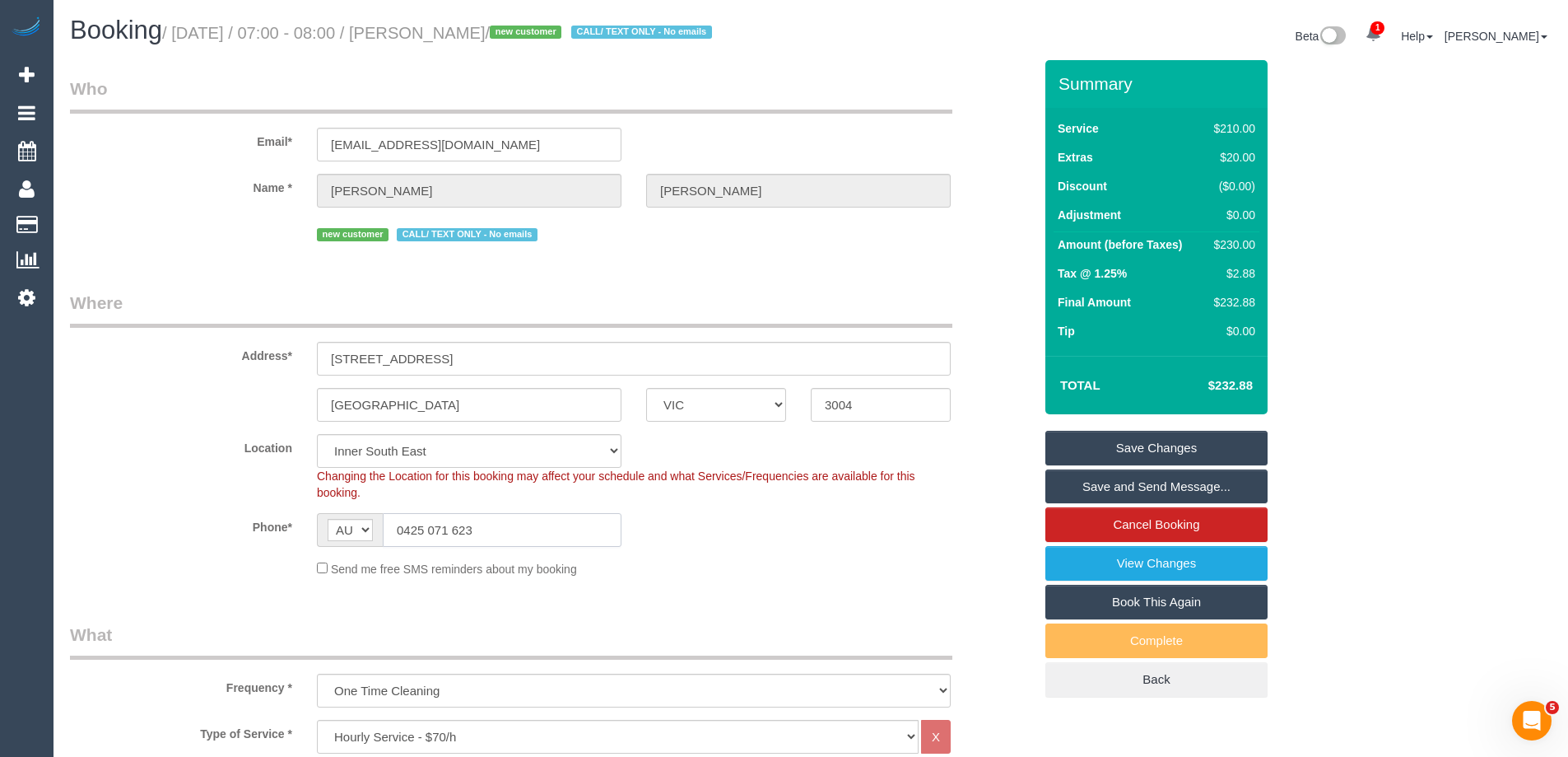
drag, startPoint x: 516, startPoint y: 526, endPoint x: 249, endPoint y: 499, distance: 268.4
click at [249, 499] on sui-booking-location "Location [GEOGRAPHIC_DATA] (North) East (South) [GEOGRAPHIC_DATA] (East) [GEOGR…" at bounding box center [550, 506] width 963 height 144
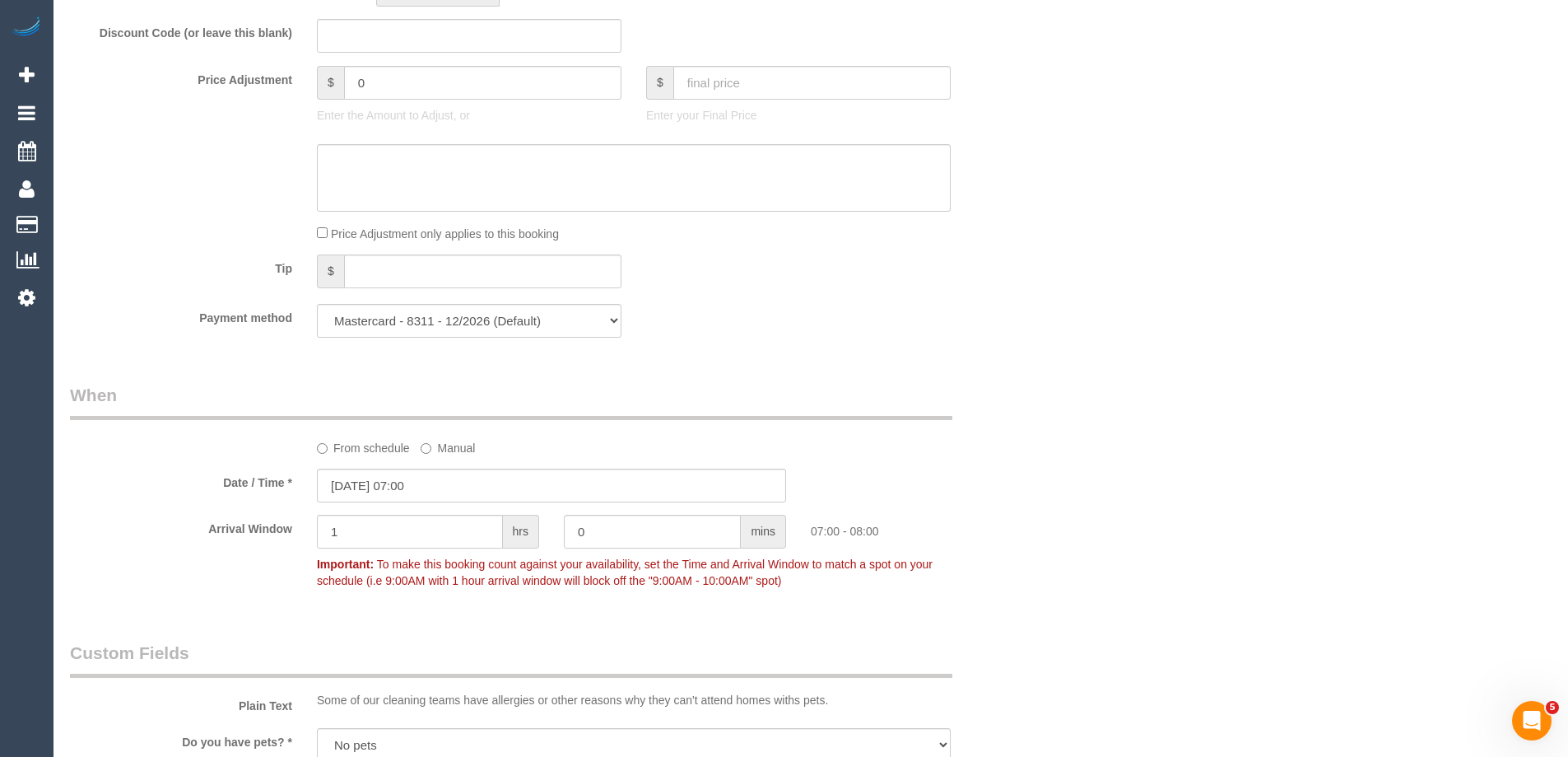
scroll to position [2961, 0]
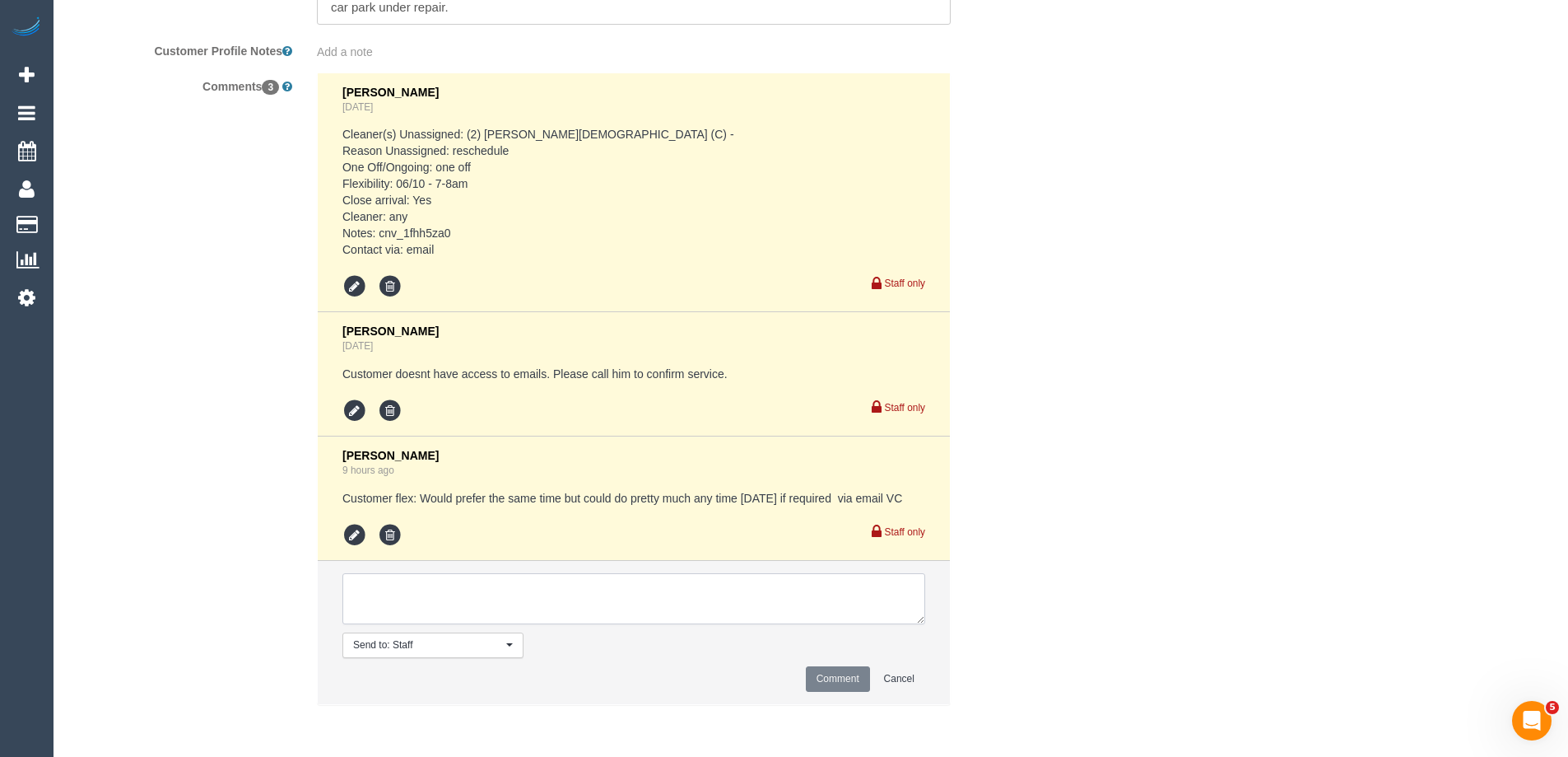
click at [418, 591] on textarea at bounding box center [634, 599] width 583 height 51
type textarea "Confirmed via phone"
click at [840, 682] on button "Comment" at bounding box center [837, 679] width 64 height 25
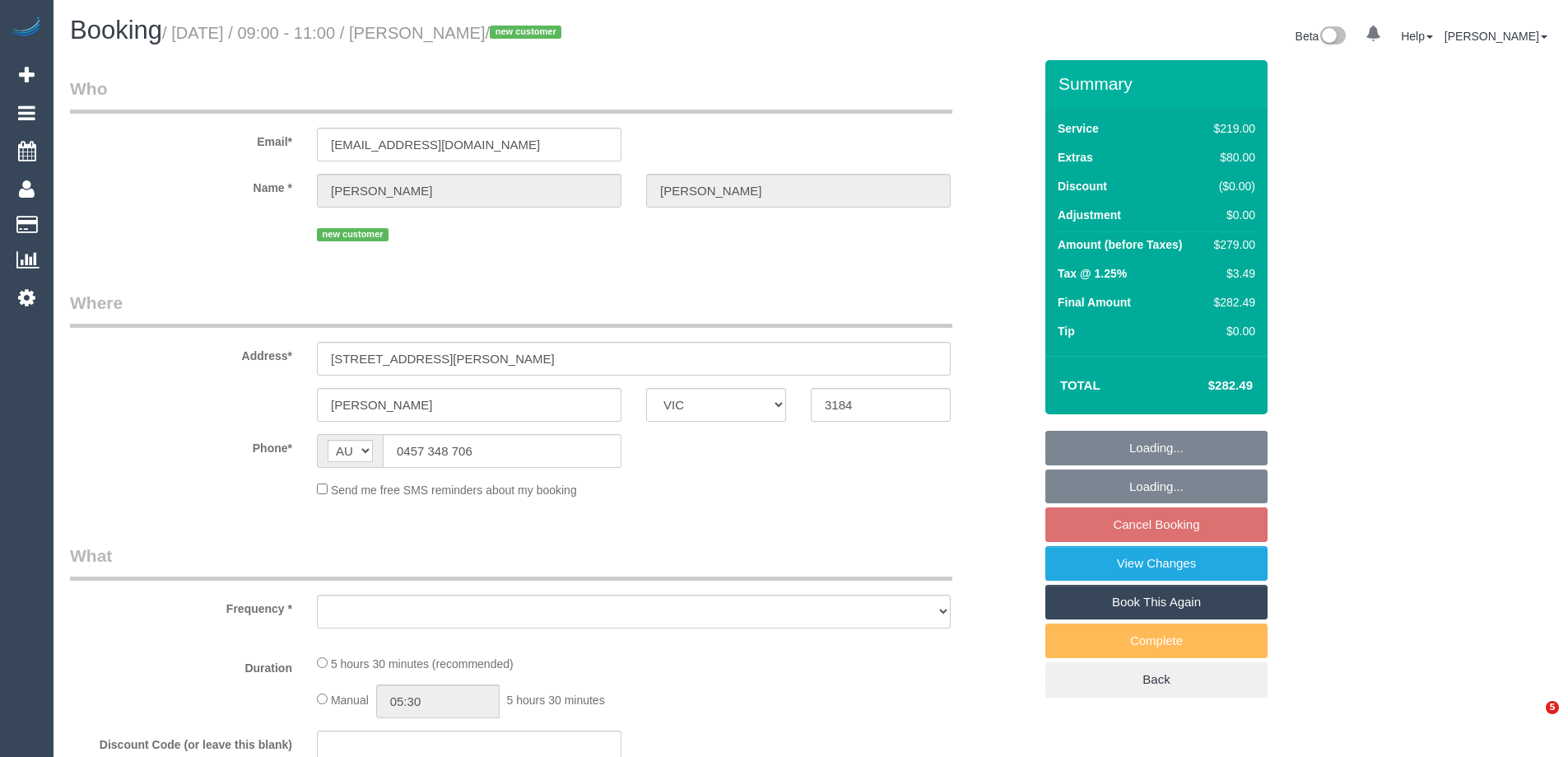
select select "VIC"
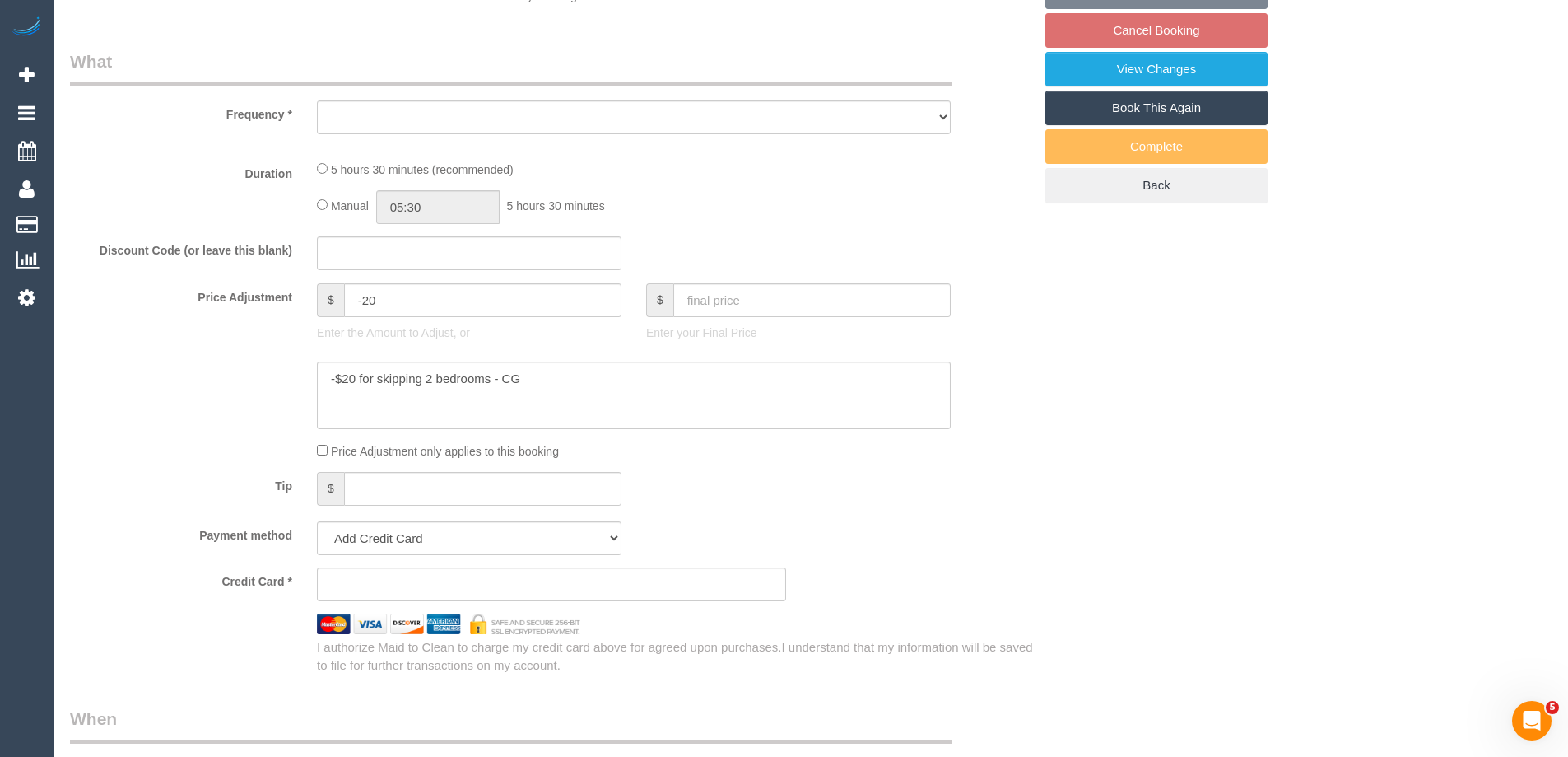
select select "object:567"
select select "number:28"
select select "number:16"
select select "number:19"
select select "number:24"
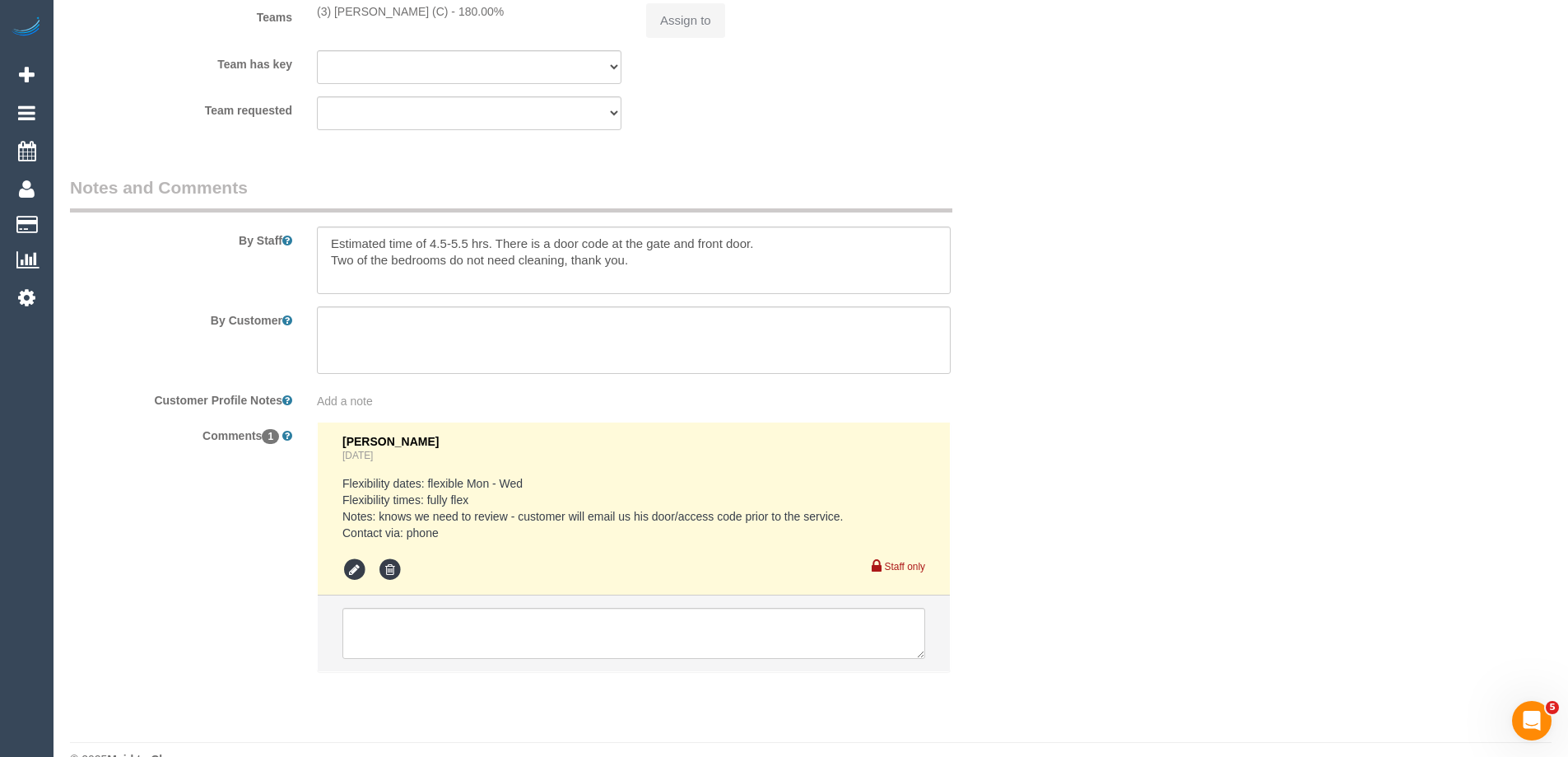
select select "string:stripe-pm_1SDJQg2GScqysDRV8dywWs0D"
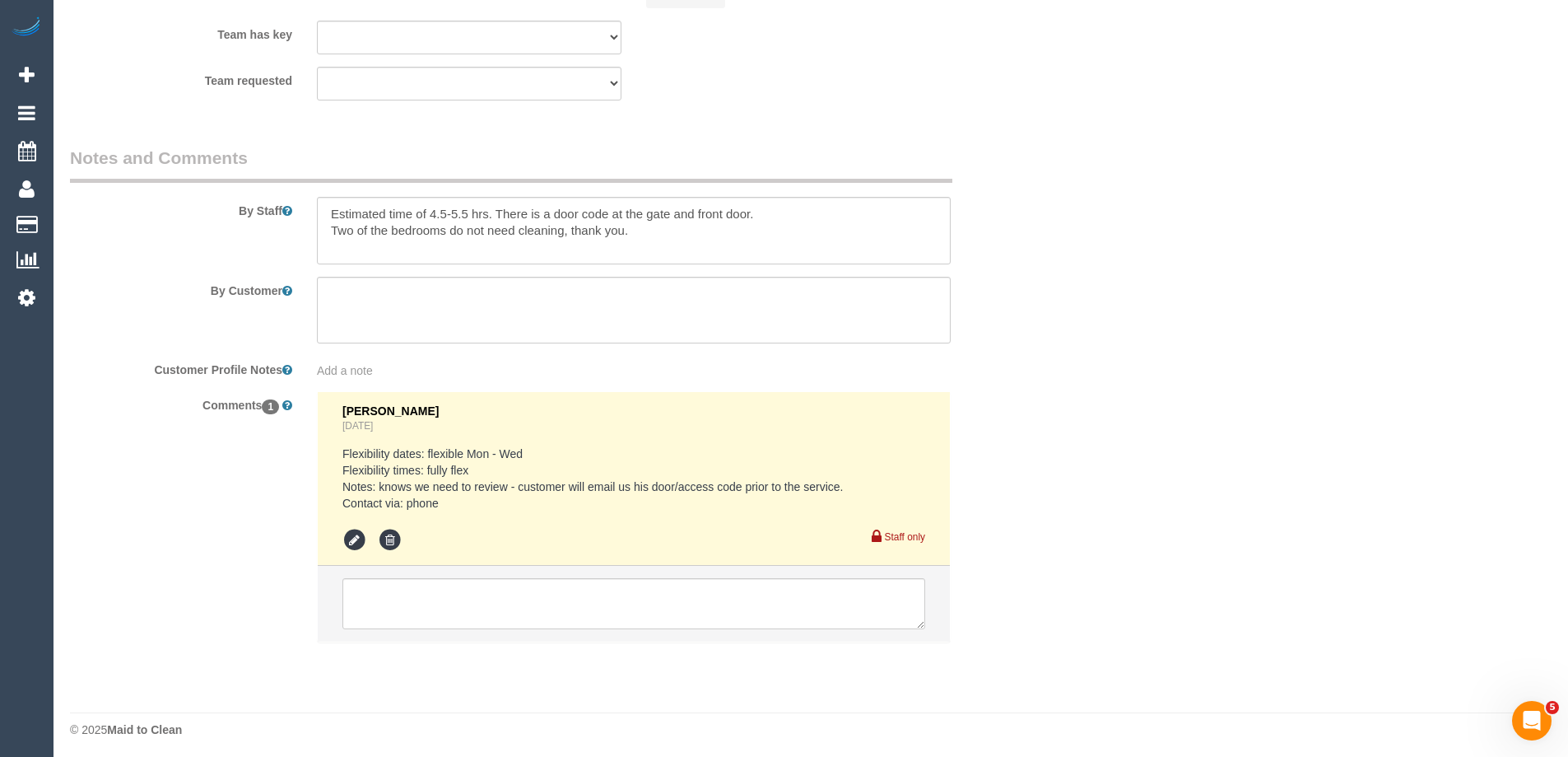
select select "object:816"
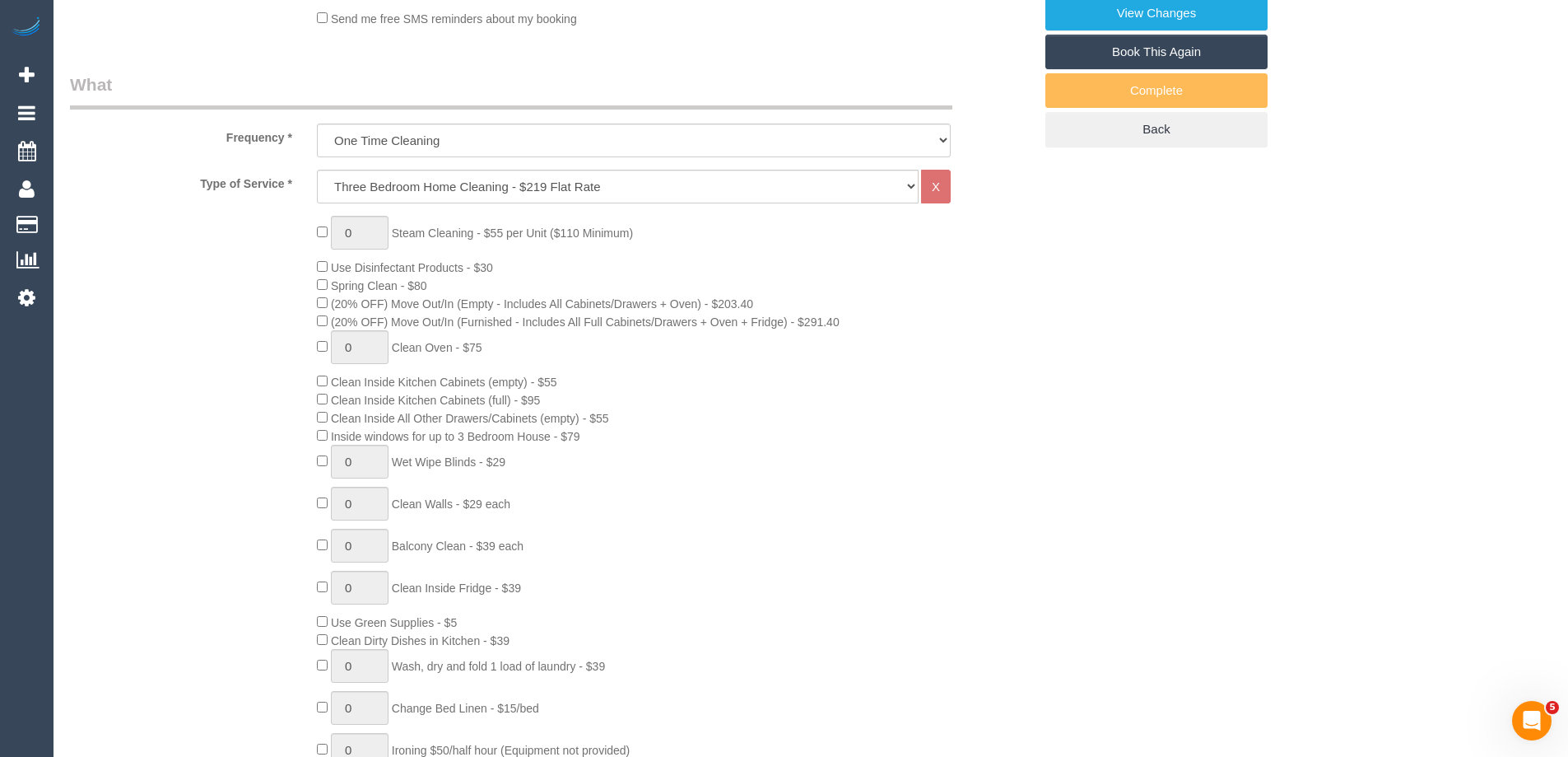
scroll to position [221, 0]
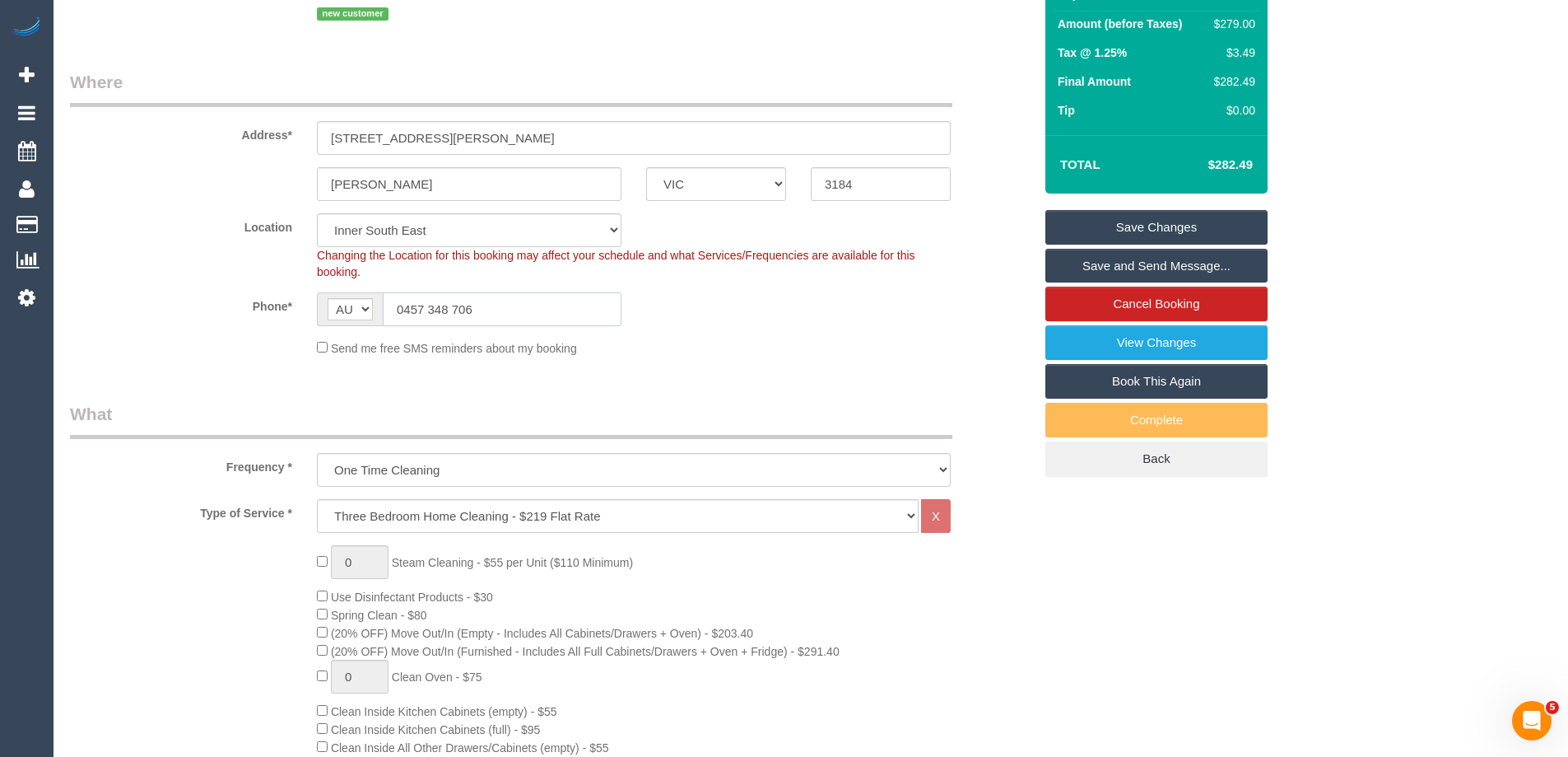
click at [504, 312] on input "0457 348 706" at bounding box center [502, 309] width 238 height 34
click at [223, 299] on div "Phone* AF AL DZ AD AO AI AQ AG AR AM AW AU AT AZ BS BH BD BB BY BE BZ BJ BM BT …" at bounding box center [551, 309] width 988 height 34
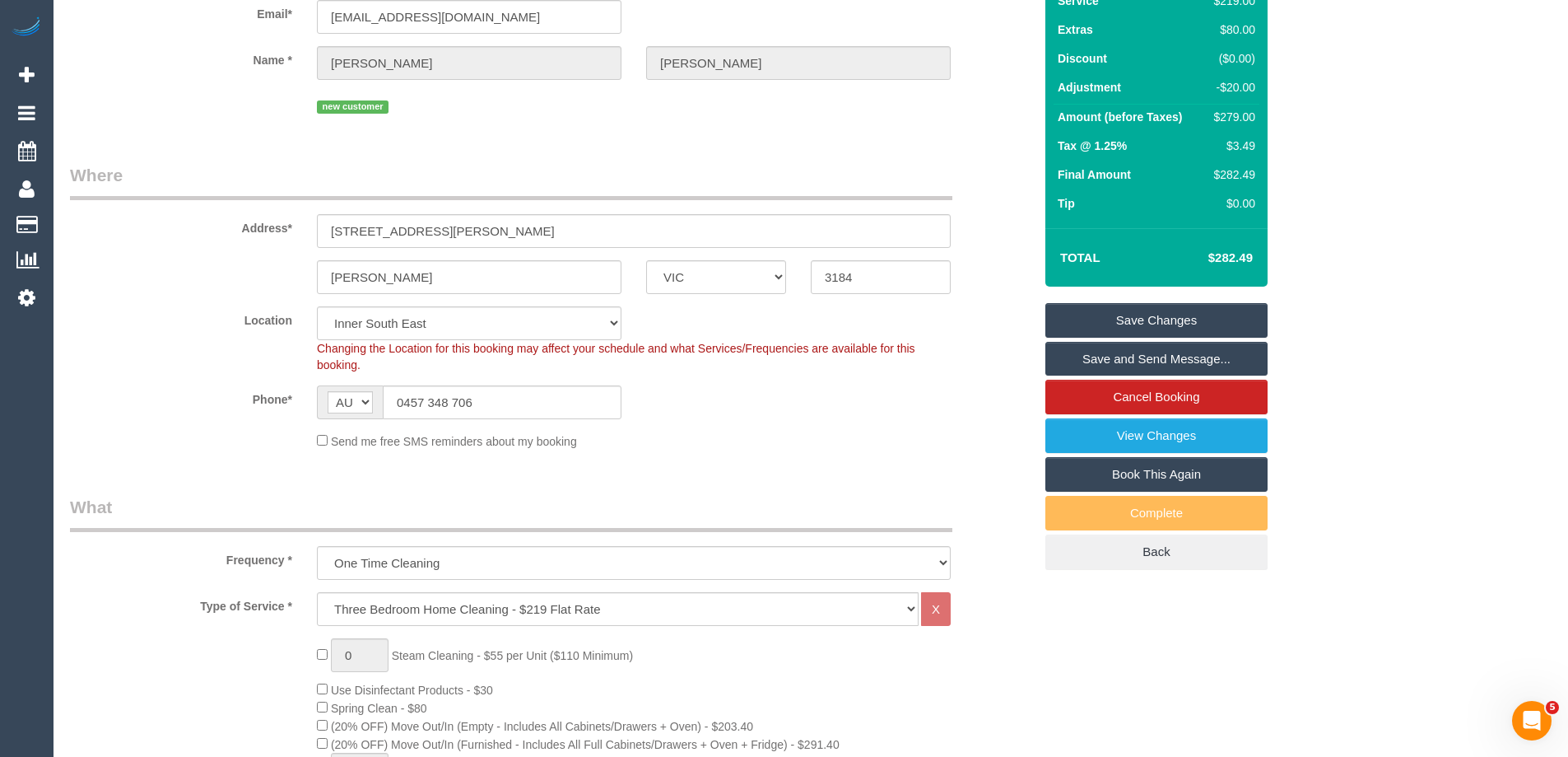
scroll to position [0, 0]
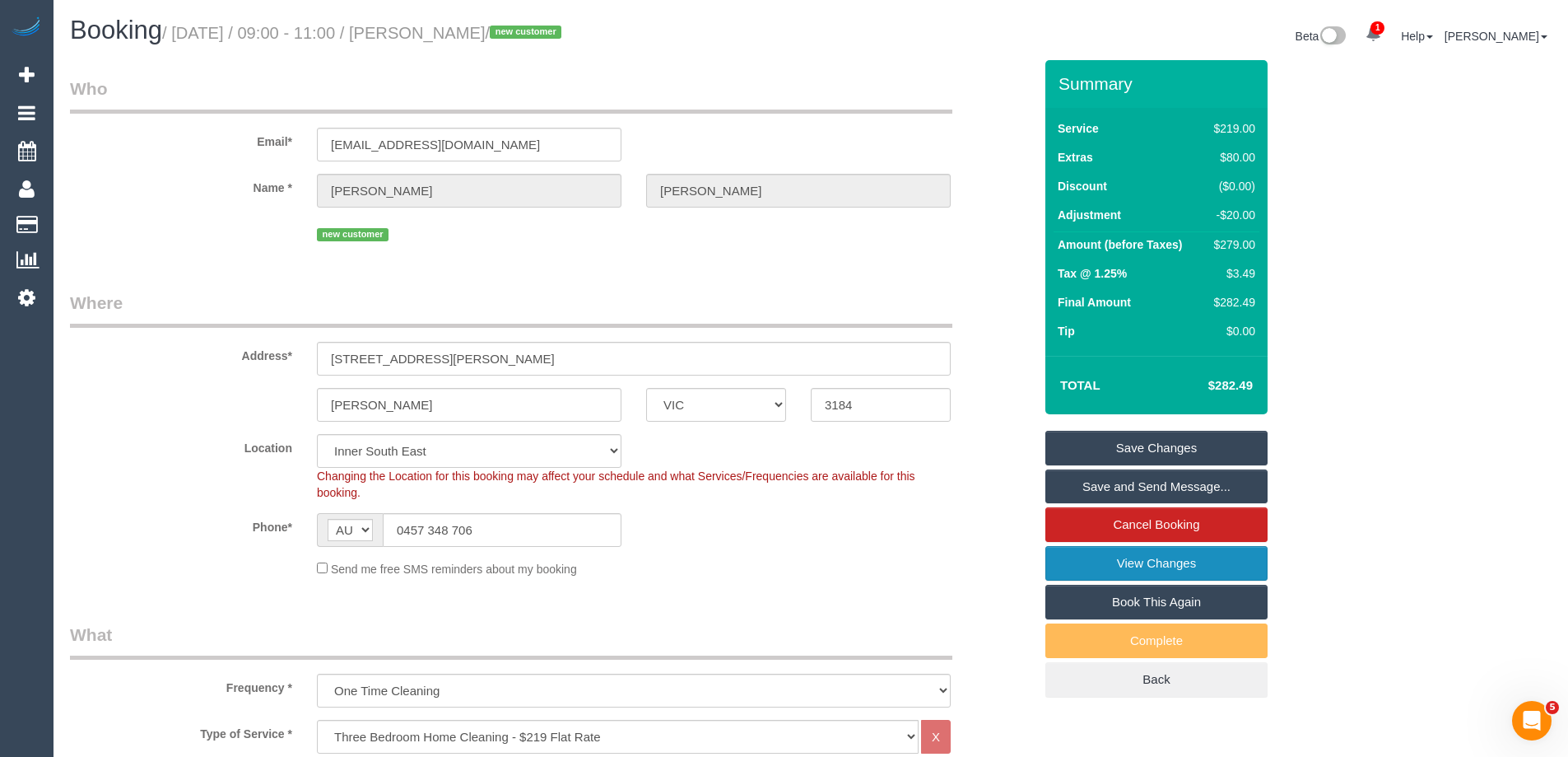
click at [1132, 568] on link "View Changes" at bounding box center [1157, 563] width 223 height 35
drag, startPoint x: 533, startPoint y: 146, endPoint x: 160, endPoint y: 122, distance: 373.8
click at [160, 122] on div "Email* [EMAIL_ADDRESS][DOMAIN_NAME]" at bounding box center [551, 118] width 988 height 84
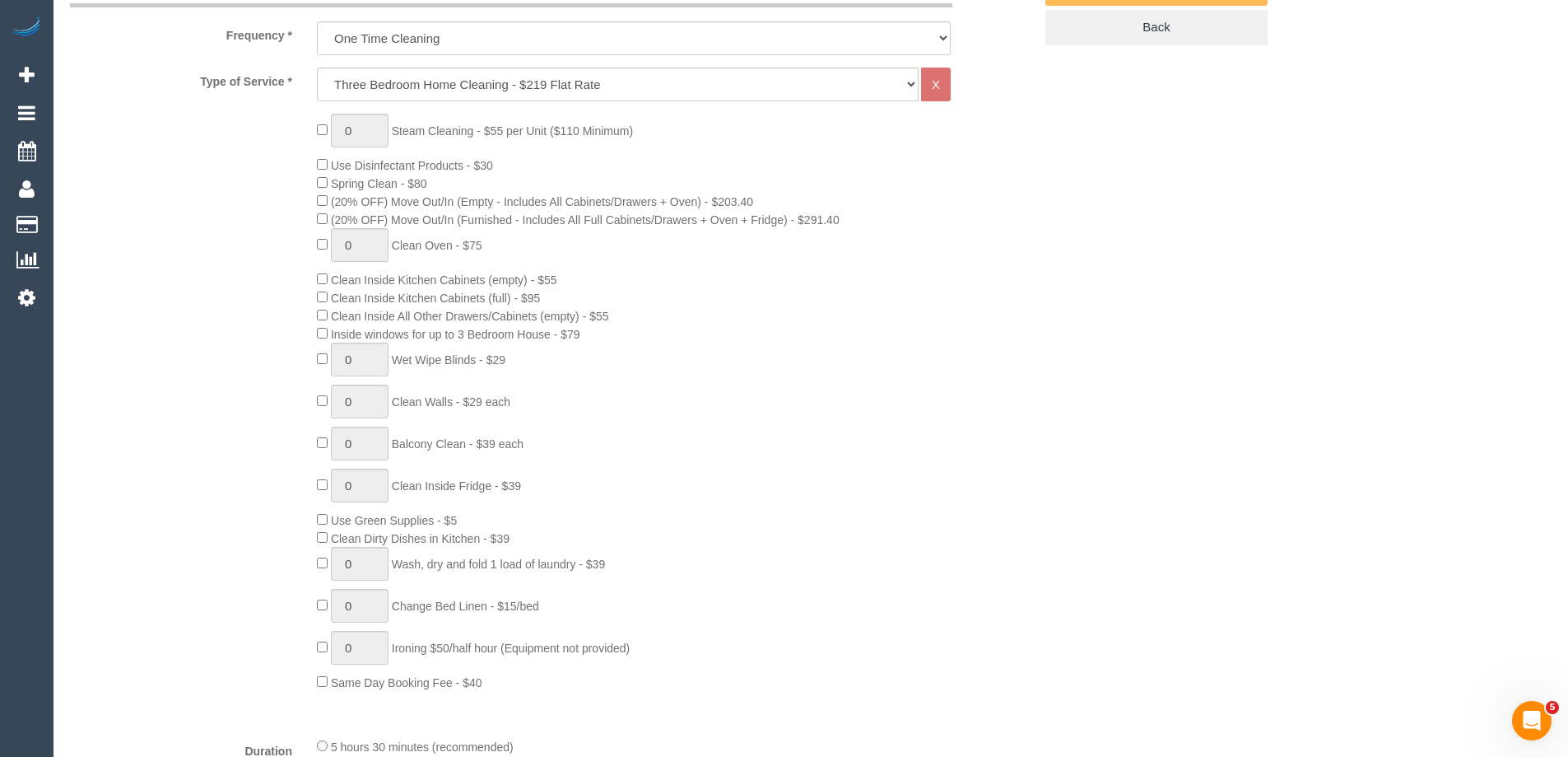
scroll to position [2691, 0]
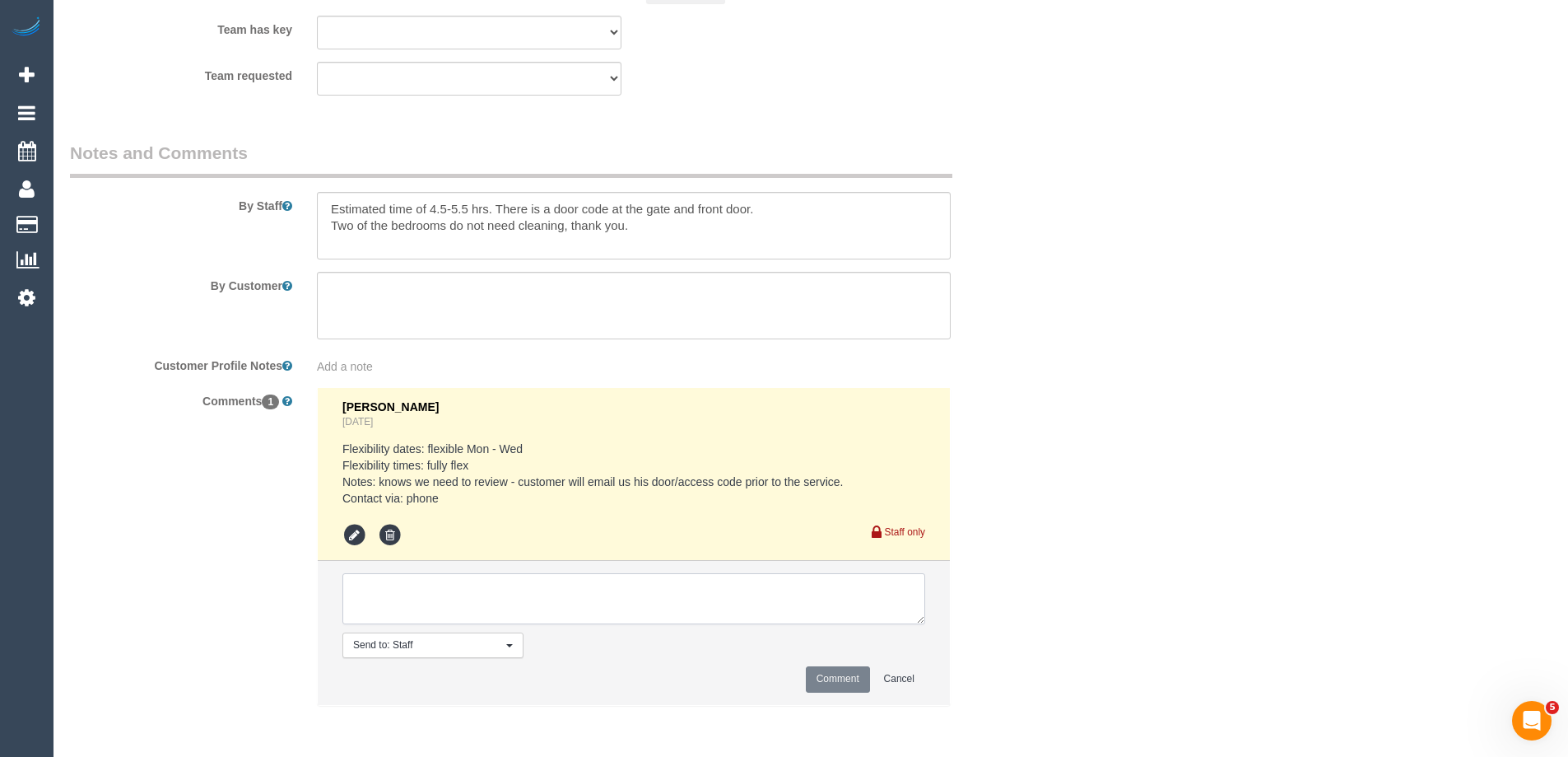
click at [425, 595] on textarea at bounding box center [634, 599] width 583 height 51
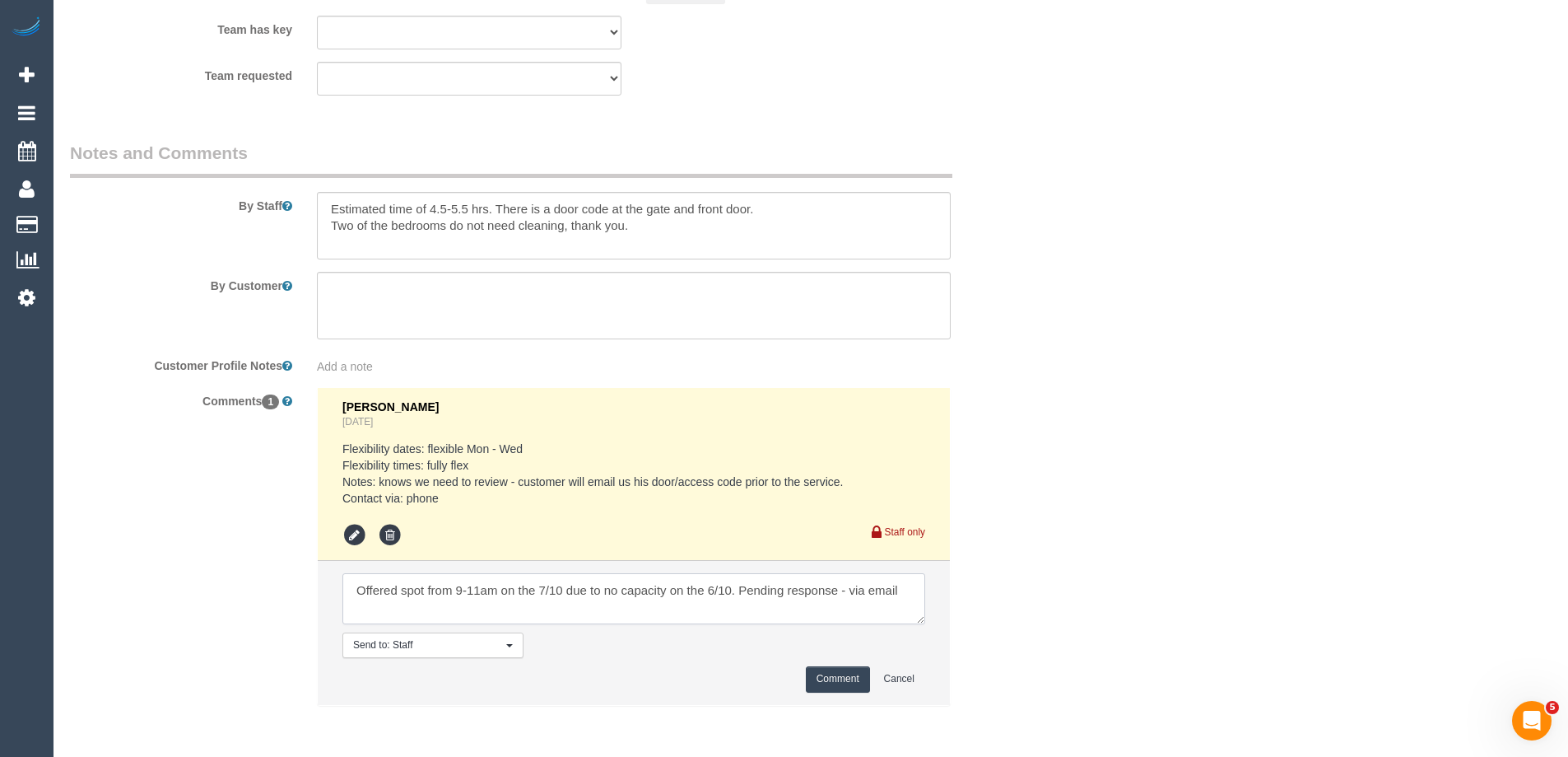
type textarea "Offered spot from 9-11am on the 7/10 due to no capacity on the 6/10. Pending re…"
click at [833, 673] on button "Comment" at bounding box center [837, 679] width 64 height 25
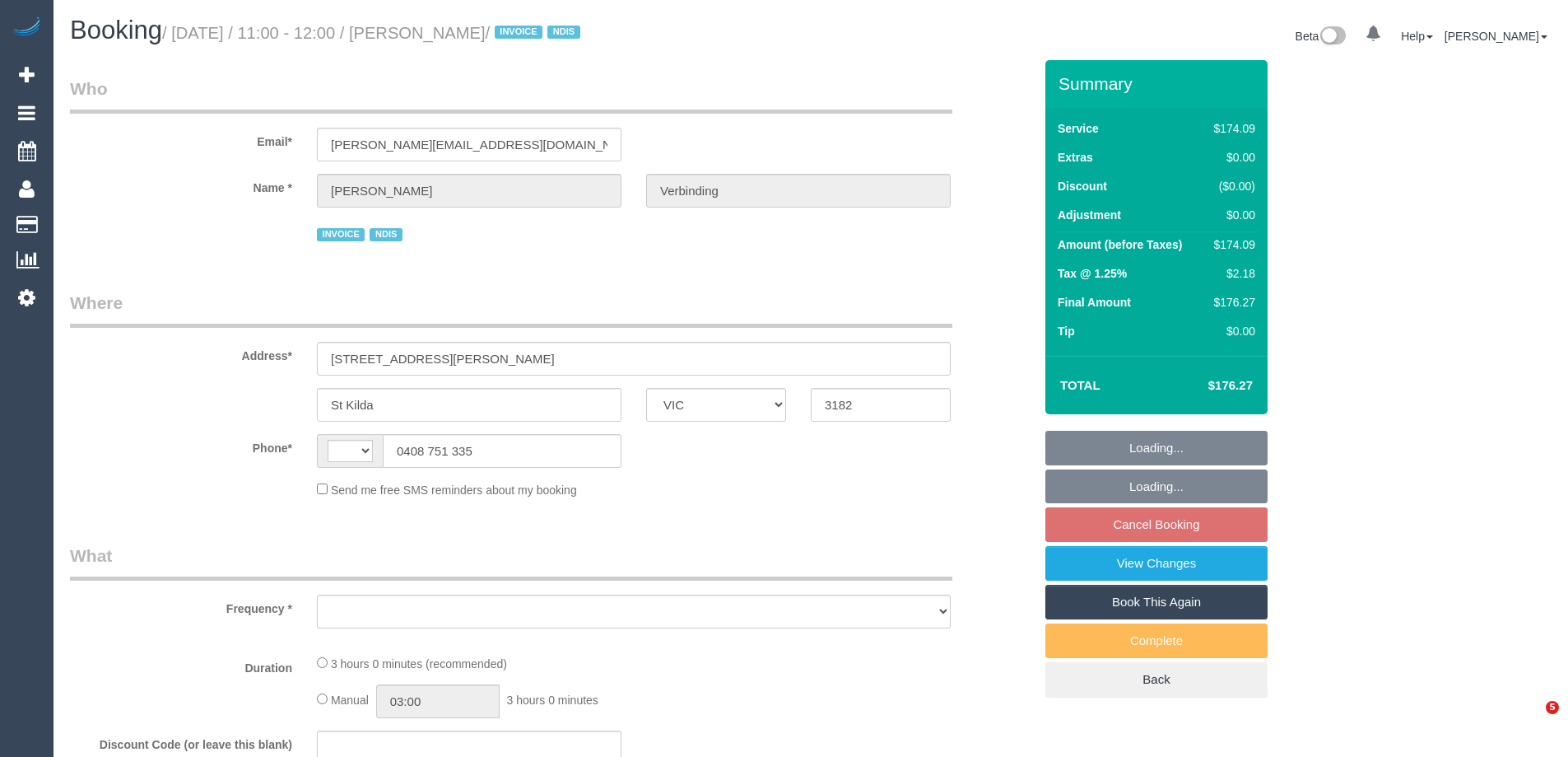
select select "VIC"
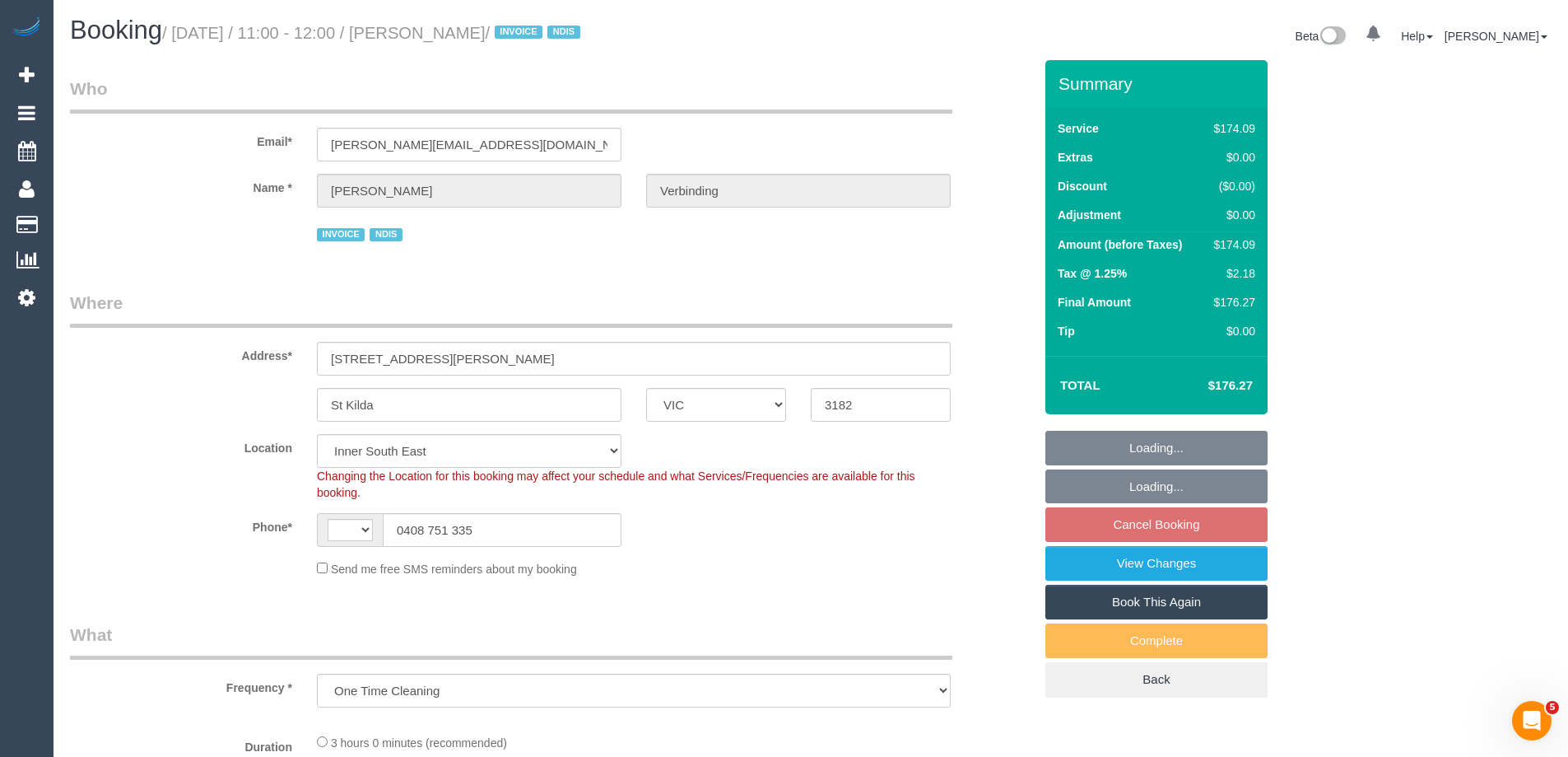
select select "object:577"
select select "string:AU"
select select "180"
select select "number:28"
select select "number:14"
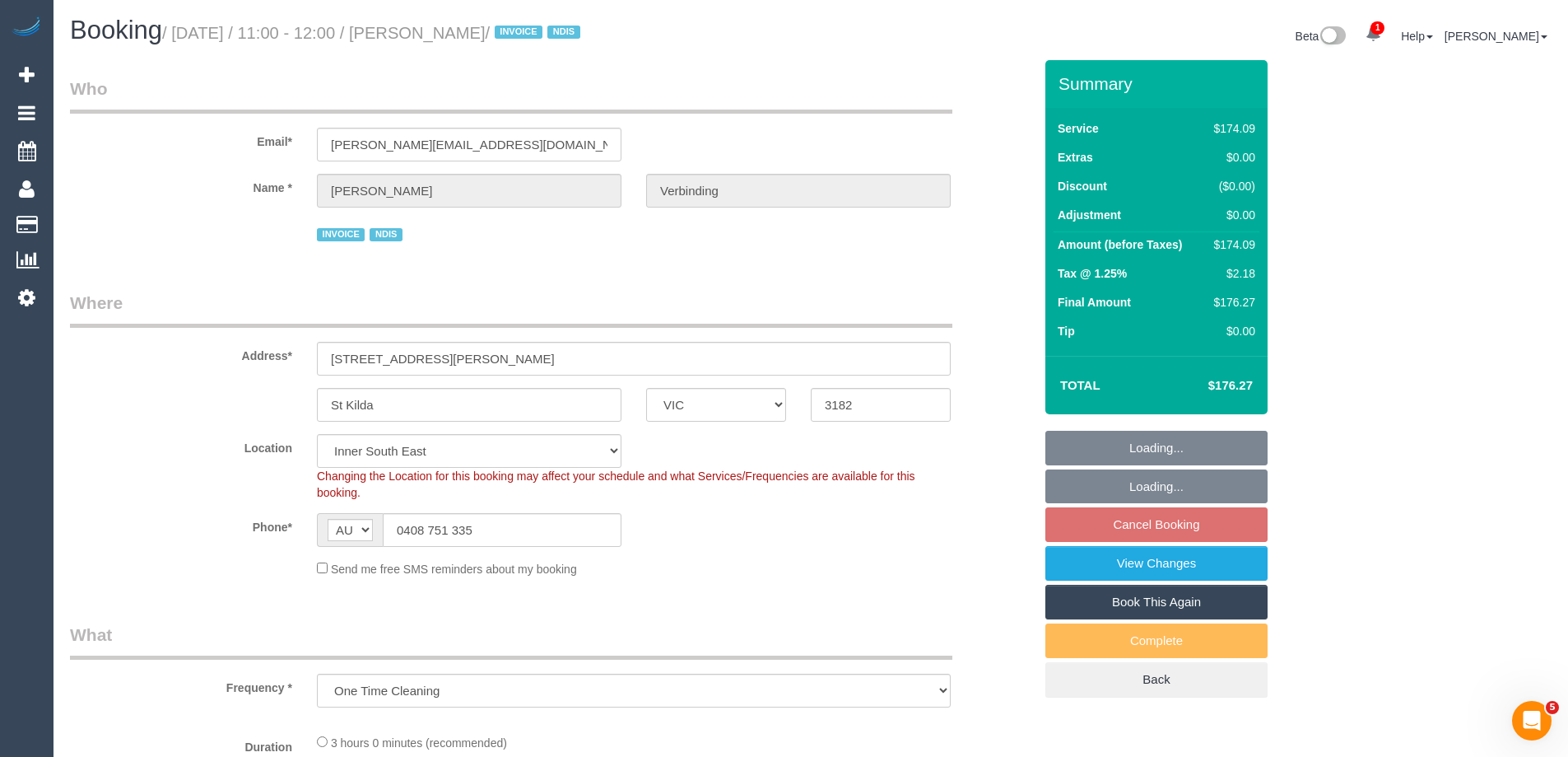
select select "number:19"
select select "number:25"
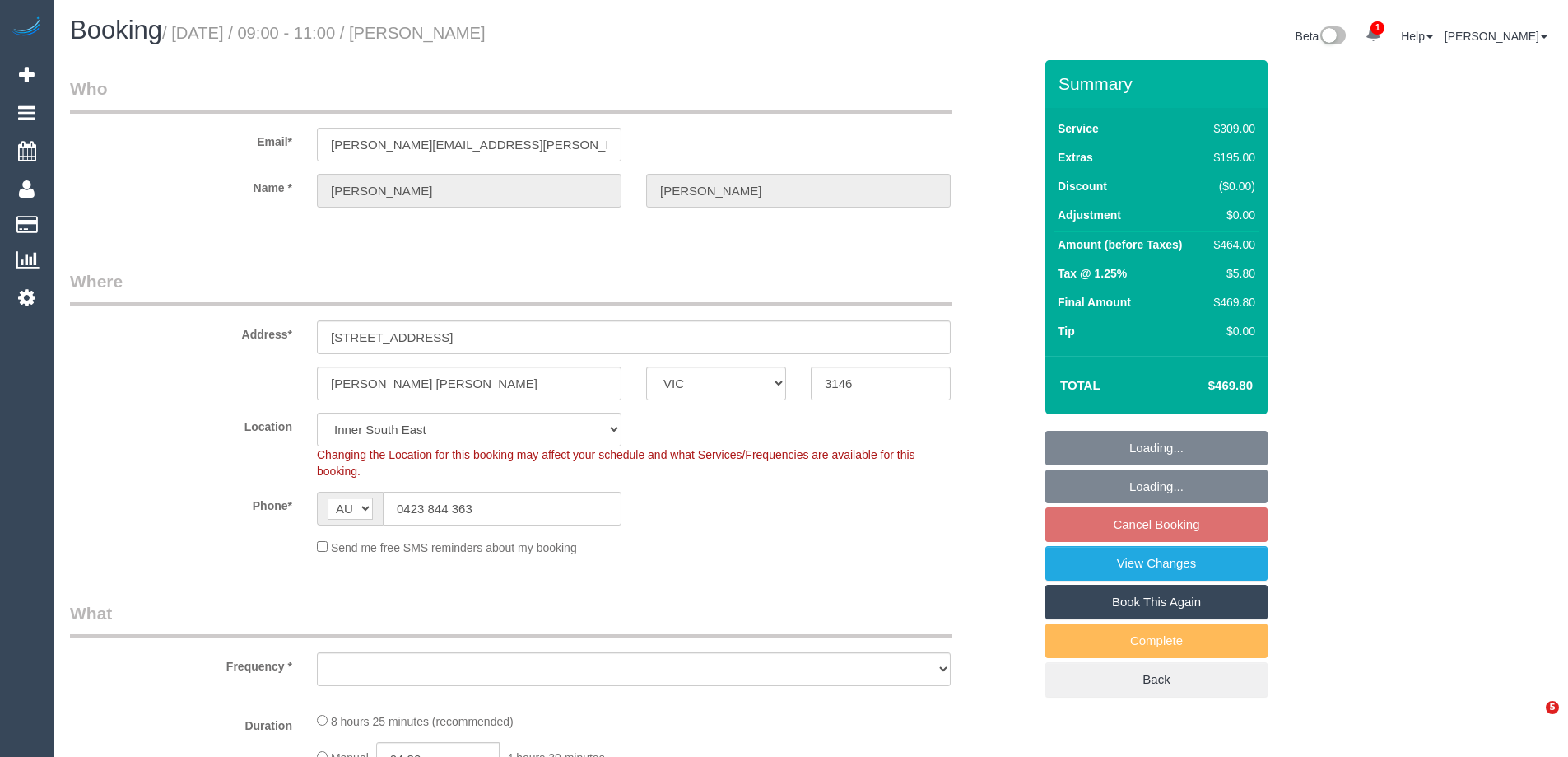
select select "VIC"
select select "string:stripe-pm_1SDKZB2GScqysDRVwqJyinlZ"
select select "object:806"
select select "number:28"
select select "number:14"
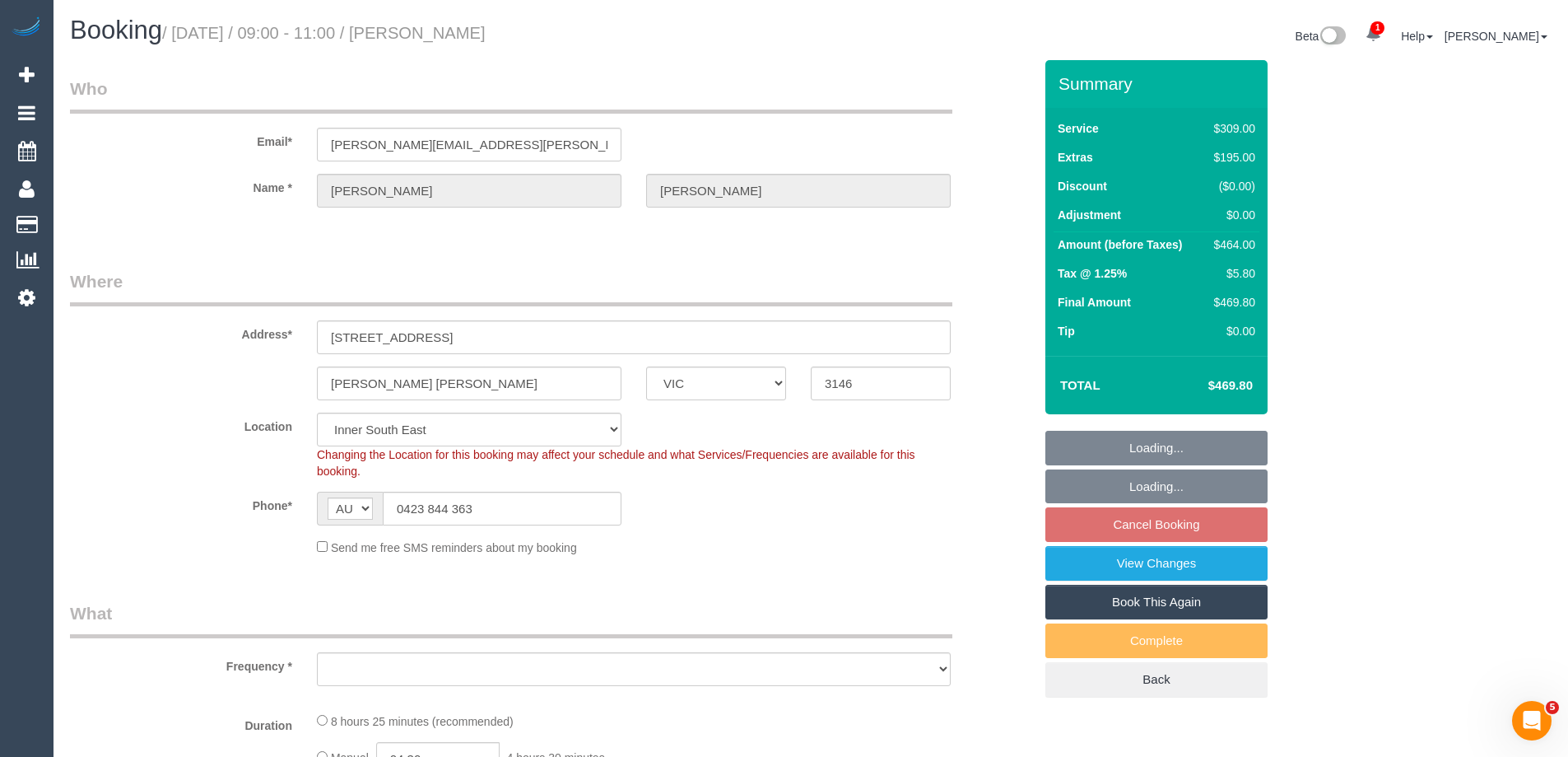
select select "number:18"
select select "number:22"
select select "object:1445"
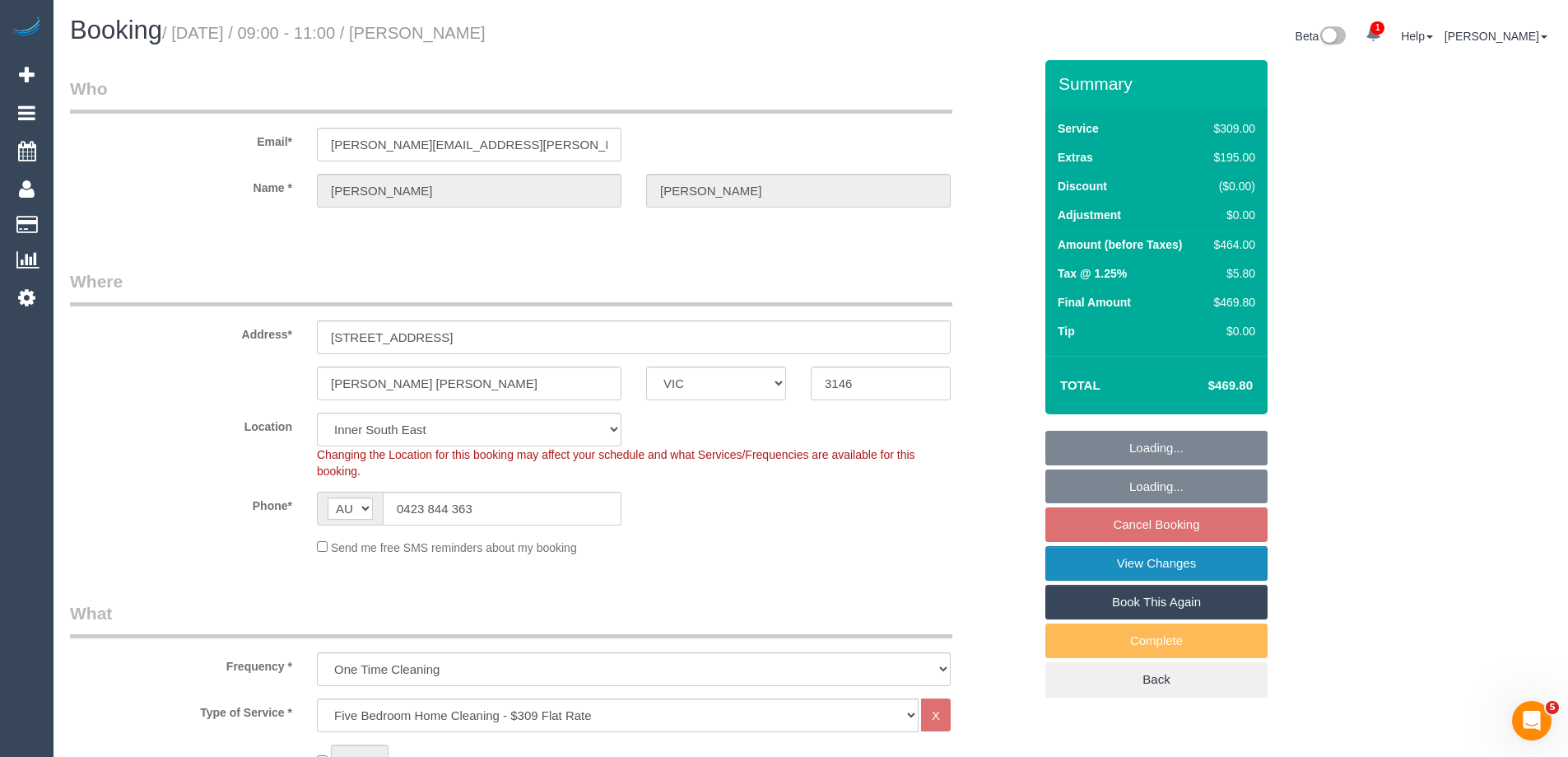
click at [1088, 568] on link "View Changes" at bounding box center [1157, 563] width 223 height 35
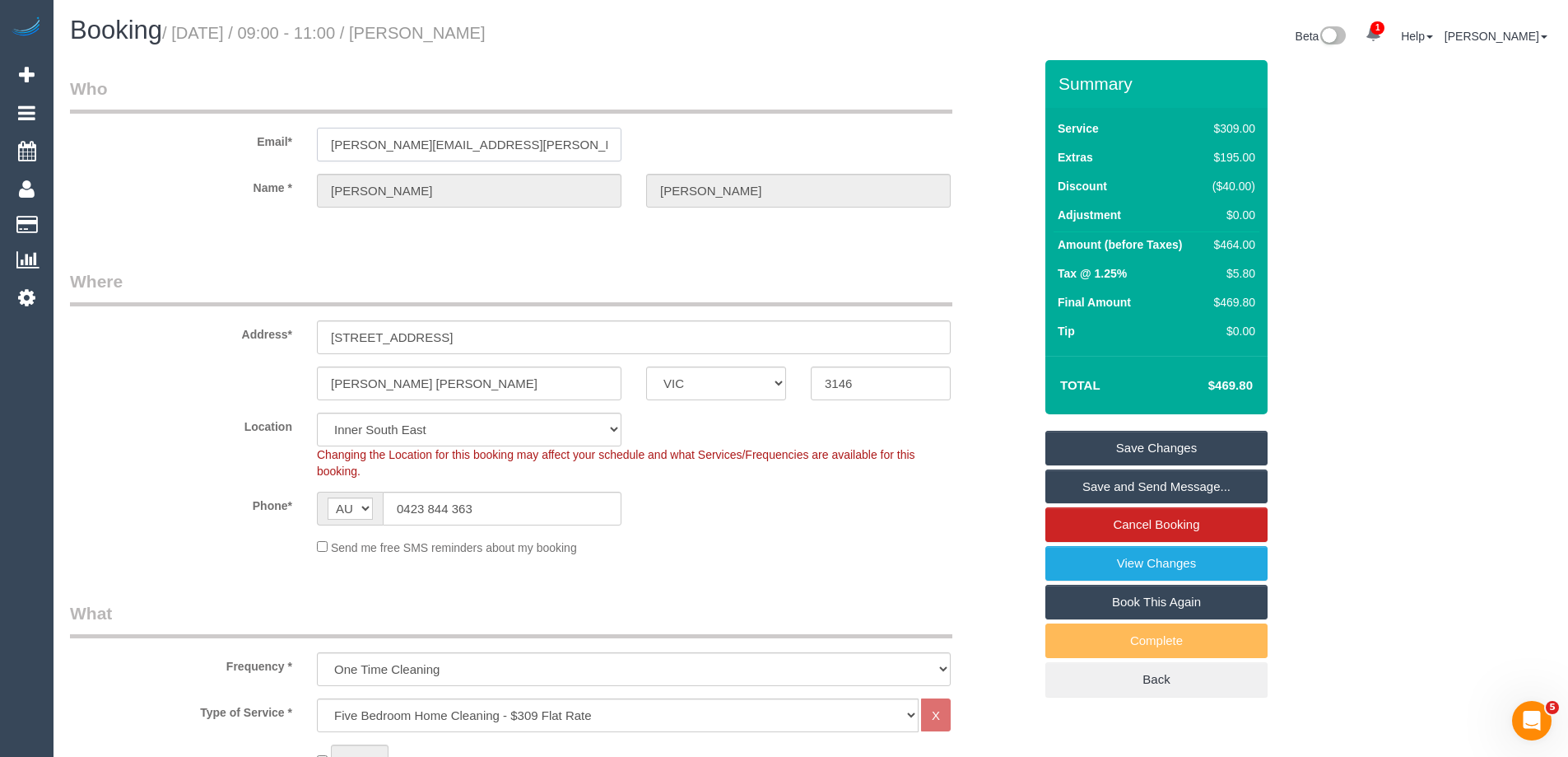
drag, startPoint x: 516, startPoint y: 140, endPoint x: 161, endPoint y: 132, distance: 355.1
click at [161, 132] on div "Email* [PERSON_NAME][EMAIL_ADDRESS][PERSON_NAME][DOMAIN_NAME]" at bounding box center [551, 118] width 988 height 84
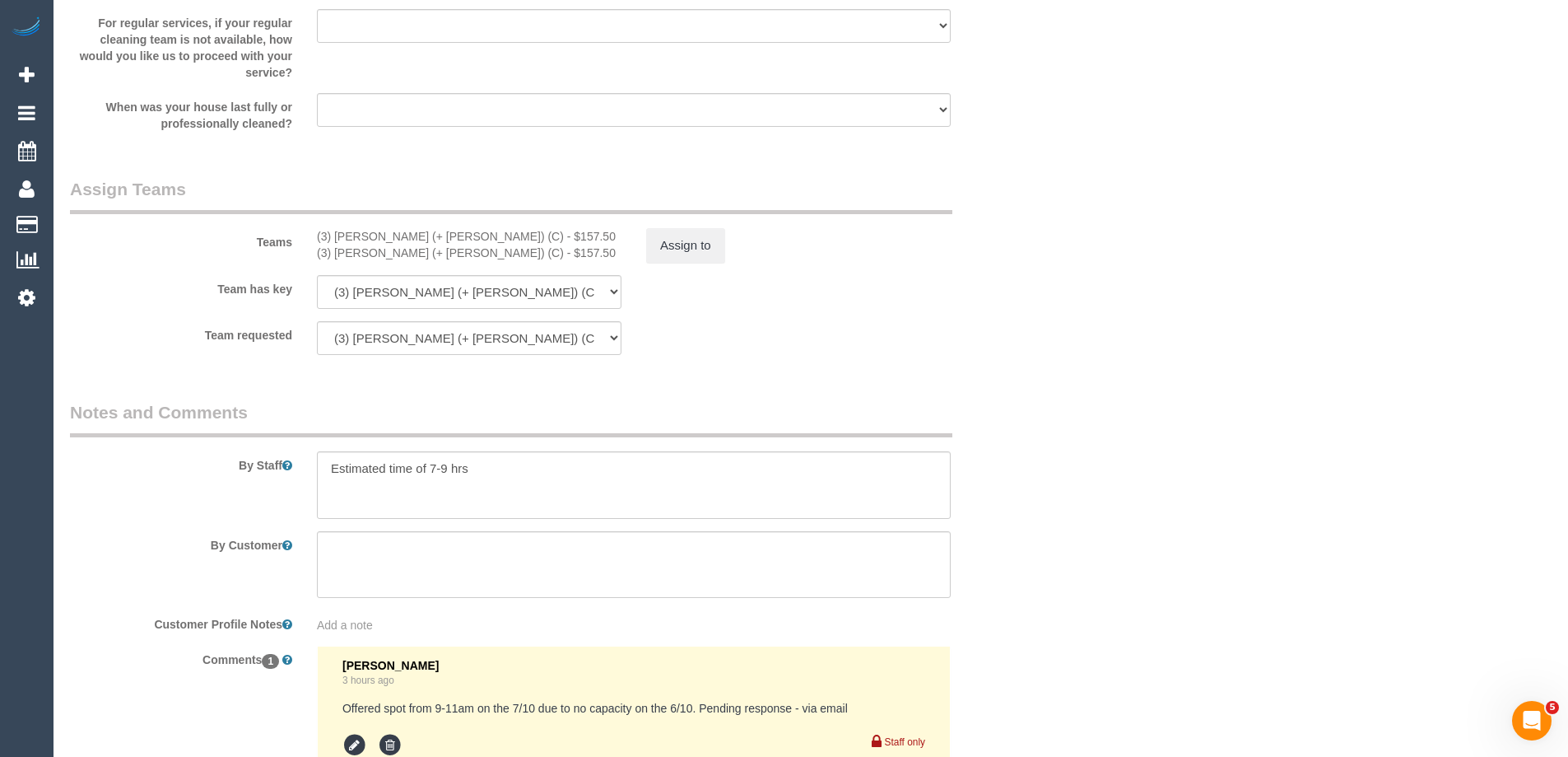
scroll to position [2620, 0]
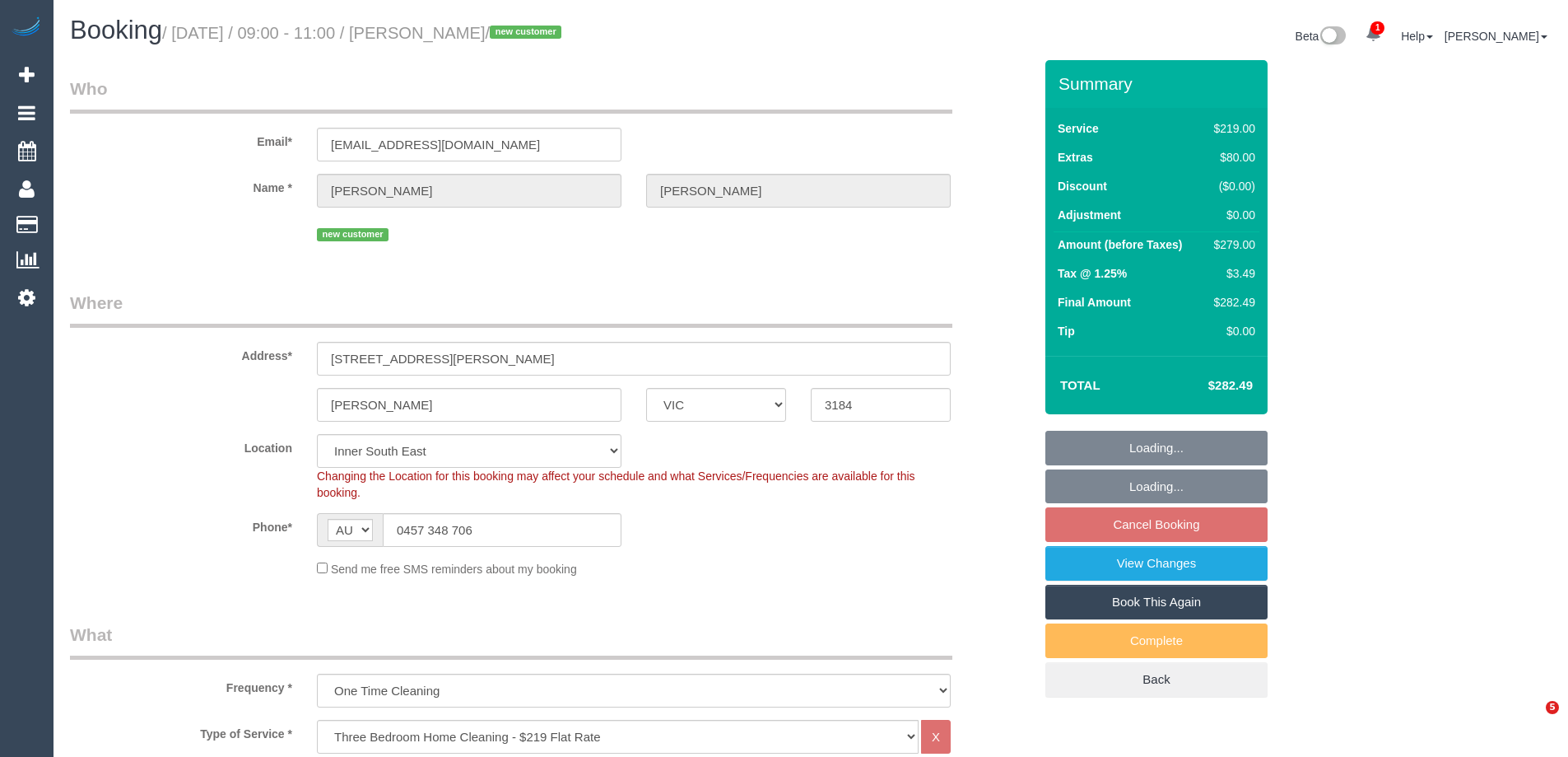
select select "VIC"
select select "number:28"
select select "number:16"
select select "number:19"
select select "number:24"
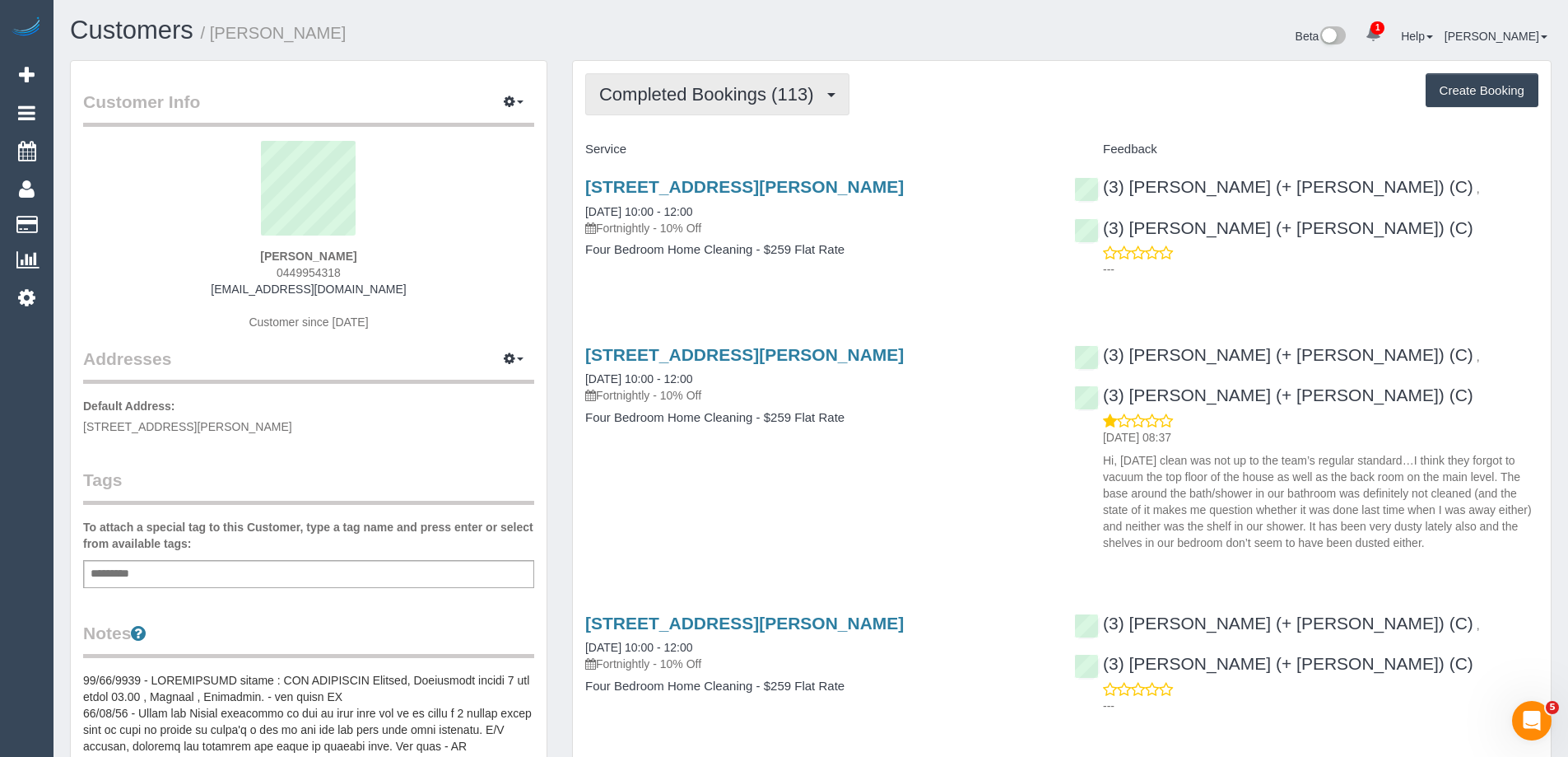
click at [648, 102] on span "Completed Bookings (113)" at bounding box center [711, 95] width 223 height 21
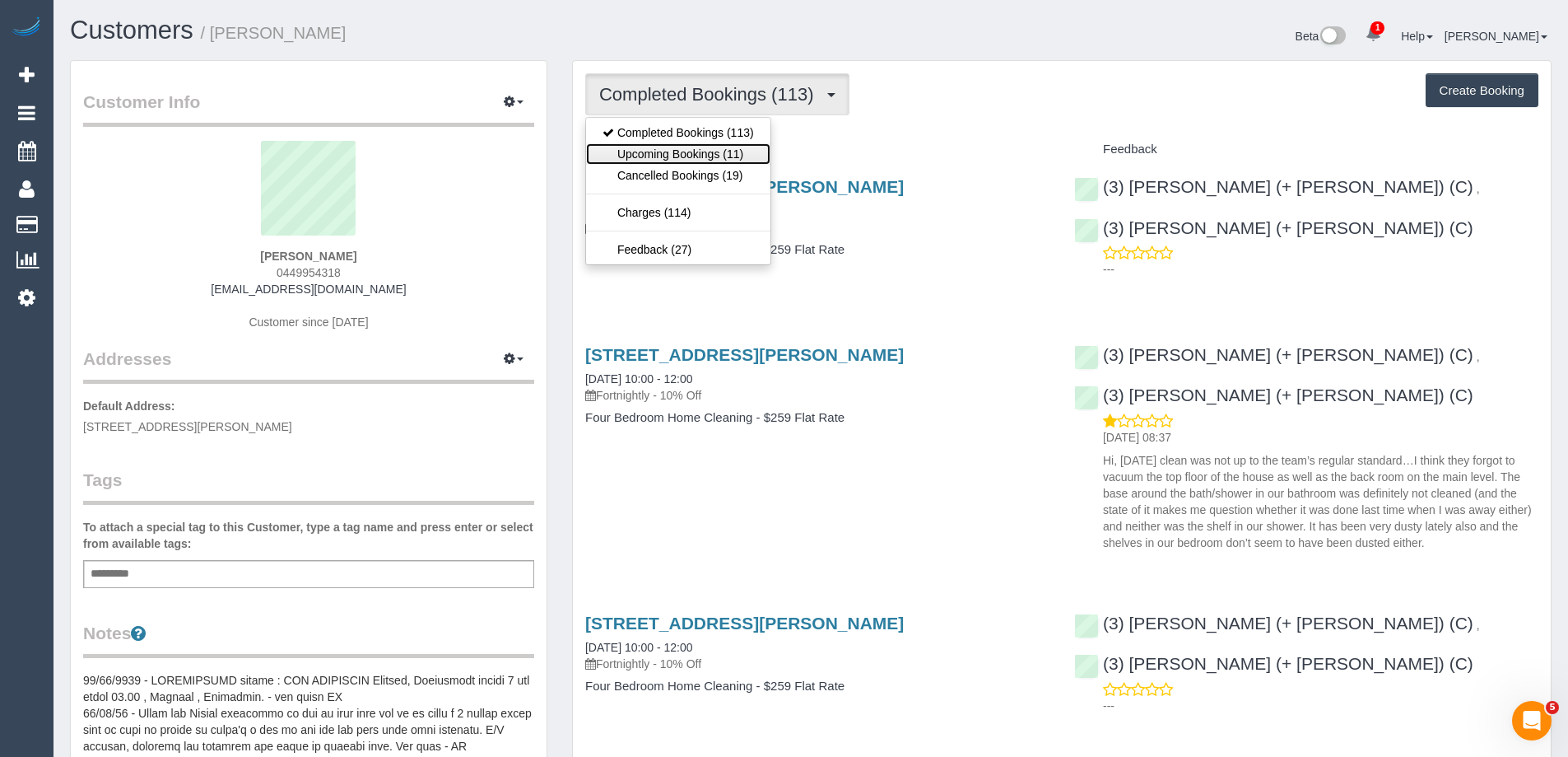
click at [661, 144] on link "Upcoming Bookings (11)" at bounding box center [678, 154] width 184 height 22
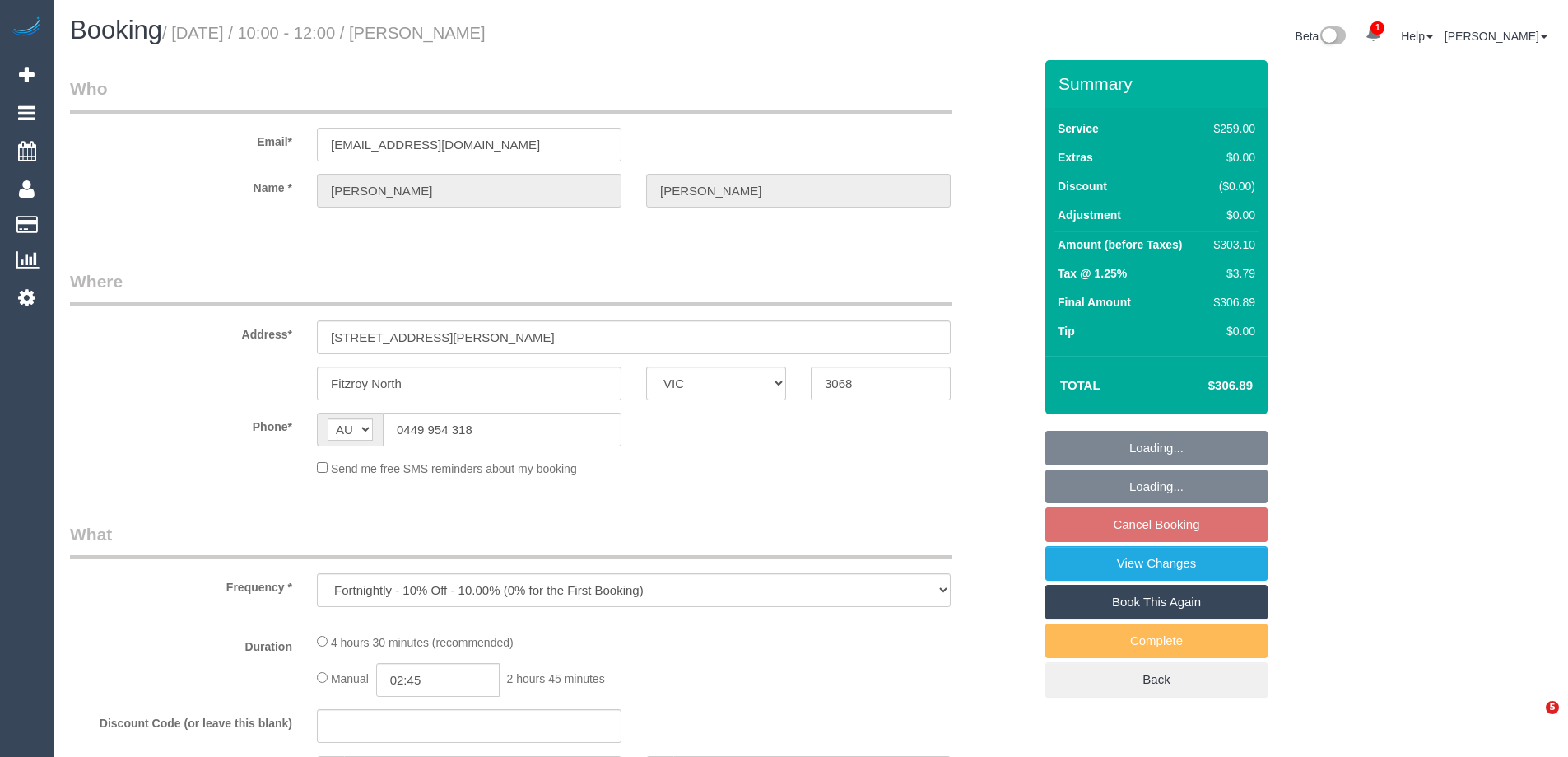
select select "VIC"
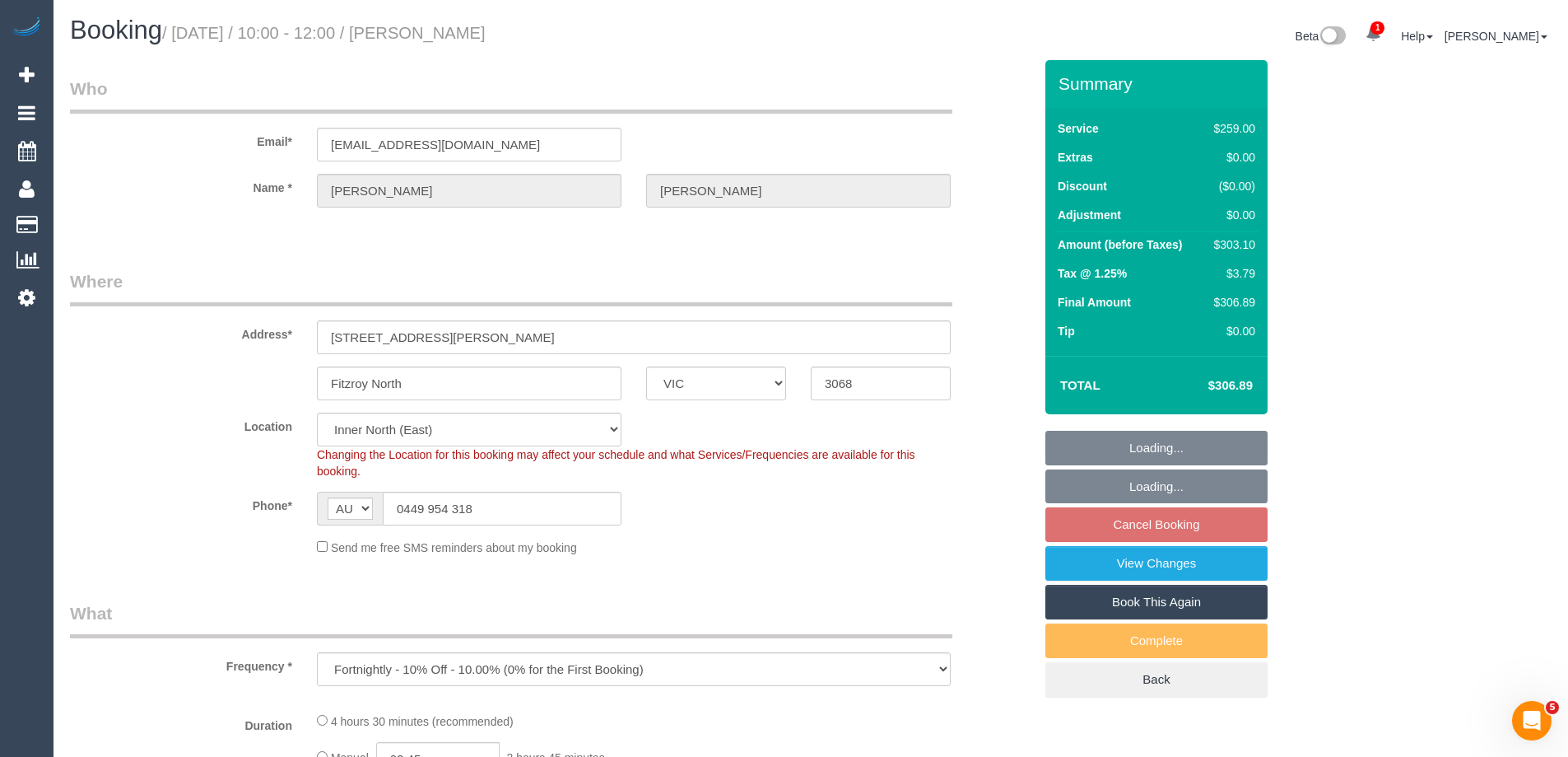
select select "object:644"
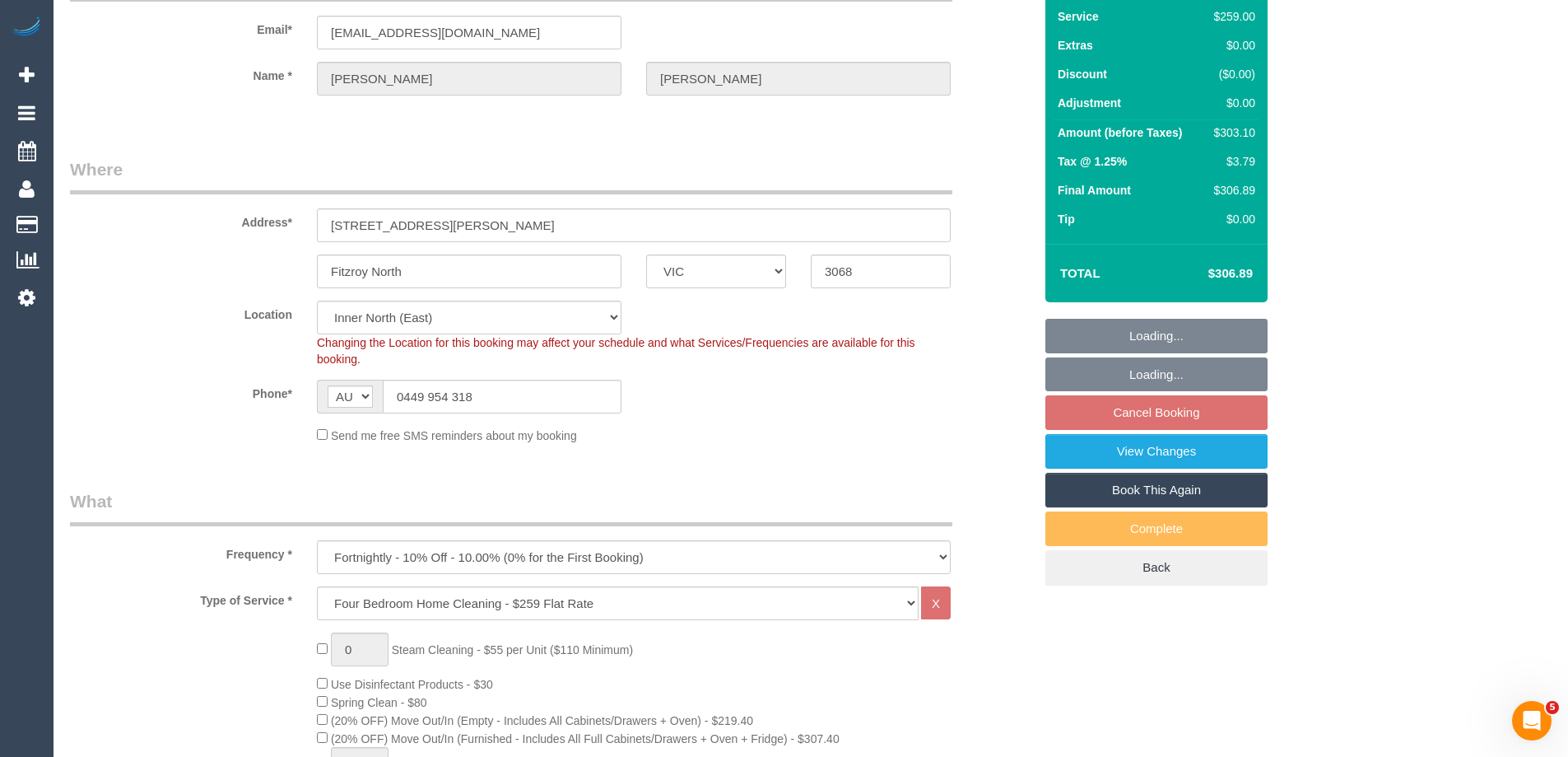
select select "string:stripe-pm_1KJ4L02GScqysDRV5zh1ioYv"
select select "number:27"
select select "number:14"
select select "number:19"
select select "number:34"
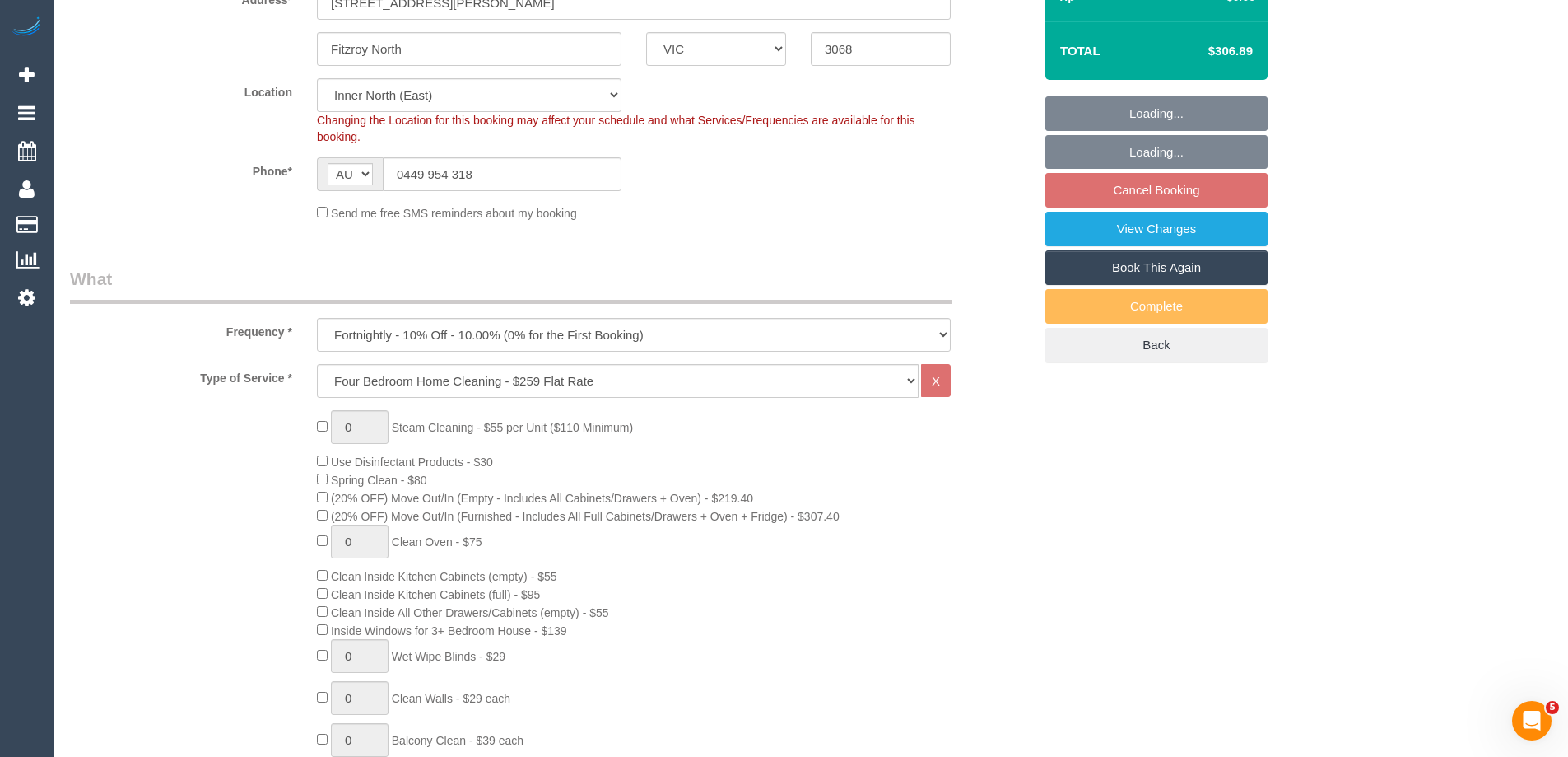
select select "spot3"
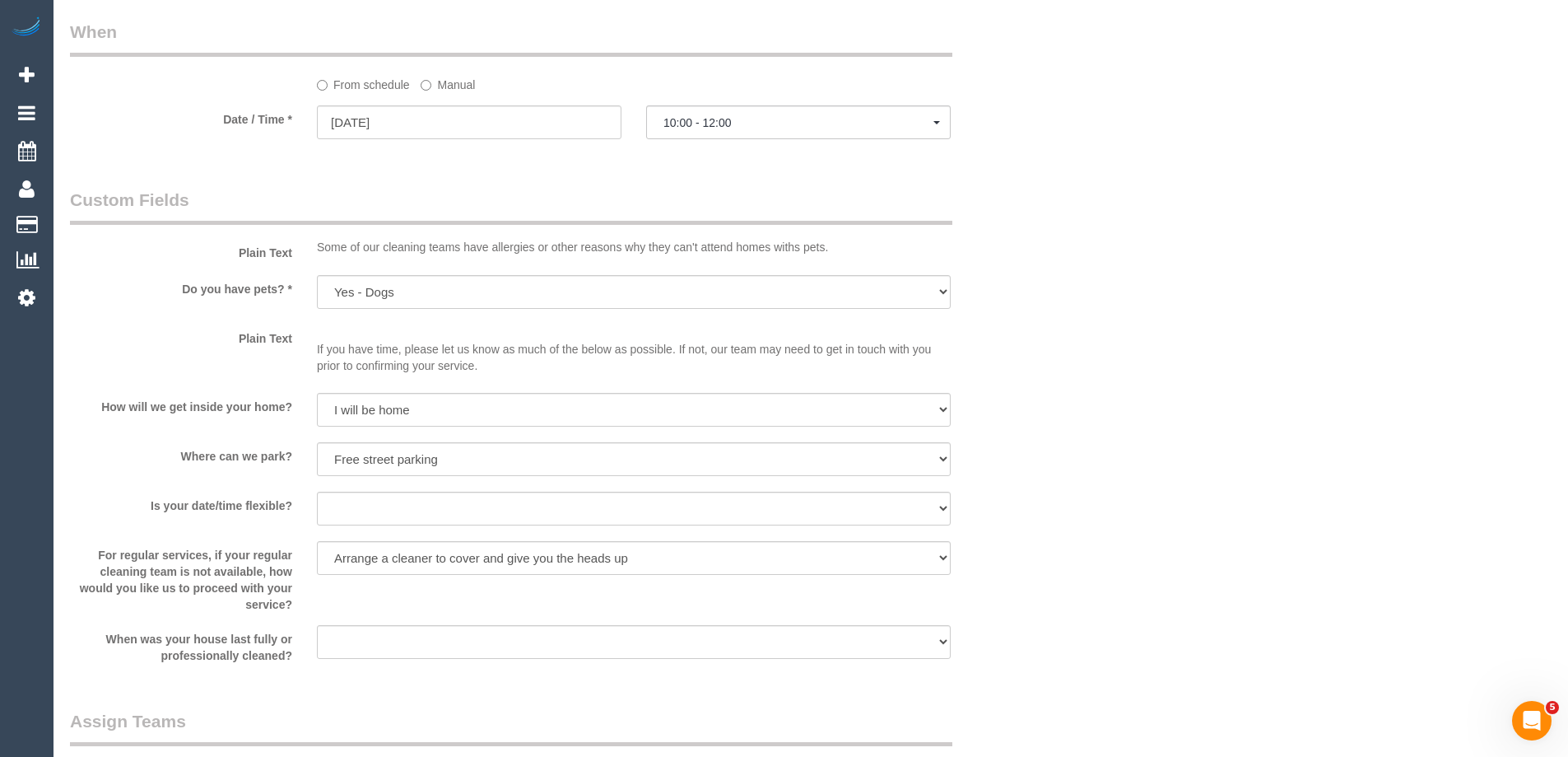
scroll to position [1482, 0]
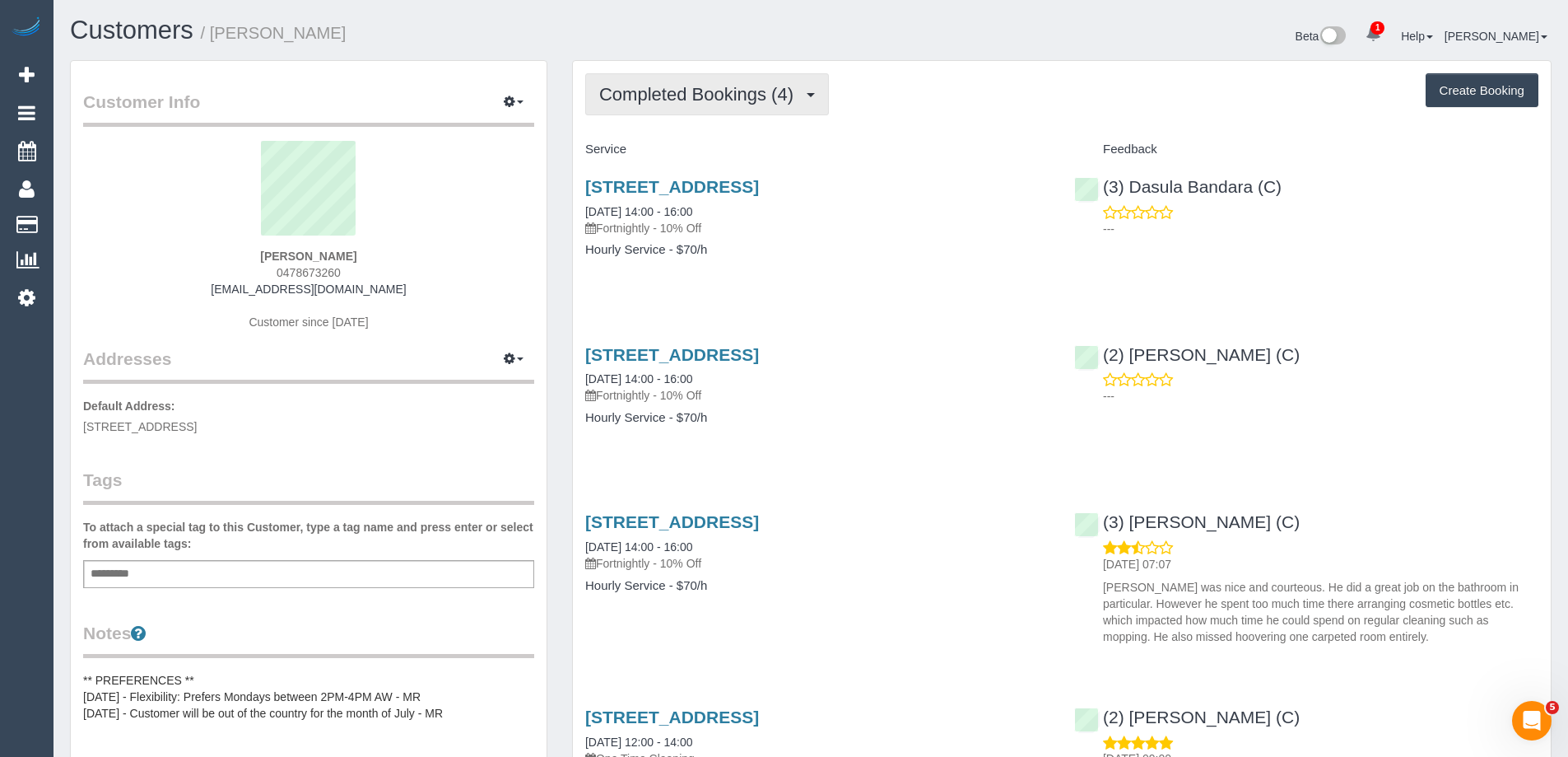
click at [674, 97] on span "Completed Bookings (4)" at bounding box center [700, 95] width 203 height 21
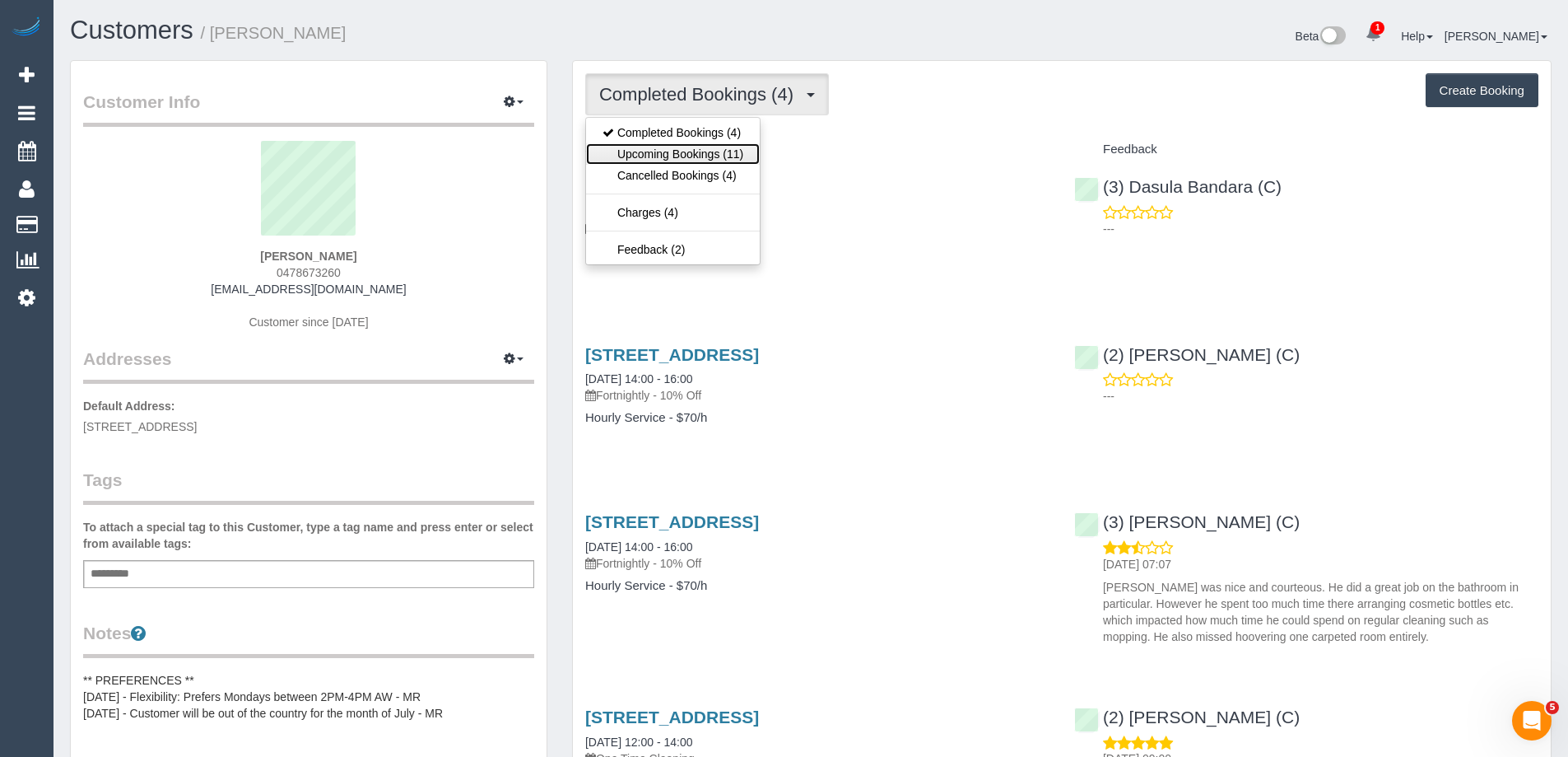
click at [690, 153] on link "Upcoming Bookings (11)" at bounding box center [673, 154] width 174 height 22
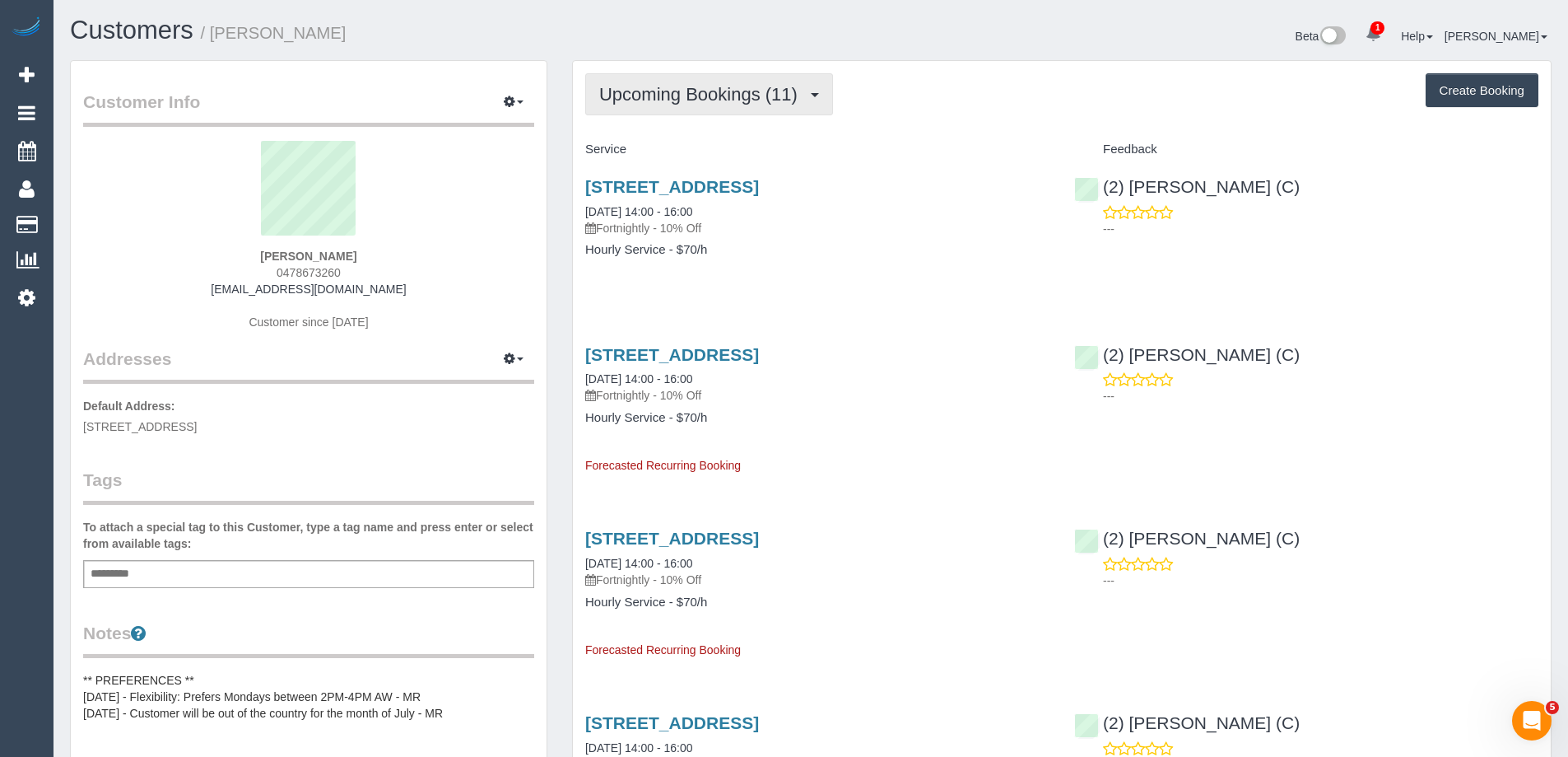
click at [731, 106] on button "Upcoming Bookings (11)" at bounding box center [709, 94] width 248 height 42
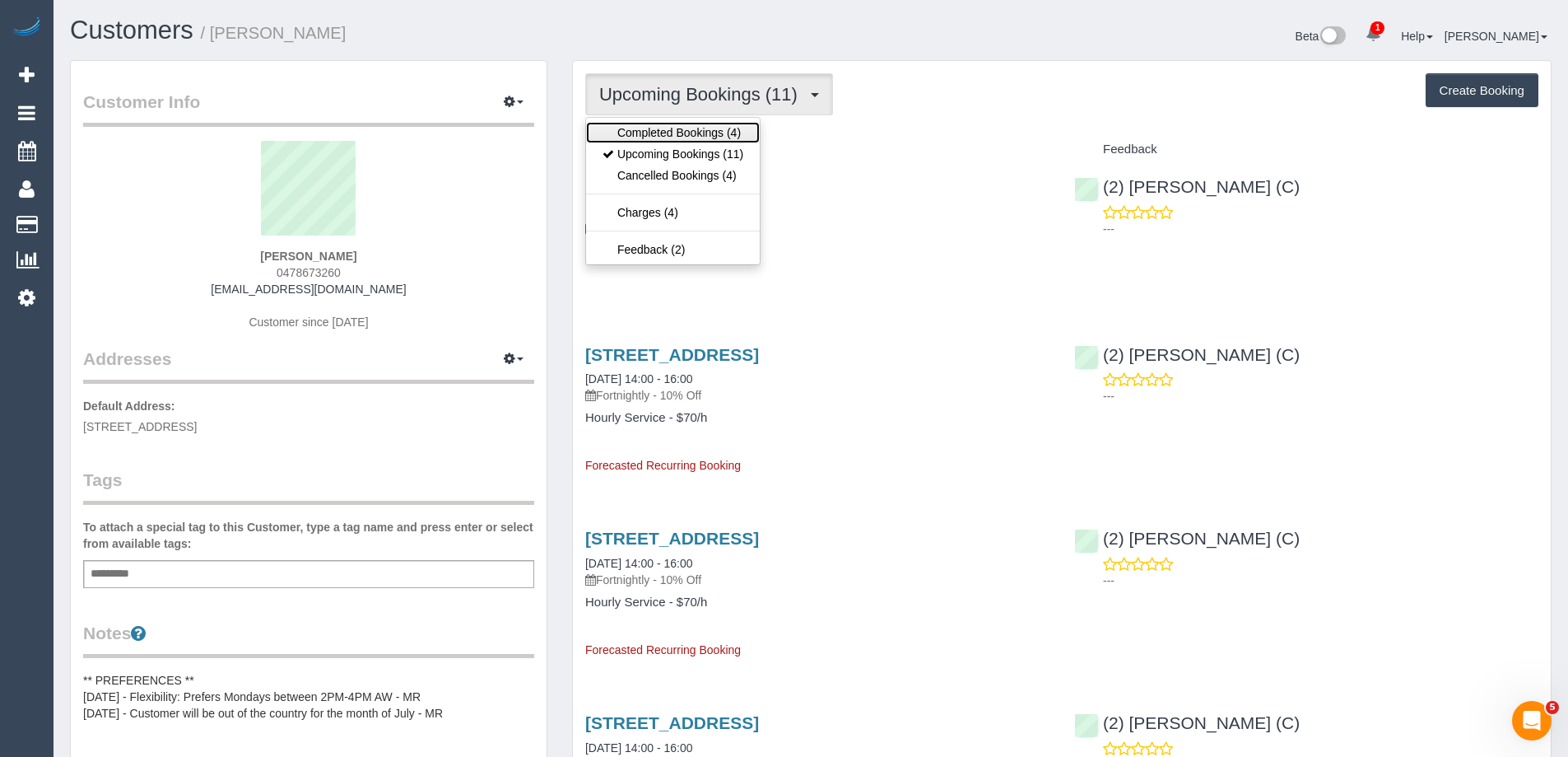
click at [706, 134] on link "Completed Bookings (4)" at bounding box center [673, 132] width 174 height 22
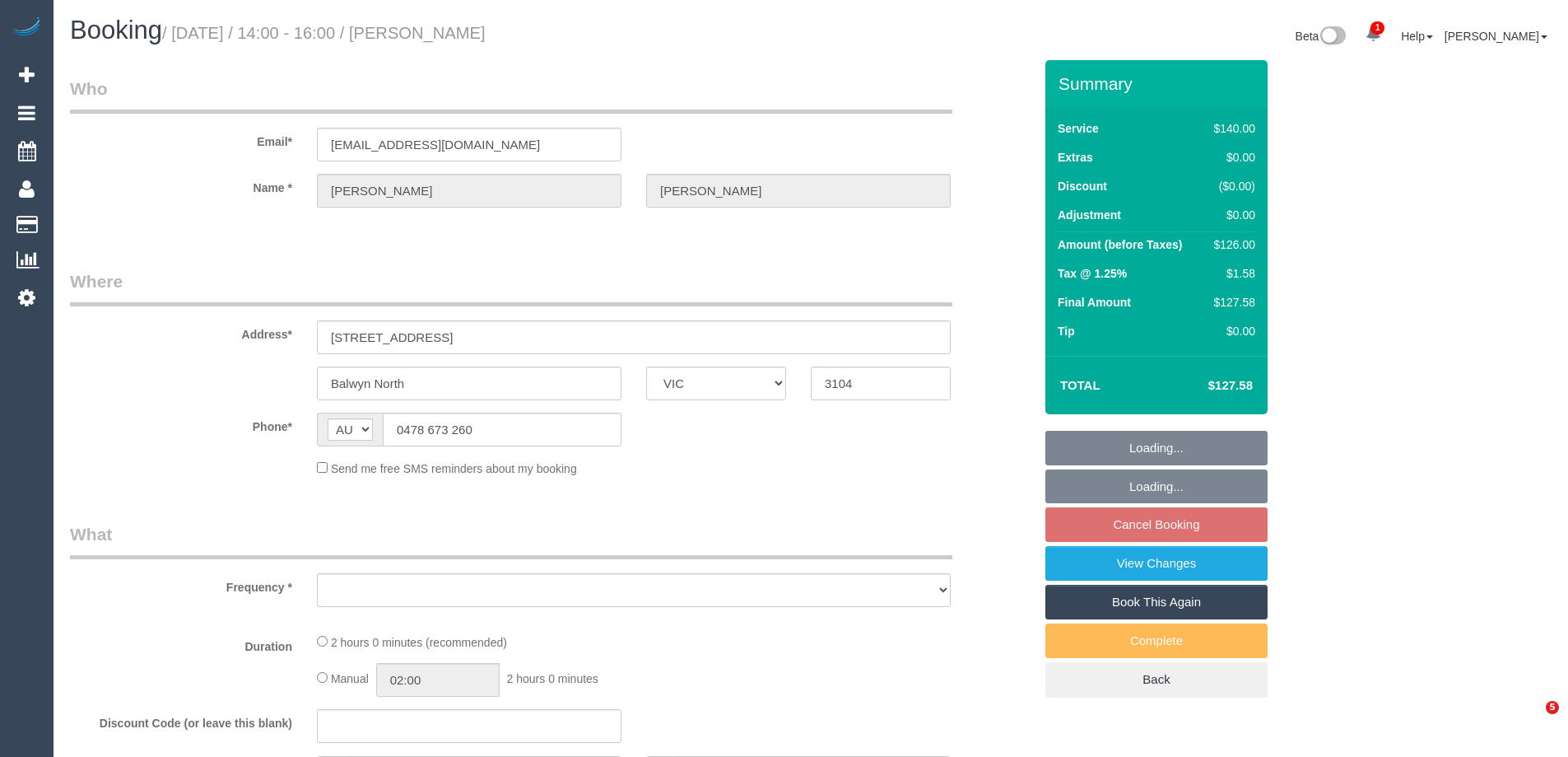
select select "VIC"
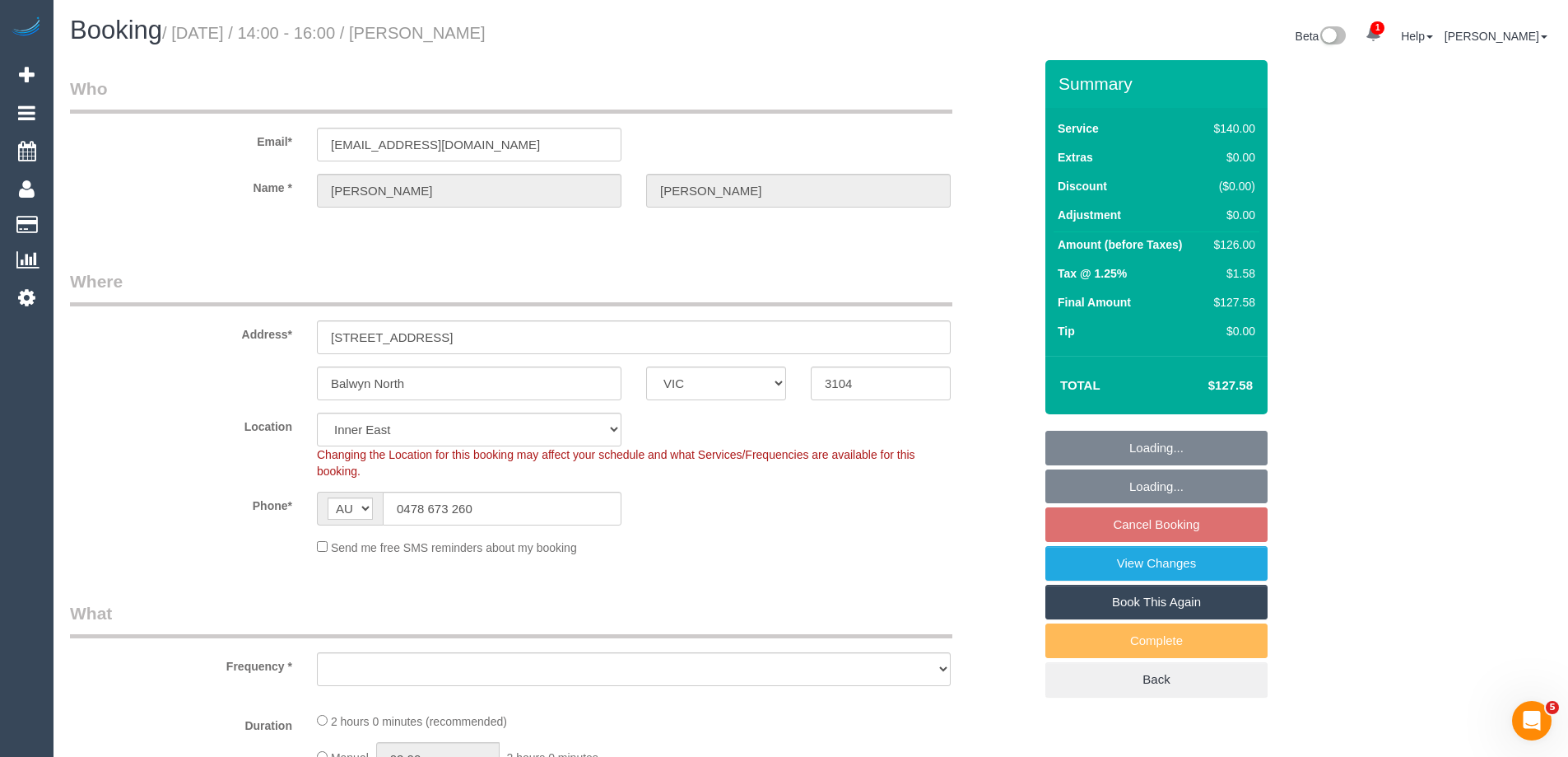
select select "object:544"
select select "string:stripe-pm_1S09PG2GScqysDRVJoTIWvlS"
select select "spot5"
select select "object:695"
select select "number:27"
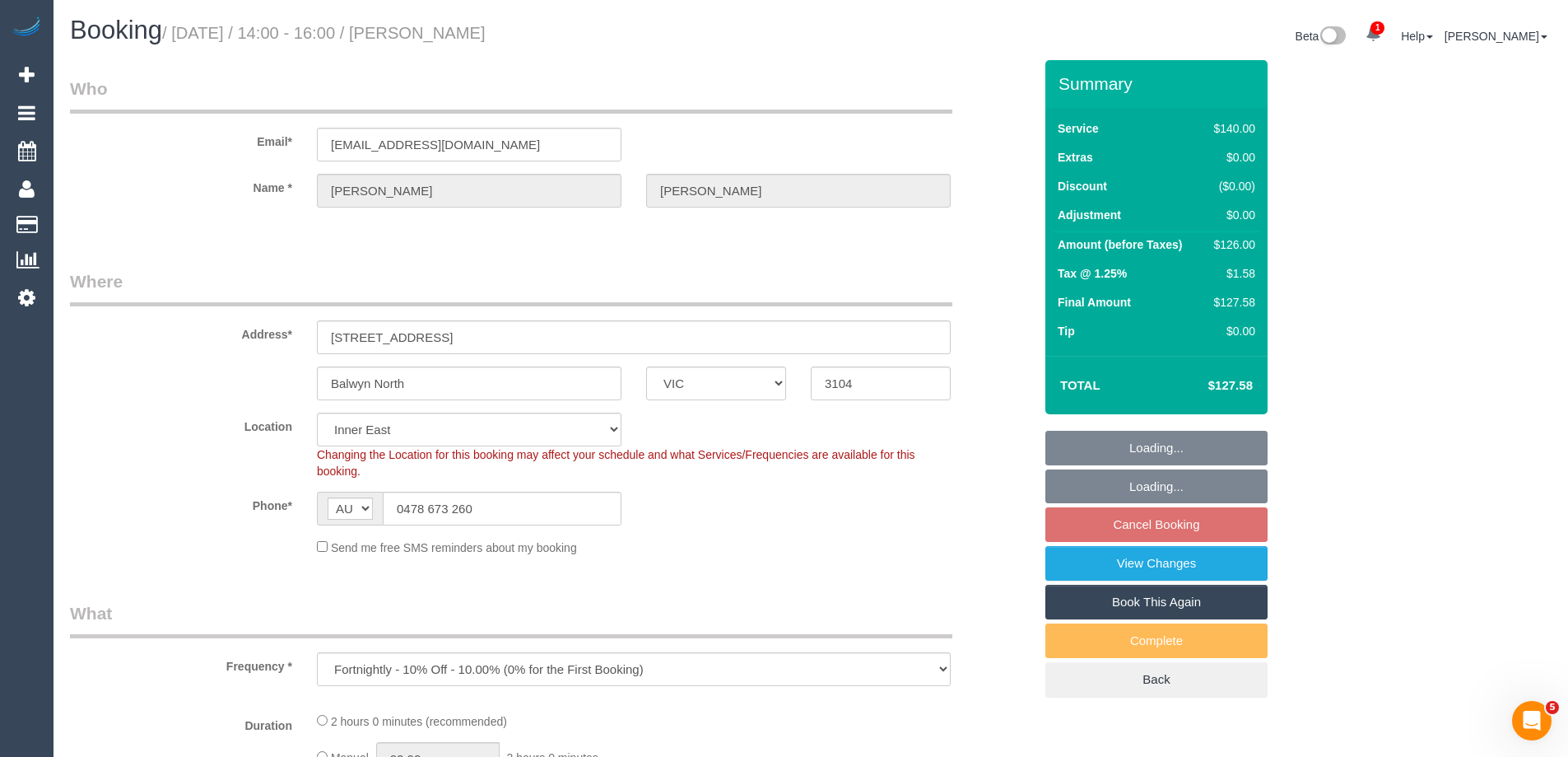
select select "number:14"
select select "number:19"
select select "number:36"
select select "number:33"
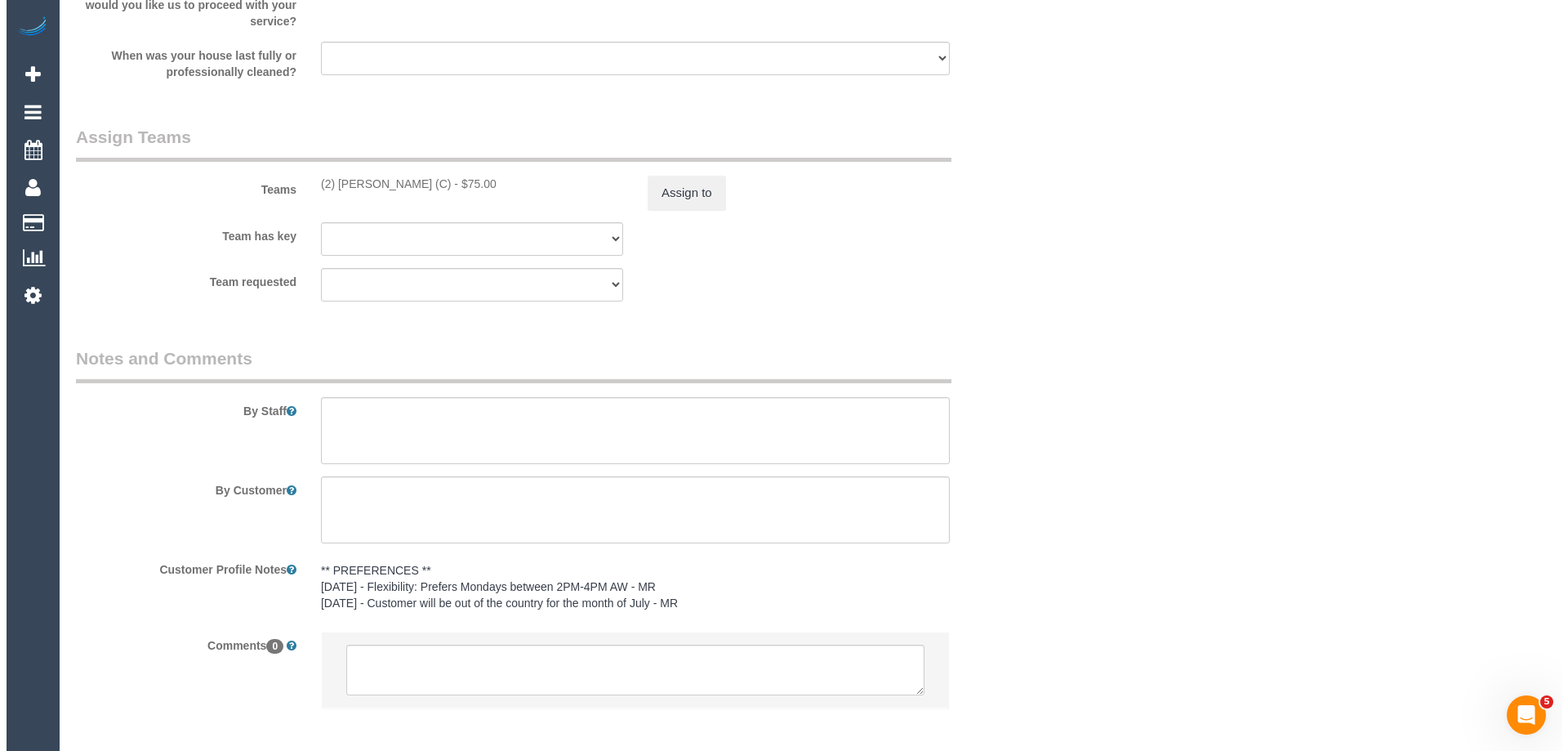
scroll to position [2220, 0]
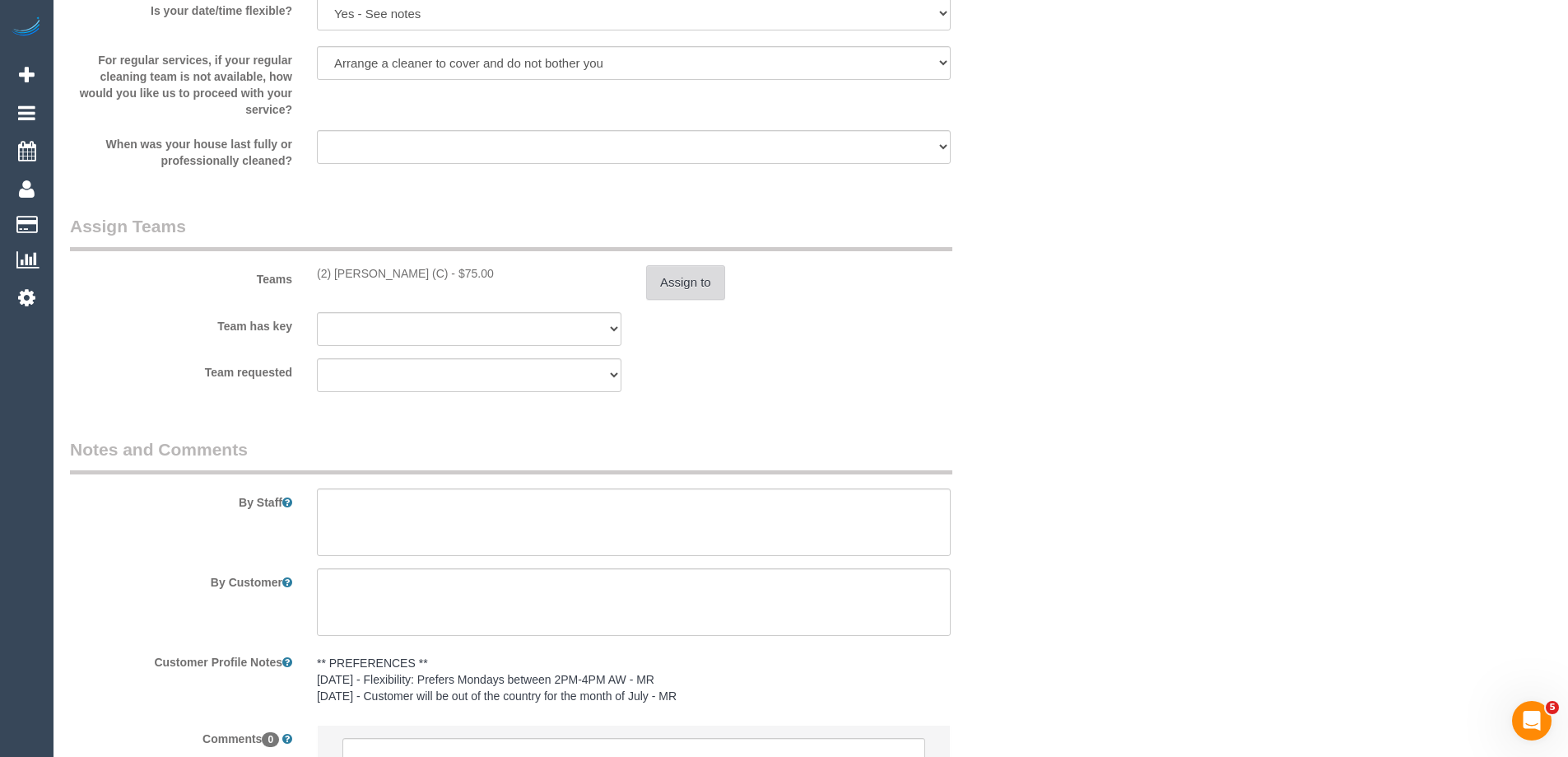
click at [666, 276] on button "Assign to" at bounding box center [685, 283] width 79 height 35
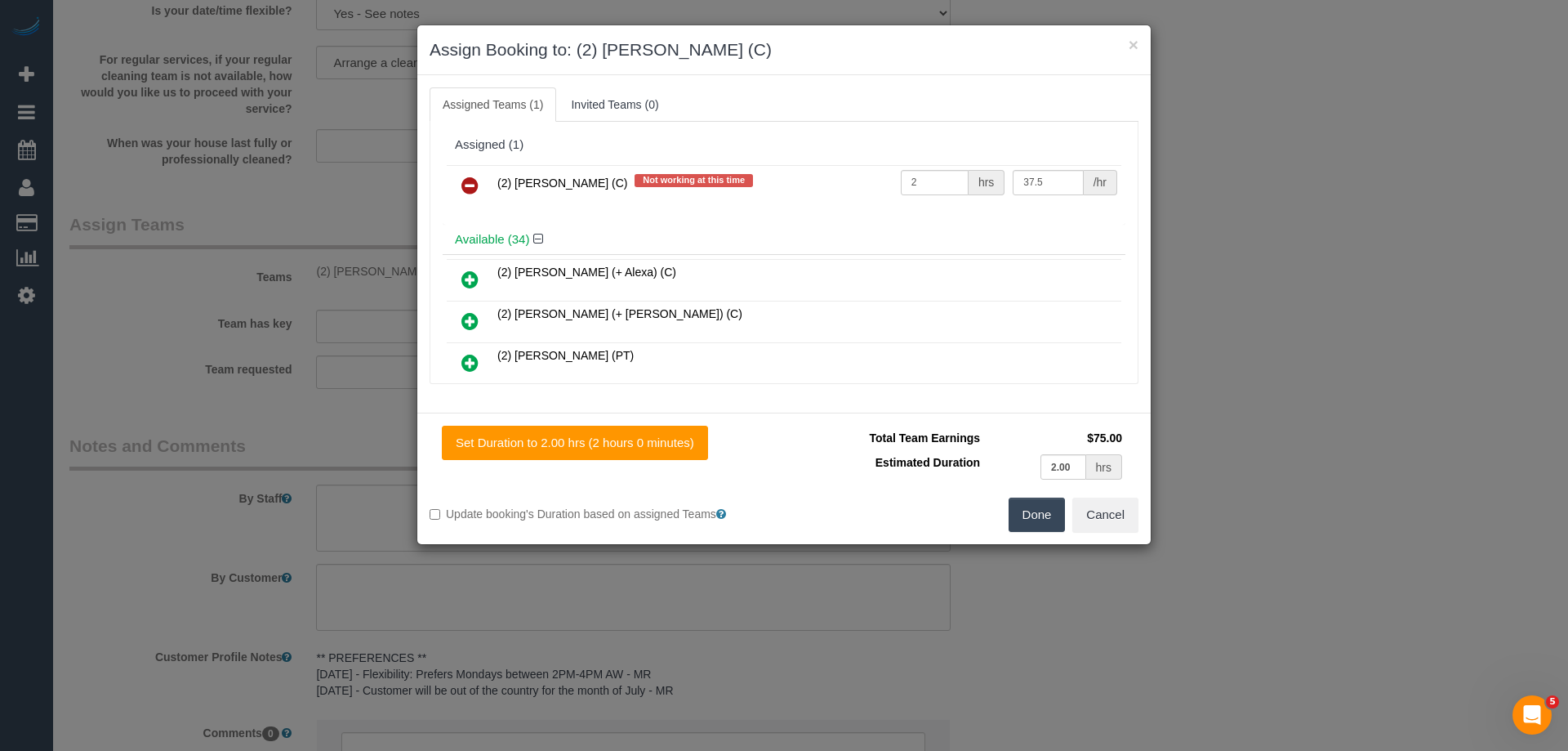
click at [463, 187] on icon at bounding box center [470, 185] width 17 height 20
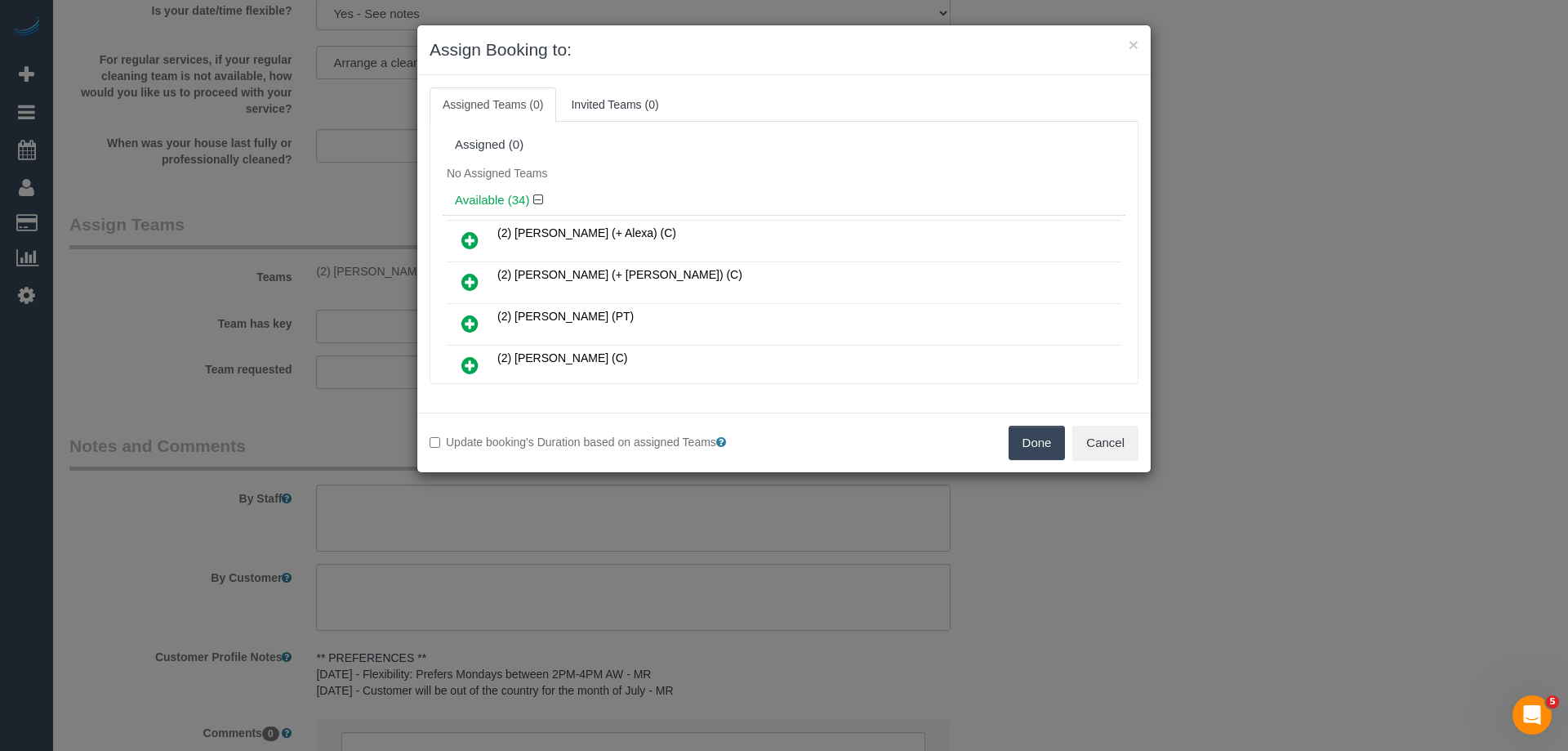
click at [1028, 440] on button "Done" at bounding box center [1037, 443] width 57 height 35
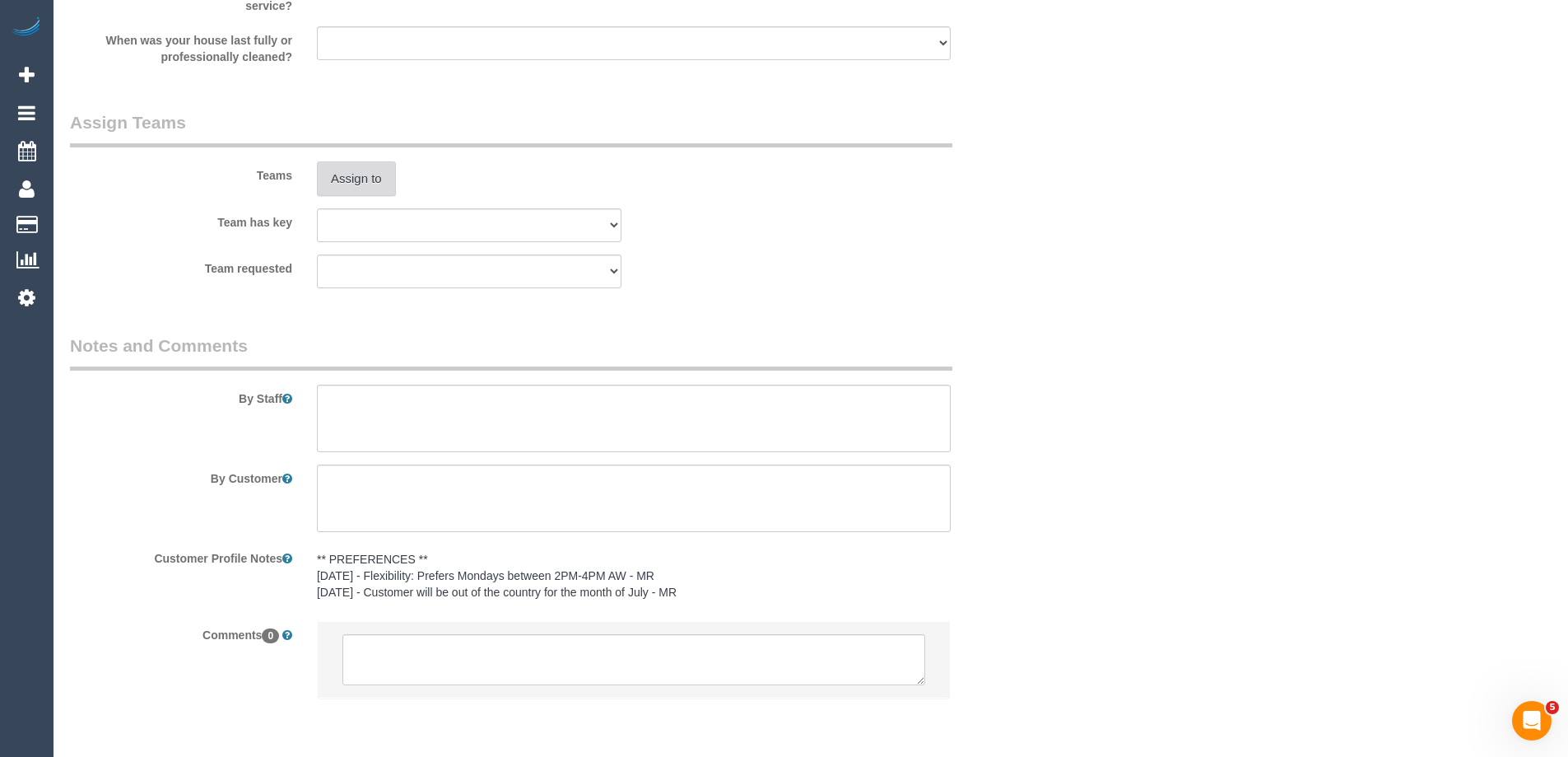
scroll to position [2402, 0]
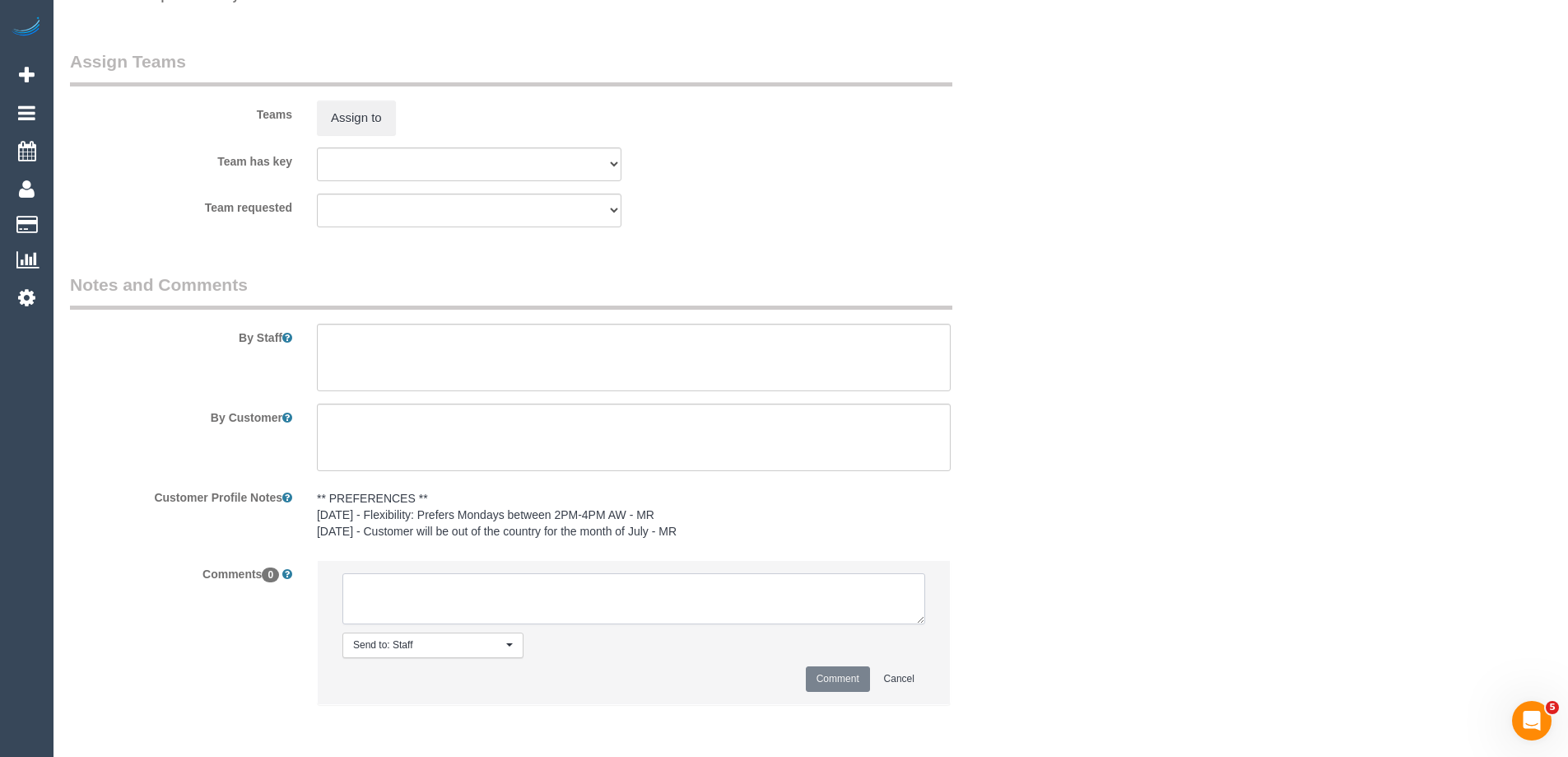
click at [403, 591] on textarea at bounding box center [634, 599] width 583 height 51
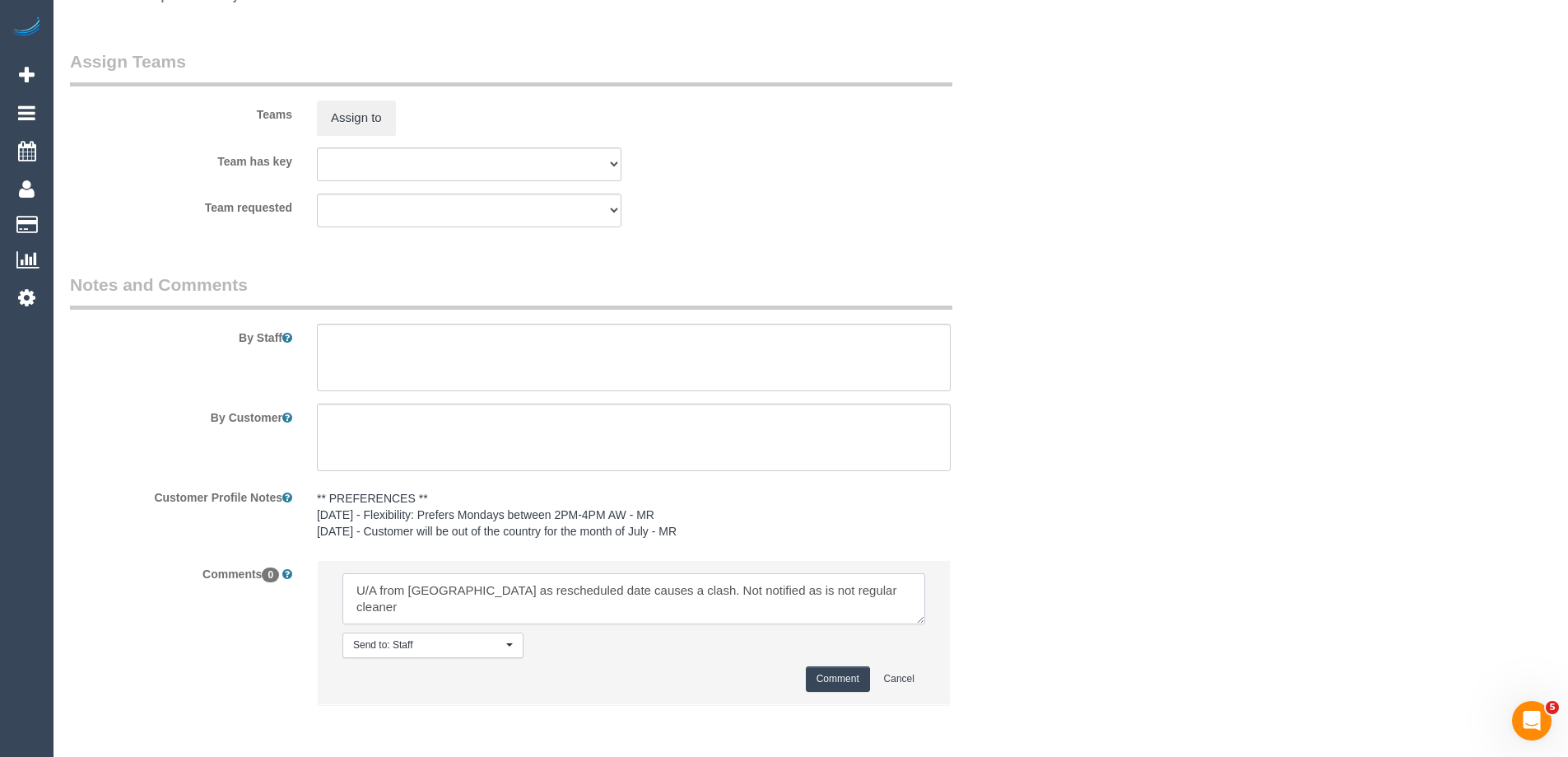
type textarea "U/A from Sewmina as rescheduled date causes a clash. Not notified as is not reg…"
click at [858, 672] on button "Comment" at bounding box center [837, 679] width 64 height 25
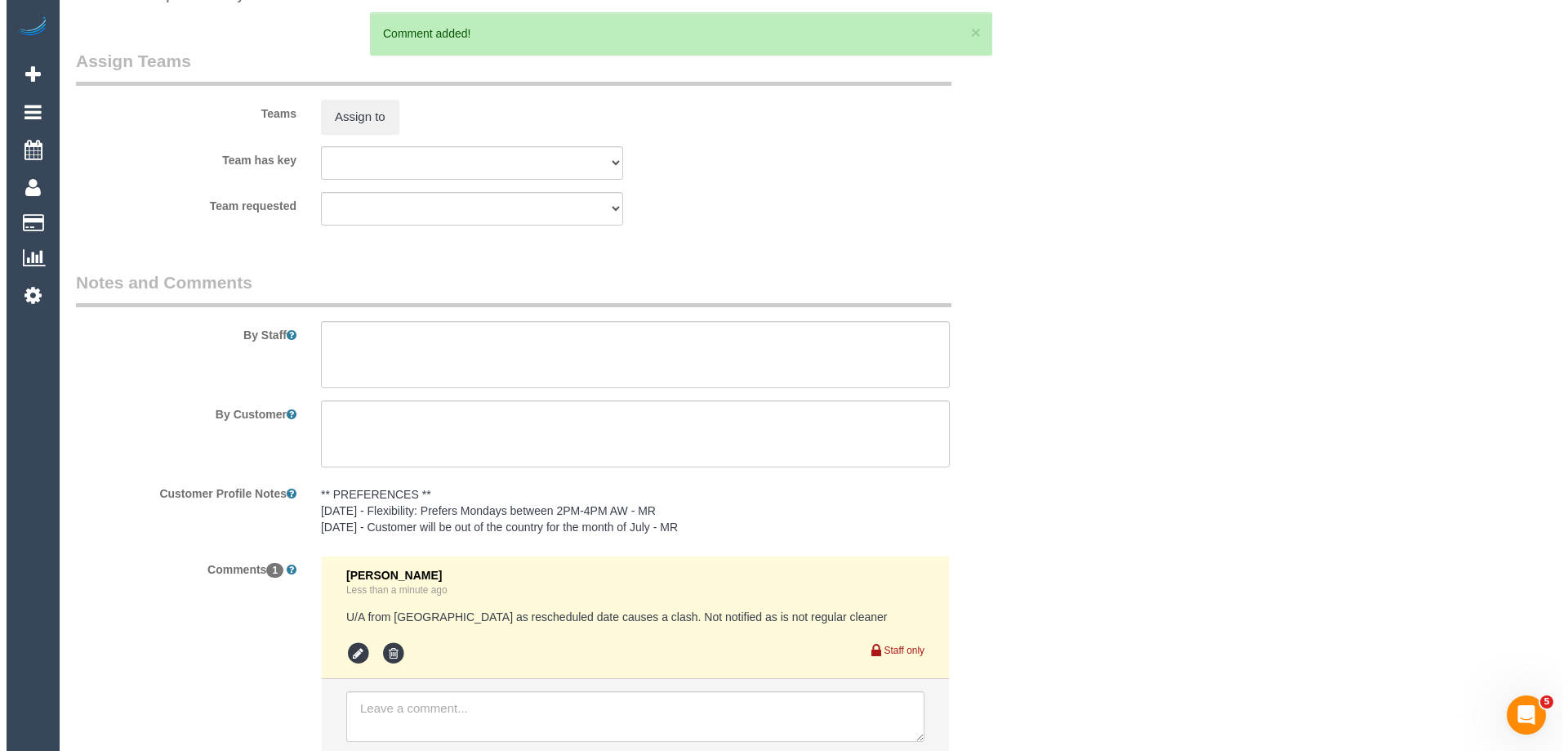
scroll to position [0, 0]
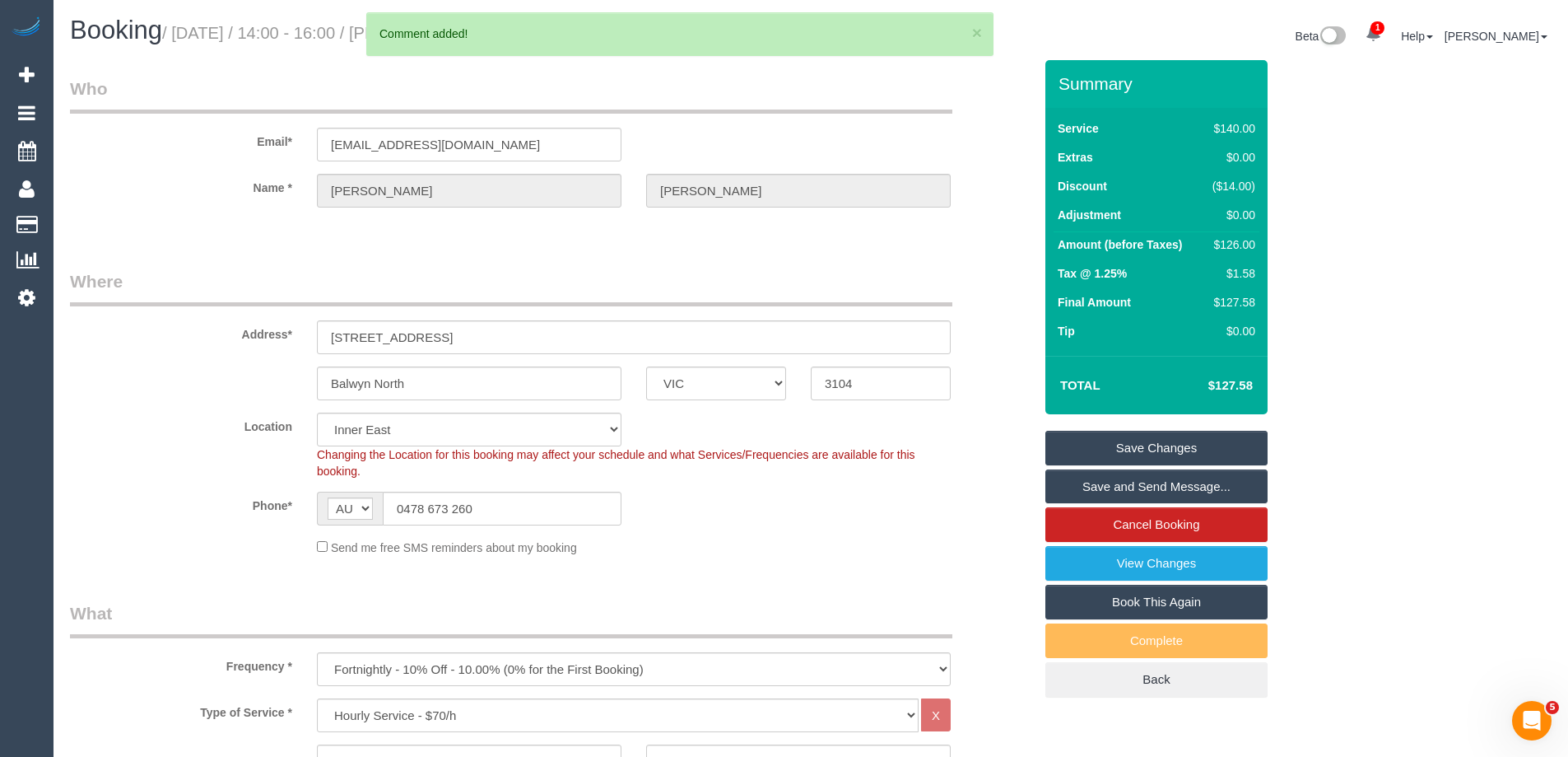
click at [1081, 445] on link "Save Changes" at bounding box center [1157, 448] width 223 height 35
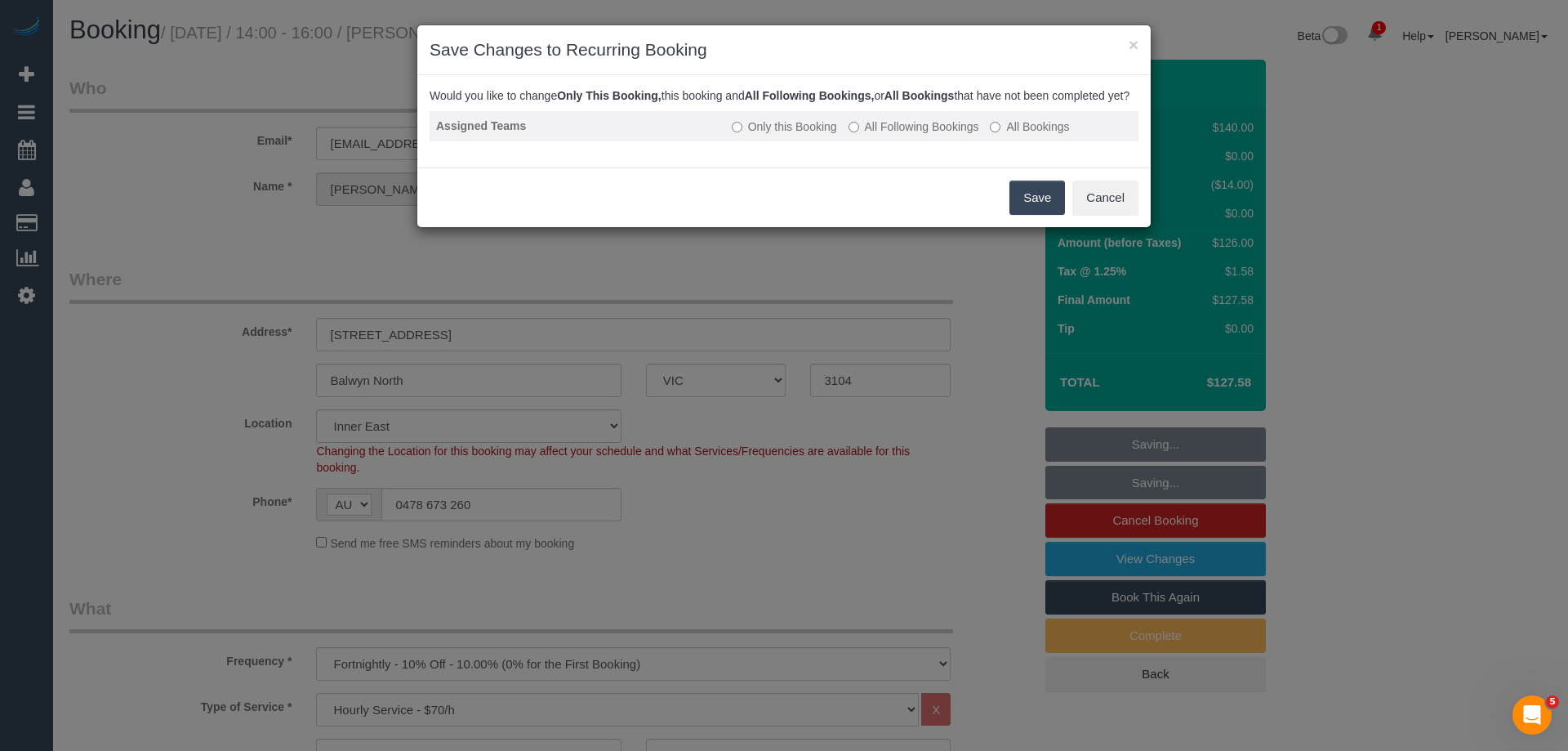
click at [878, 135] on label "All Following Bookings" at bounding box center [913, 126] width 130 height 16
click at [1033, 215] on button "Save" at bounding box center [1037, 198] width 55 height 35
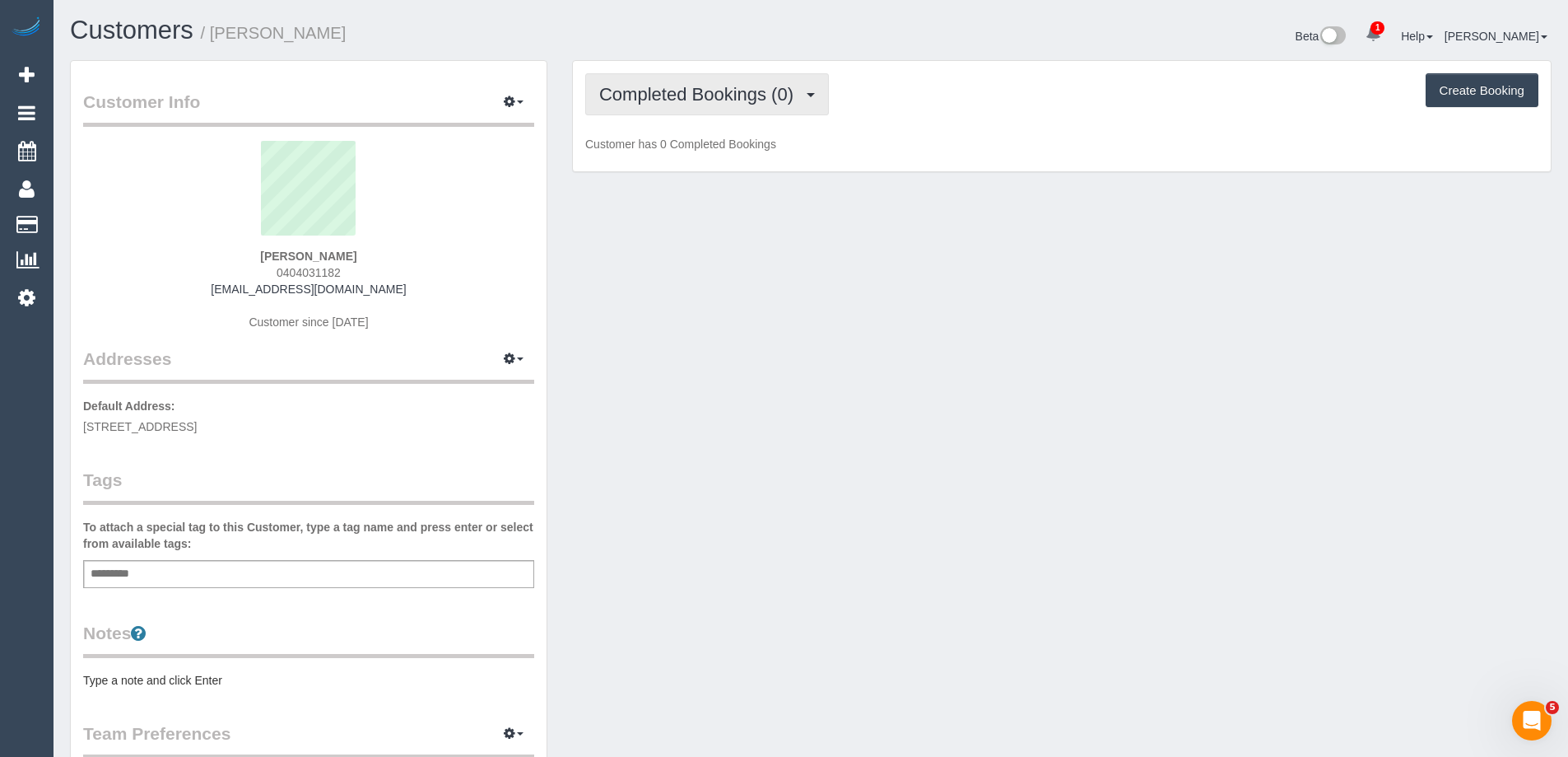
click at [717, 104] on button "Completed Bookings (0)" at bounding box center [707, 94] width 244 height 42
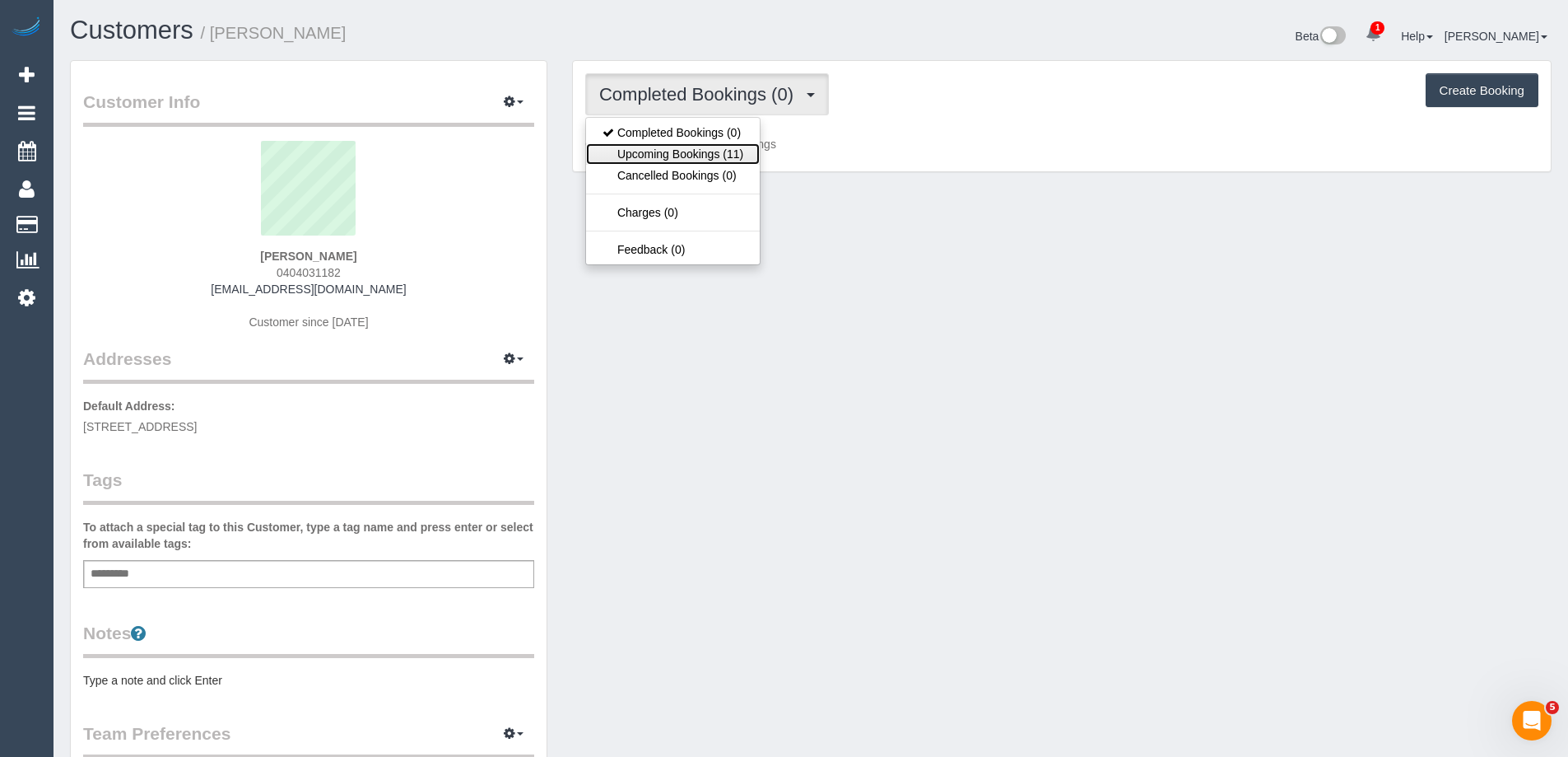
click at [713, 155] on link "Upcoming Bookings (11)" at bounding box center [673, 154] width 174 height 22
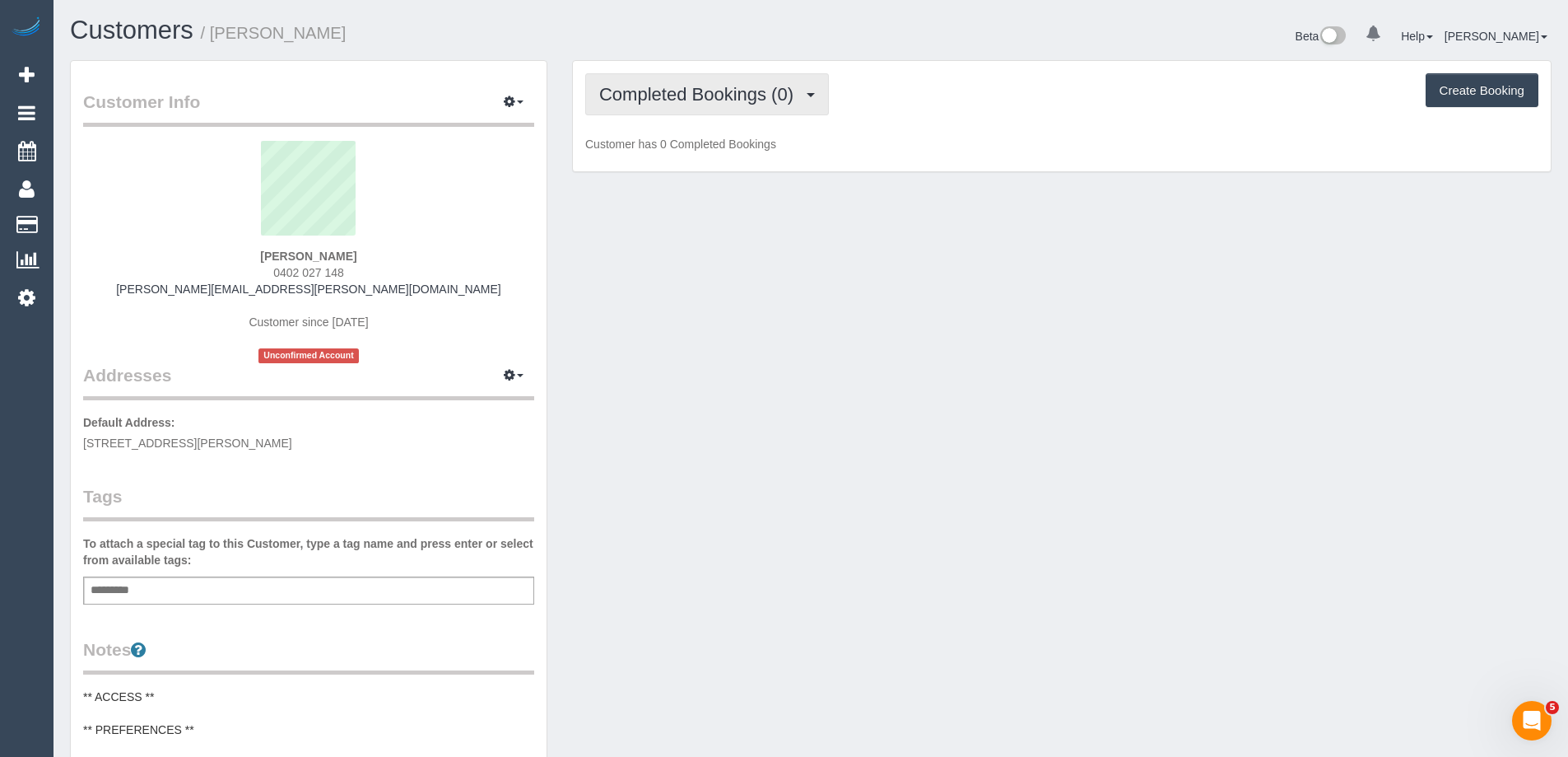
click at [716, 87] on span "Completed Bookings (0)" at bounding box center [700, 95] width 203 height 21
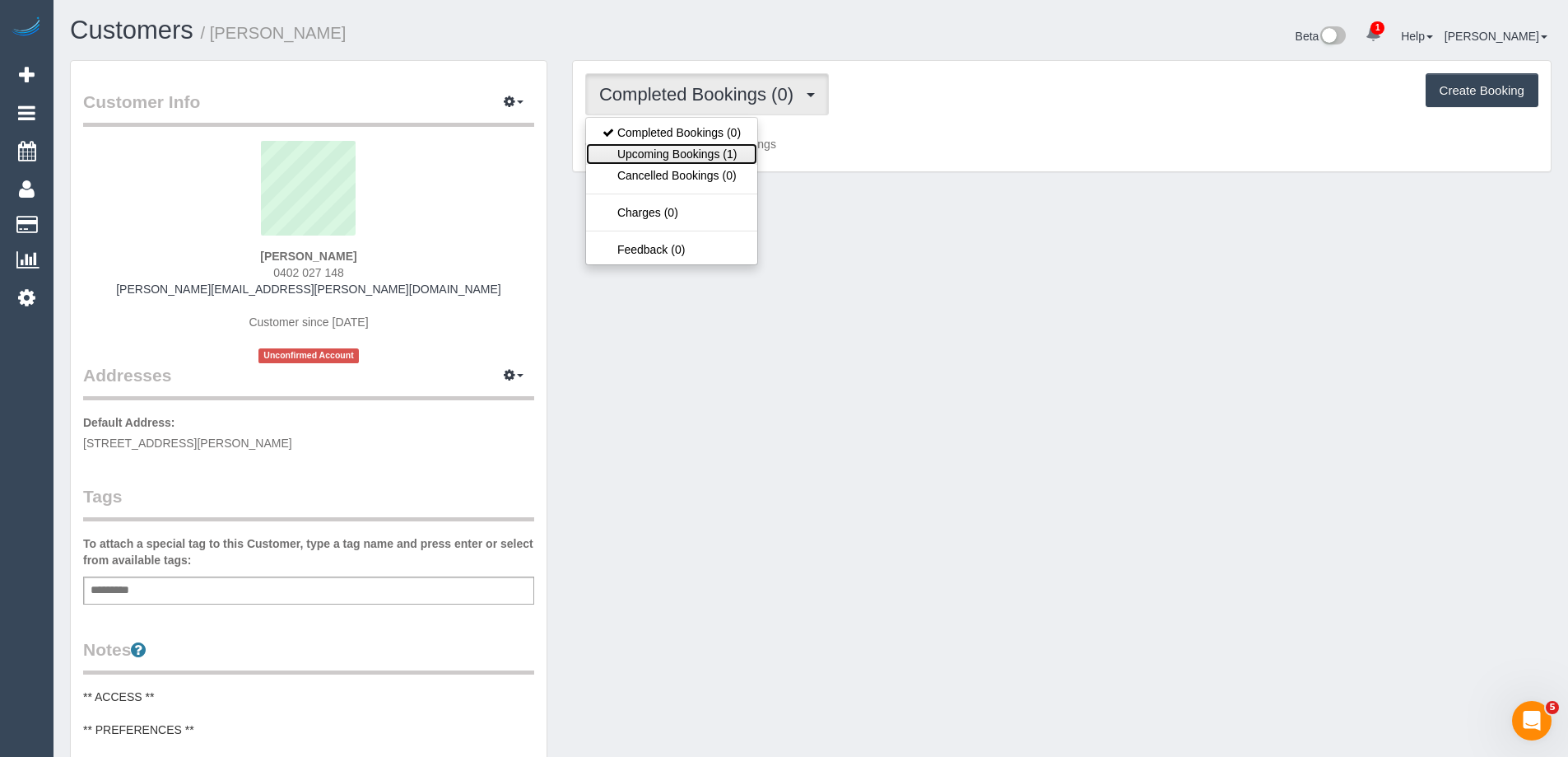
click at [720, 151] on link "Upcoming Bookings (1)" at bounding box center [671, 154] width 171 height 22
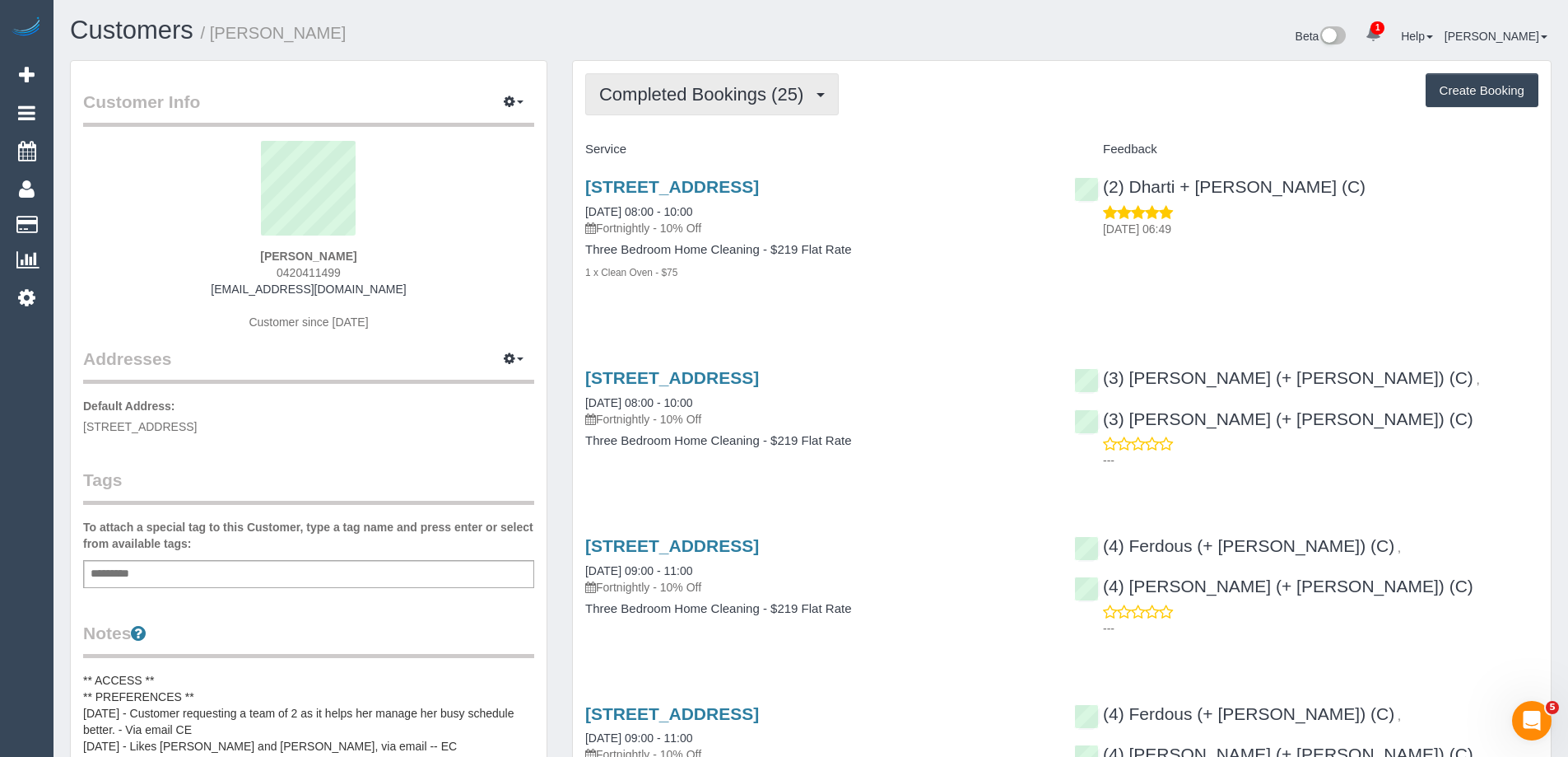
click at [686, 97] on span "Completed Bookings (25)" at bounding box center [705, 95] width 212 height 21
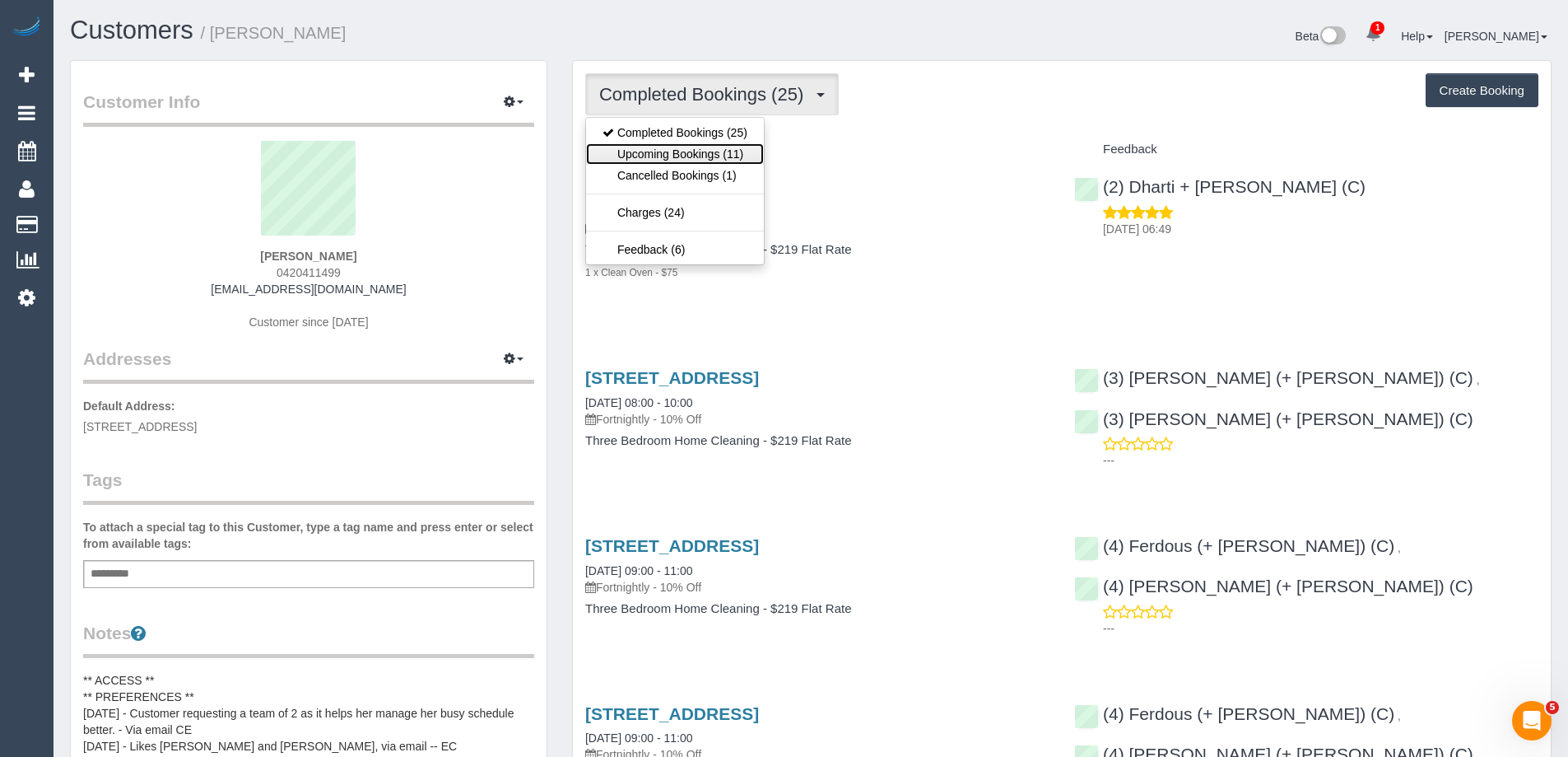
click at [697, 154] on link "Upcoming Bookings (11)" at bounding box center [675, 154] width 177 height 22
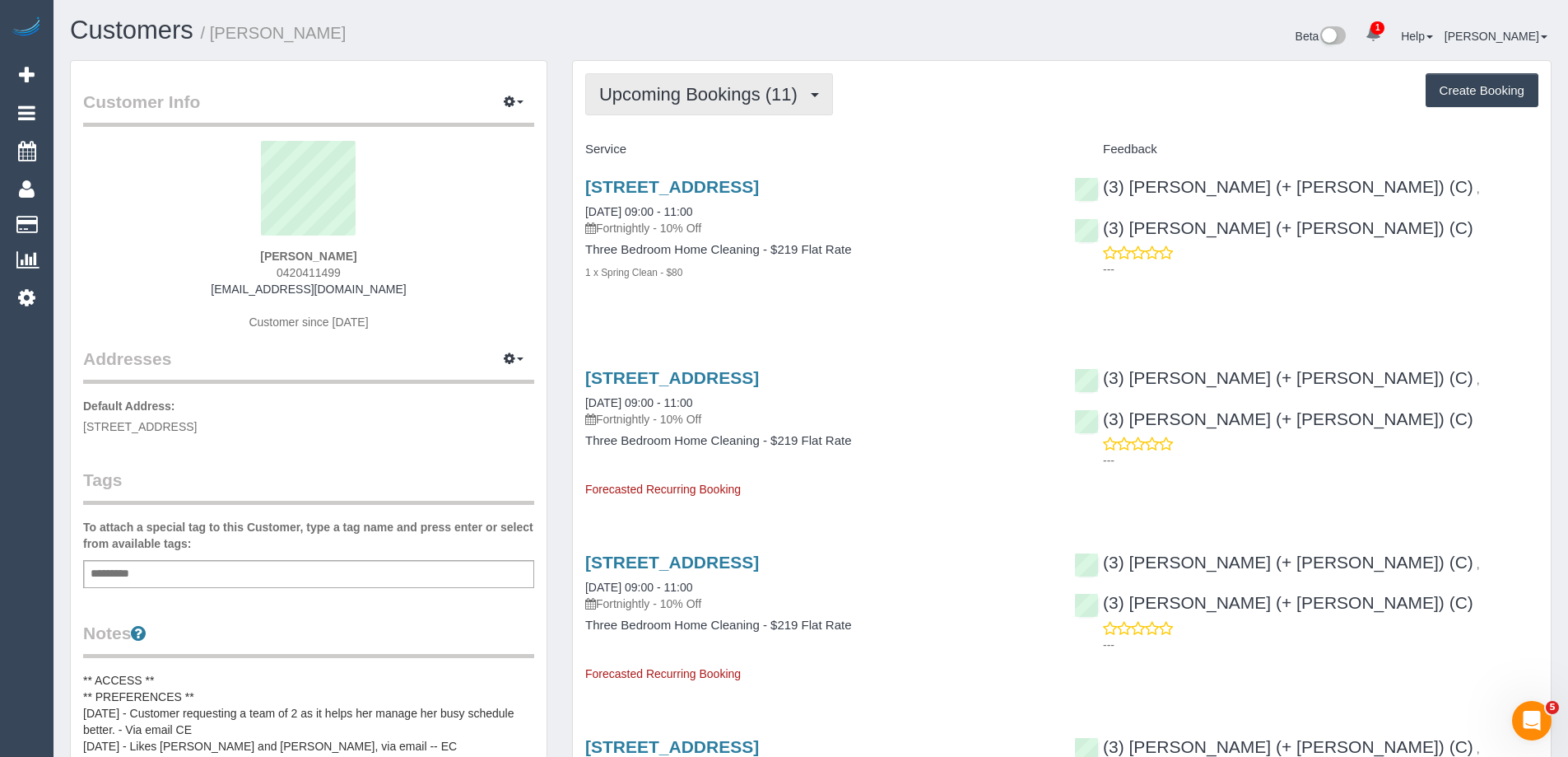
click at [671, 84] on span "Upcoming Bookings (11)" at bounding box center [703, 95] width 207 height 21
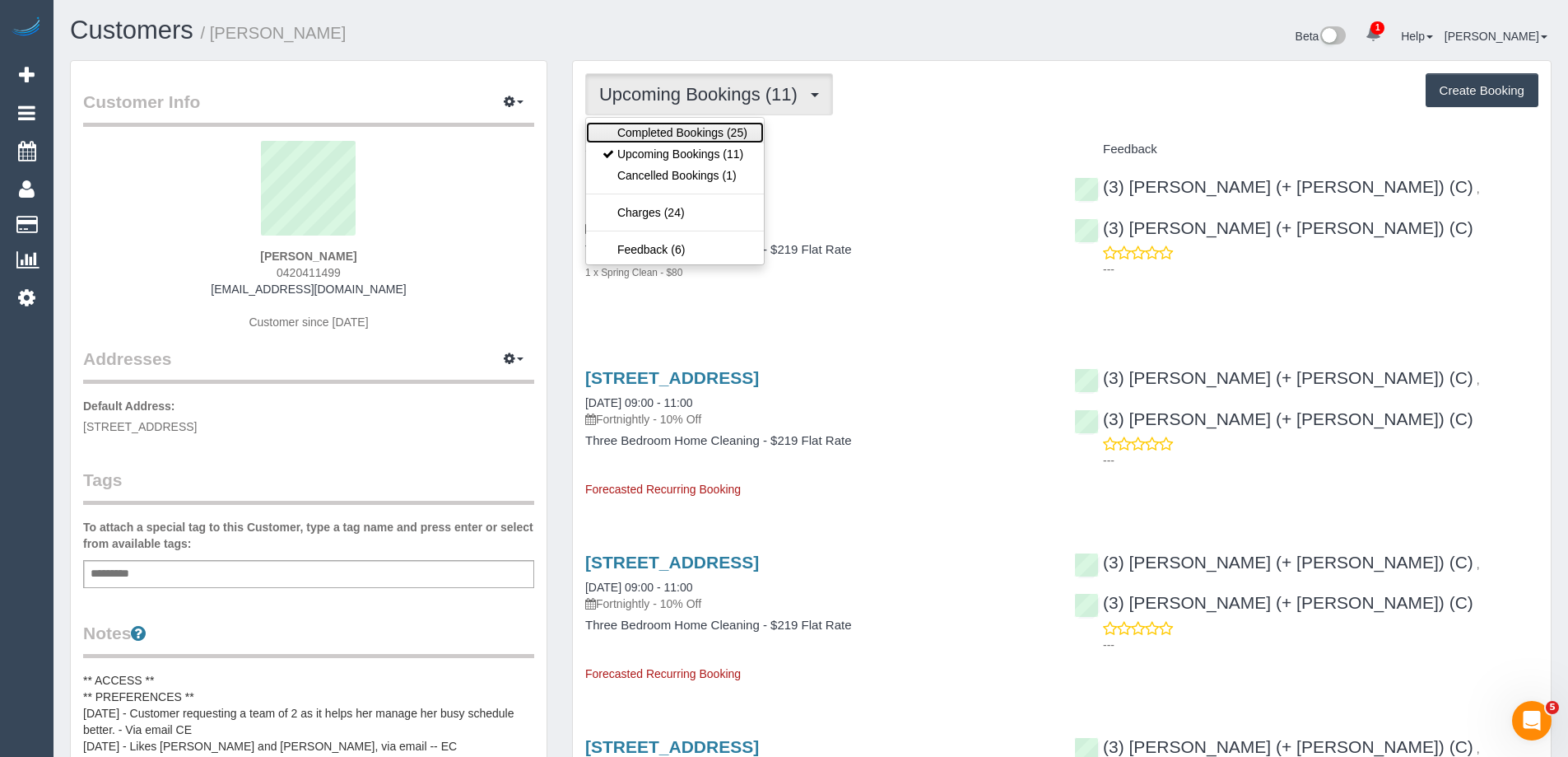
click at [682, 137] on link "Completed Bookings (25)" at bounding box center [675, 132] width 177 height 22
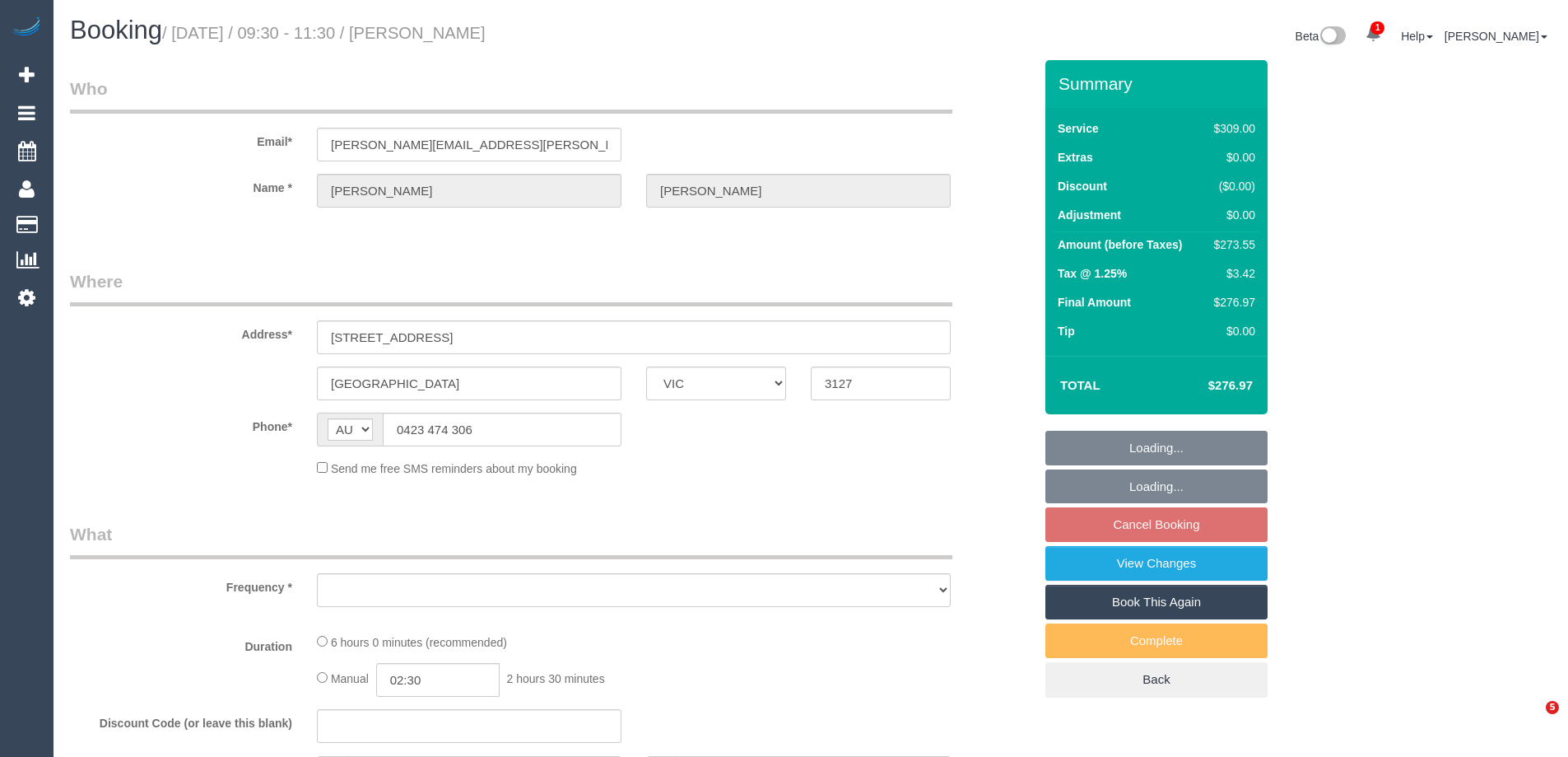
select select "VIC"
select select "string:stripe-pm_1Jp0YC2GScqysDRVgyJyWRUT"
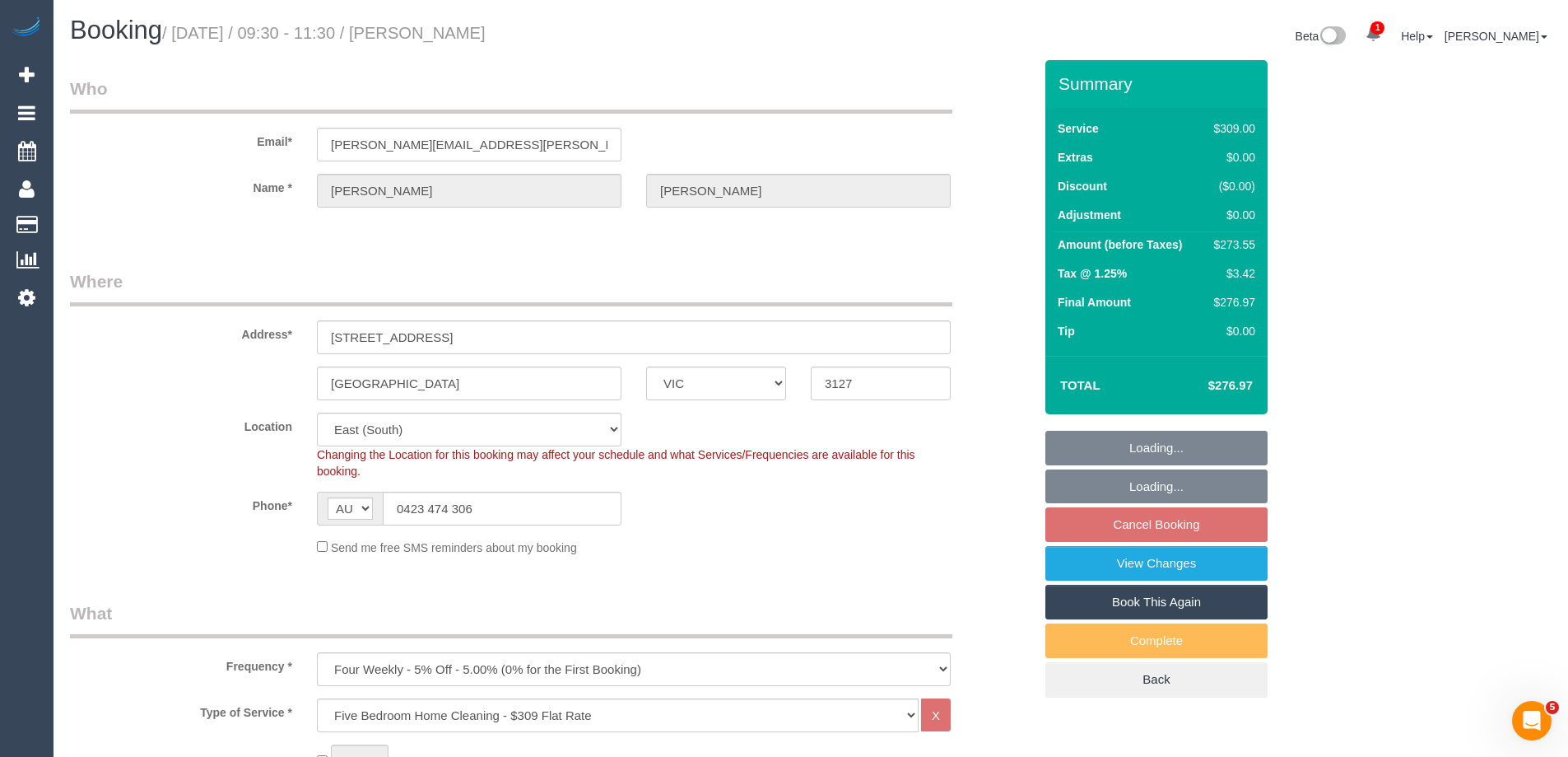
select select "object:1123"
select select "number:28"
select select "number:16"
select select "number:19"
select select "number:24"
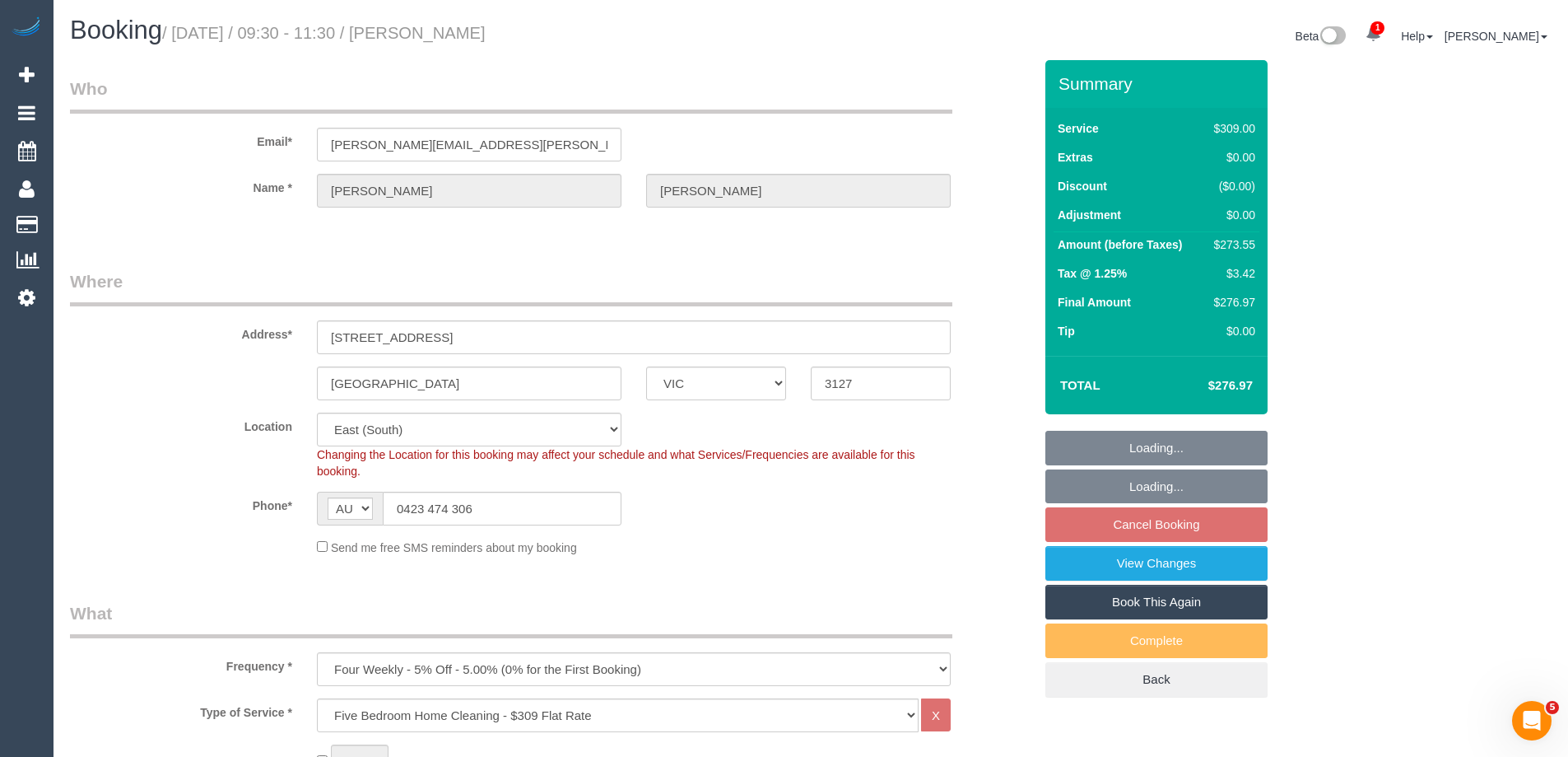
select select "number:34"
select select "number:12"
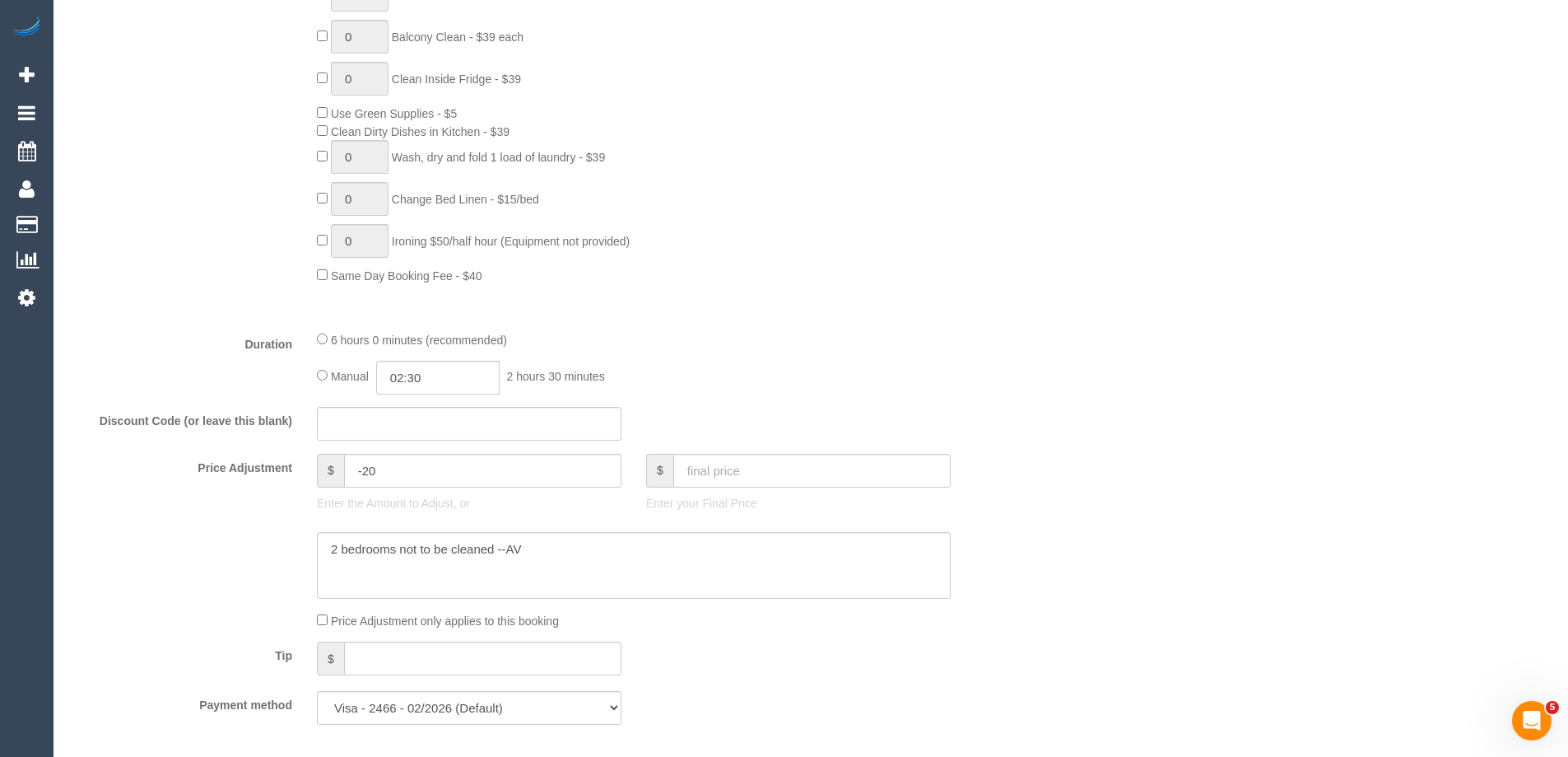
scroll to position [1236, 0]
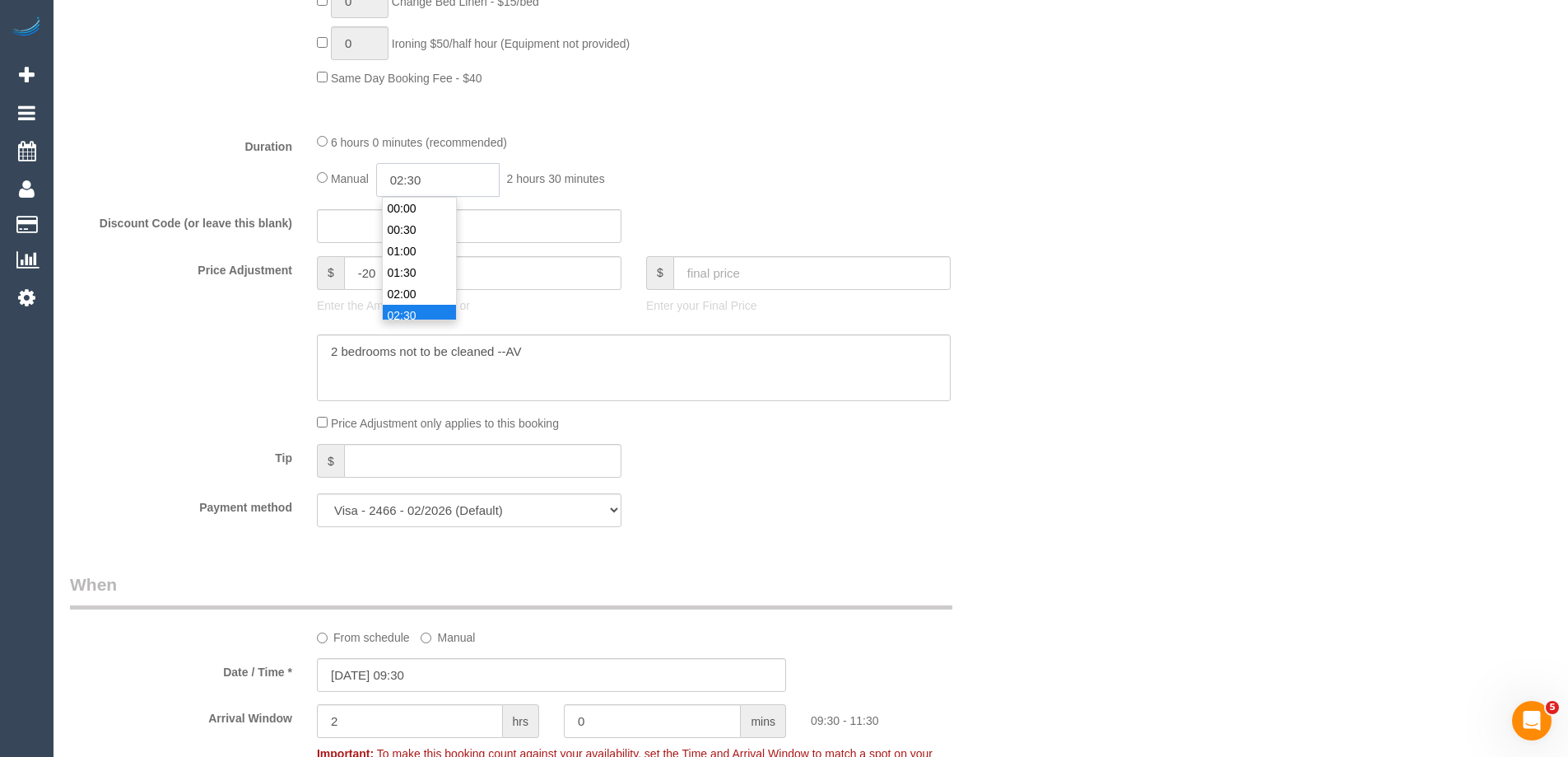
click at [443, 180] on input "02:30" at bounding box center [437, 179] width 123 height 34
type input "05:00"
click at [406, 274] on li "05:00" at bounding box center [419, 271] width 73 height 22
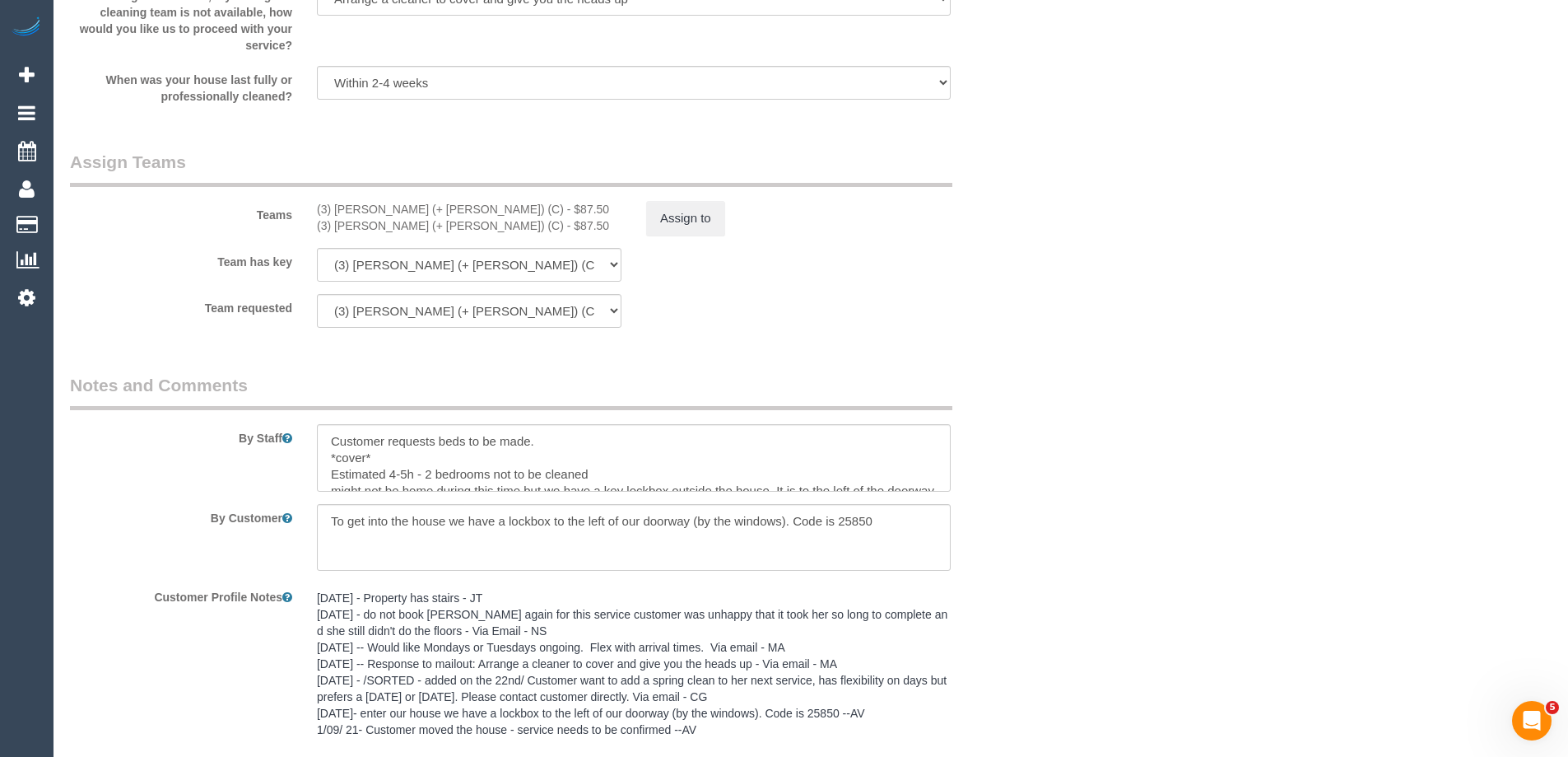
scroll to position [2636, 0]
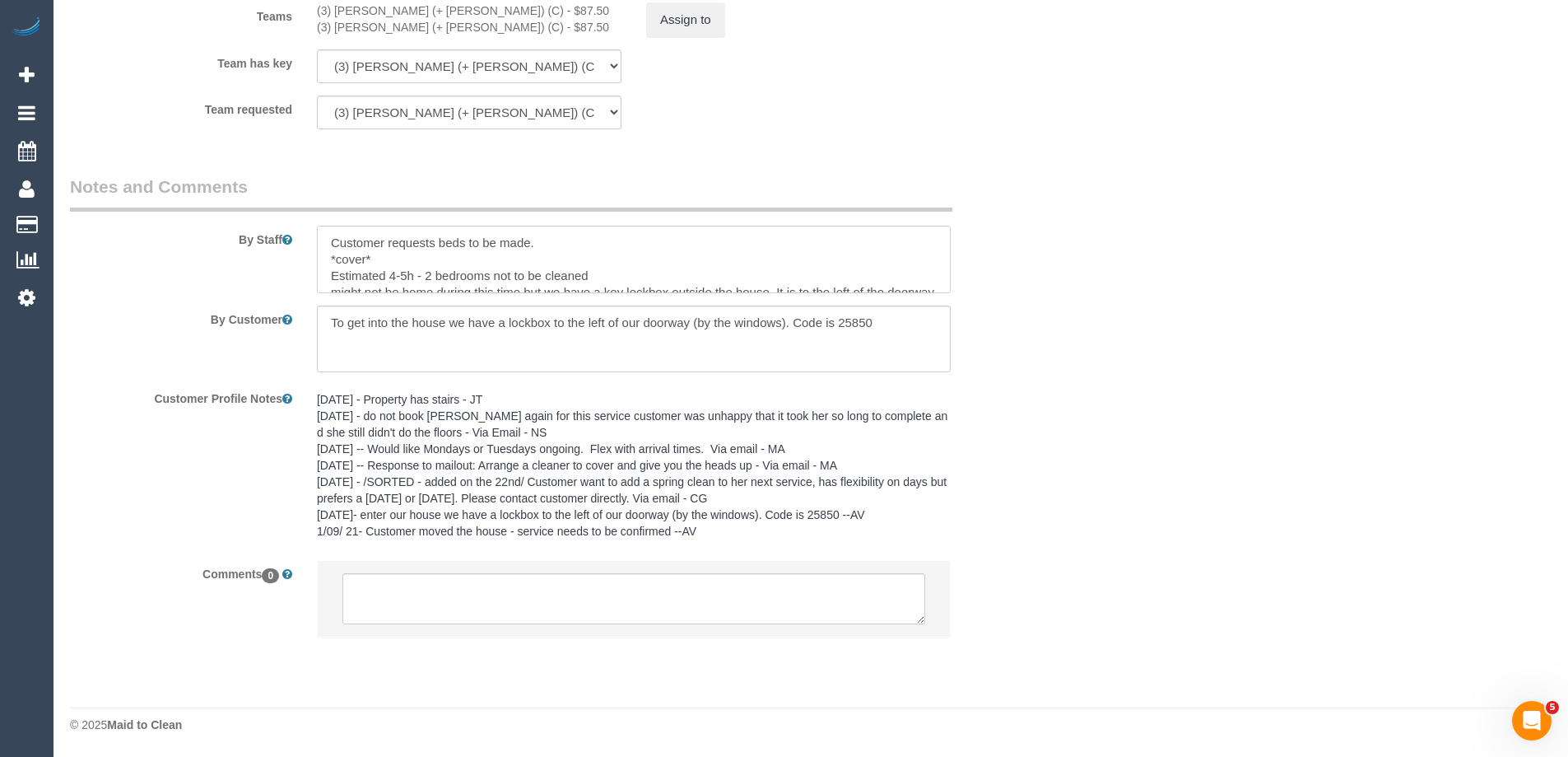
drag, startPoint x: 391, startPoint y: 259, endPoint x: 299, endPoint y: 260, distance: 92.0
click at [299, 260] on div "By Staff" at bounding box center [551, 234] width 988 height 118
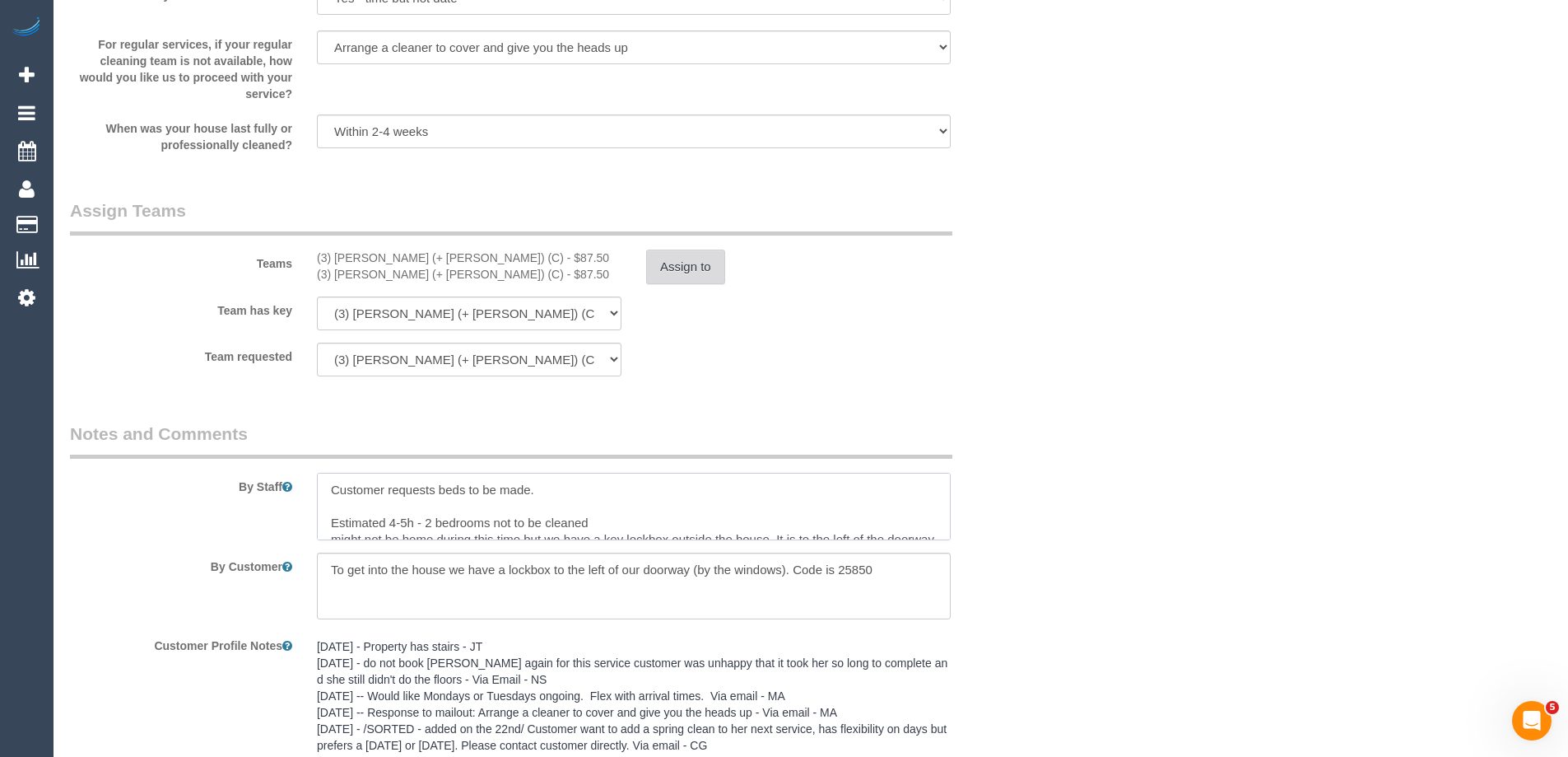
type textarea "Customer requests beds to be made. Estimated 4-5h - 2 bedrooms not to be cleane…"
click at [678, 269] on button "Assign to" at bounding box center [685, 267] width 79 height 35
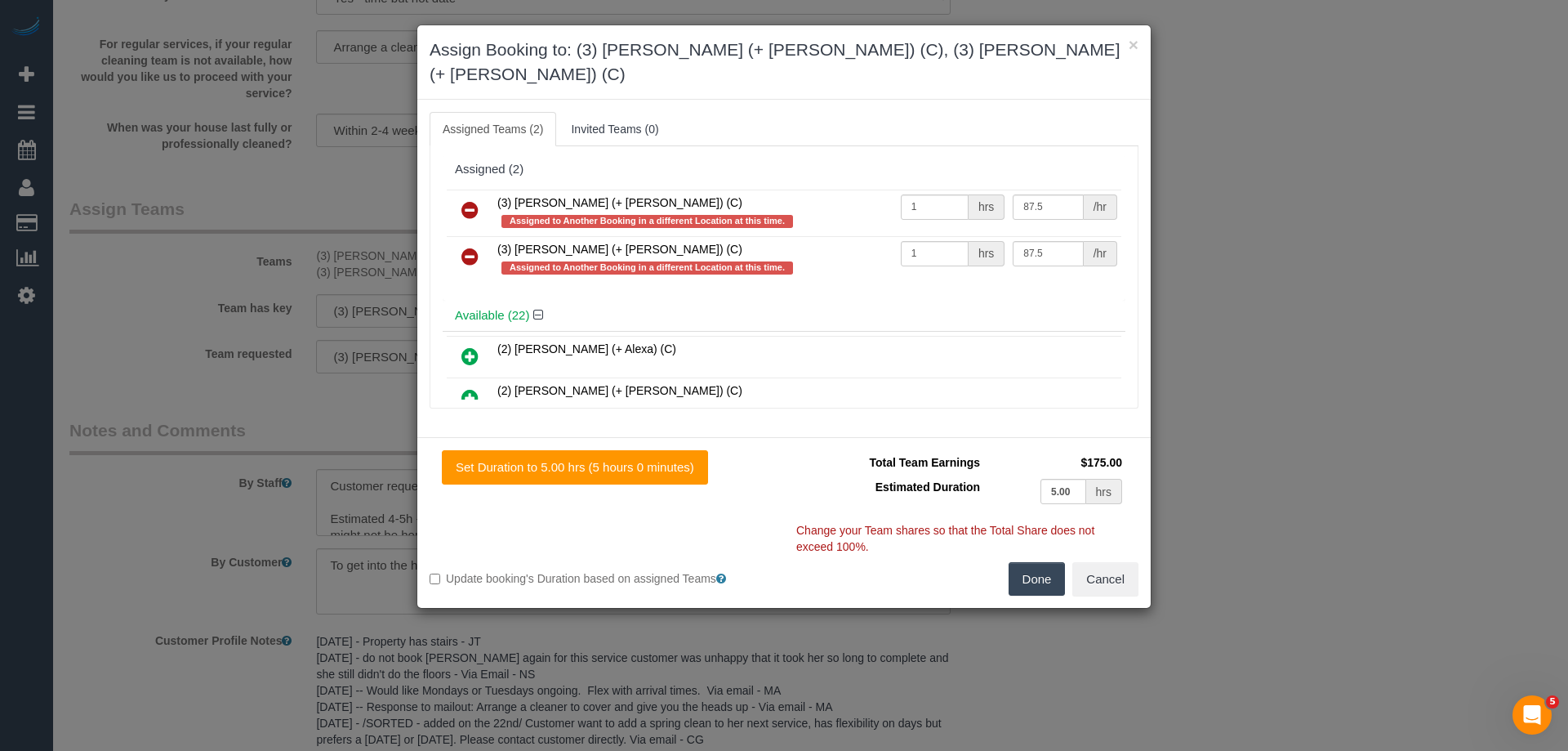
click at [460, 194] on link at bounding box center [469, 211] width 38 height 33
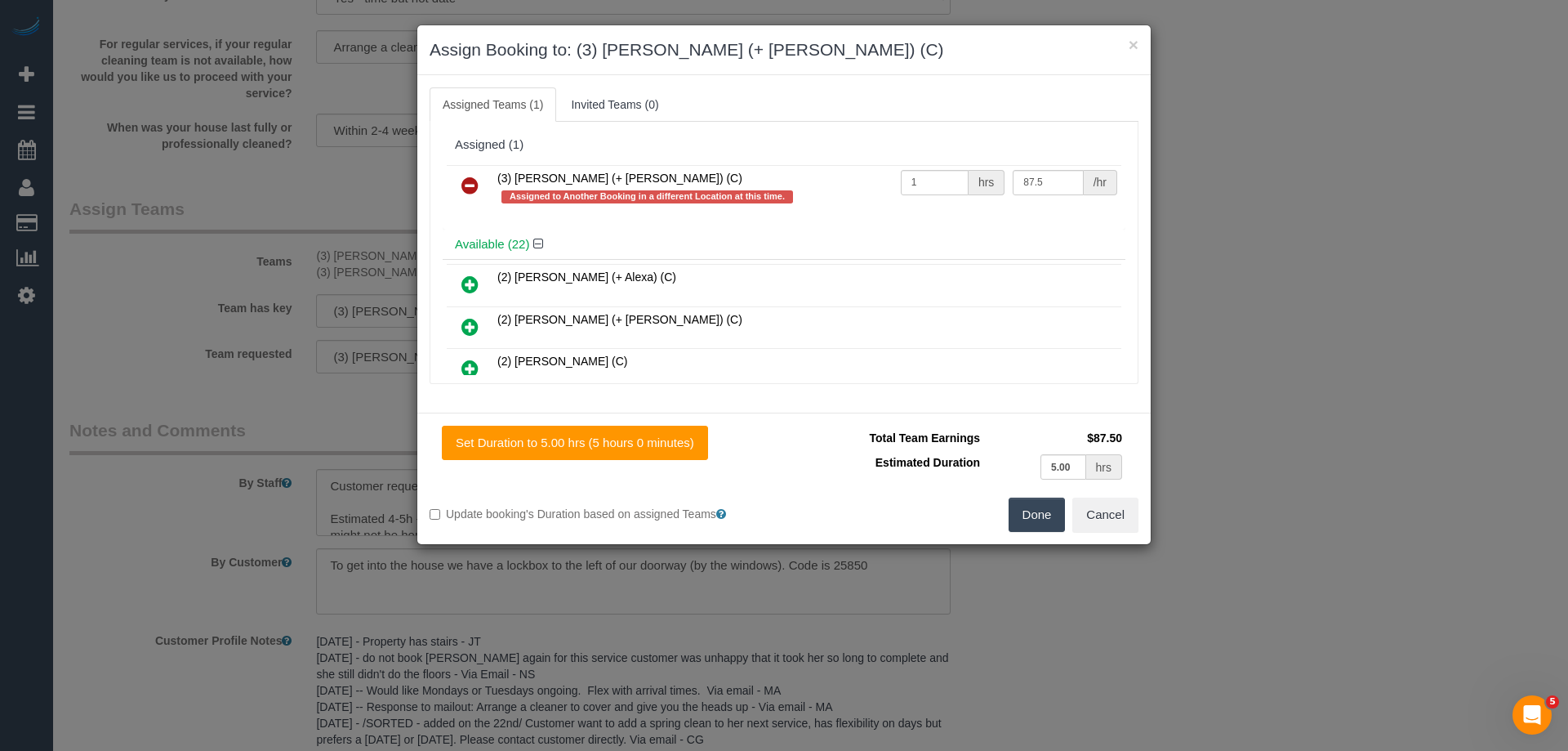
click at [460, 182] on link at bounding box center [469, 186] width 38 height 33
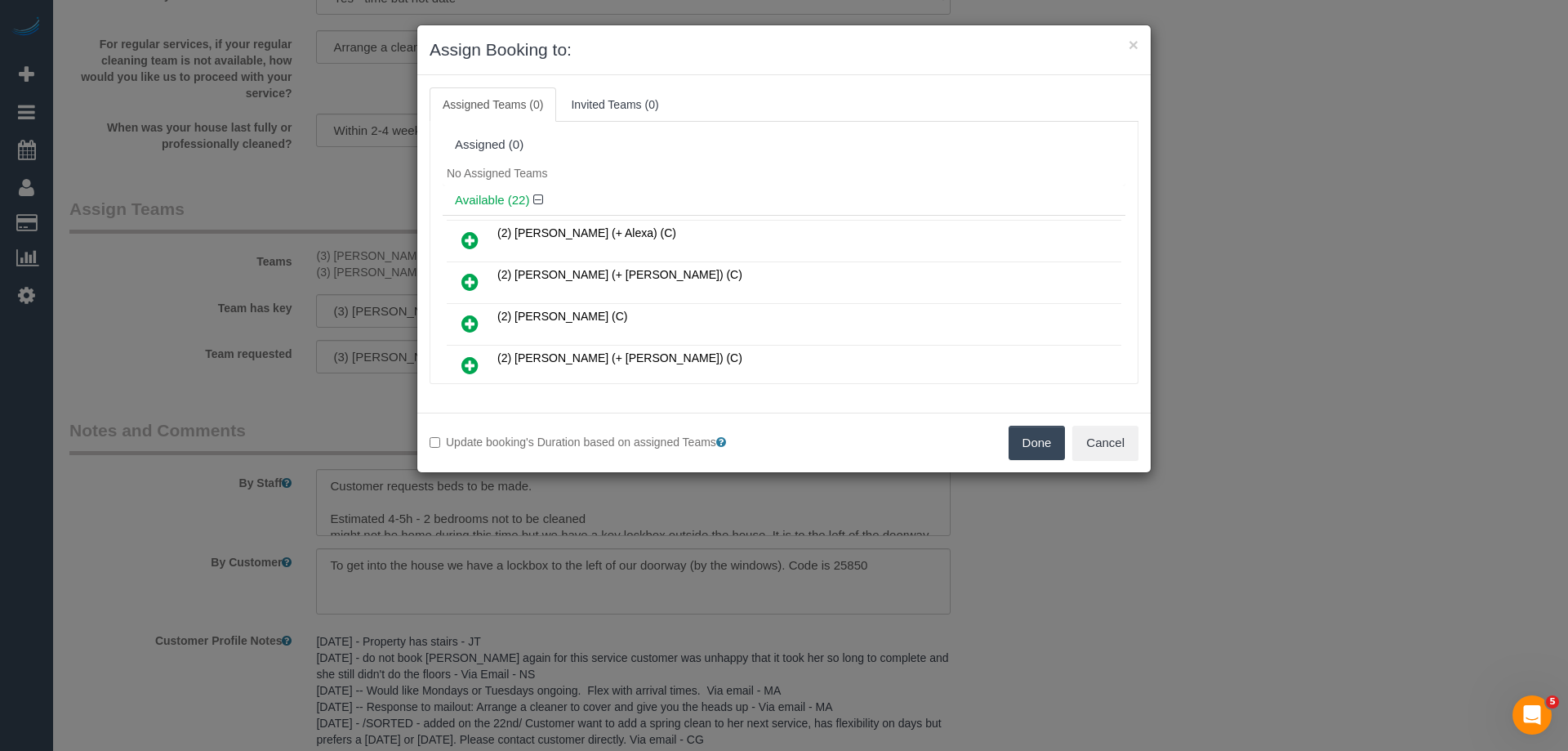
click at [1050, 435] on button "Done" at bounding box center [1037, 443] width 57 height 35
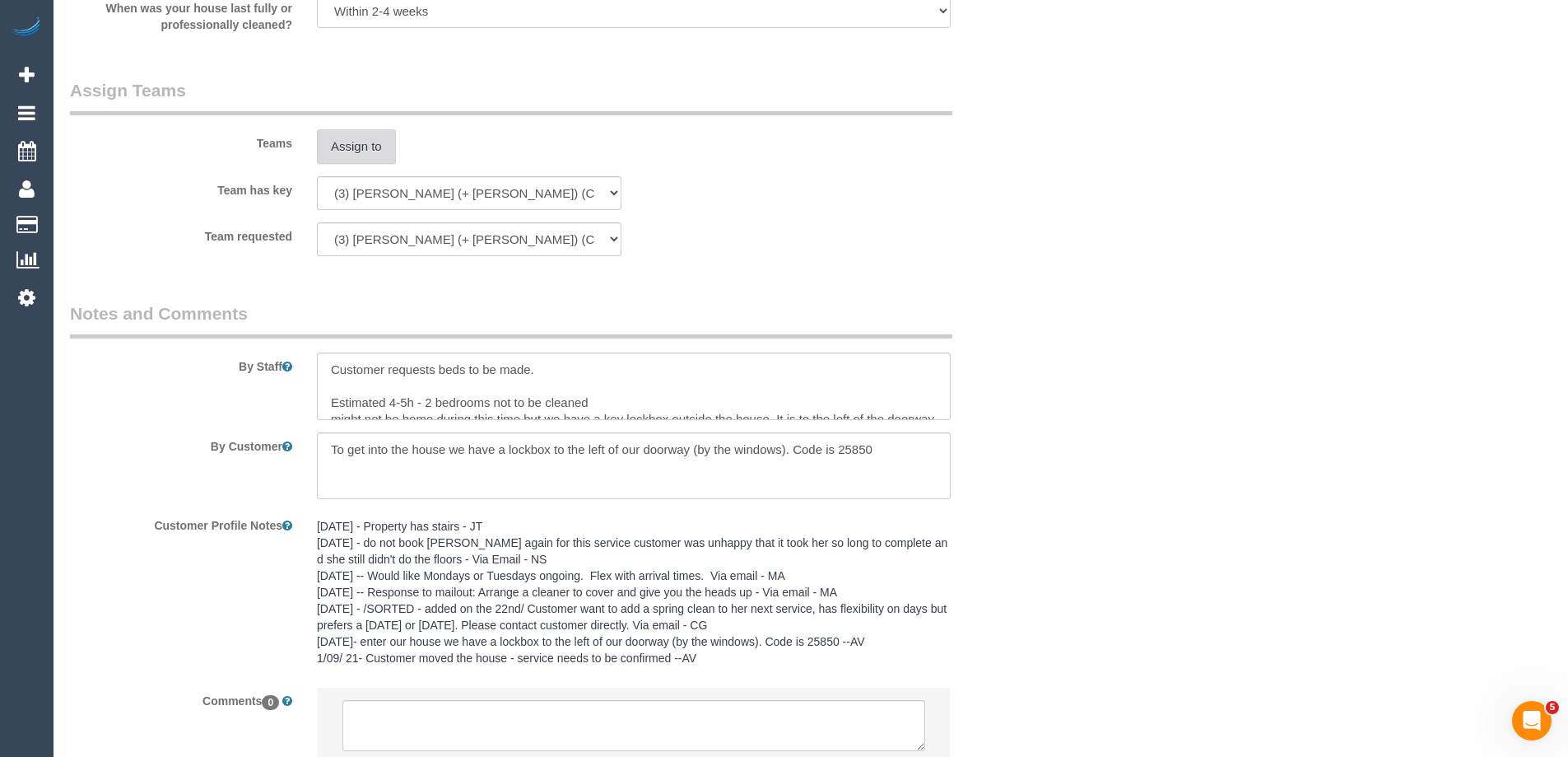
scroll to position [2636, 0]
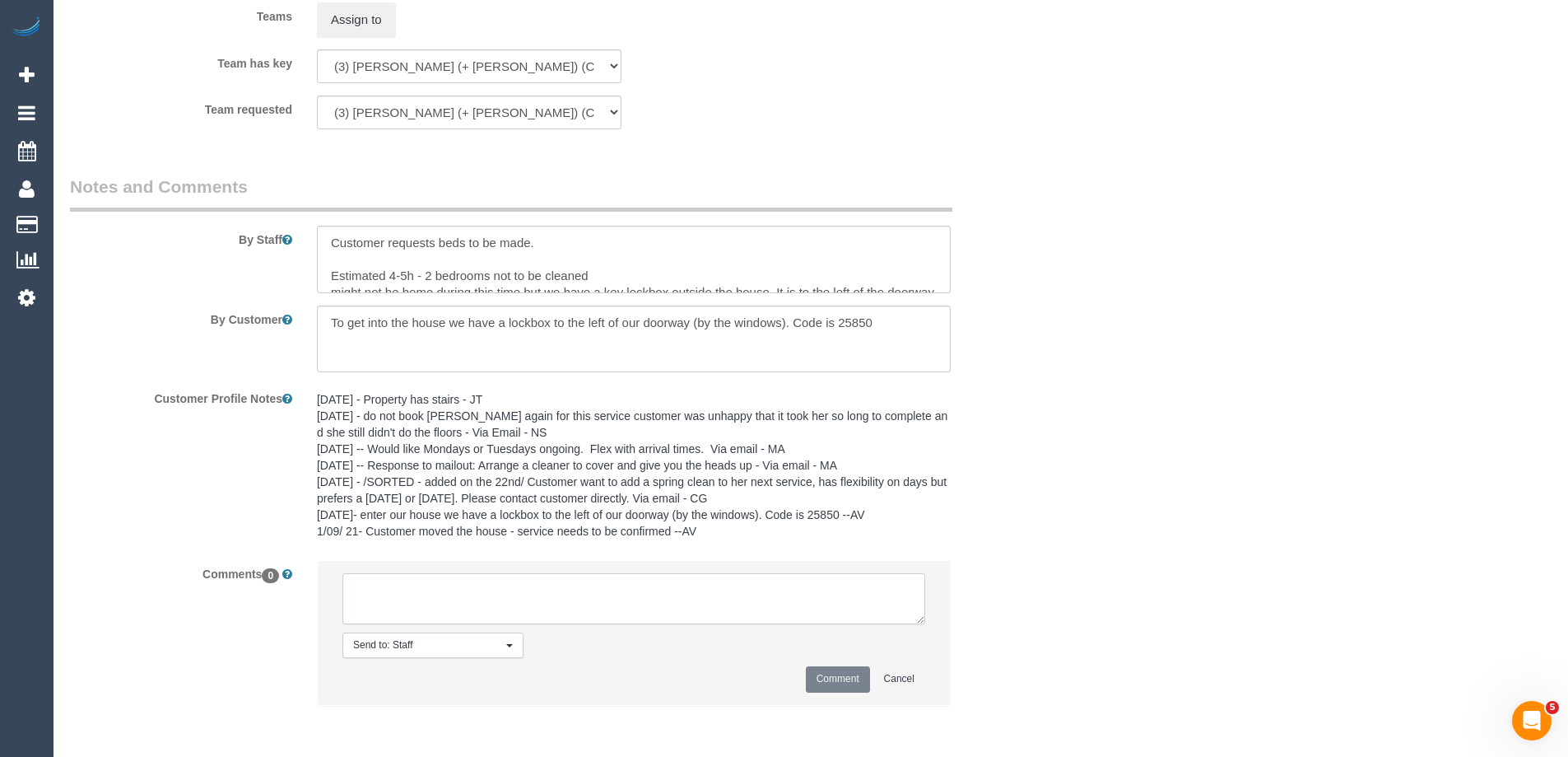
click at [436, 589] on textarea at bounding box center [634, 599] width 583 height 51
type textarea "U/A fro mC+T"
click at [891, 677] on button "Cancel" at bounding box center [899, 679] width 52 height 25
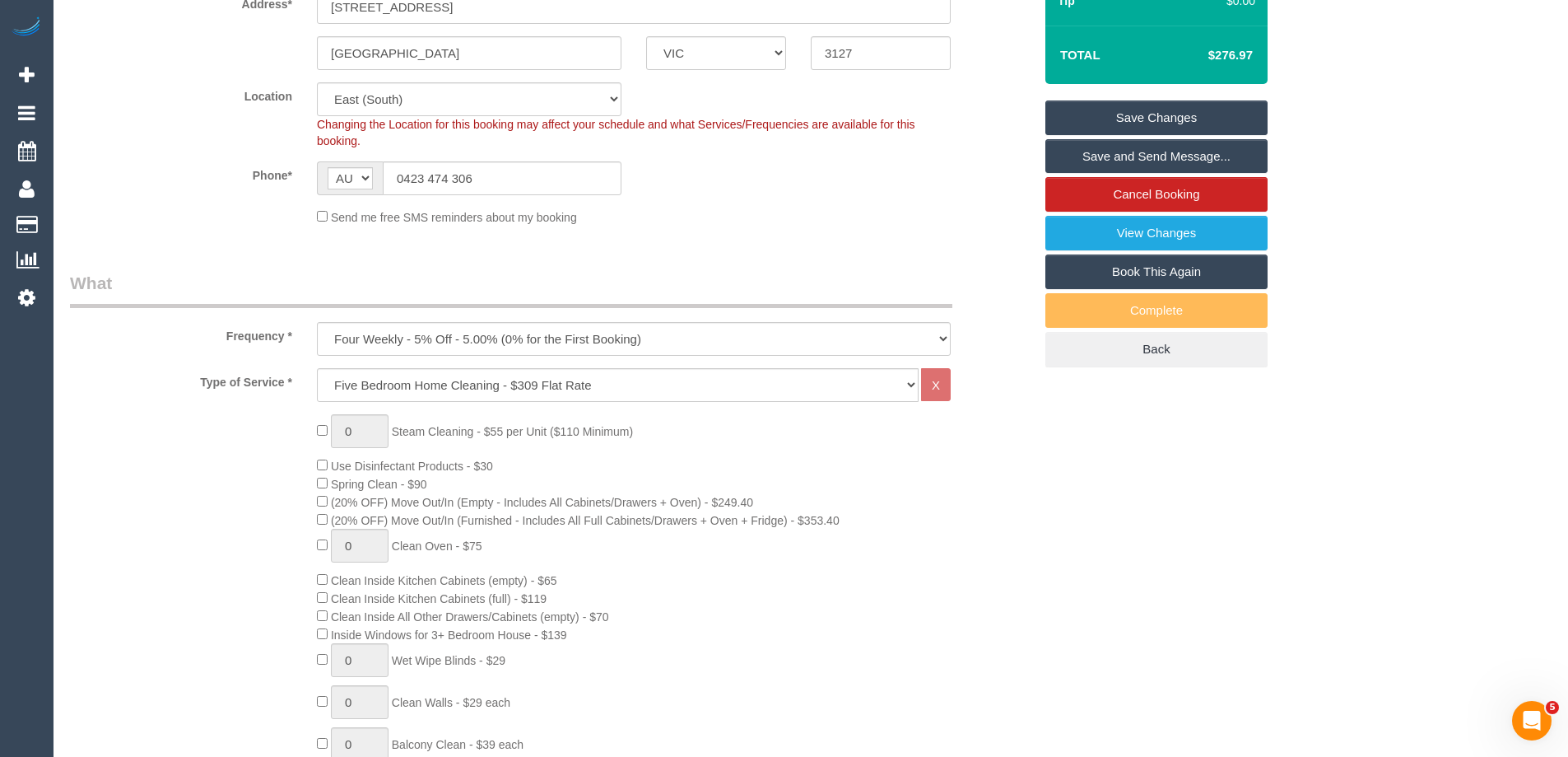
scroll to position [0, 0]
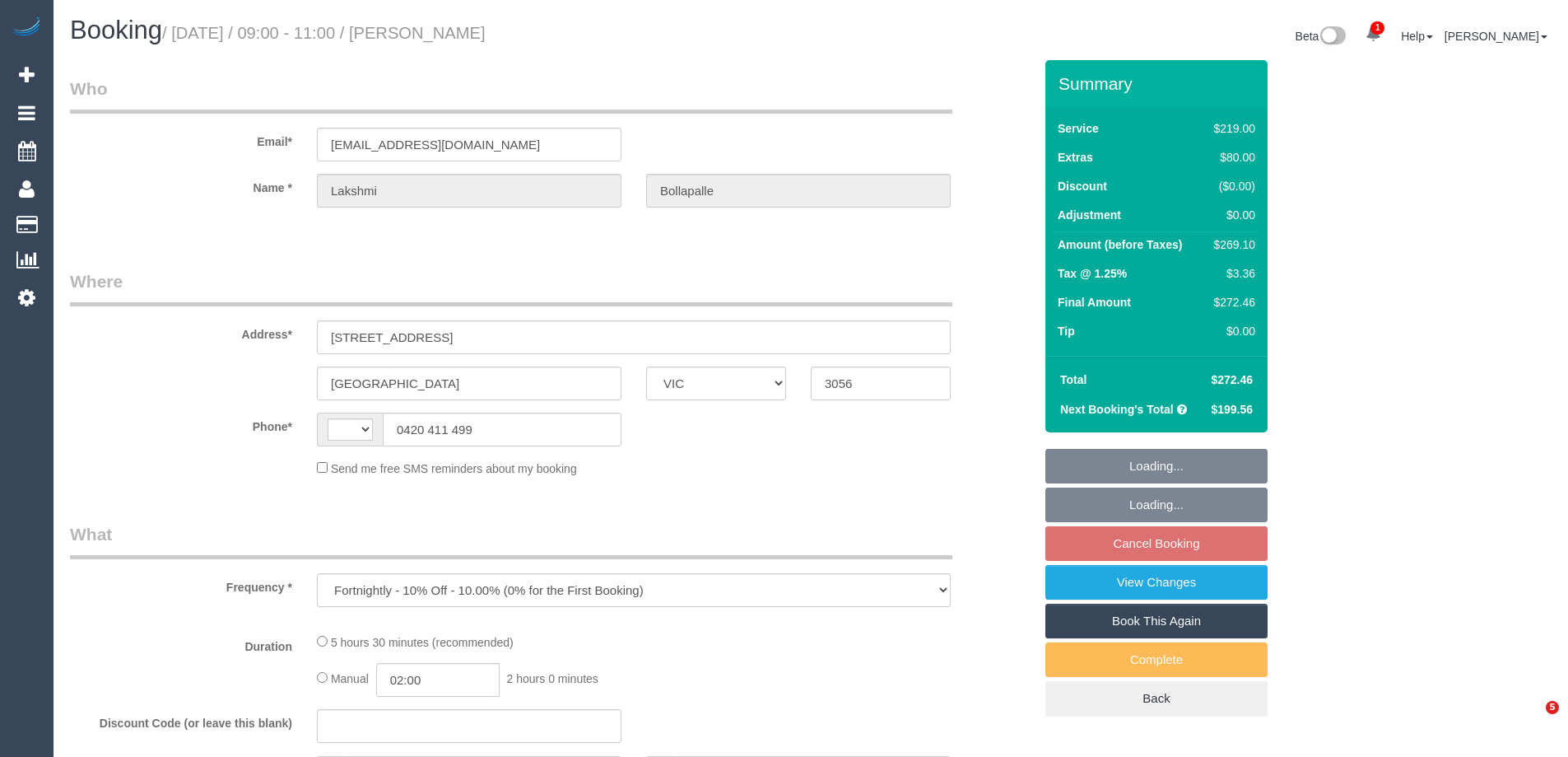
select select "VIC"
select select "object:551"
select select "string:AU"
select select "string:stripe-pm_1Pgd3a2GScqysDRVYKXQcSX7"
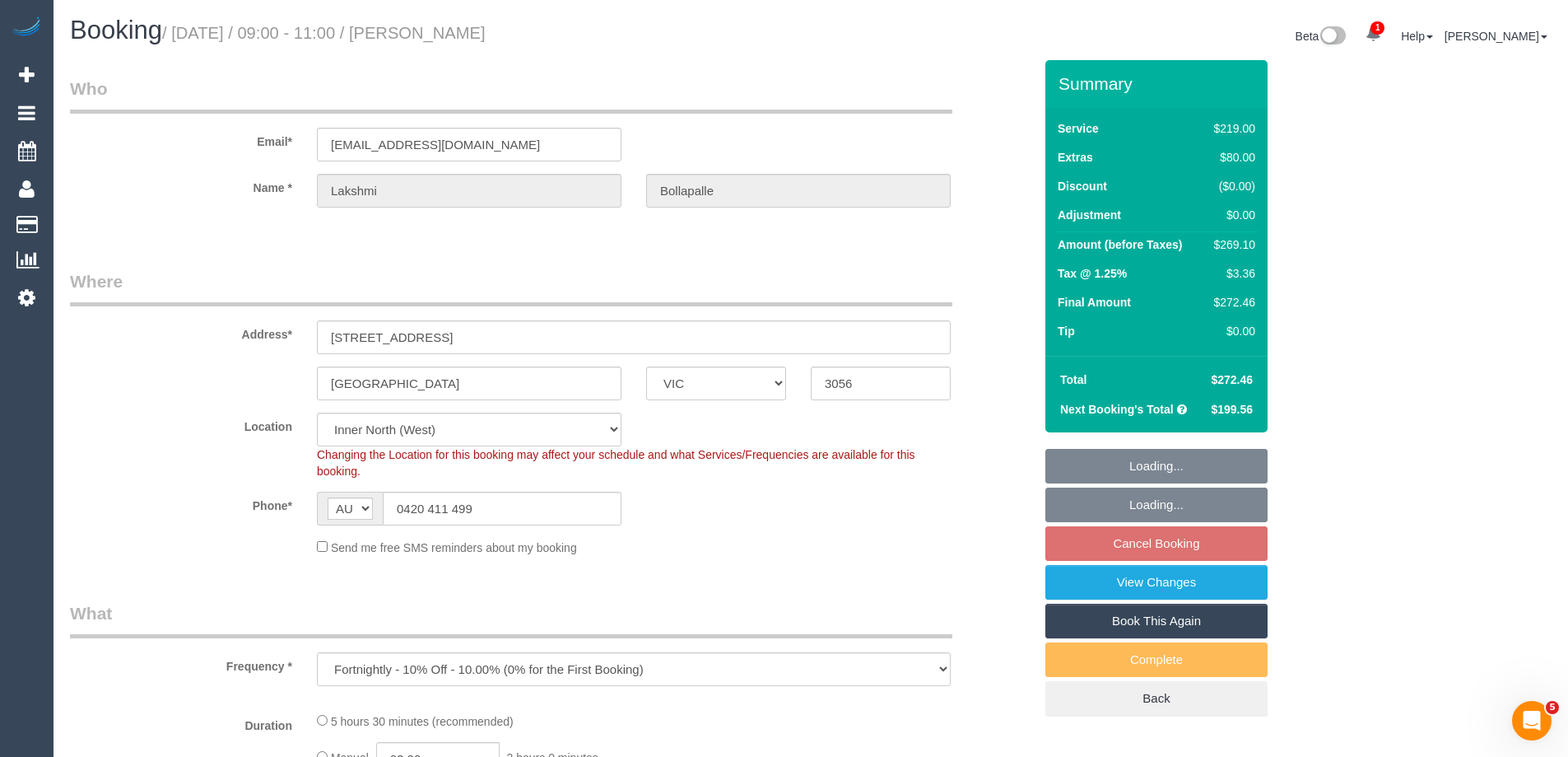
select select "number:29"
select select "number:14"
select select "number:19"
select select "number:24"
select select "number:34"
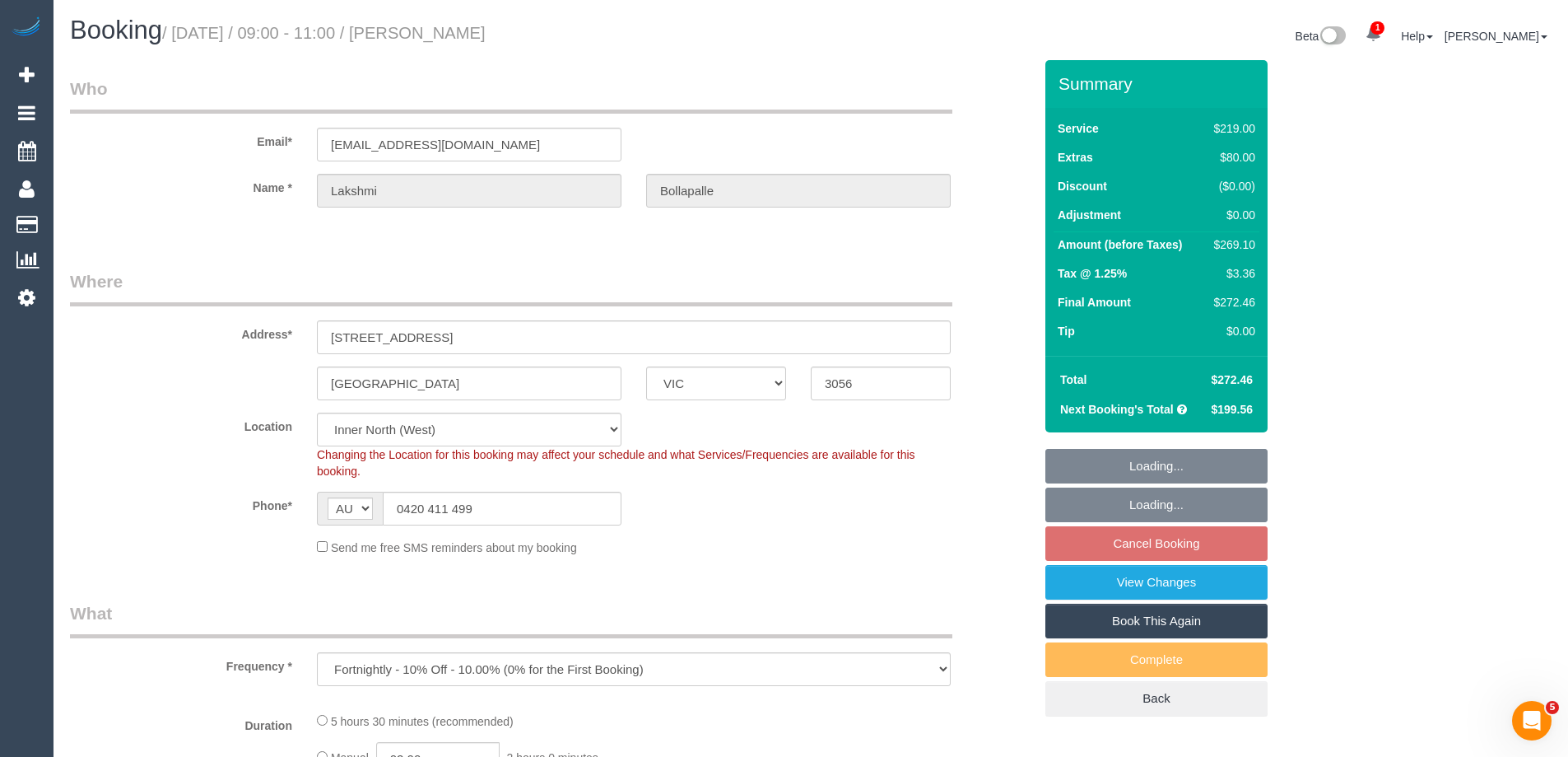
select select "number:12"
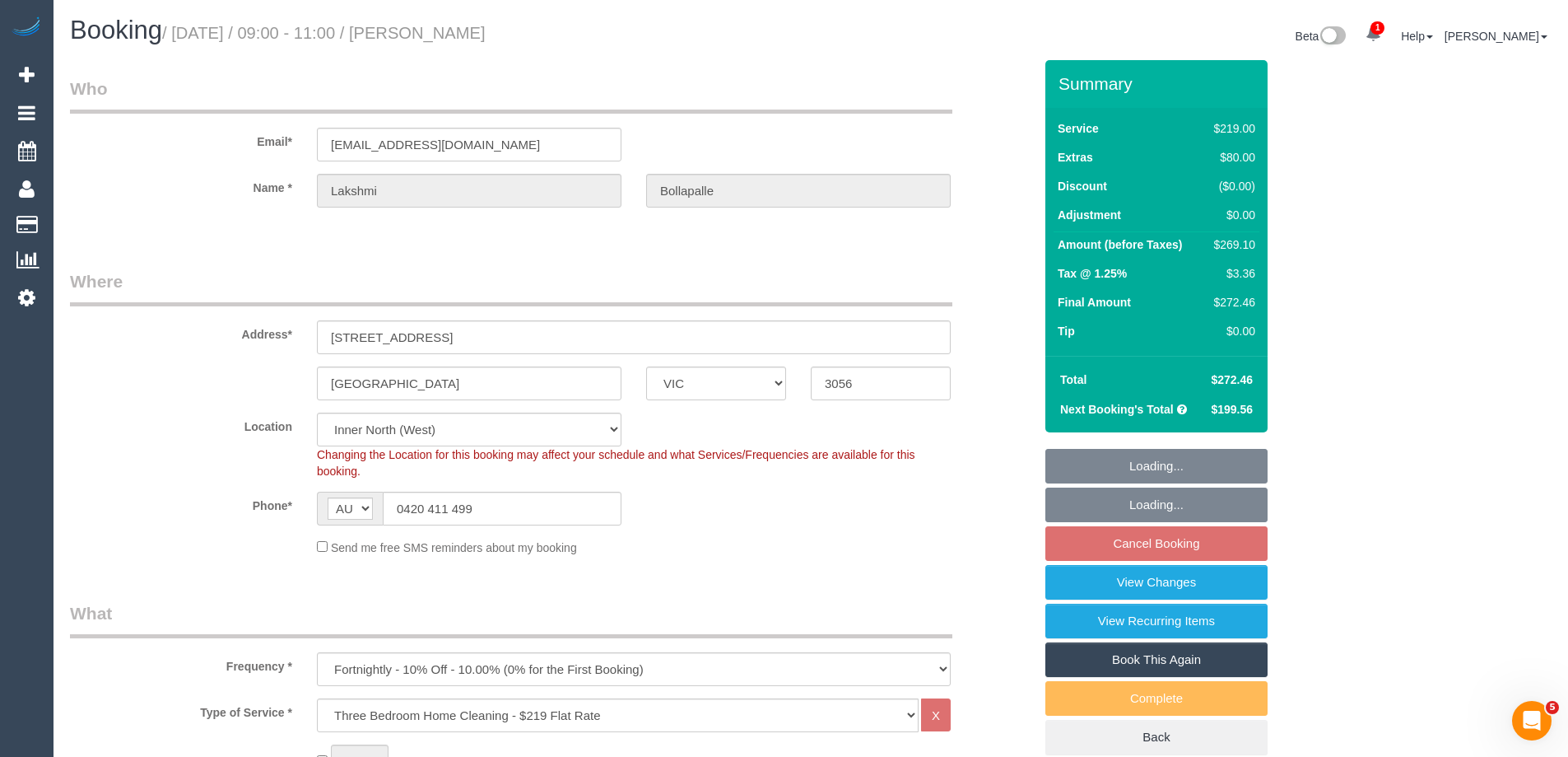
select select "spot3"
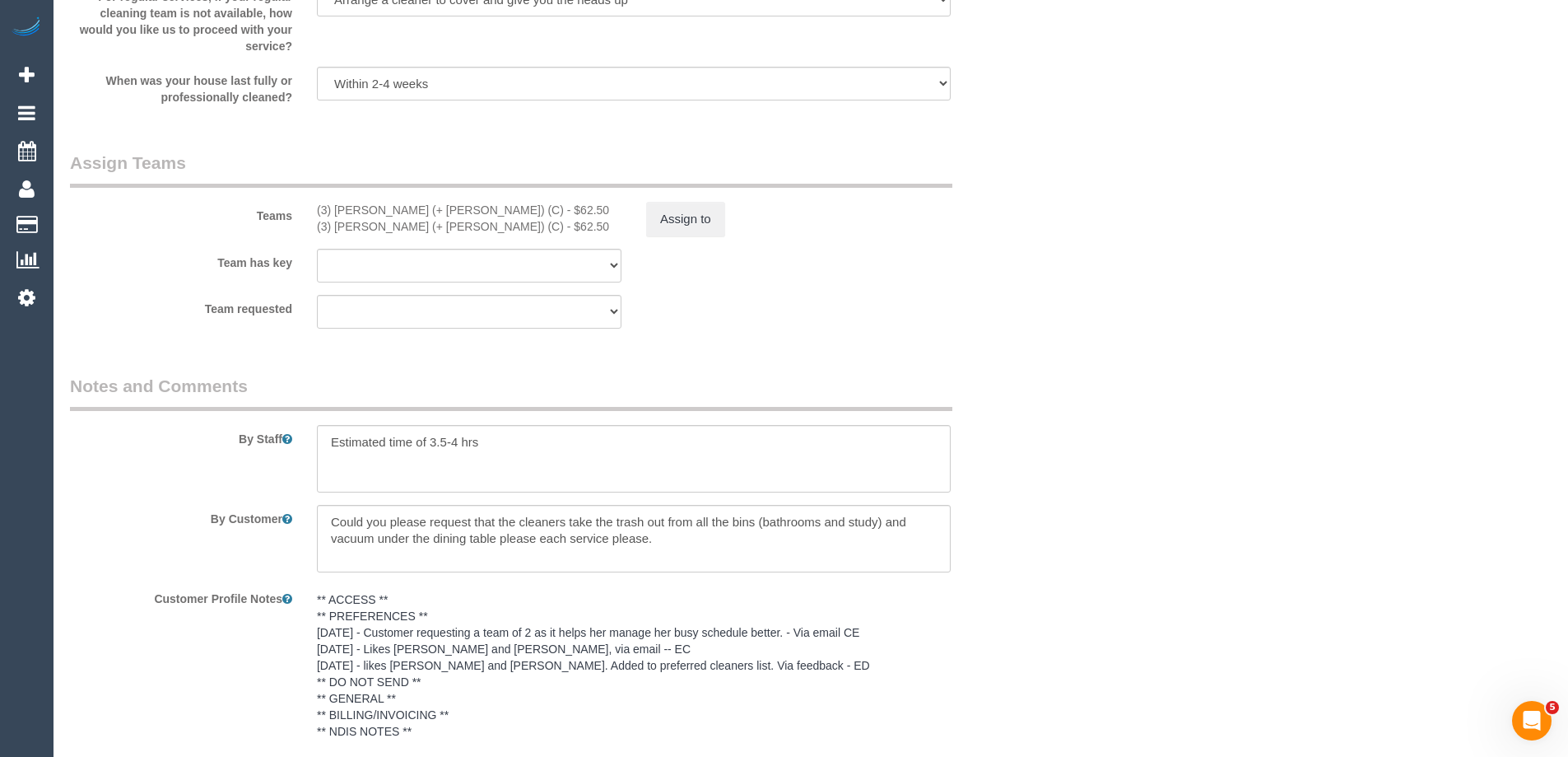
scroll to position [2470, 0]
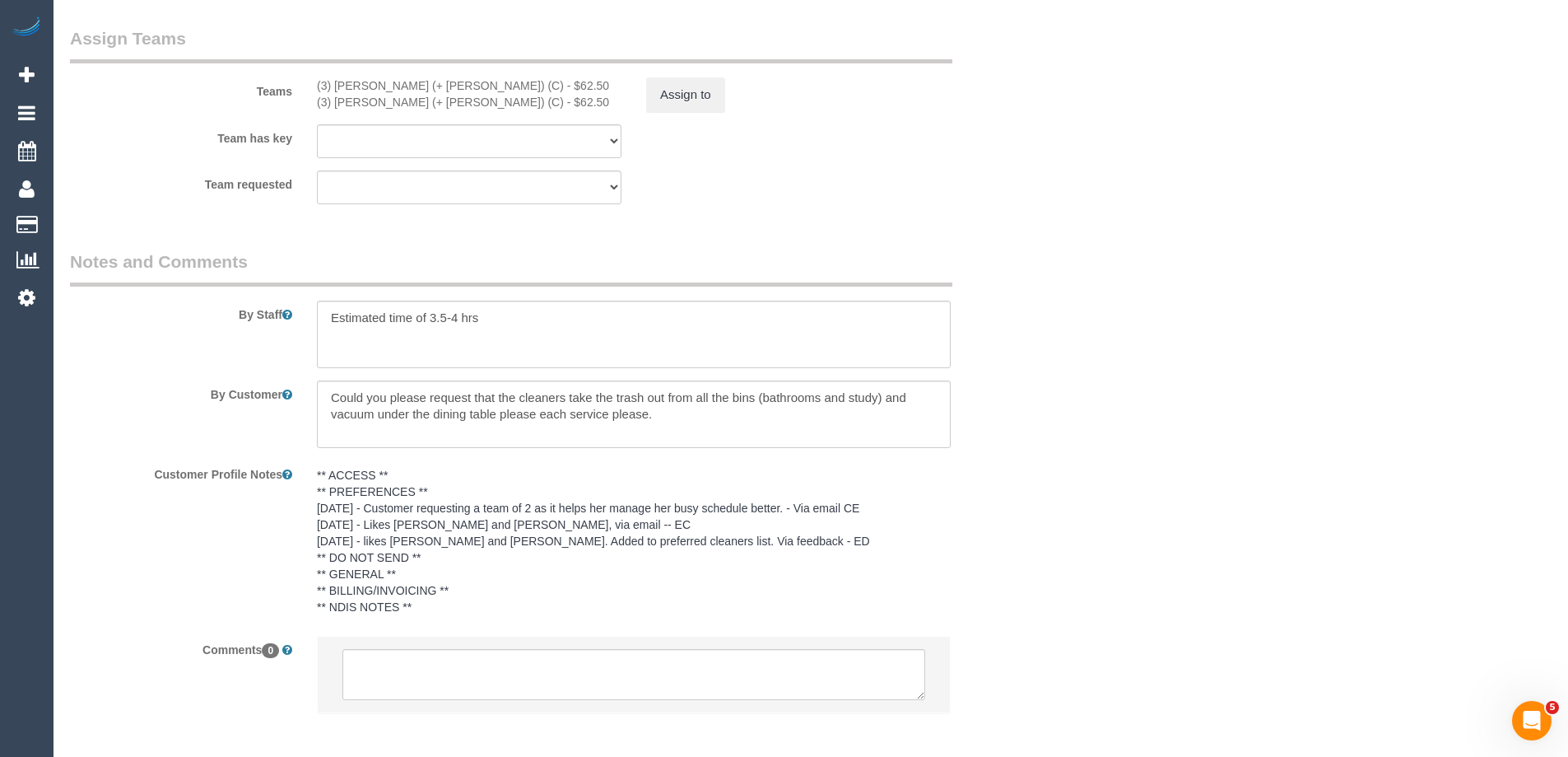
select select "spot43"
click at [708, 99] on button "Assign to" at bounding box center [685, 95] width 79 height 35
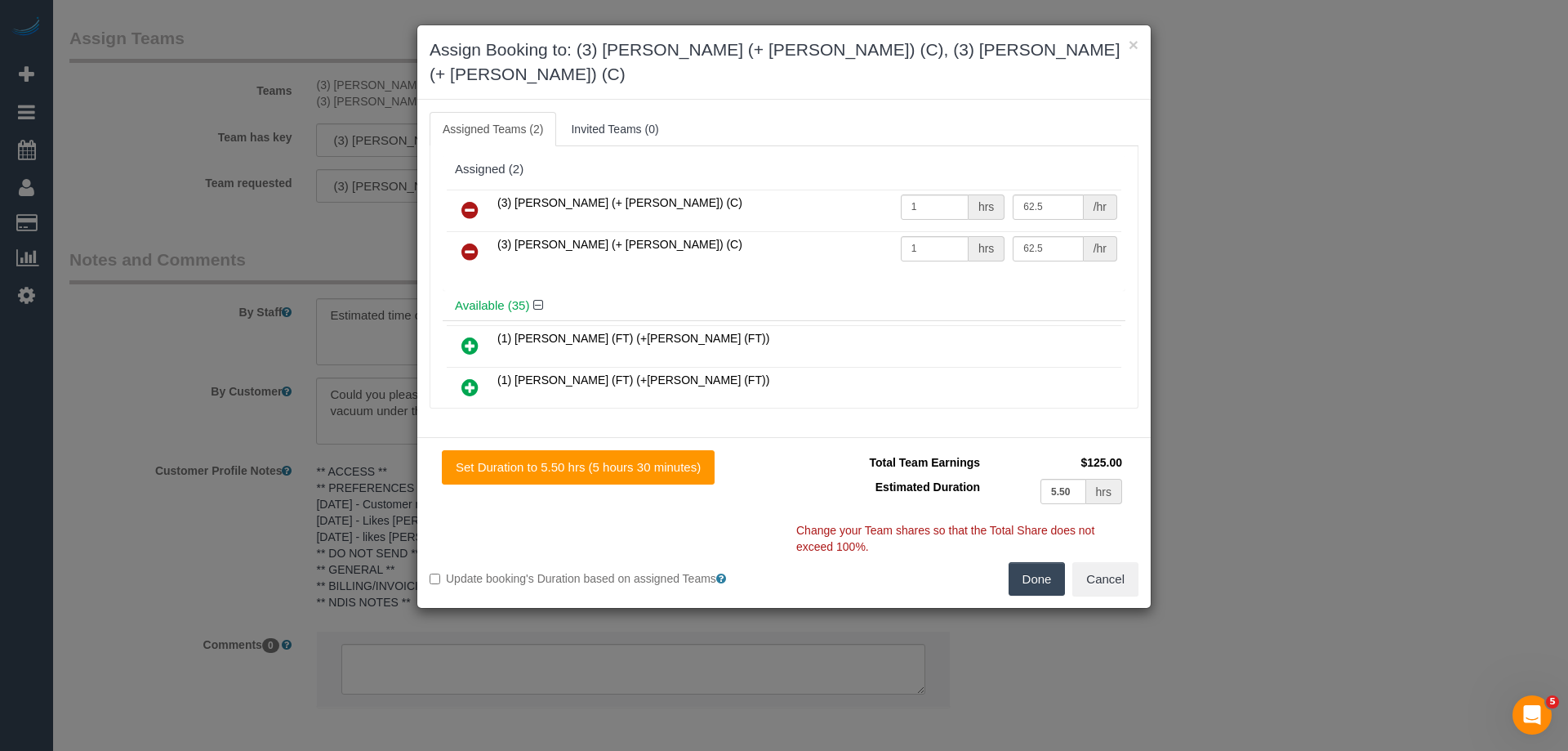
click at [477, 200] on icon at bounding box center [470, 210] width 17 height 20
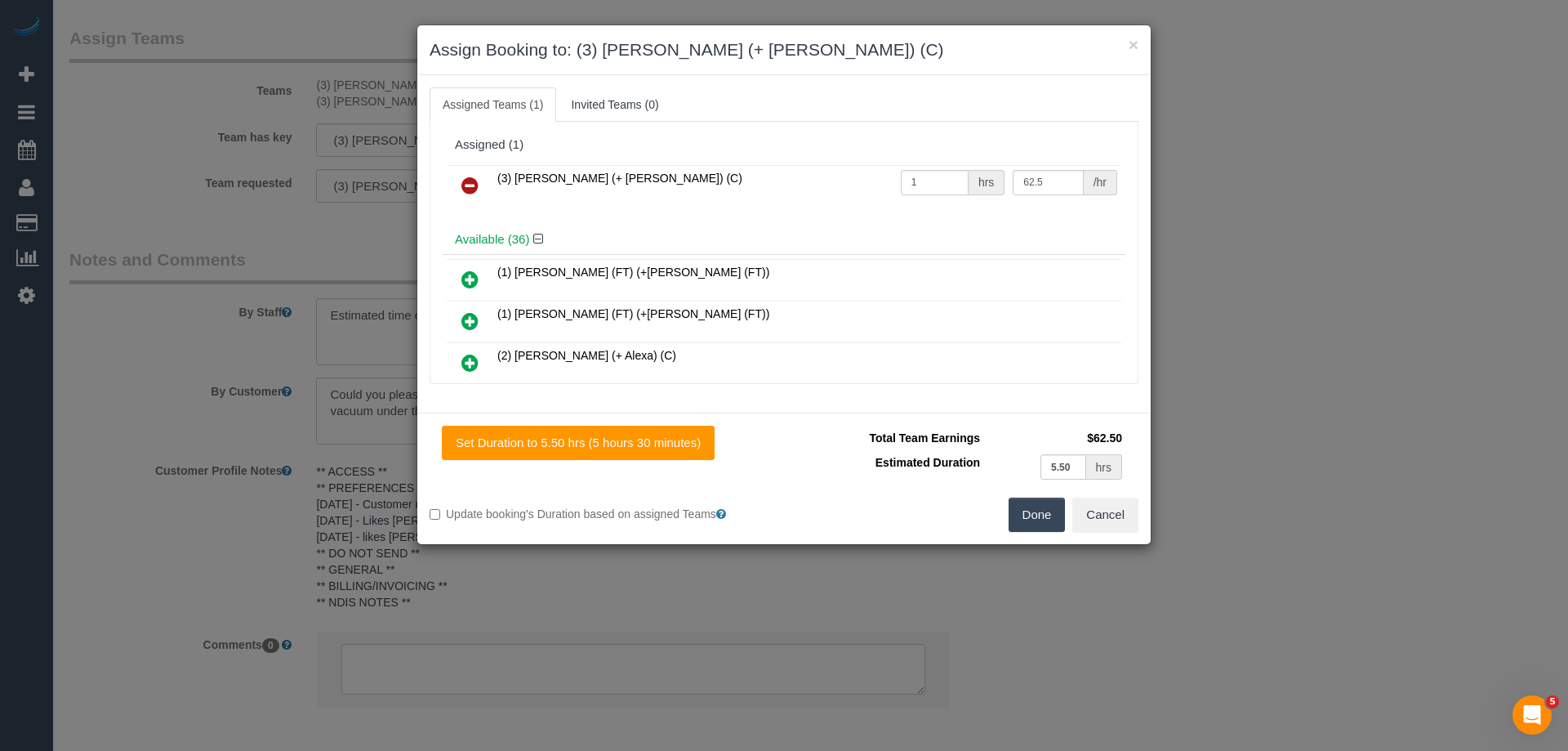
click at [476, 179] on icon at bounding box center [470, 185] width 17 height 20
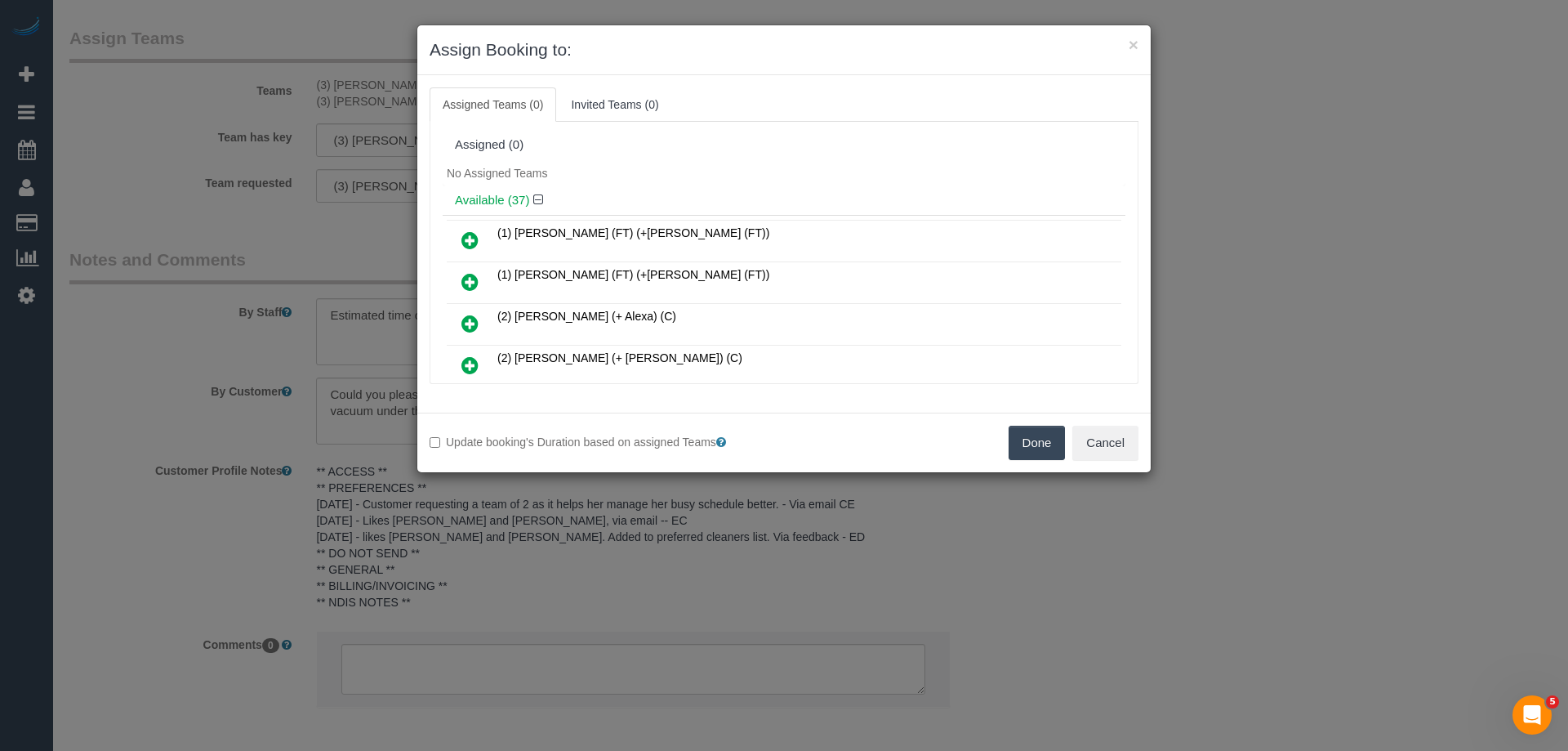
click at [1068, 446] on div "Done Cancel" at bounding box center [967, 443] width 367 height 35
click at [1041, 441] on button "Done" at bounding box center [1037, 443] width 57 height 35
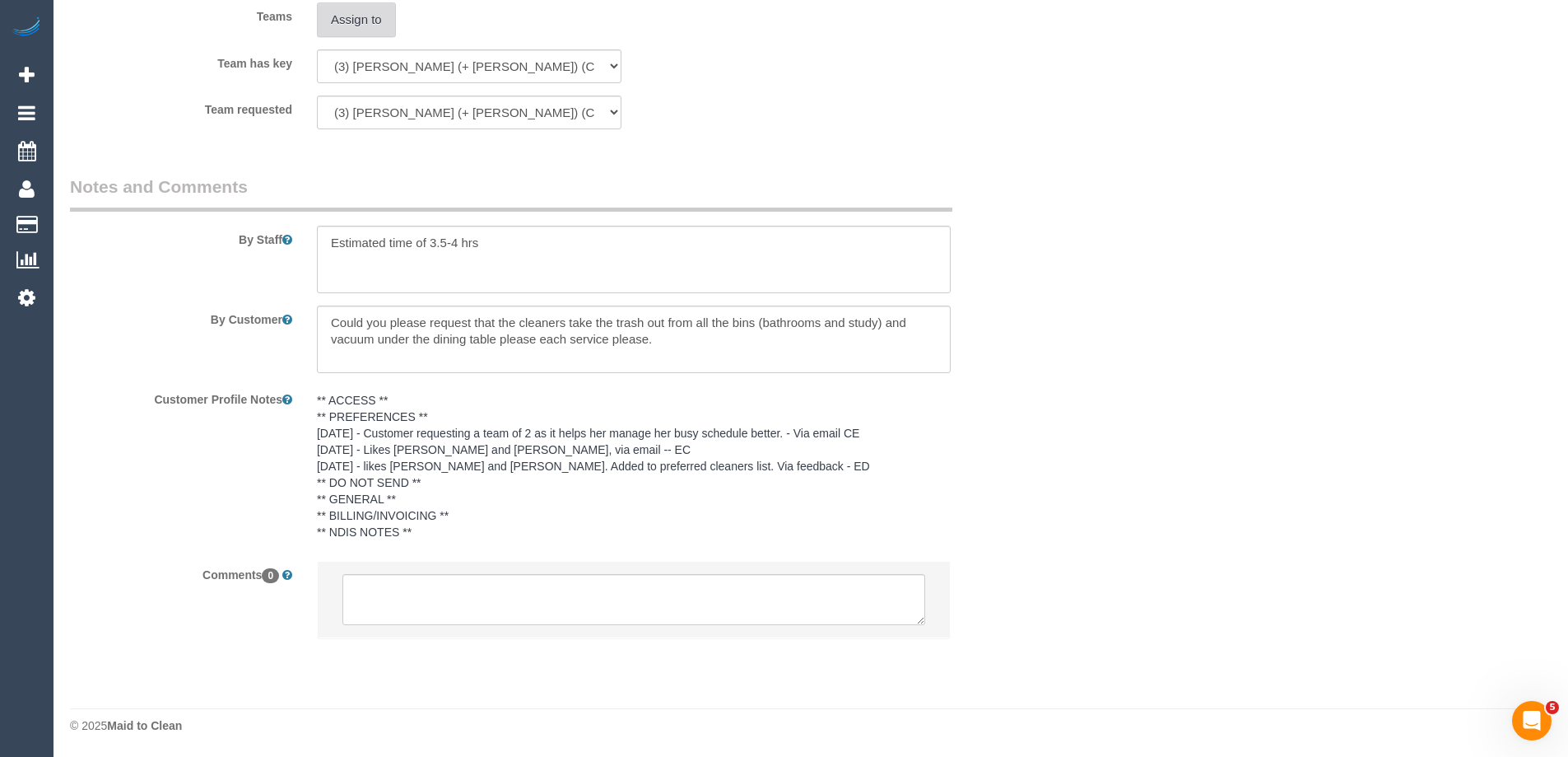
scroll to position [2546, 0]
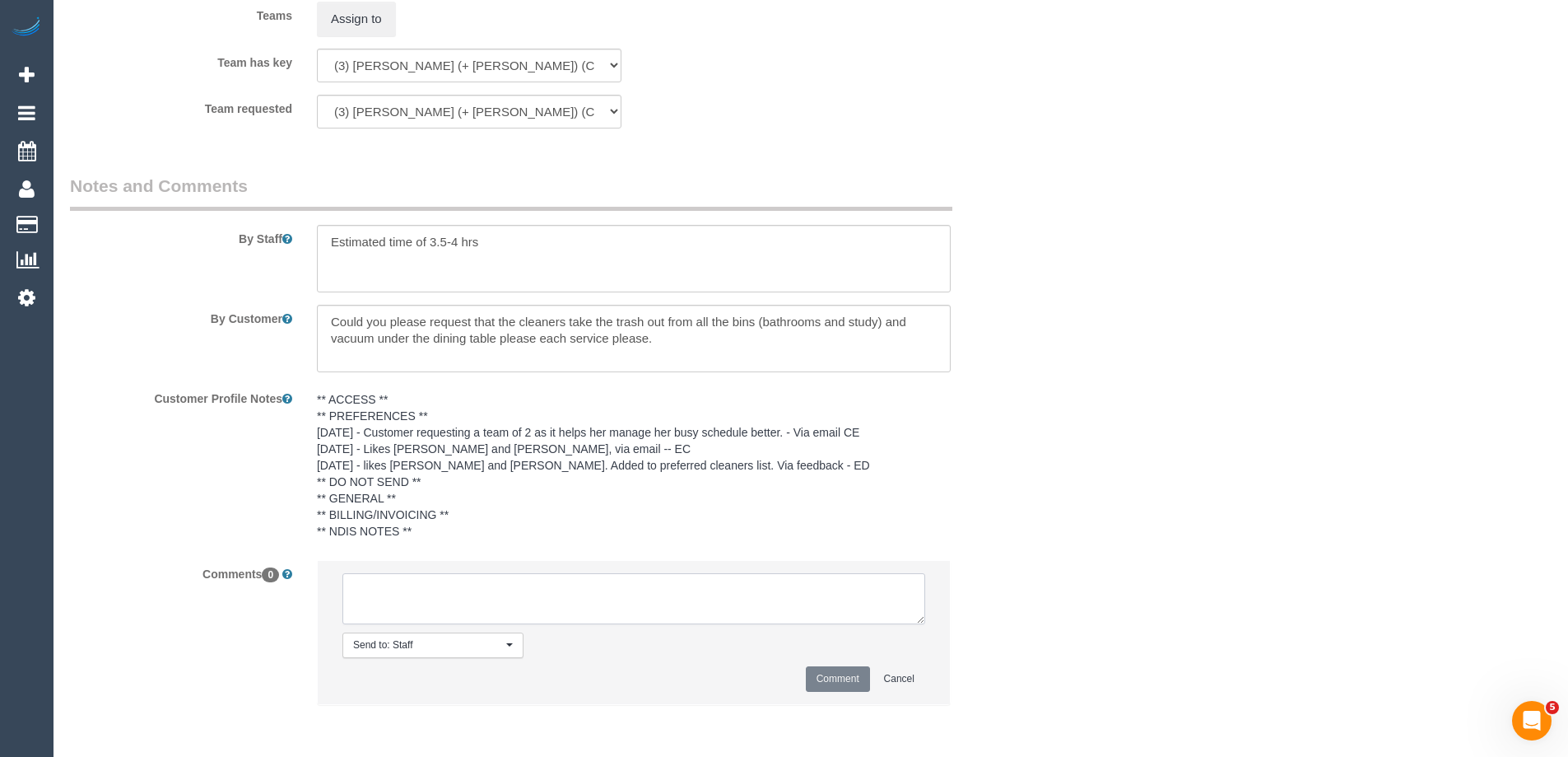
click at [375, 602] on textarea at bounding box center [634, 599] width 583 height 51
type textarea "U/A from C+T as clashes with a regular. Not notified as are not regular team"
click at [851, 675] on button "Comment" at bounding box center [837, 679] width 64 height 25
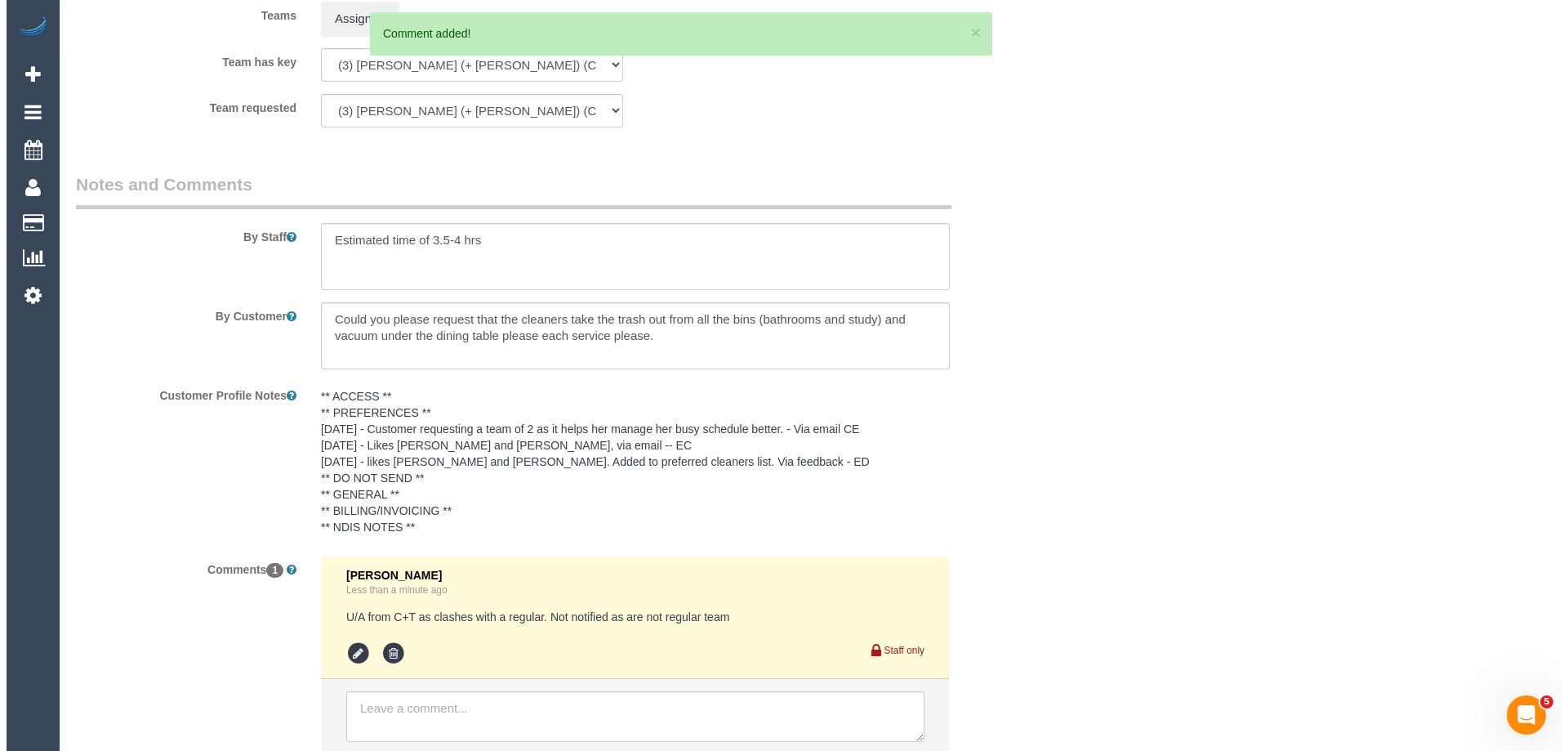
scroll to position [0, 0]
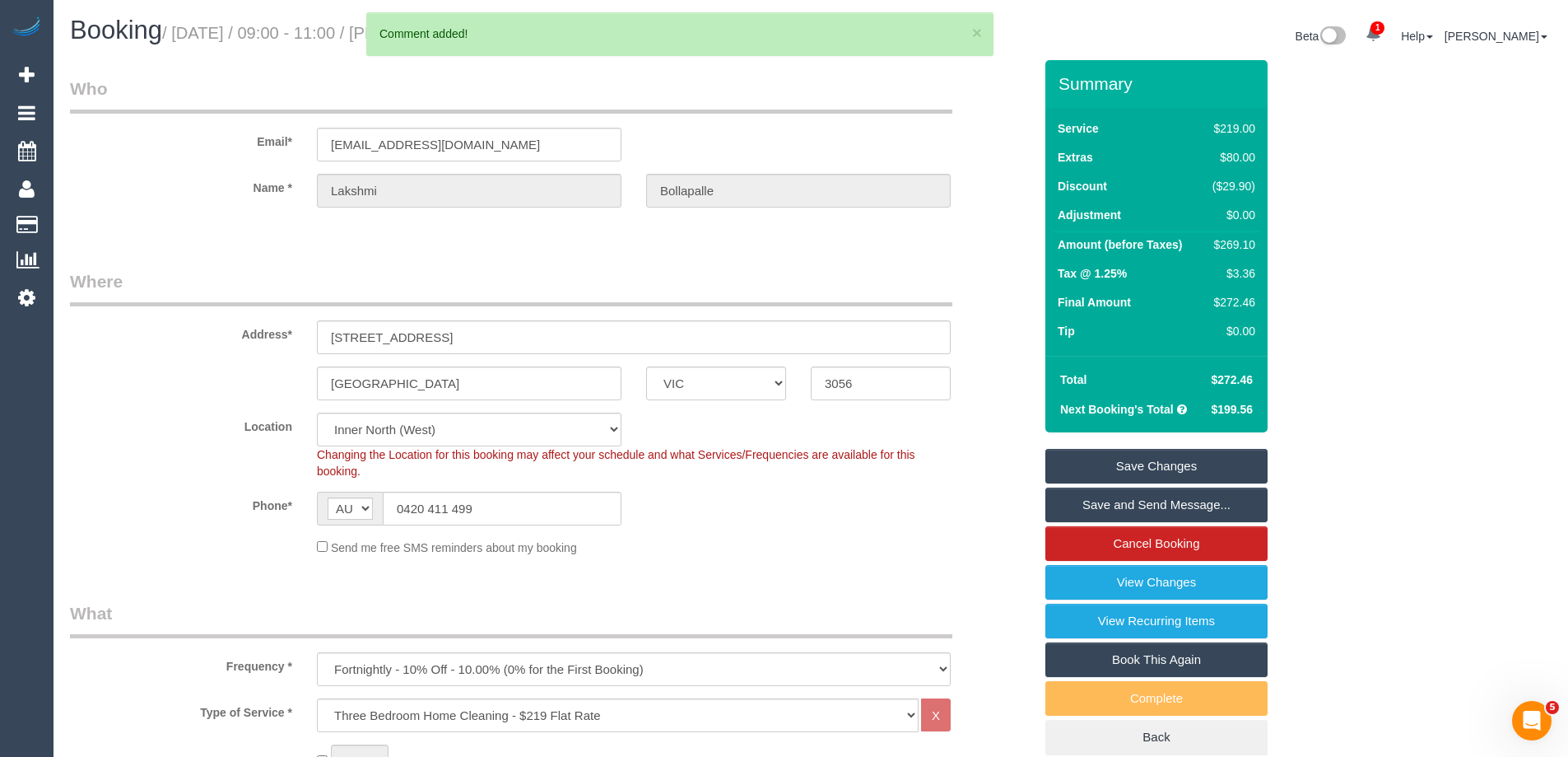
click at [1122, 467] on link "Save Changes" at bounding box center [1157, 466] width 223 height 35
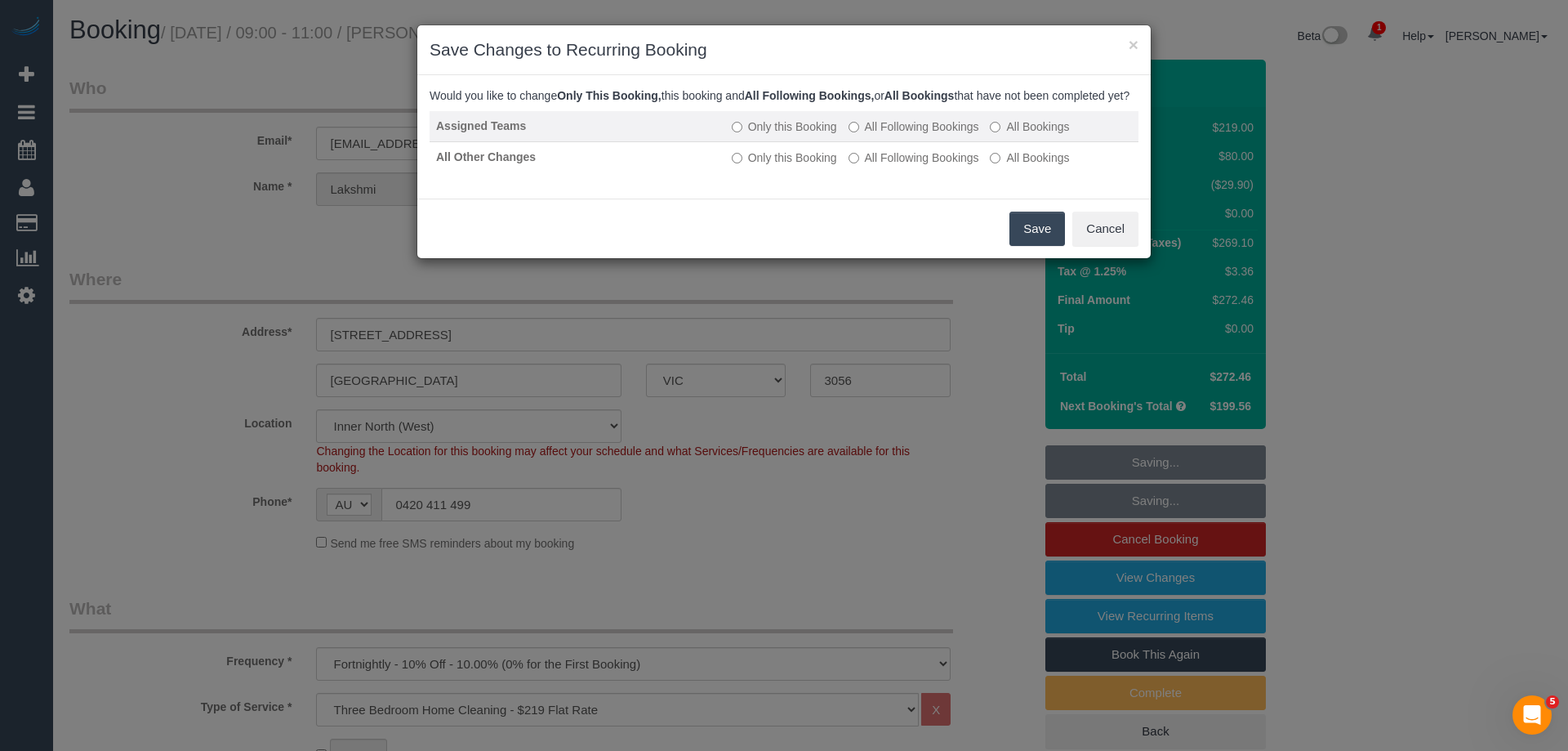
click at [903, 134] on label "All Following Bookings" at bounding box center [913, 126] width 130 height 16
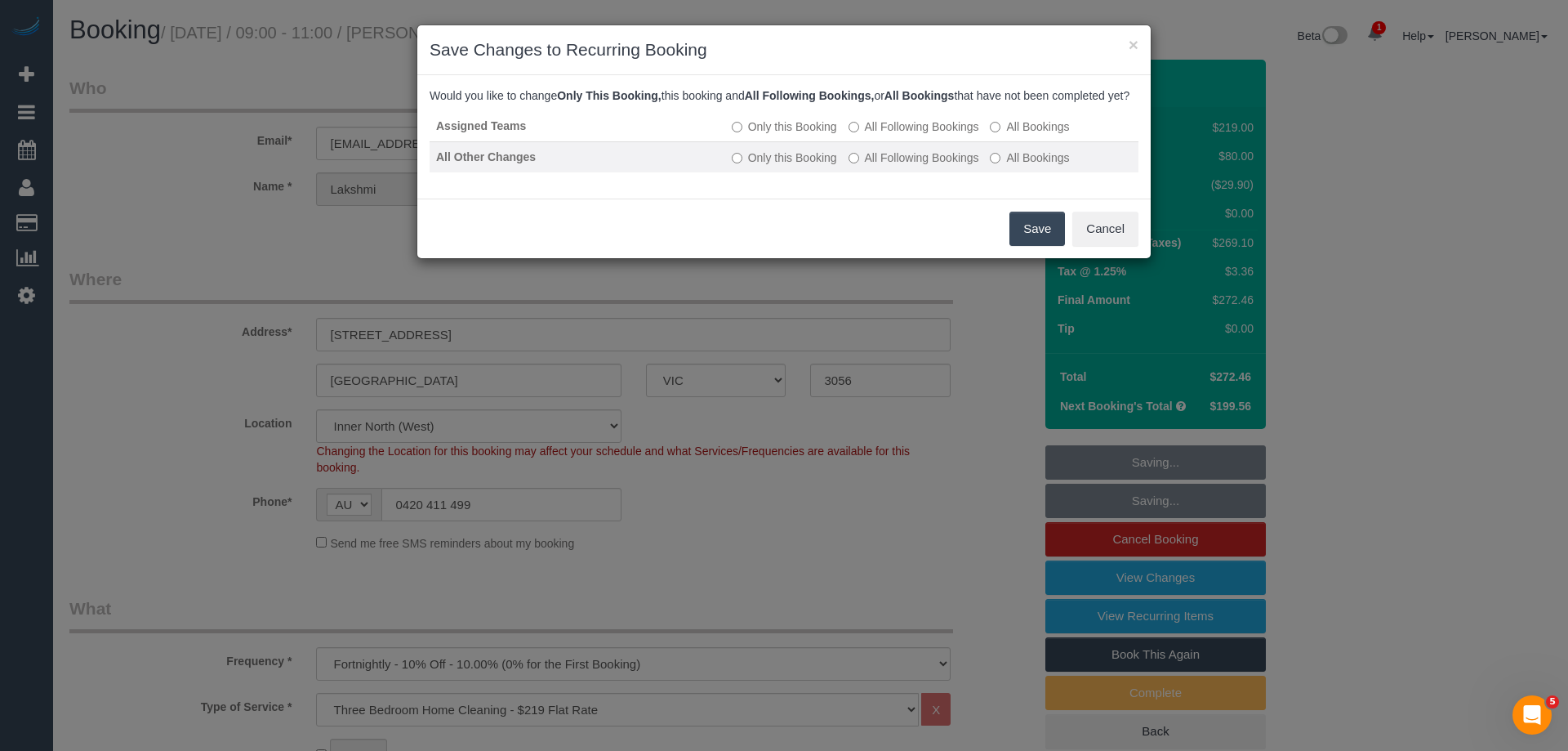
click at [886, 166] on label "All Following Bookings" at bounding box center [913, 157] width 130 height 16
click at [1017, 243] on button "Save" at bounding box center [1037, 229] width 55 height 35
